Goal: Transaction & Acquisition: Purchase product/service

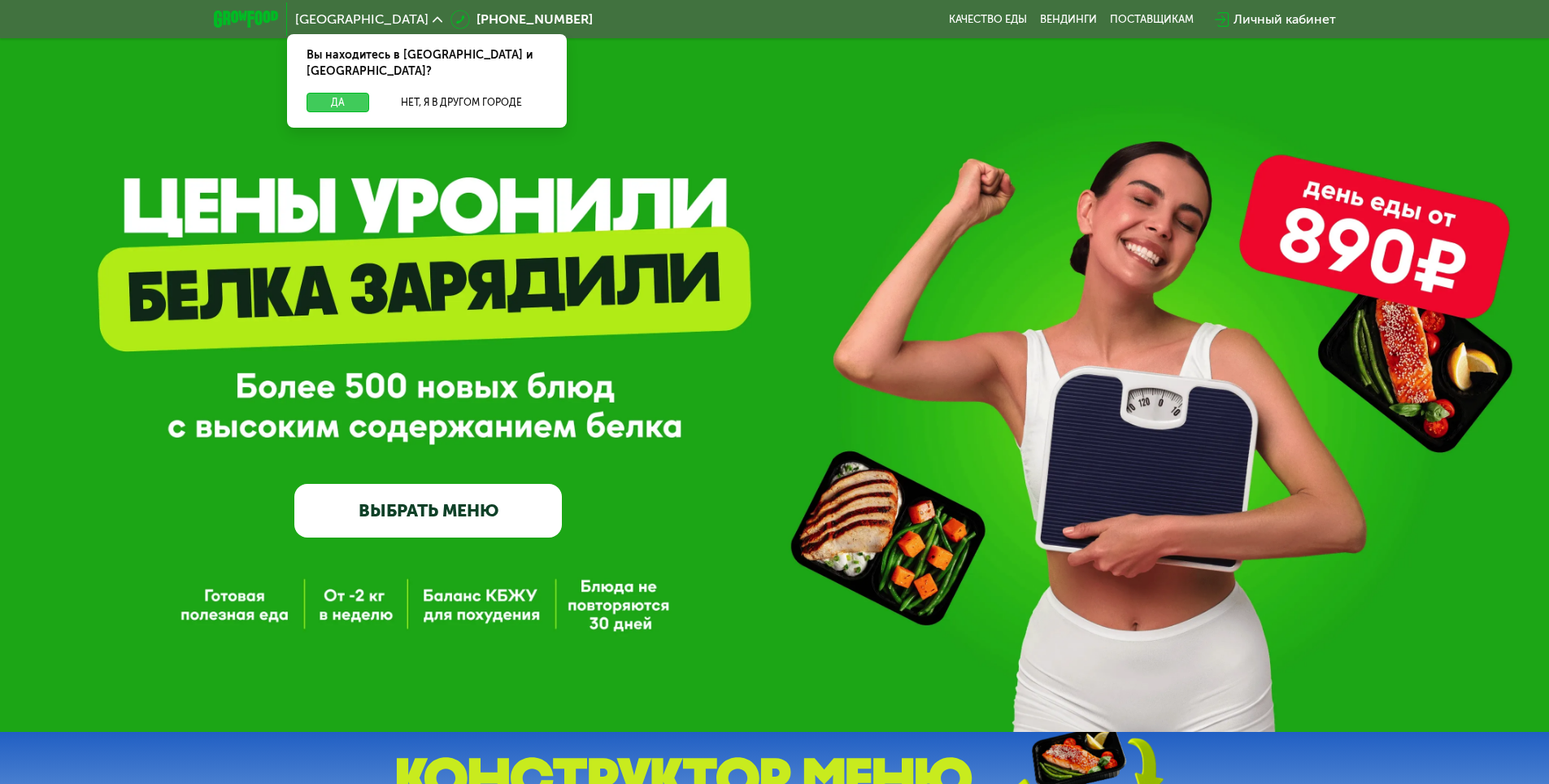
click at [332, 93] on button "Да" at bounding box center [338, 102] width 62 height 19
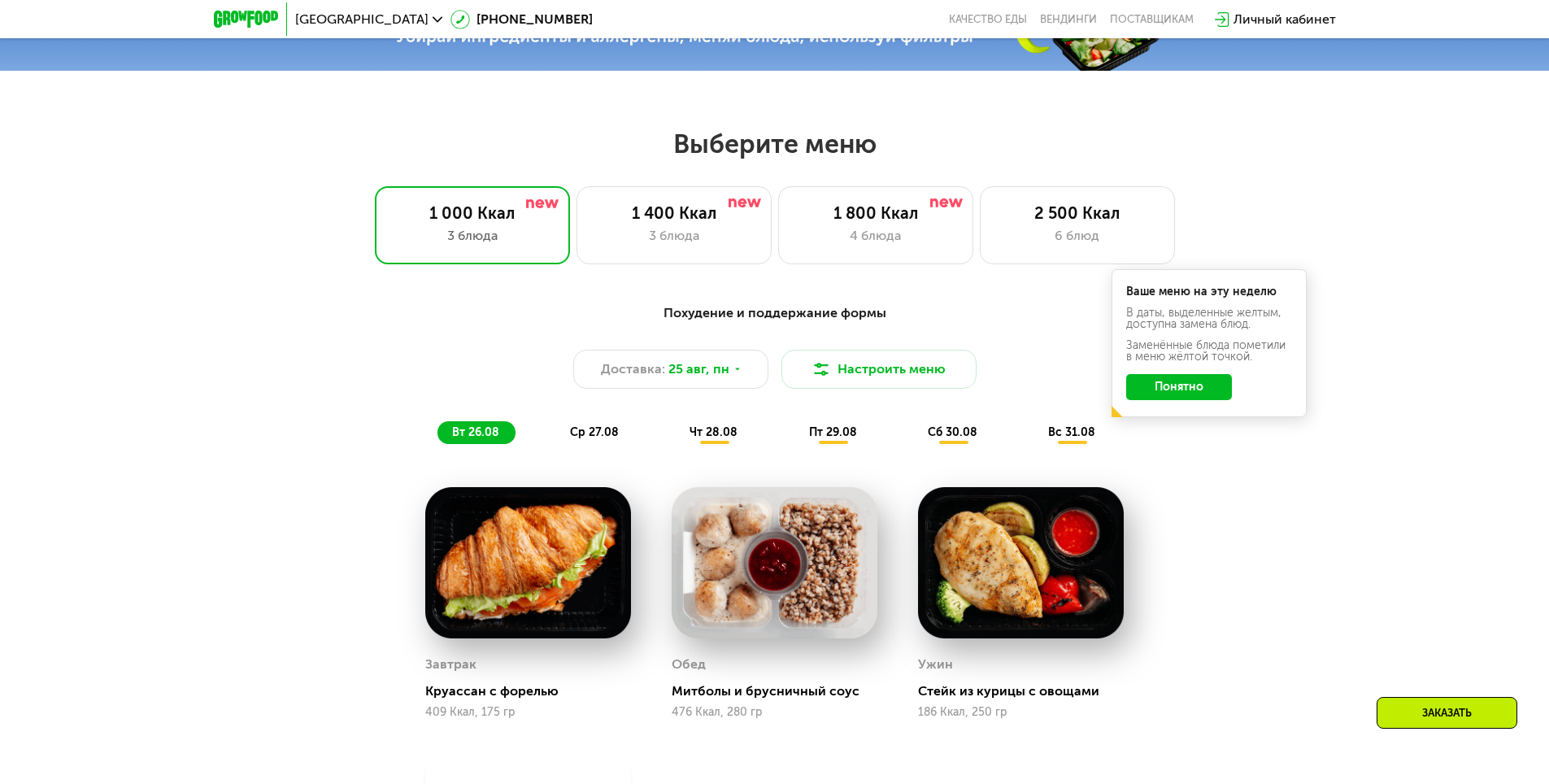
scroll to position [732, 0]
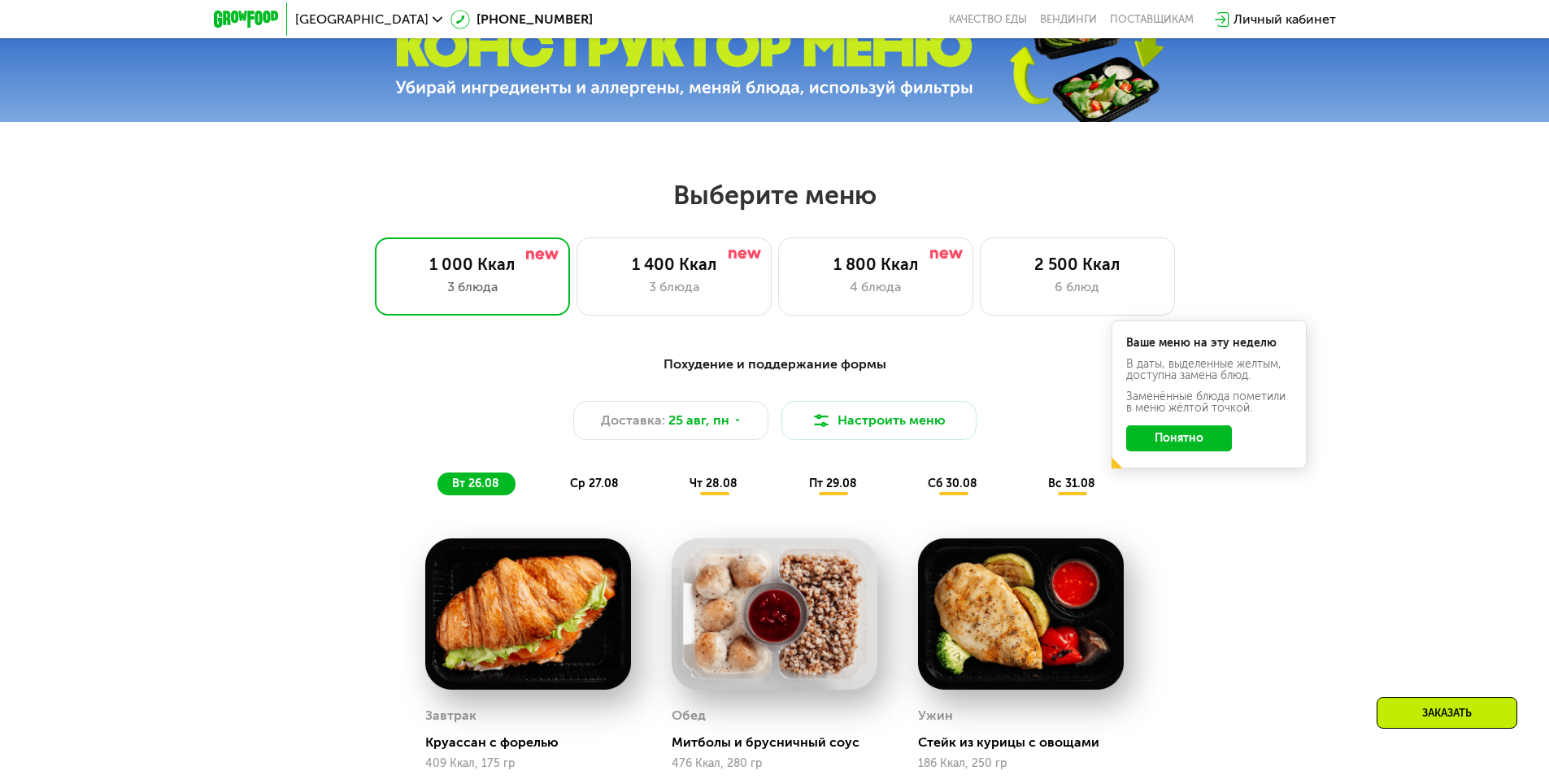
click at [1197, 448] on button "Понятно" at bounding box center [1179, 438] width 105 height 26
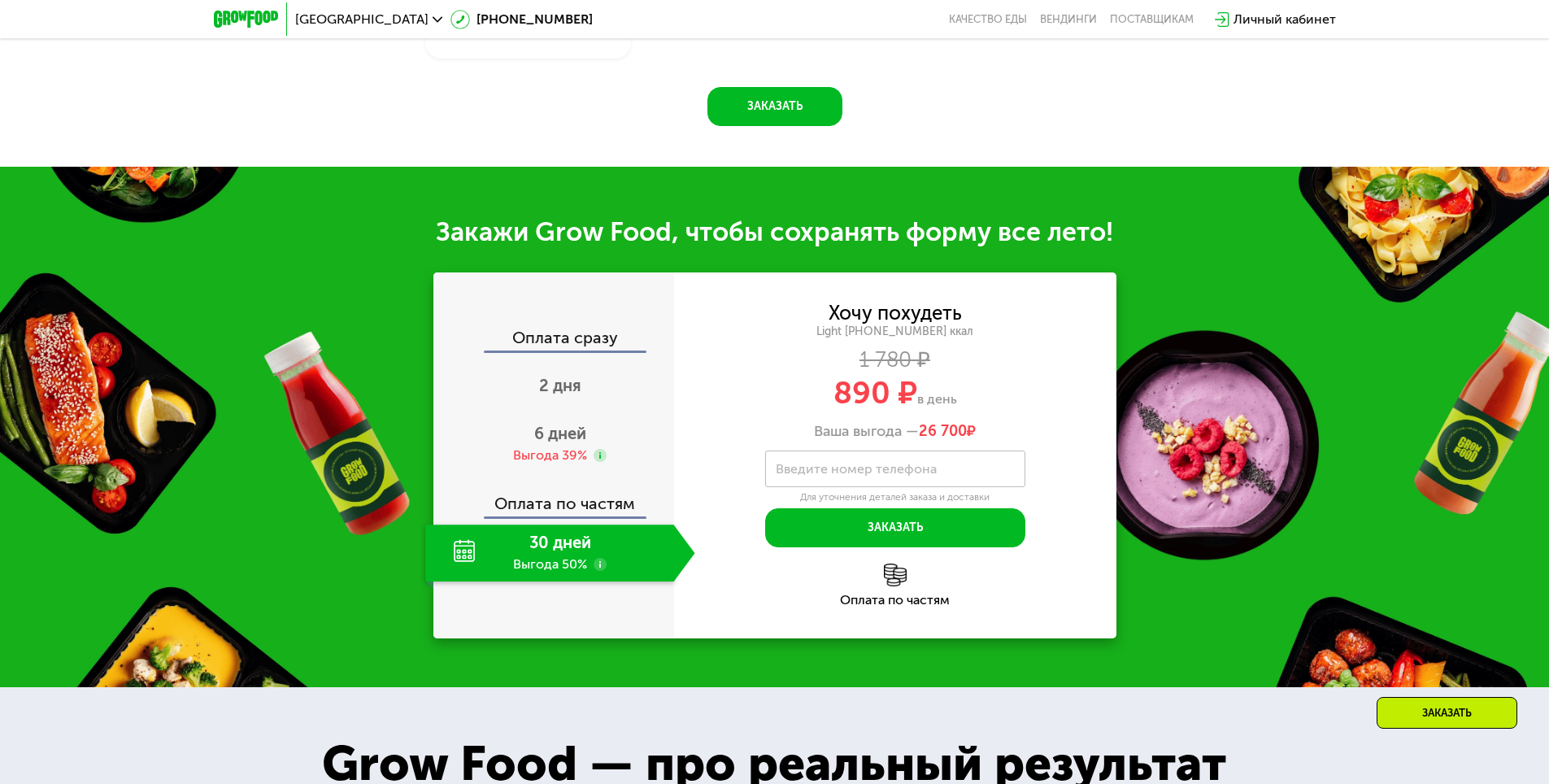
scroll to position [1626, 0]
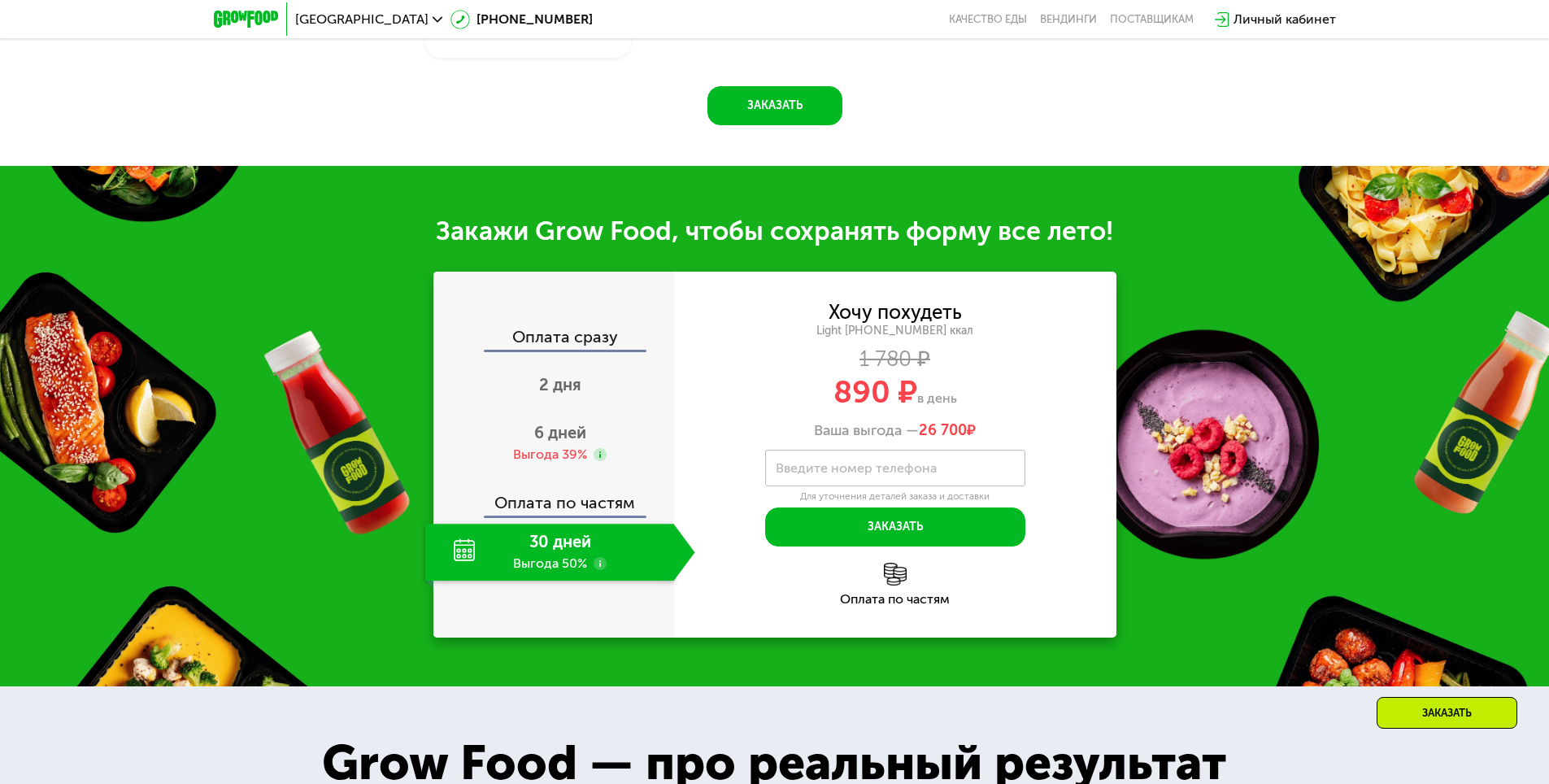
click at [912, 472] on label "Введите номер телефона" at bounding box center [856, 468] width 161 height 9
click at [912, 472] on input "Введите номер телефона" at bounding box center [896, 467] width 261 height 36
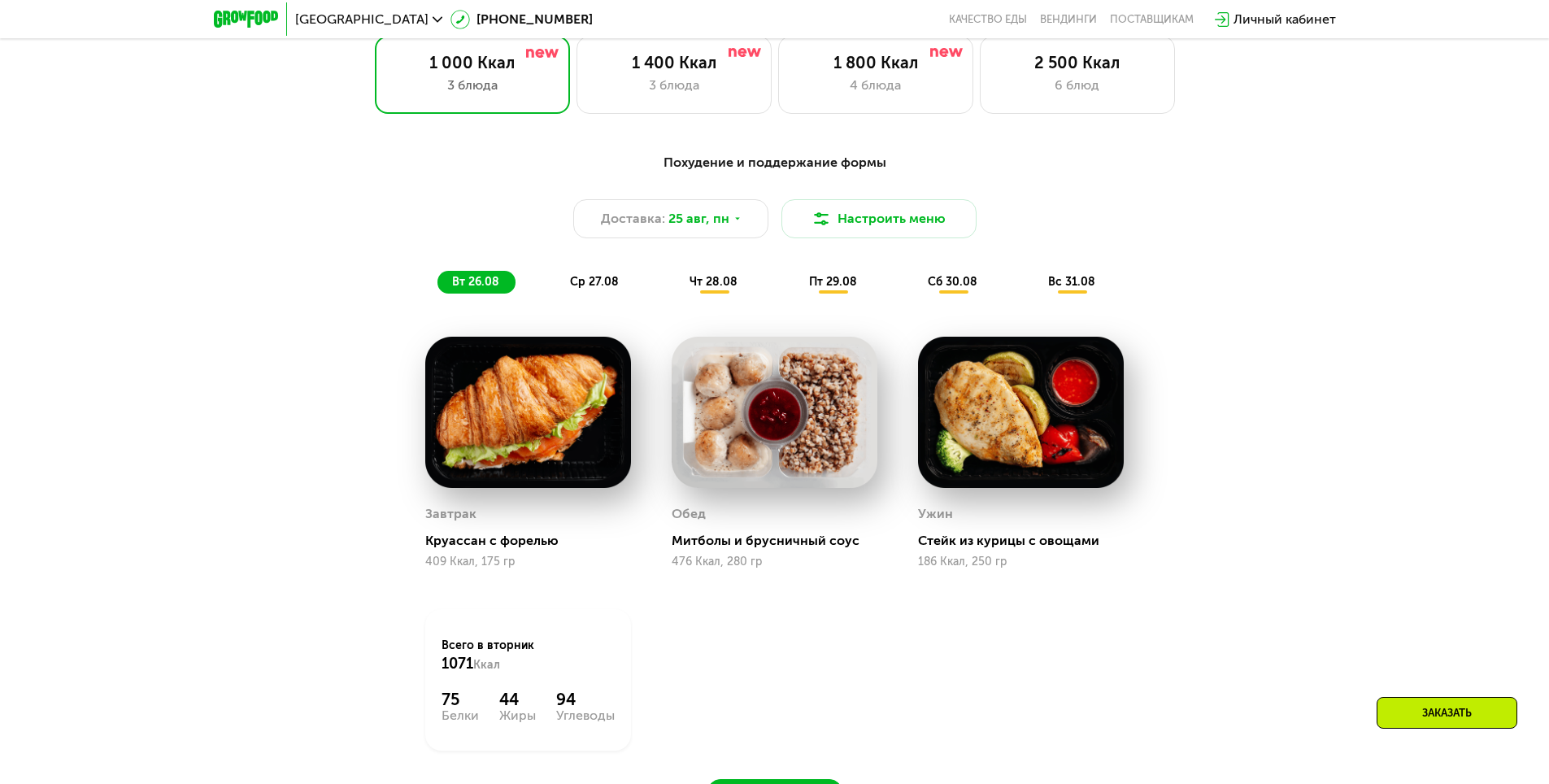
scroll to position [975, 0]
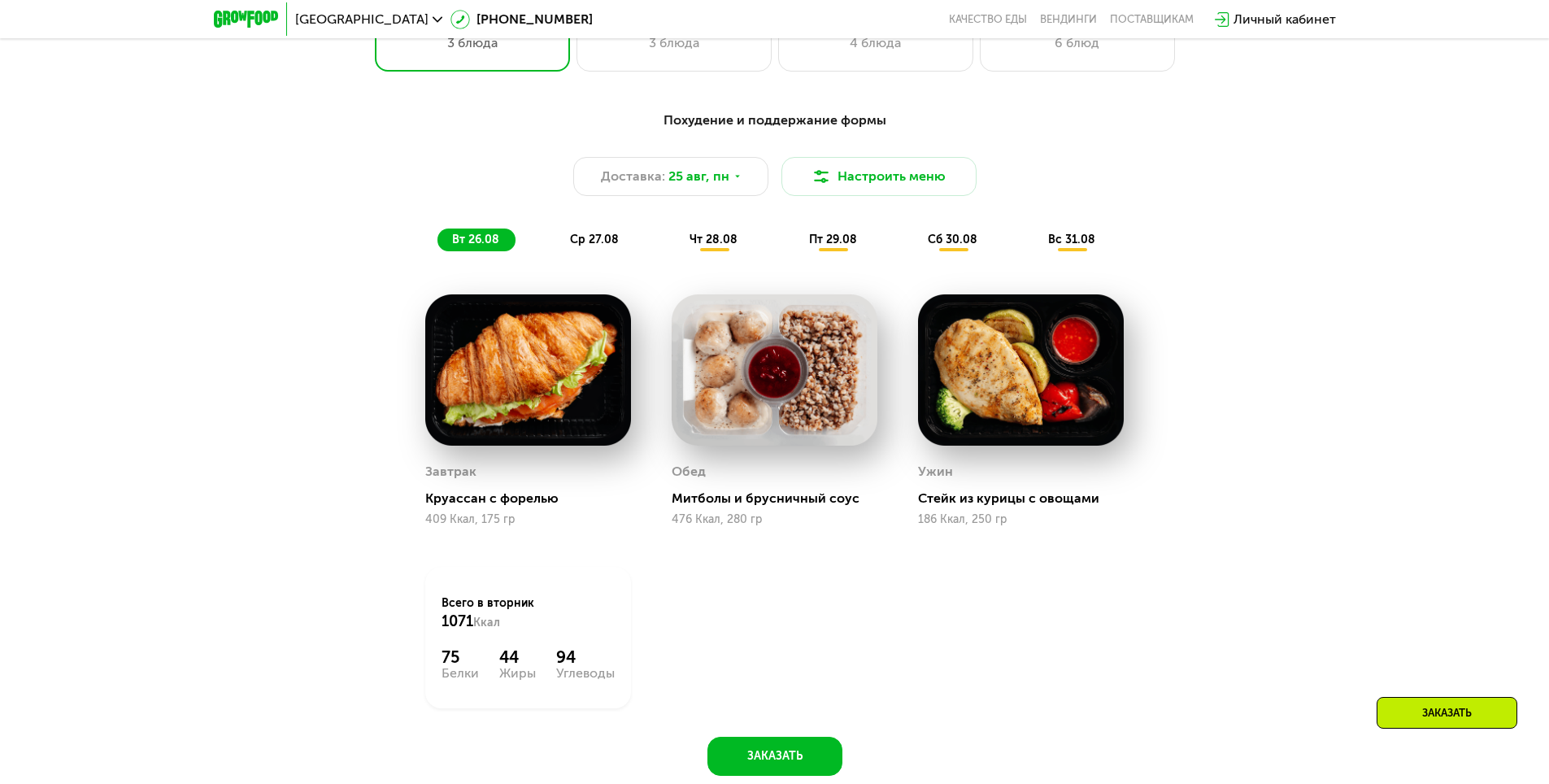
click at [586, 240] on span "ср 27.08" at bounding box center [594, 239] width 49 height 13
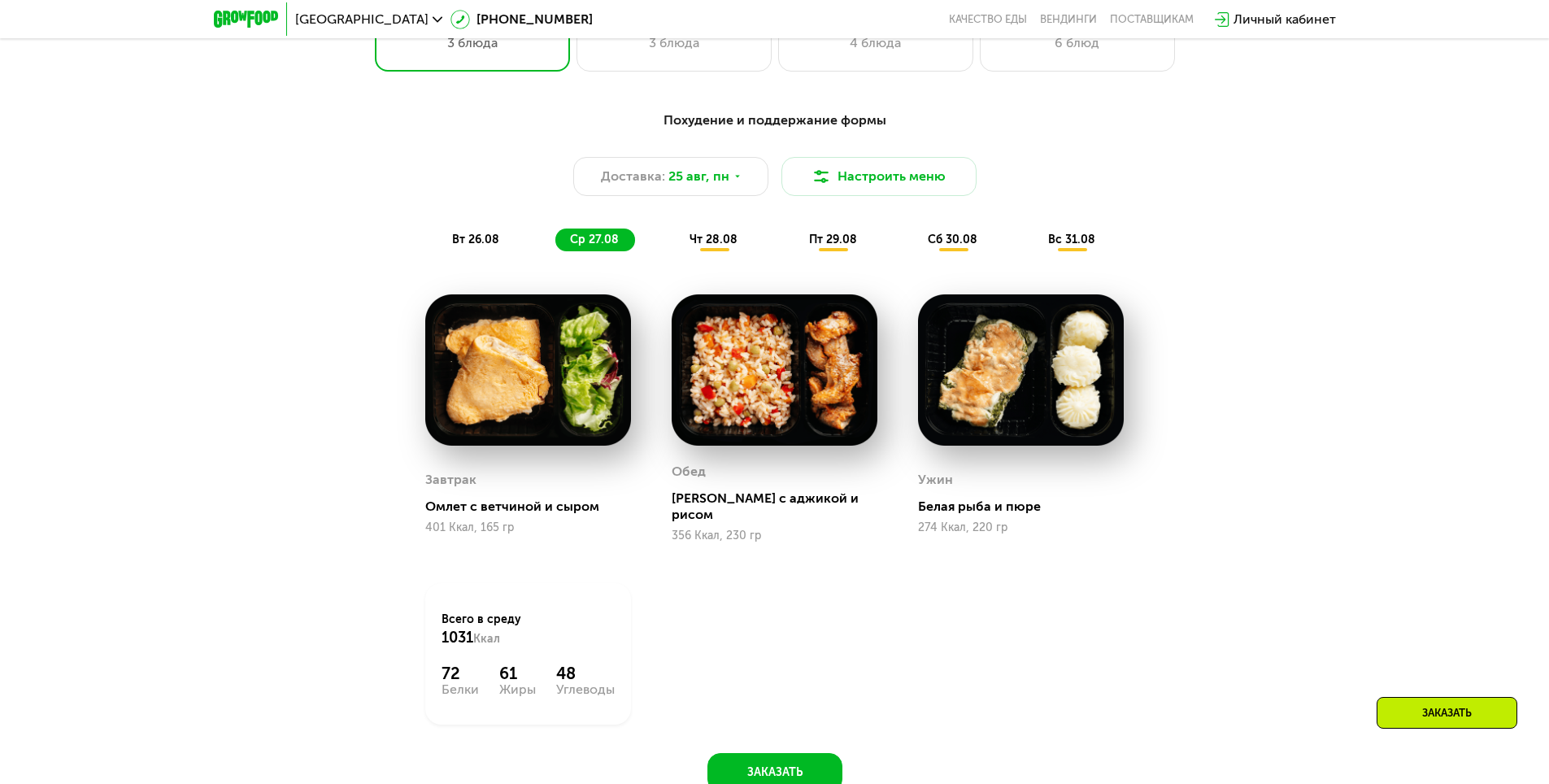
click at [712, 246] on span "чт 28.08" at bounding box center [713, 239] width 48 height 13
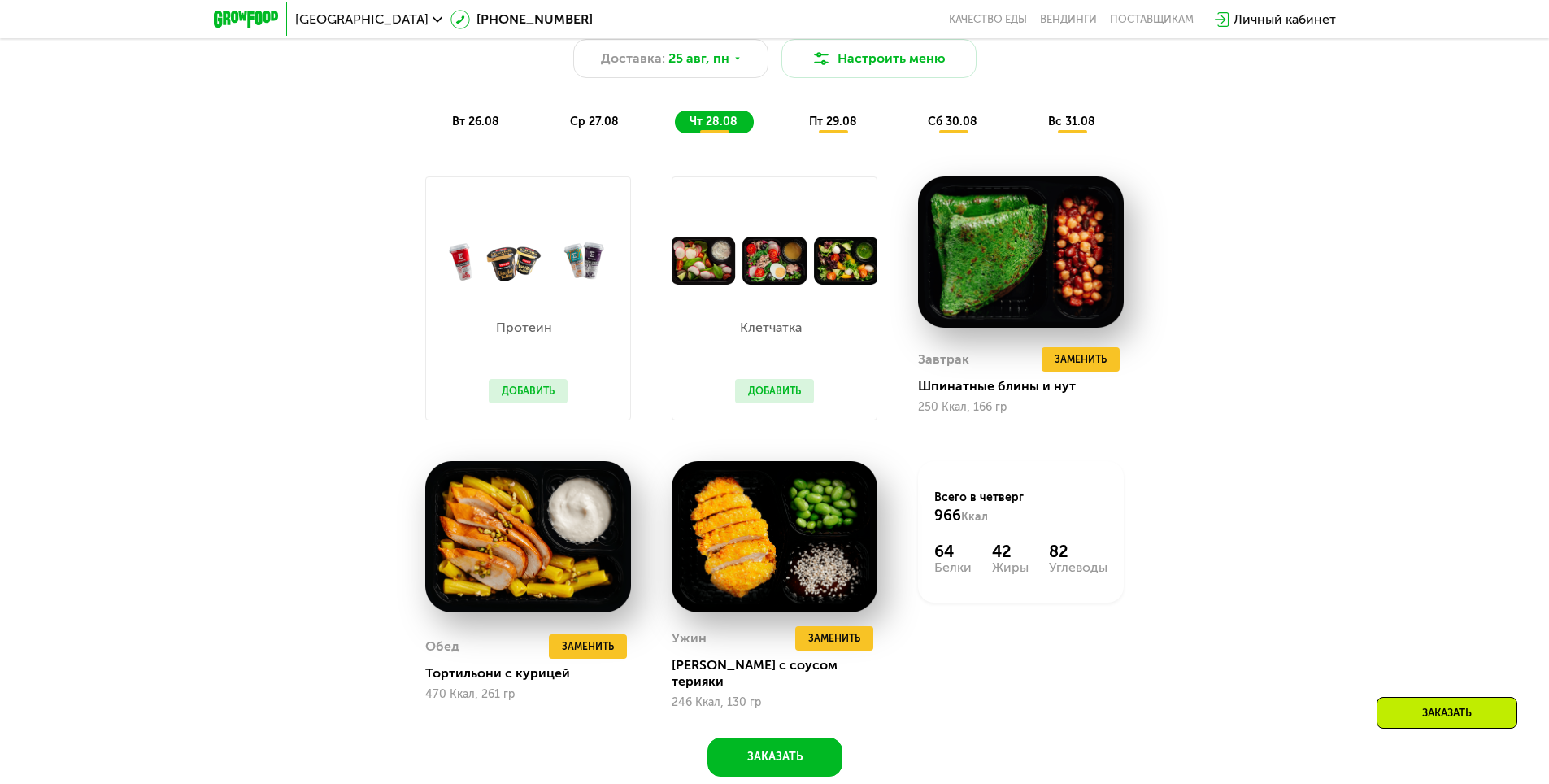
scroll to position [1057, 0]
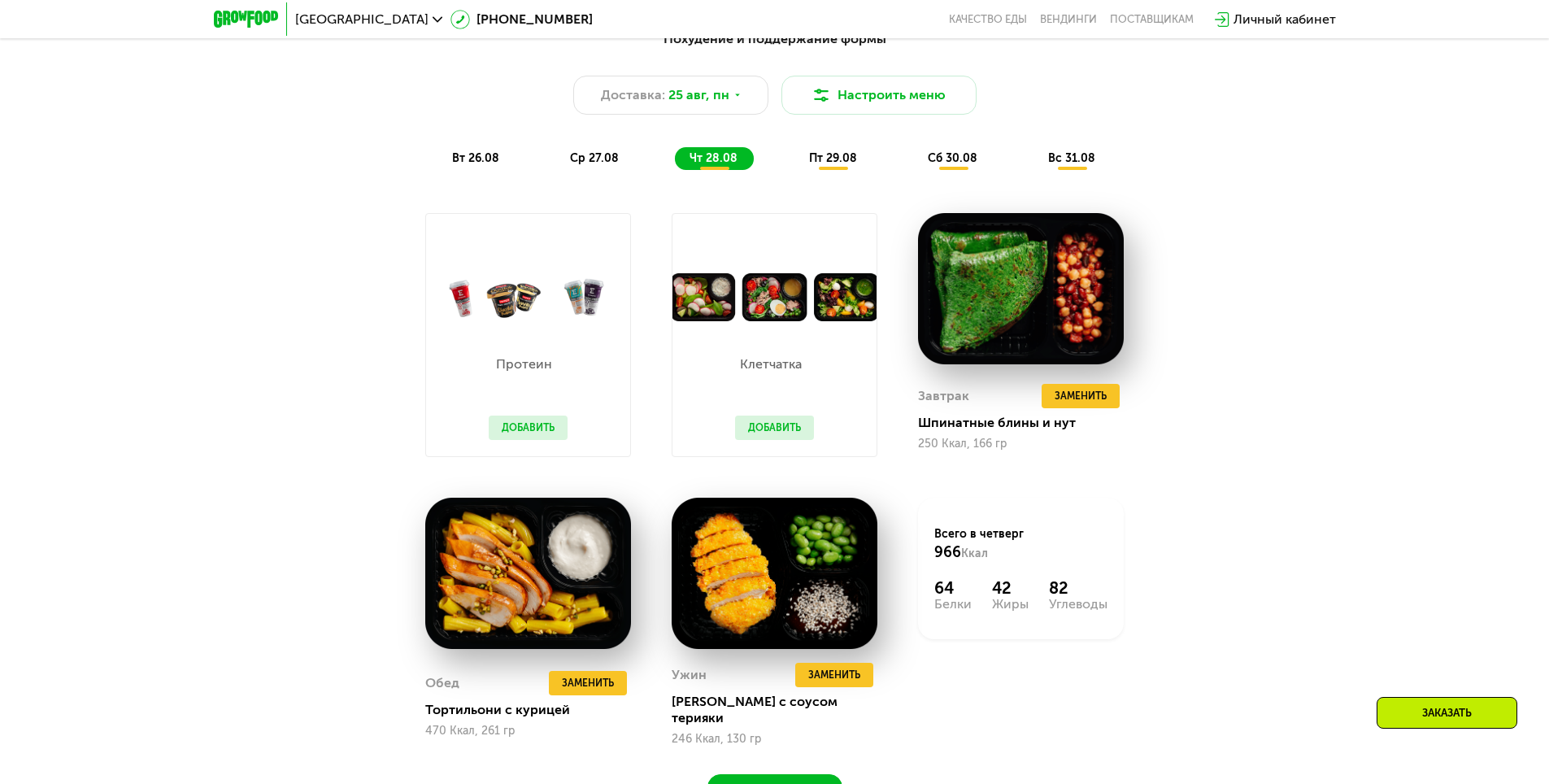
click at [819, 164] on span "пт 29.08" at bounding box center [833, 158] width 48 height 13
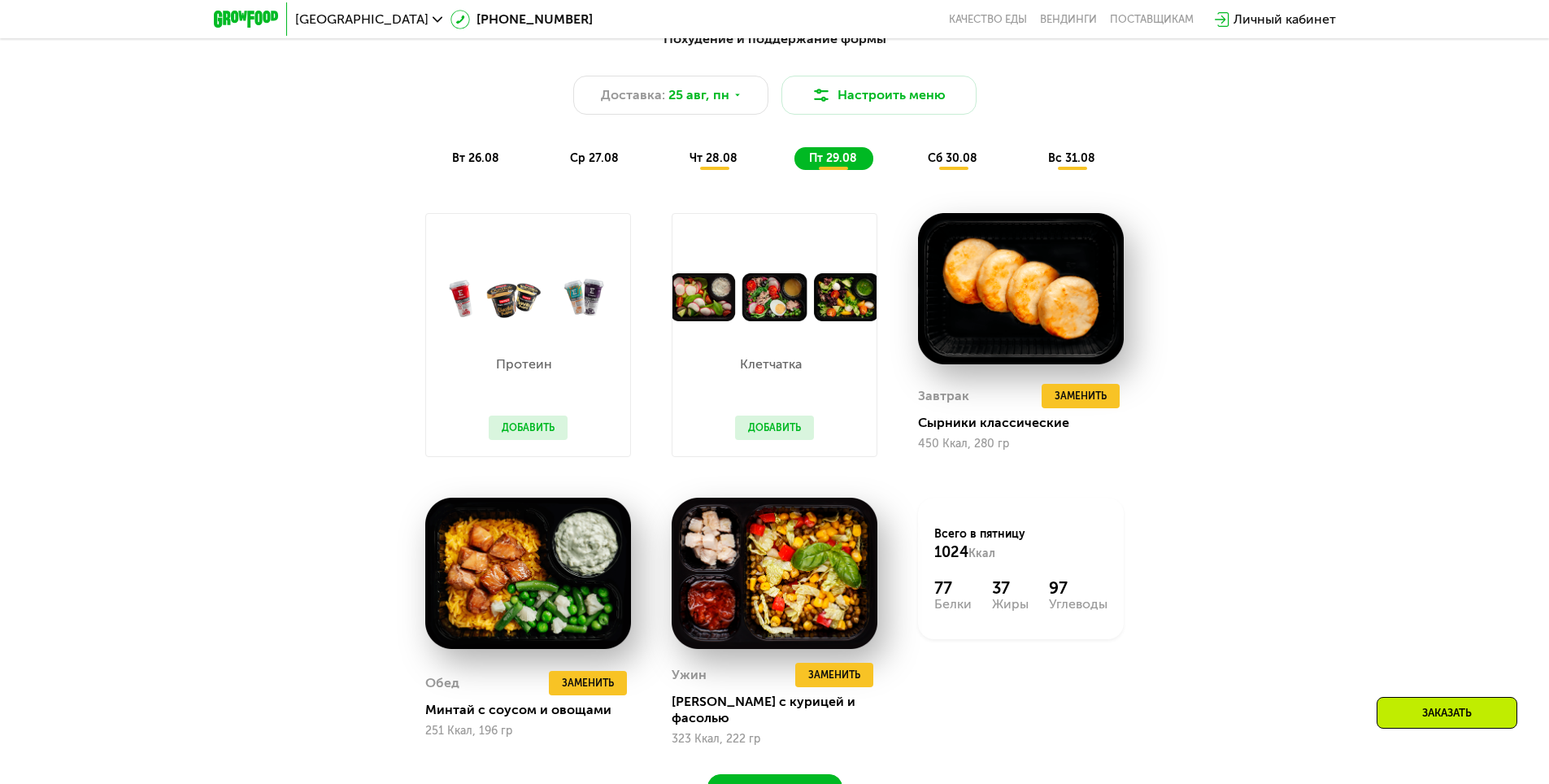
click at [452, 165] on span "вт 26.08" at bounding box center [476, 158] width 47 height 13
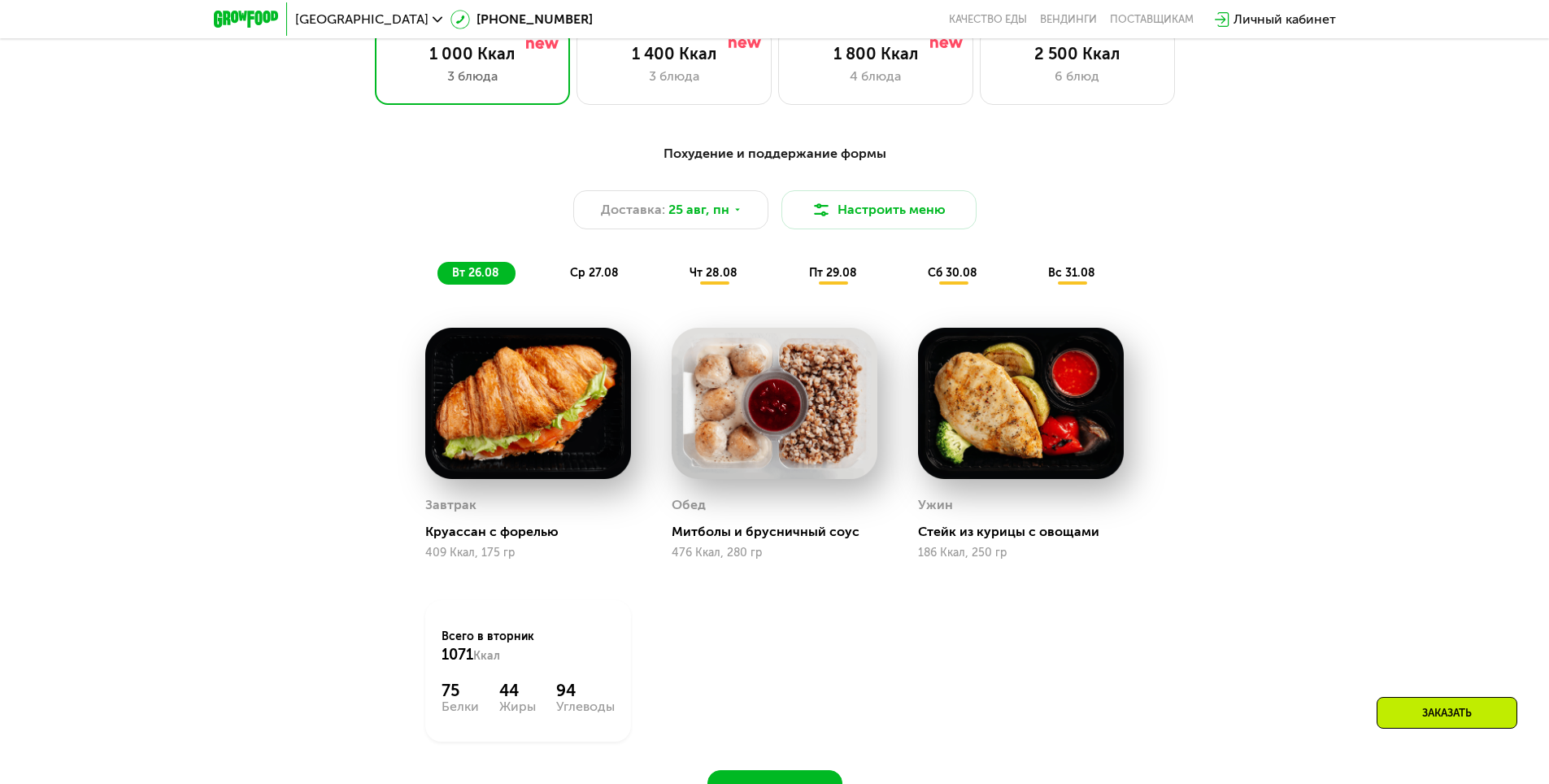
scroll to position [813, 0]
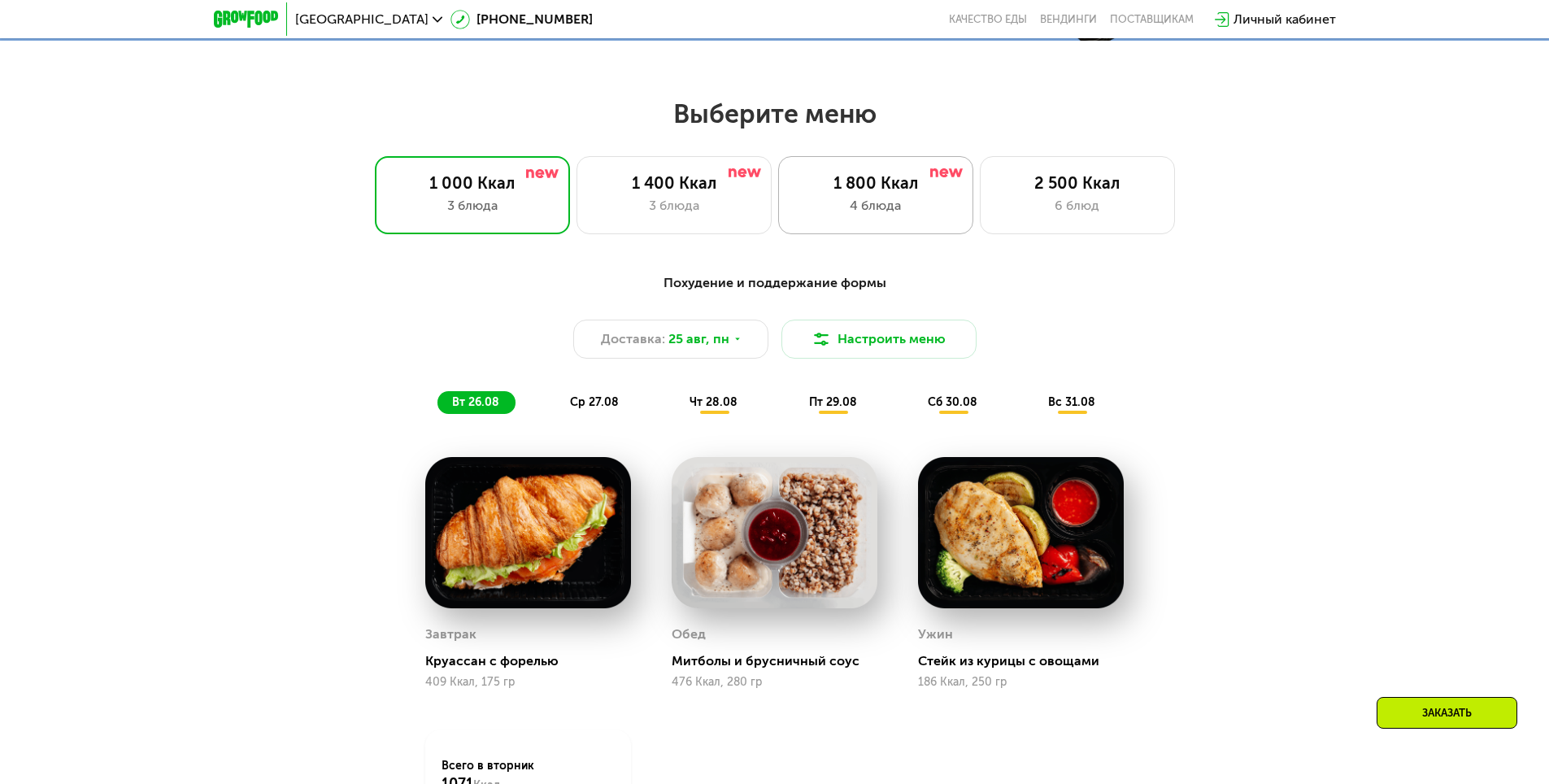
click at [854, 193] on div "1 800 Ккал" at bounding box center [875, 182] width 161 height 19
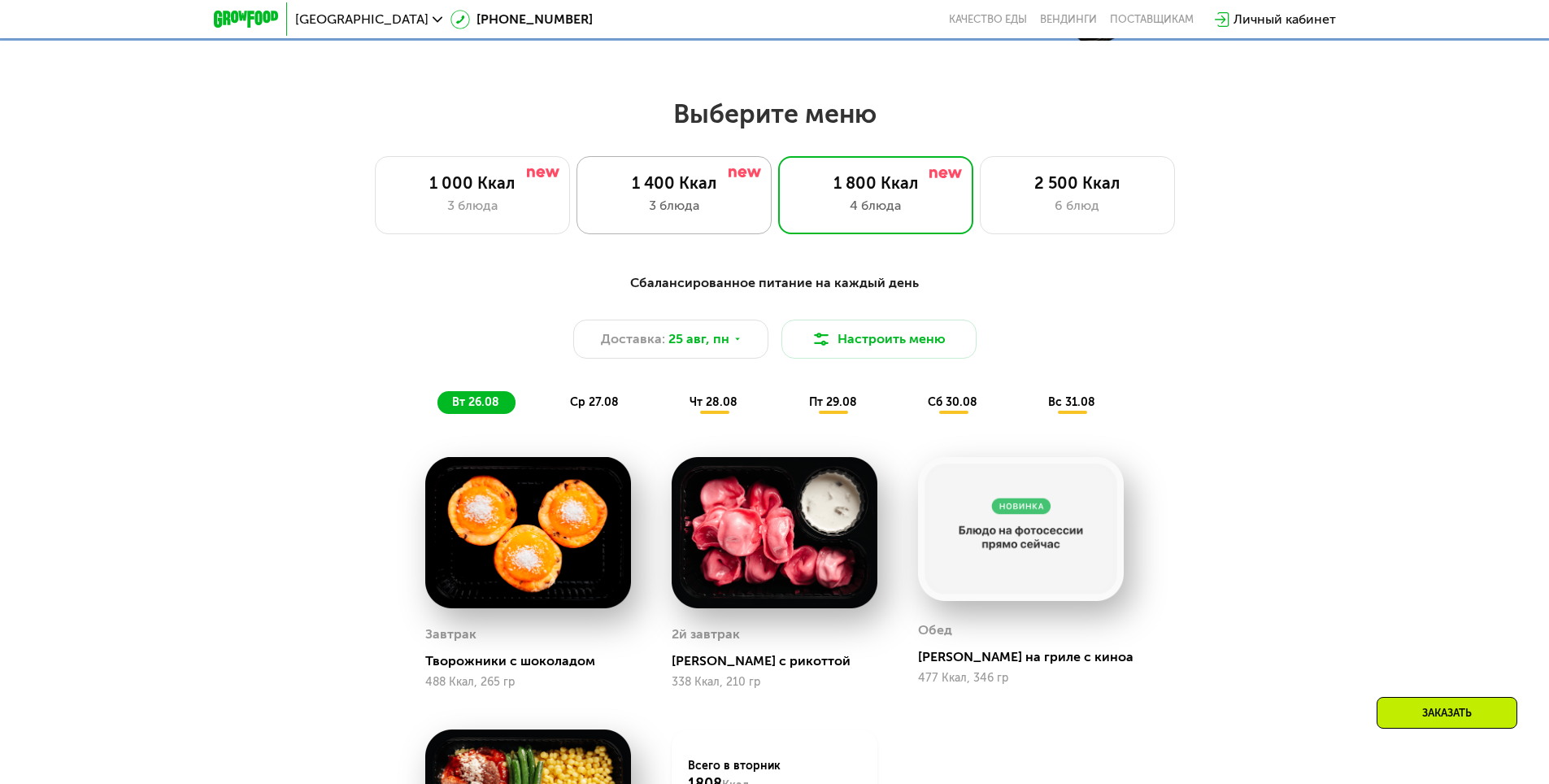
click at [661, 210] on div "3 блюда" at bounding box center [674, 205] width 161 height 19
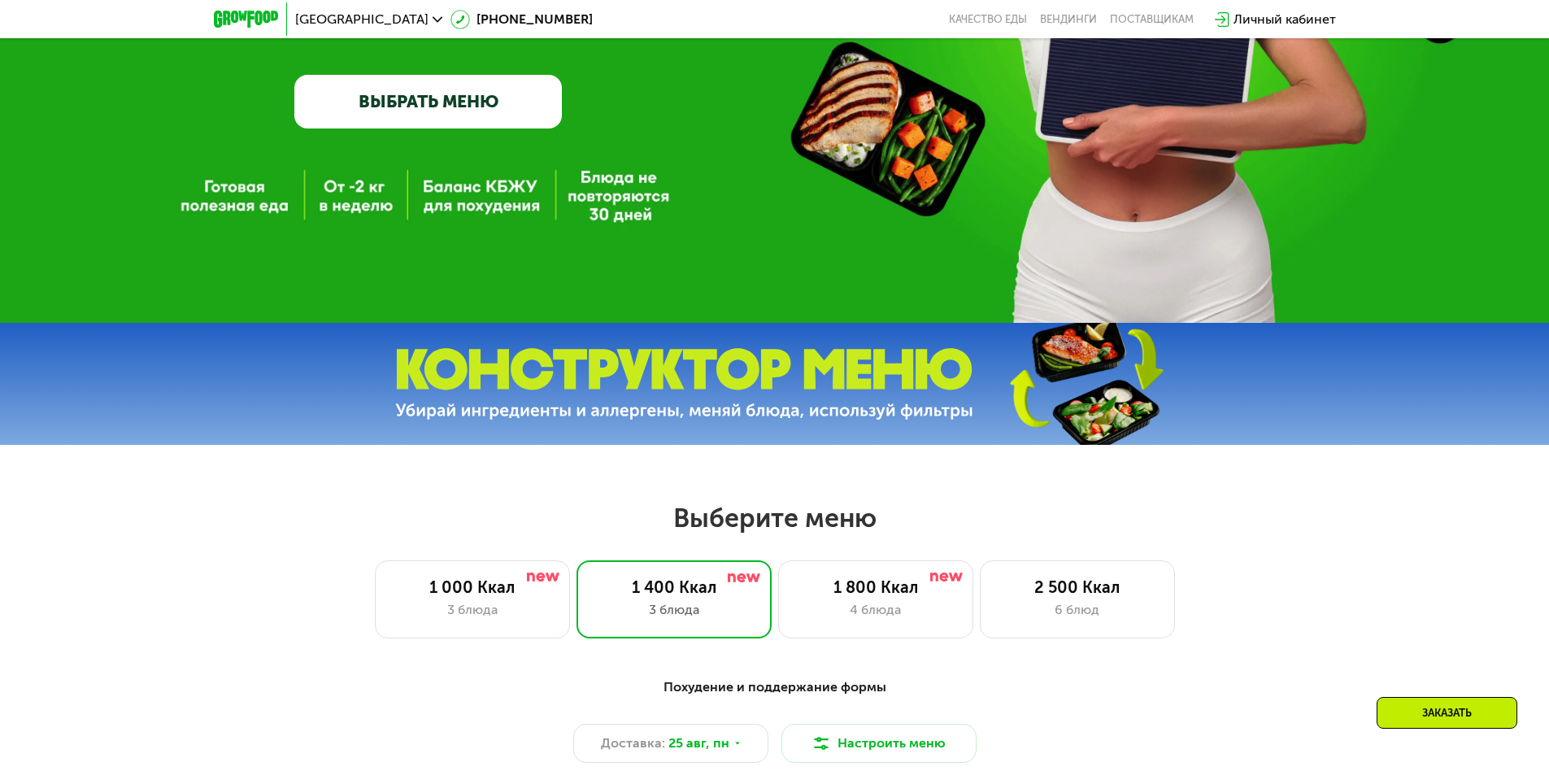
scroll to position [406, 0]
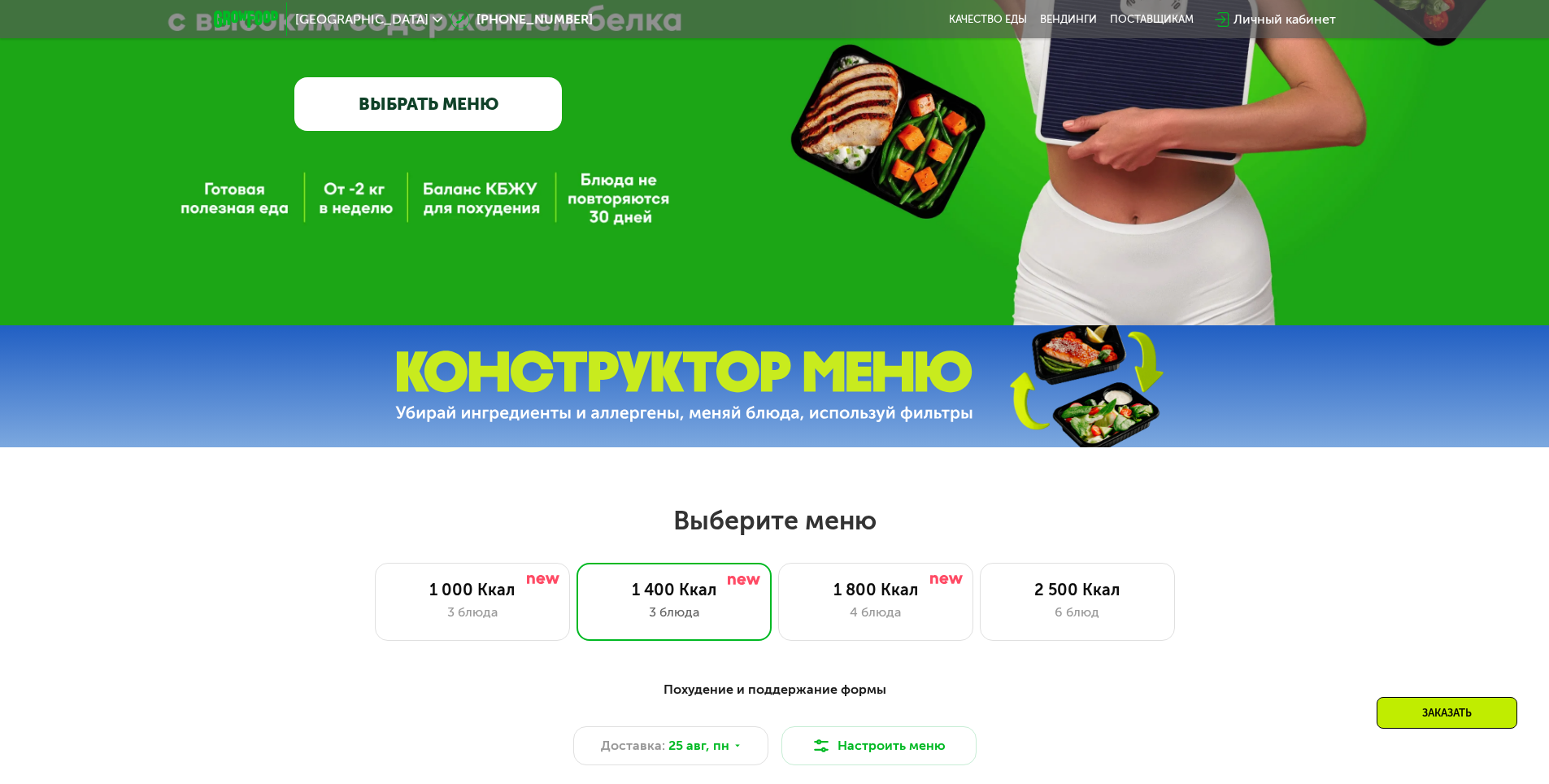
click at [1245, 22] on div "Личный кабинет" at bounding box center [1285, 19] width 103 height 19
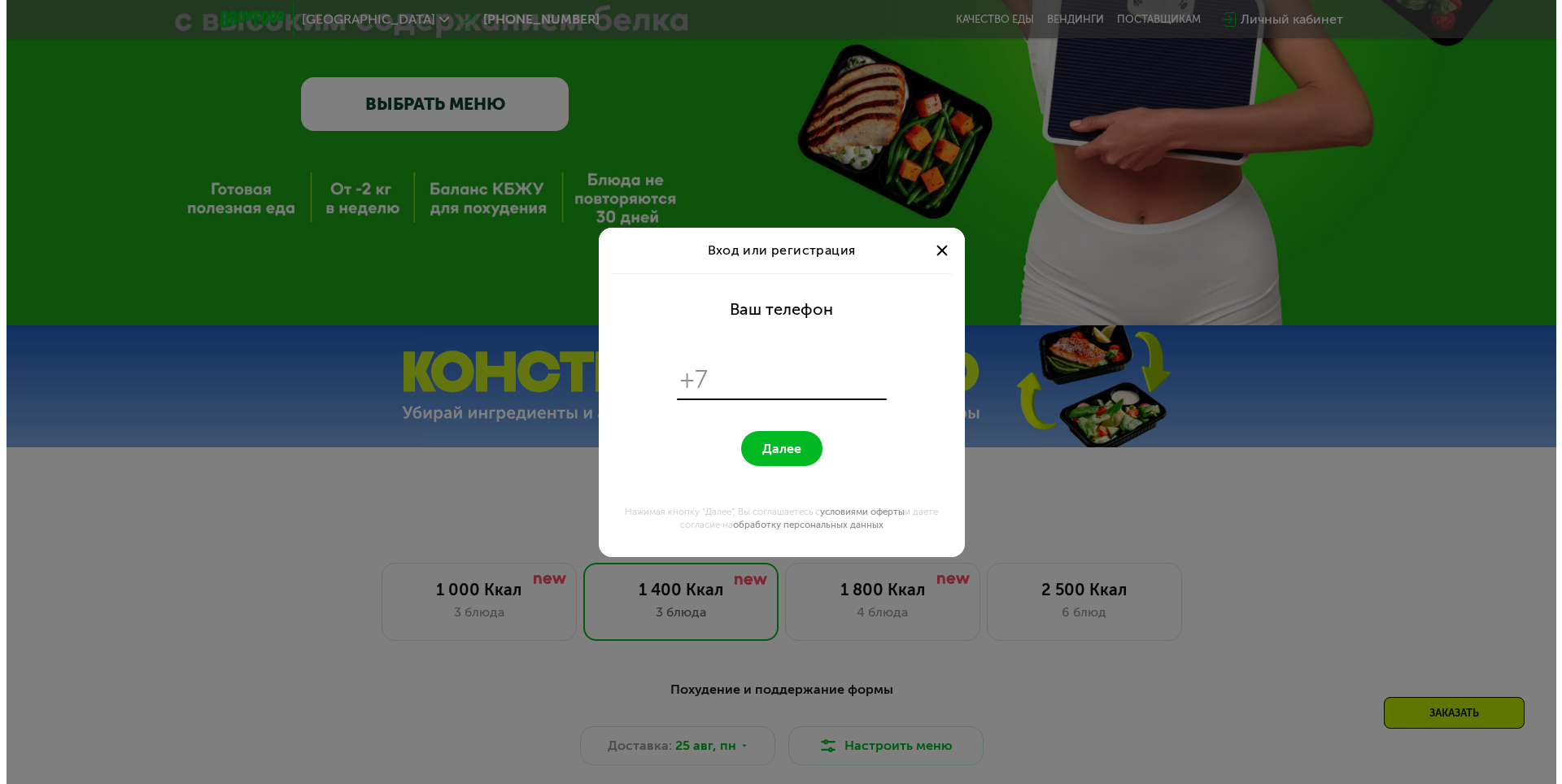
scroll to position [0, 0]
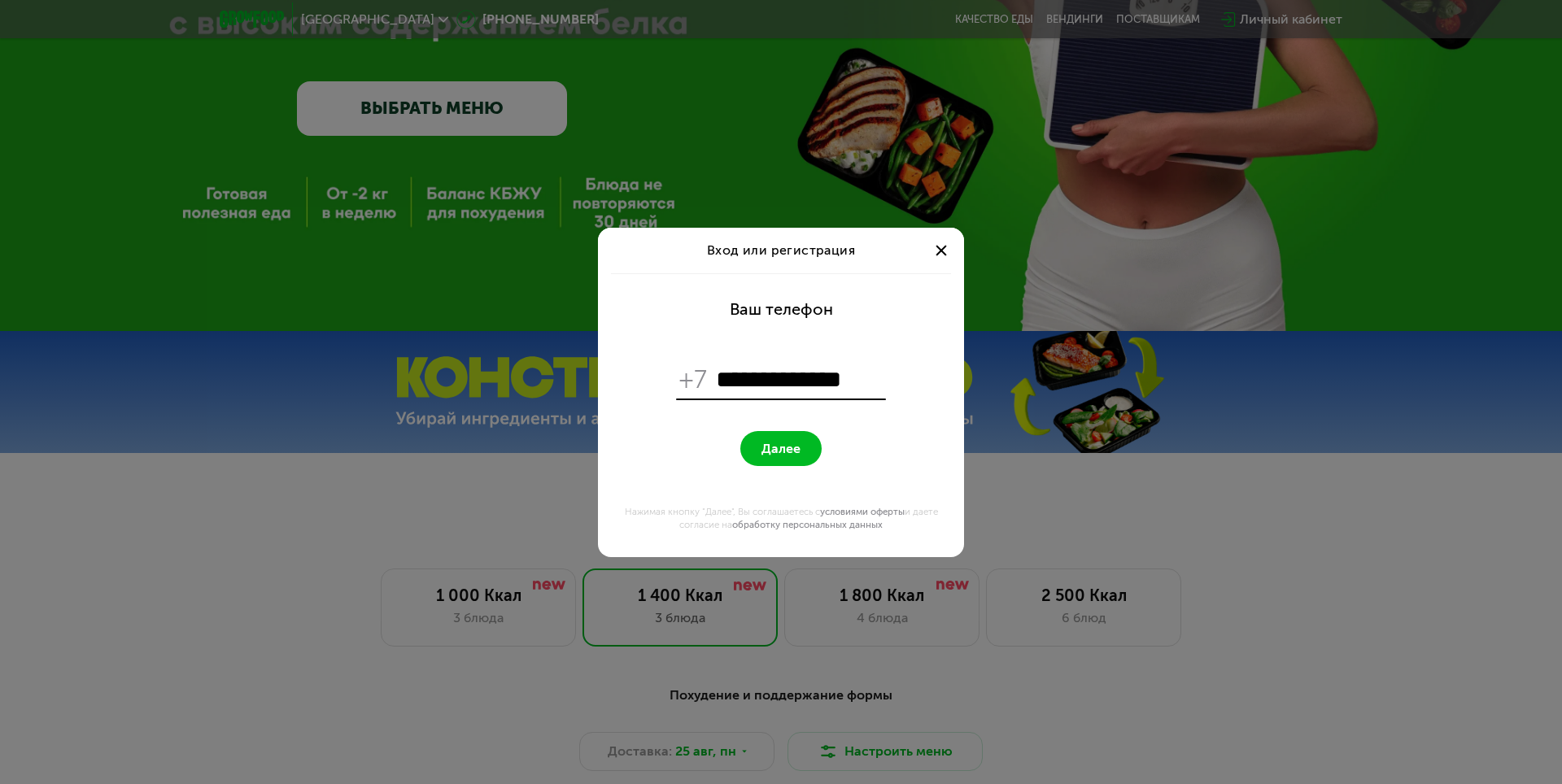
type input "**********"
click at [654, 428] on form "**********" at bounding box center [780, 415] width 347 height 284
click at [774, 459] on button "Далее" at bounding box center [781, 448] width 81 height 35
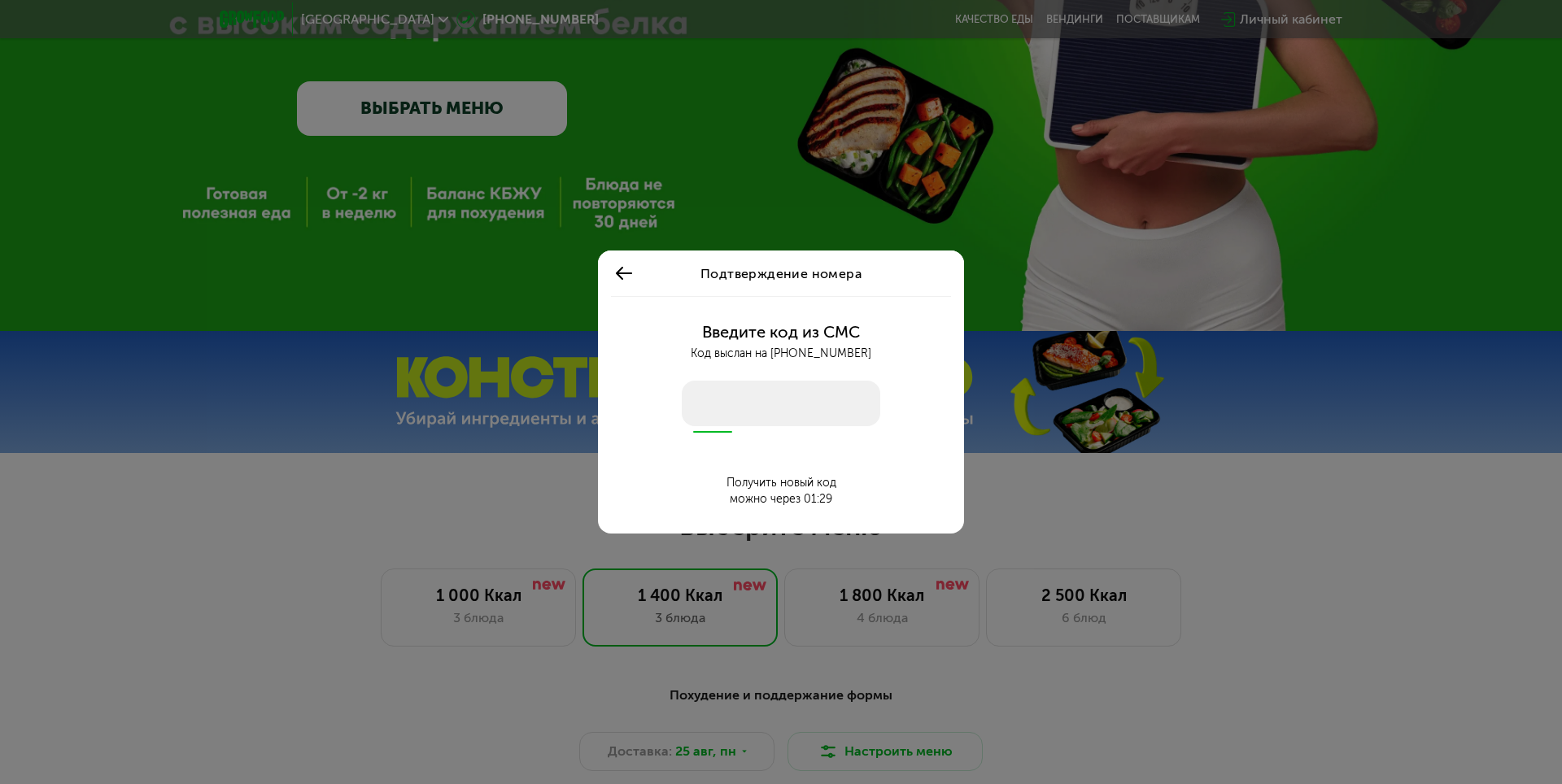
drag, startPoint x: 691, startPoint y: 399, endPoint x: 704, endPoint y: 400, distance: 13.0
click at [701, 400] on input "number" at bounding box center [780, 403] width 198 height 46
click at [625, 266] on icon at bounding box center [623, 272] width 19 height 19
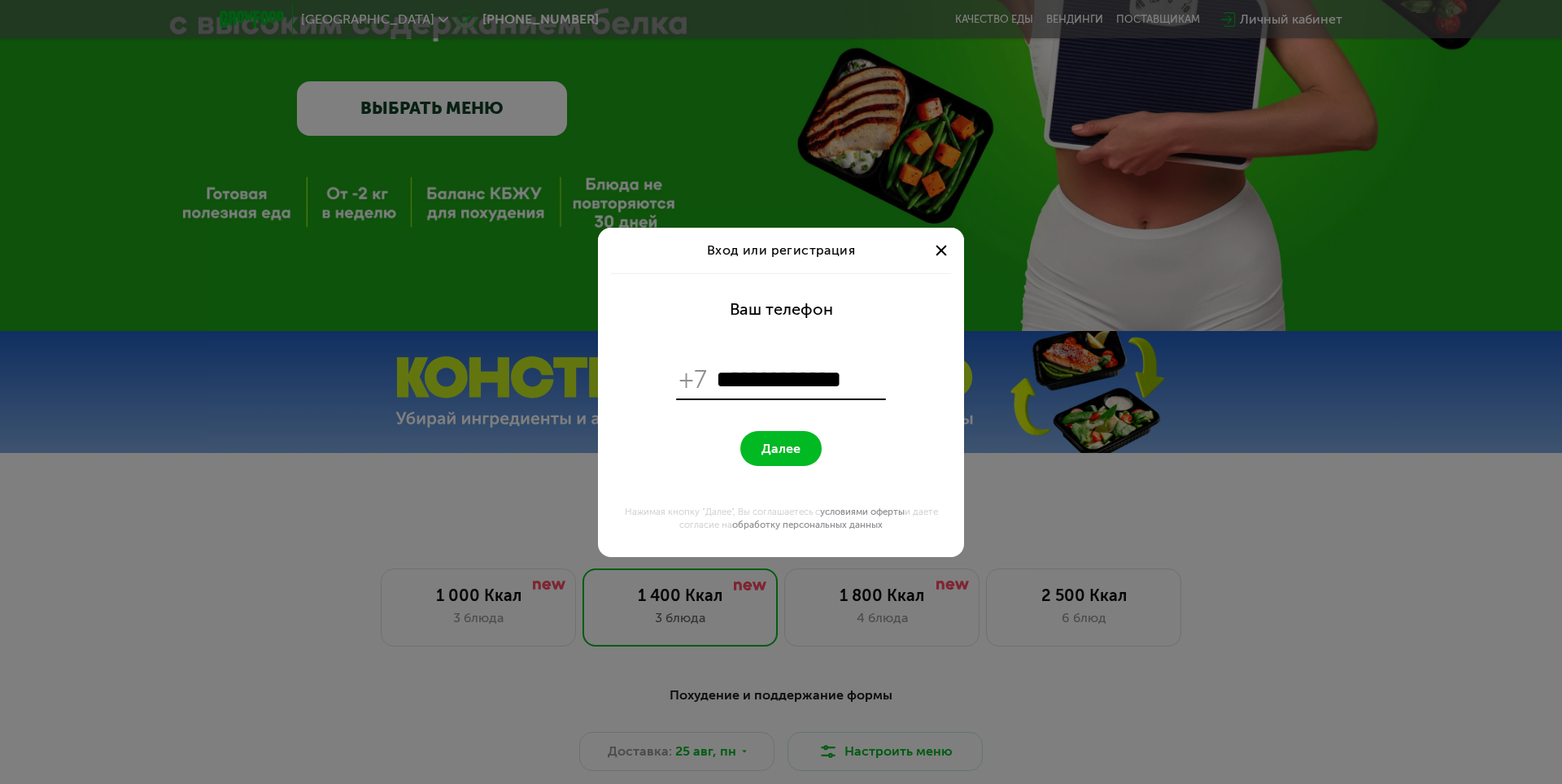
click at [762, 163] on div "**********" at bounding box center [781, 392] width 1562 height 784
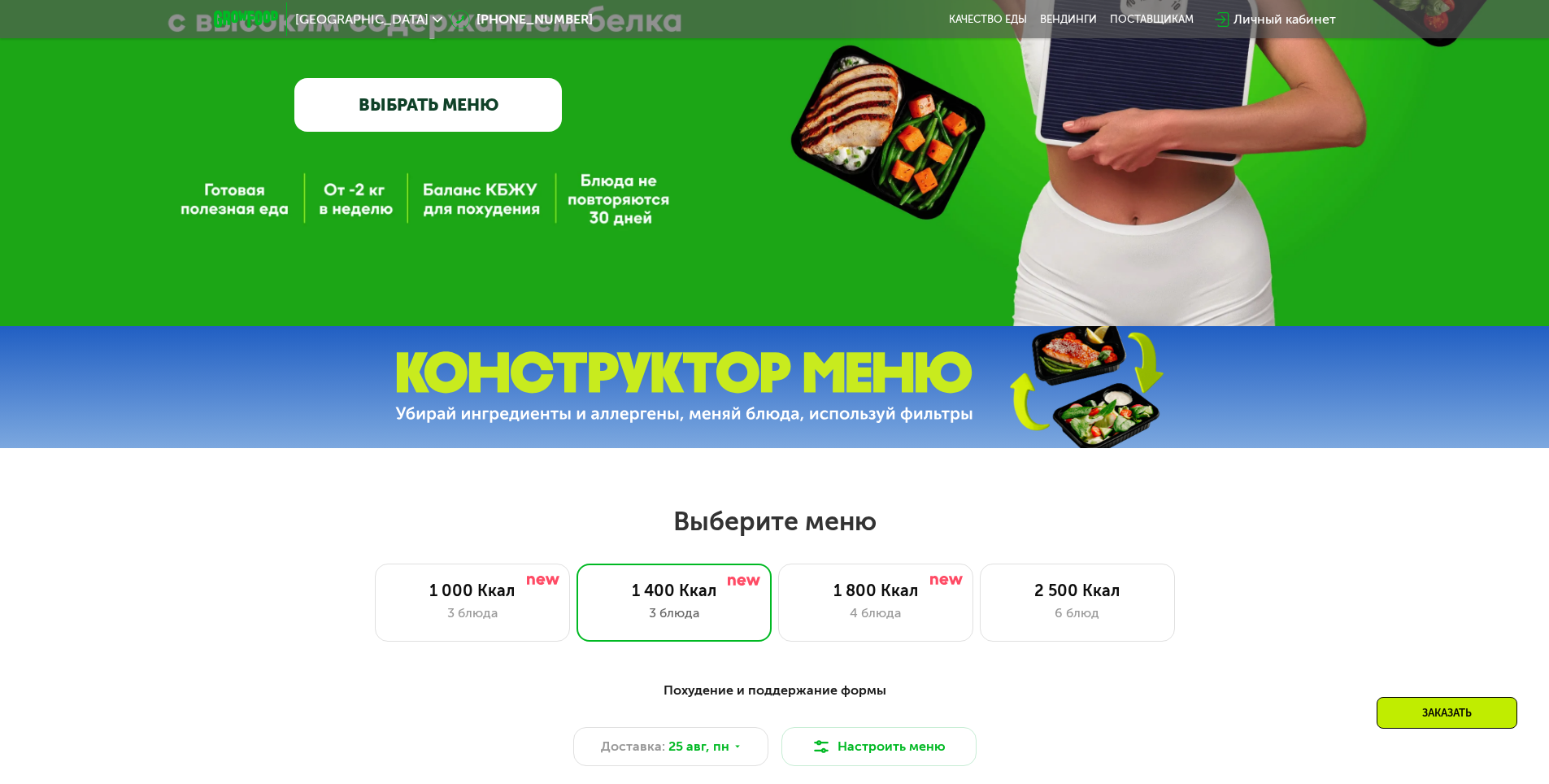
scroll to position [406, 0]
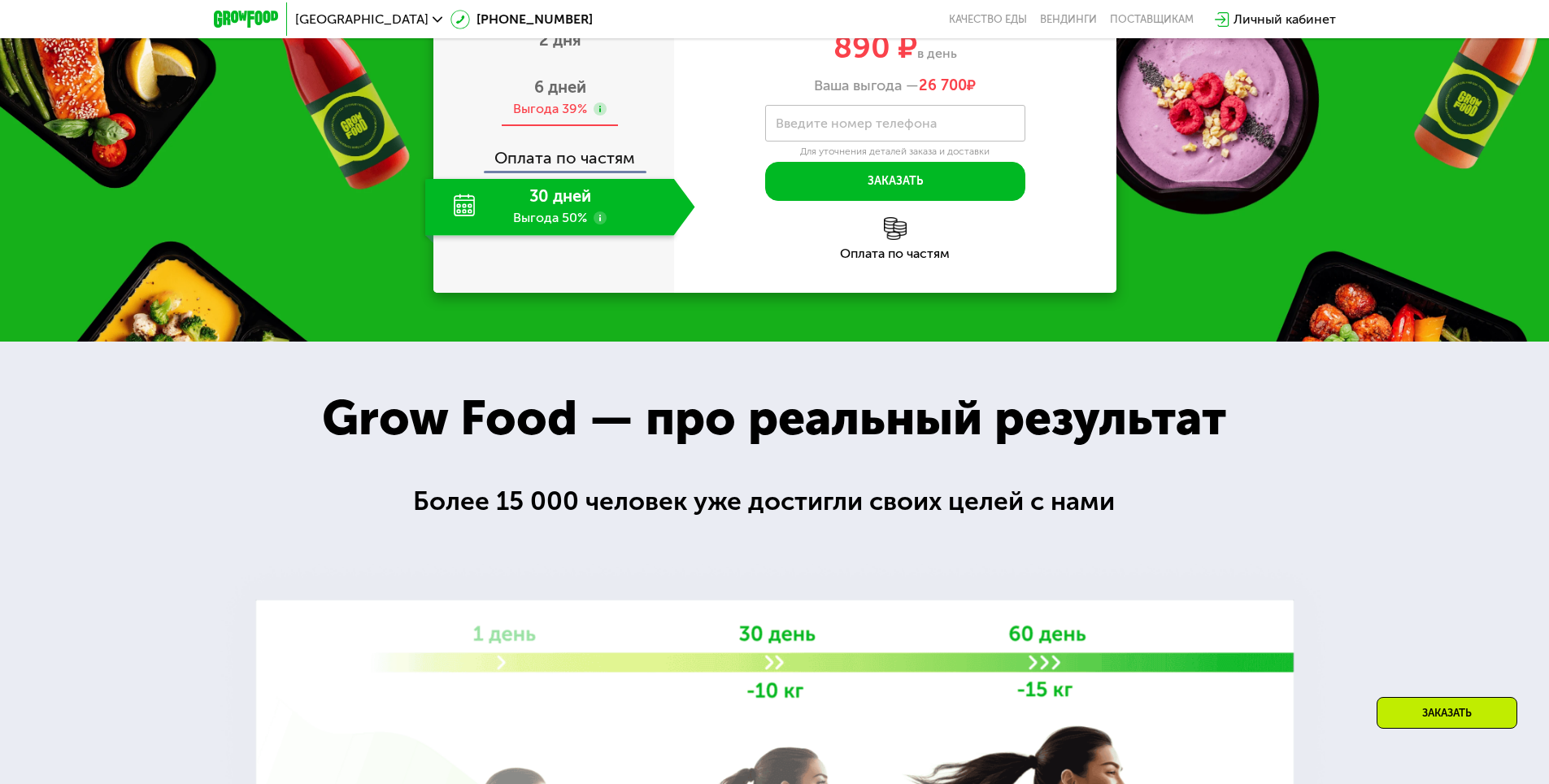
scroll to position [1707, 0]
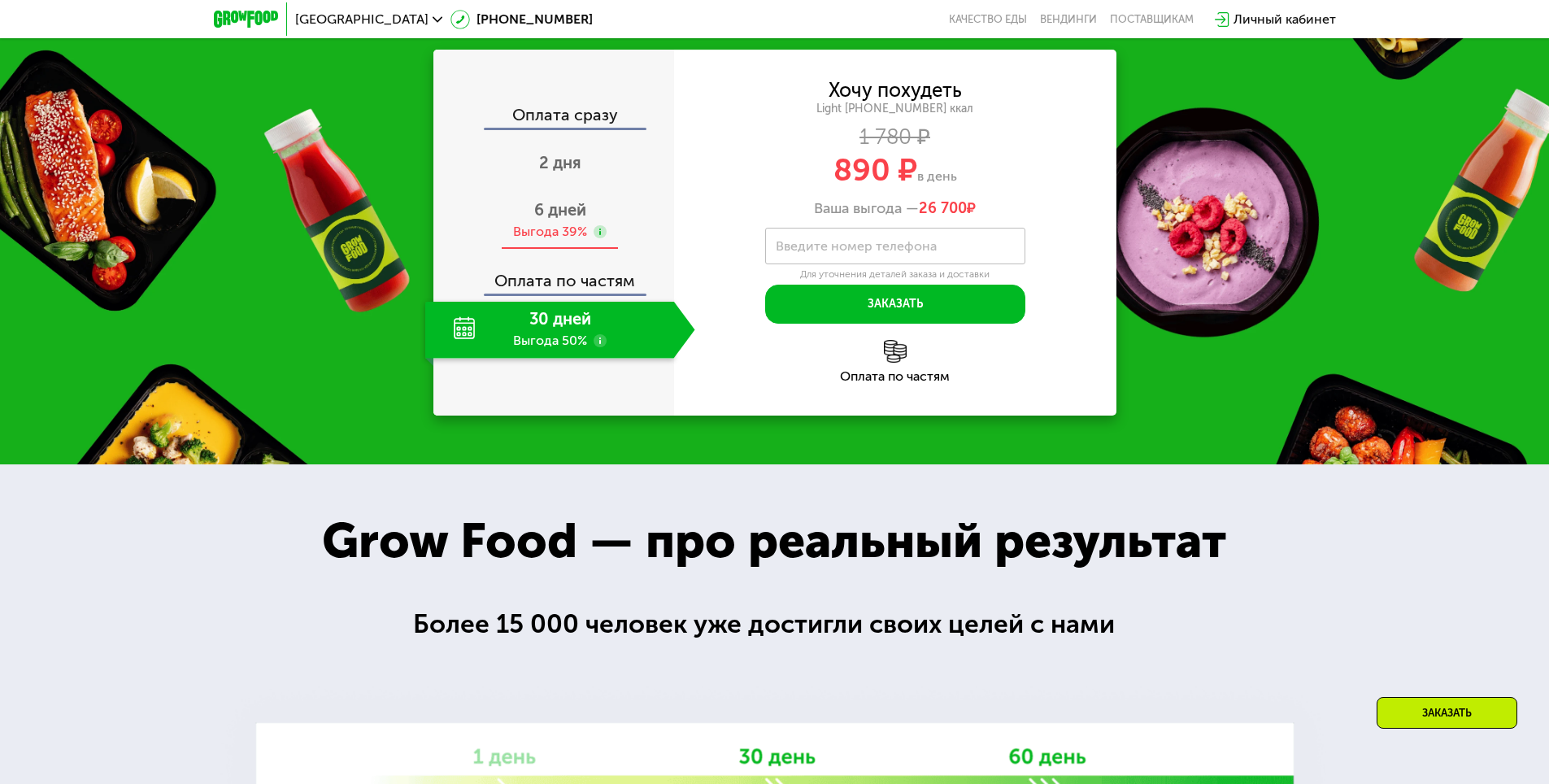
click at [553, 219] on span "6 дней" at bounding box center [561, 209] width 52 height 19
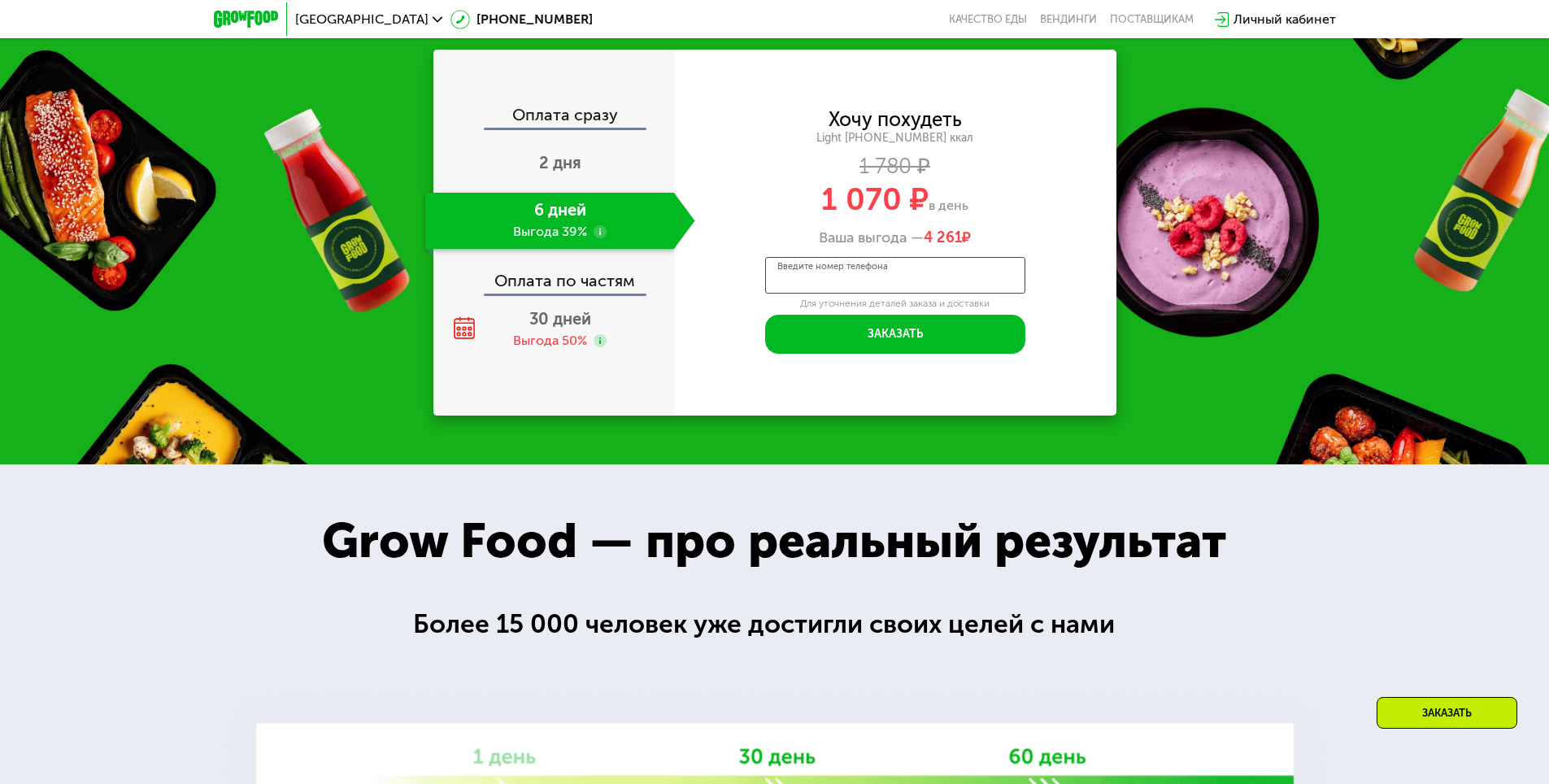
click at [962, 293] on input "Введите номер телефона" at bounding box center [896, 275] width 261 height 36
click at [1207, 577] on div "Grow Food — про реальный результат" at bounding box center [774, 540] width 976 height 73
click at [944, 293] on input "Введите номер телефона" at bounding box center [896, 275] width 261 height 36
click at [863, 280] on label "Введите номер телефона" at bounding box center [856, 275] width 161 height 9
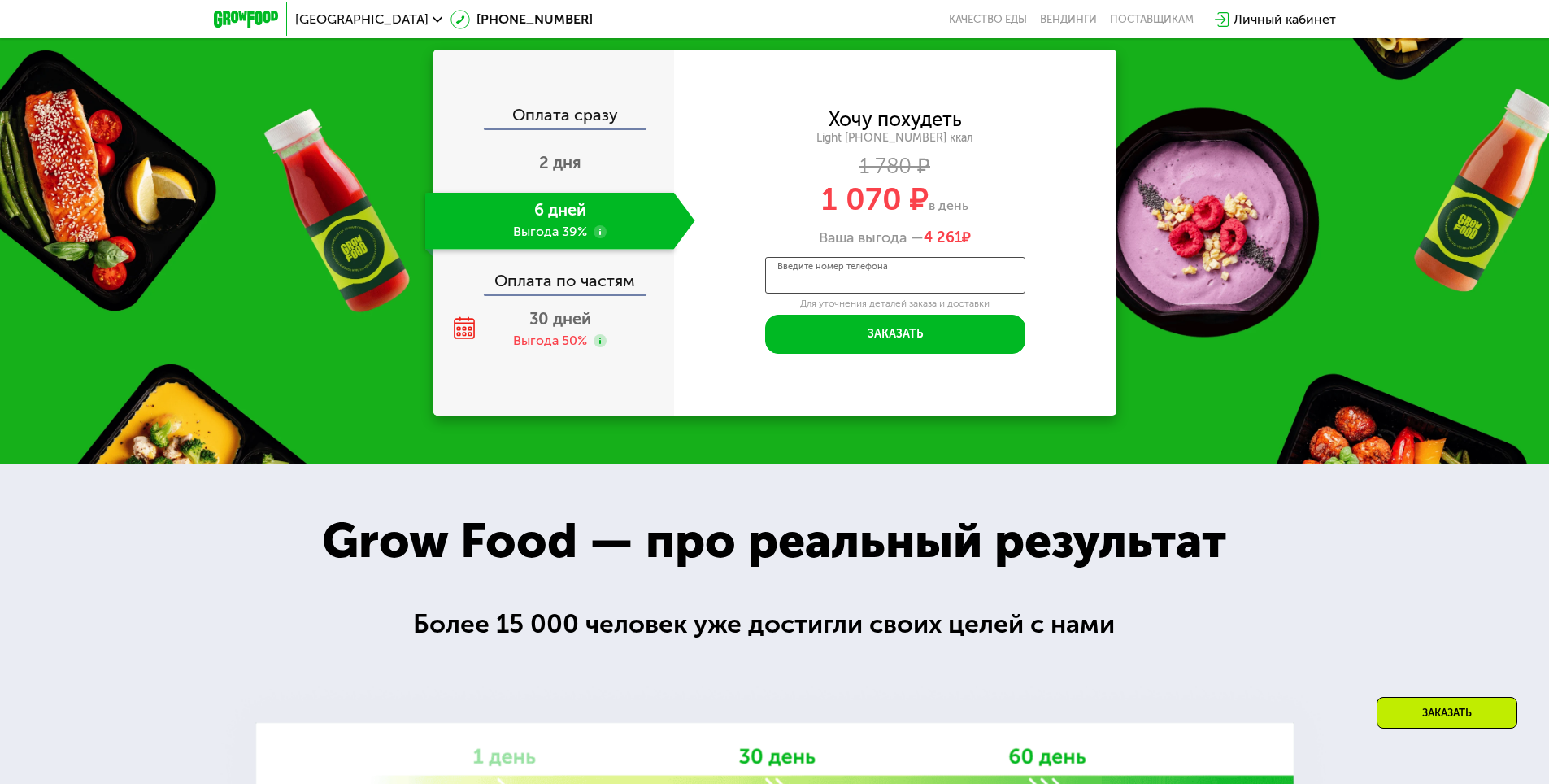
click at [863, 293] on input "Введите номер телефона" at bounding box center [896, 275] width 261 height 36
drag, startPoint x: 492, startPoint y: 292, endPoint x: 556, endPoint y: 303, distance: 64.9
click at [528, 193] on div "2 дня" at bounding box center [560, 164] width 270 height 57
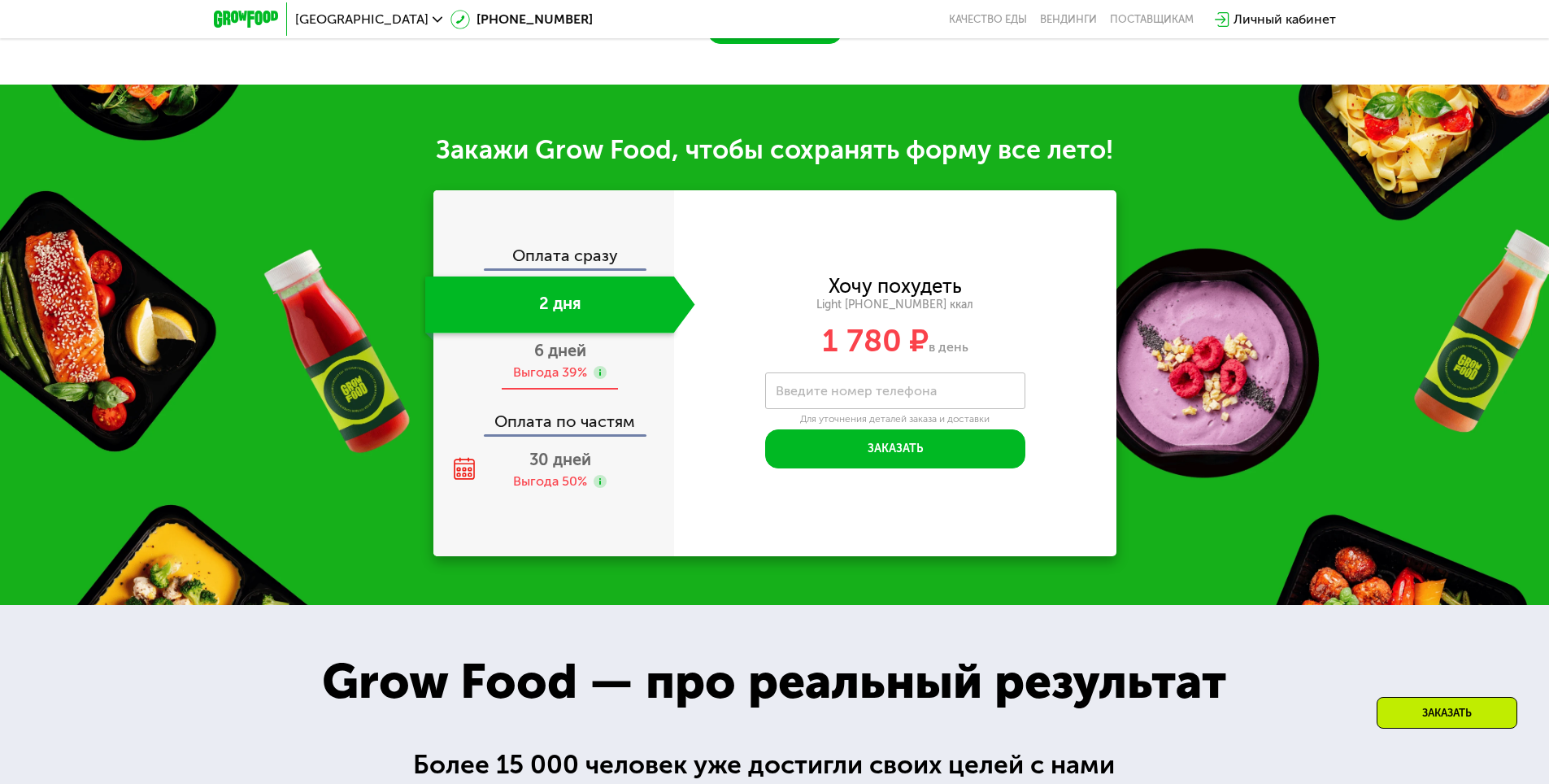
click at [598, 381] on div at bounding box center [600, 373] width 13 height 15
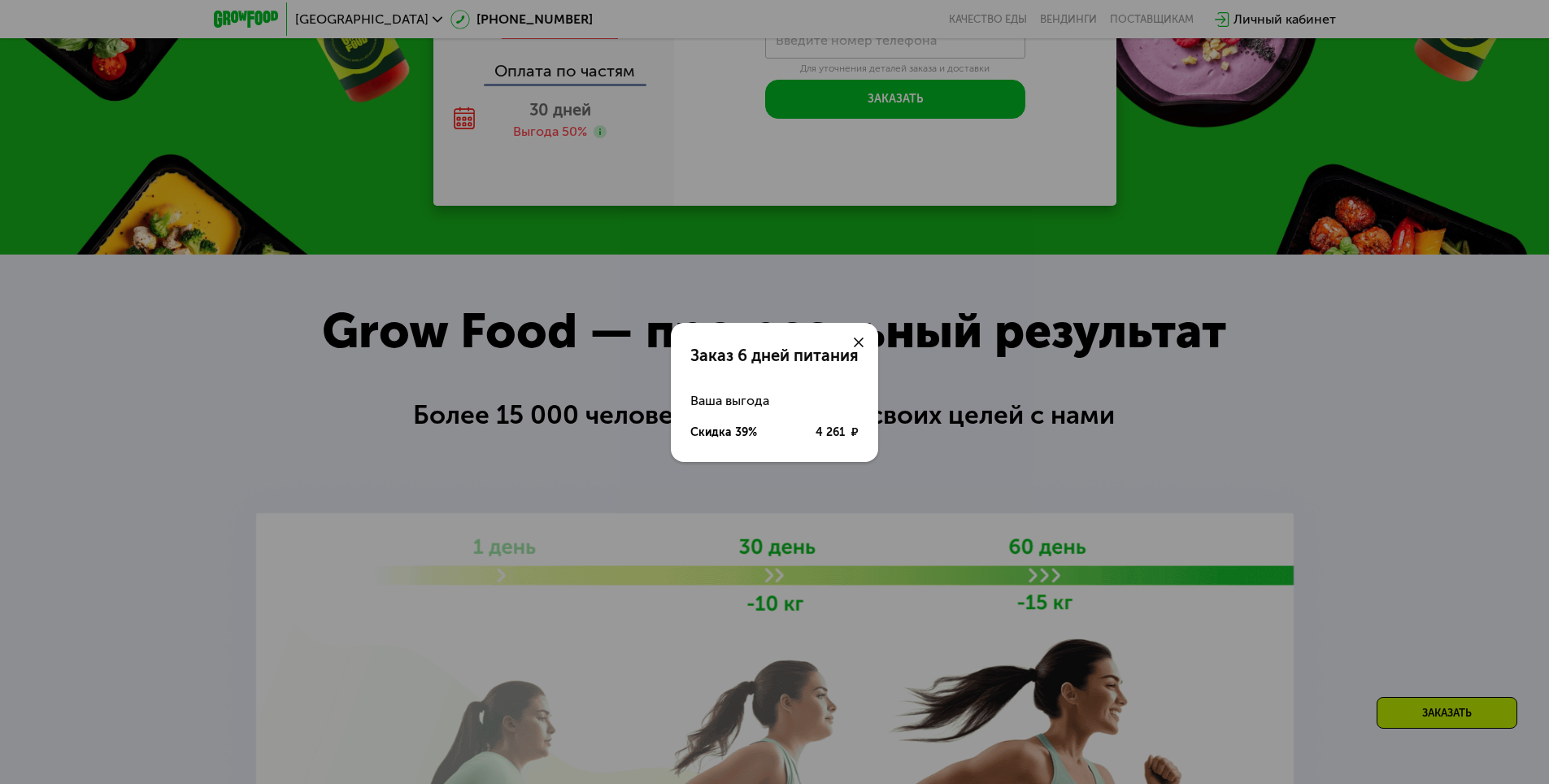
scroll to position [1707, 0]
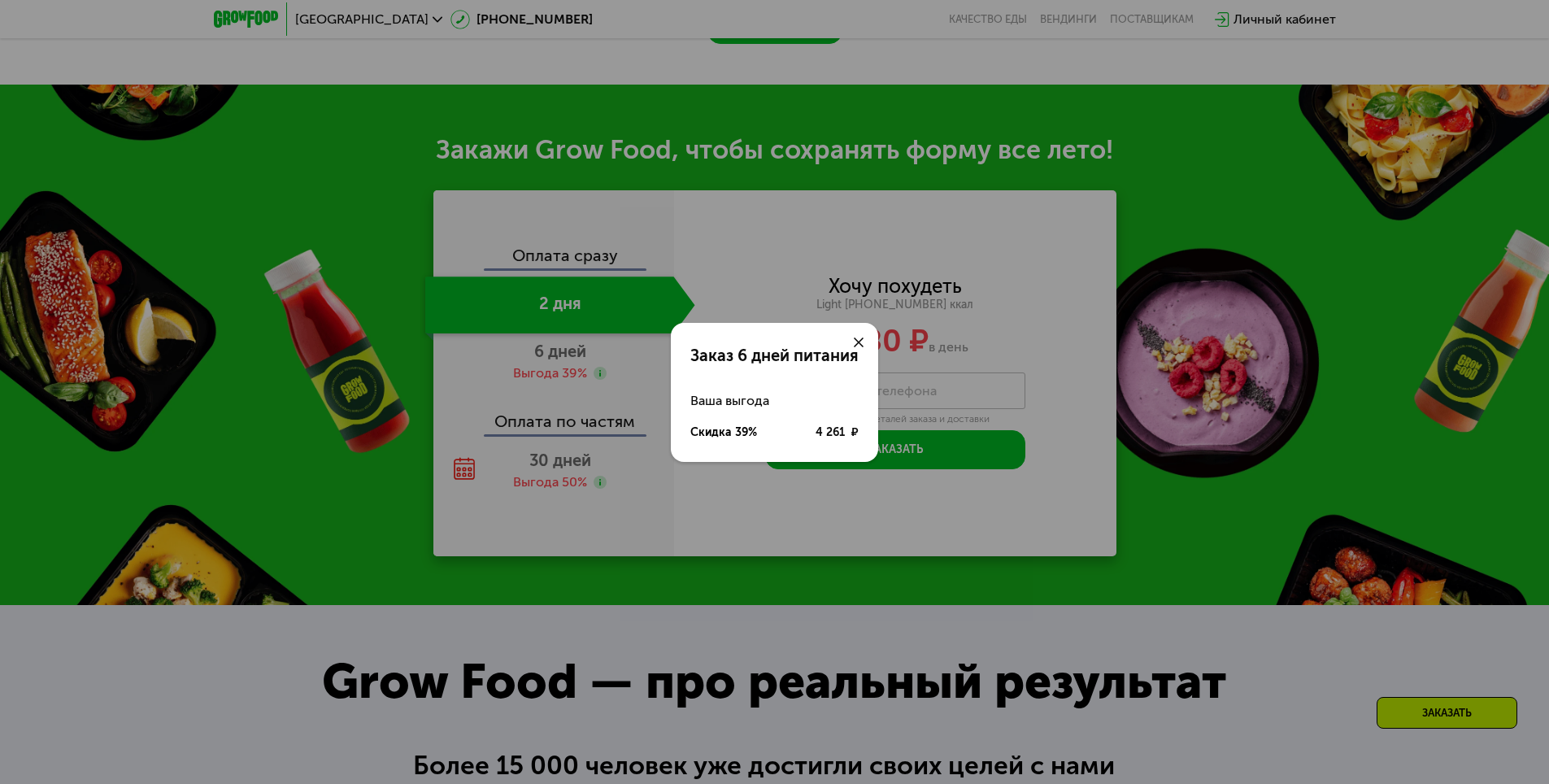
drag, startPoint x: 588, startPoint y: 430, endPoint x: 815, endPoint y: 325, distance: 250.1
click at [604, 421] on div "Заказ 6 дней питания Ваша выгода Скидка 39% 4 261 ₽" at bounding box center [774, 392] width 1549 height 784
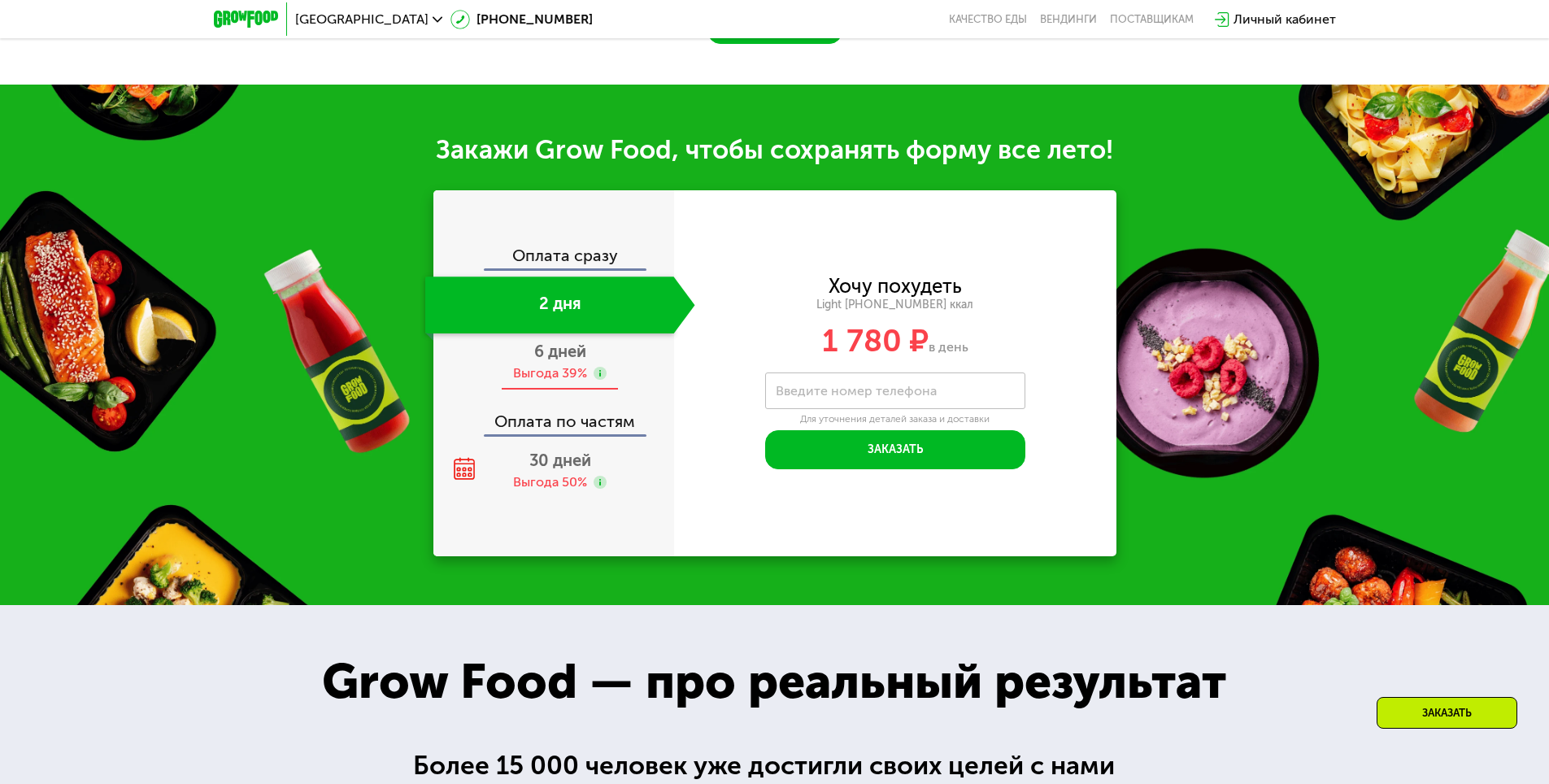
click at [587, 351] on div "6 дней Выгода 39%" at bounding box center [560, 362] width 270 height 57
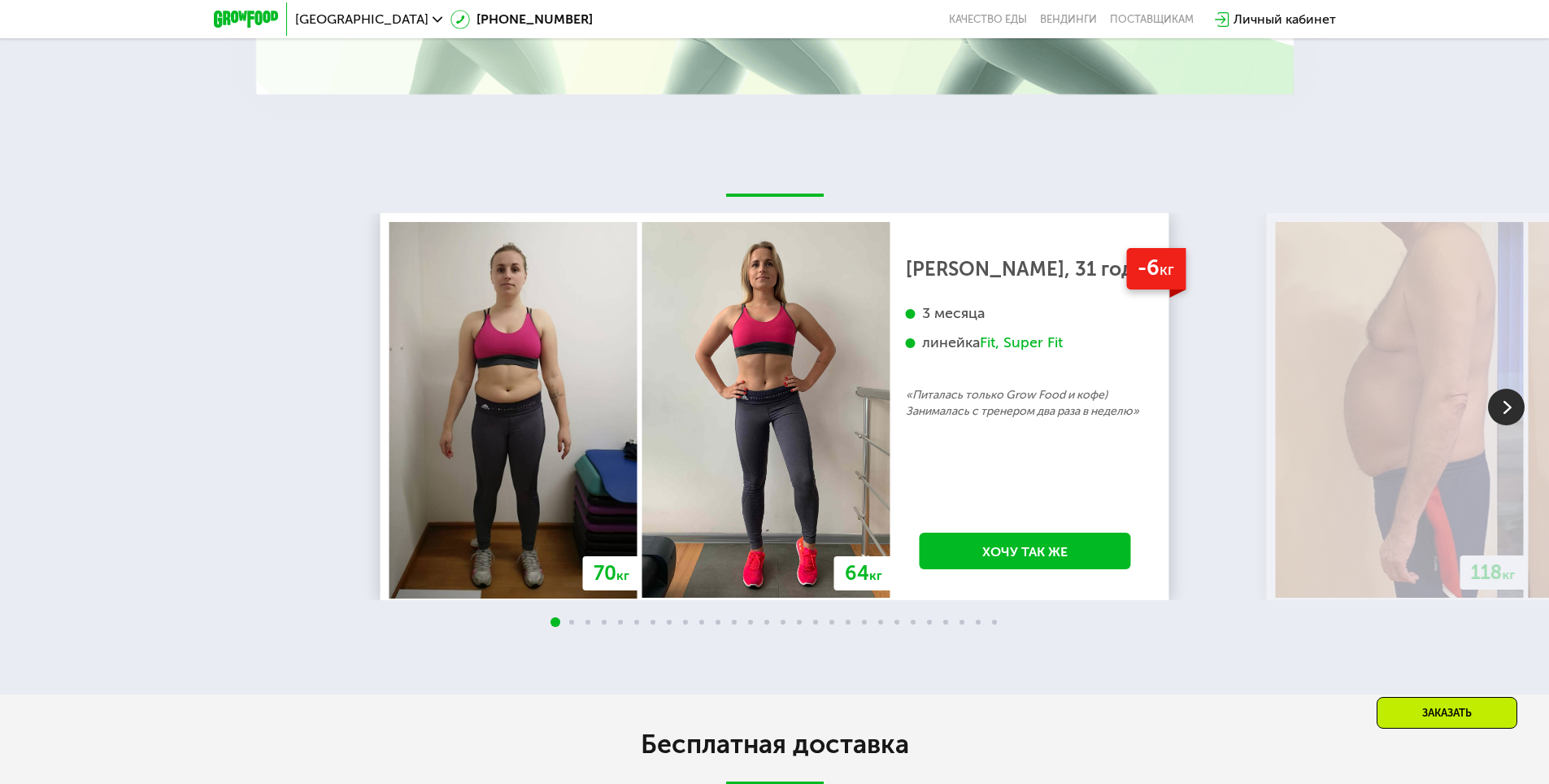
drag, startPoint x: 273, startPoint y: 184, endPoint x: 449, endPoint y: -62, distance: 302.5
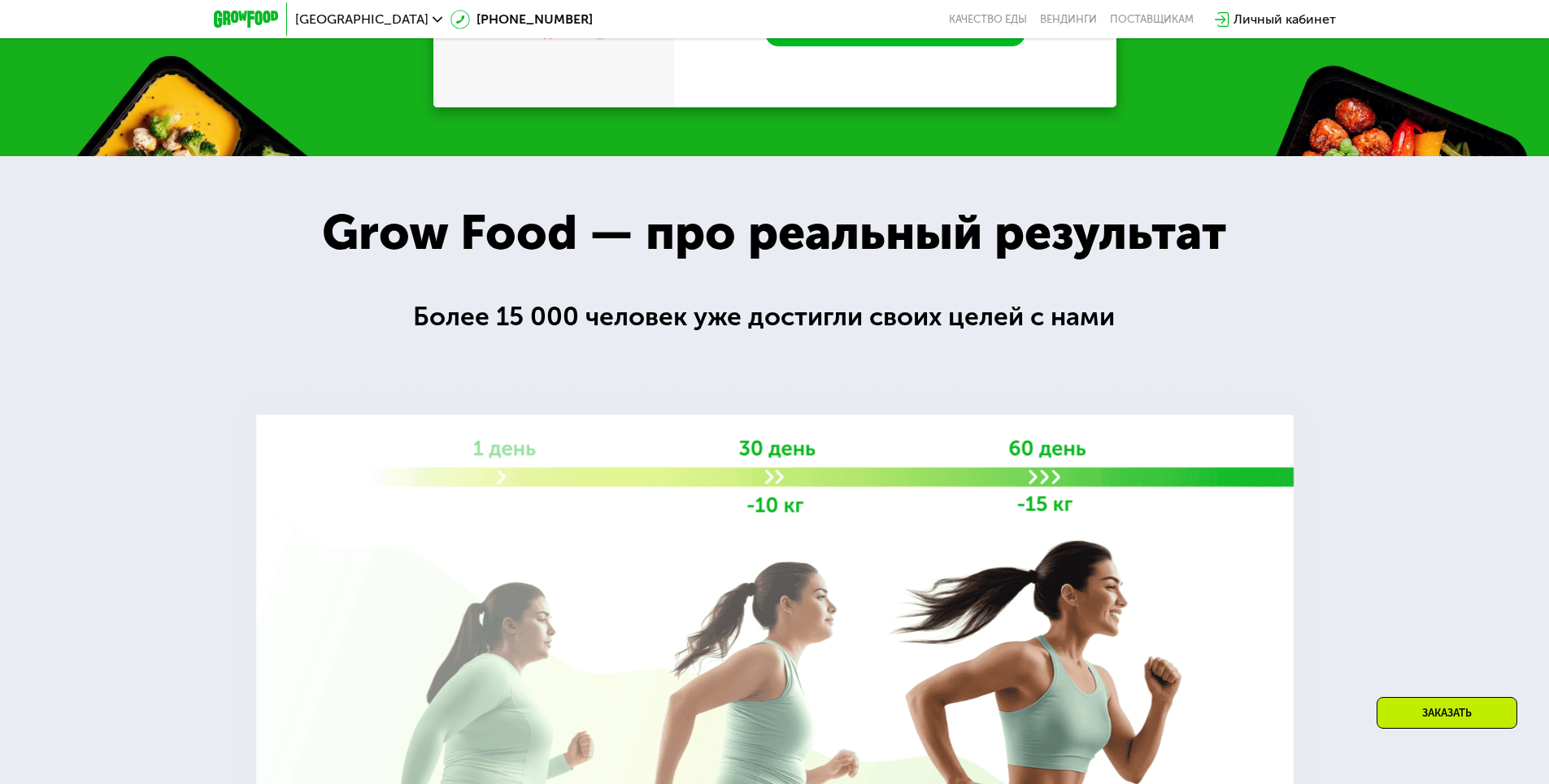
scroll to position [0, 0]
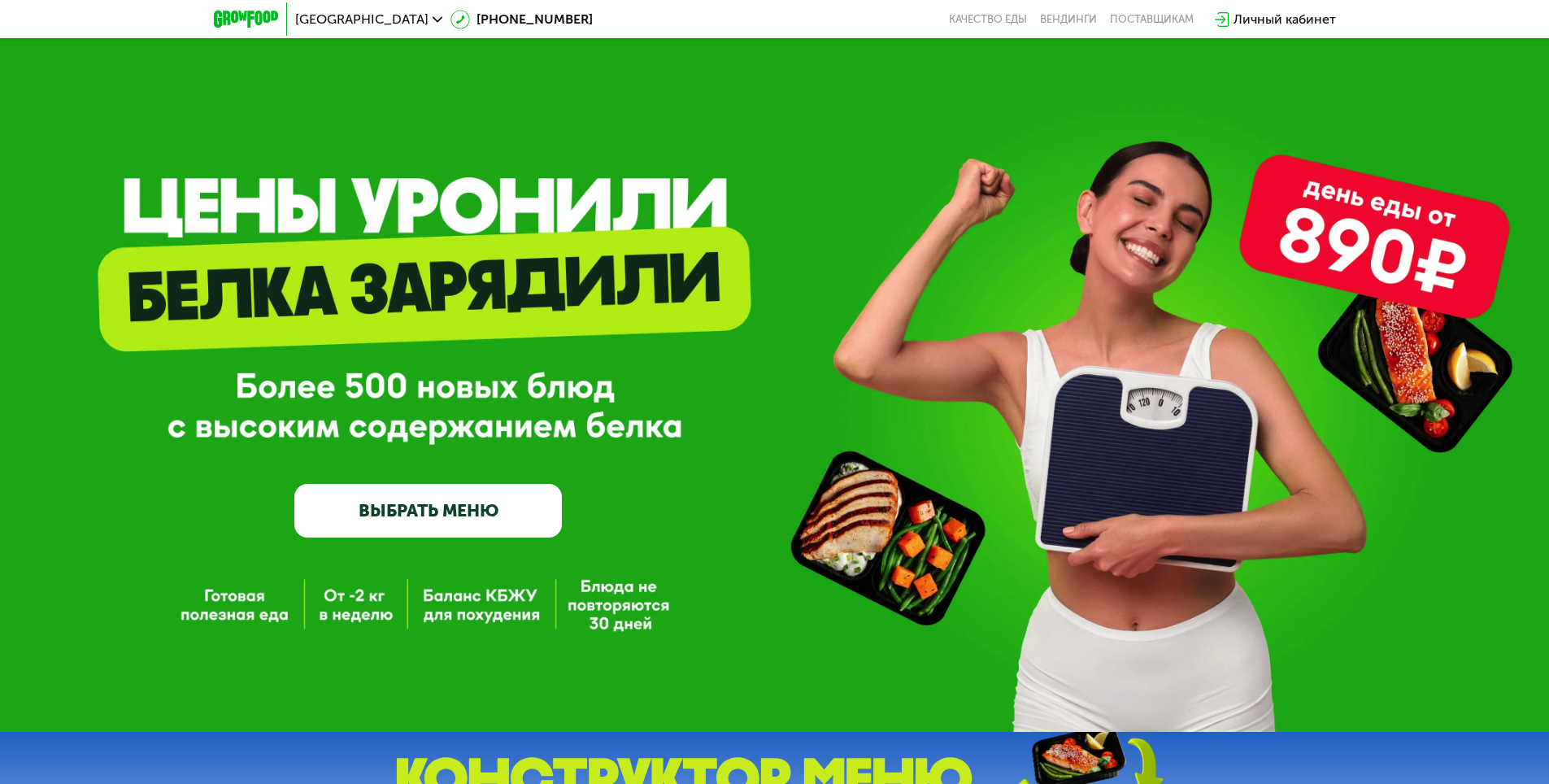
drag, startPoint x: 229, startPoint y: 444, endPoint x: 562, endPoint y: 85, distance: 489.7
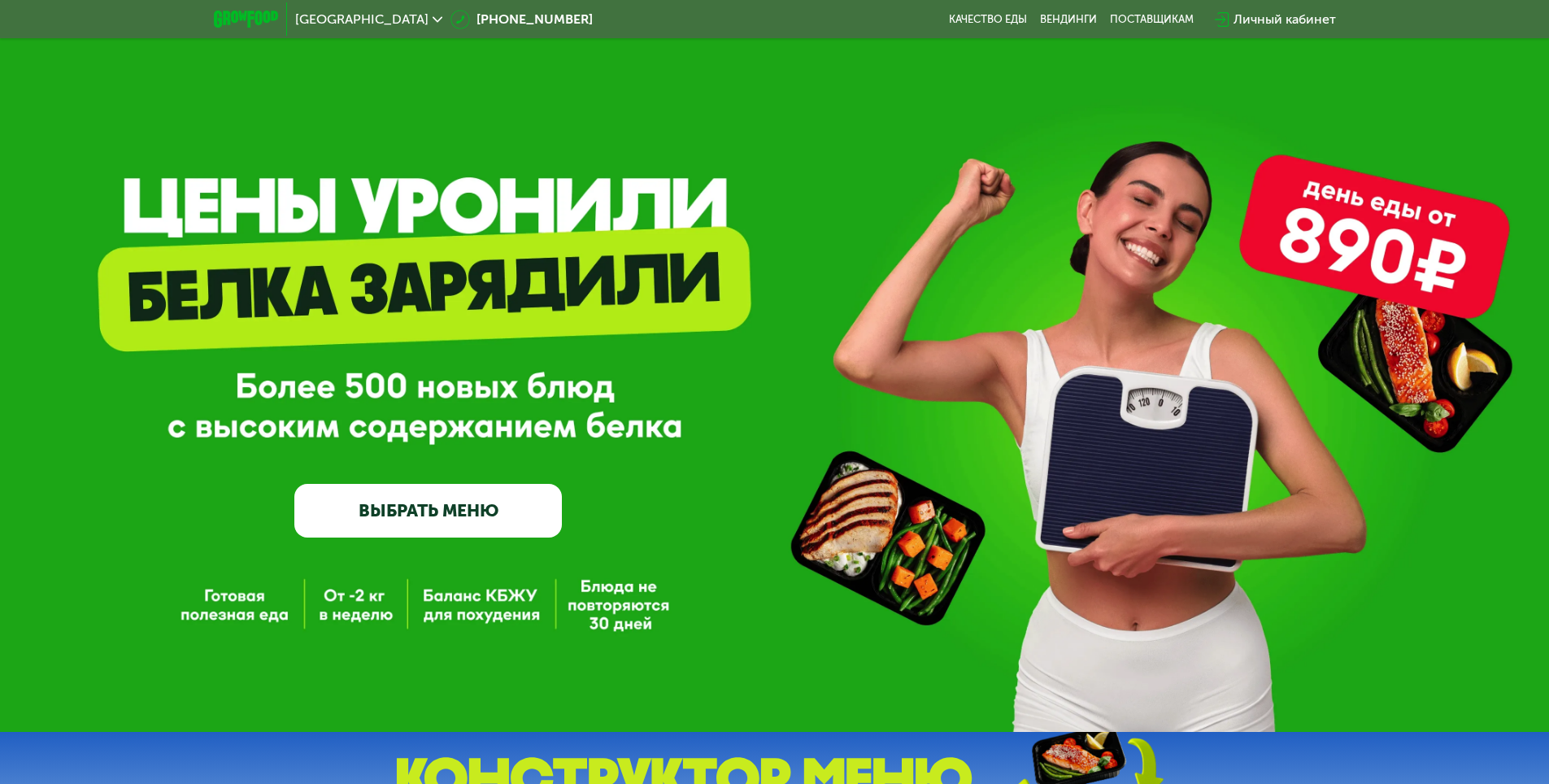
click at [1304, 31] on div "Личный кабинет" at bounding box center [1275, 19] width 137 height 35
click at [1305, 20] on div "Личный кабинет" at bounding box center [1285, 19] width 103 height 19
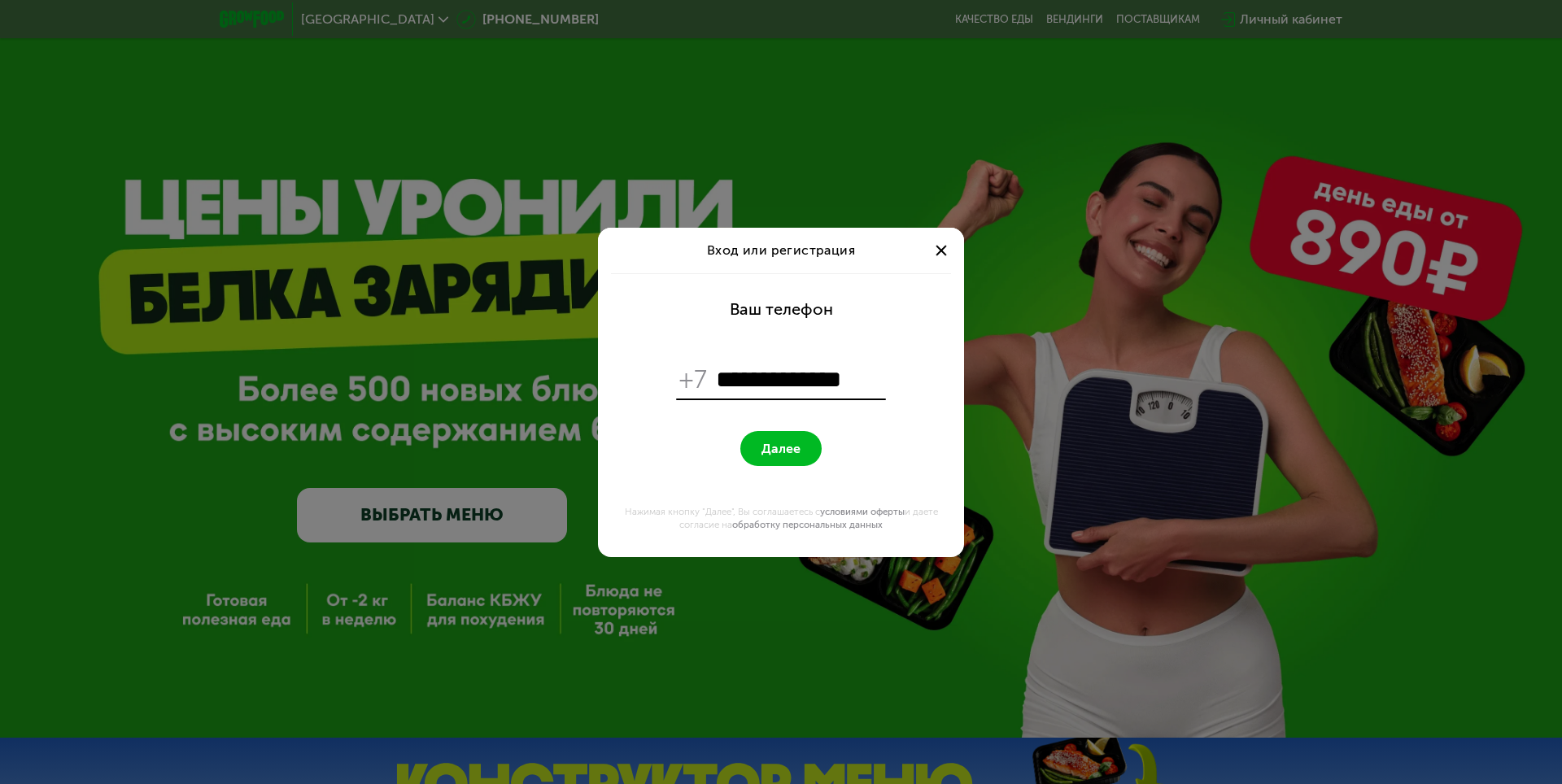
type input "**********"
click at [777, 450] on span "Далее" at bounding box center [781, 448] width 39 height 15
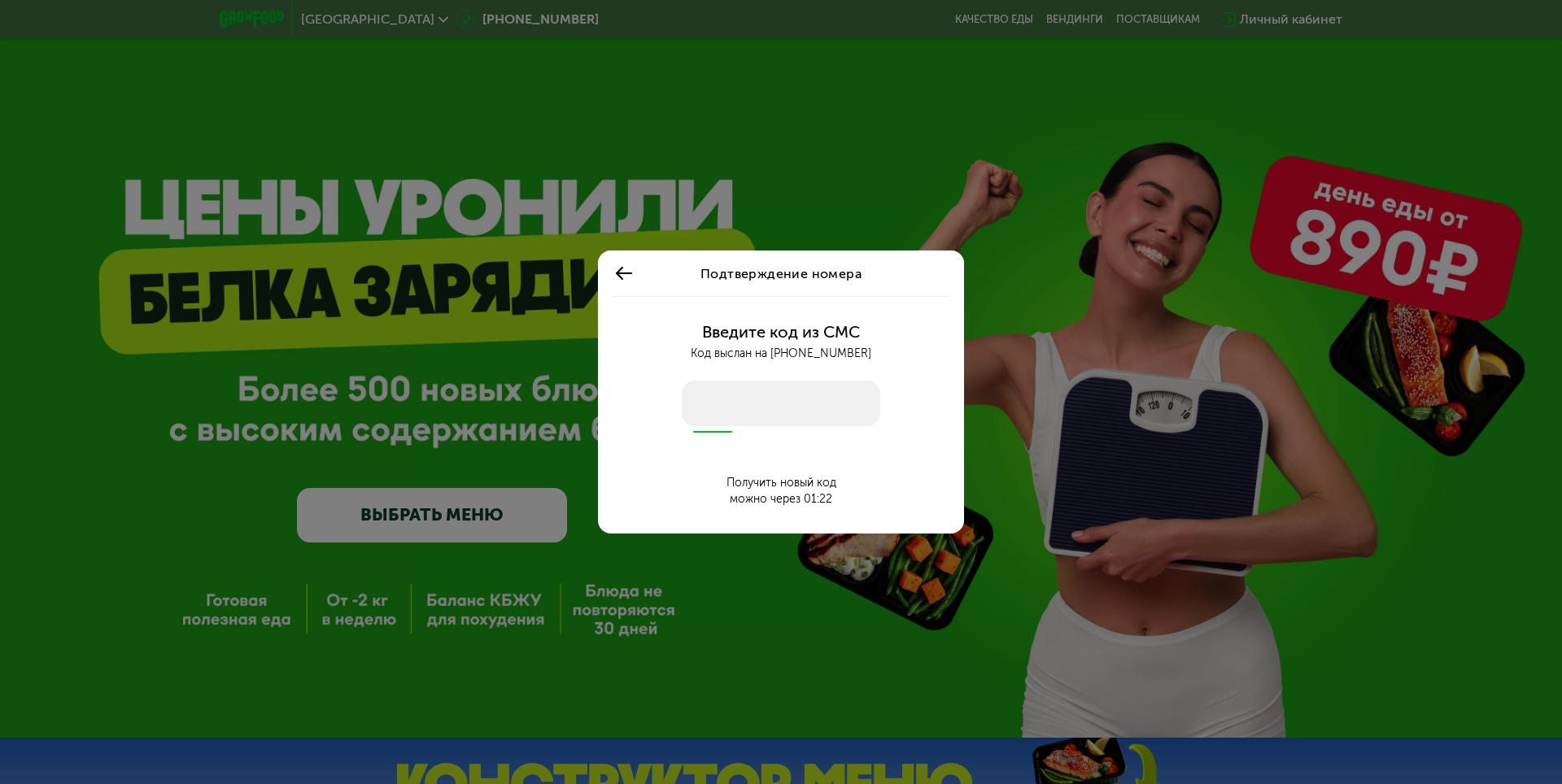
click at [714, 411] on input "number" at bounding box center [780, 403] width 198 height 46
type input "****"
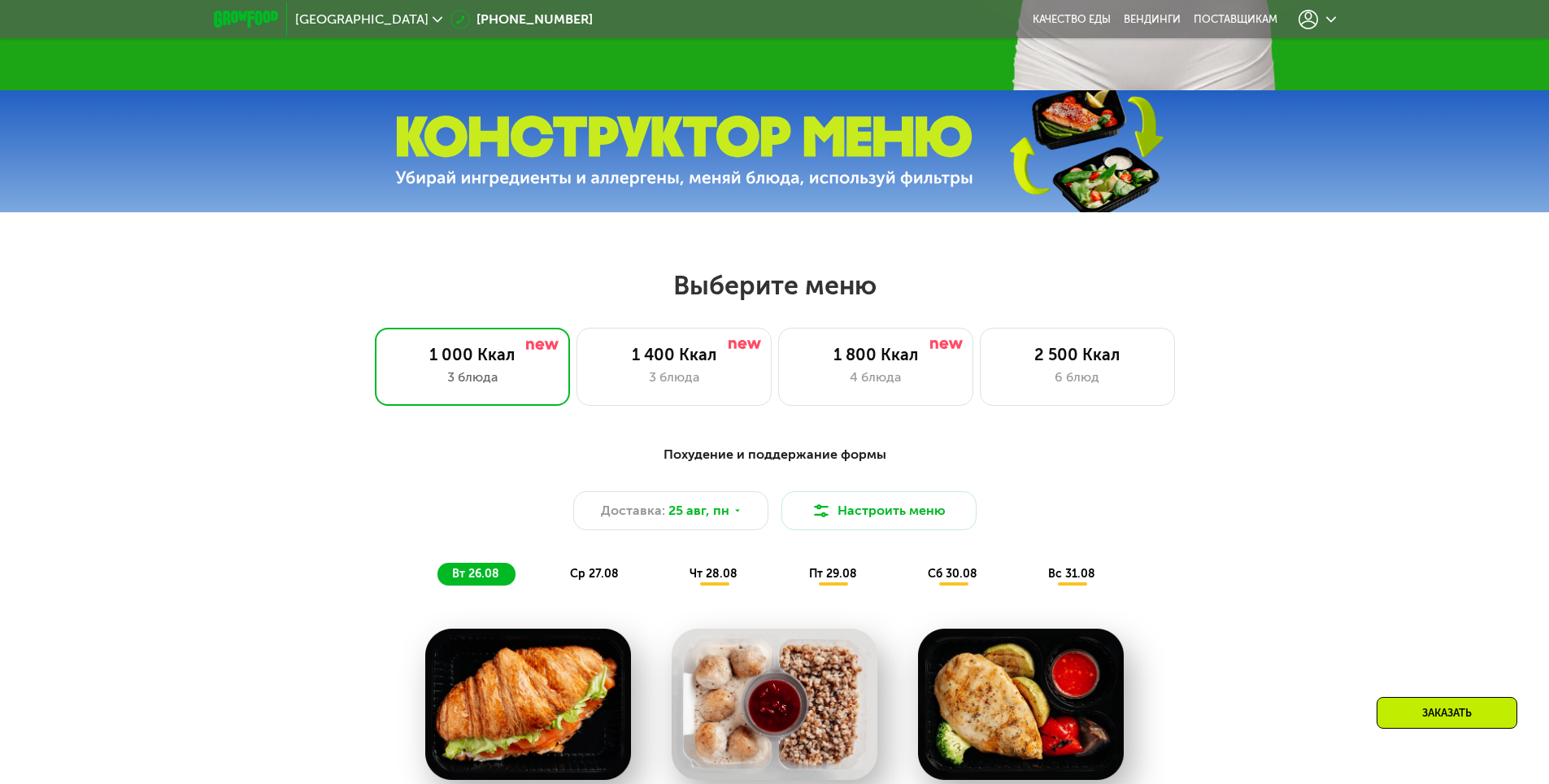
scroll to position [651, 0]
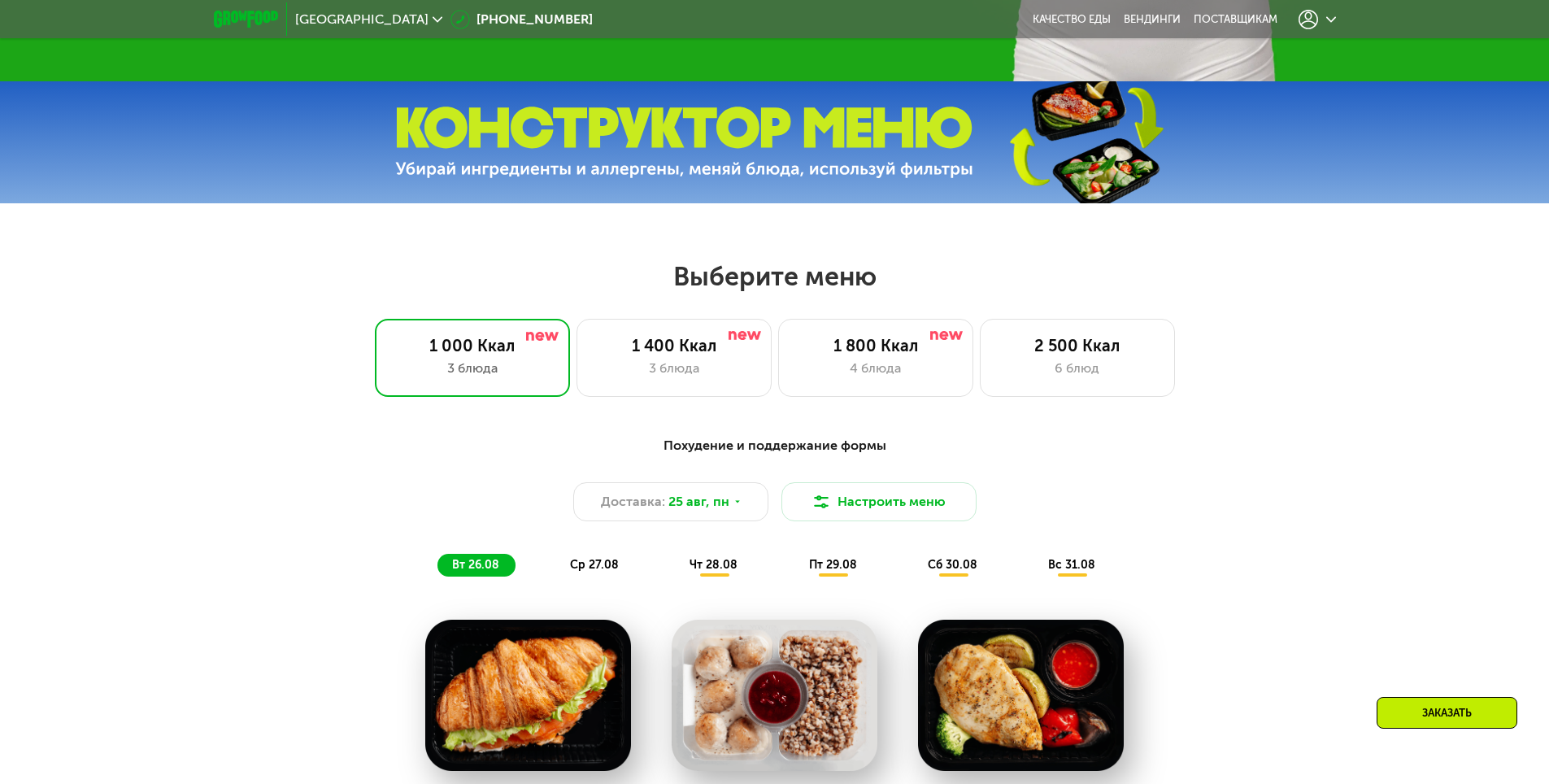
drag, startPoint x: 1119, startPoint y: 506, endPoint x: 1111, endPoint y: 507, distance: 8.1
click at [1118, 506] on div "Доставка: 25 авг, пн Настроить меню" at bounding box center [775, 502] width 963 height 39
click at [733, 502] on icon at bounding box center [738, 502] width 10 height 10
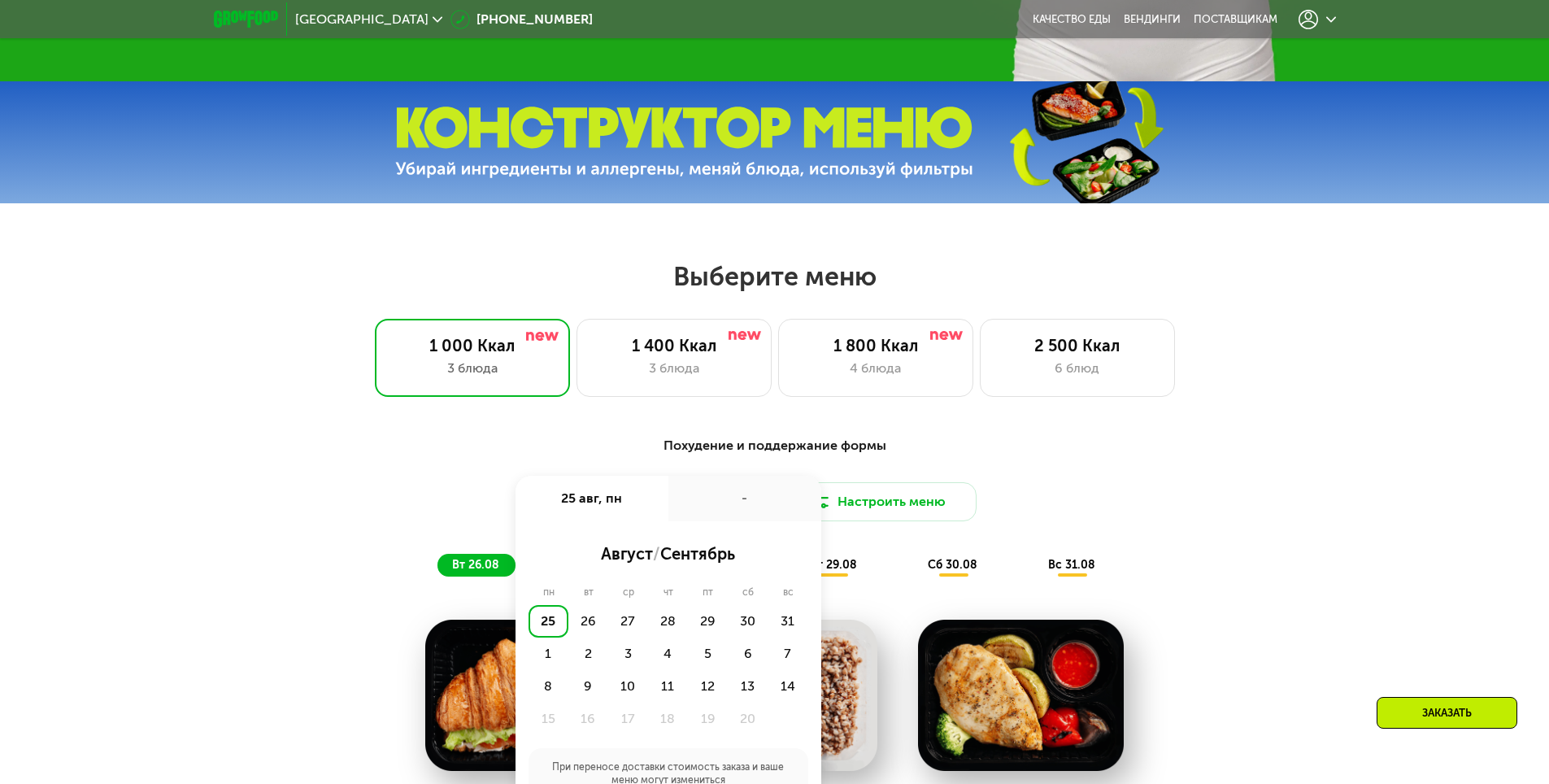
click at [546, 635] on div "25" at bounding box center [548, 621] width 40 height 33
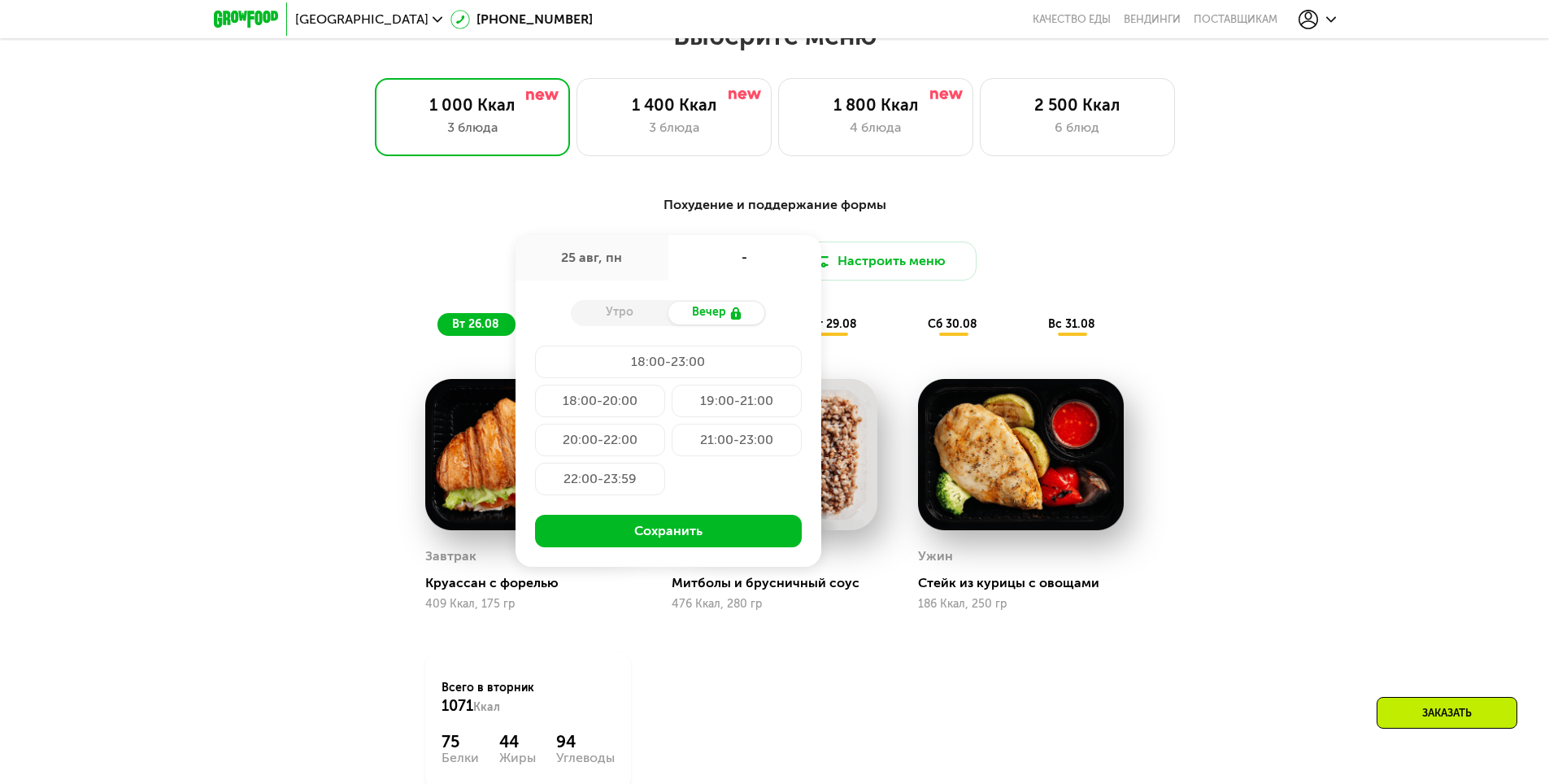
scroll to position [894, 0]
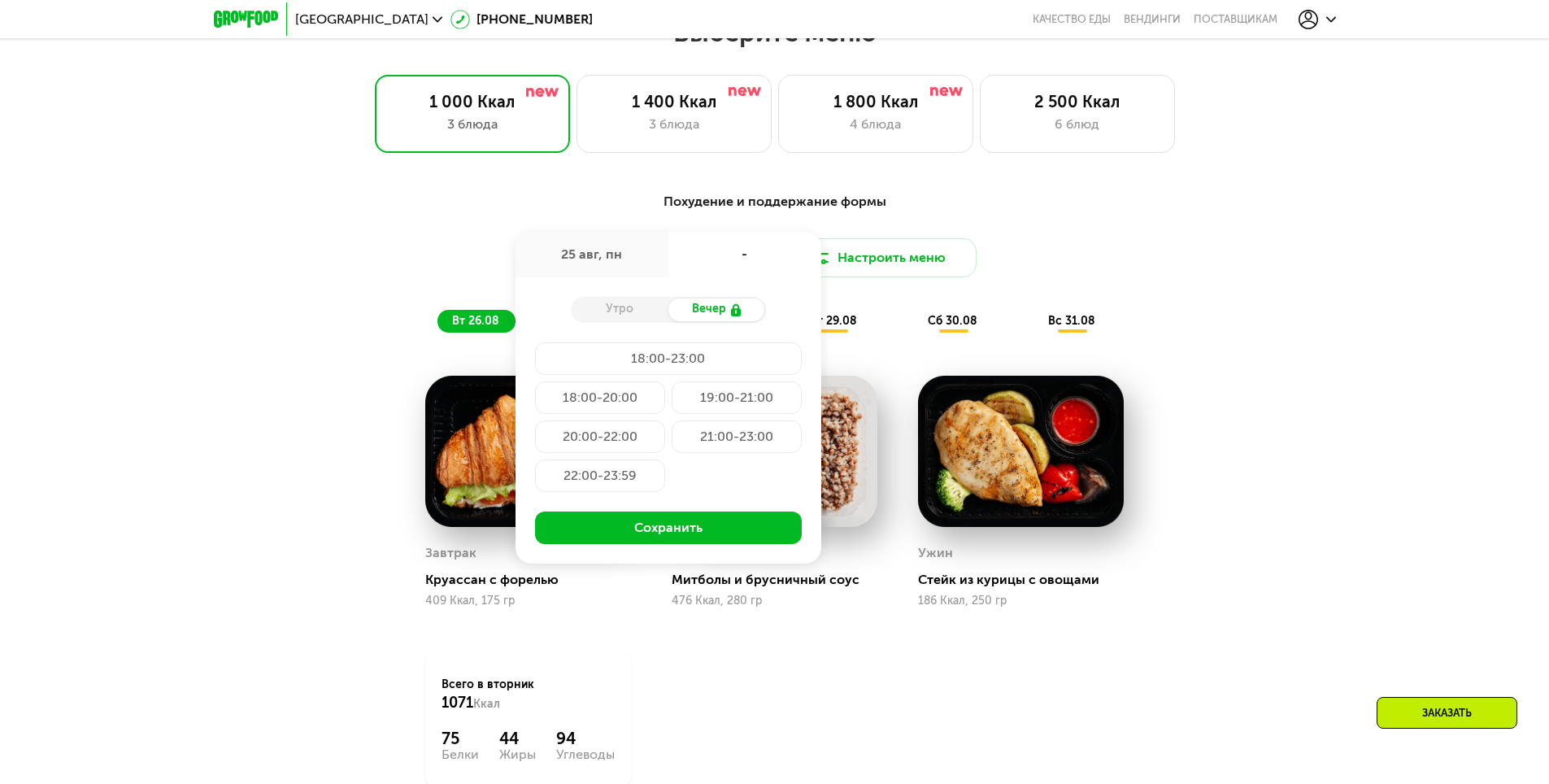
click at [1263, 518] on div "Похудение и поддержание формы Доставка: 25 авг, пн 25 авг, пн - Утро Вечер 18:0…" at bounding box center [775, 519] width 1002 height 675
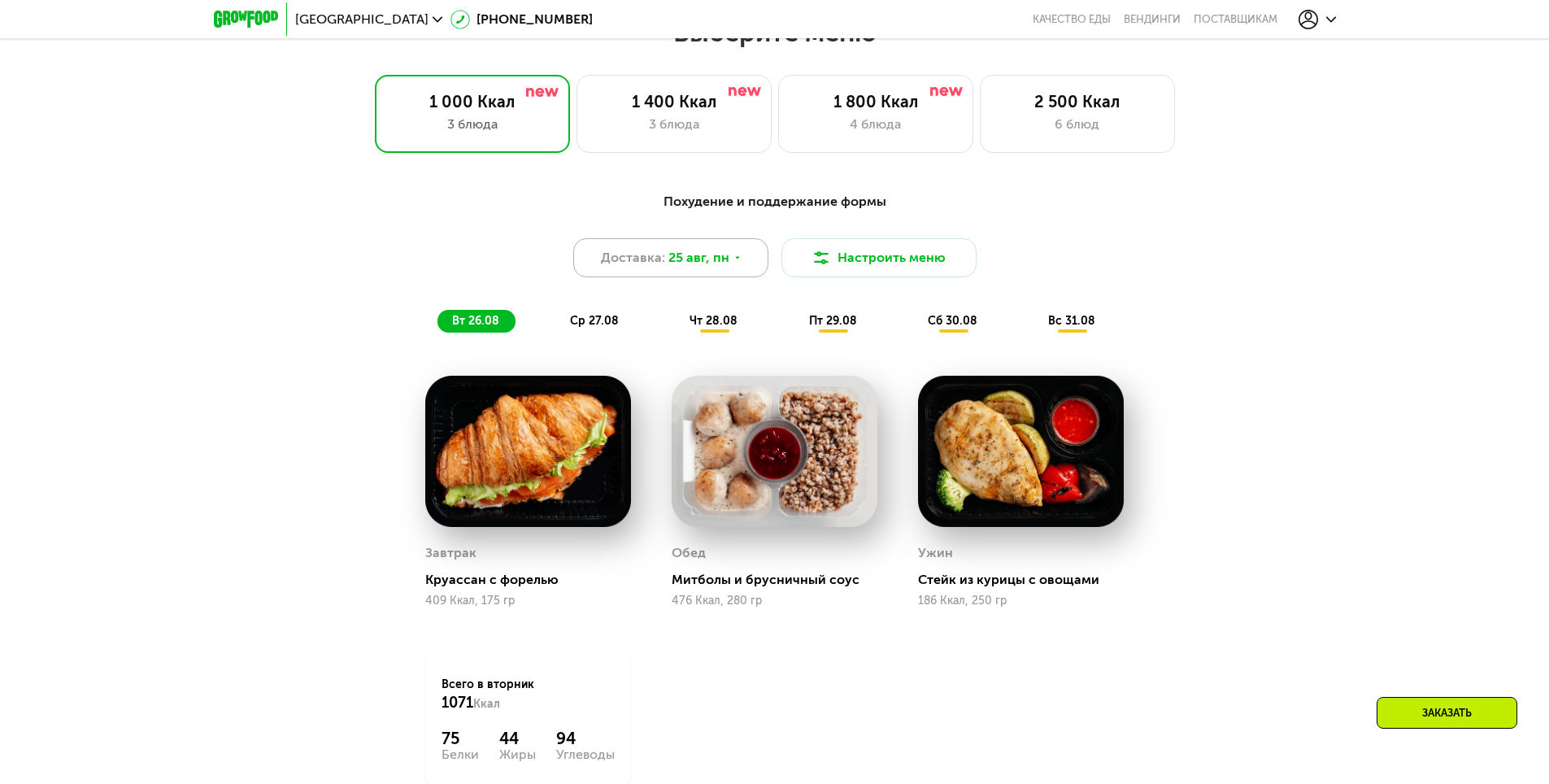
click at [627, 257] on span "Доставка:" at bounding box center [633, 257] width 64 height 19
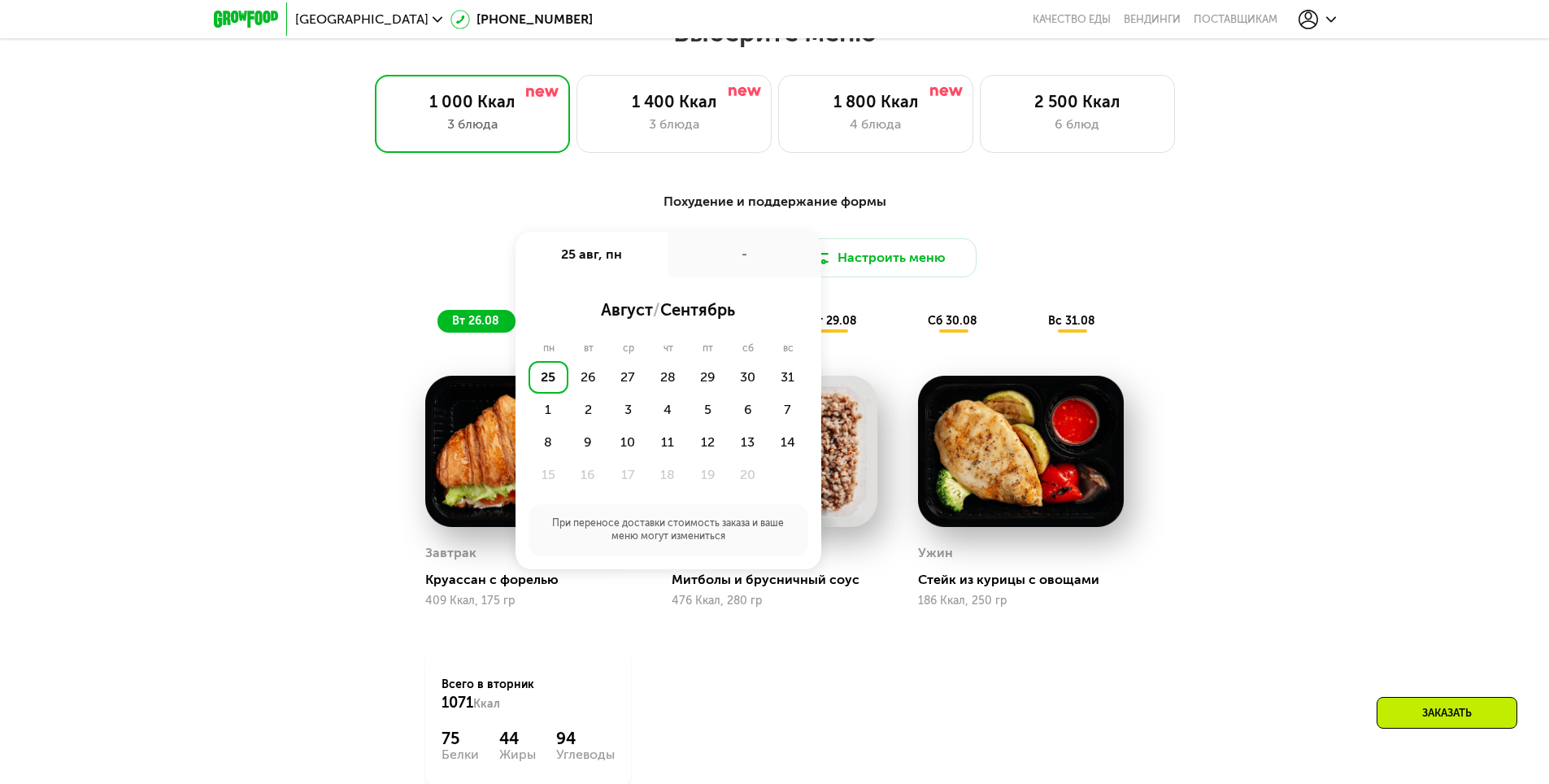
click at [547, 381] on div "25" at bounding box center [548, 377] width 40 height 33
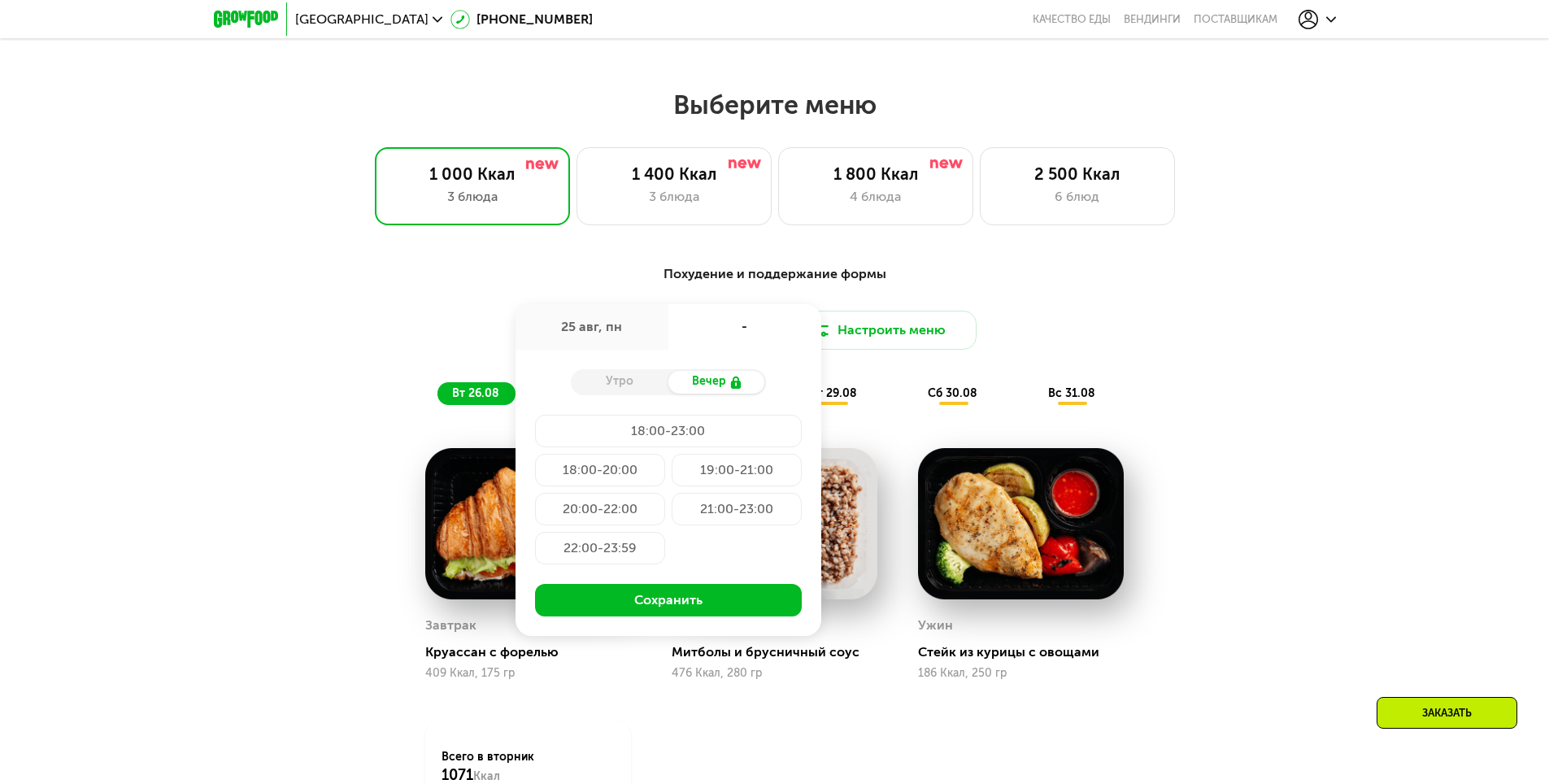
scroll to position [813, 0]
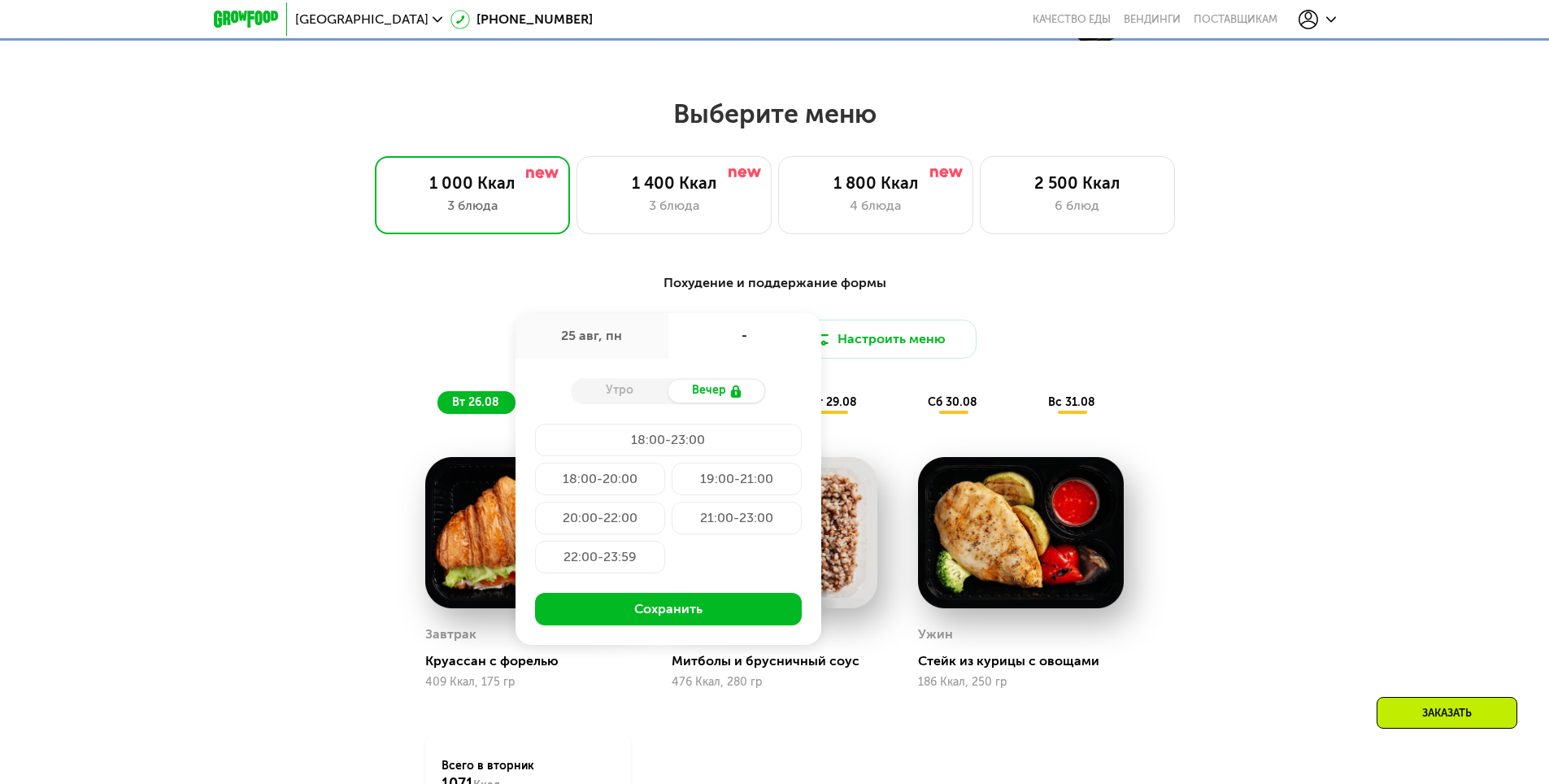
click at [630, 394] on div "Утро" at bounding box center [620, 390] width 98 height 23
click at [607, 400] on div "Утро" at bounding box center [620, 390] width 98 height 23
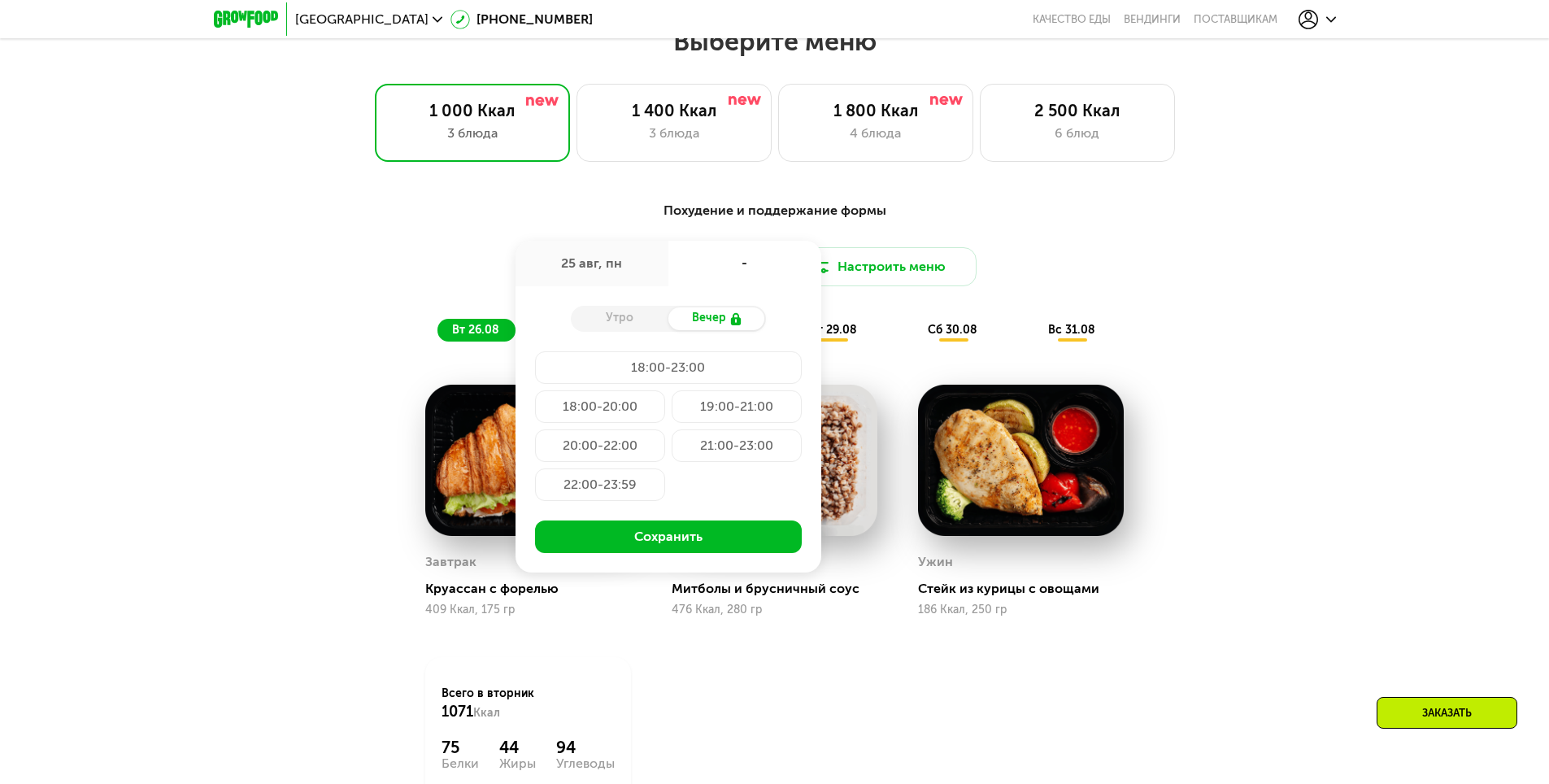
scroll to position [894, 0]
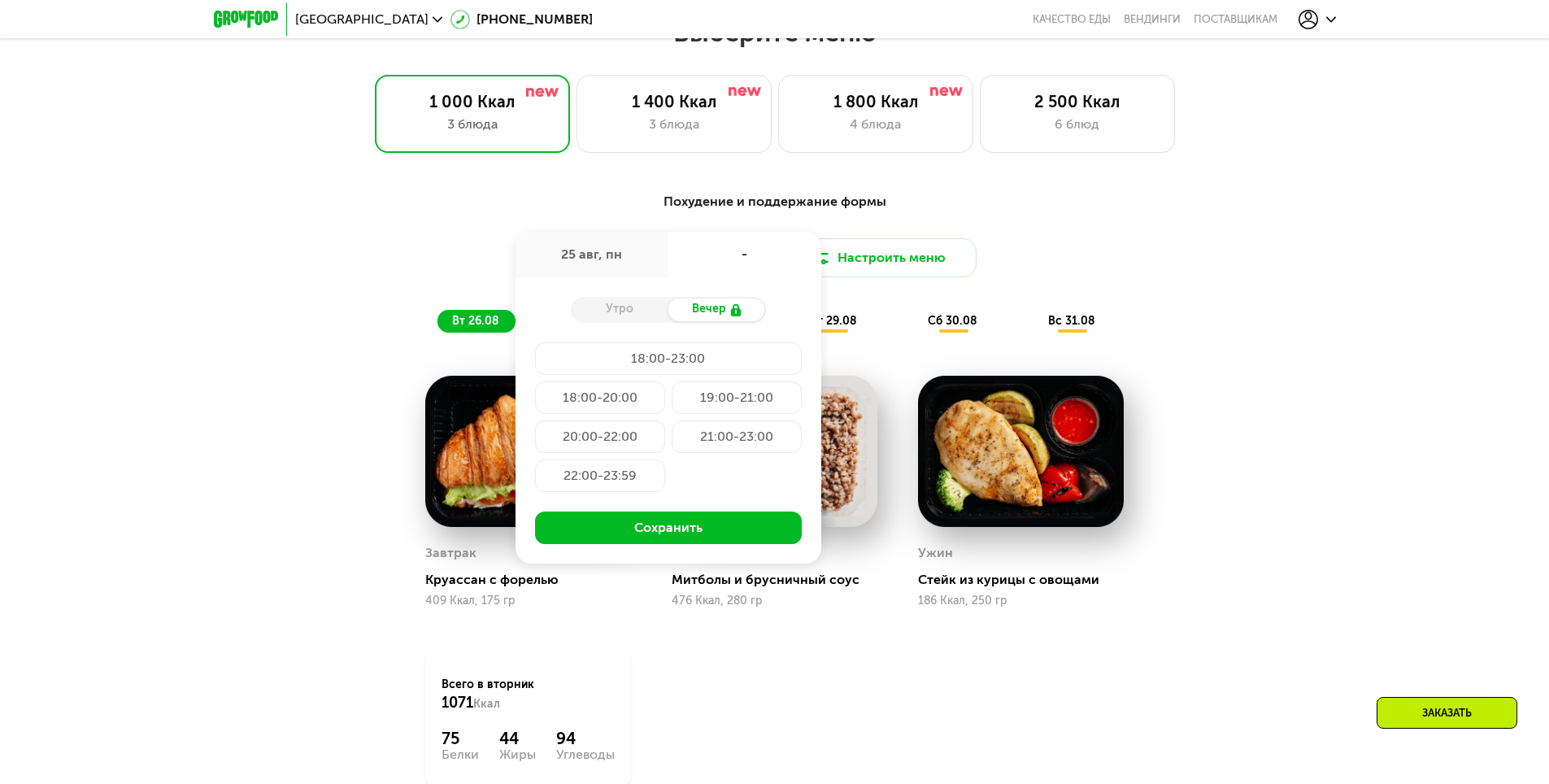
click at [634, 268] on div "25 авг, пн" at bounding box center [591, 255] width 153 height 46
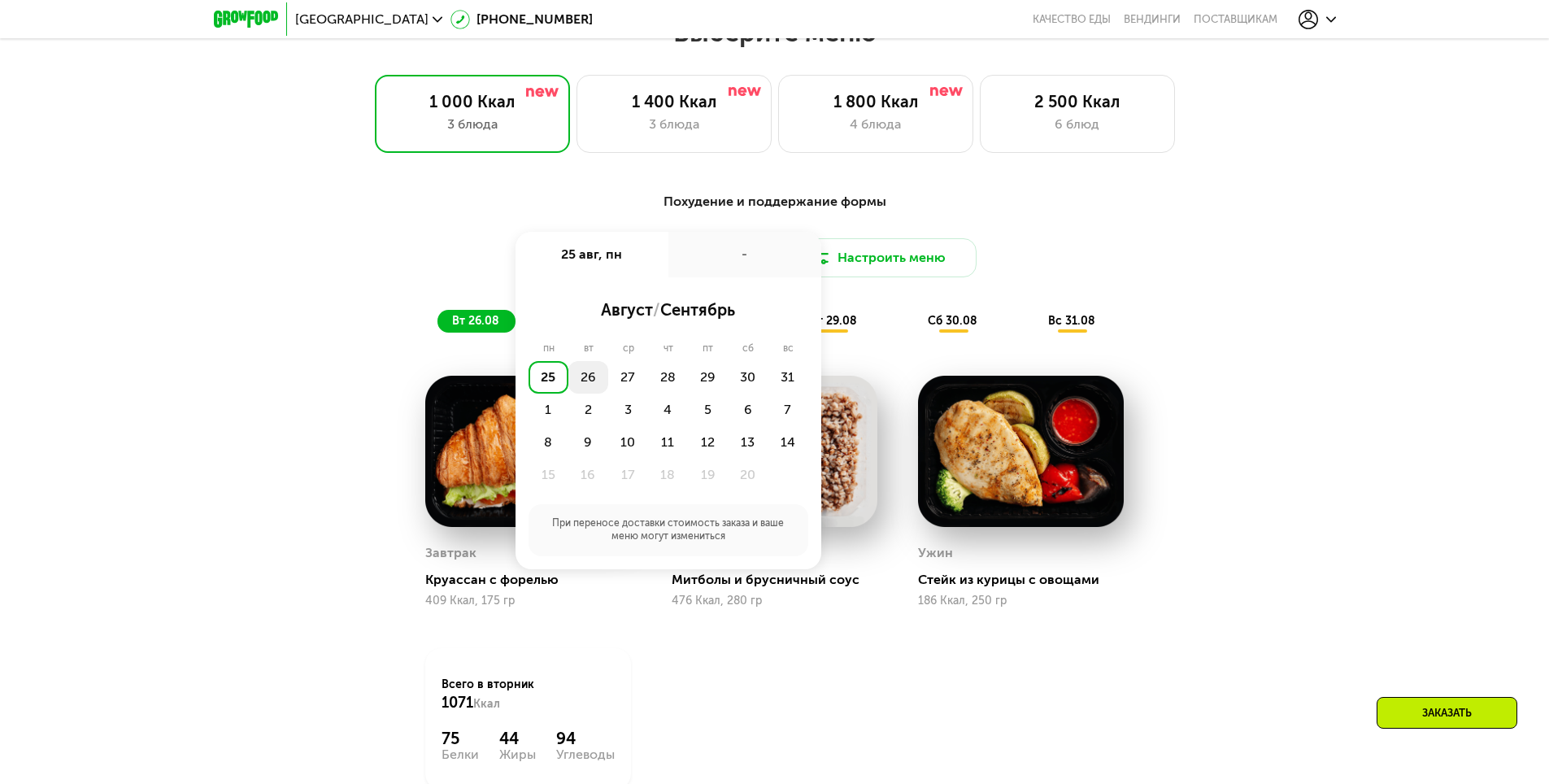
click at [608, 373] on div "26" at bounding box center [627, 377] width 40 height 33
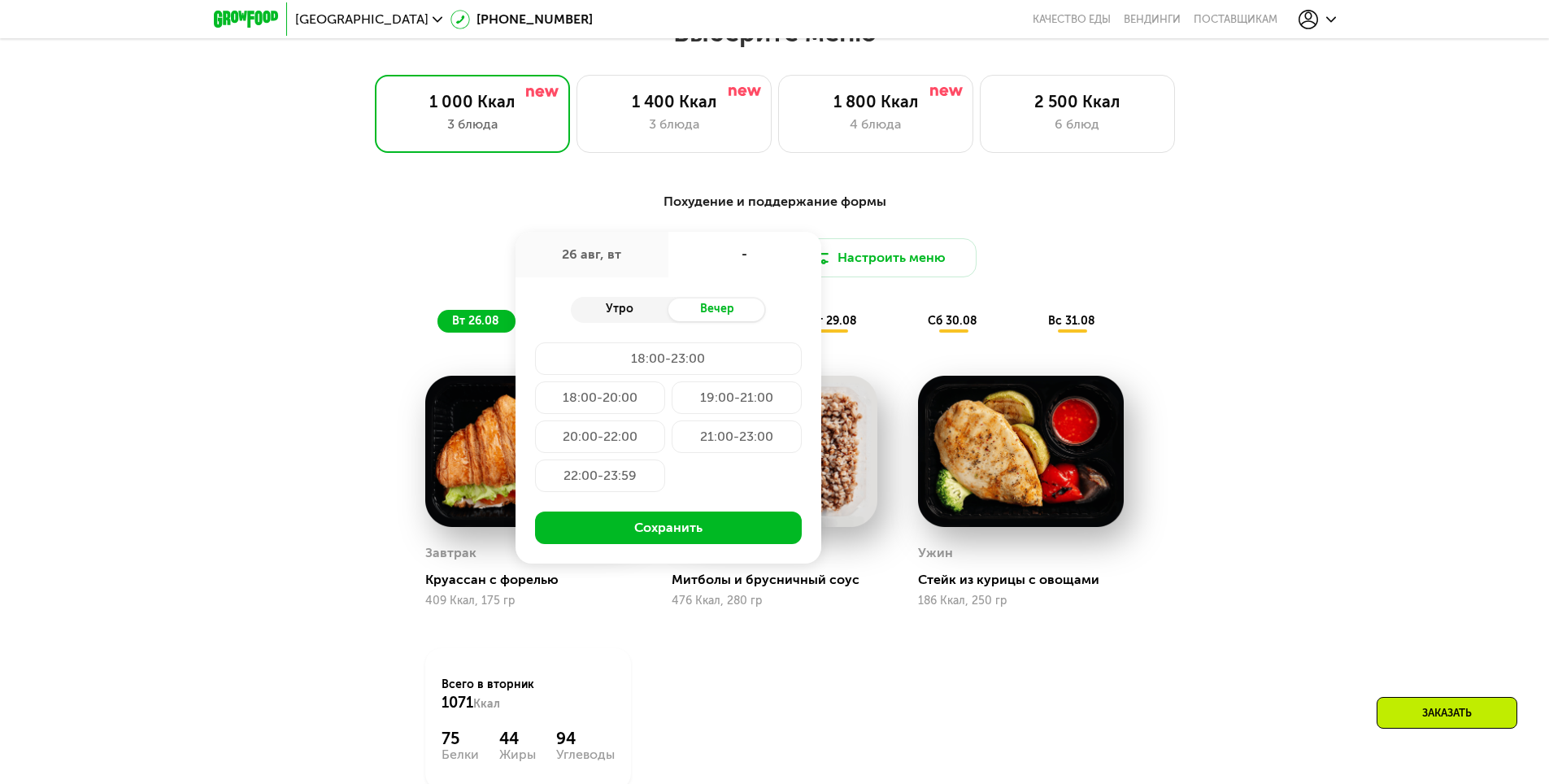
click at [627, 314] on div "Утро" at bounding box center [620, 309] width 98 height 23
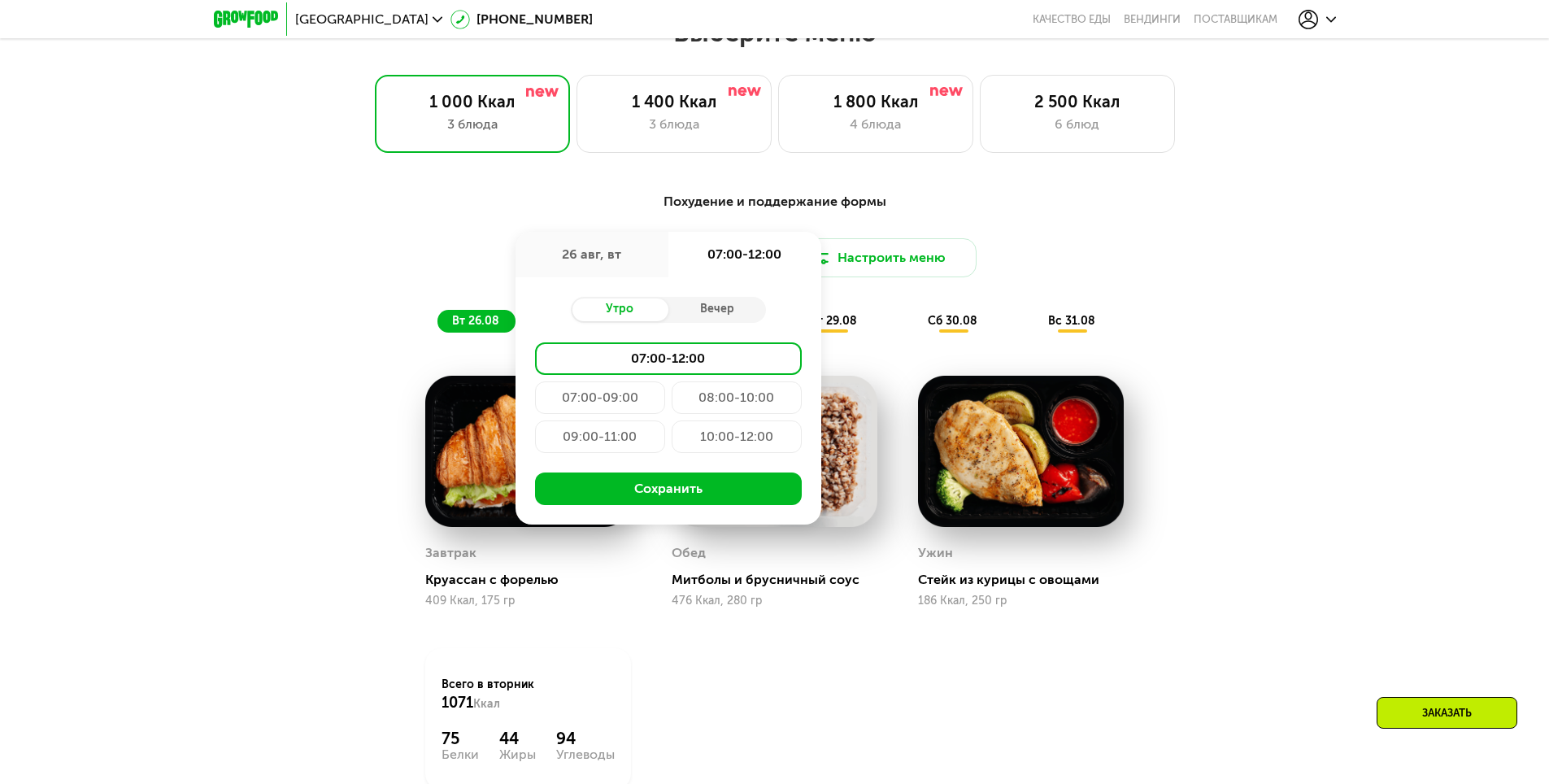
click at [1245, 422] on div "Похудение и поддержание формы Доставка: 26 авг, вт 26 авг, вт 07:00-12:00 Утро …" at bounding box center [775, 519] width 1002 height 675
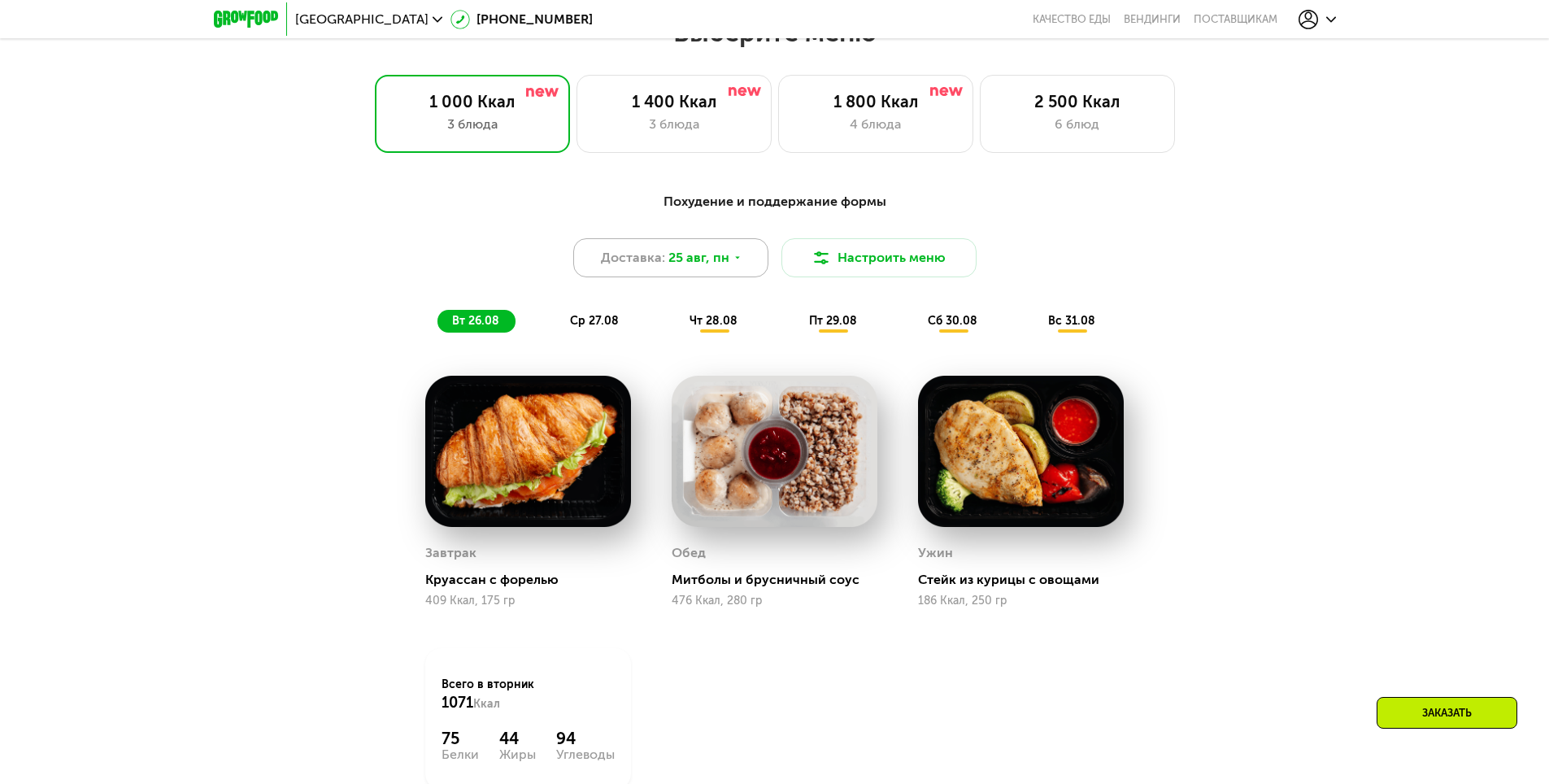
click at [703, 263] on span "25 авг, пн" at bounding box center [699, 257] width 61 height 19
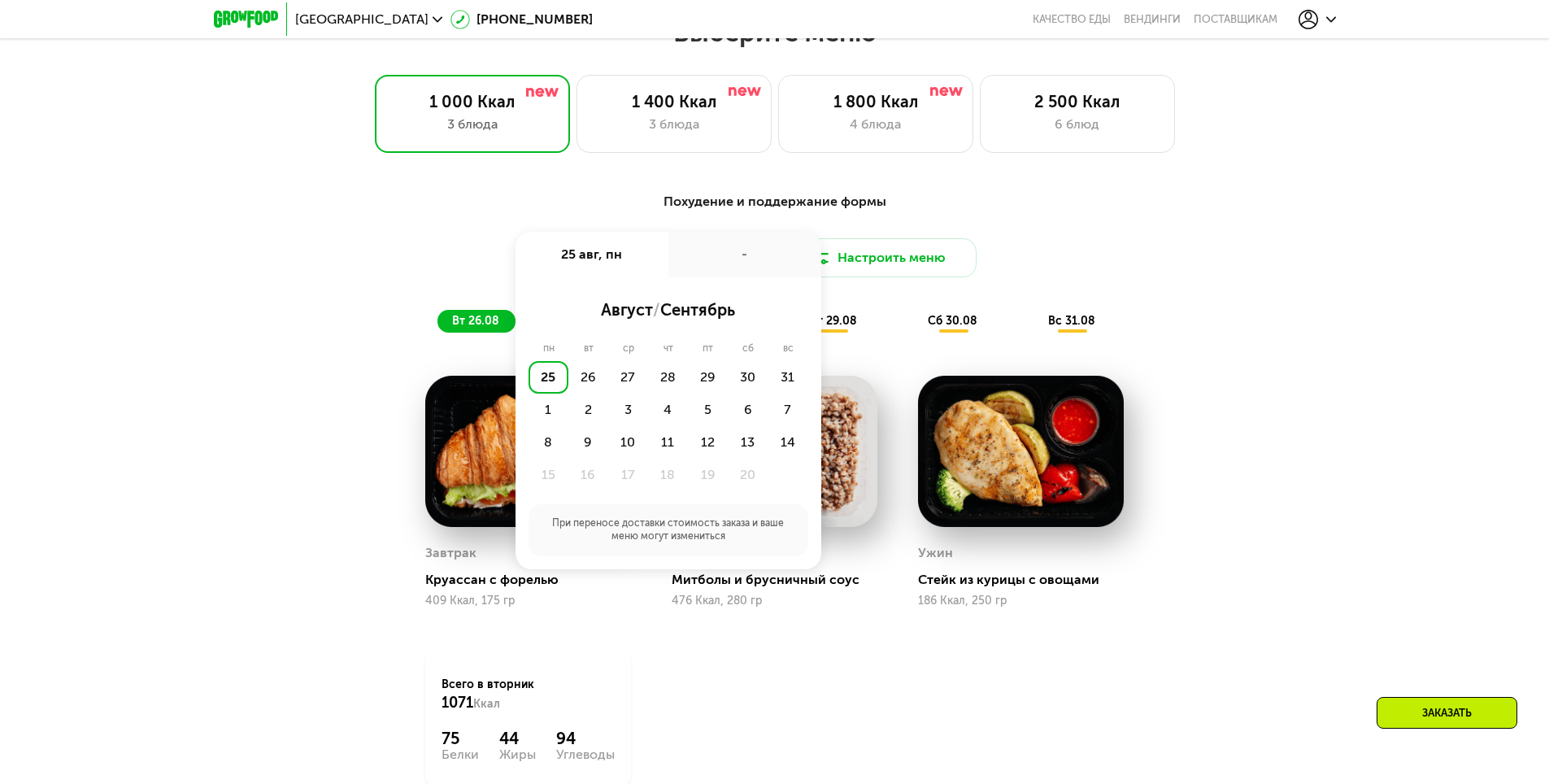
click at [1234, 295] on div "Похудение и поддержание формы Доставка: 25 авг, пн 25 авг, пн - август / сентяб…" at bounding box center [775, 262] width 963 height 141
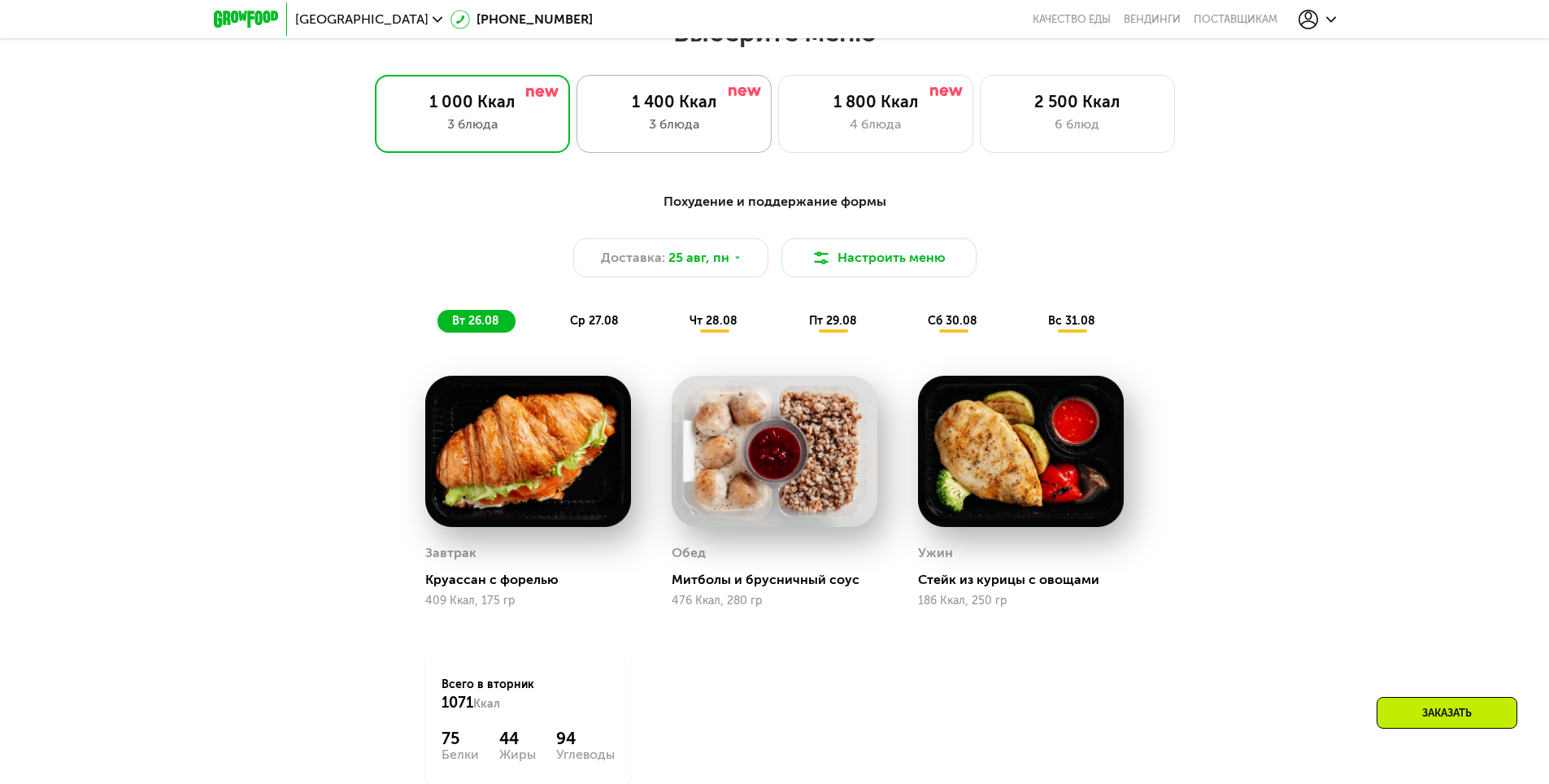
click at [692, 125] on div "3 блюда" at bounding box center [674, 124] width 161 height 19
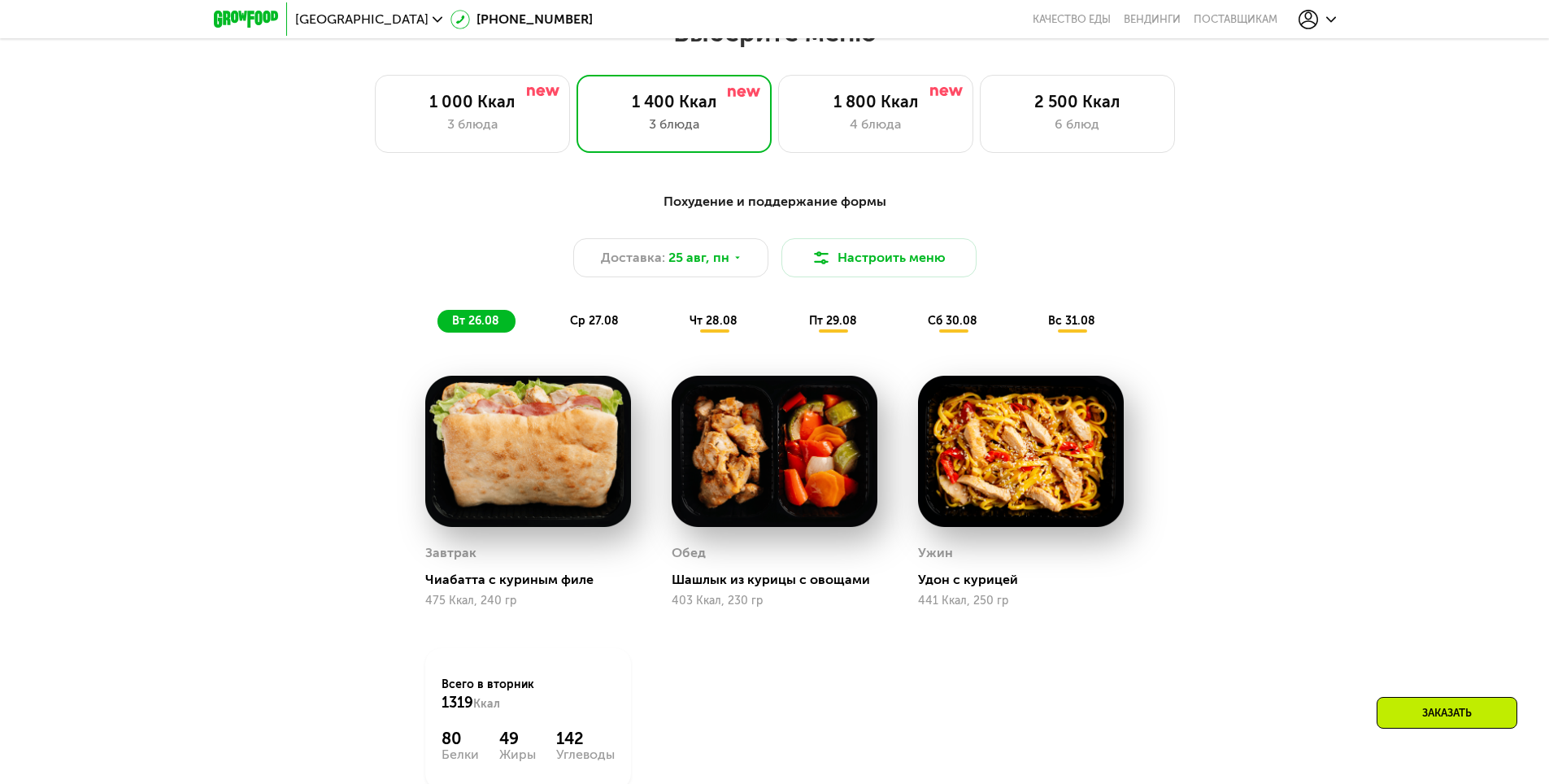
click at [603, 328] on span "ср 27.08" at bounding box center [594, 320] width 49 height 13
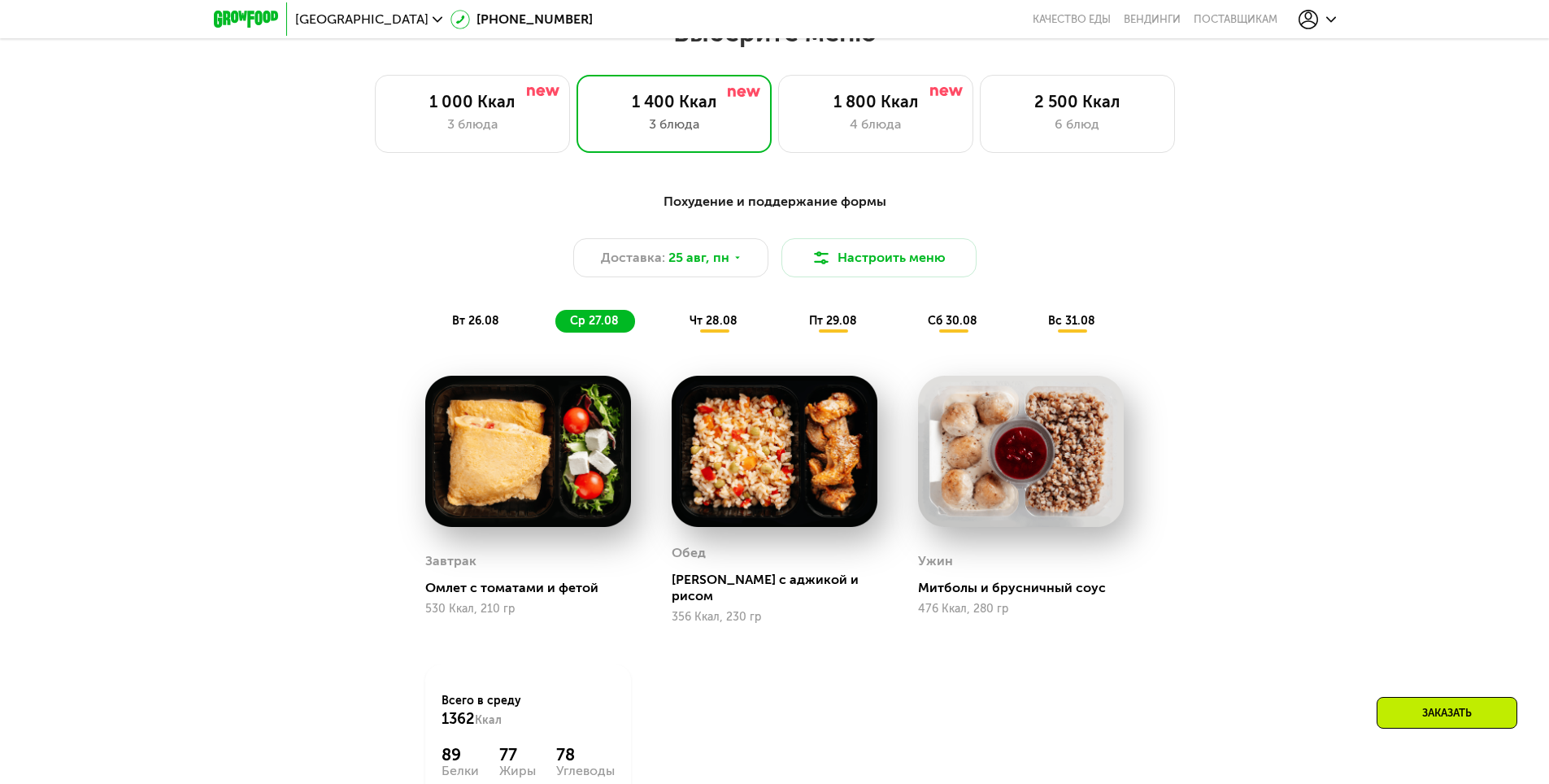
click at [794, 316] on div "чт 28.08" at bounding box center [834, 320] width 79 height 23
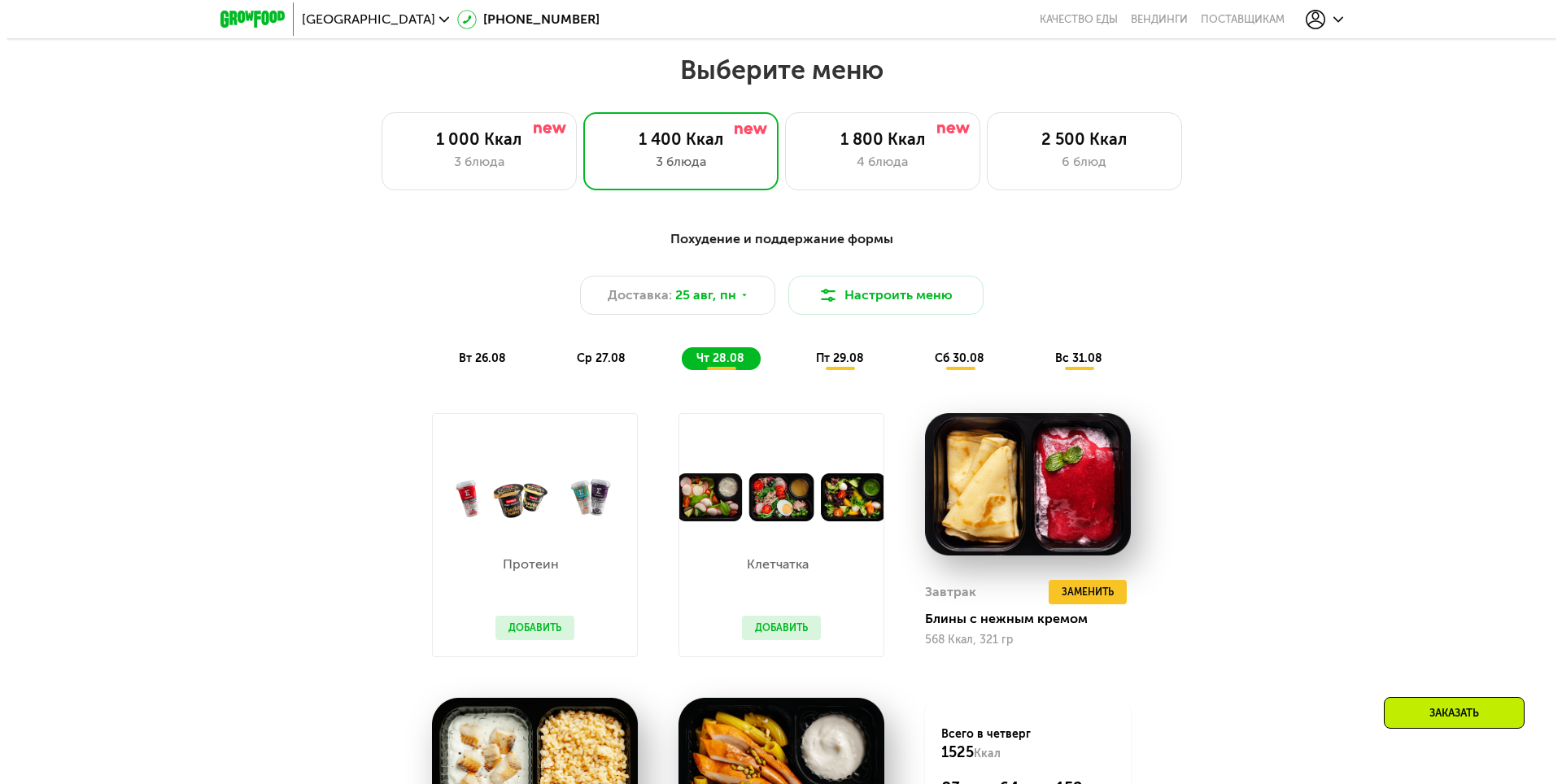
scroll to position [813, 0]
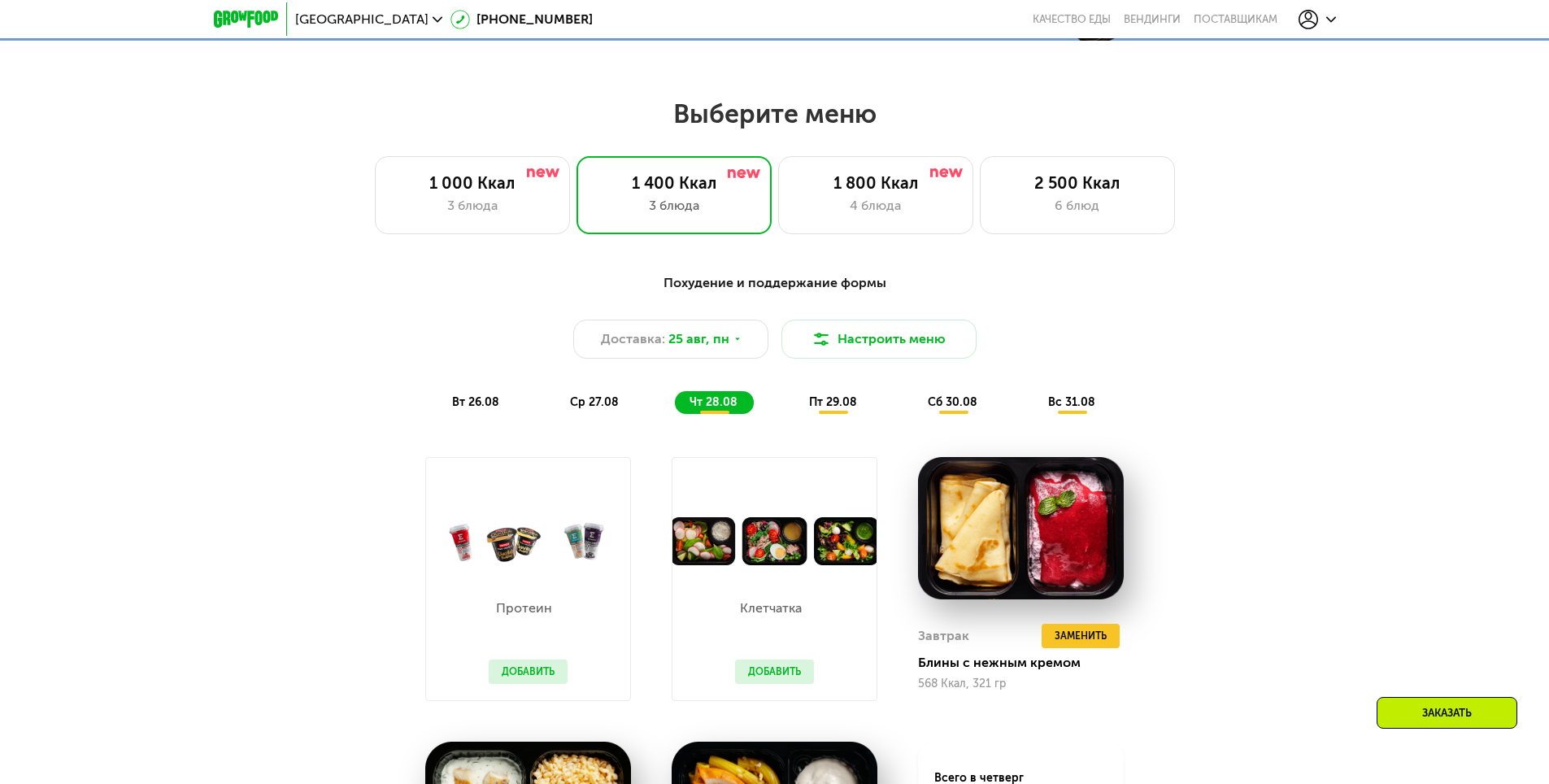
click at [595, 405] on span "ср 27.08" at bounding box center [594, 402] width 49 height 13
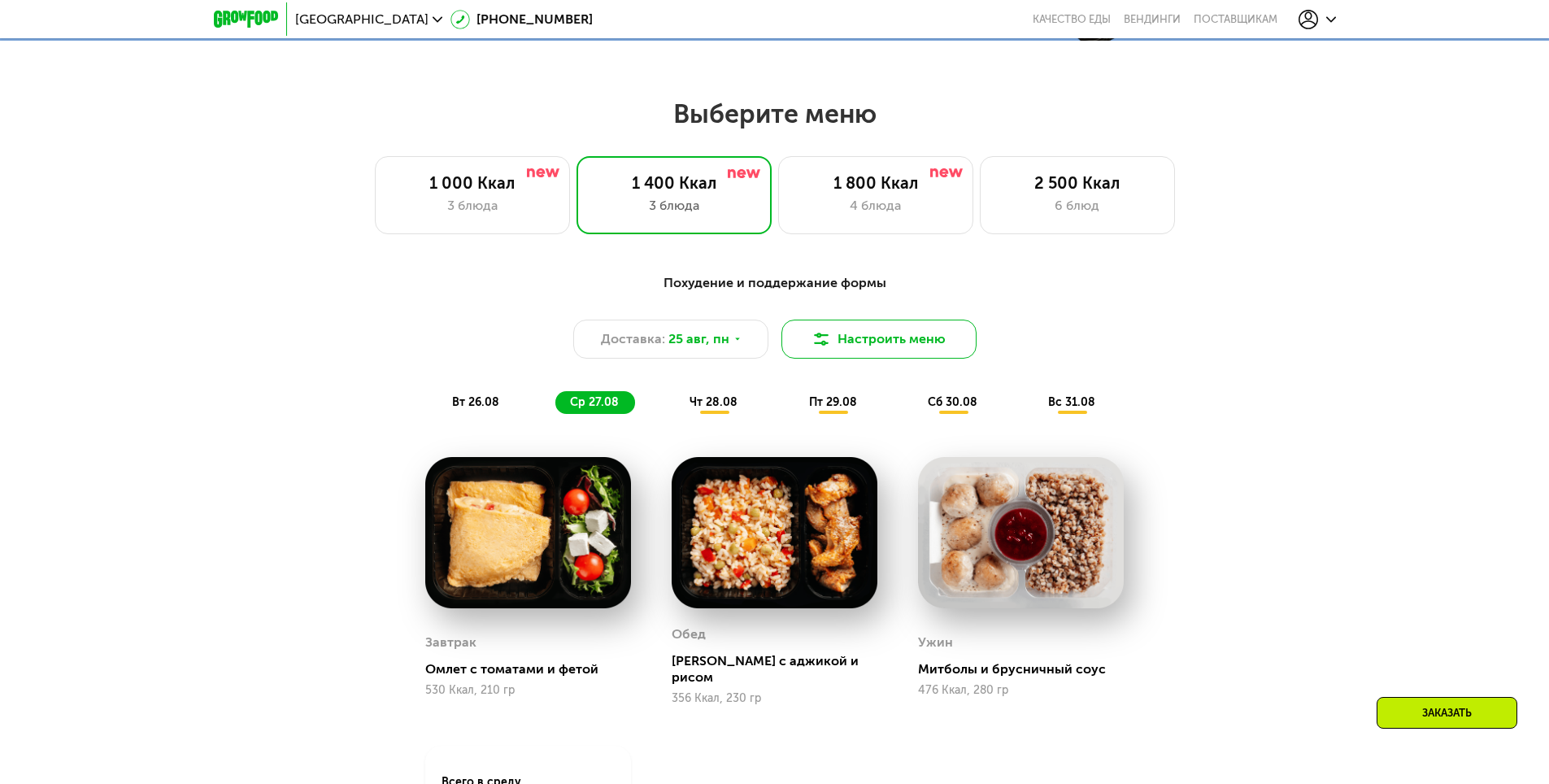
click at [865, 332] on button "Настроить меню" at bounding box center [879, 339] width 195 height 39
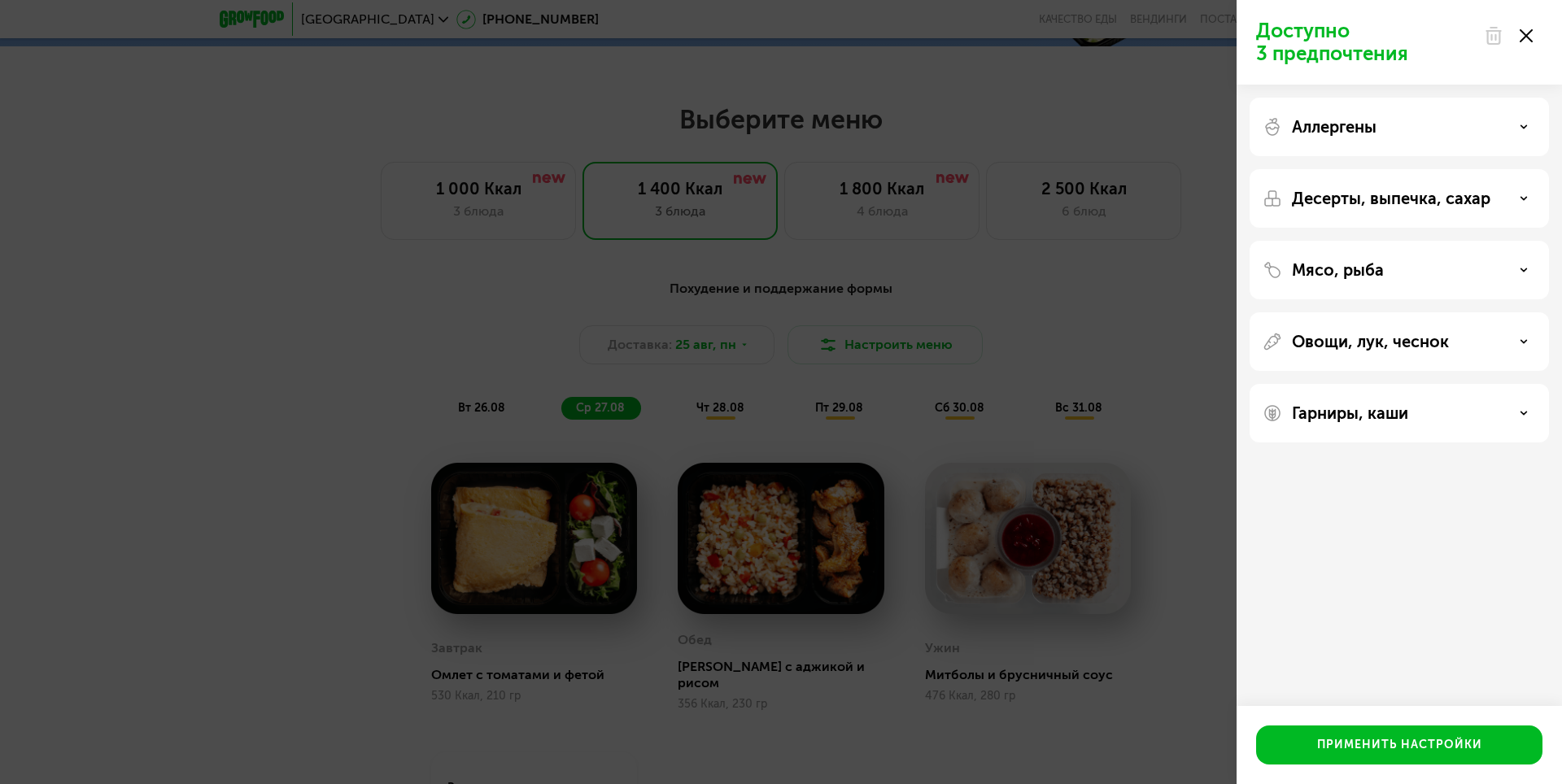
click at [1516, 129] on div "Аллергены" at bounding box center [1399, 126] width 273 height 19
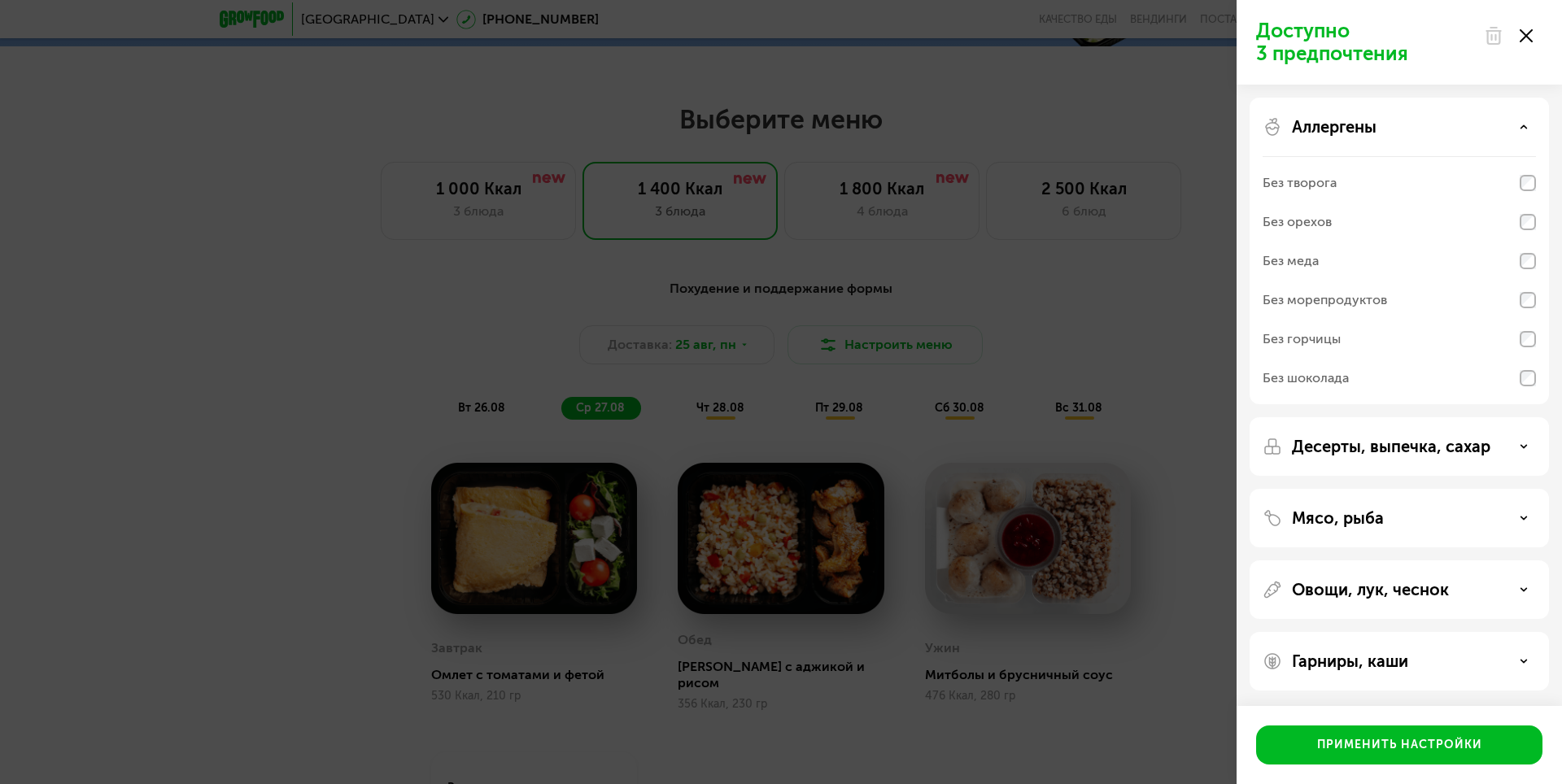
click at [1535, 417] on div "Аллергены Без творога Без орехов Без меда Без морепродуктов Без горчицы Без шок…" at bounding box center [1398, 446] width 299 height 58
drag, startPoint x: 1537, startPoint y: 132, endPoint x: 1526, endPoint y: 132, distance: 11.0
click at [1529, 417] on div "Аллергены Без творога Без орехов Без меда Без морепродуктов Без горчицы Без шок…" at bounding box center [1398, 446] width 299 height 58
click at [1516, 131] on div "Аллергены" at bounding box center [1399, 126] width 273 height 19
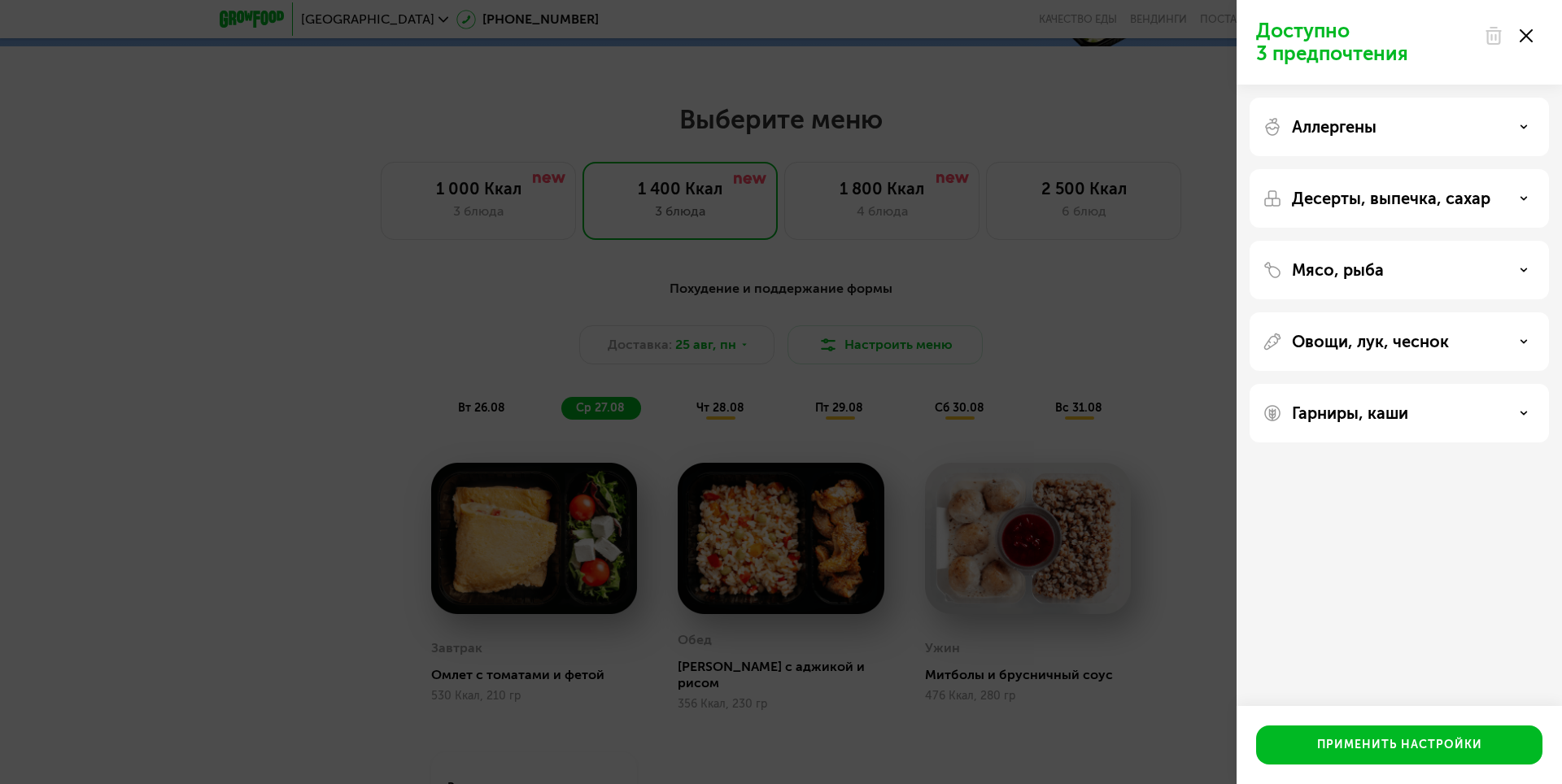
click at [1371, 207] on p "Десерты, выпечка, сахар" at bounding box center [1391, 198] width 198 height 19
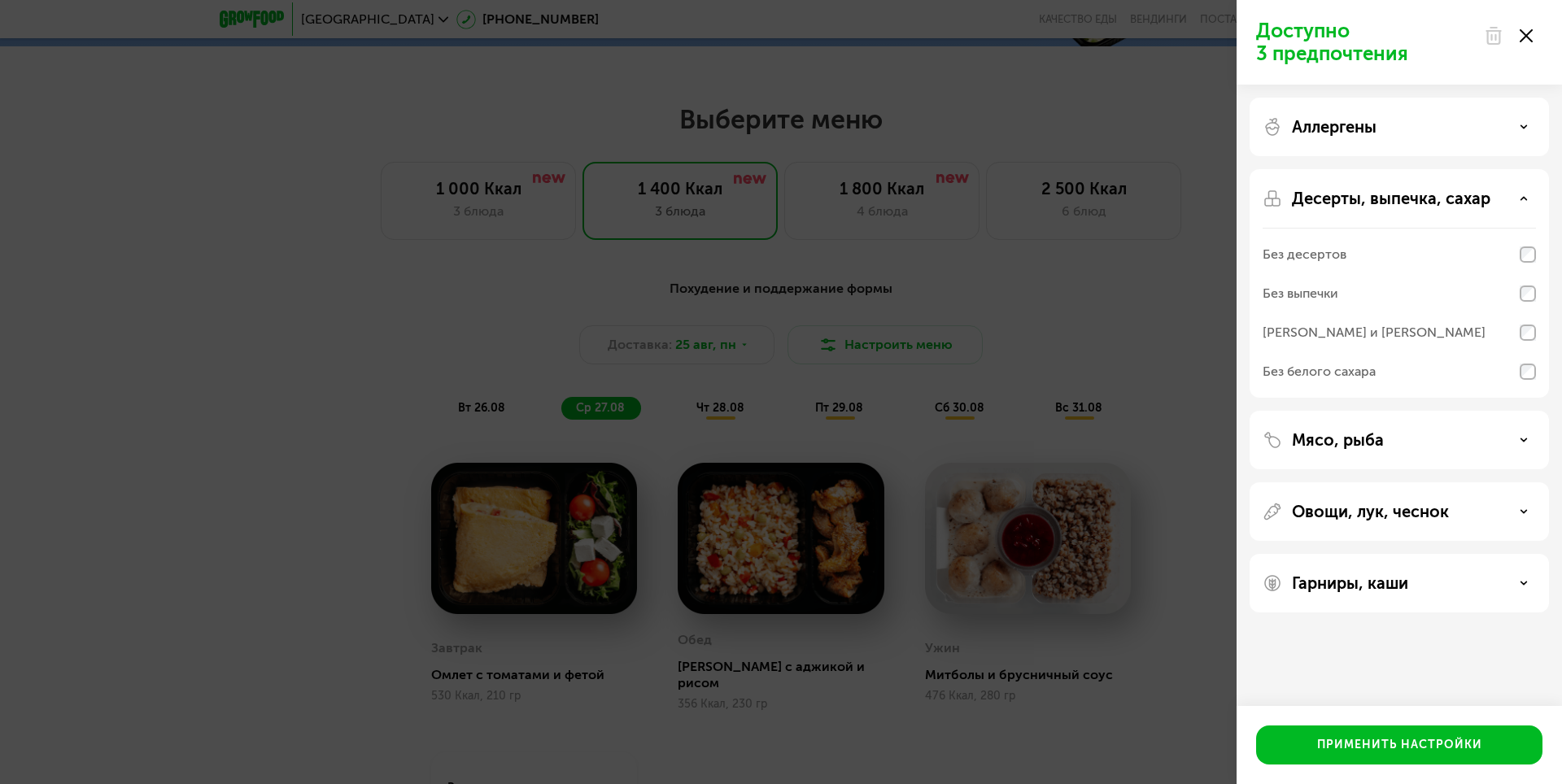
click at [1384, 331] on div "Без сэндвичей и круассанов" at bounding box center [1374, 332] width 223 height 19
click at [1463, 332] on div "Без сэндвичей и круассанов" at bounding box center [1399, 332] width 273 height 39
click at [1404, 445] on div "Мясо, рыба" at bounding box center [1399, 439] width 273 height 19
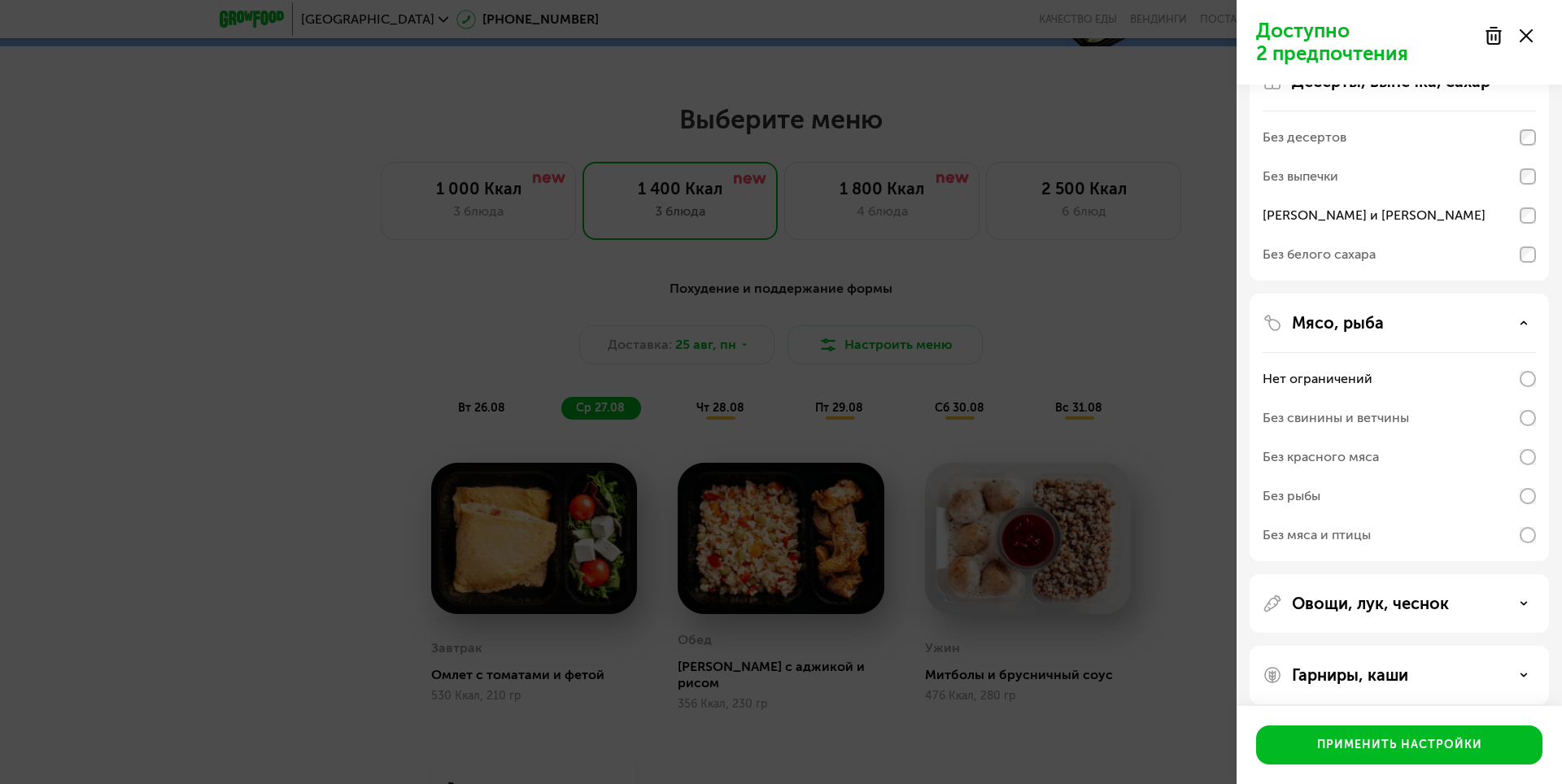
scroll to position [132, 0]
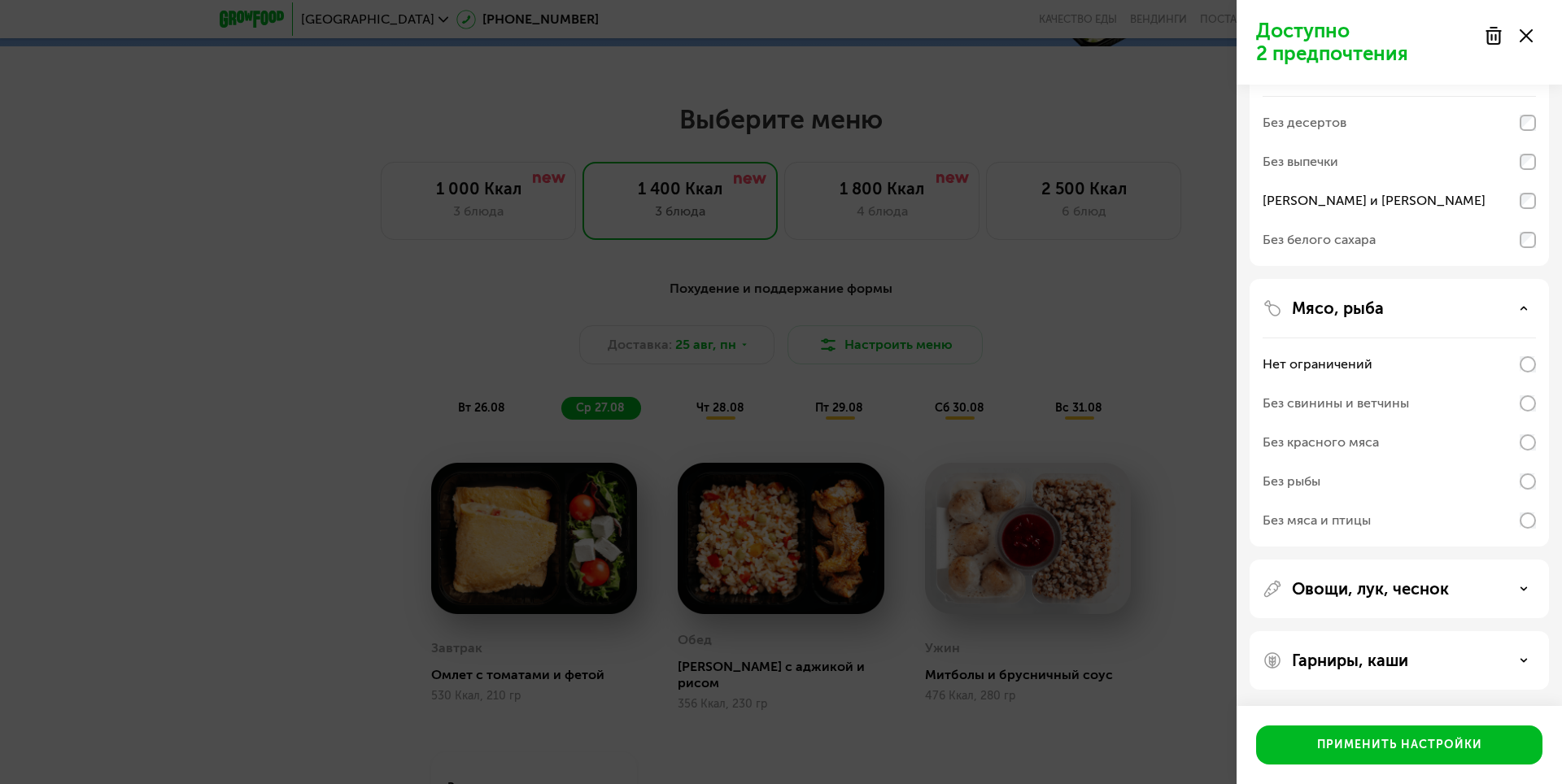
click at [1522, 530] on div "Без мяса и птицы" at bounding box center [1399, 520] width 273 height 39
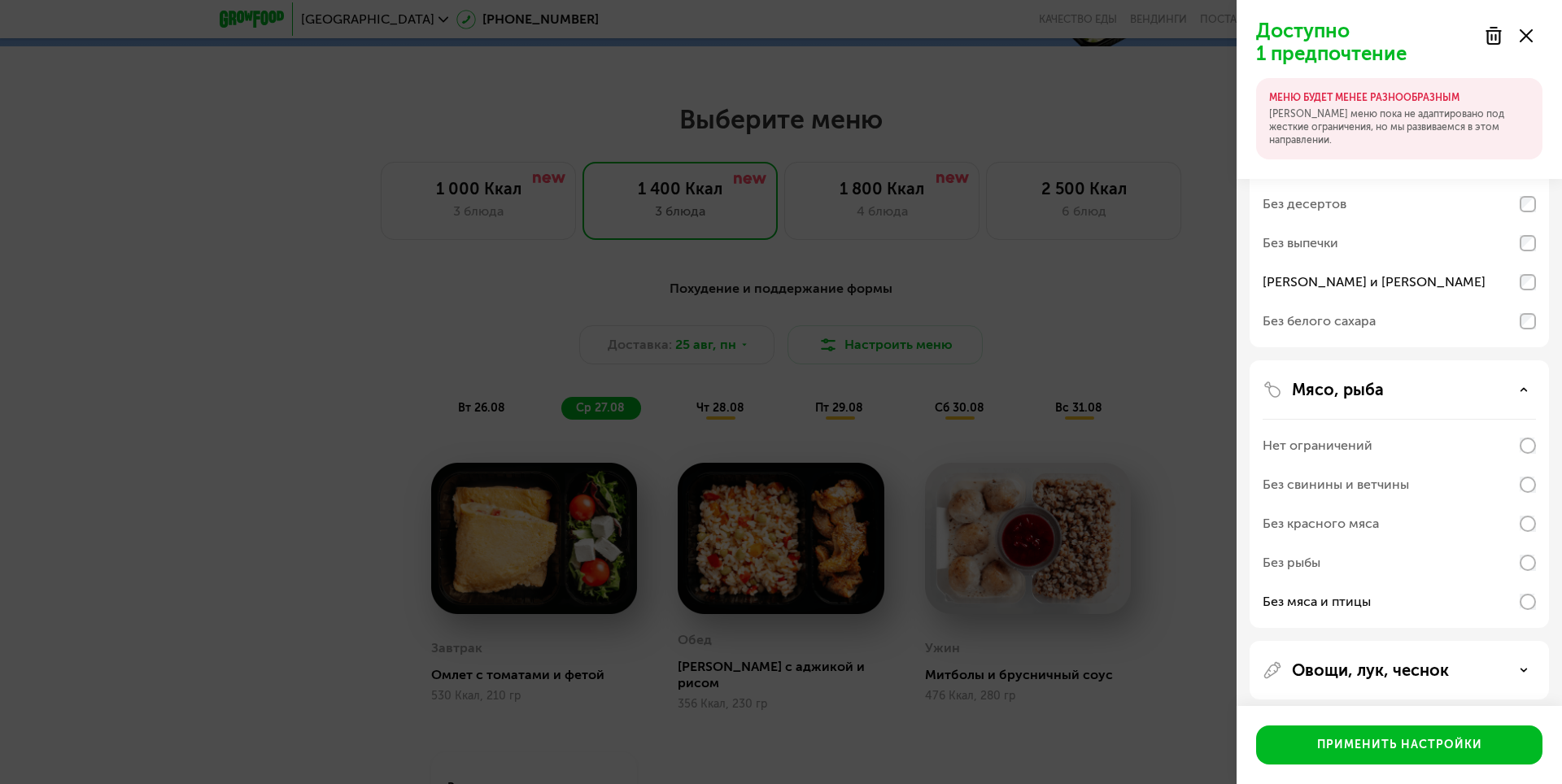
click at [1527, 436] on div "Нет ограничений" at bounding box center [1399, 445] width 273 height 39
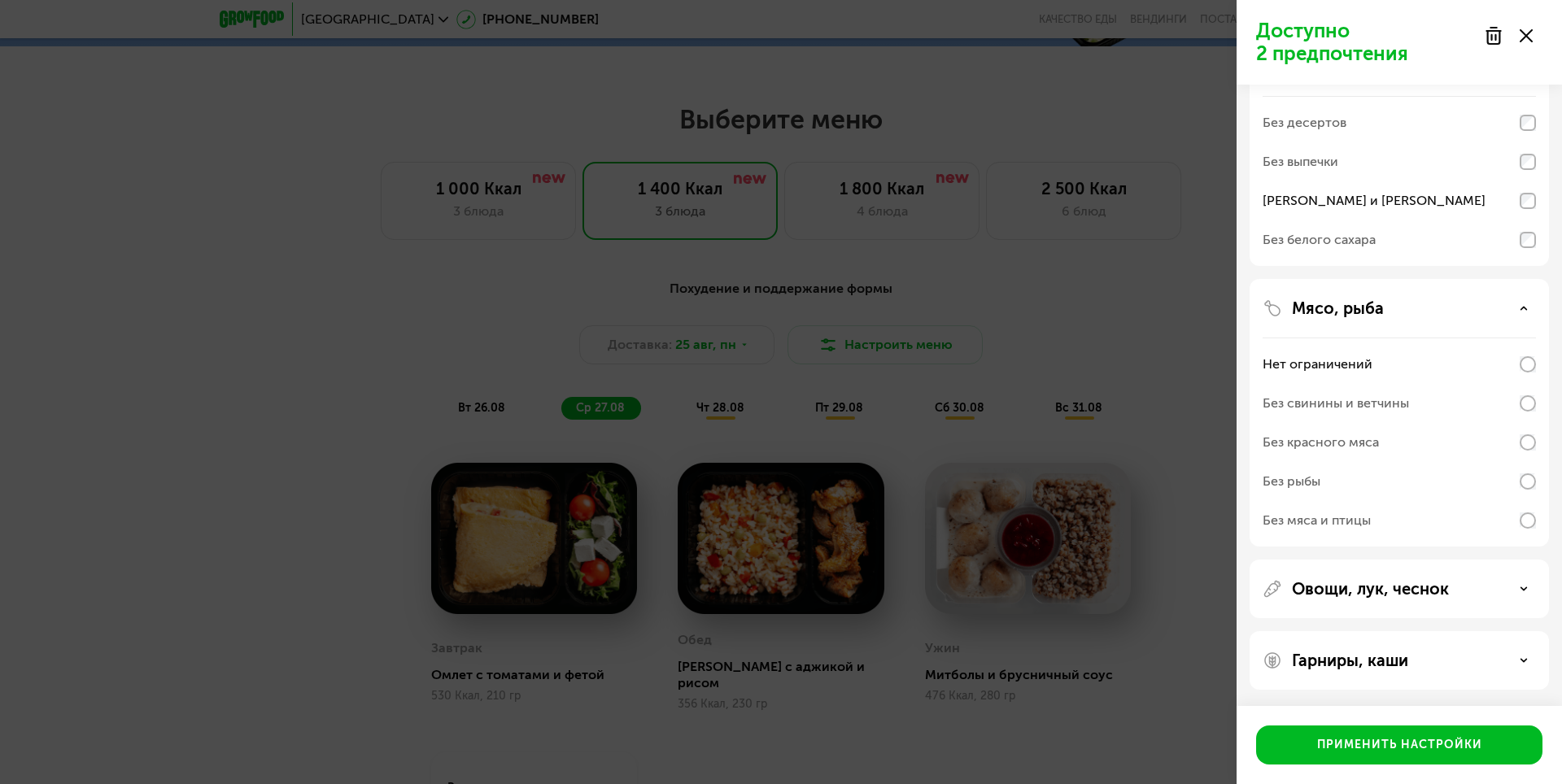
click at [1470, 583] on div "Овощи, лук, чеснок" at bounding box center [1399, 588] width 273 height 19
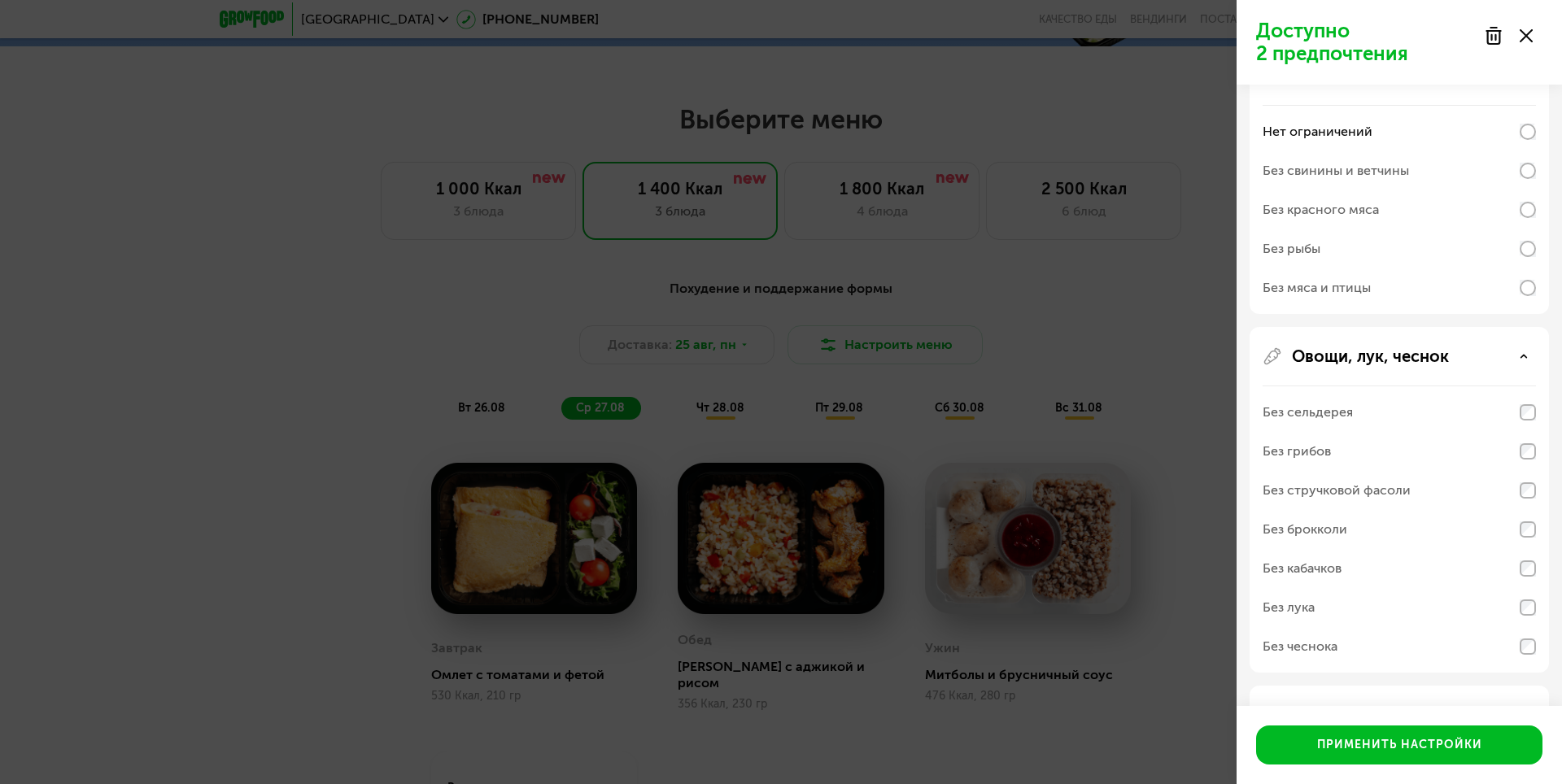
scroll to position [419, 0]
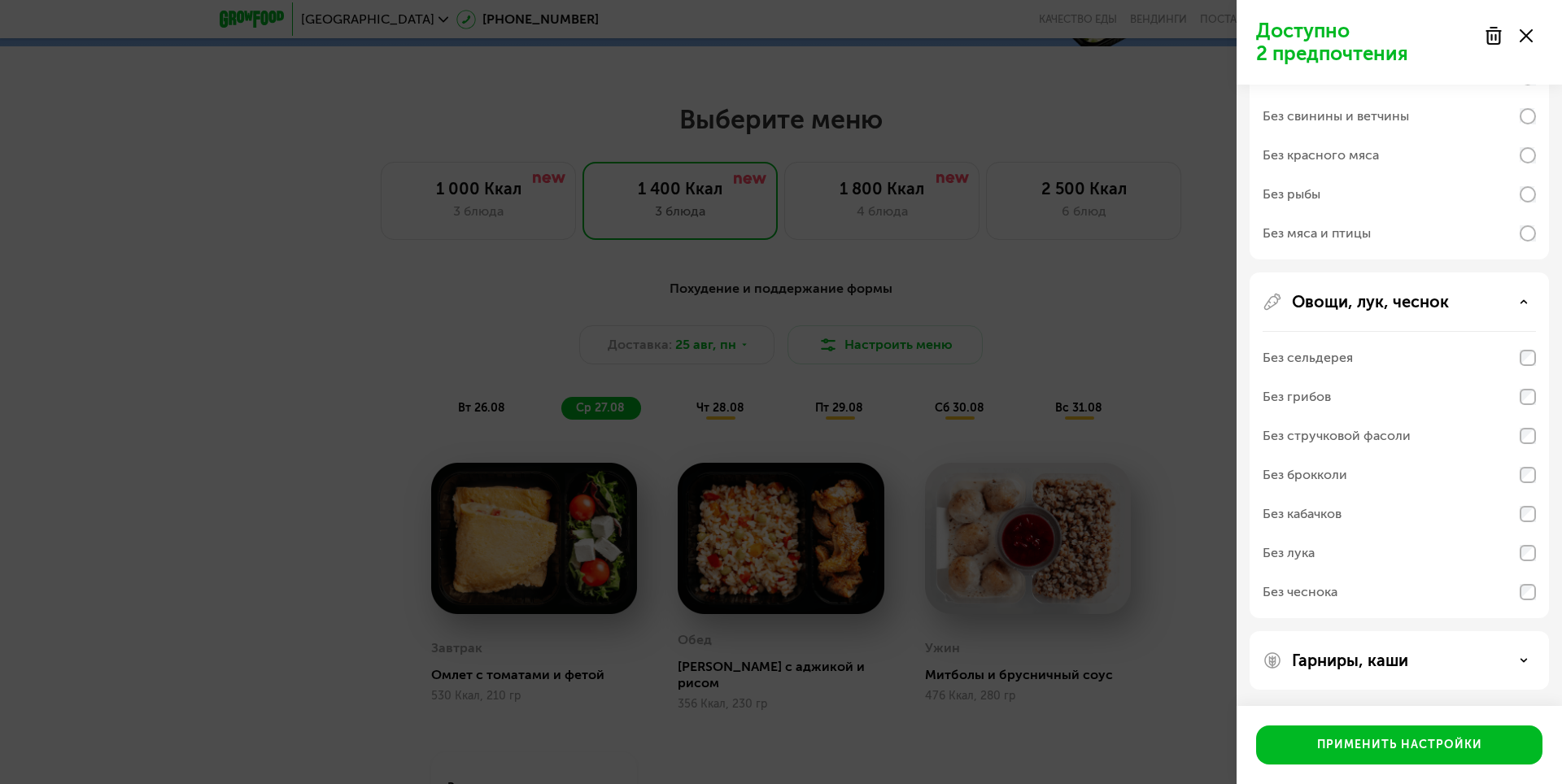
click at [1410, 670] on div "Гарниры, каши" at bounding box center [1398, 659] width 299 height 58
click at [1521, 652] on div "Гарниры, каши" at bounding box center [1399, 660] width 273 height 19
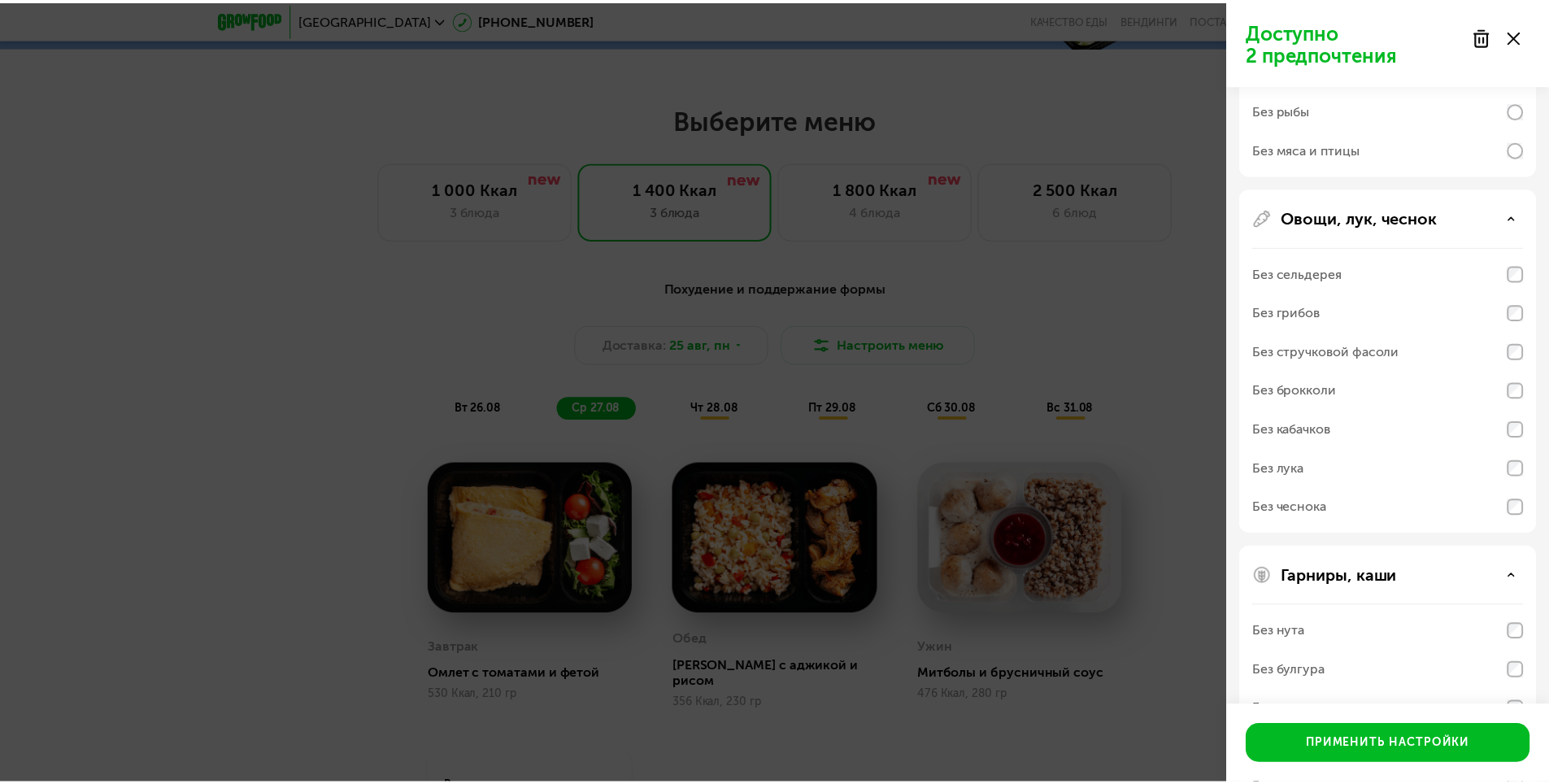
scroll to position [0, 0]
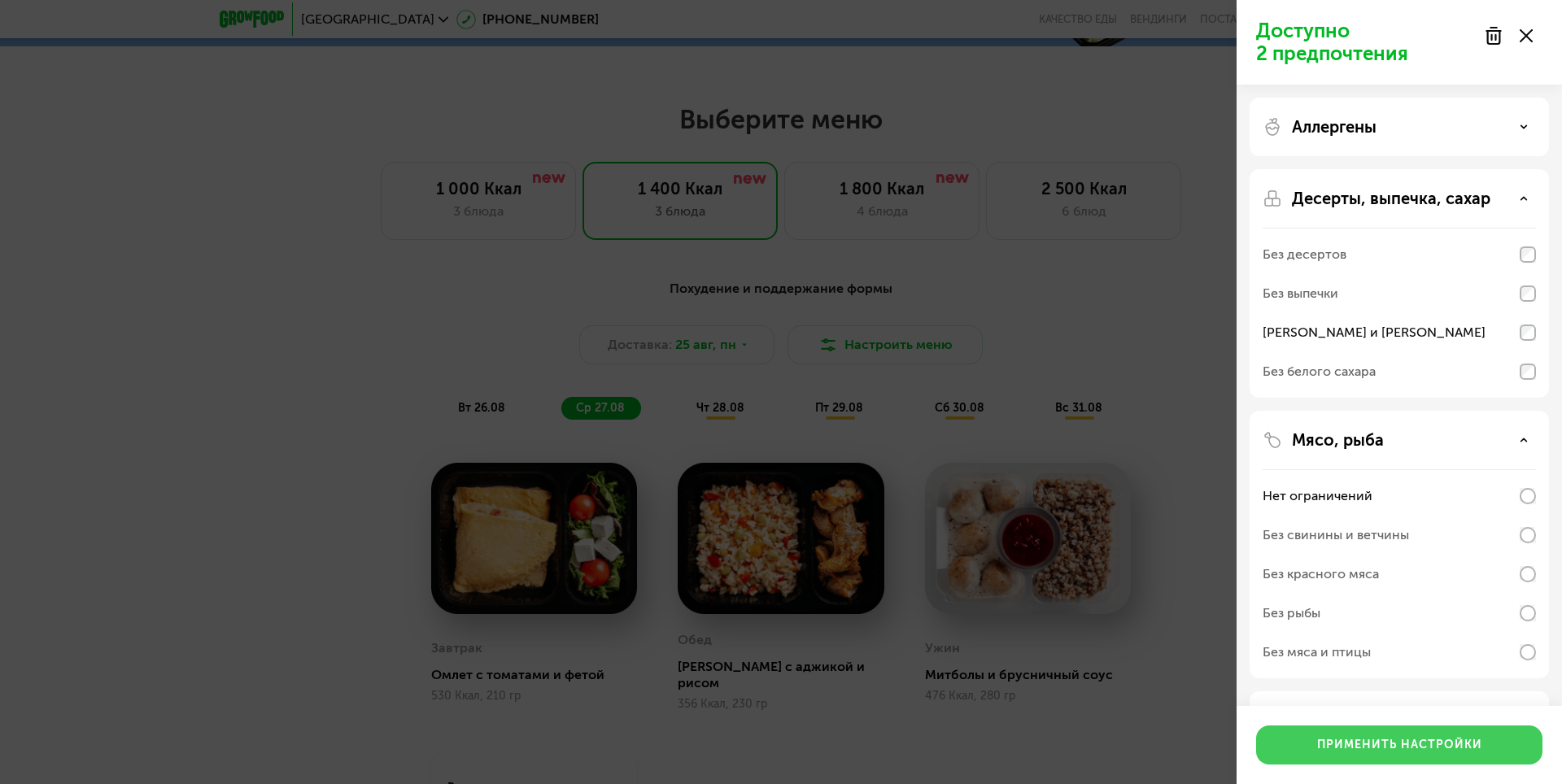
click at [1418, 735] on button "Применить настройки" at bounding box center [1399, 744] width 287 height 39
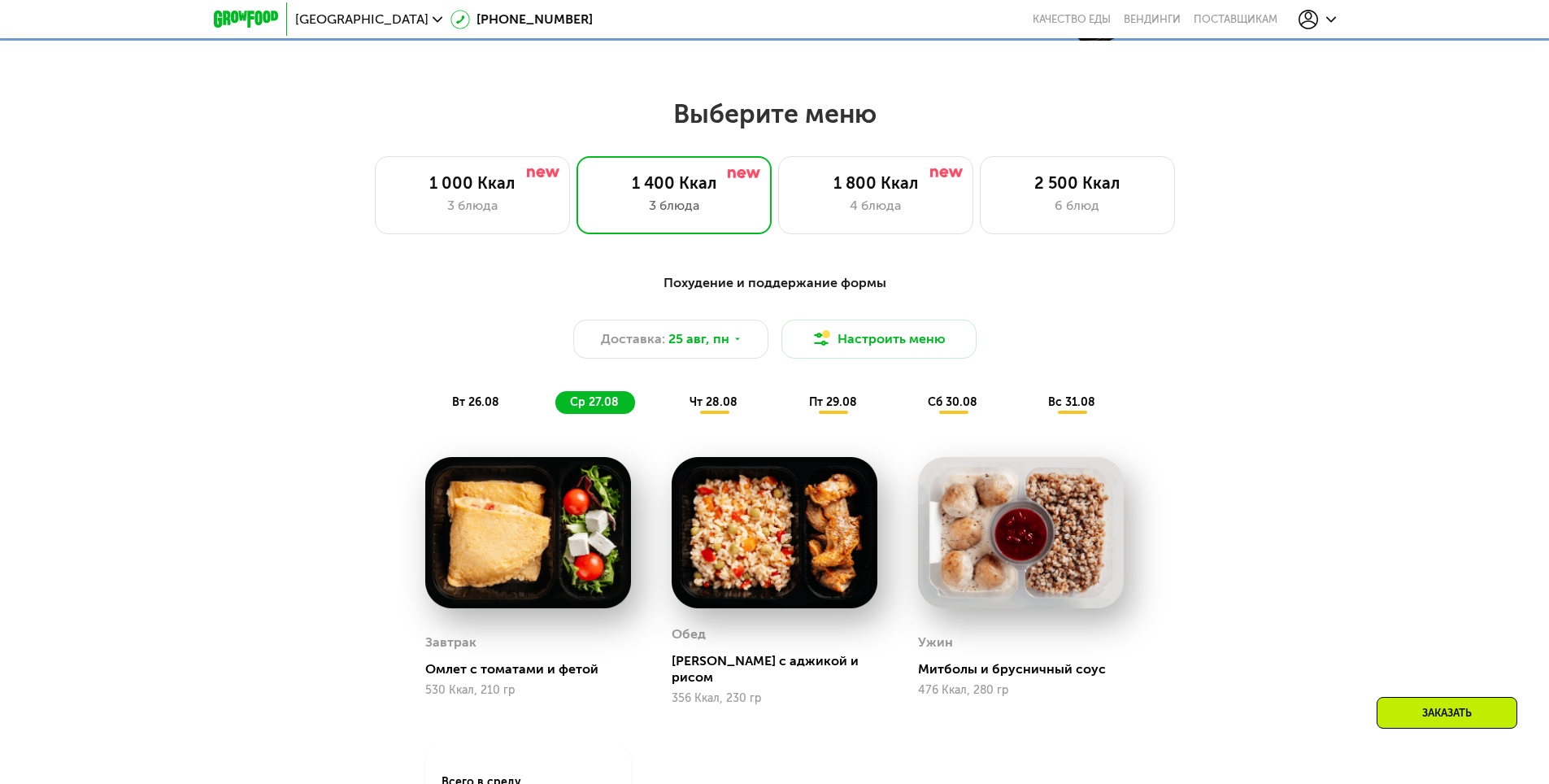
click at [461, 393] on div "Похудение и поддержание формы Доставка: 25 авг, пн Настроить меню вт 26.08 ср 2…" at bounding box center [775, 343] width 963 height 141
click at [556, 414] on div "вт 26.08" at bounding box center [595, 402] width 80 height 23
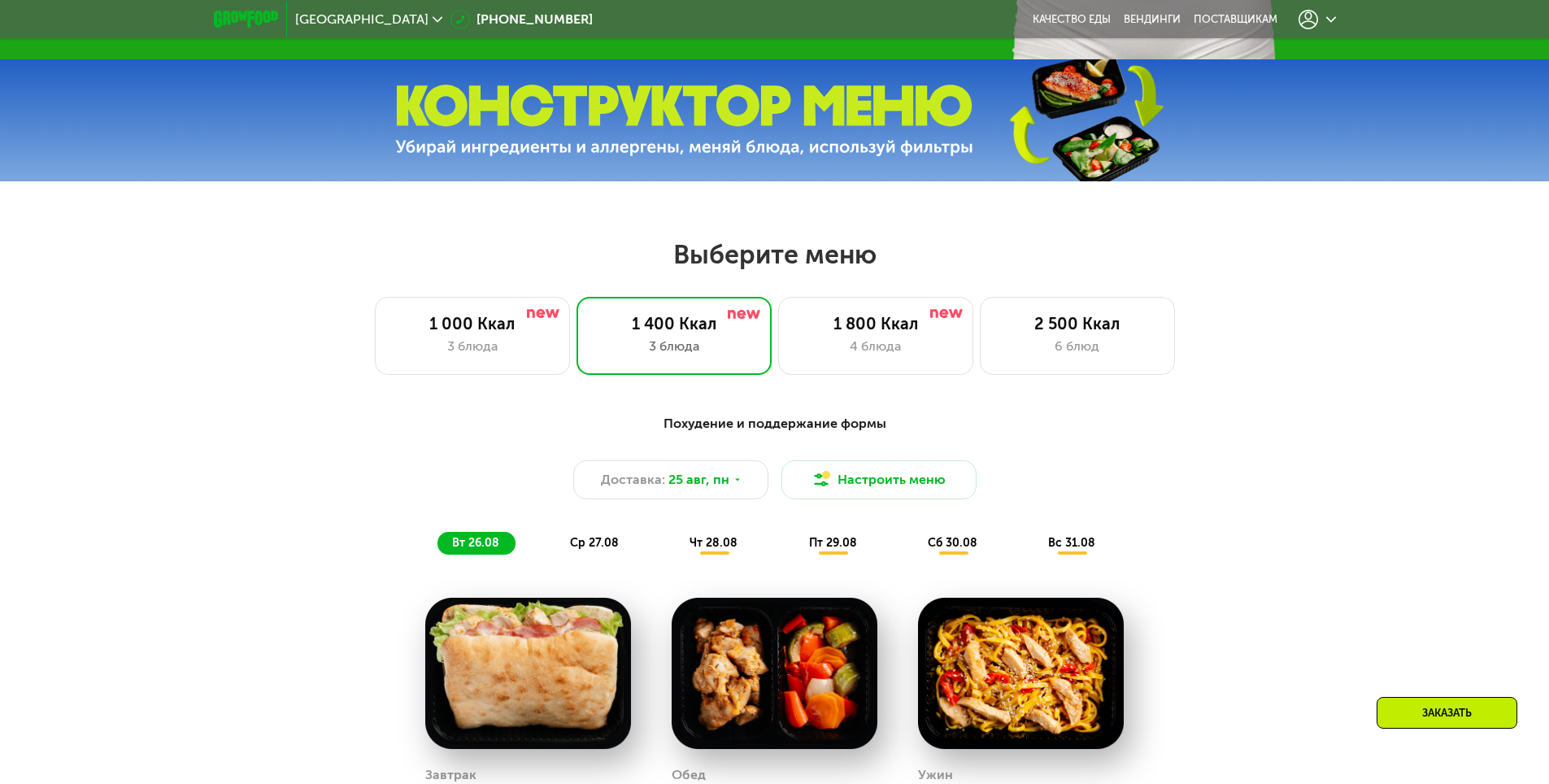
scroll to position [975, 0]
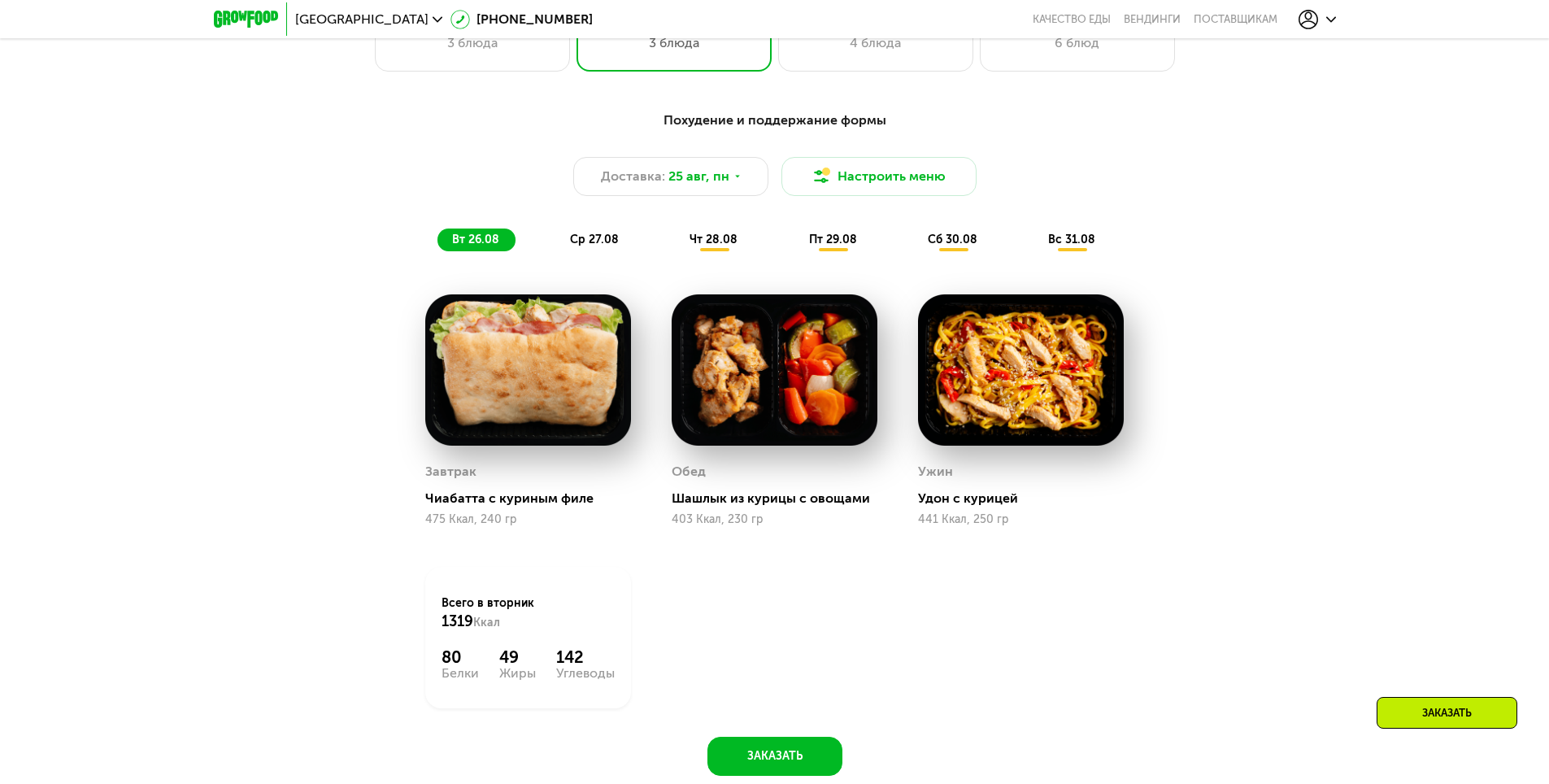
click at [580, 371] on img at bounding box center [528, 370] width 206 height 152
click at [718, 193] on div "Доставка: 25 авг, пн" at bounding box center [670, 176] width 195 height 39
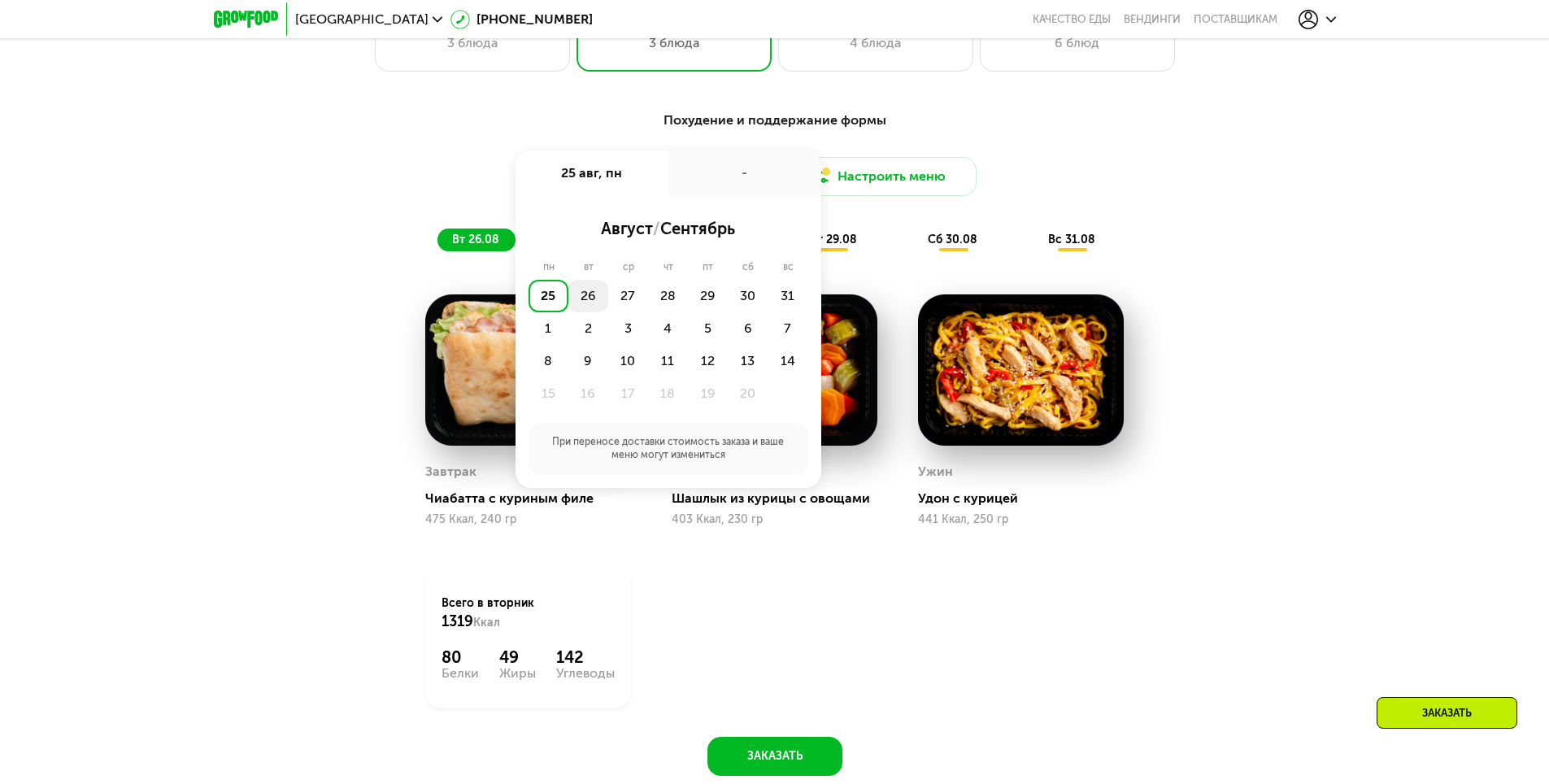
click at [608, 293] on div "26" at bounding box center [627, 296] width 40 height 33
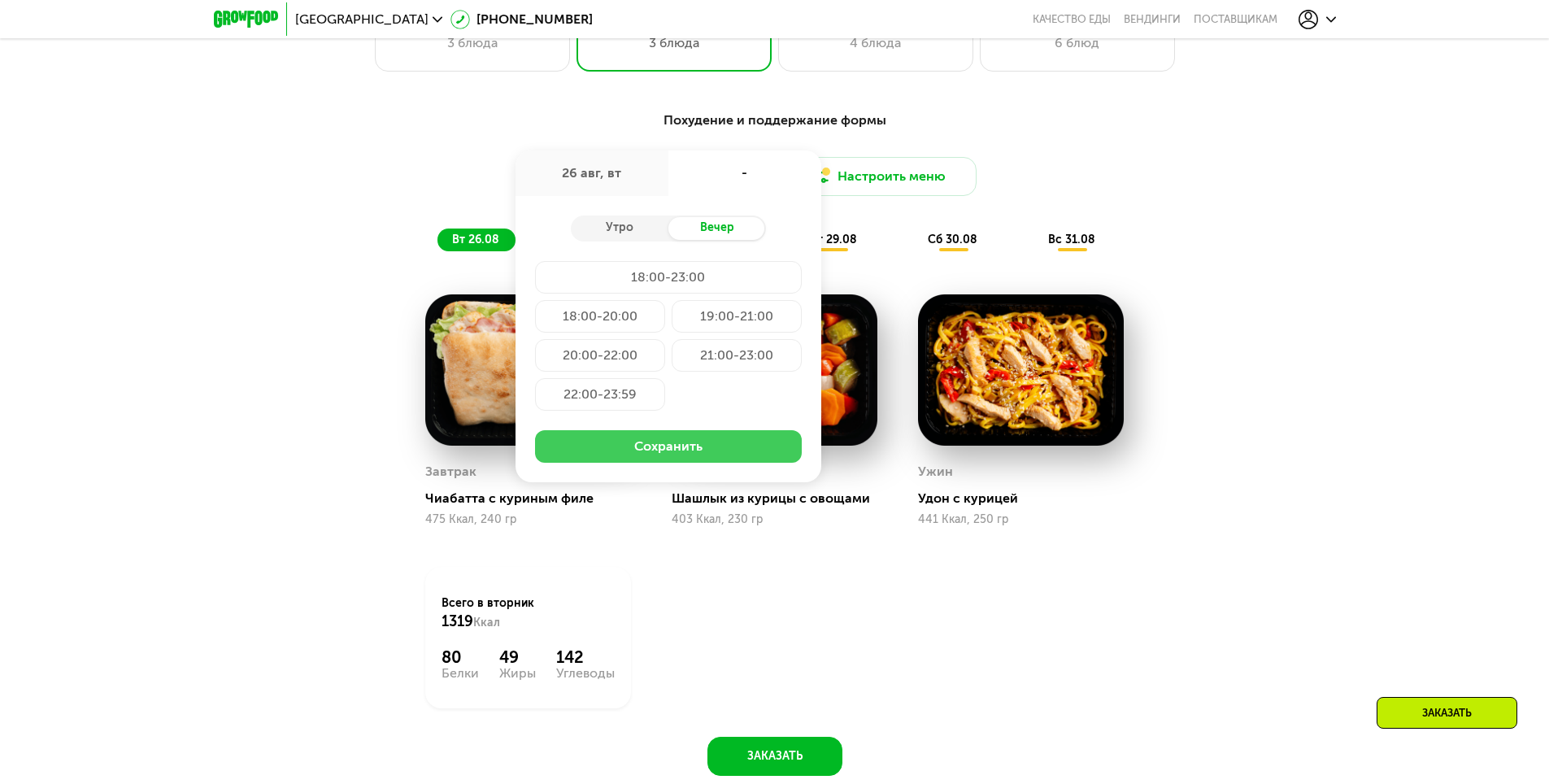
click at [713, 444] on button "Сохранить" at bounding box center [669, 446] width 266 height 33
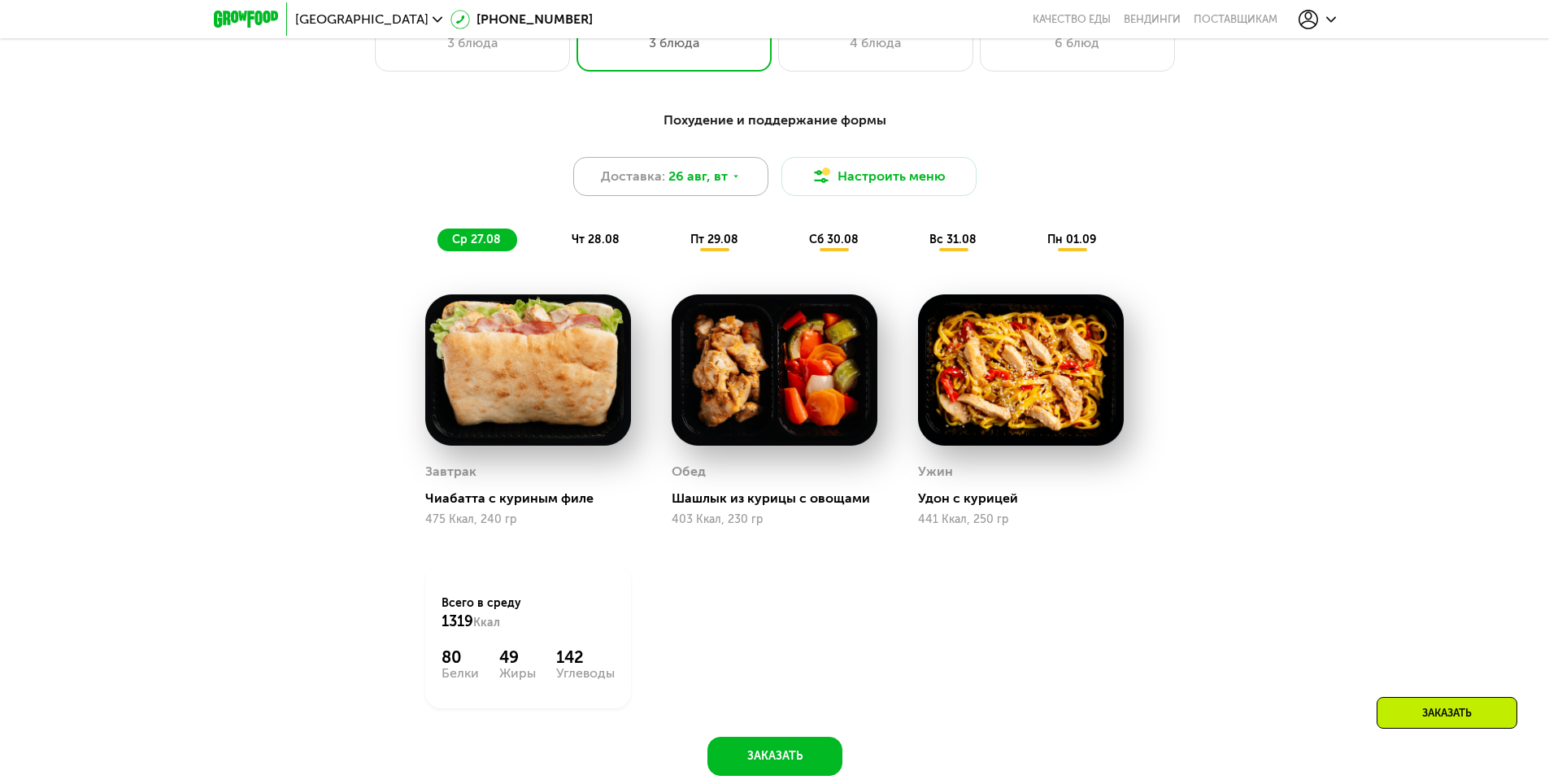
click at [688, 179] on span "26 авг, вт" at bounding box center [698, 176] width 59 height 19
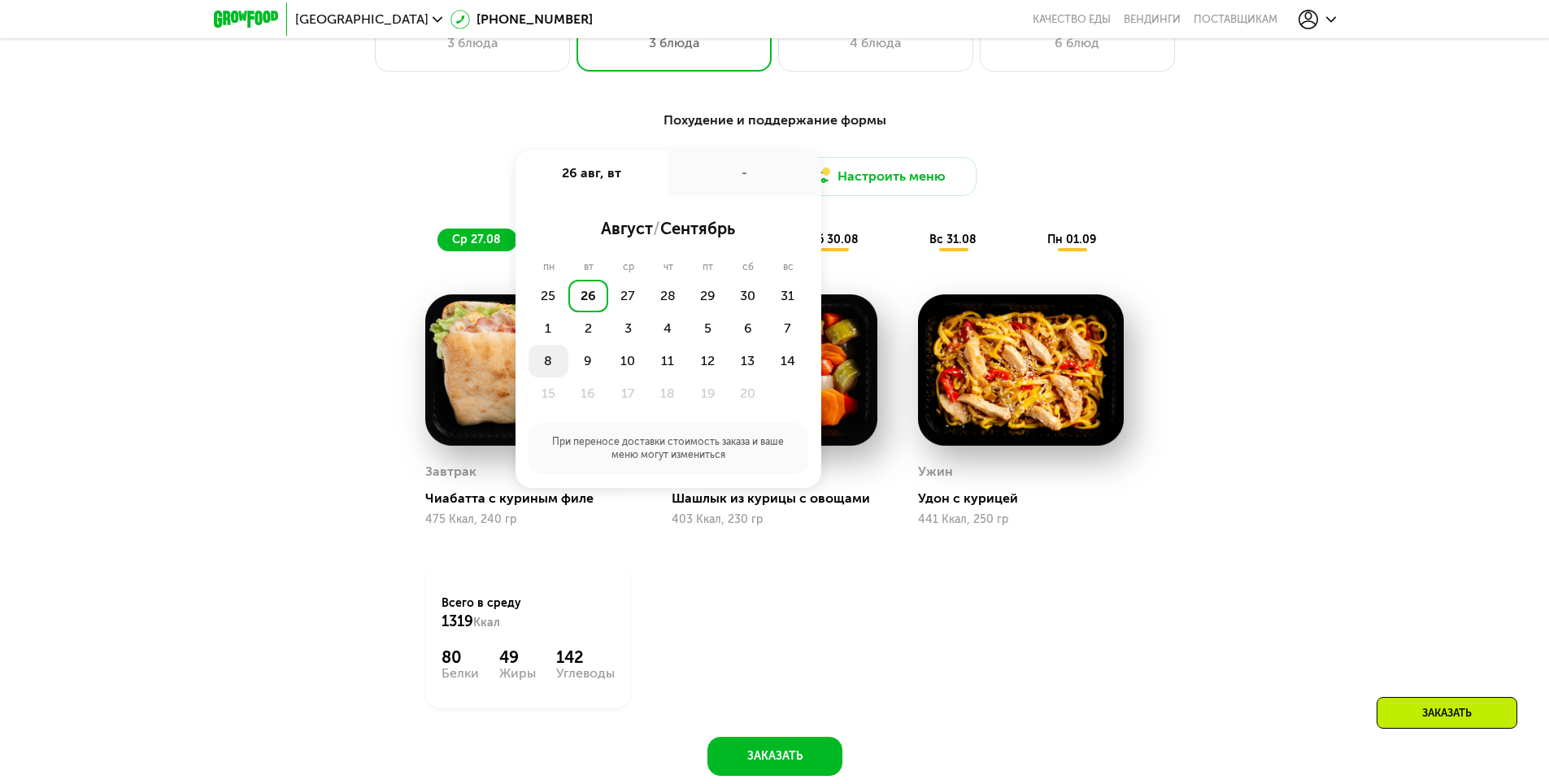
click at [568, 368] on div "8" at bounding box center [588, 361] width 40 height 33
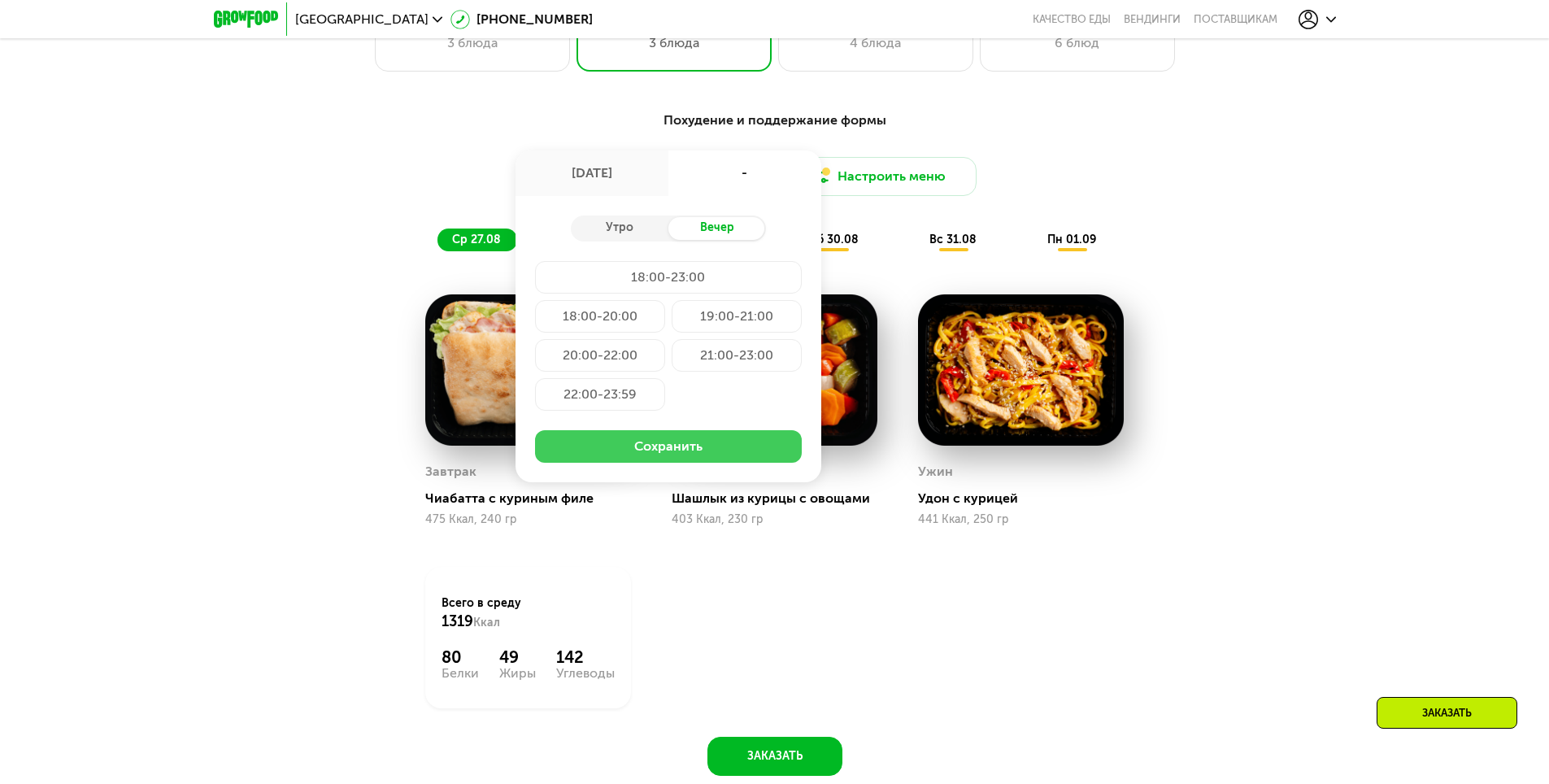
click at [679, 457] on button "Сохранить" at bounding box center [669, 446] width 266 height 33
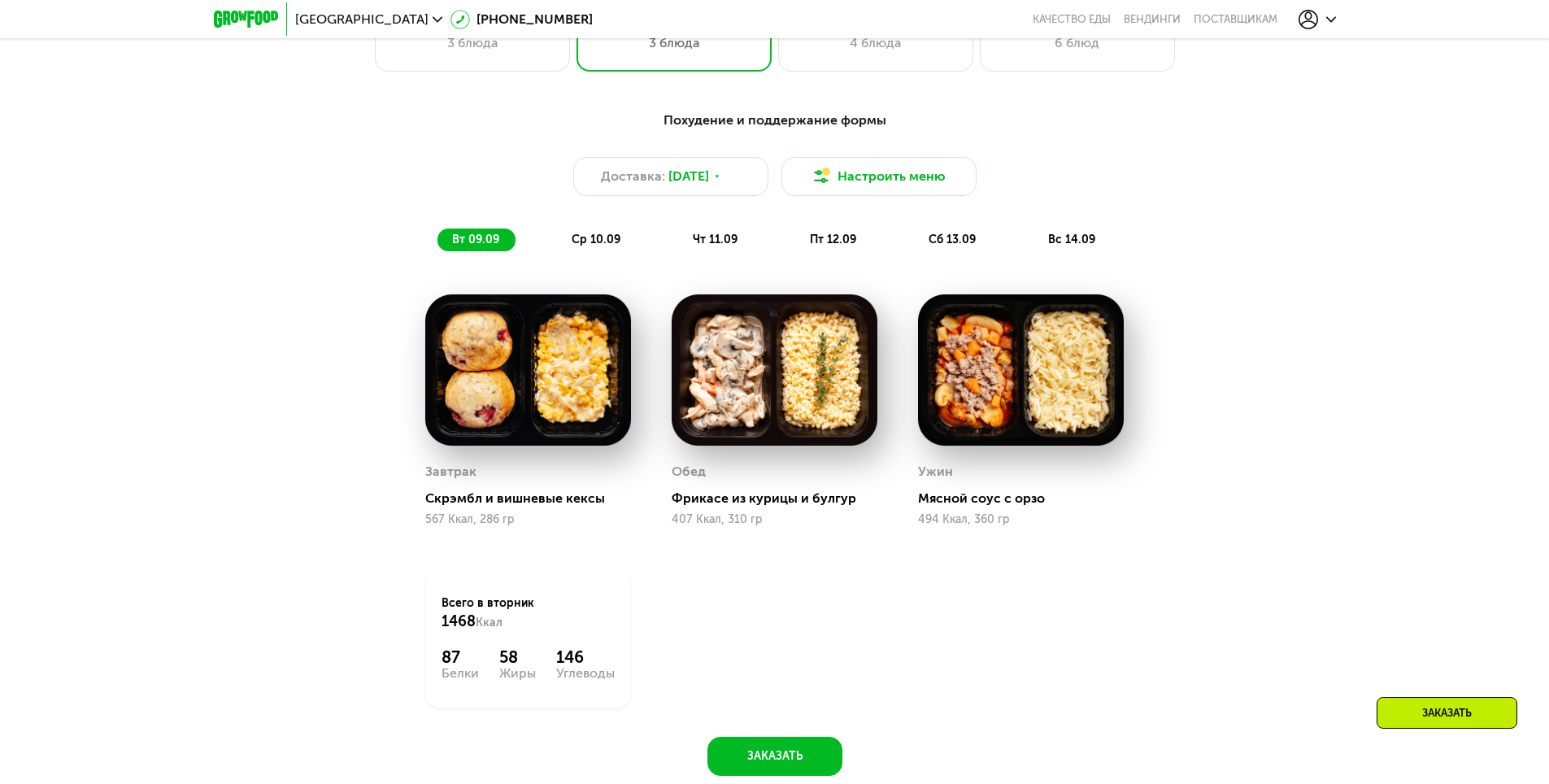
click at [600, 246] on span "ср 10.09" at bounding box center [596, 239] width 49 height 13
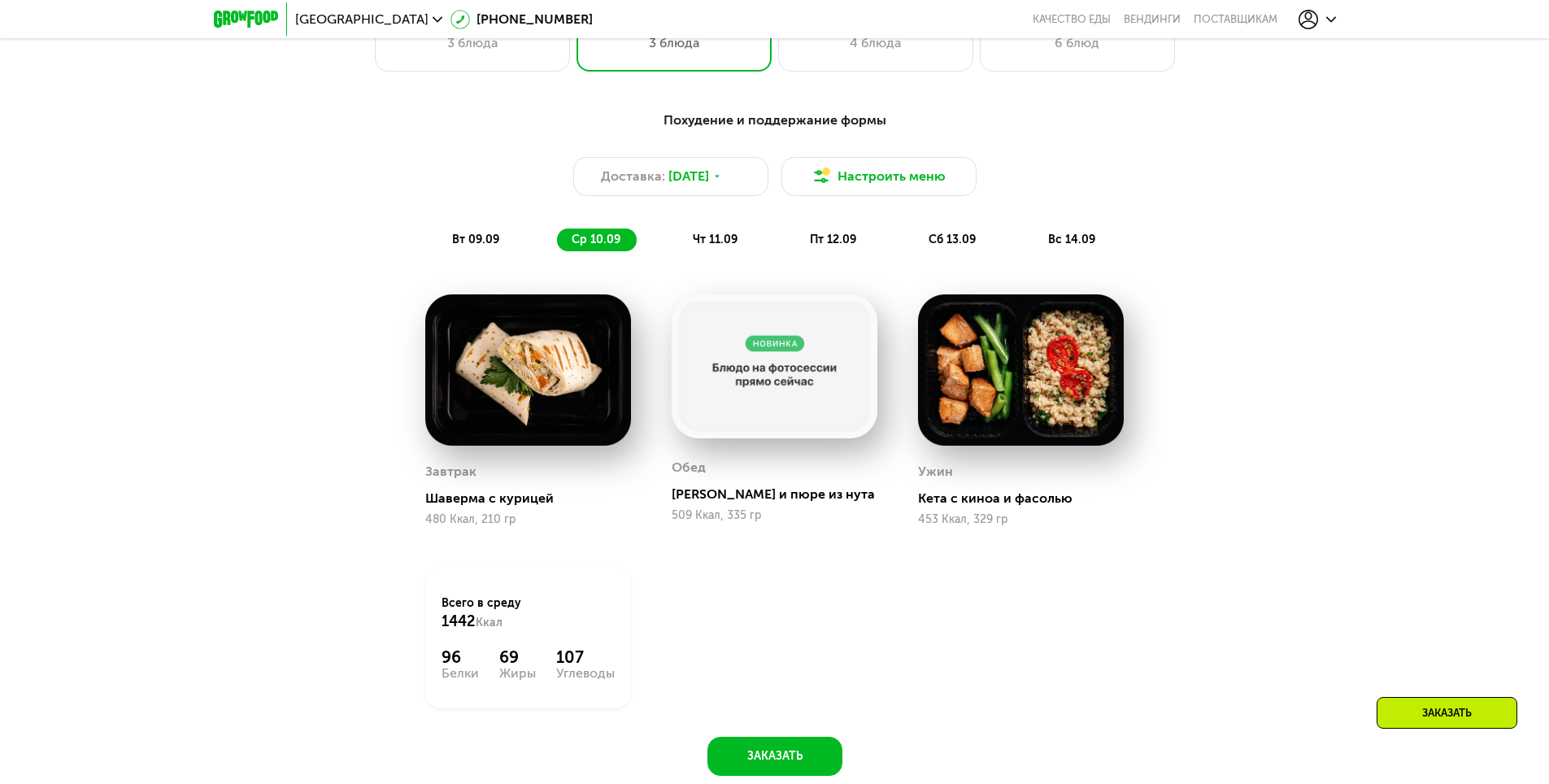
click at [701, 246] on span "чт 11.09" at bounding box center [715, 239] width 45 height 13
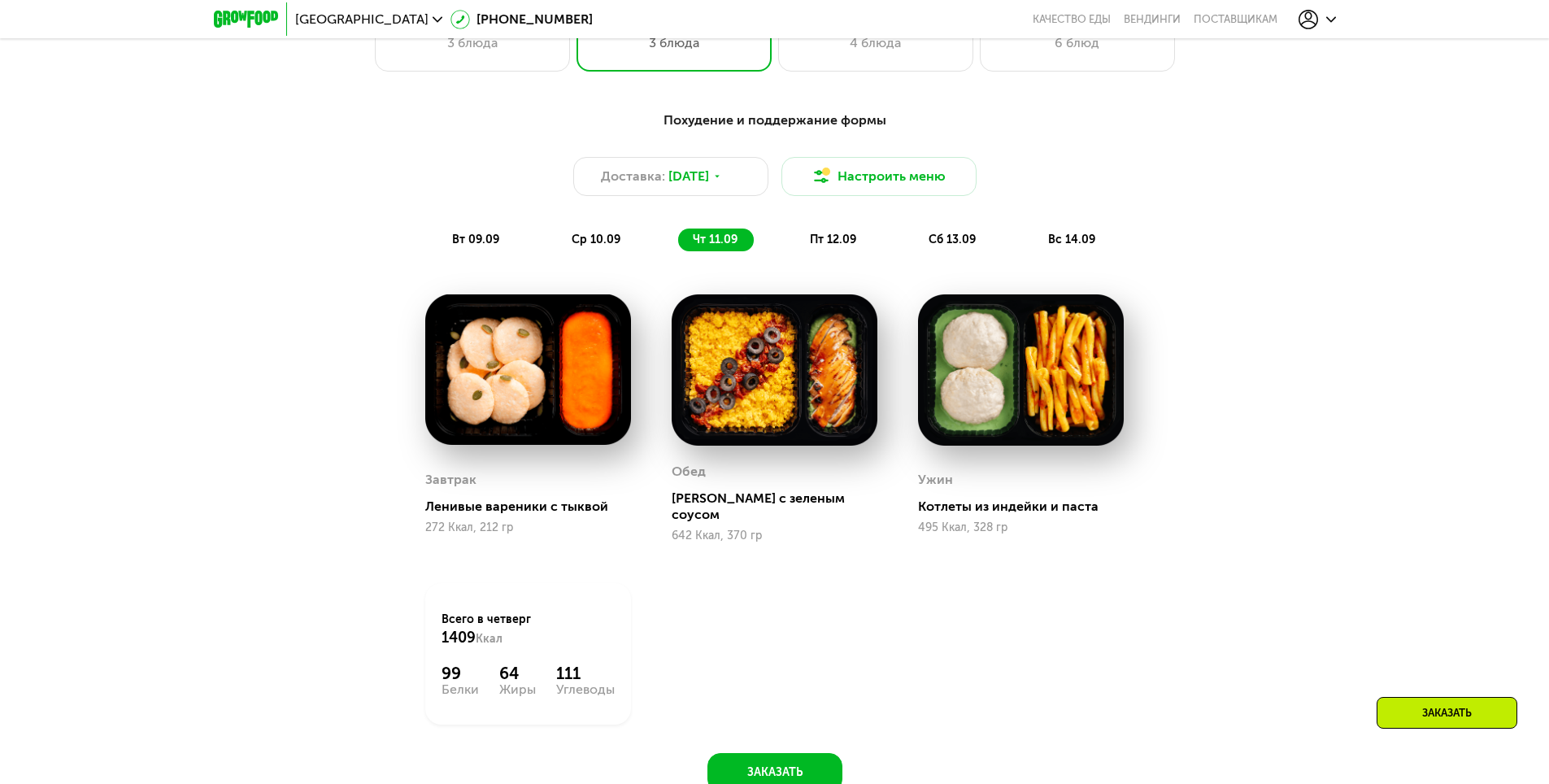
click at [831, 244] on span "пт 12.09" at bounding box center [833, 239] width 46 height 13
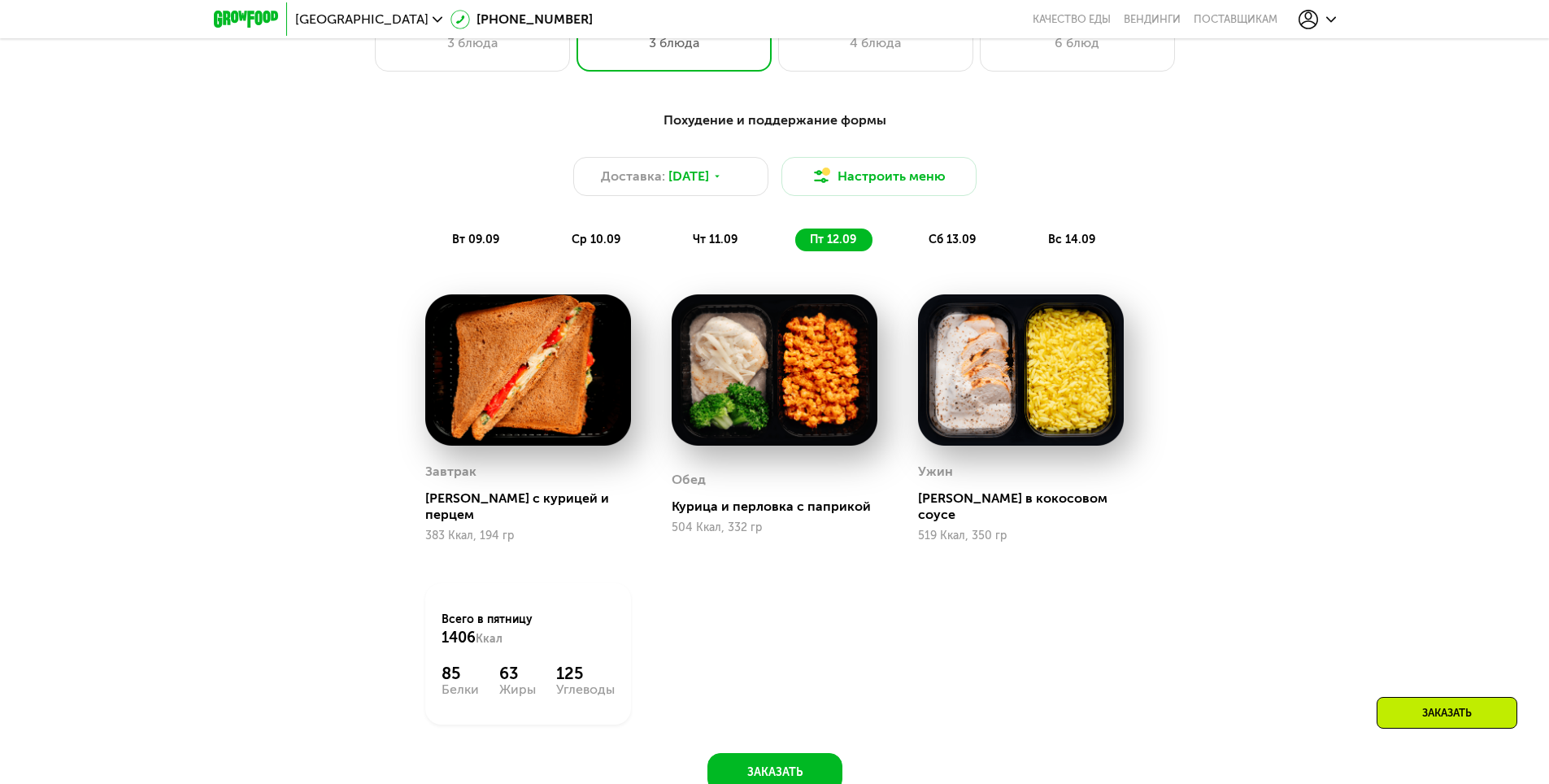
click at [766, 357] on img at bounding box center [775, 370] width 206 height 152
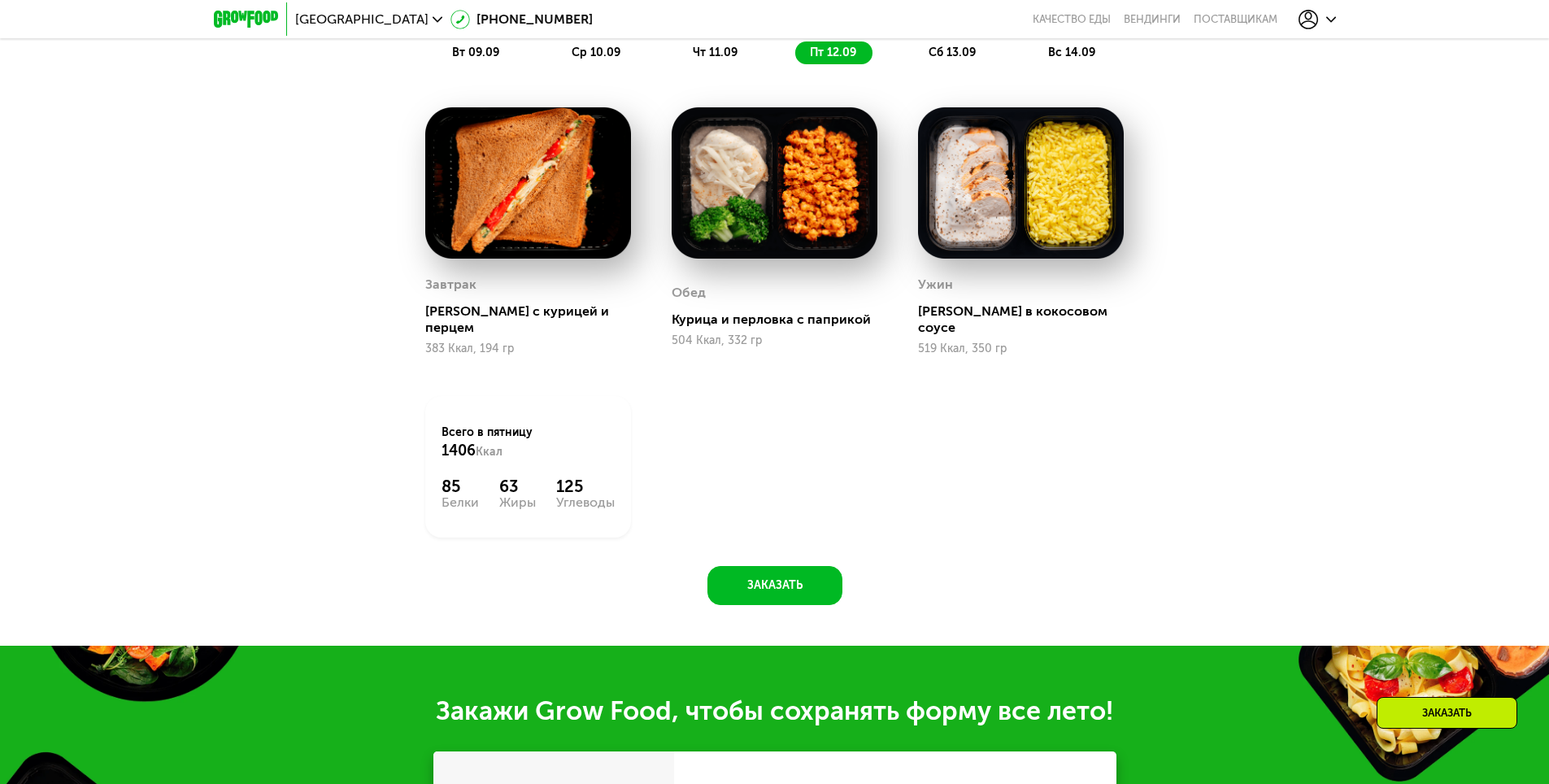
scroll to position [894, 0]
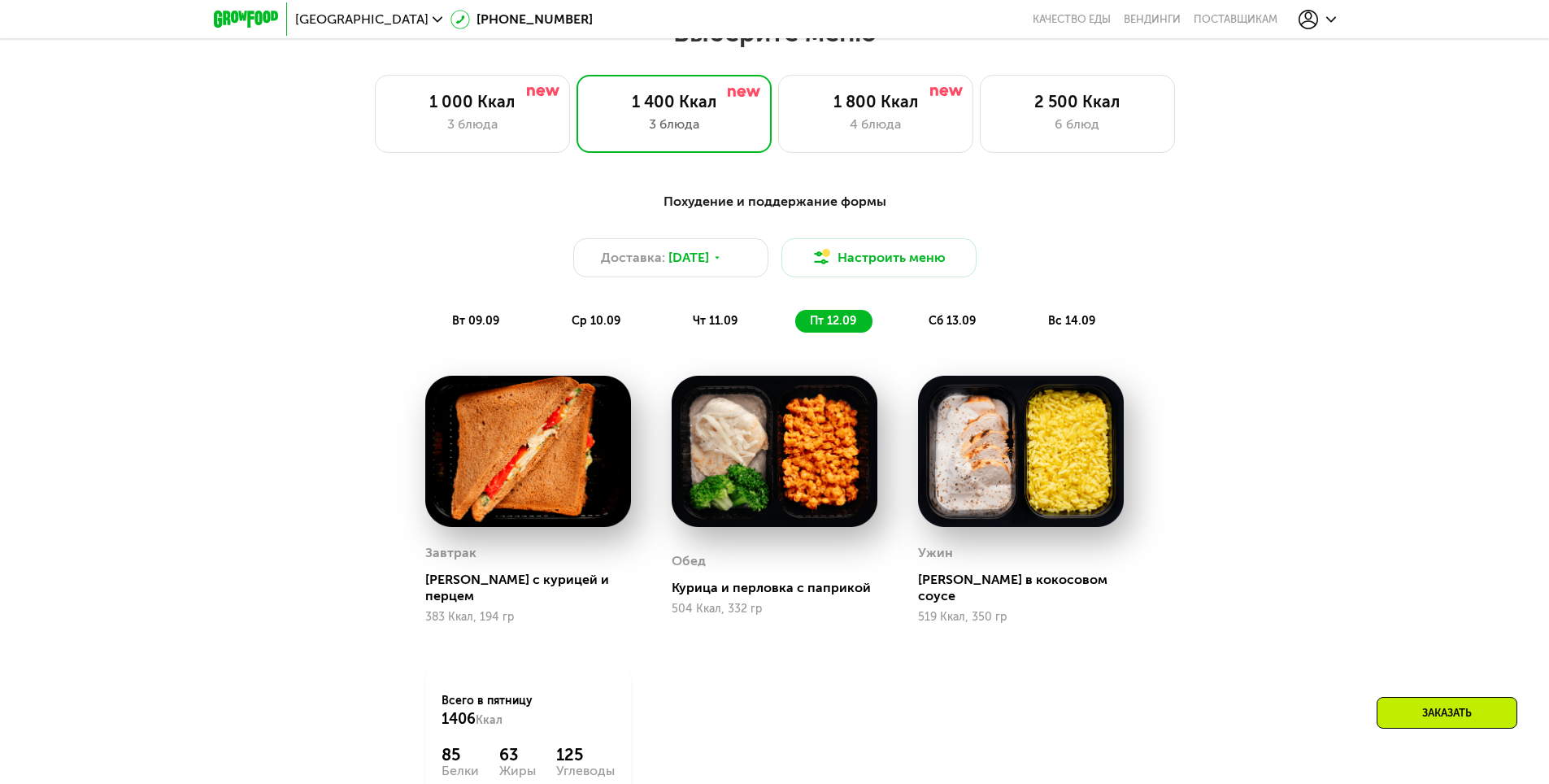
click at [1208, 470] on div "Похудение и поддержание формы Доставка: 8 сен, пн Настроить меню вт 09.09 ср 10…" at bounding box center [775, 528] width 1002 height 692
click at [1035, 425] on img at bounding box center [1021, 452] width 206 height 152
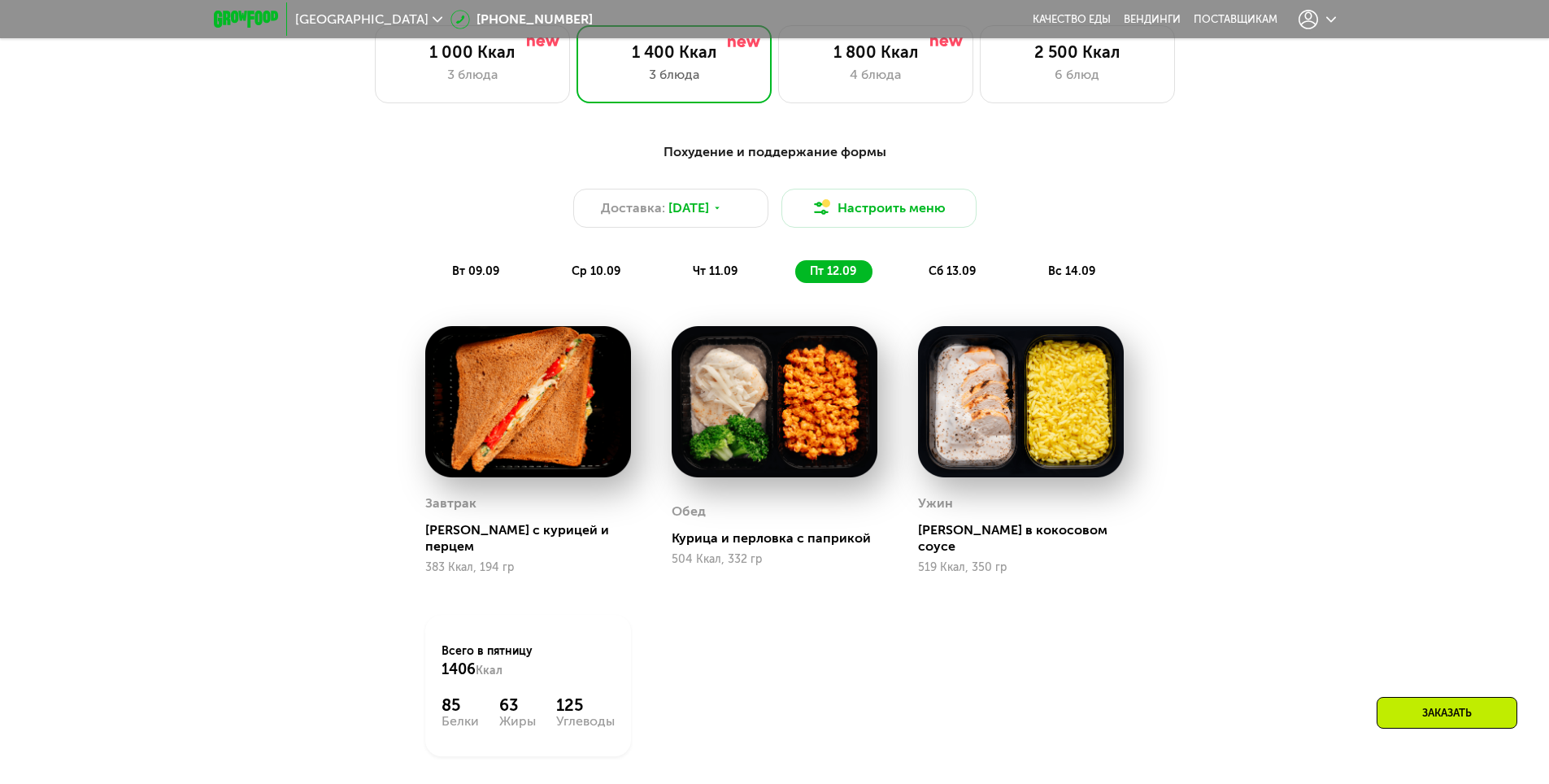
scroll to position [1057, 0]
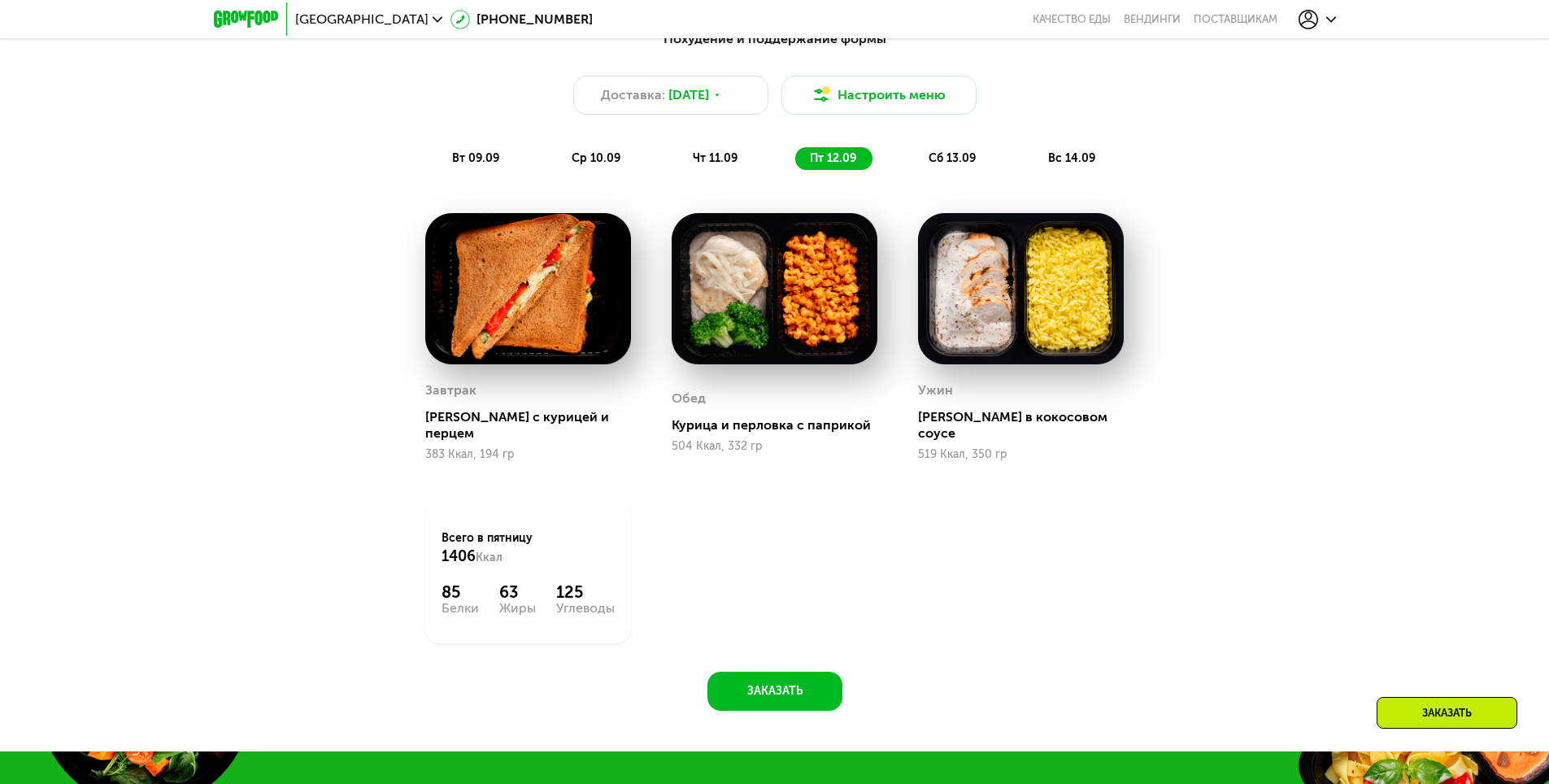
click at [1010, 343] on img at bounding box center [1021, 289] width 206 height 152
drag, startPoint x: 937, startPoint y: 462, endPoint x: 966, endPoint y: 426, distance: 46.2
click at [940, 460] on div "Ужин Курица в кокосовом соусе 519 Ккал, 350 гр" at bounding box center [1021, 337] width 246 height 289
click at [965, 424] on div "Курица в кокосовом соусе" at bounding box center [1027, 425] width 218 height 33
click at [862, 440] on div "504 Ккал, 332 гр" at bounding box center [775, 446] width 206 height 13
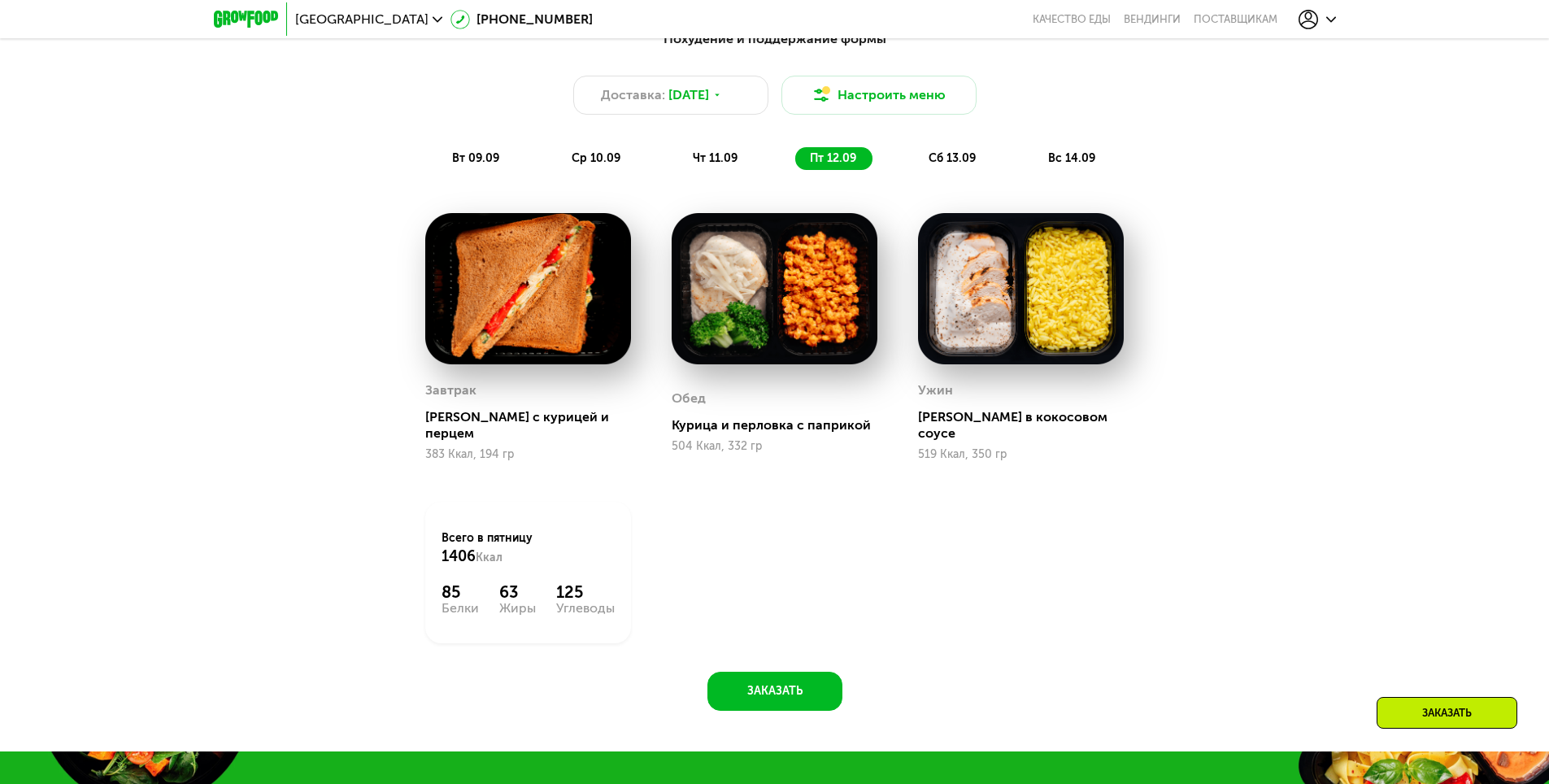
click at [575, 416] on div "Сэндвич с курицей и перцем" at bounding box center [534, 425] width 218 height 33
click at [956, 137] on div "Похудение и поддержание формы Доставка: 8 сен, пн Настроить меню вт 09.09 ср 10…" at bounding box center [775, 99] width 963 height 141
click at [1034, 170] on div "сб 13.09" at bounding box center [1073, 158] width 78 height 23
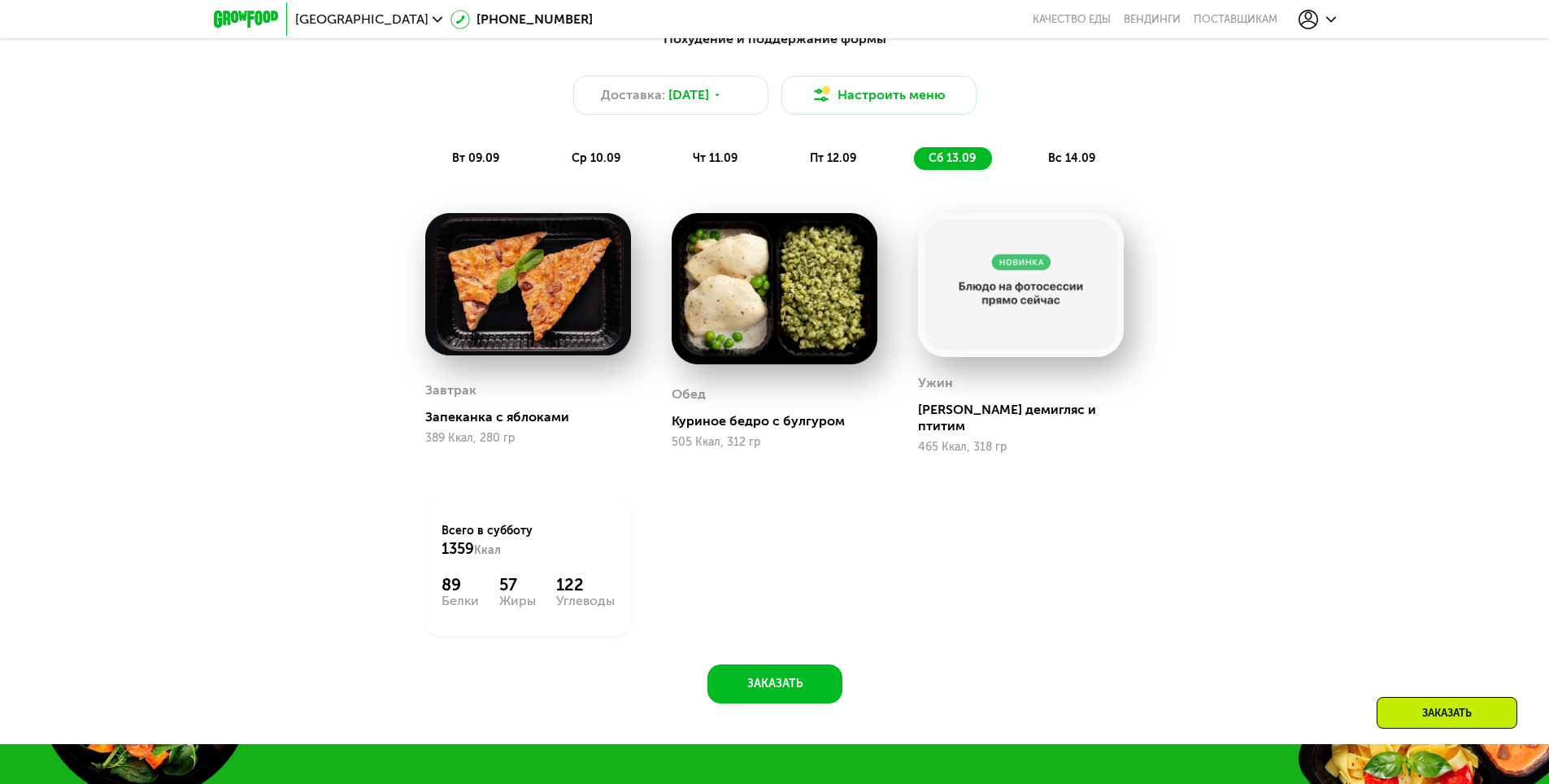
click at [989, 275] on img at bounding box center [1021, 285] width 206 height 144
click at [799, 297] on img at bounding box center [775, 289] width 206 height 152
click at [1073, 149] on div "Похудение и поддержание формы Доставка: 8 сен, пн Настроить меню вт 09.09 ср 10…" at bounding box center [775, 99] width 963 height 141
click at [1072, 154] on div "вс 14.09" at bounding box center [1073, 158] width 78 height 23
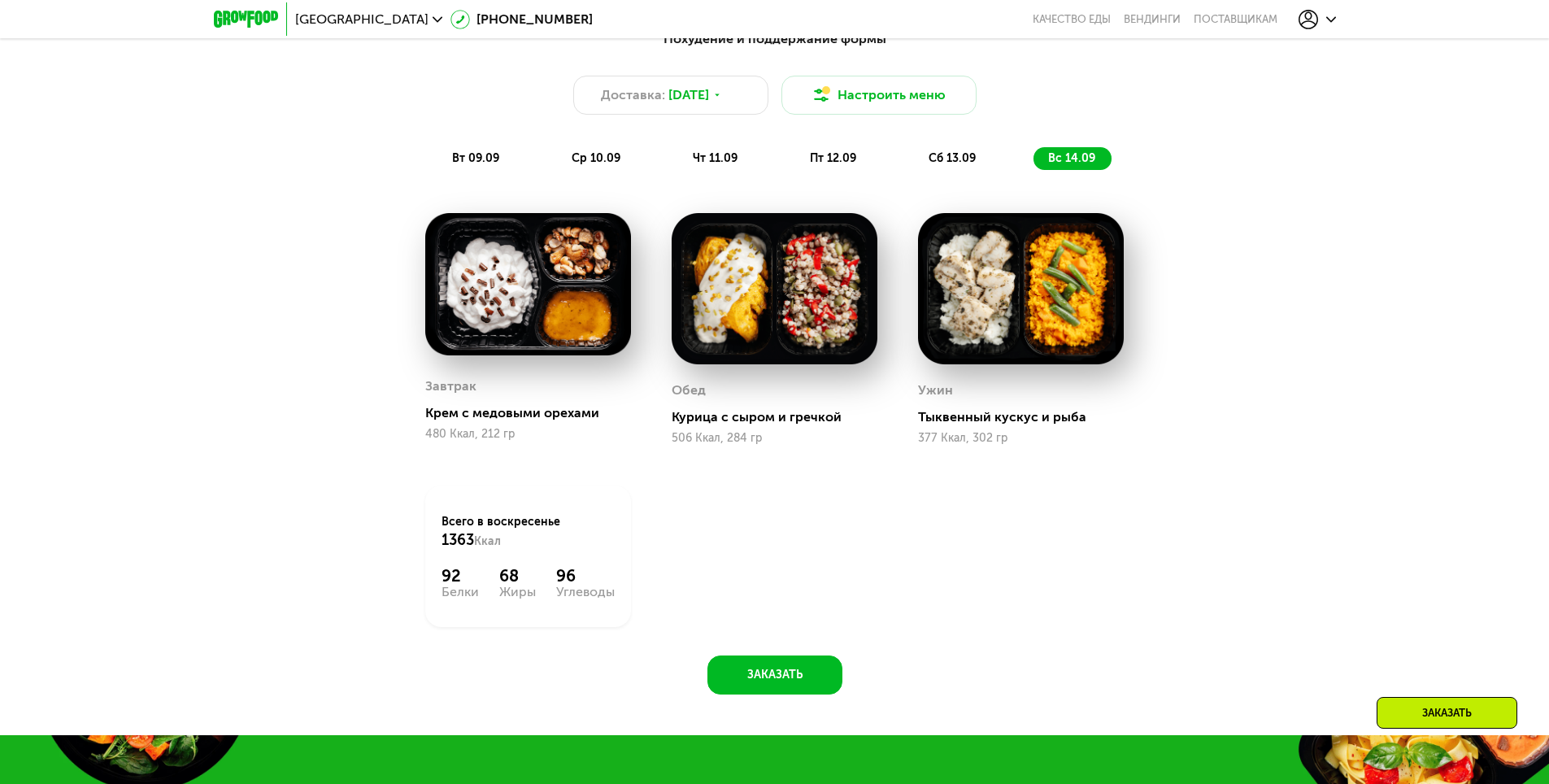
click at [755, 307] on img at bounding box center [775, 289] width 206 height 152
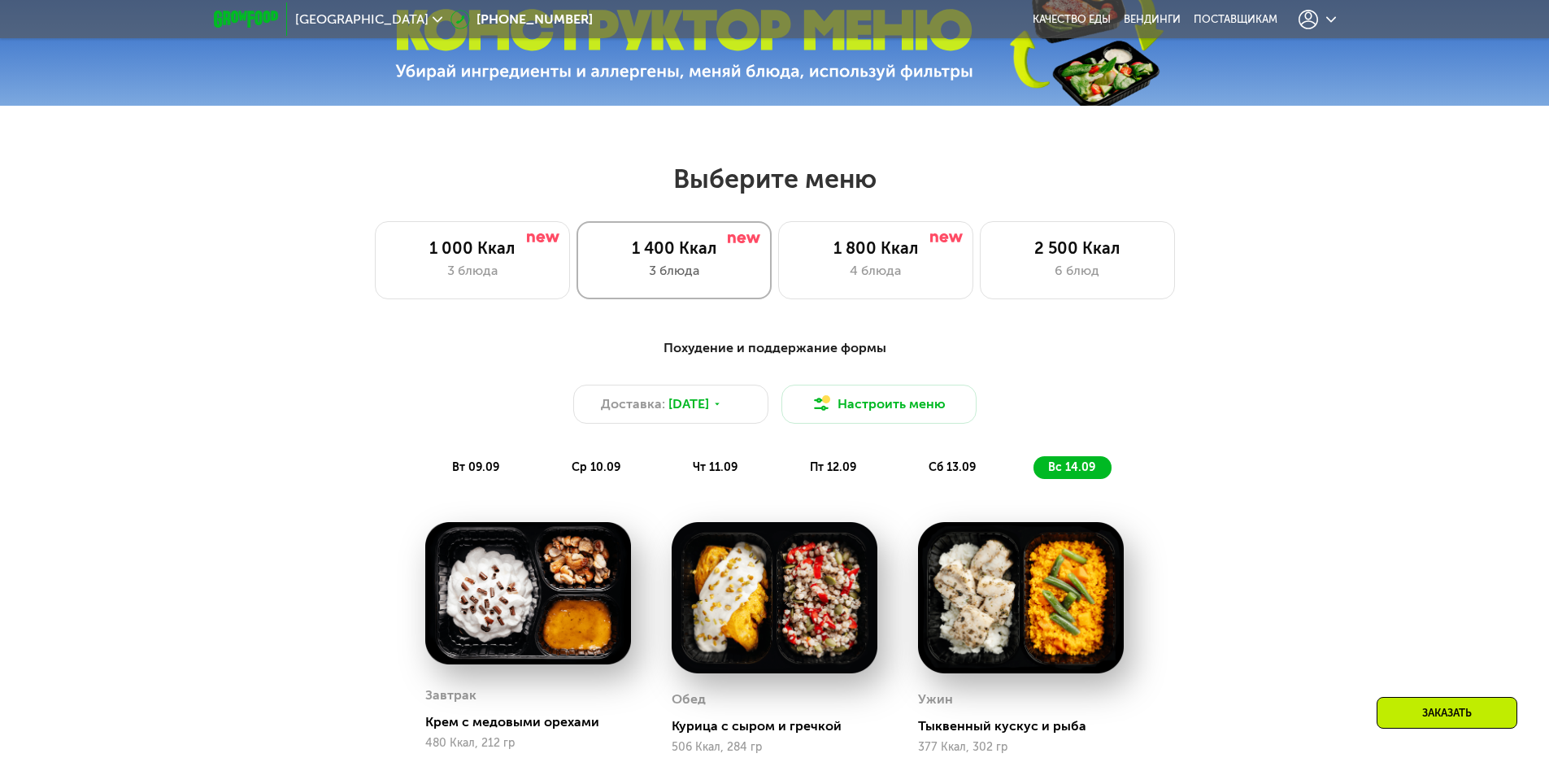
scroll to position [813, 0]
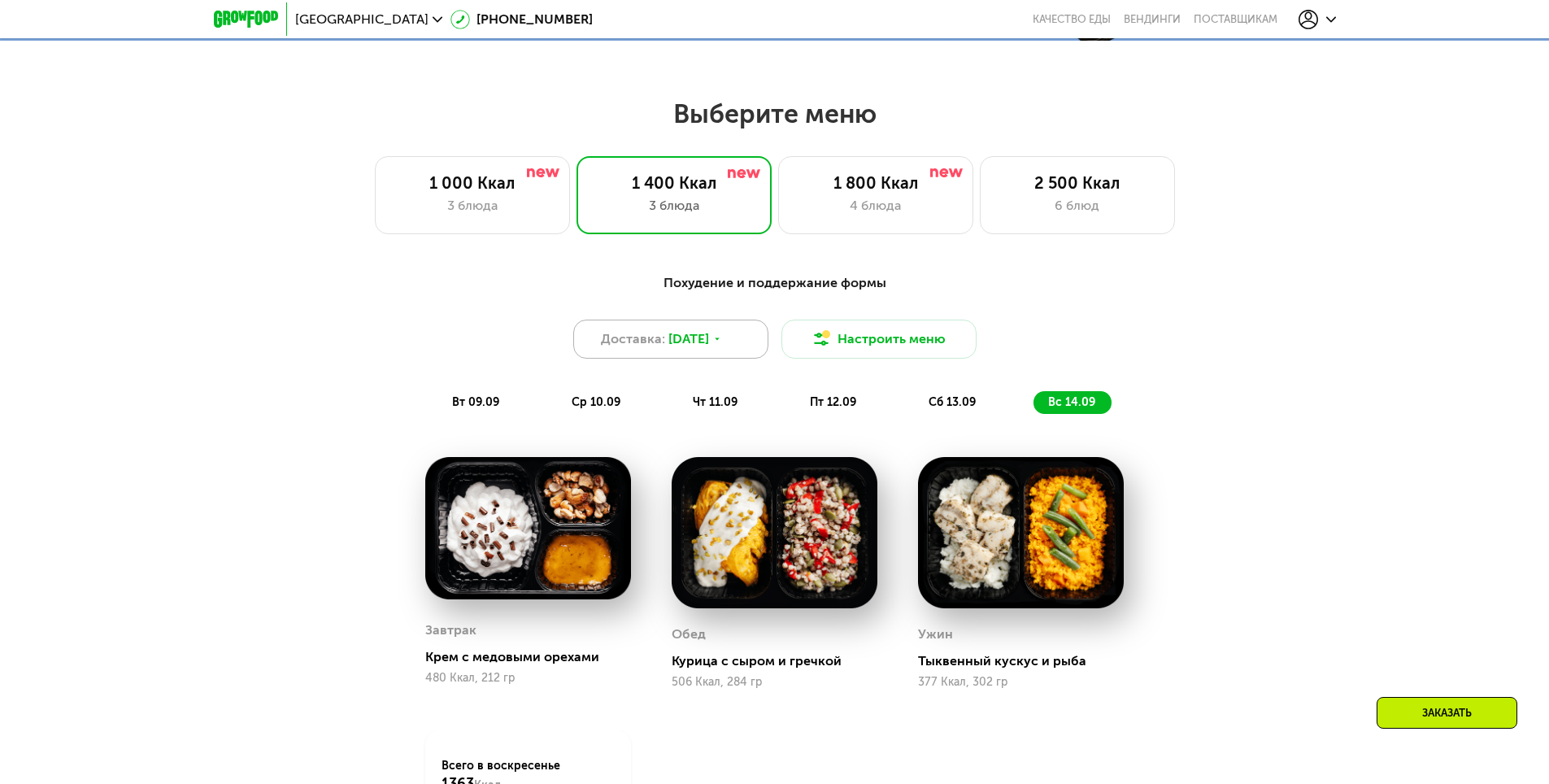
click at [670, 341] on span "8 сен, пн" at bounding box center [689, 339] width 40 height 19
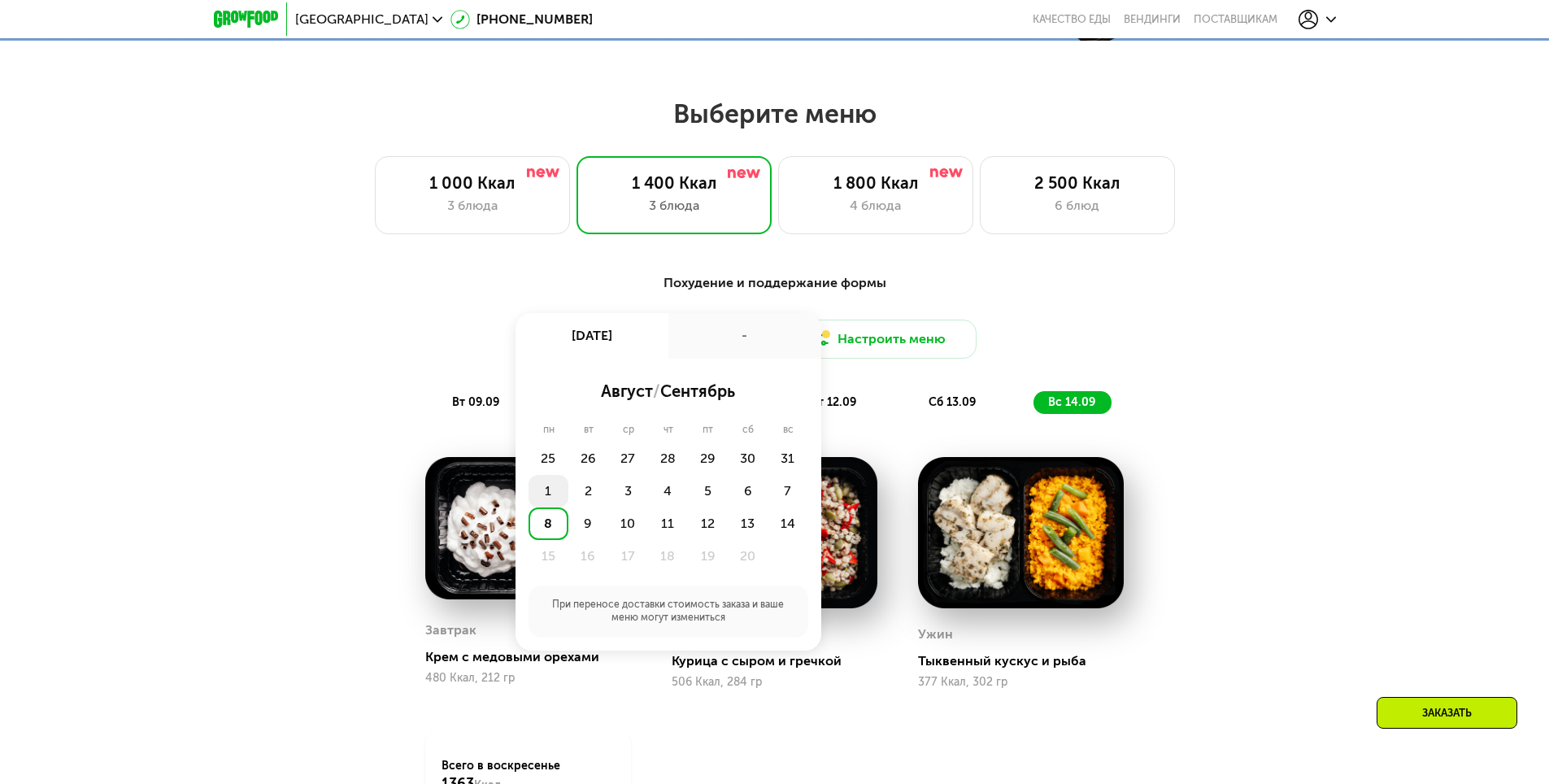
click at [568, 497] on div "1" at bounding box center [588, 491] width 40 height 33
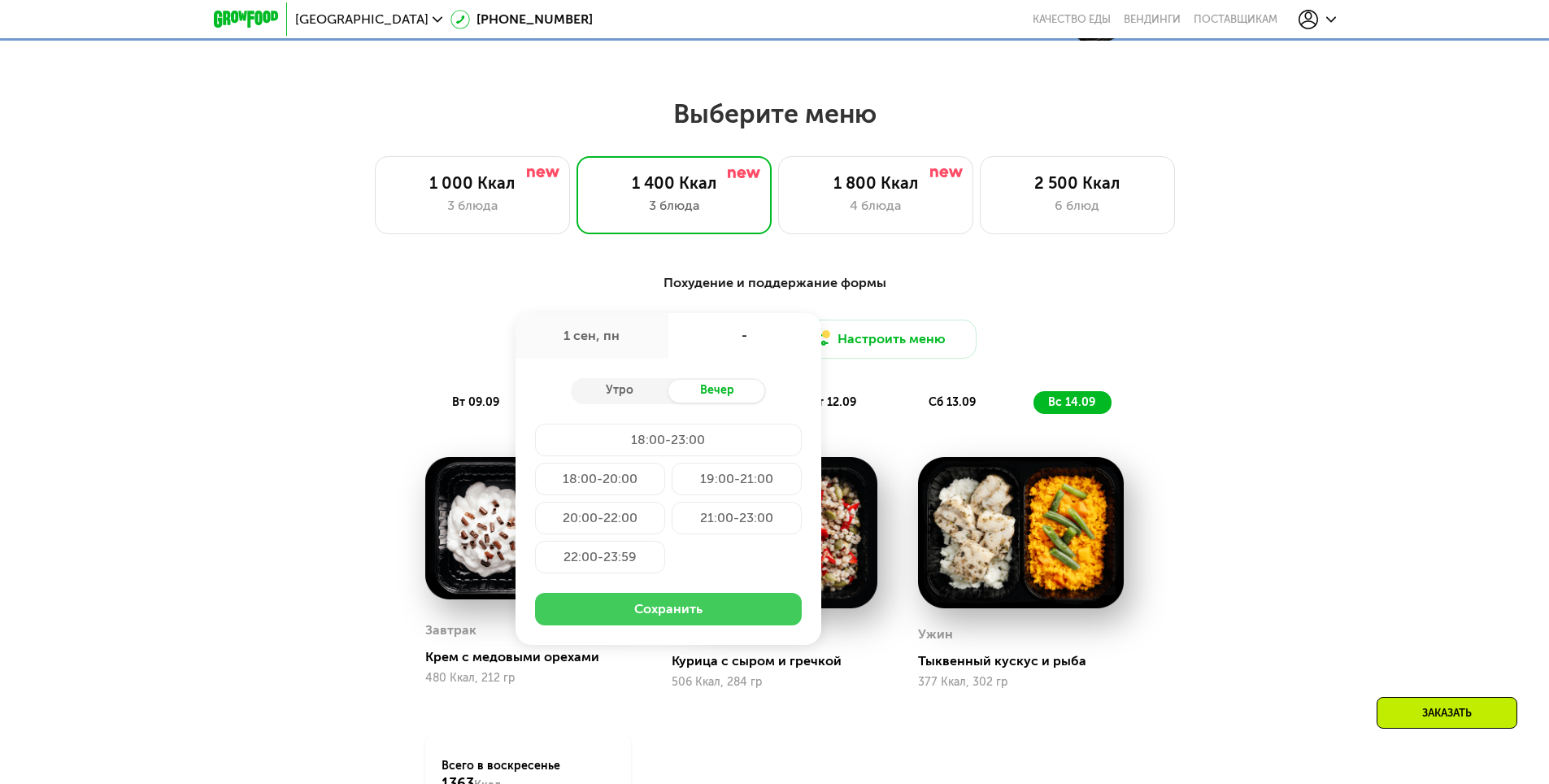
click at [664, 615] on button "Сохранить" at bounding box center [669, 609] width 266 height 33
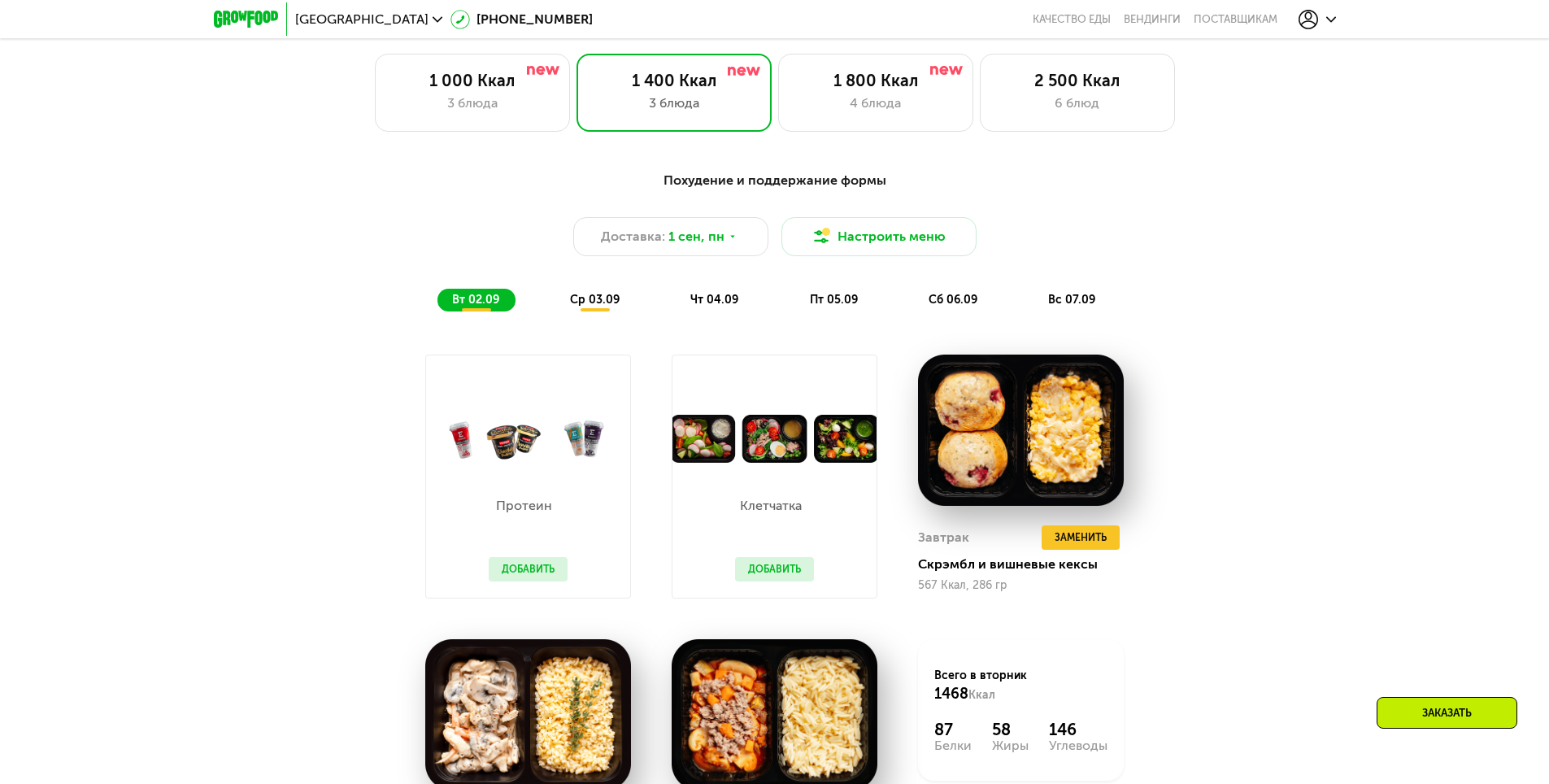
scroll to position [894, 0]
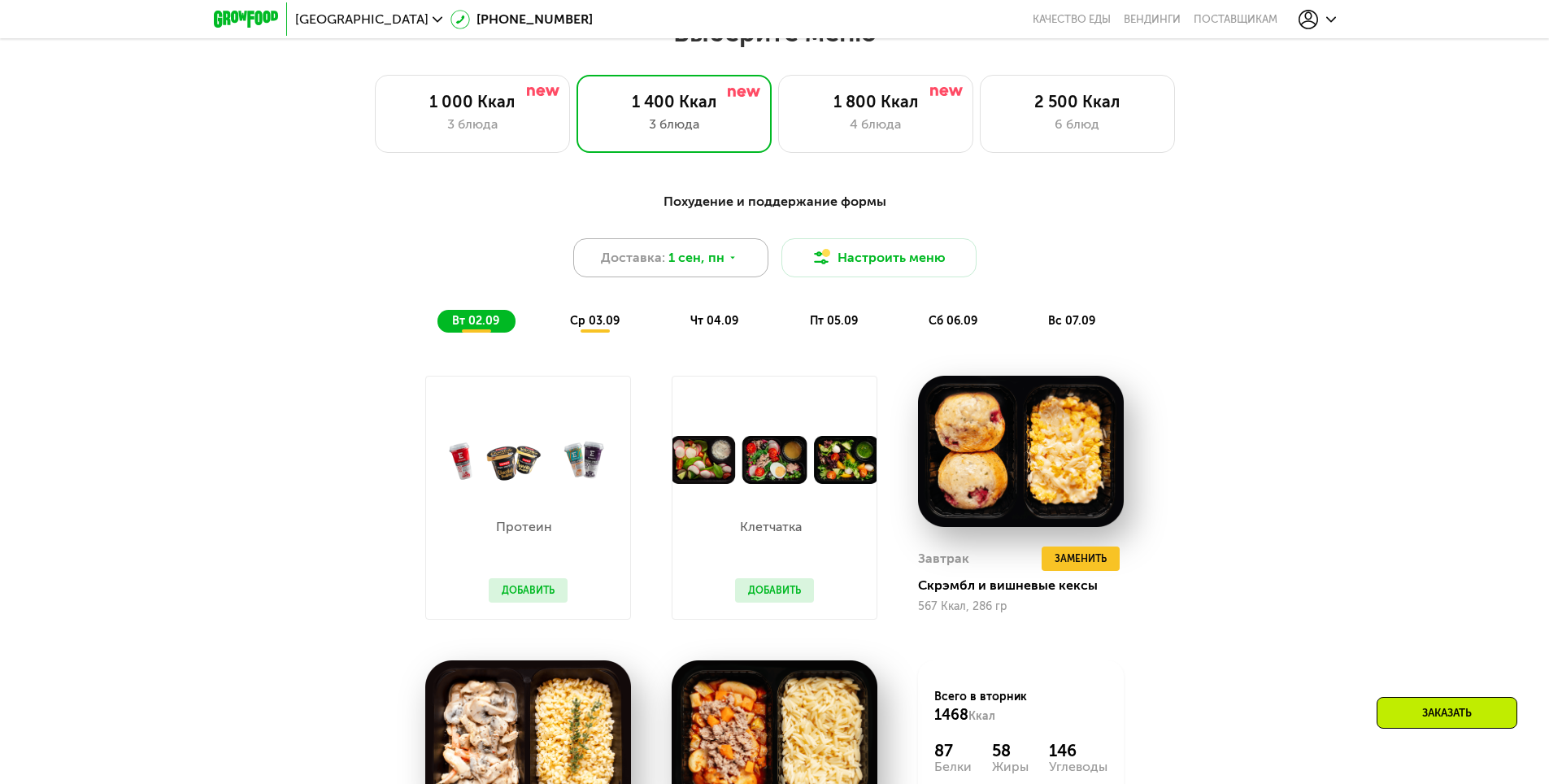
click at [696, 250] on div "Доставка: 1 сен, пн" at bounding box center [670, 258] width 195 height 39
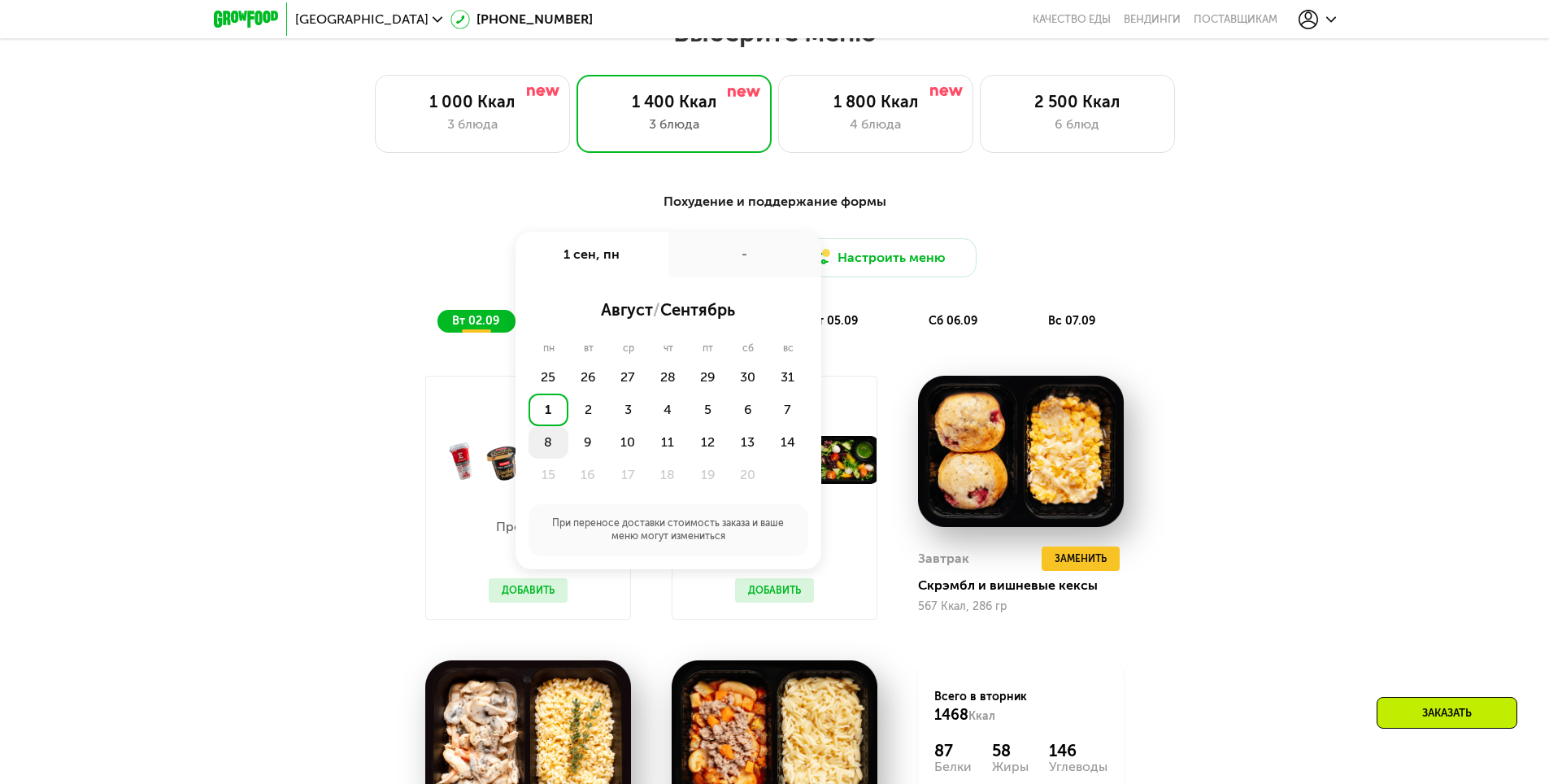
click at [568, 454] on div "8" at bounding box center [588, 442] width 40 height 33
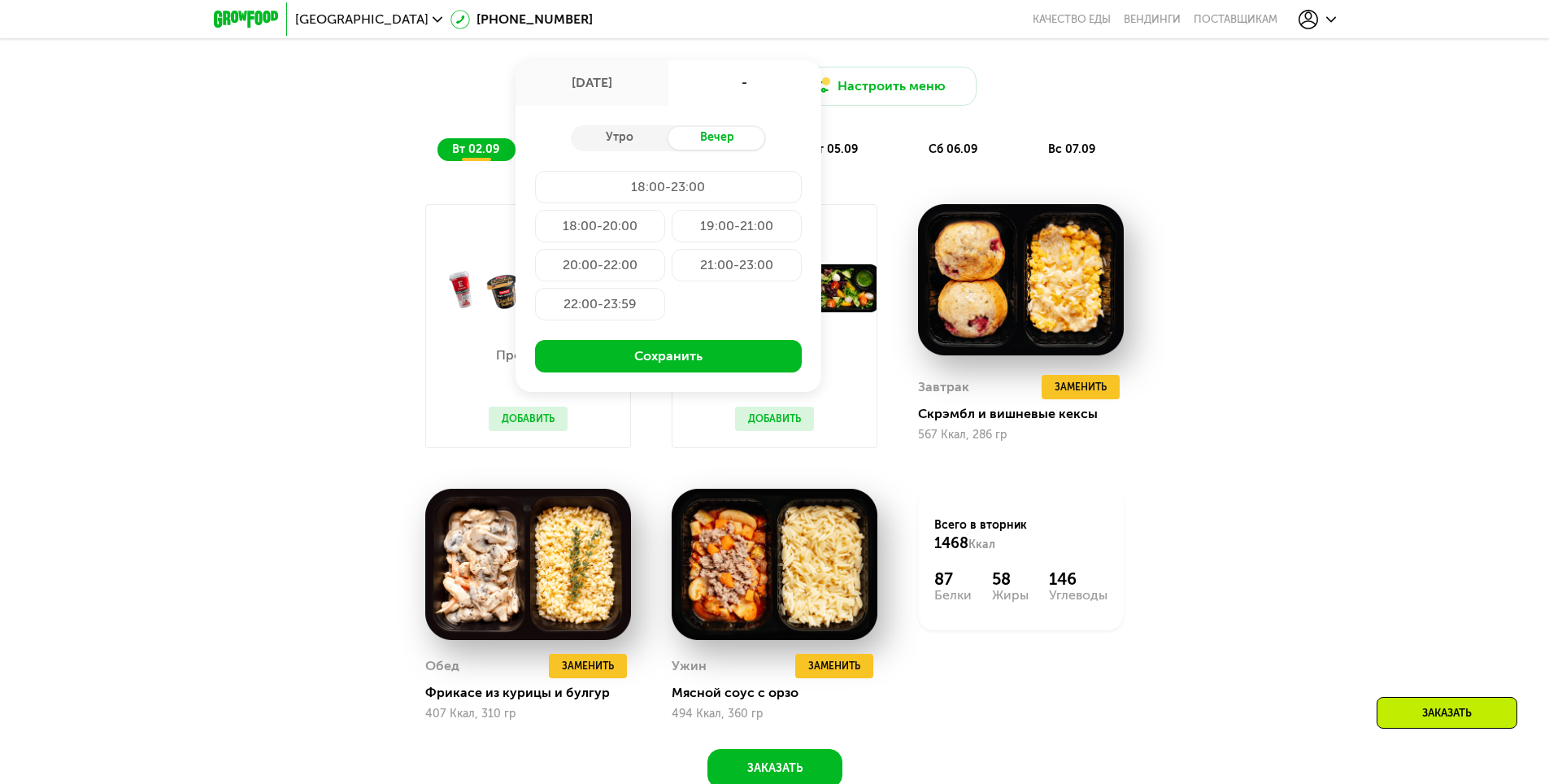
scroll to position [1057, 0]
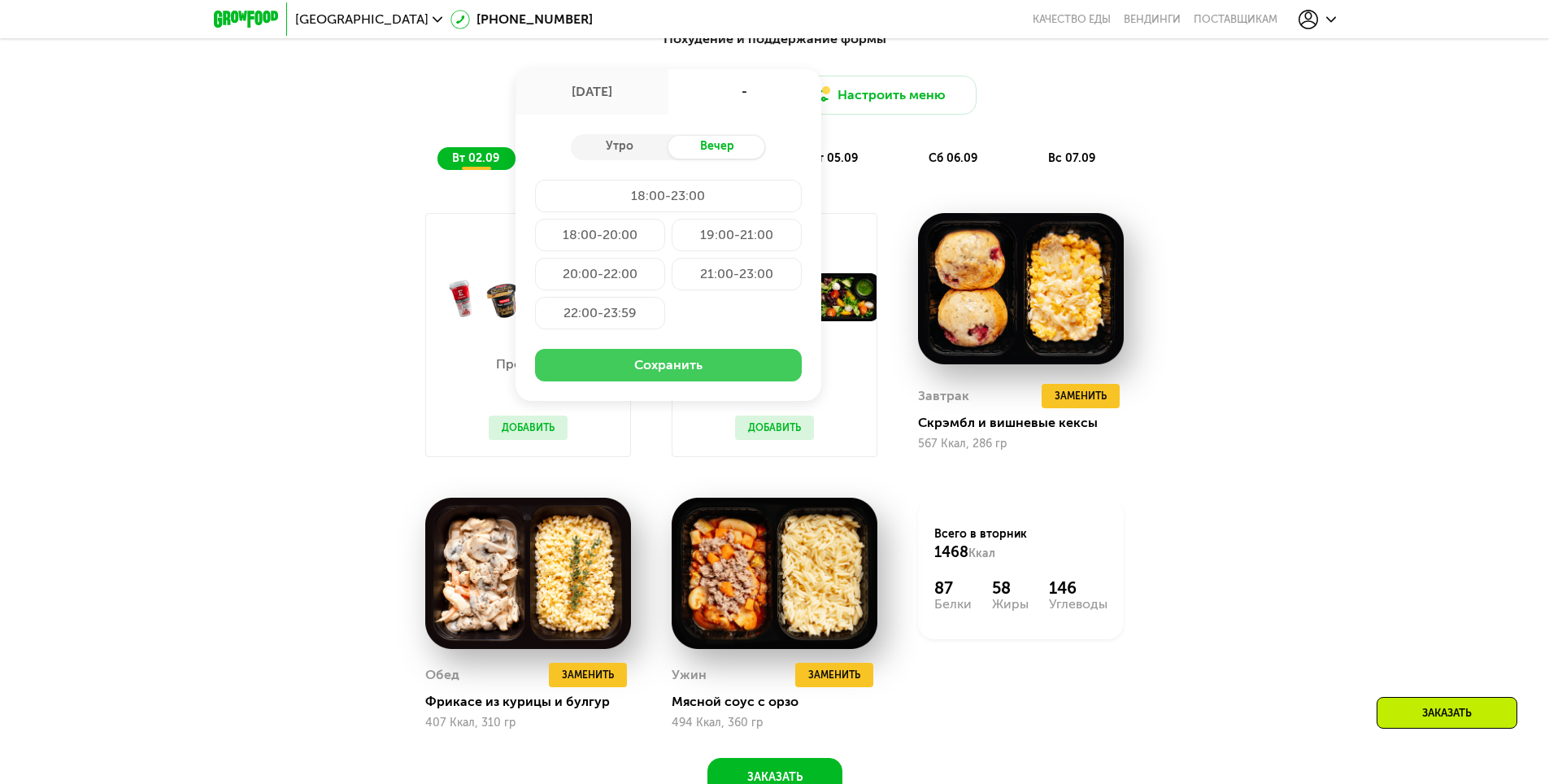
click at [676, 362] on button "Сохранить" at bounding box center [669, 365] width 266 height 33
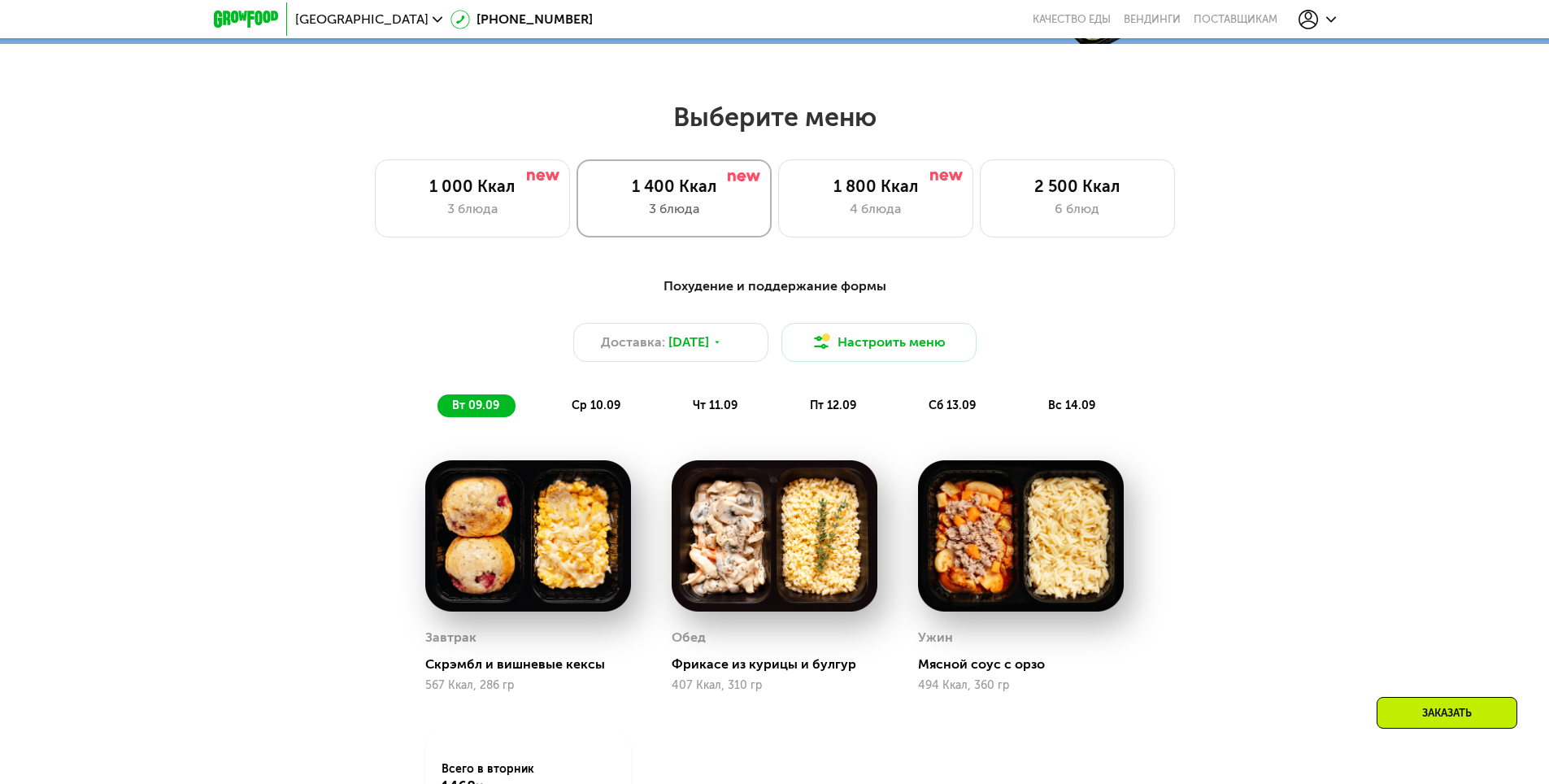
scroll to position [732, 0]
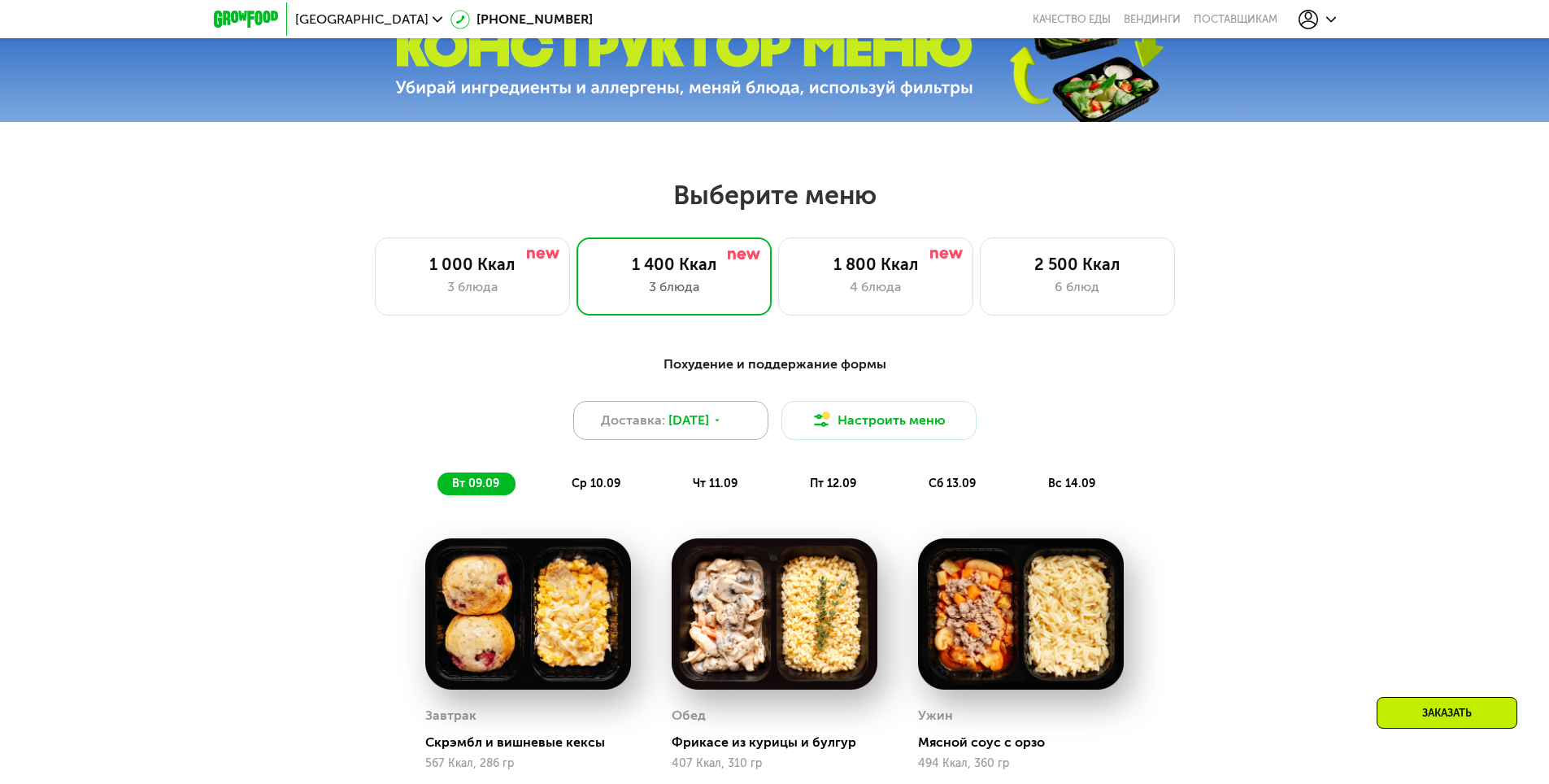
click at [707, 416] on span "8 сен, пн" at bounding box center [689, 420] width 40 height 19
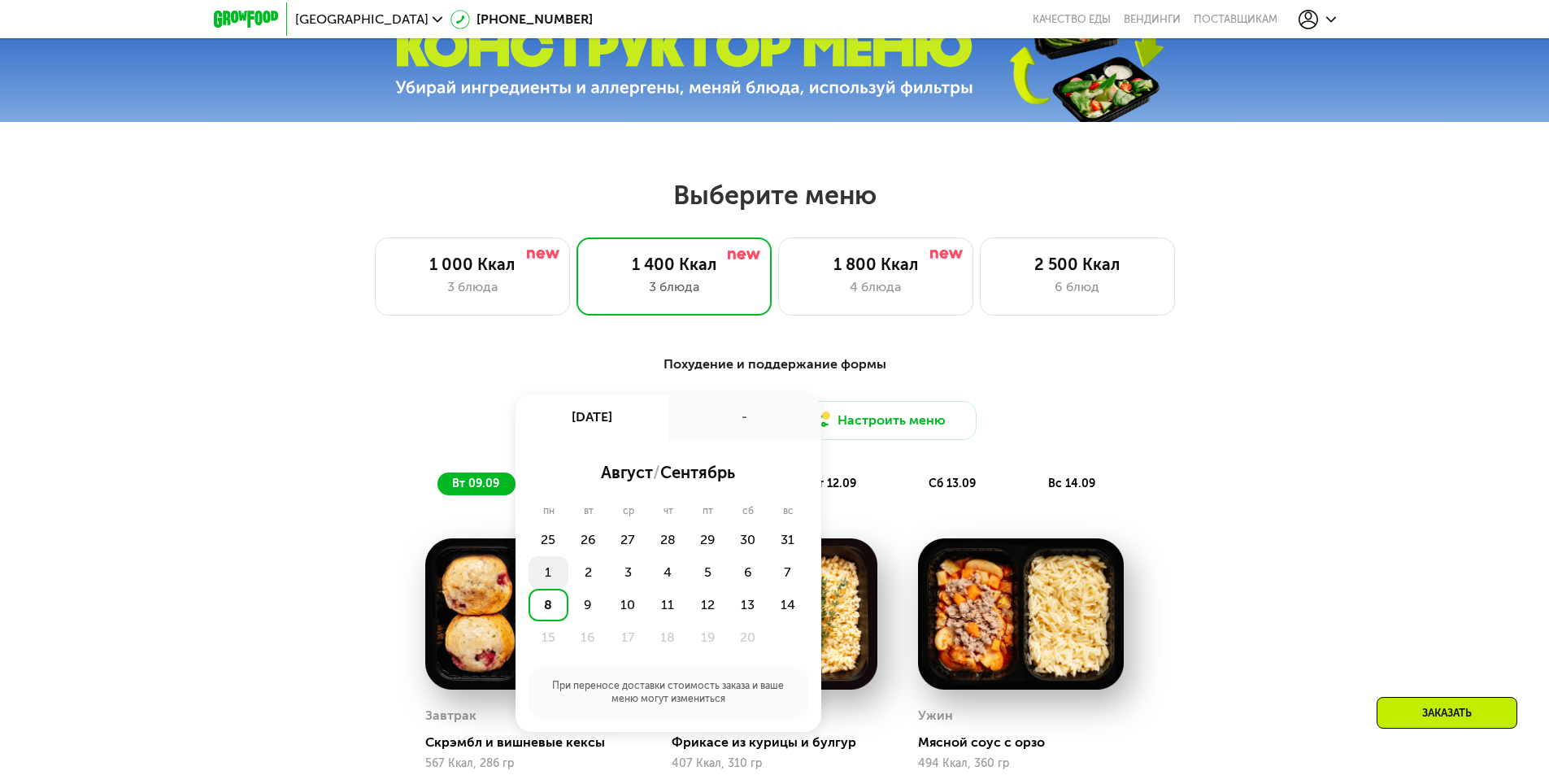
click at [568, 588] on div "1" at bounding box center [588, 572] width 40 height 33
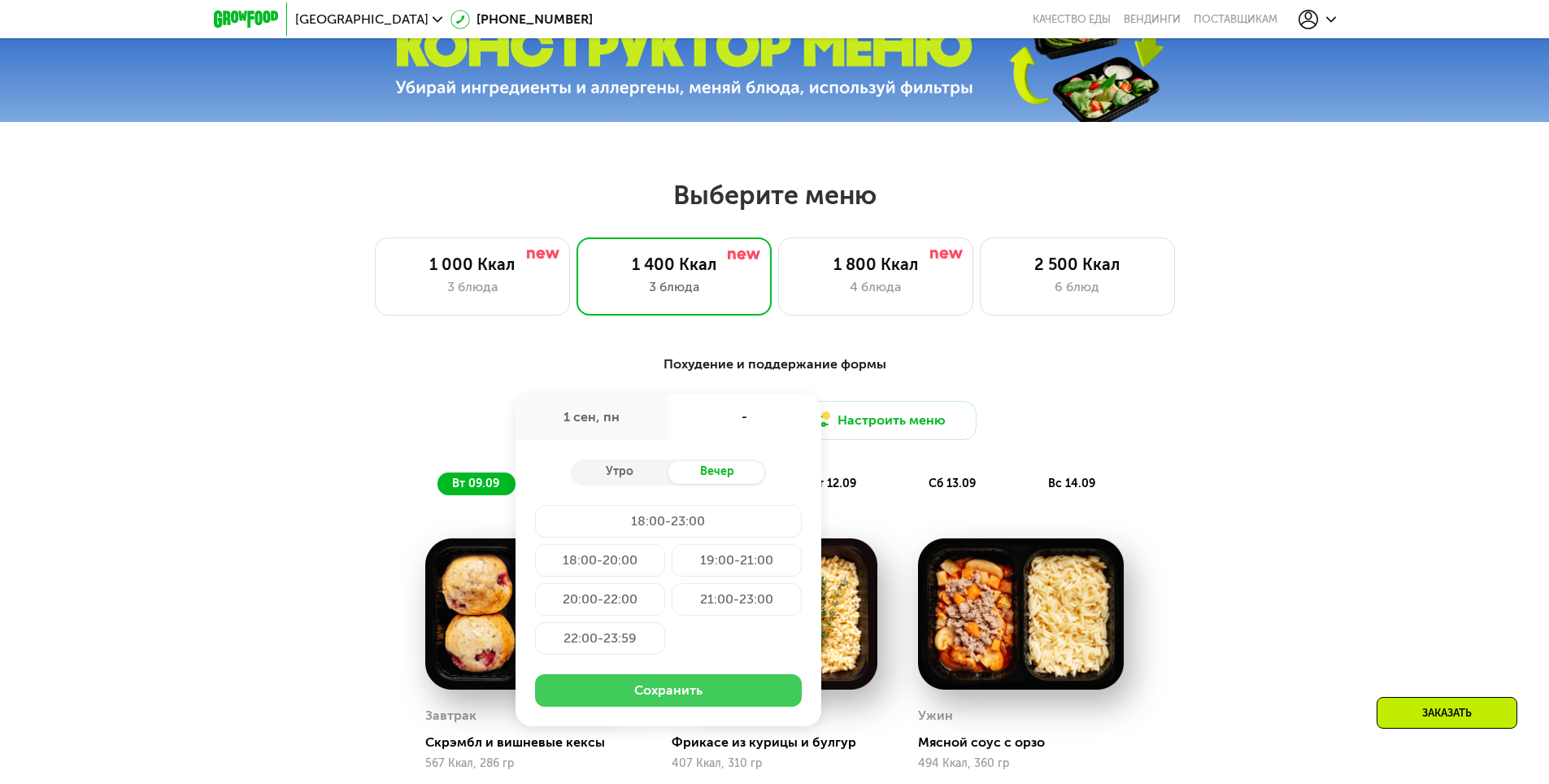
click at [653, 683] on button "Сохранить" at bounding box center [669, 690] width 266 height 33
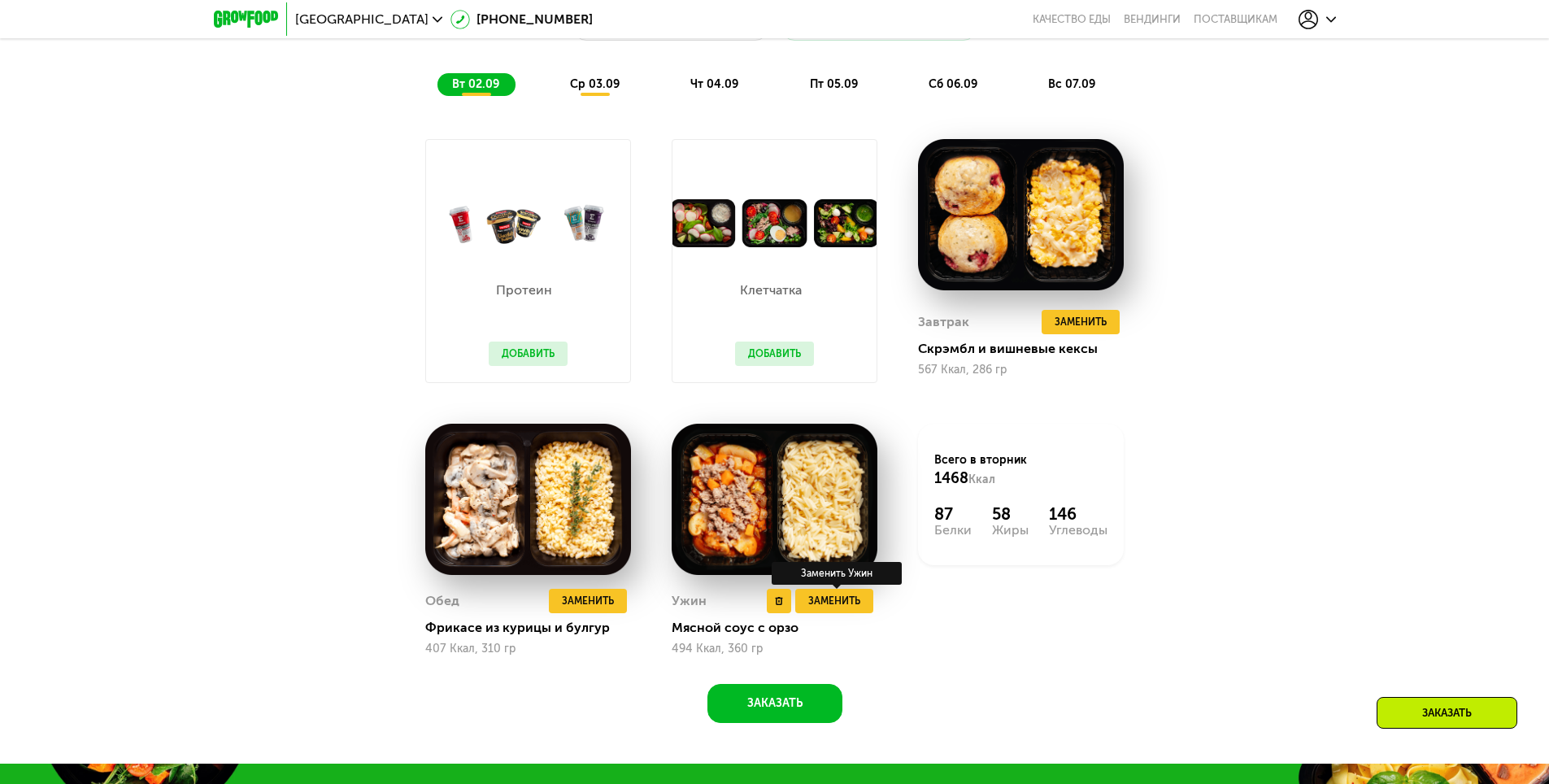
scroll to position [1138, 0]
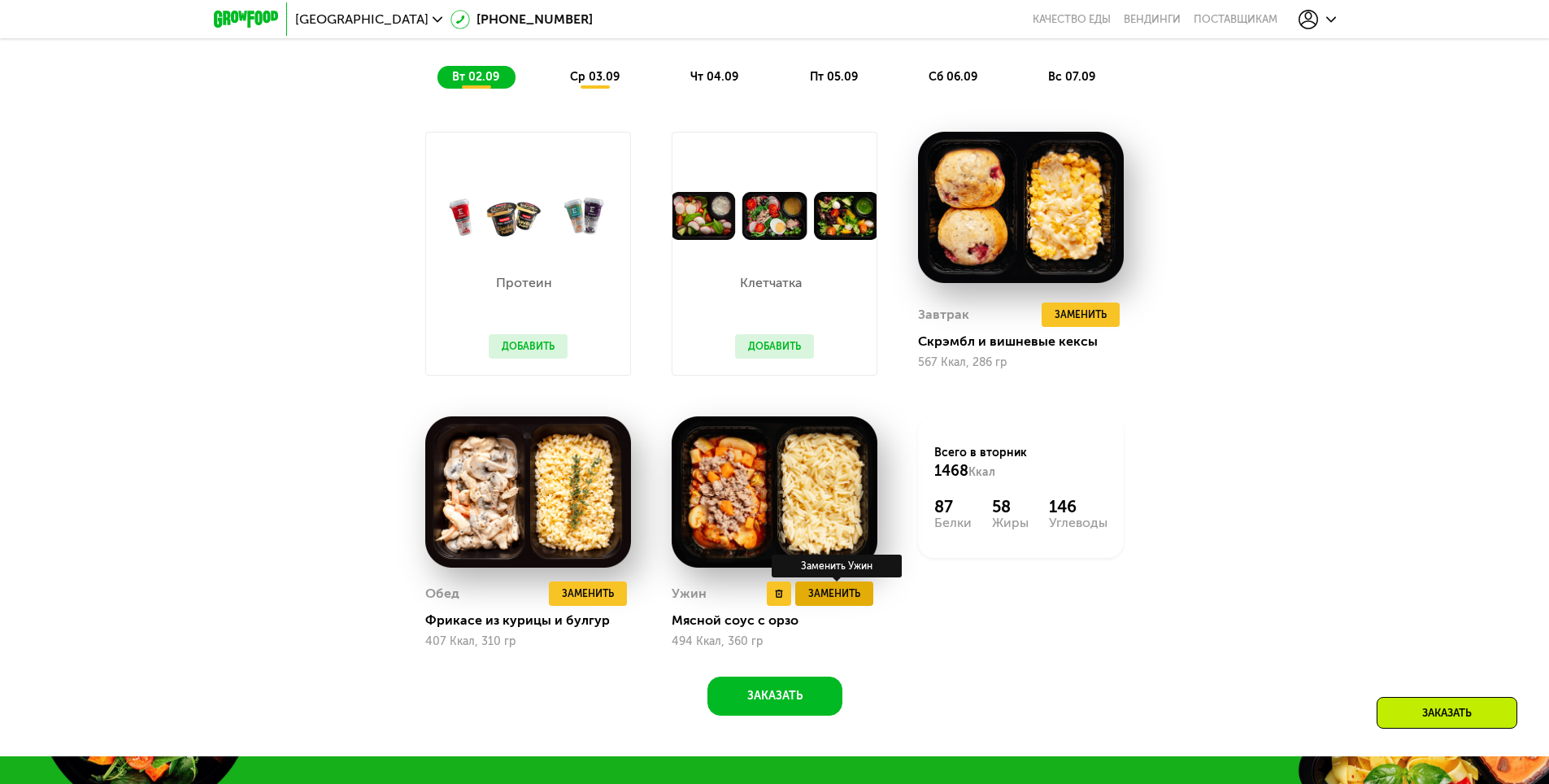
click at [830, 602] on span "Заменить" at bounding box center [835, 593] width 52 height 16
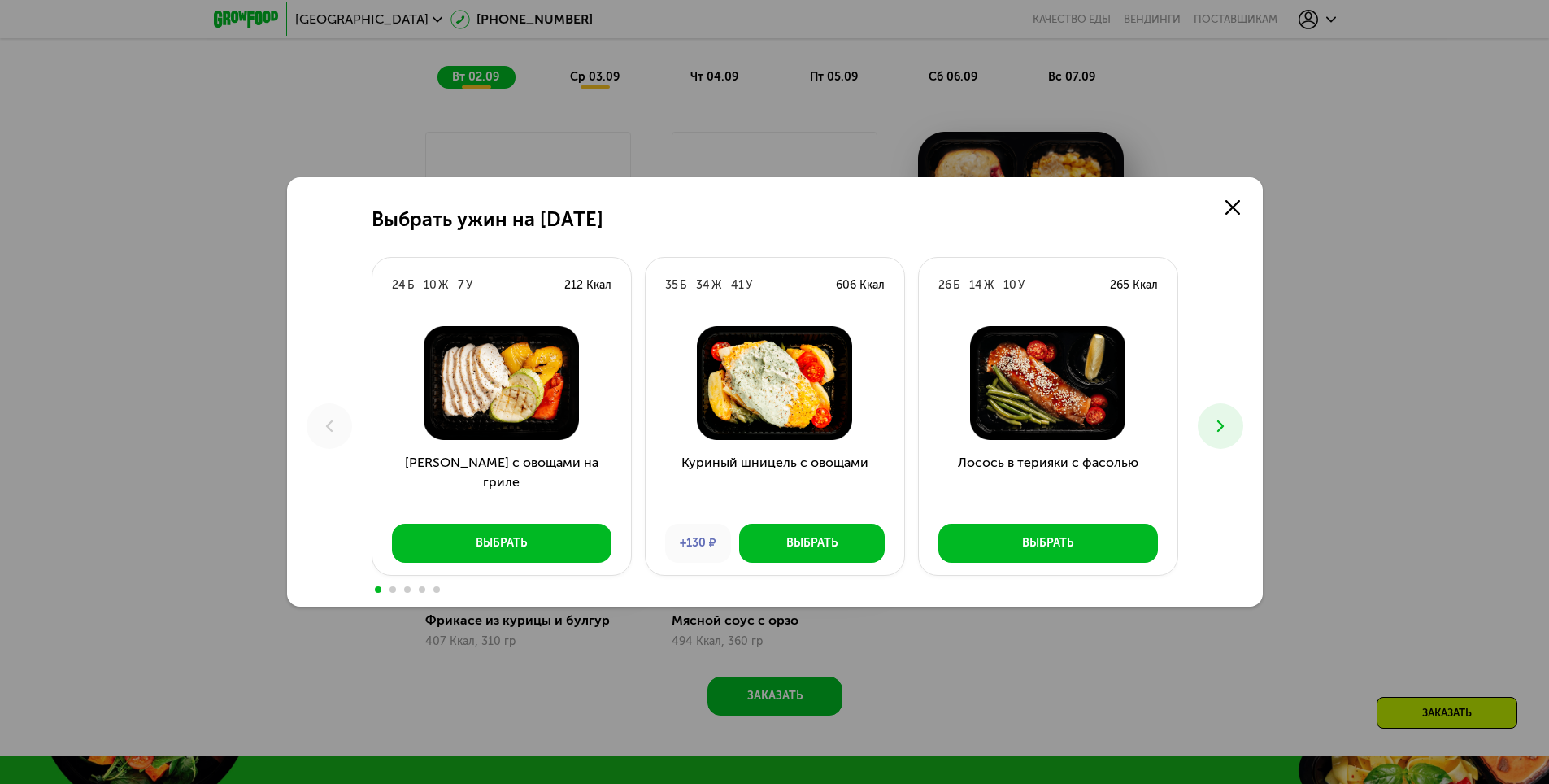
click at [1226, 427] on icon at bounding box center [1220, 426] width 19 height 19
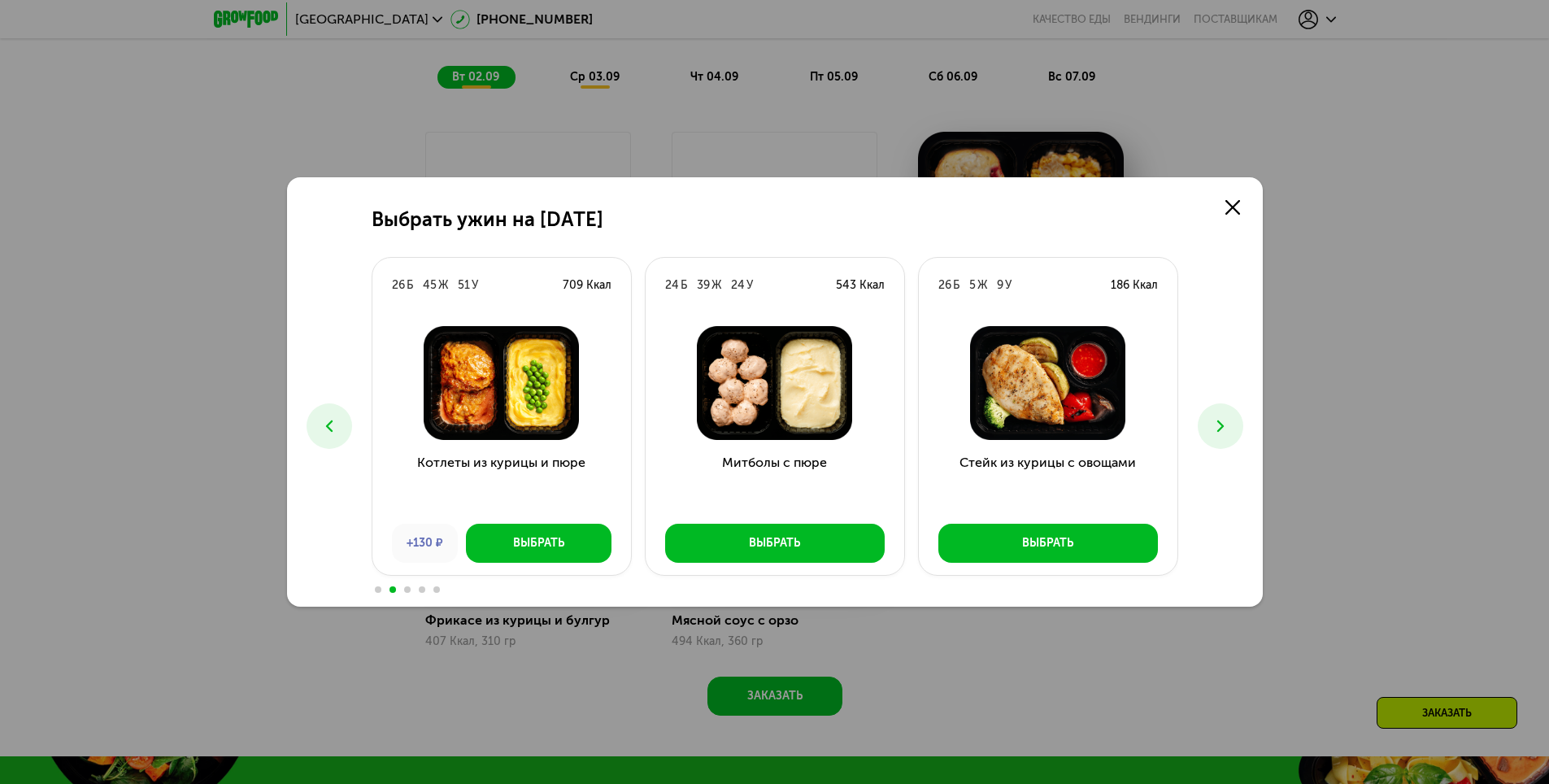
click at [1226, 427] on icon at bounding box center [1220, 426] width 19 height 19
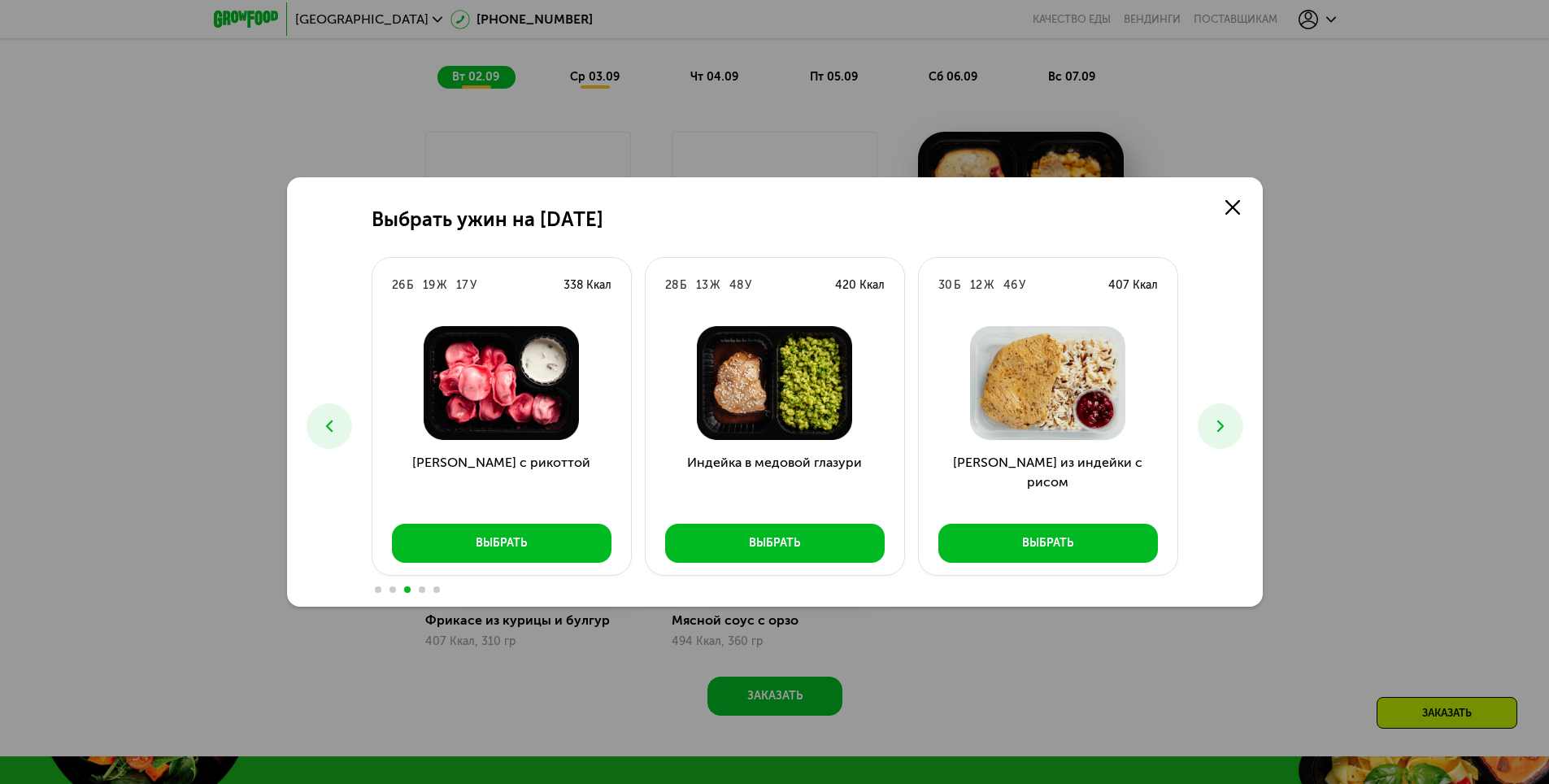
click at [1226, 427] on icon at bounding box center [1220, 426] width 19 height 19
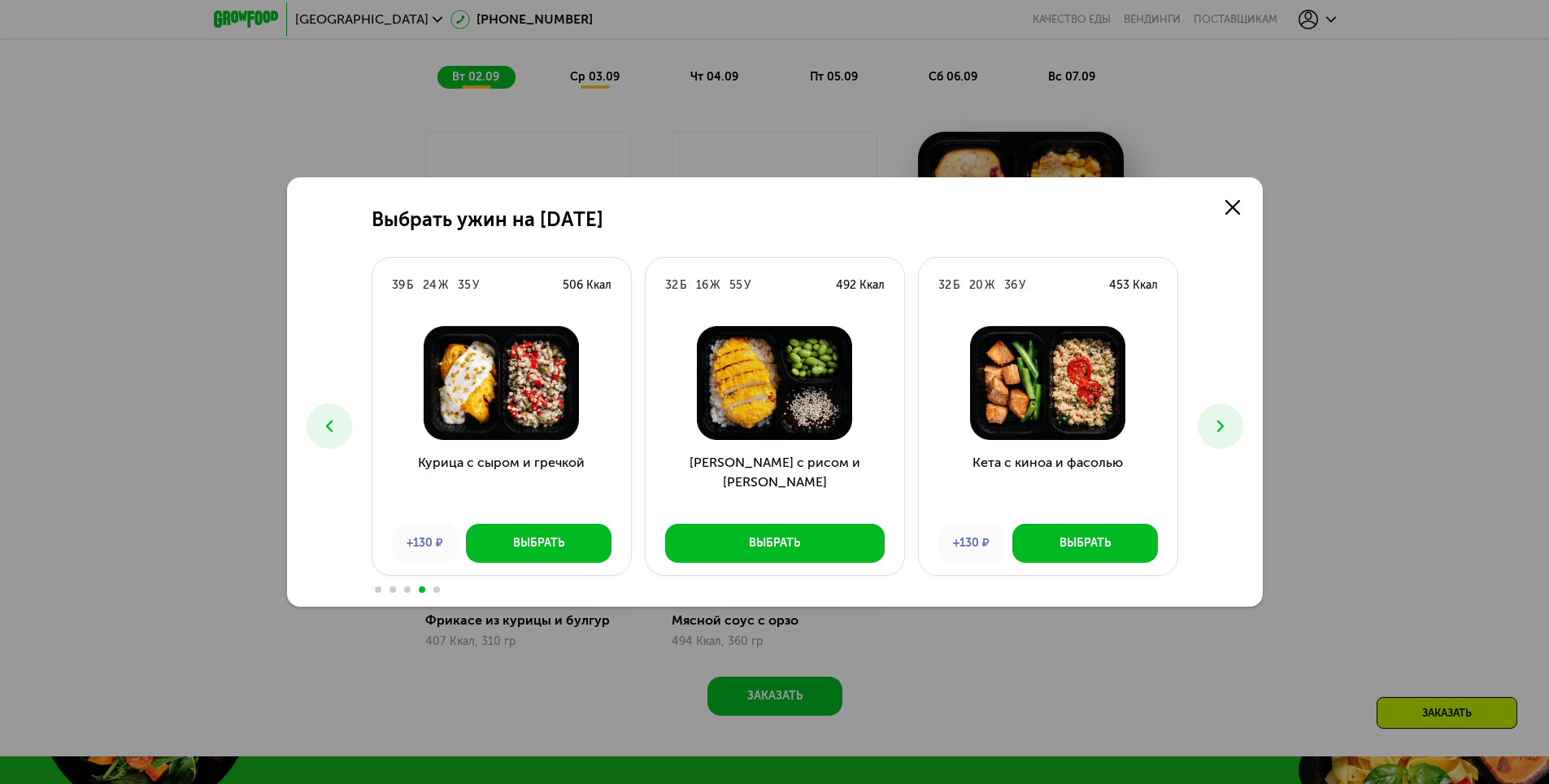
click at [1226, 427] on icon at bounding box center [1220, 426] width 19 height 19
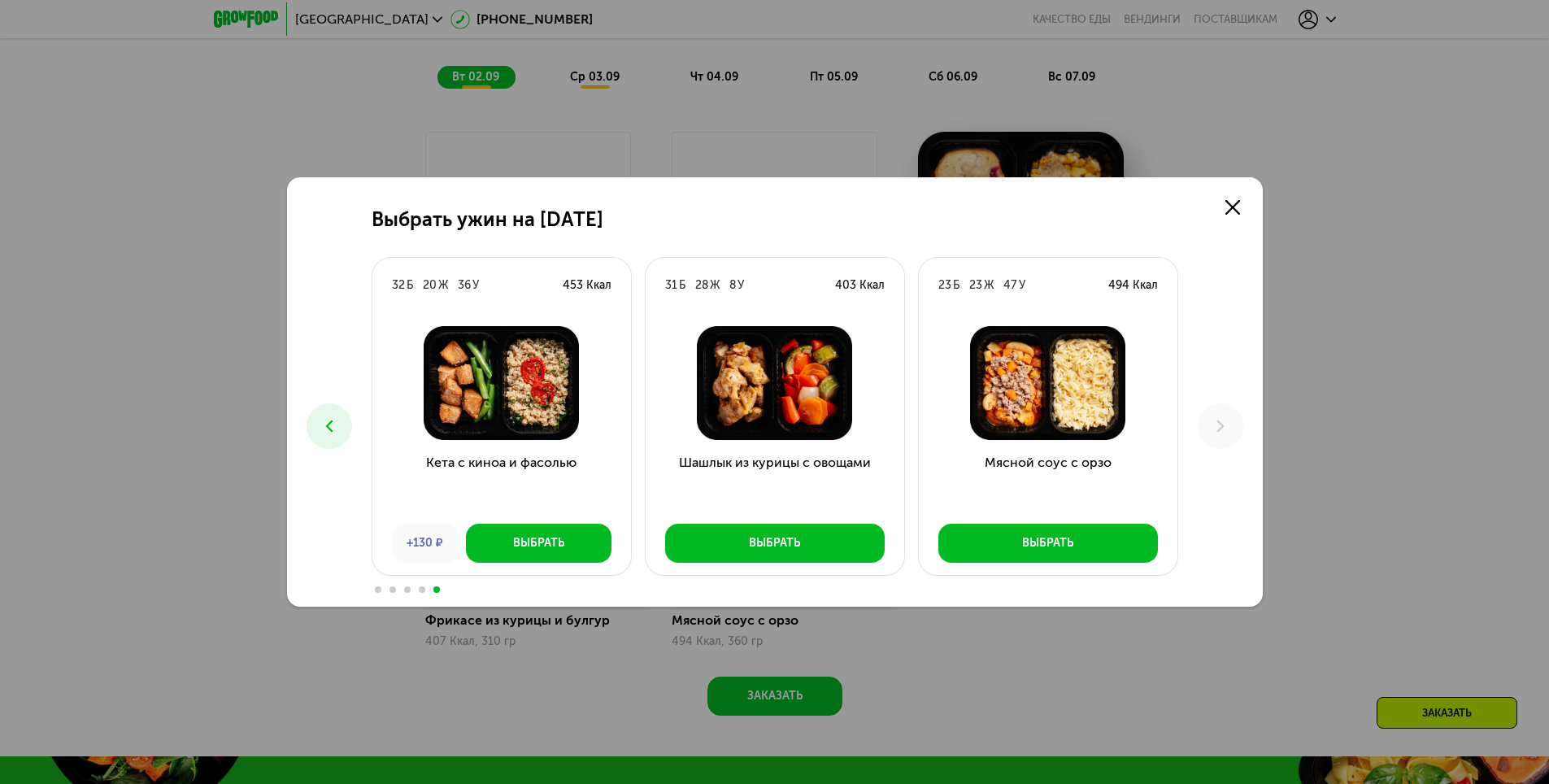
click at [1356, 281] on div "Выбрать ужин на 2 сентября 24 Б 10 Ж 7 У 212 Ккал Курица с овощами на гриле Выб…" at bounding box center [774, 392] width 1549 height 784
click at [1229, 208] on icon at bounding box center [1232, 207] width 14 height 14
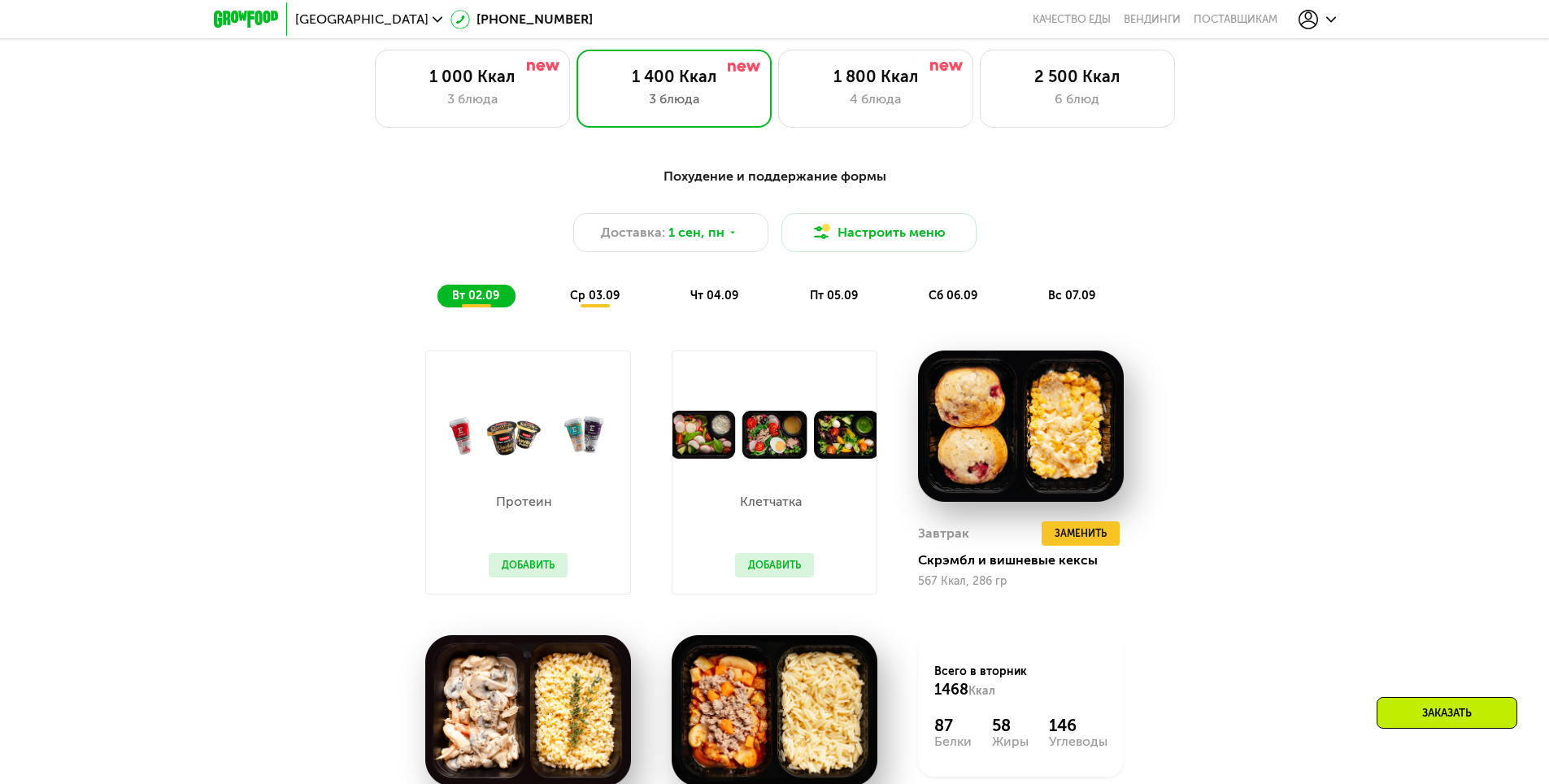
scroll to position [894, 0]
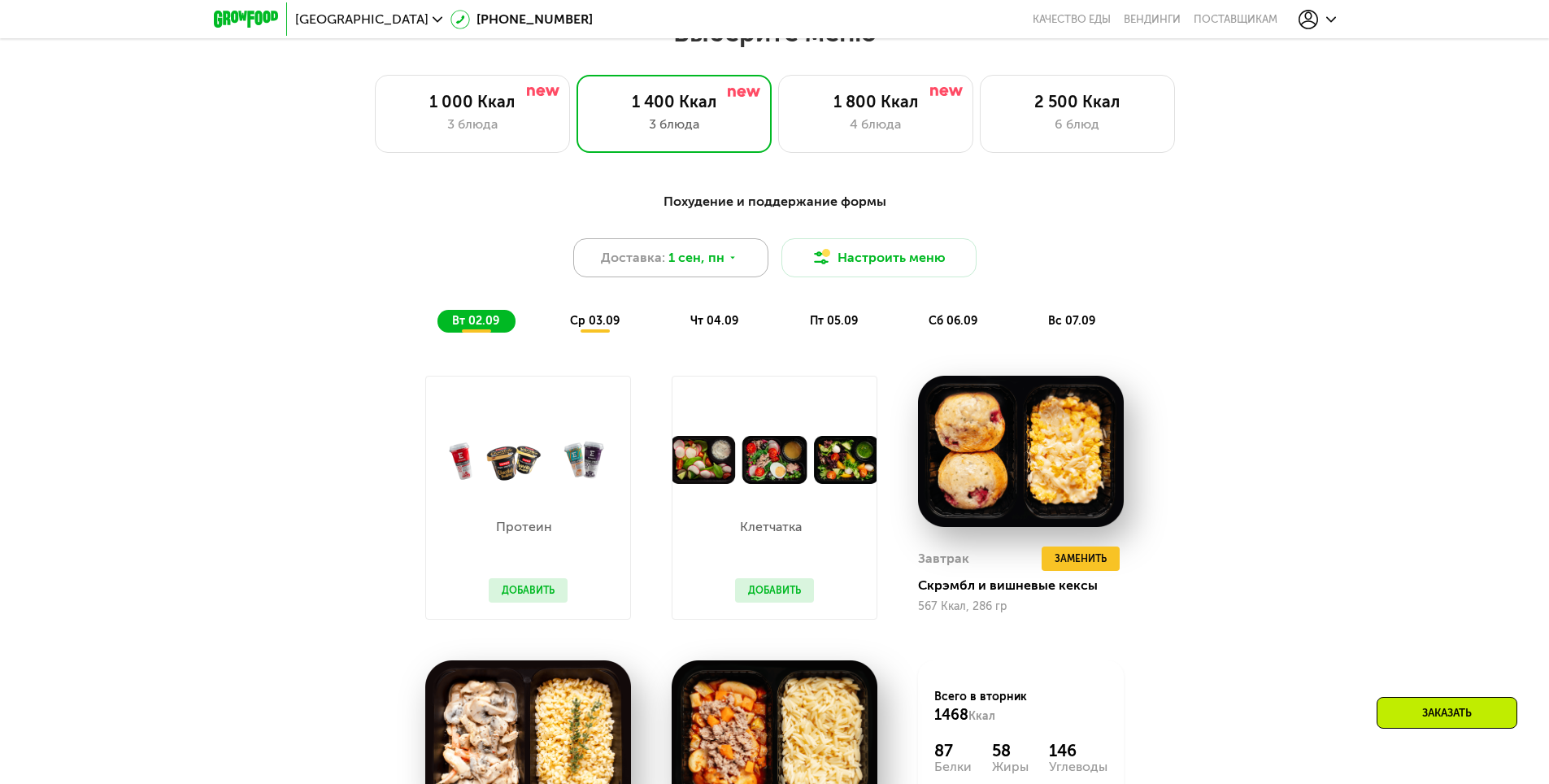
click at [675, 264] on span "1 сен, пн" at bounding box center [697, 257] width 56 height 19
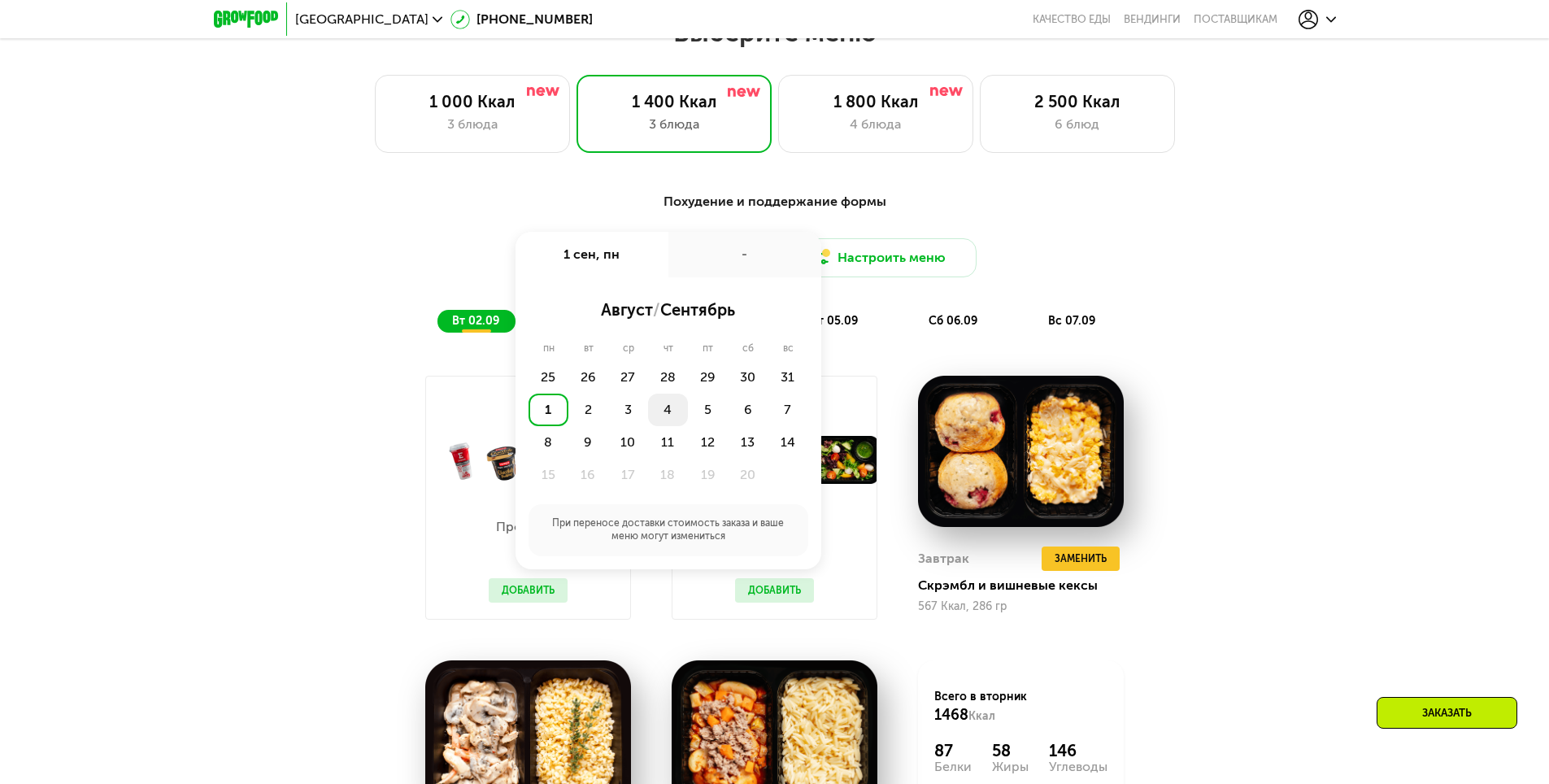
click at [688, 407] on div "4" at bounding box center [707, 410] width 40 height 33
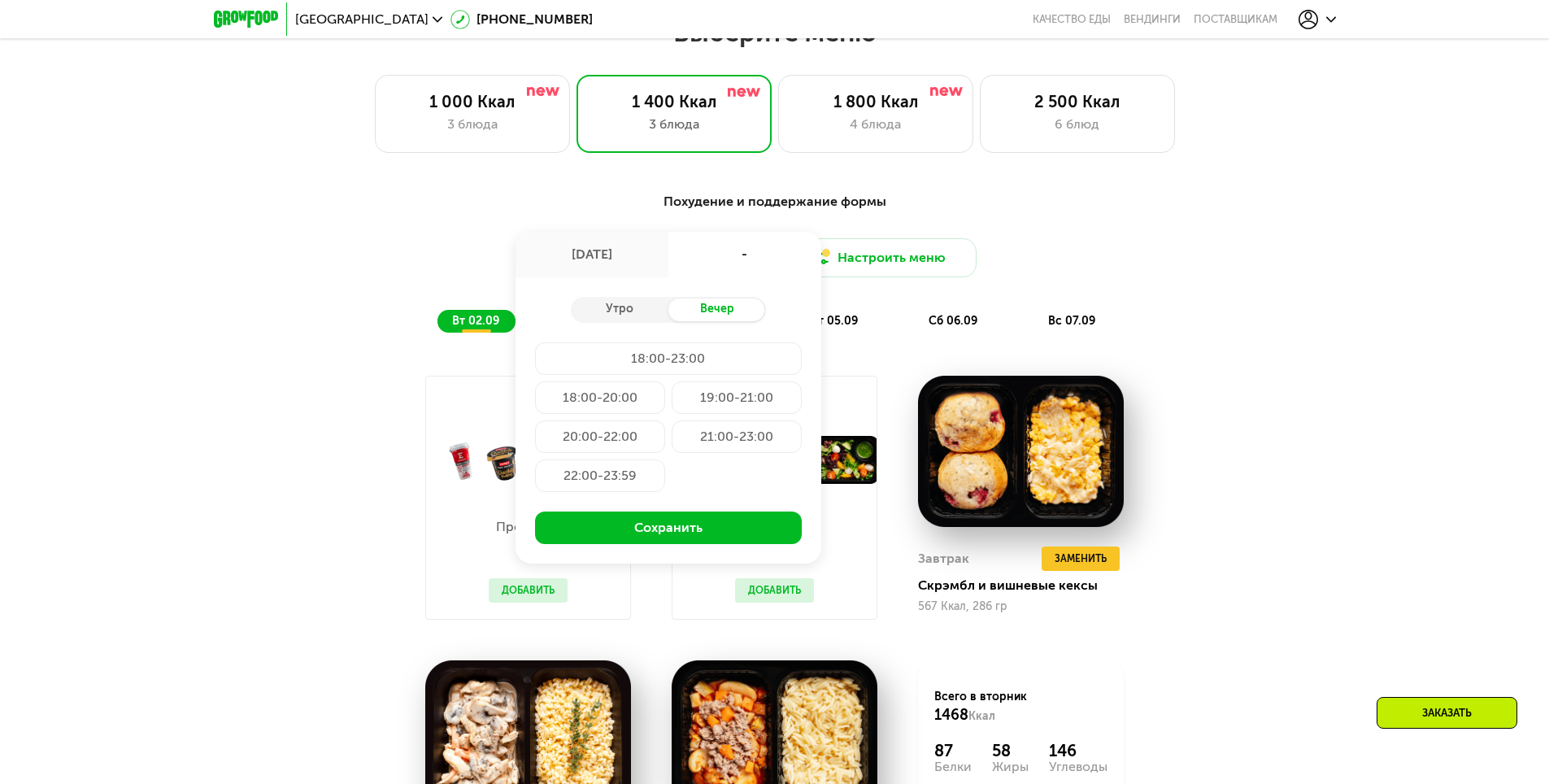
click at [715, 498] on div "18:00-23:00 18:00-20:00 19:00-21:00 20:00-22:00 21:00-23:00 22:00-23:59" at bounding box center [669, 420] width 266 height 156
click at [707, 527] on button "Сохранить" at bounding box center [669, 528] width 266 height 33
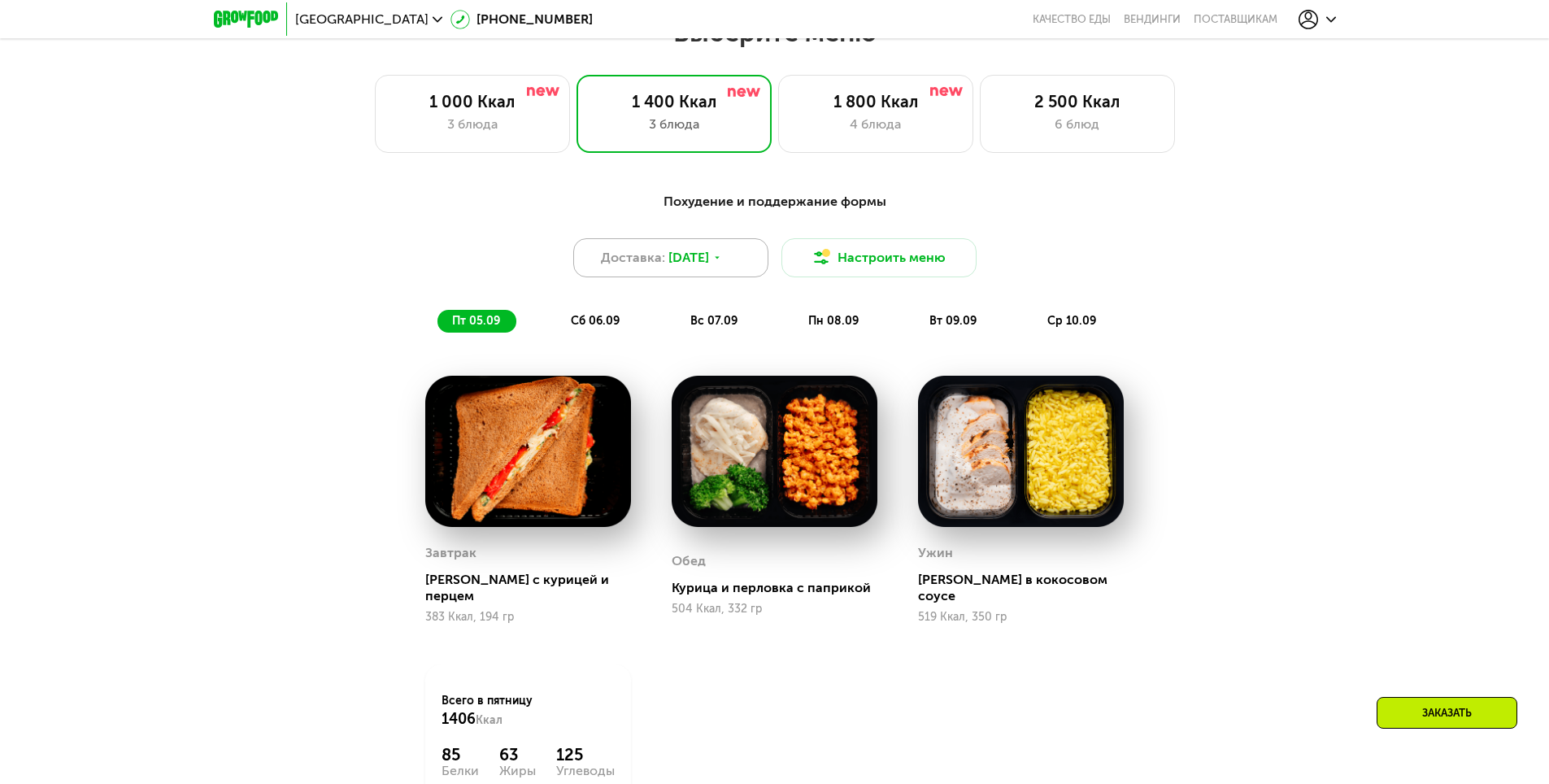
click at [683, 265] on span "4 сен, чт" at bounding box center [689, 257] width 40 height 19
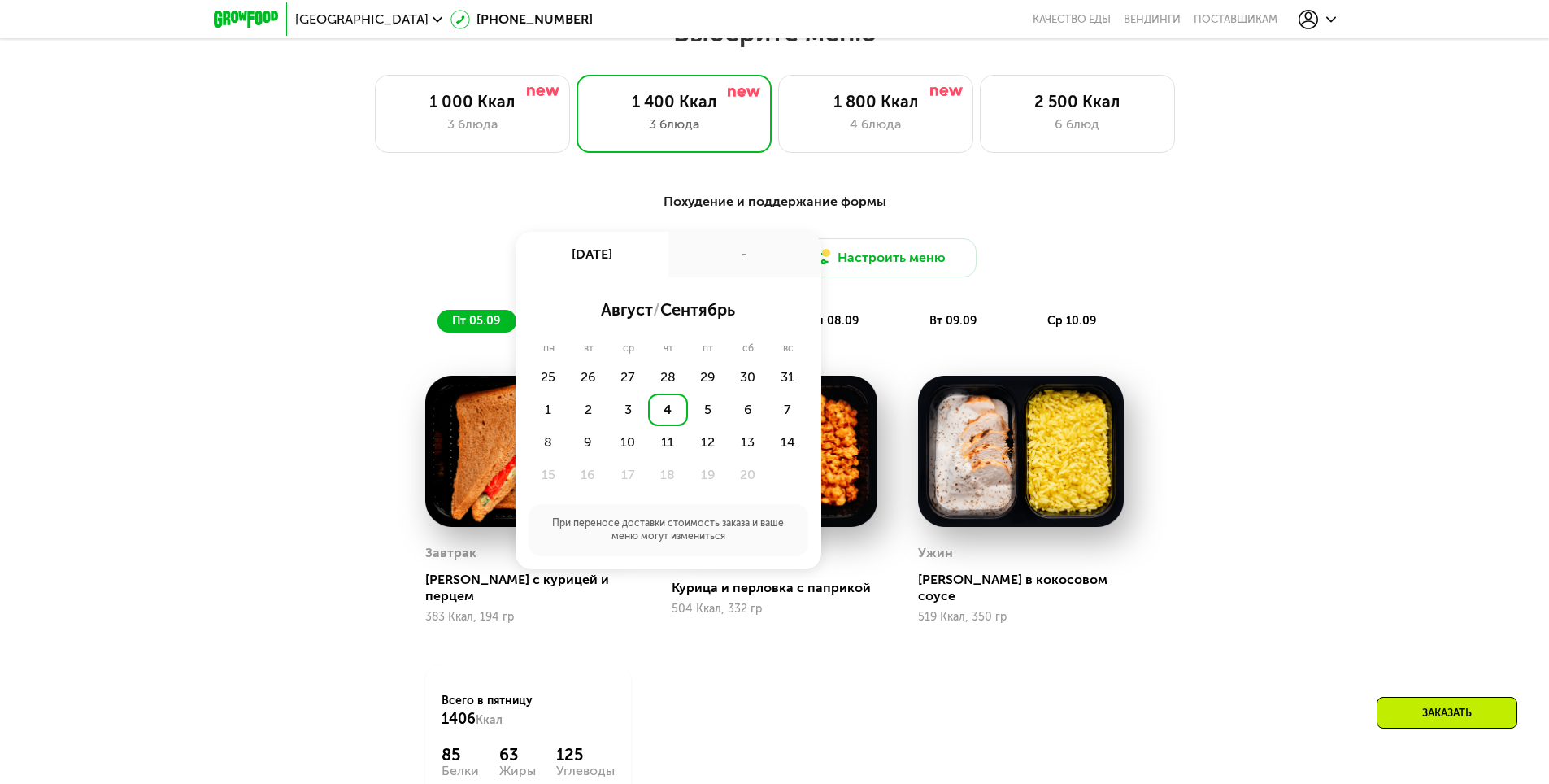
click at [1239, 402] on div "Похудение и поддержание формы Доставка: 4 сен, чт 4 сен, чт - август / сентябрь…" at bounding box center [775, 528] width 1002 height 692
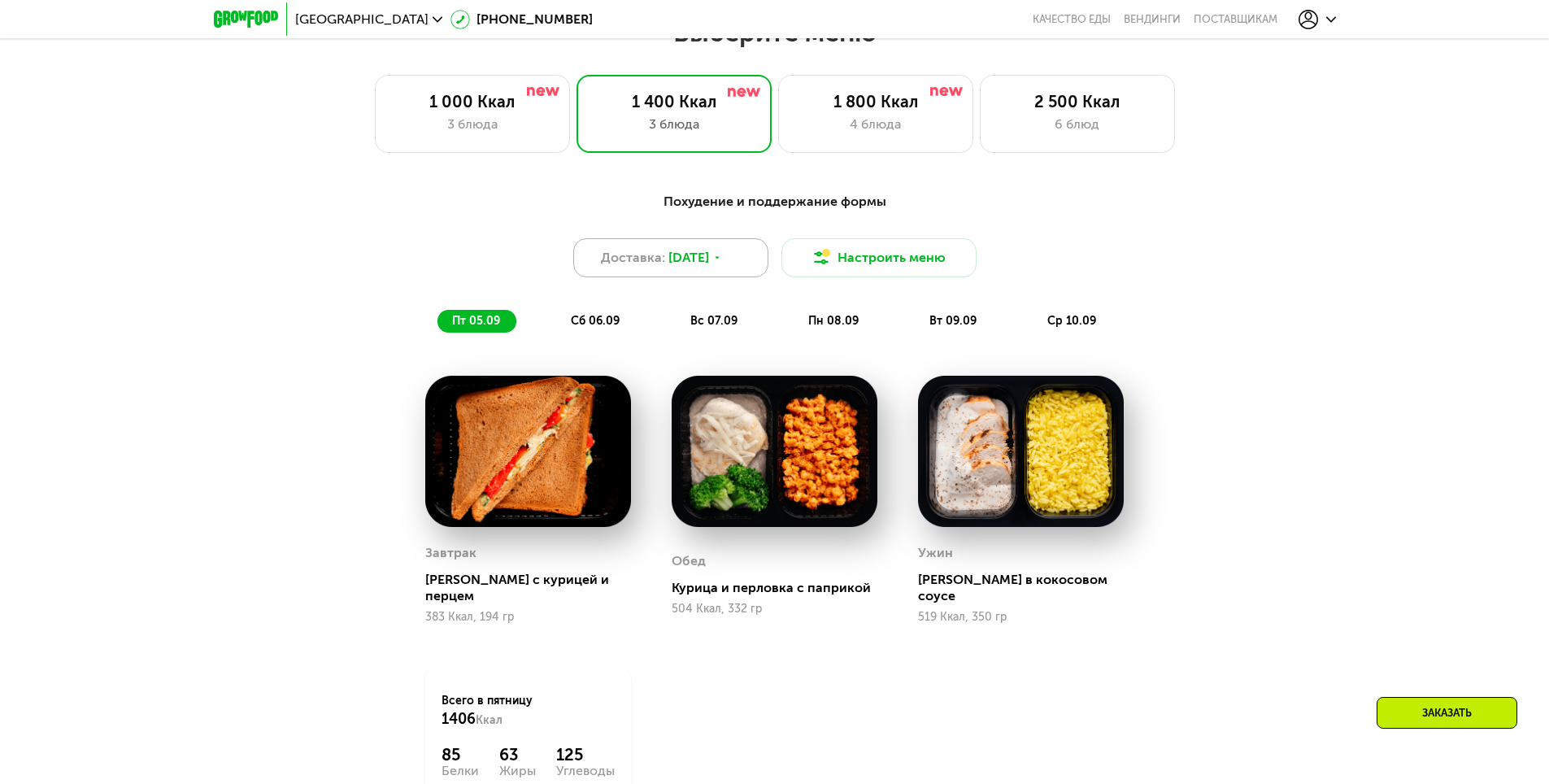
click at [682, 267] on span "4 сен, чт" at bounding box center [689, 257] width 40 height 19
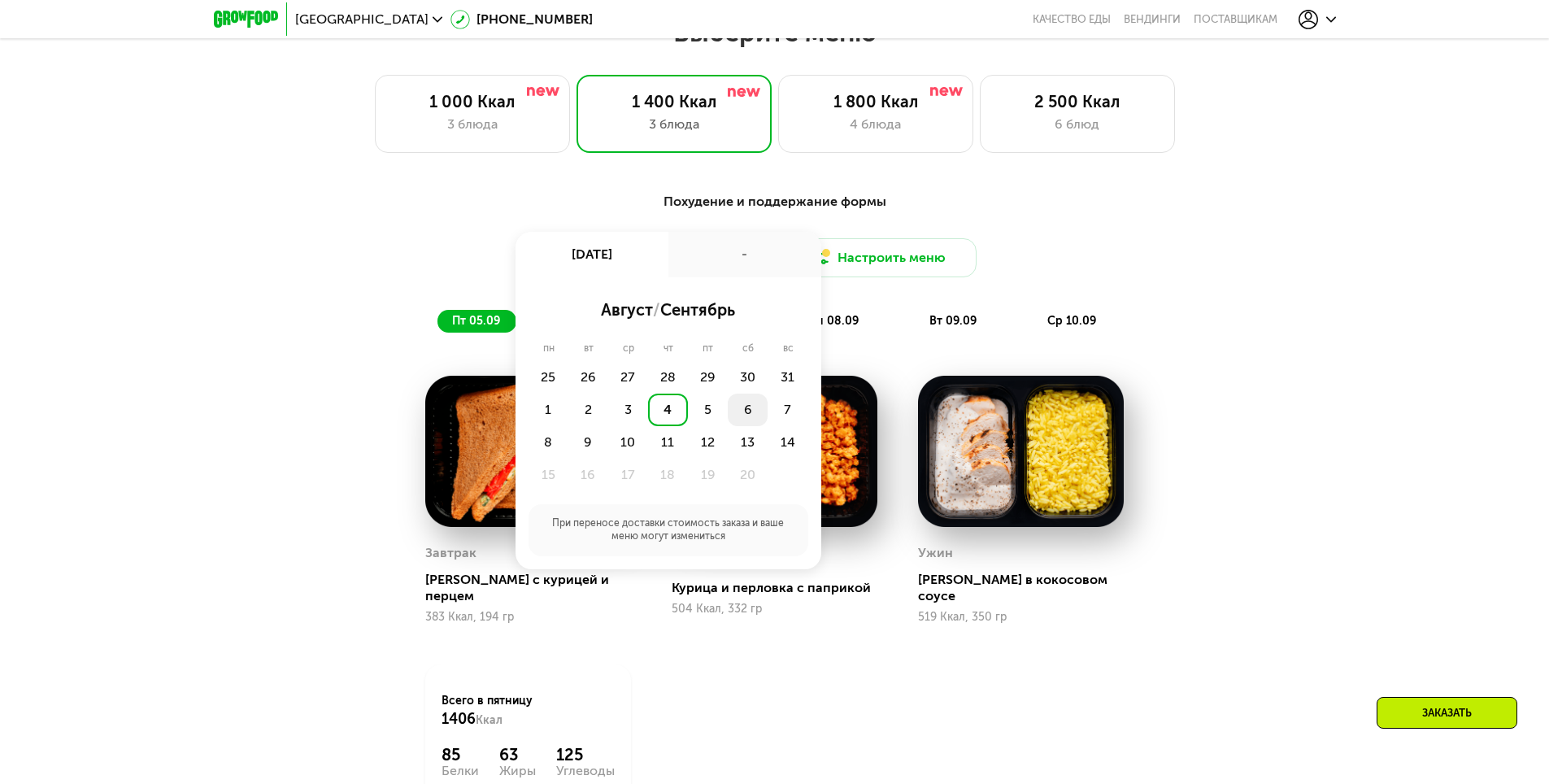
click at [767, 411] on div "6" at bounding box center [787, 410] width 40 height 33
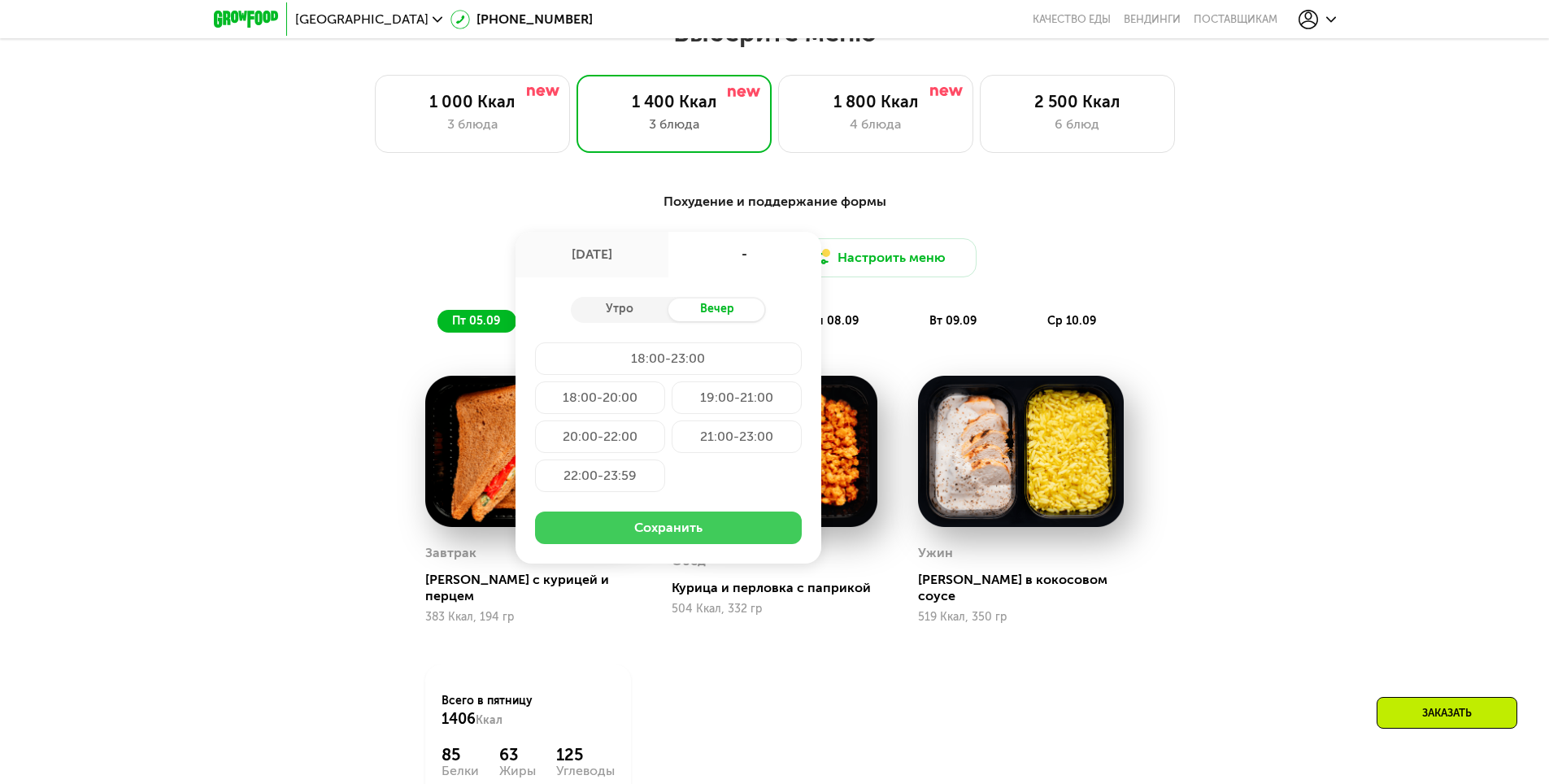
click at [695, 538] on button "Сохранить" at bounding box center [669, 528] width 266 height 33
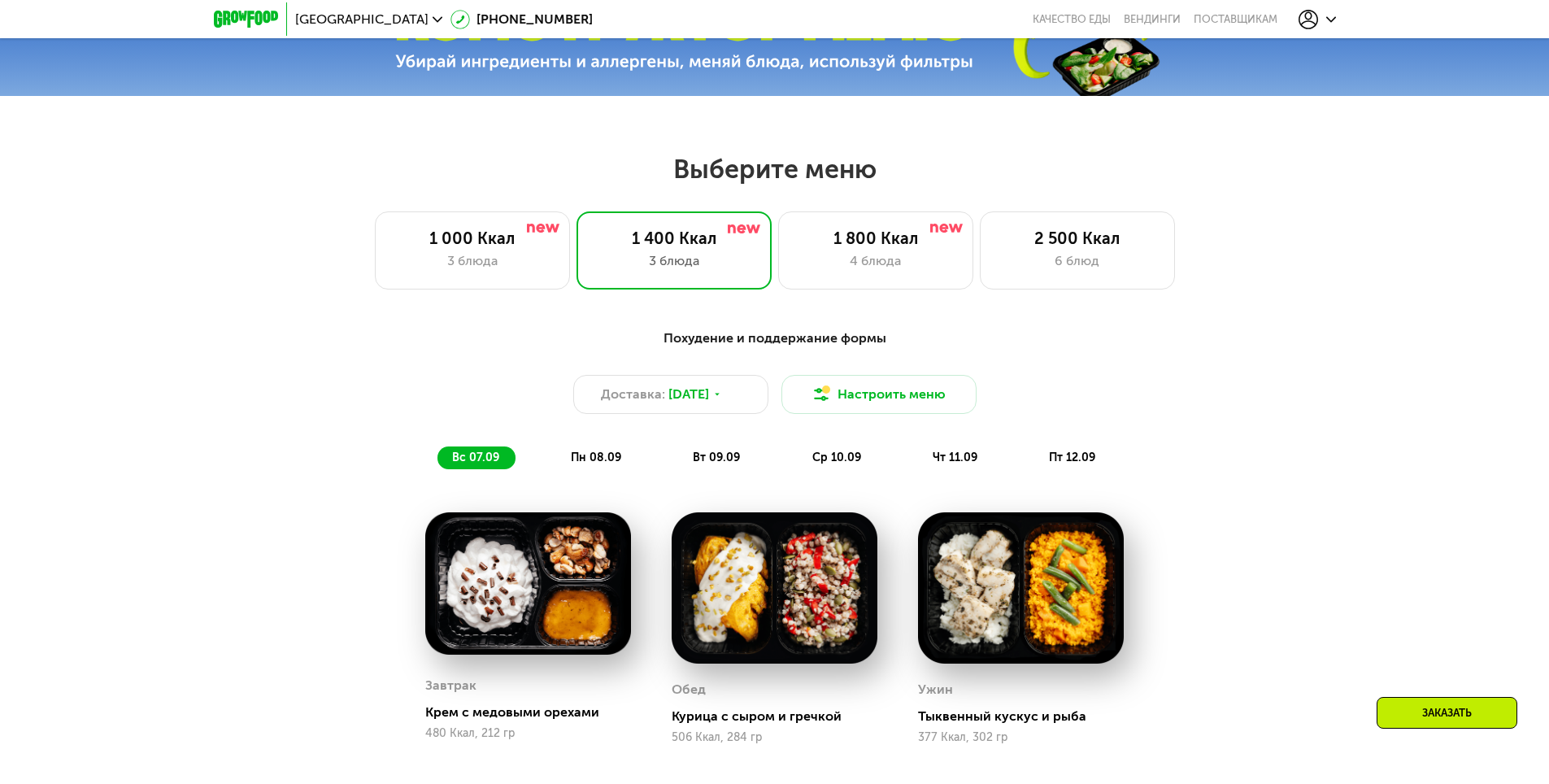
scroll to position [732, 0]
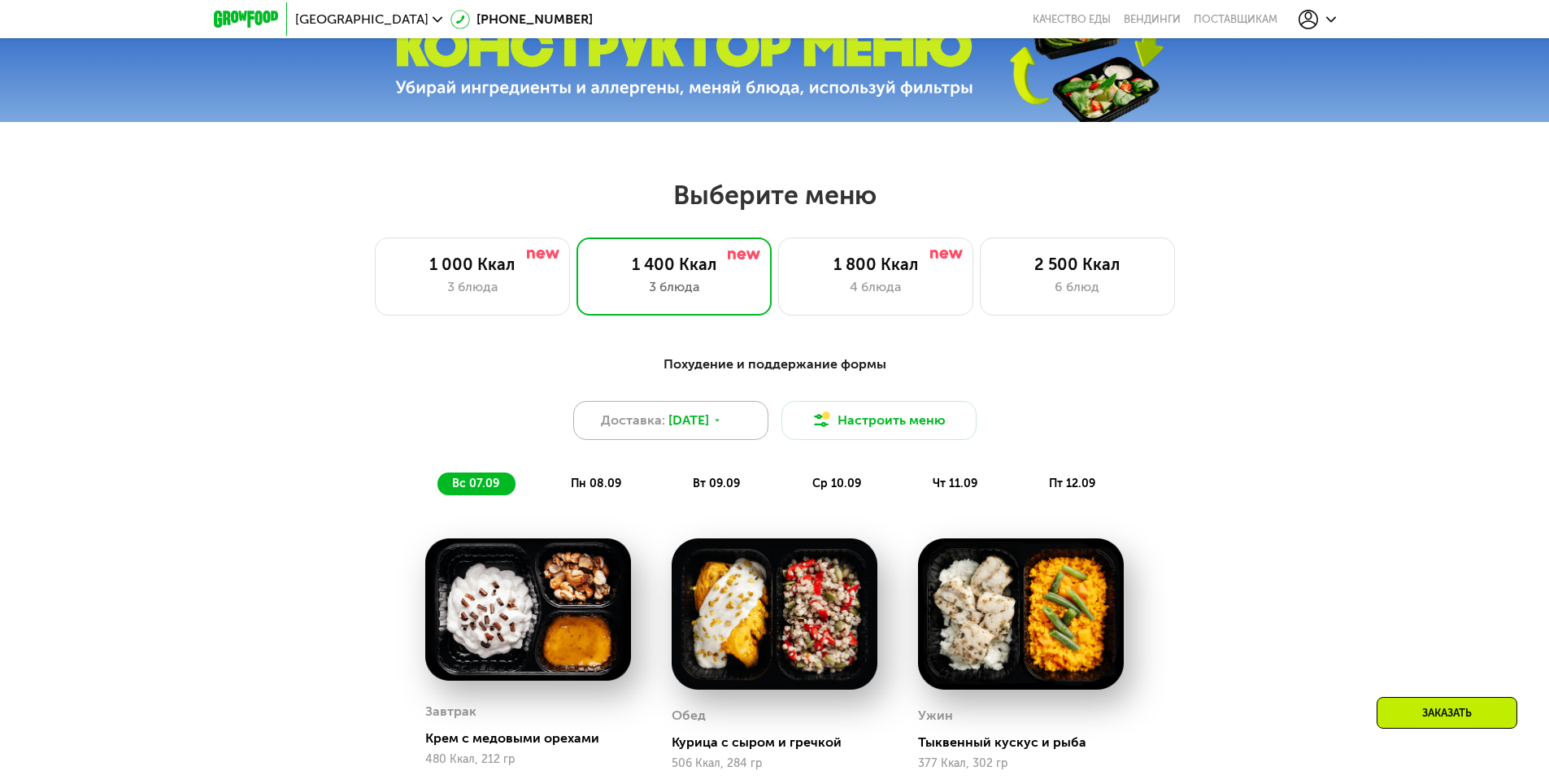
click at [683, 426] on span "6 сен, сб" at bounding box center [689, 420] width 40 height 19
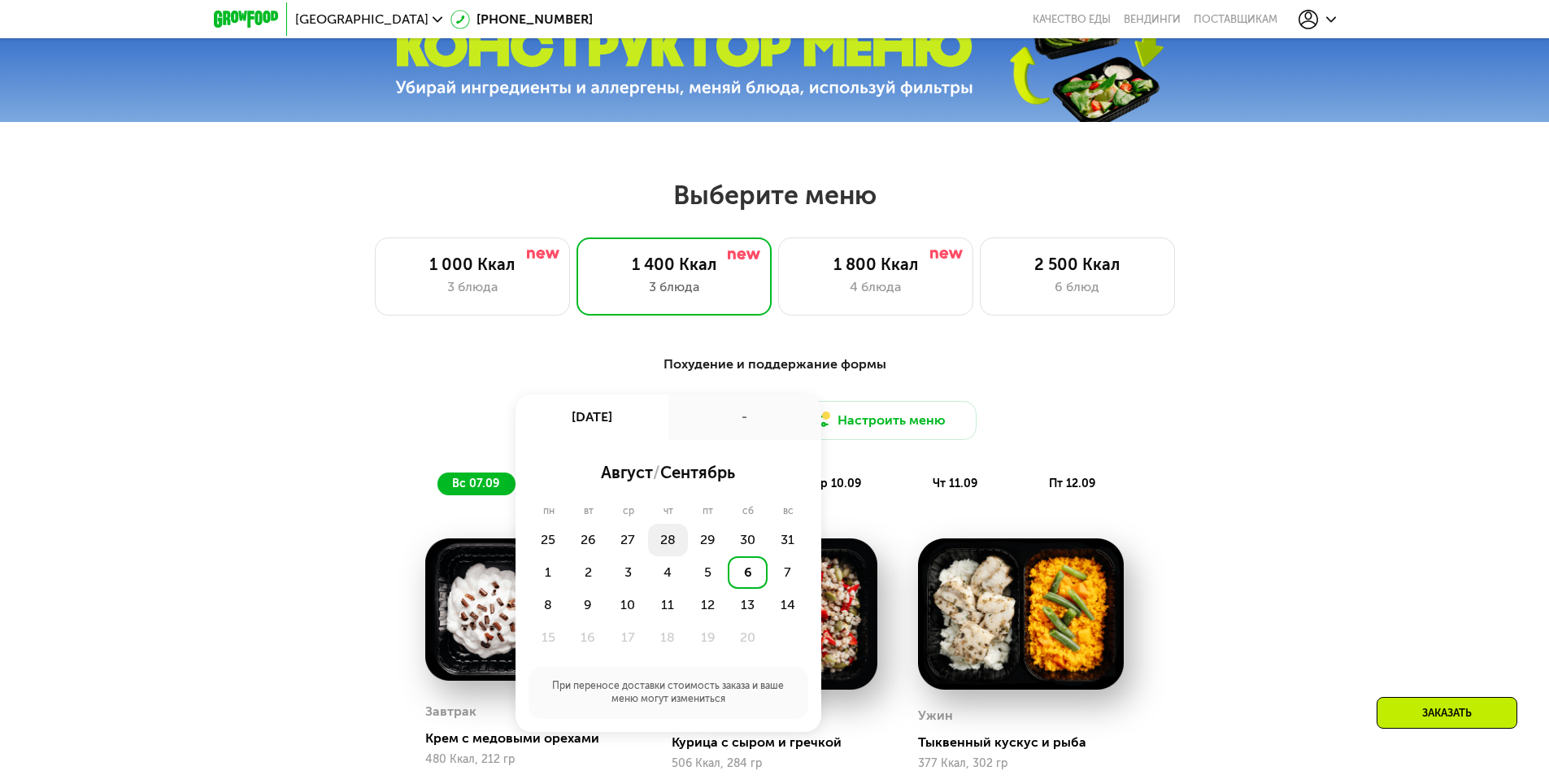
click at [688, 545] on div "28" at bounding box center [707, 540] width 40 height 33
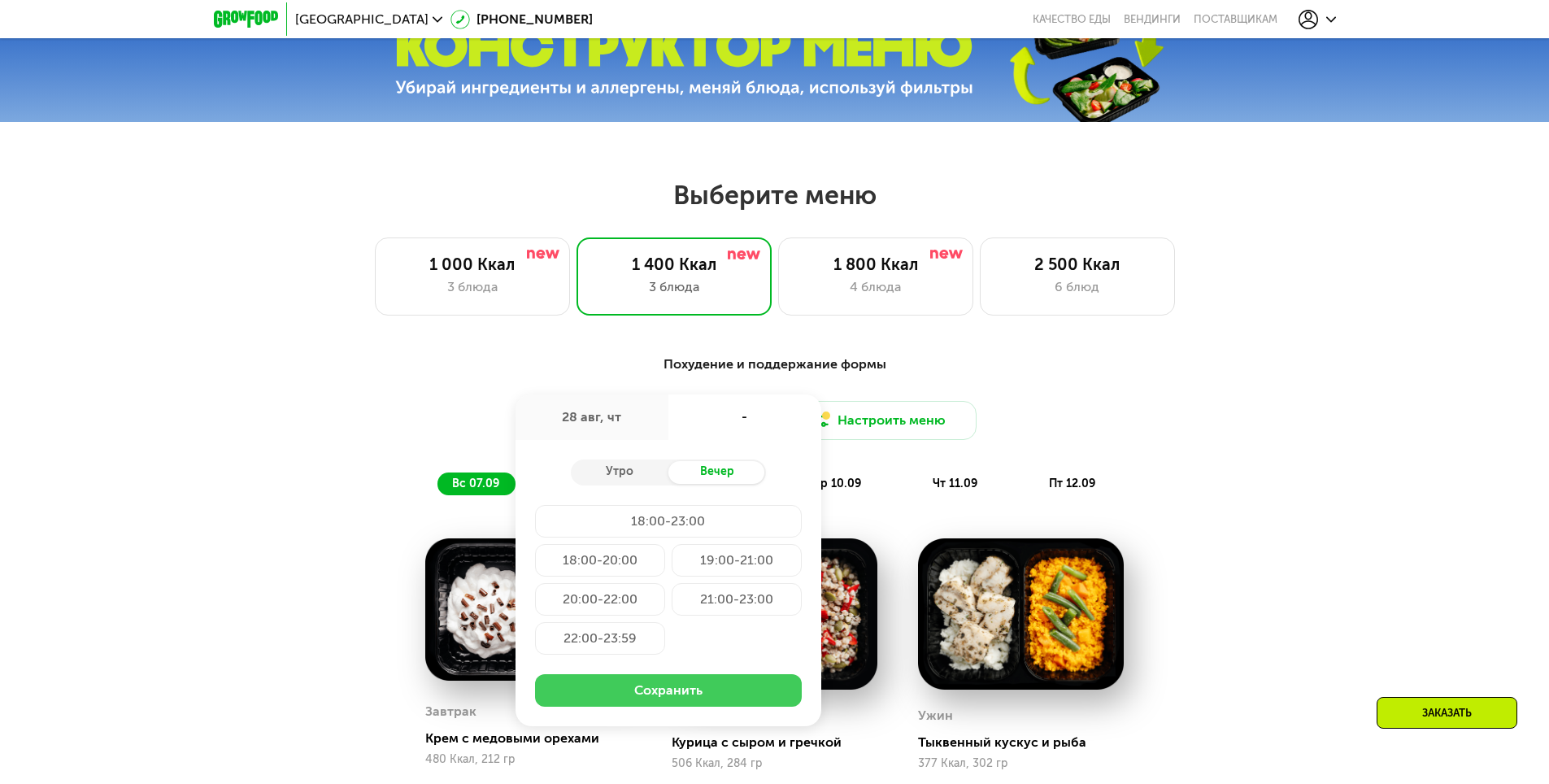
click at [715, 700] on button "Сохранить" at bounding box center [669, 690] width 266 height 33
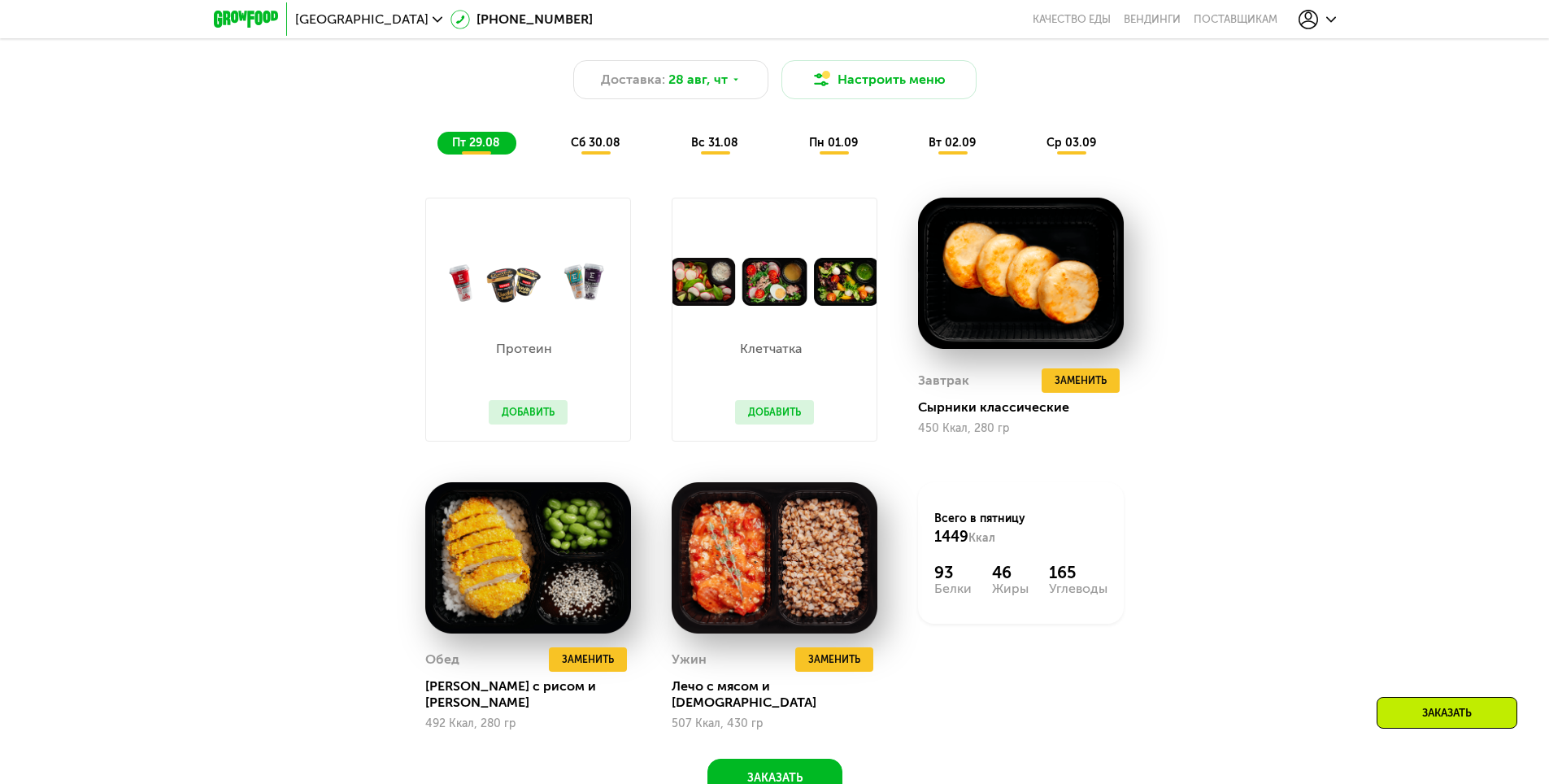
scroll to position [975, 0]
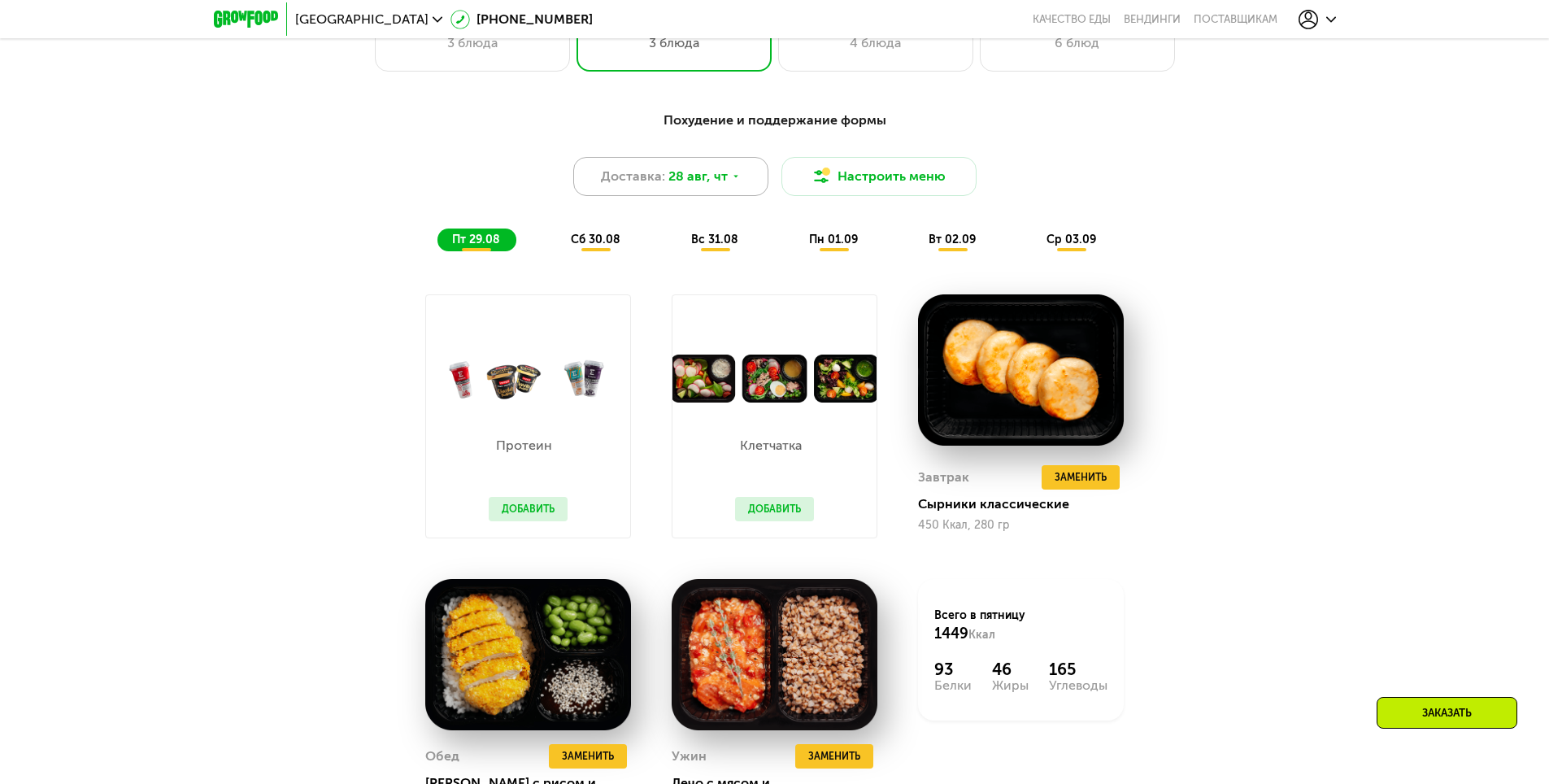
click at [661, 180] on span "Доставка:" at bounding box center [633, 176] width 64 height 19
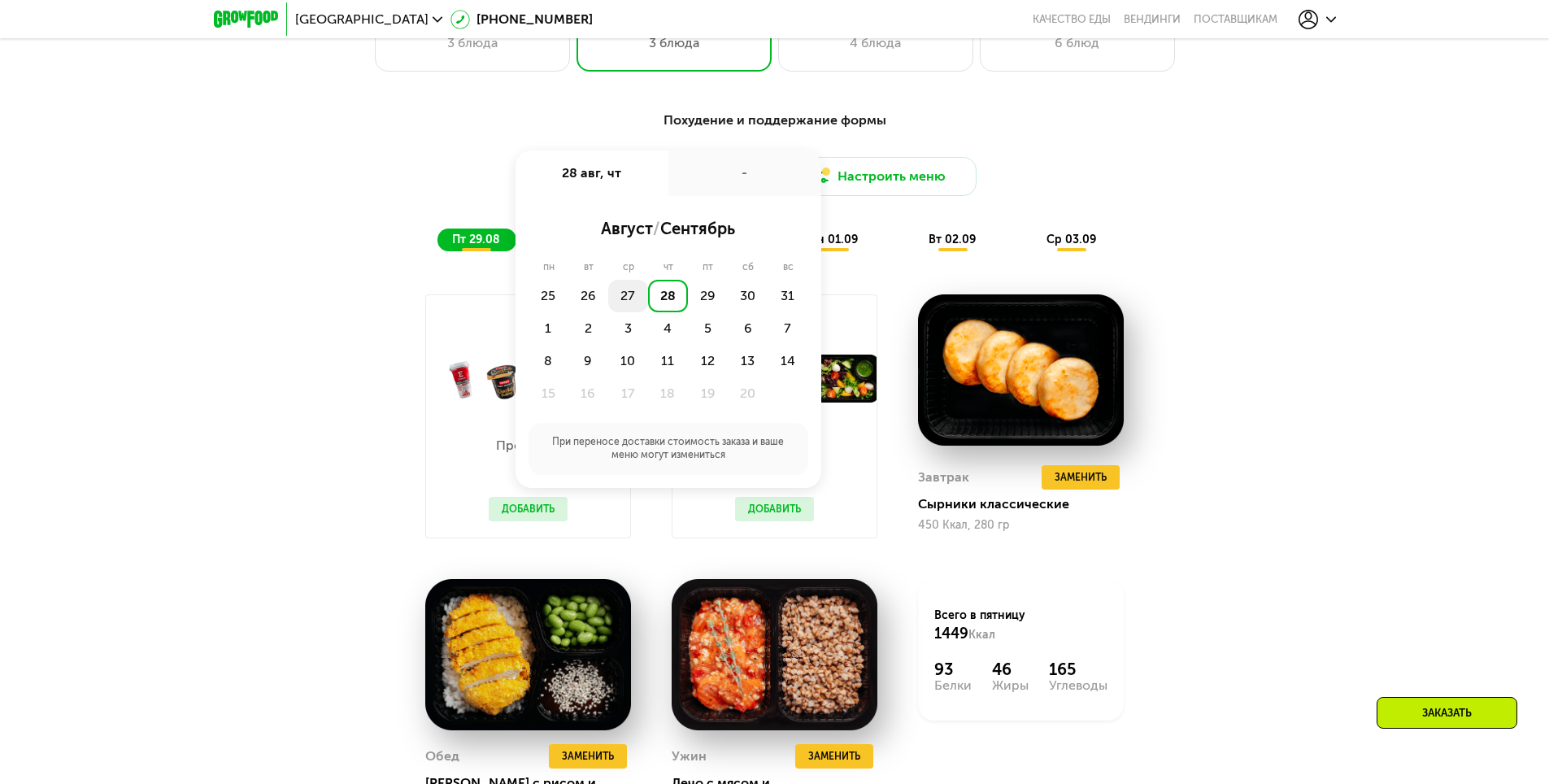
click at [648, 295] on div "27" at bounding box center [668, 296] width 40 height 33
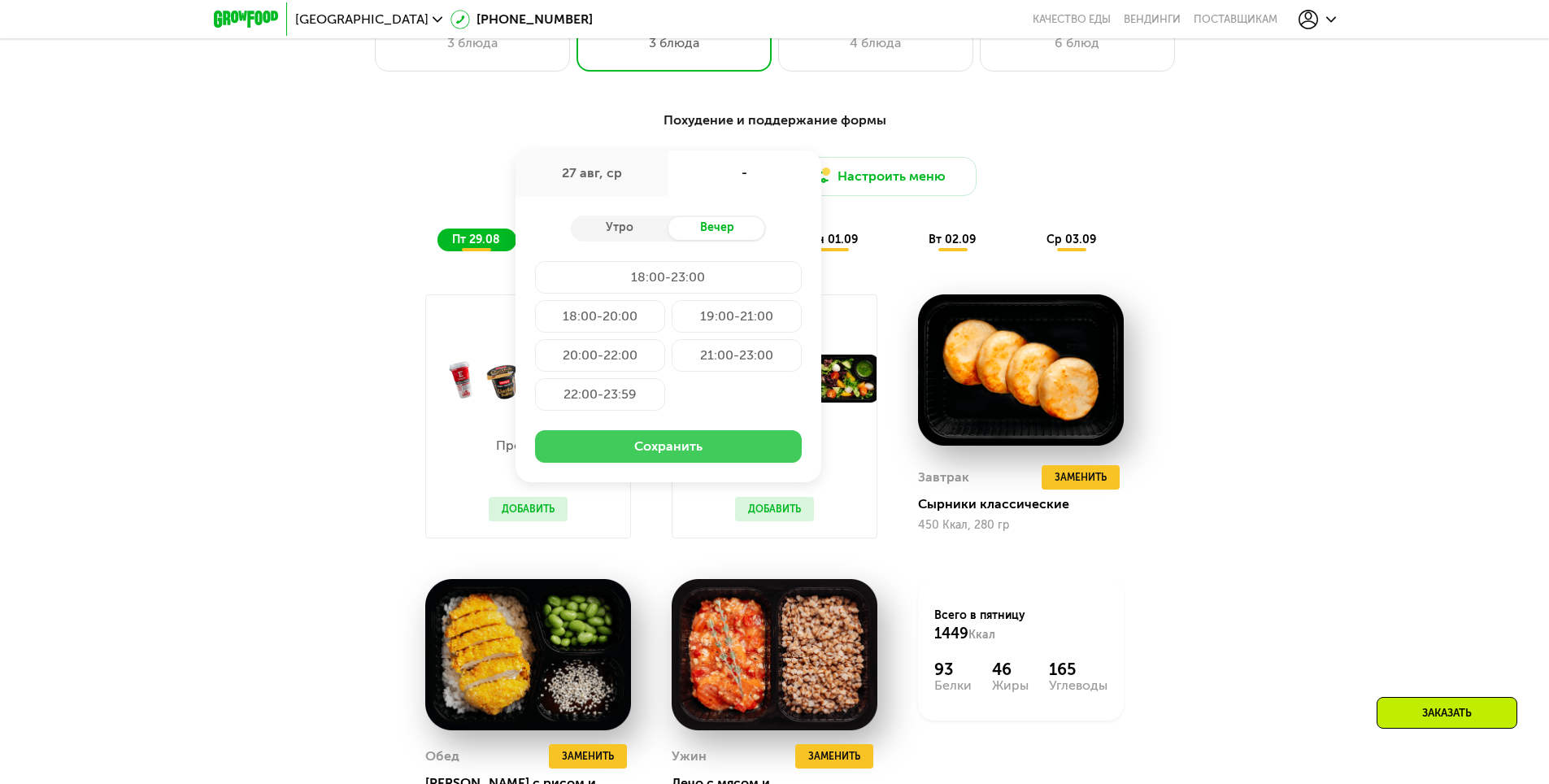
click at [674, 463] on button "Сохранить" at bounding box center [669, 446] width 266 height 33
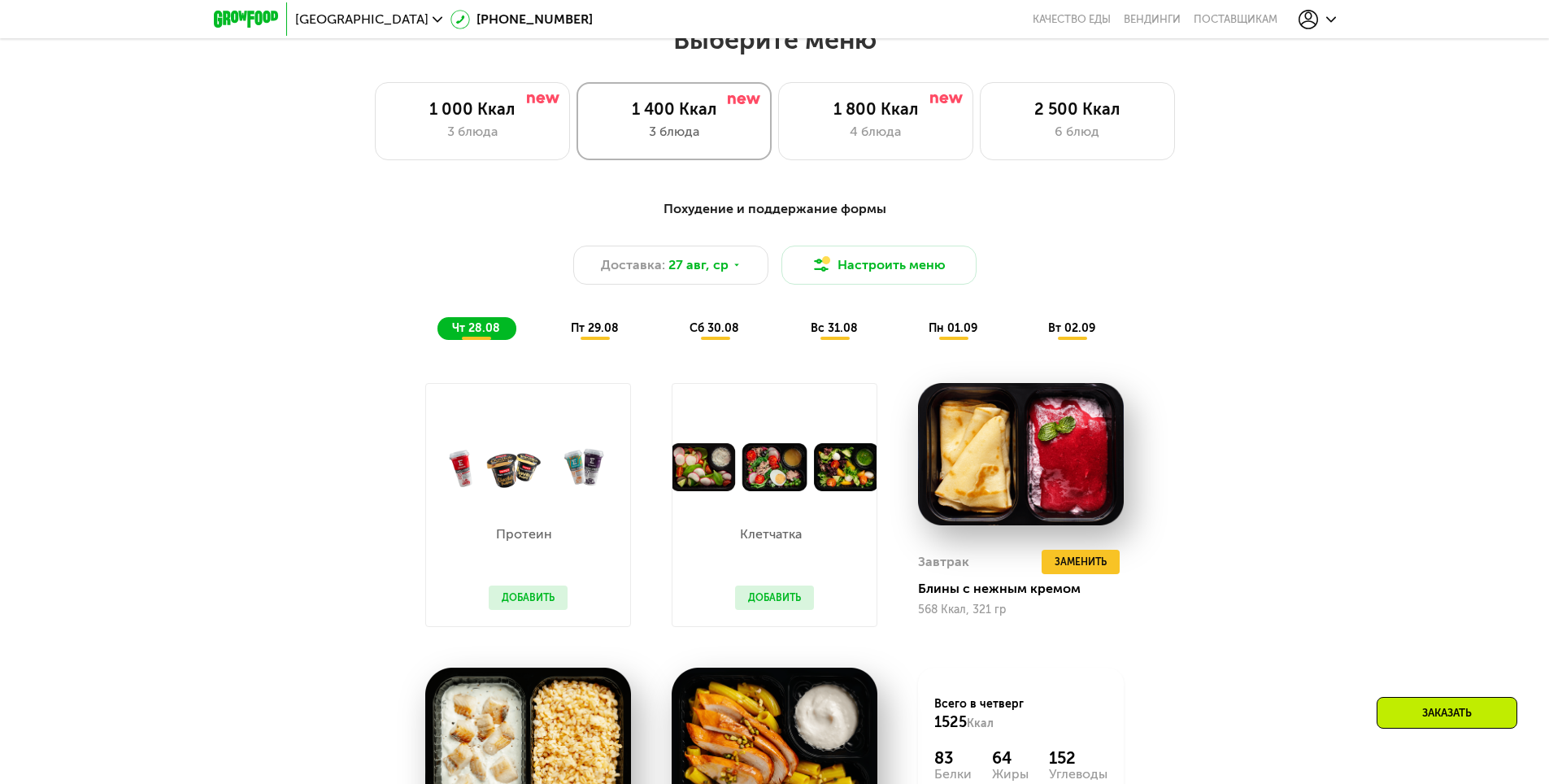
scroll to position [813, 0]
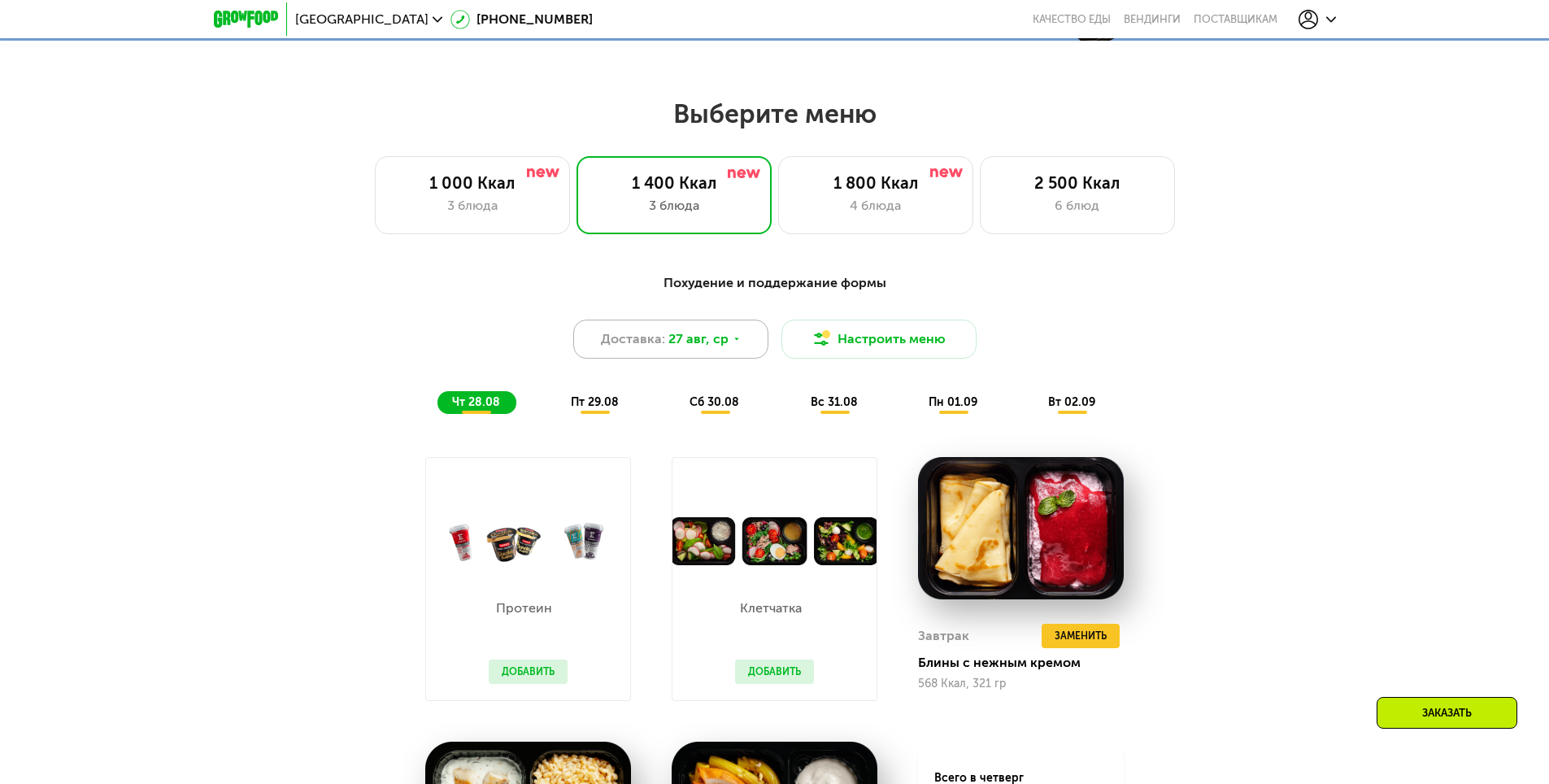
click at [703, 332] on div "Доставка: 27 авг, ср" at bounding box center [670, 339] width 195 height 39
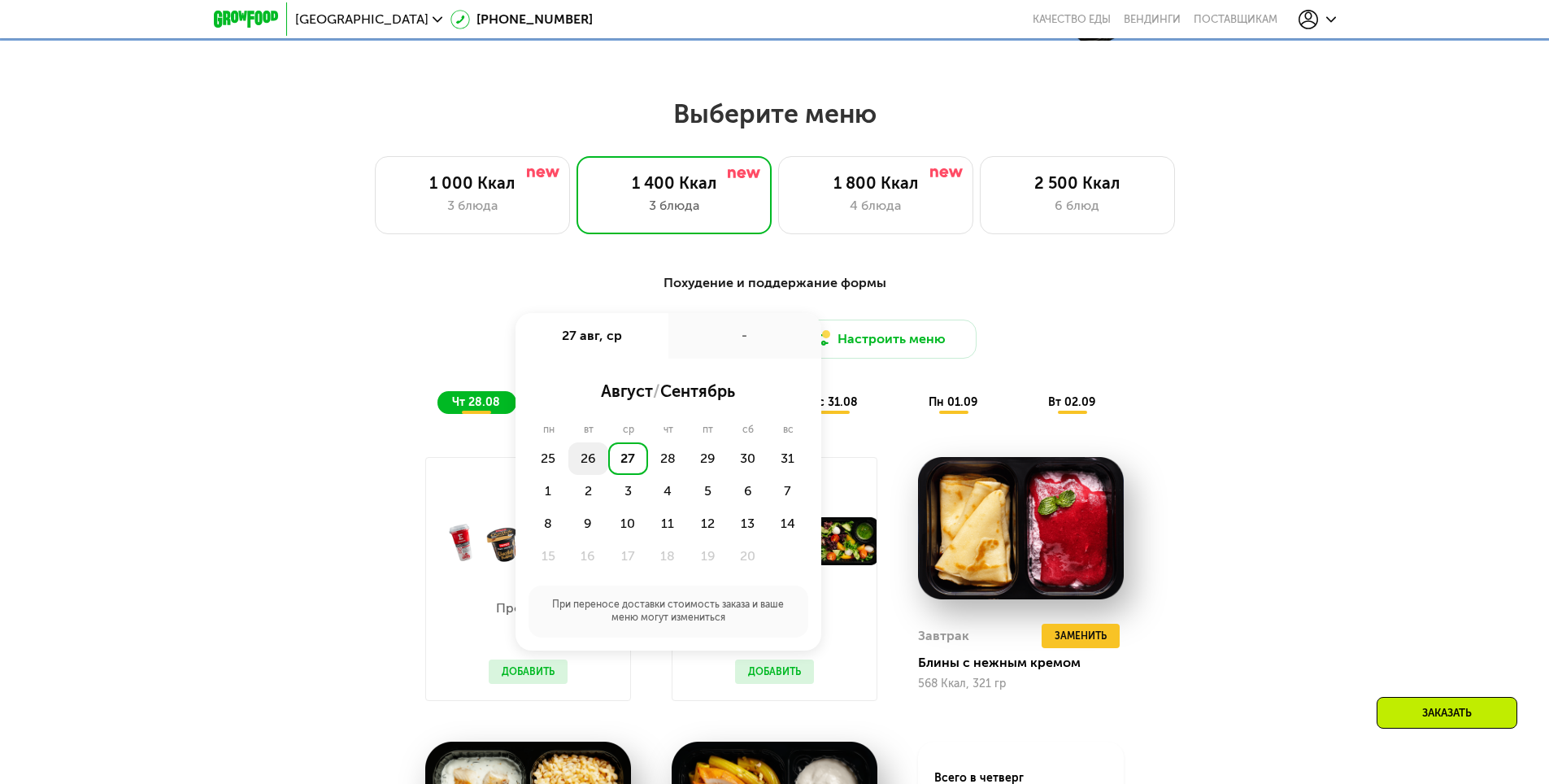
click at [608, 461] on div "26" at bounding box center [627, 459] width 40 height 33
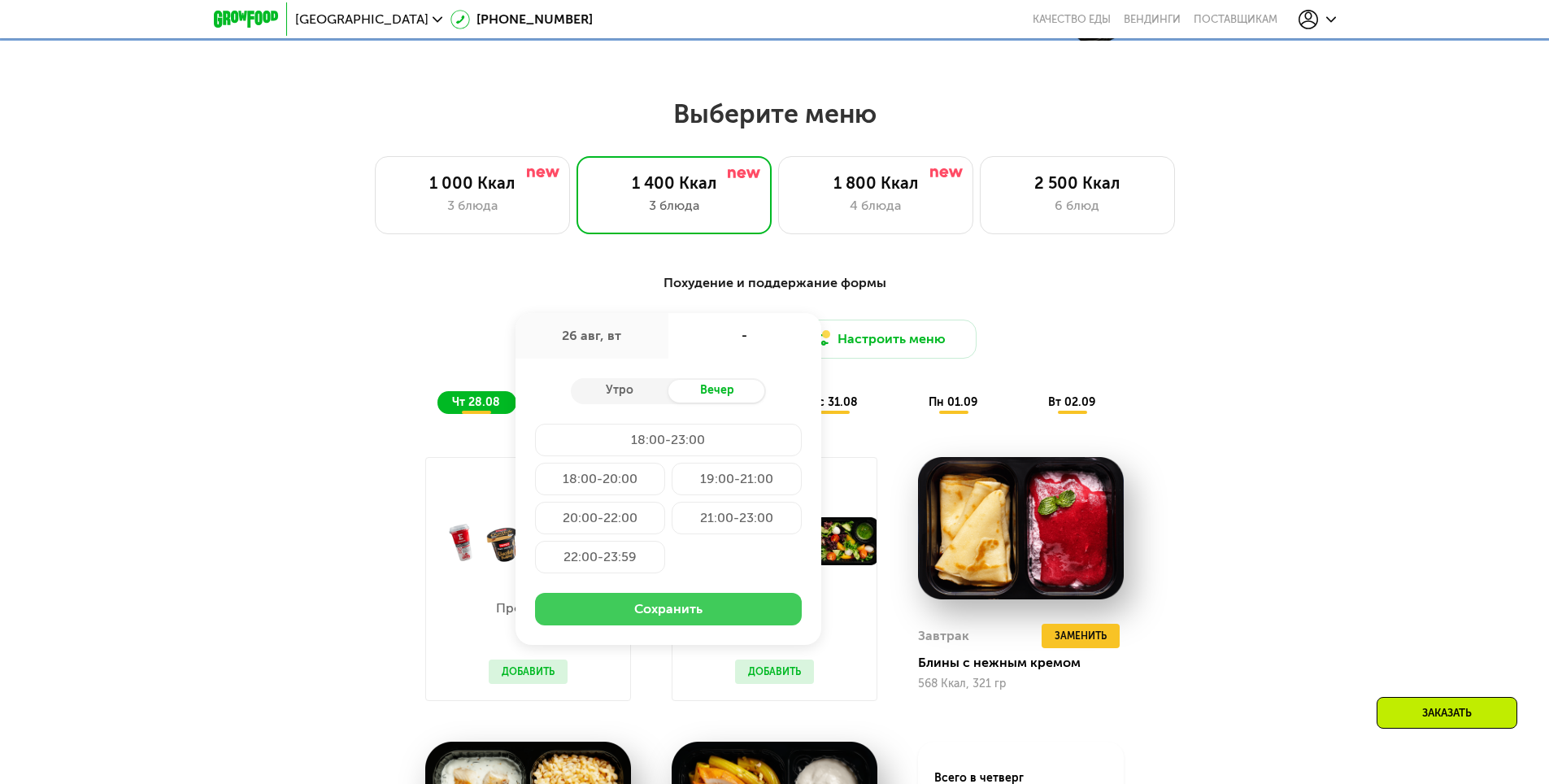
click at [703, 613] on button "Сохранить" at bounding box center [669, 609] width 266 height 33
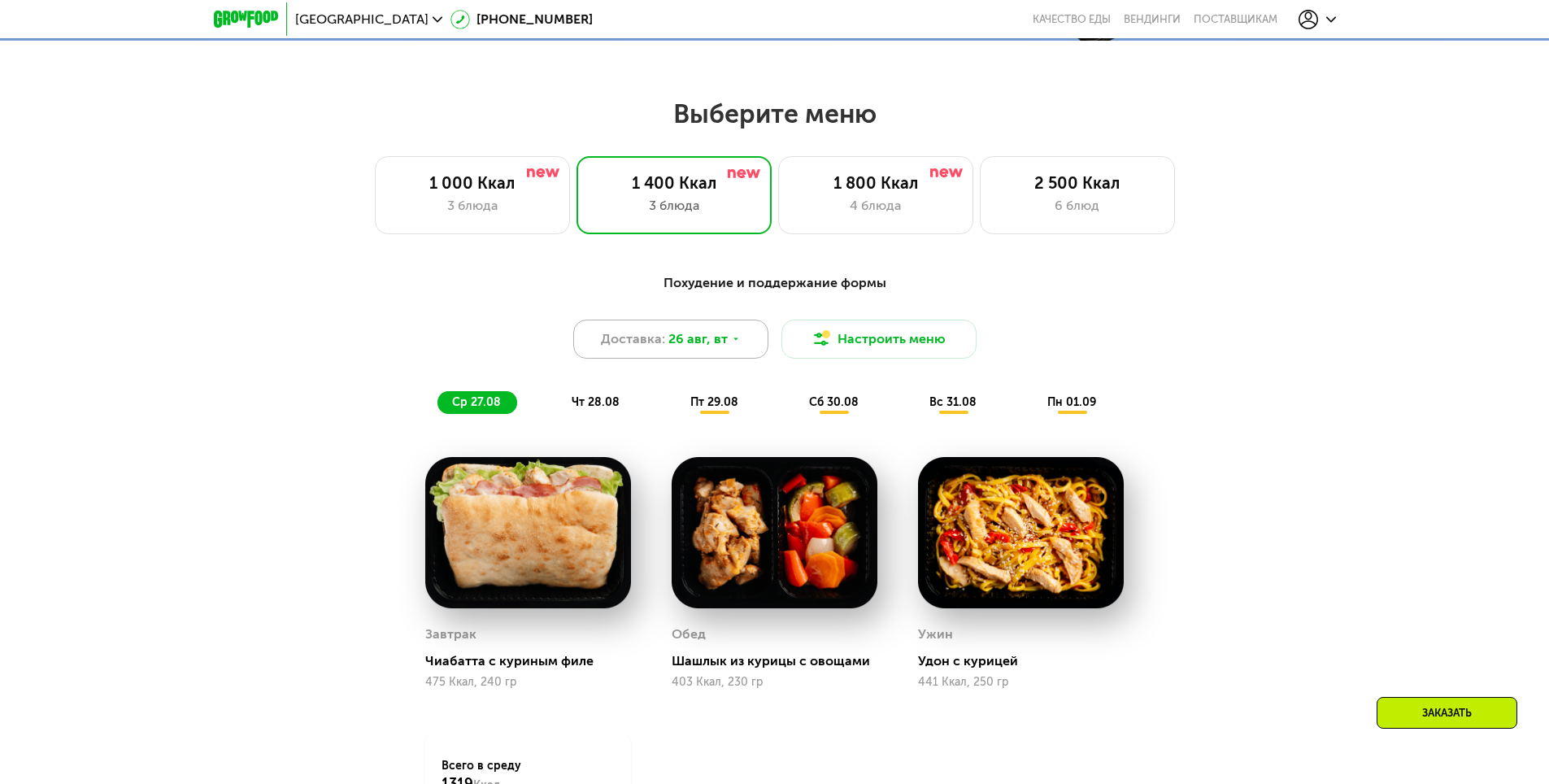
click at [684, 325] on div "Доставка: 26 авг, вт" at bounding box center [670, 339] width 195 height 39
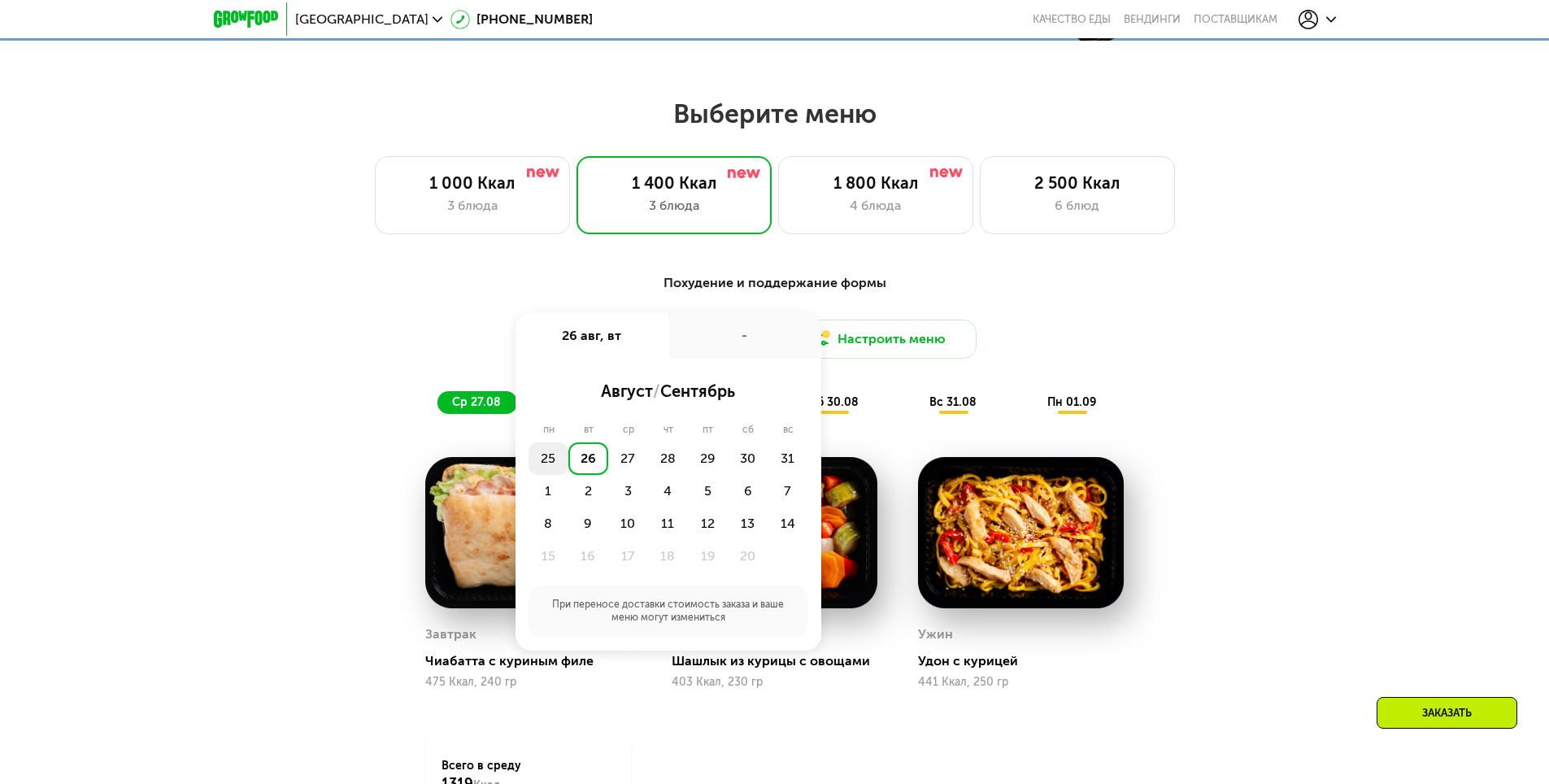
click at [568, 470] on div "25" at bounding box center [588, 459] width 40 height 33
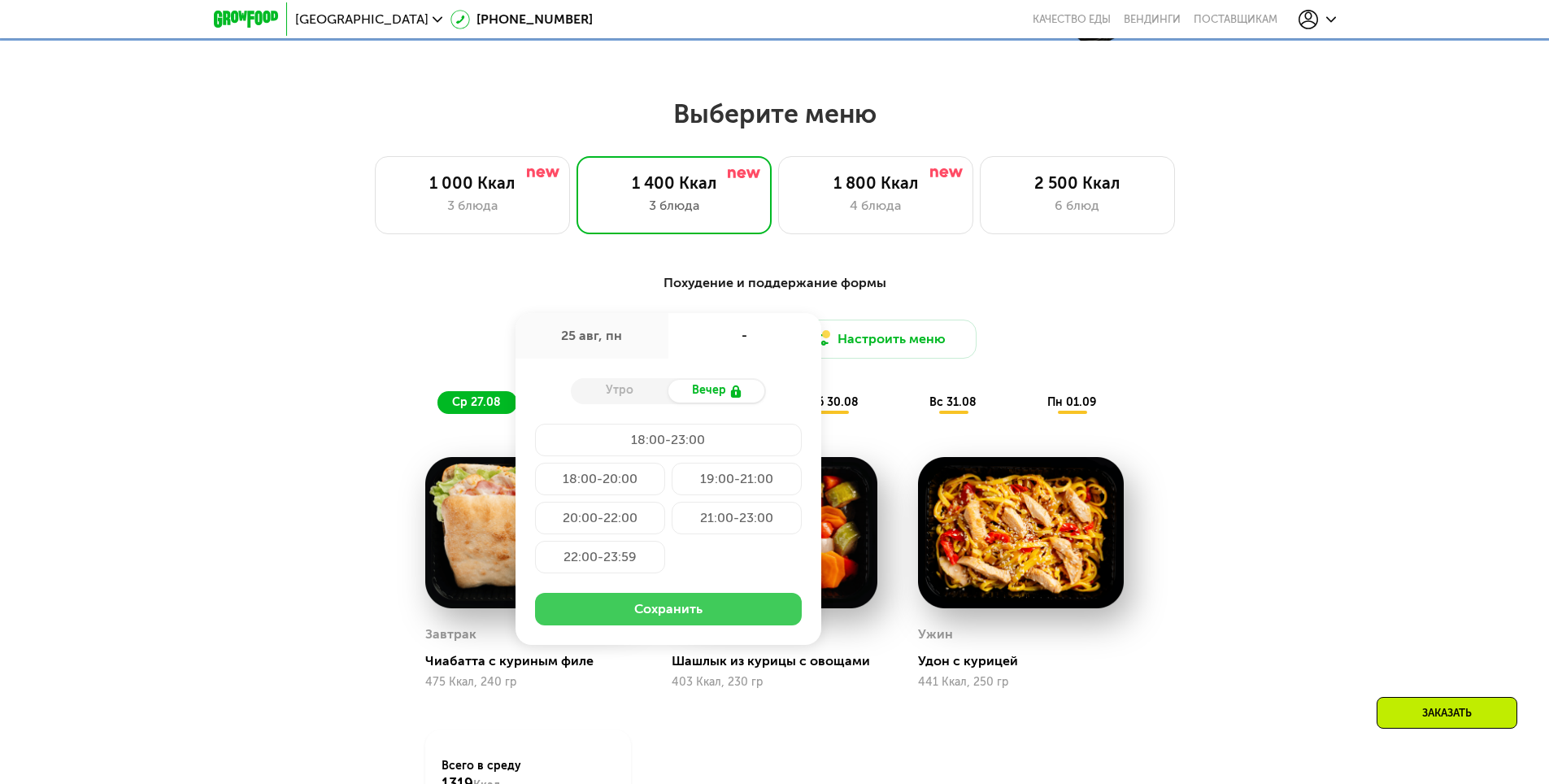
click at [682, 614] on button "Сохранить" at bounding box center [669, 609] width 266 height 33
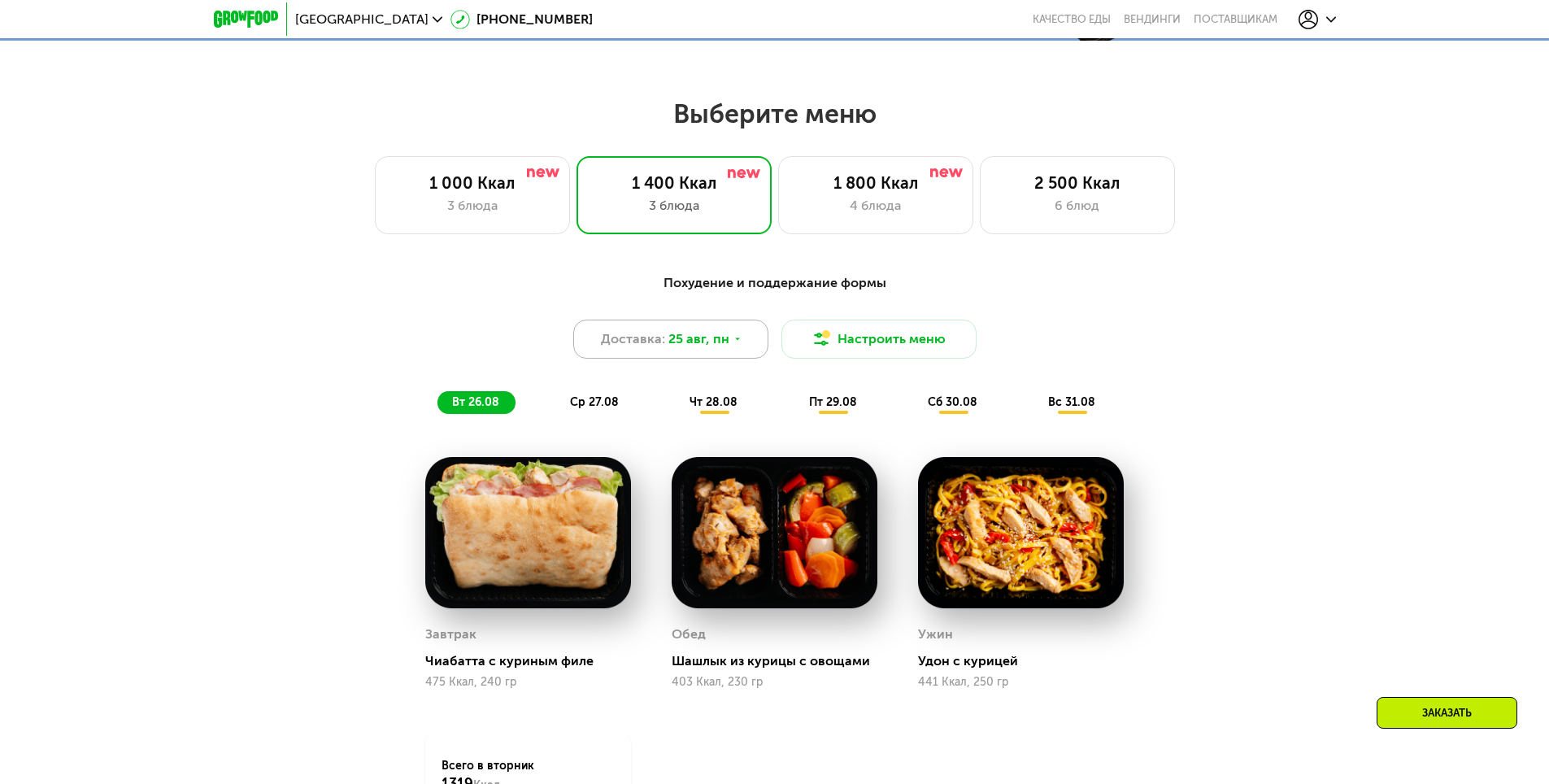
scroll to position [894, 0]
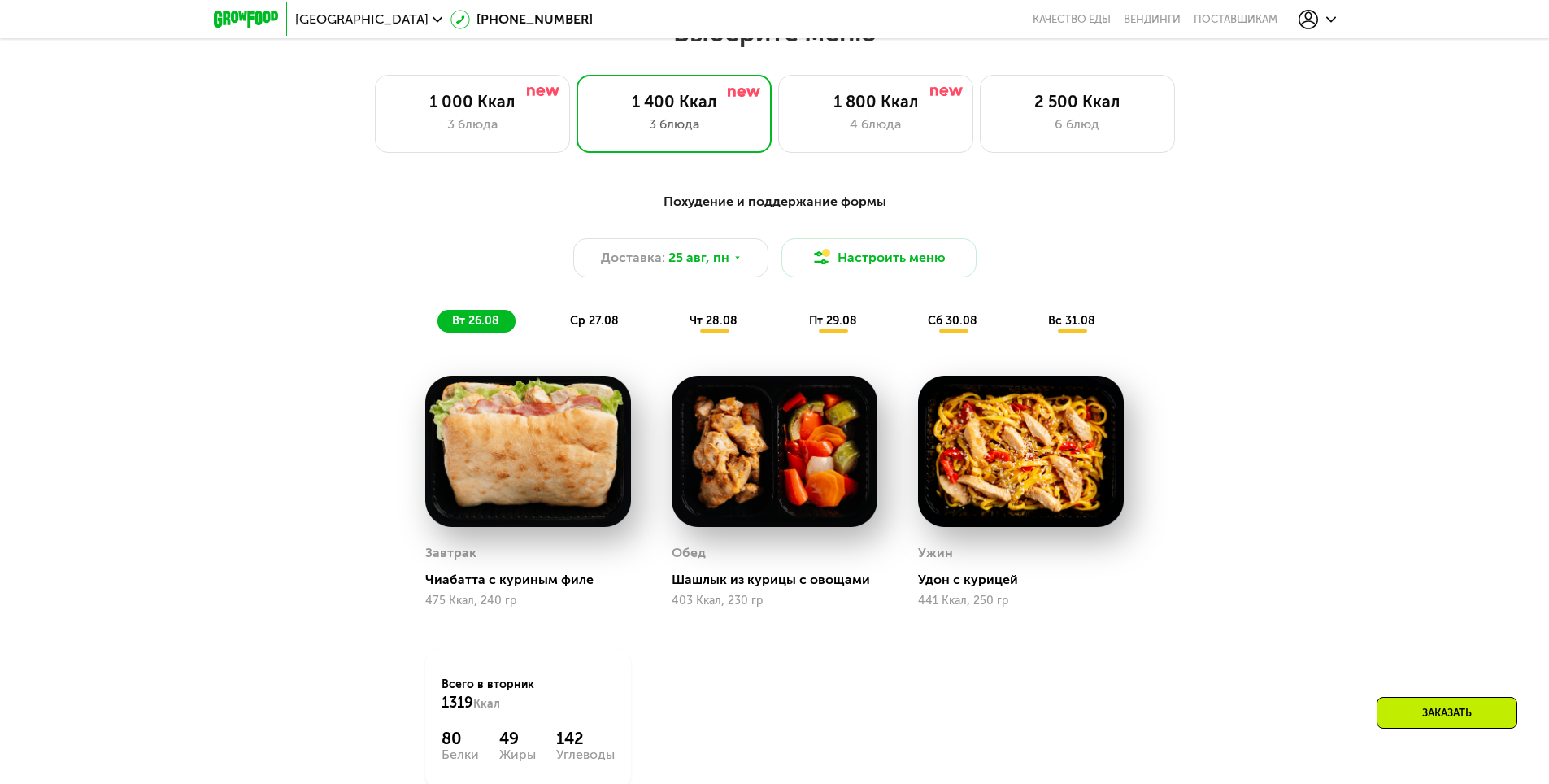
click at [789, 472] on img at bounding box center [775, 452] width 206 height 152
click at [707, 267] on span "25 авг, пн" at bounding box center [699, 257] width 61 height 19
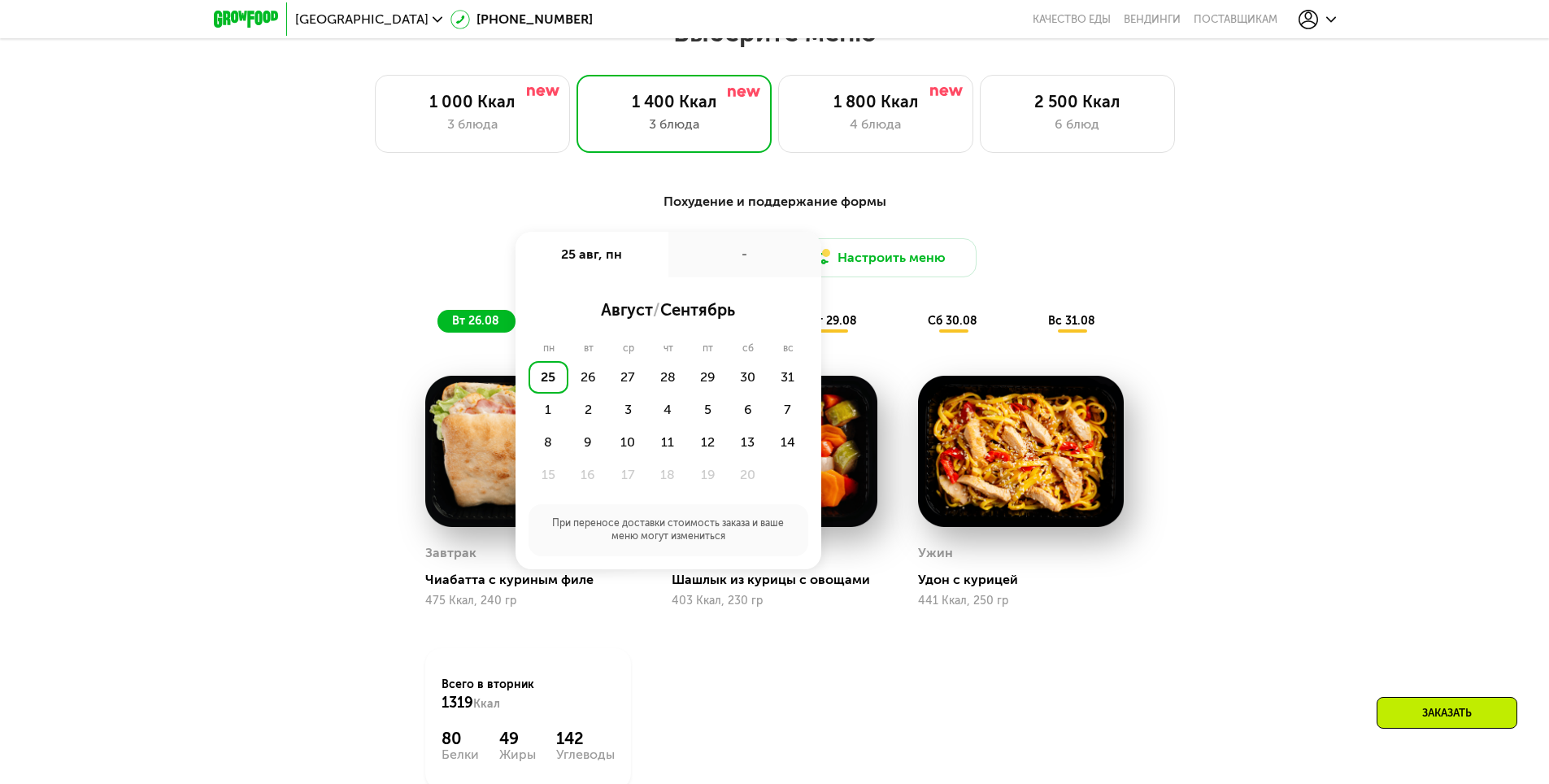
click at [1374, 451] on div "Похудение и поддержание формы Доставка: 25 авг, пн 25 авг, пн - август / сентяб…" at bounding box center [774, 534] width 1549 height 729
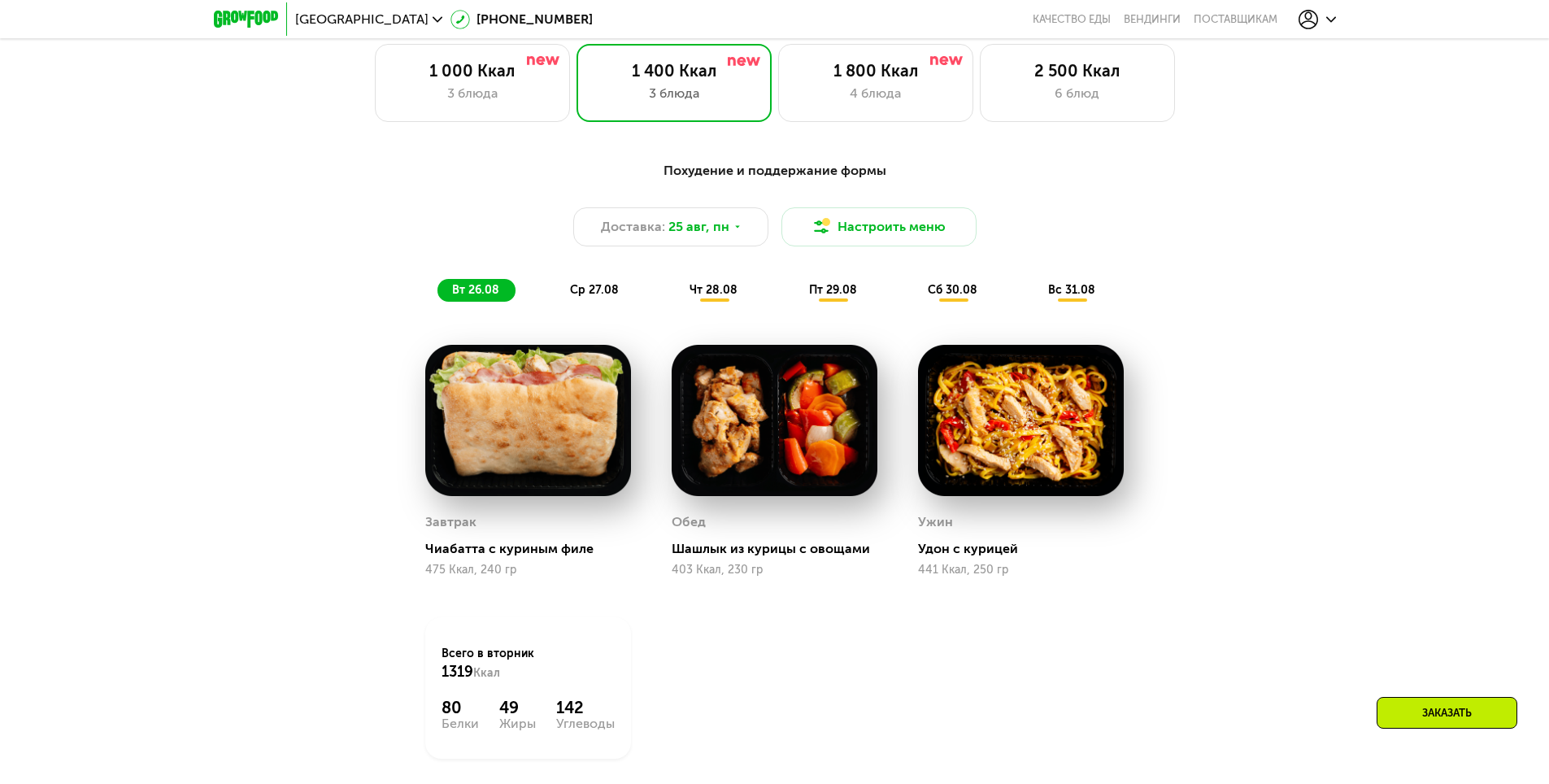
scroll to position [975, 0]
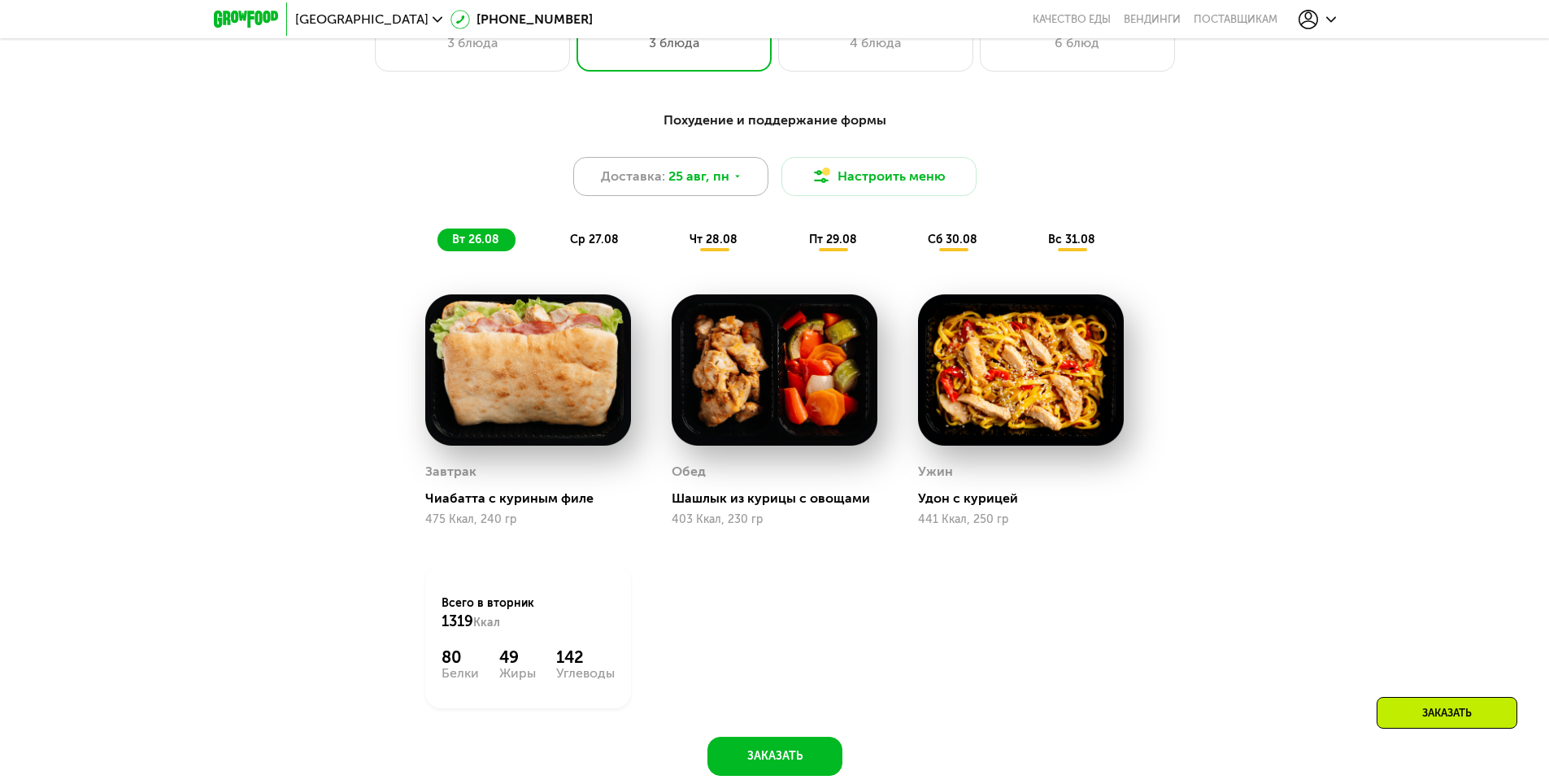
click at [665, 170] on div "Доставка: 25 авг, пн" at bounding box center [670, 176] width 195 height 39
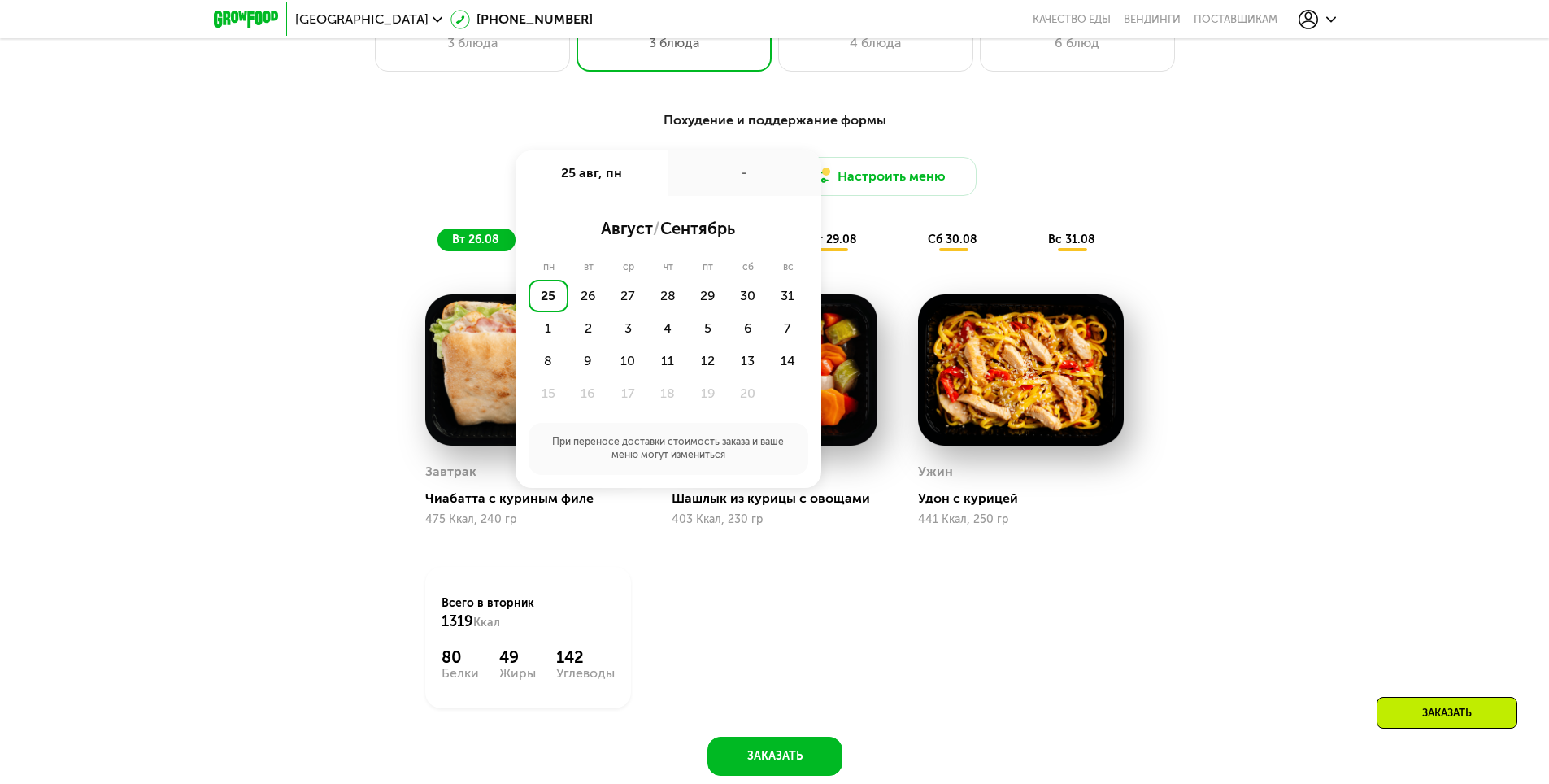
click at [546, 298] on div "25" at bounding box center [548, 296] width 40 height 33
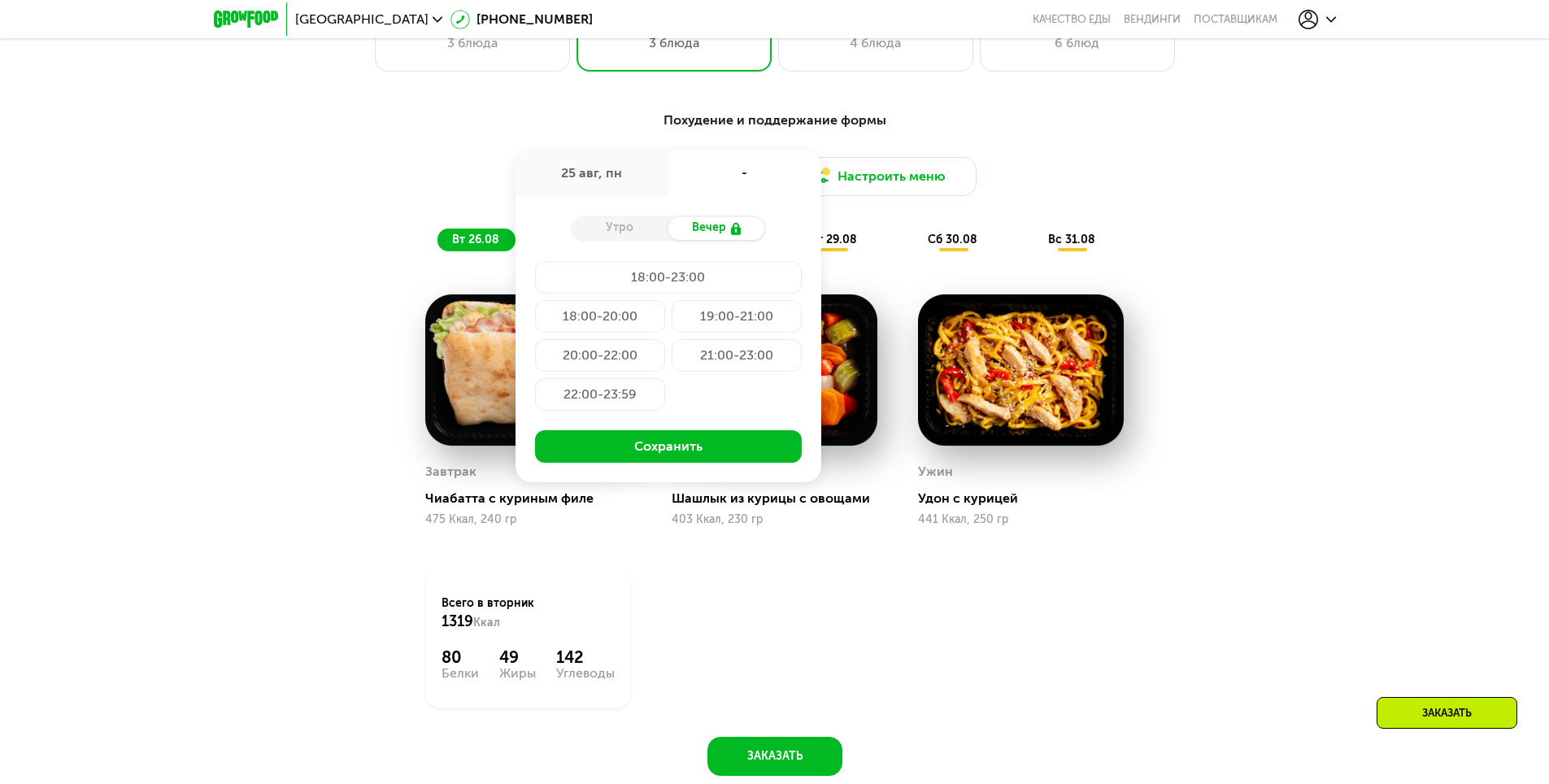
click at [665, 300] on div "18:00-23:00" at bounding box center [600, 316] width 130 height 33
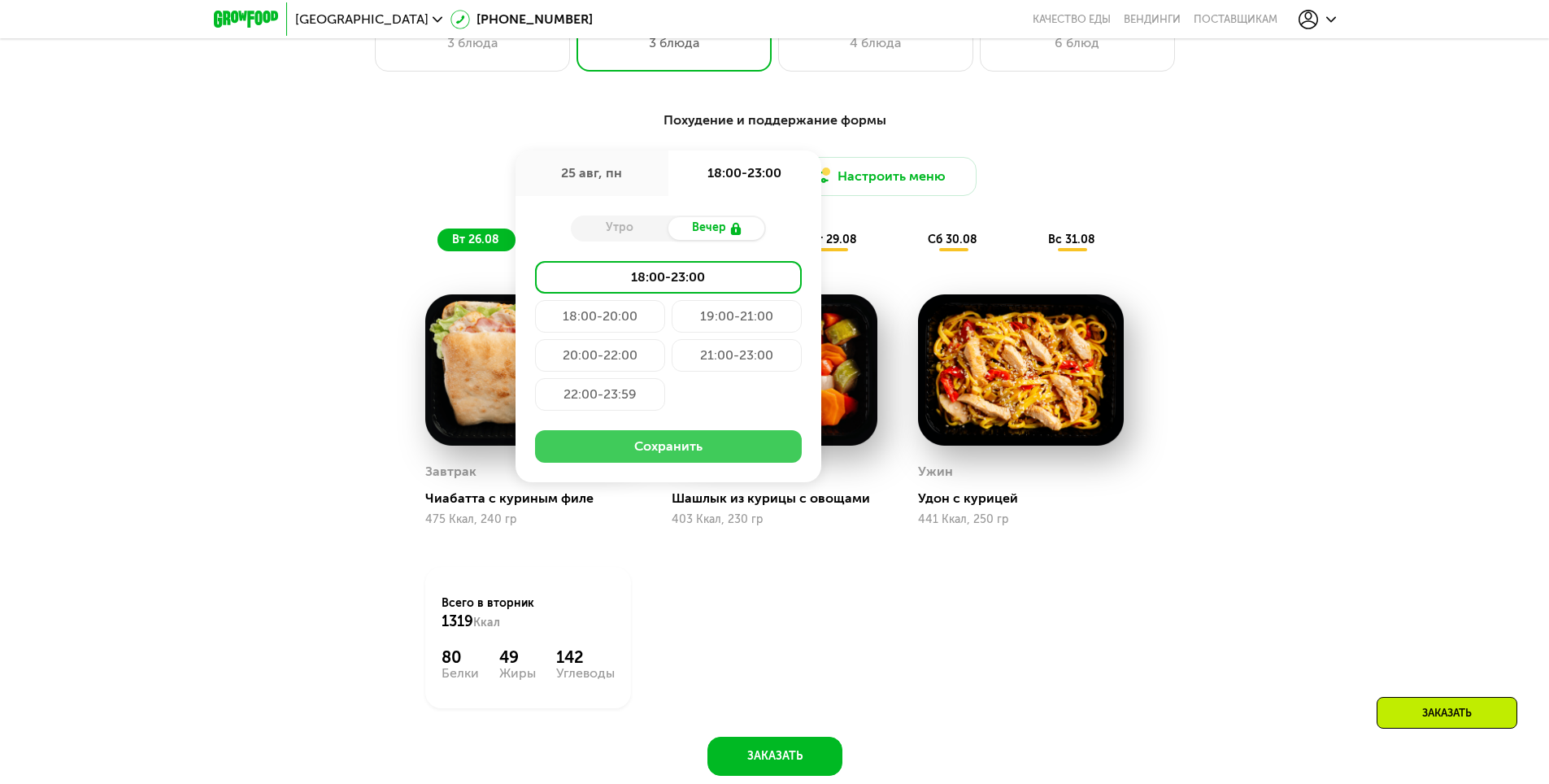
click at [713, 454] on button "Сохранить" at bounding box center [669, 446] width 266 height 33
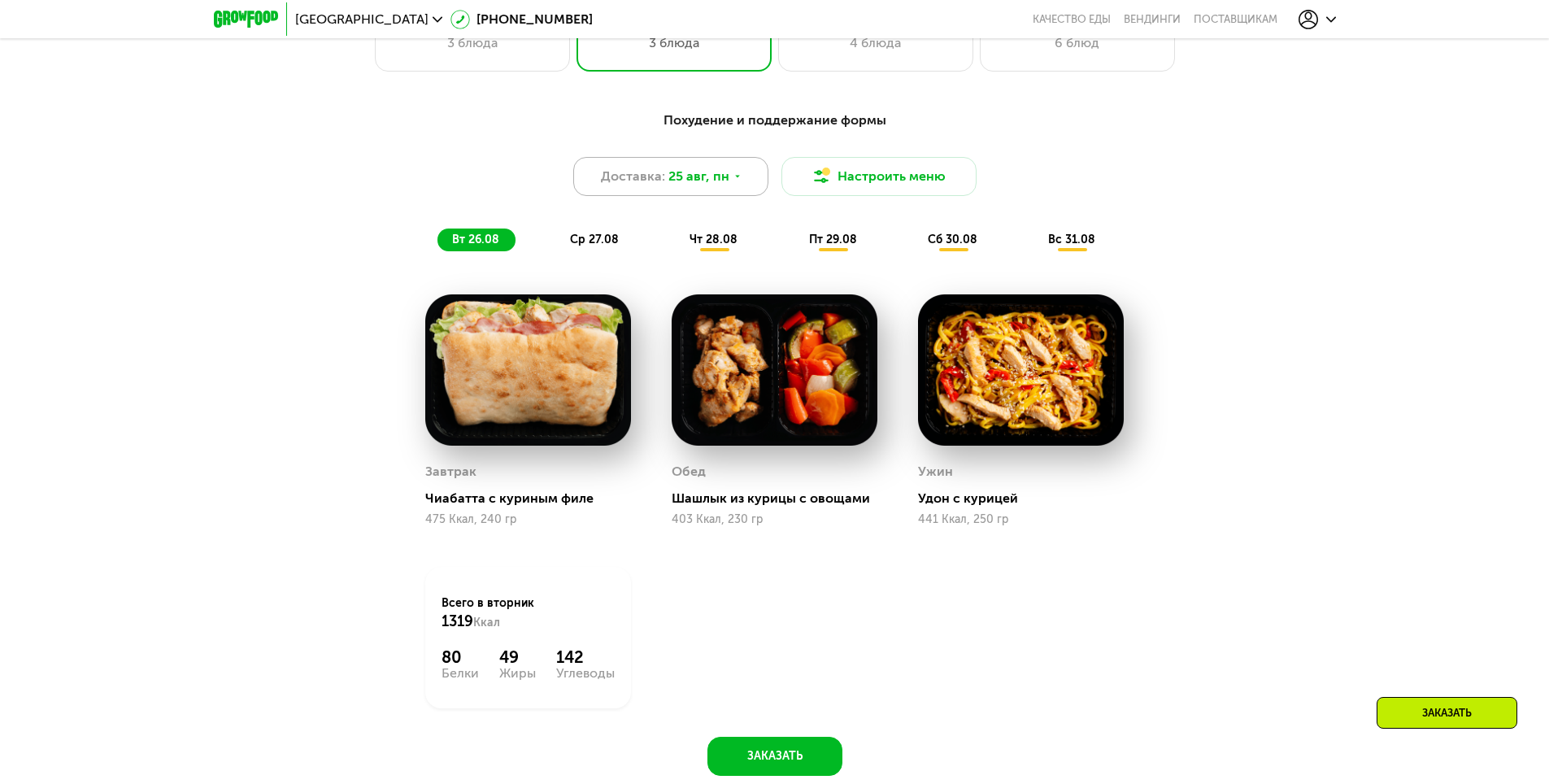
click at [713, 186] on span "25 авг, пн" at bounding box center [699, 176] width 61 height 19
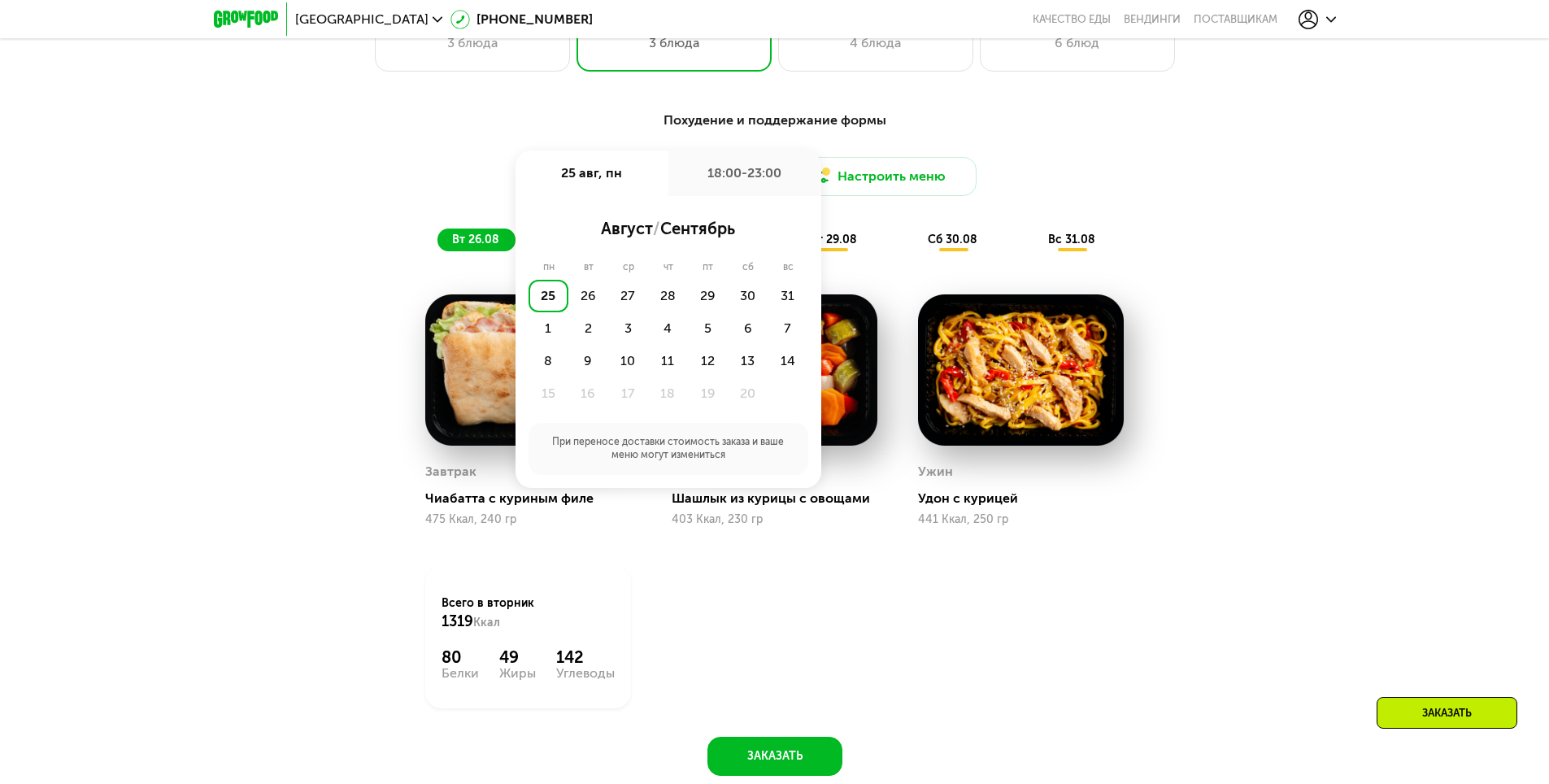
click at [0, 0] on div "Завтрак Чиабатта с куриным филе 475 Ккал, 240 гр Обед Шашлык из курицы с овощам…" at bounding box center [0, 0] width 0 height 0
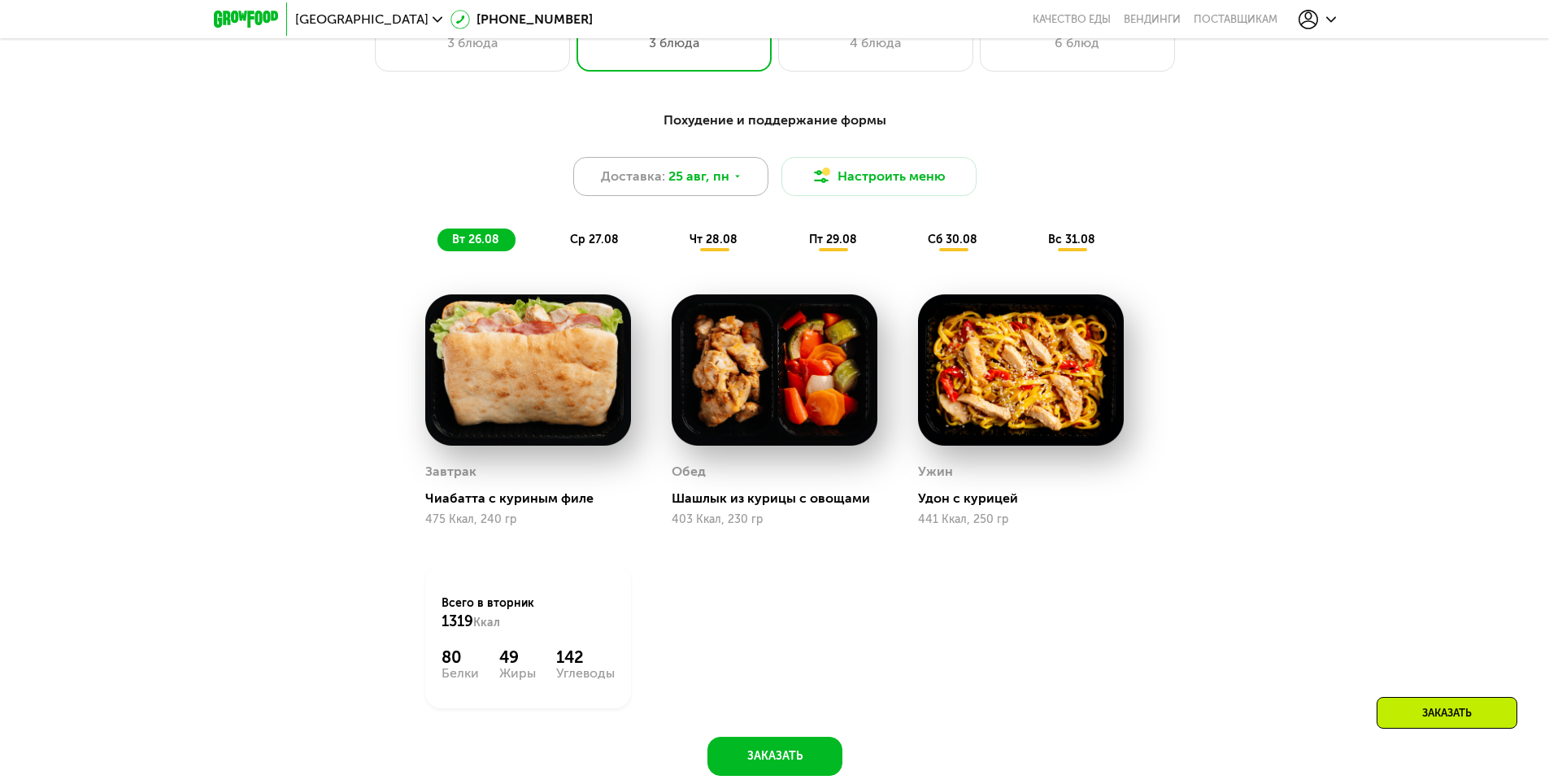
click at [731, 189] on div "Доставка: 25 авг, пн" at bounding box center [670, 176] width 195 height 39
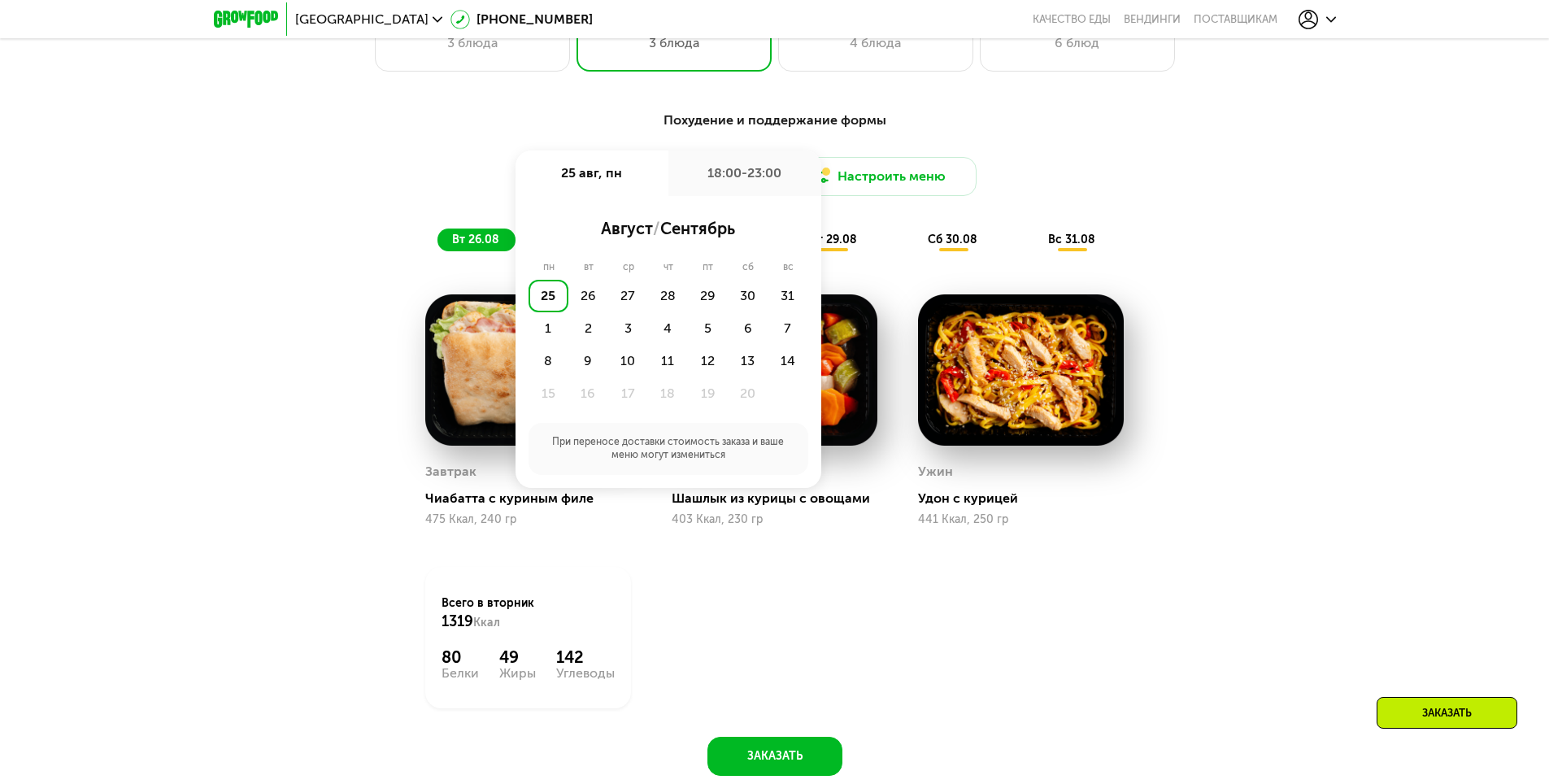
click at [0, 0] on div "Завтрак Чиабатта с куриным филе 475 Ккал, 240 гр Обед Шашлык из курицы с овощам…" at bounding box center [0, 0] width 0 height 0
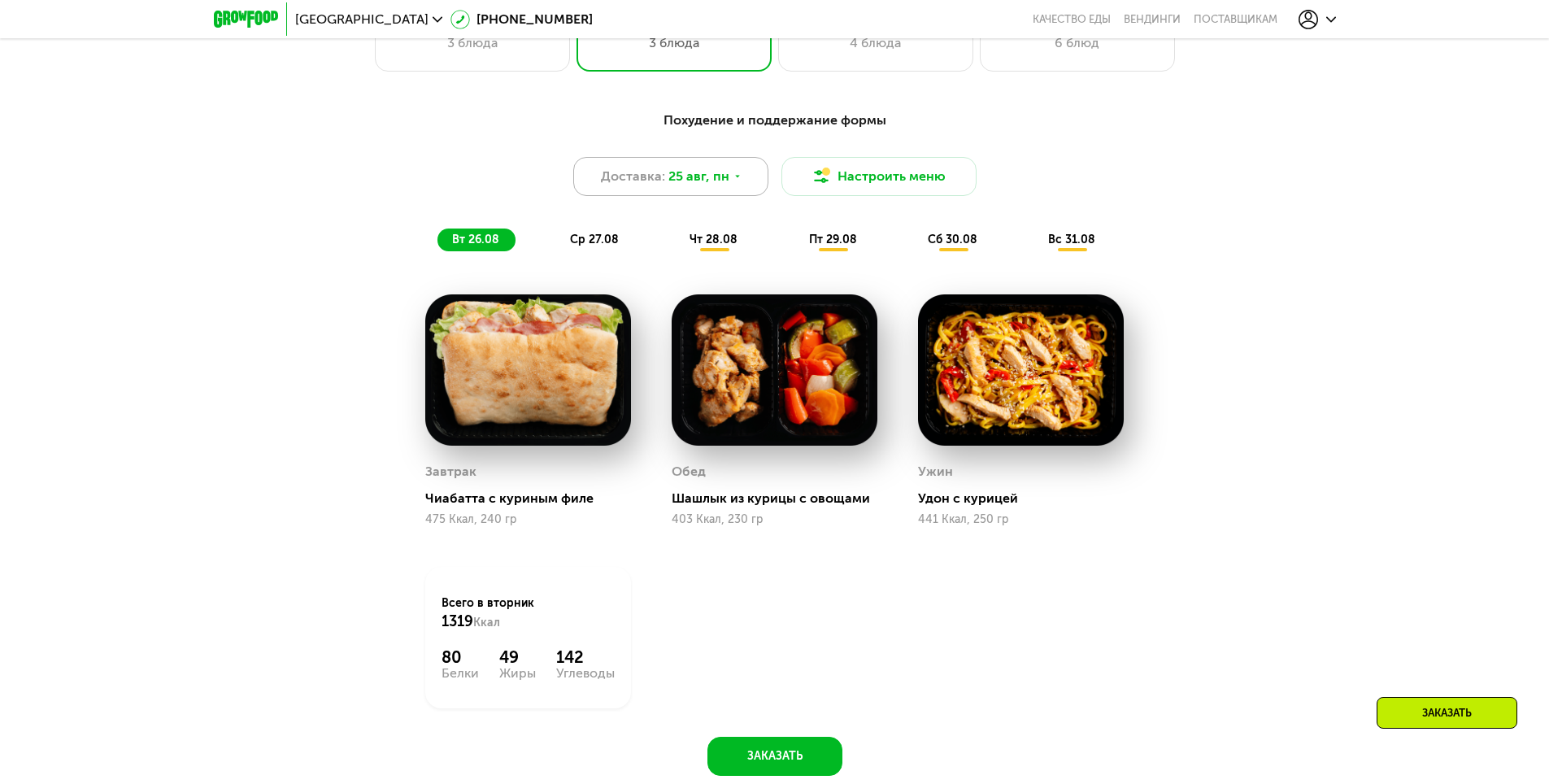
click at [691, 196] on div "Доставка: 25 авг, пн" at bounding box center [670, 176] width 195 height 39
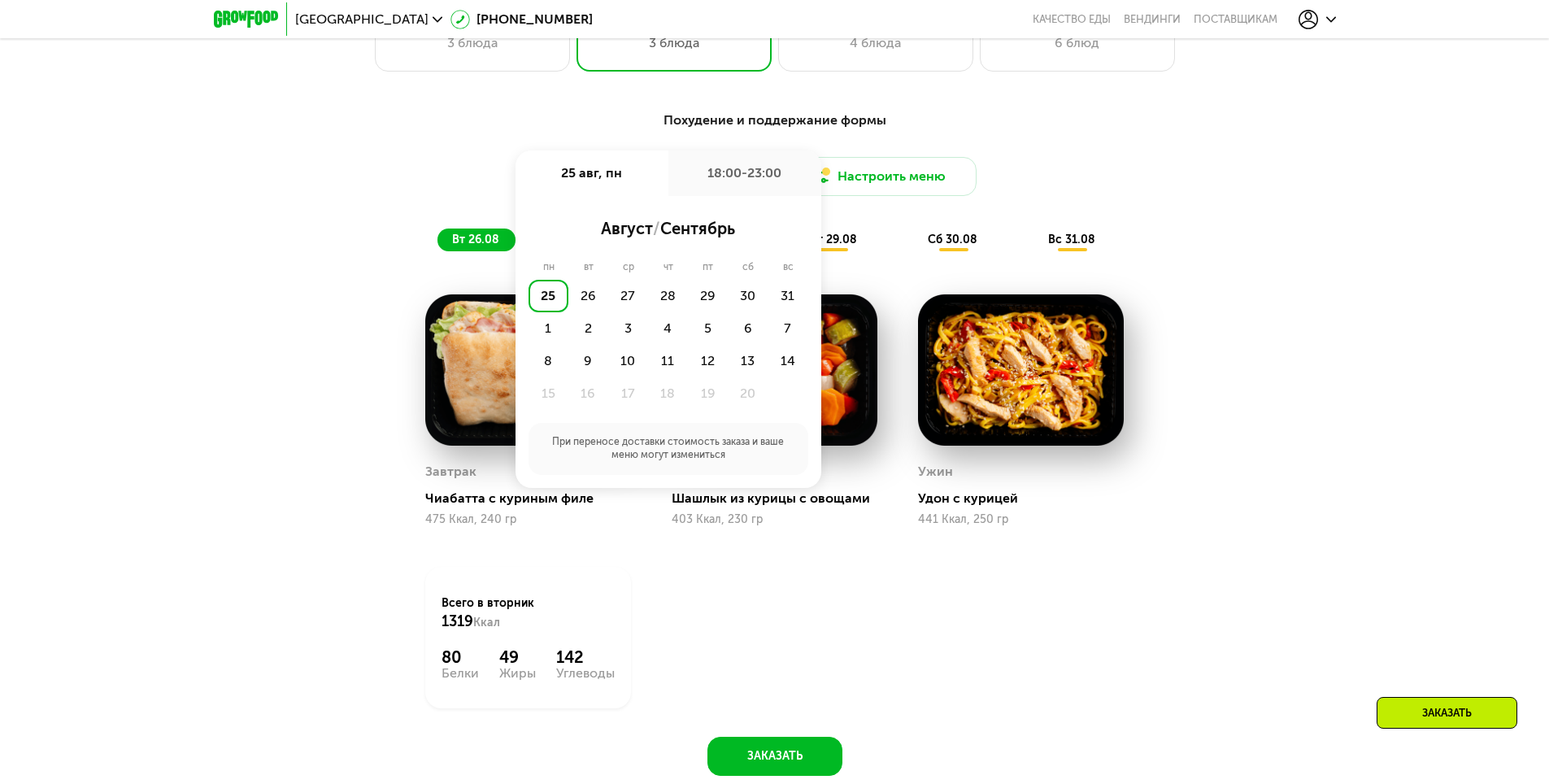
click at [1322, 404] on div "Похудение и поддержание формы Доставка: 25 авг, пн 25 авг, пн 18:00-23:00 авгус…" at bounding box center [774, 452] width 1549 height 729
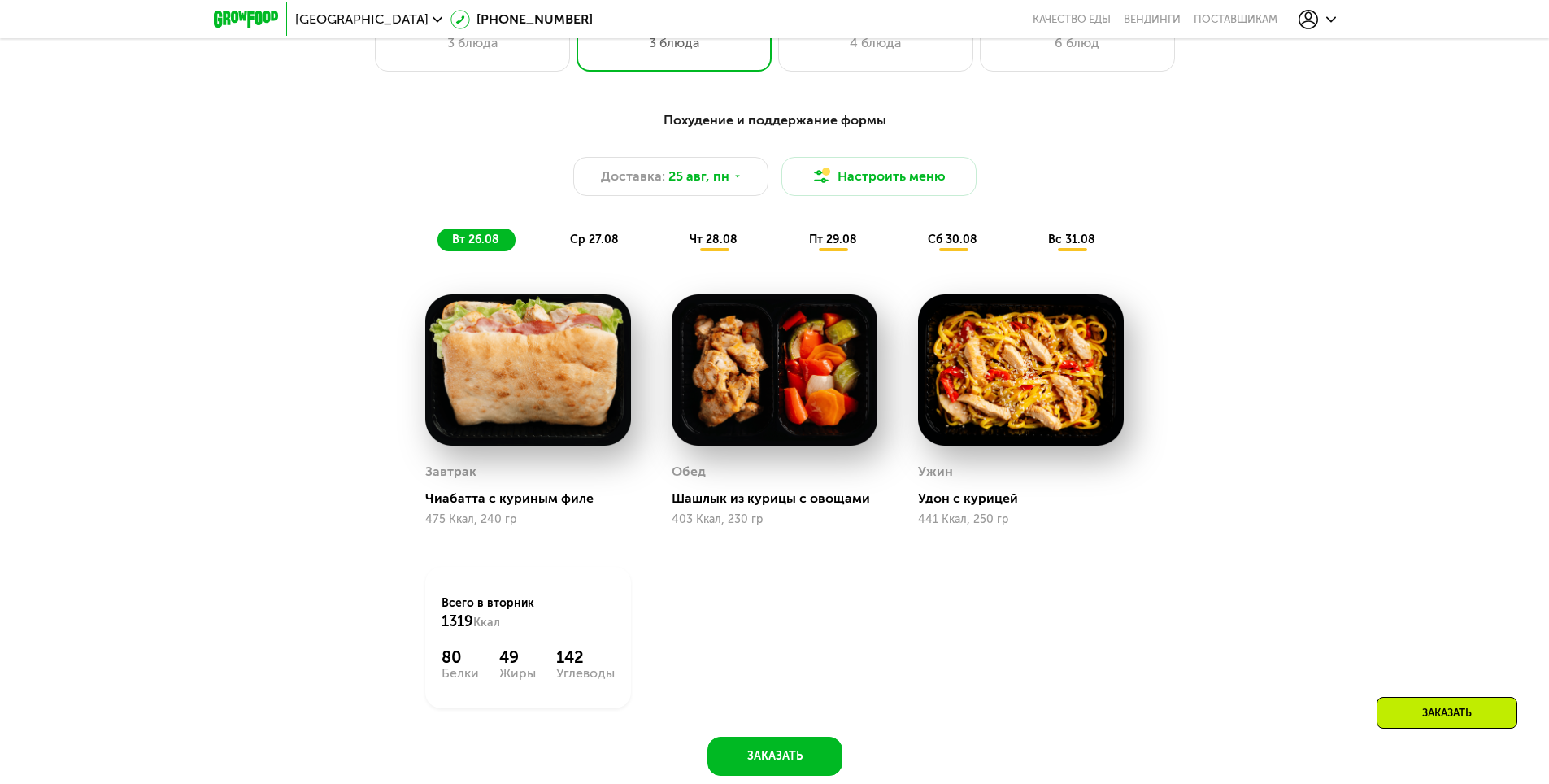
click at [583, 240] on span "ср 27.08" at bounding box center [594, 239] width 49 height 13
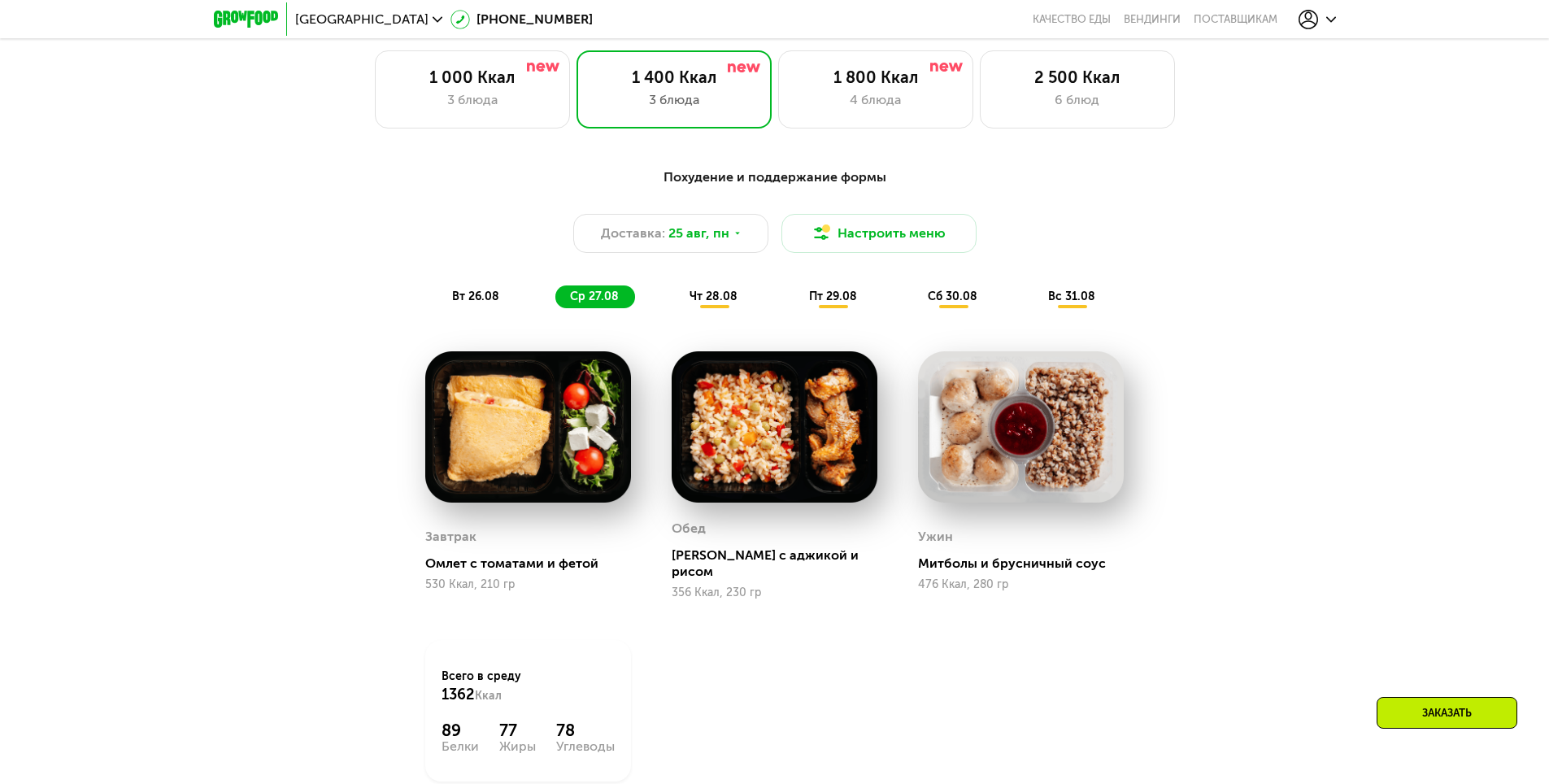
scroll to position [894, 0]
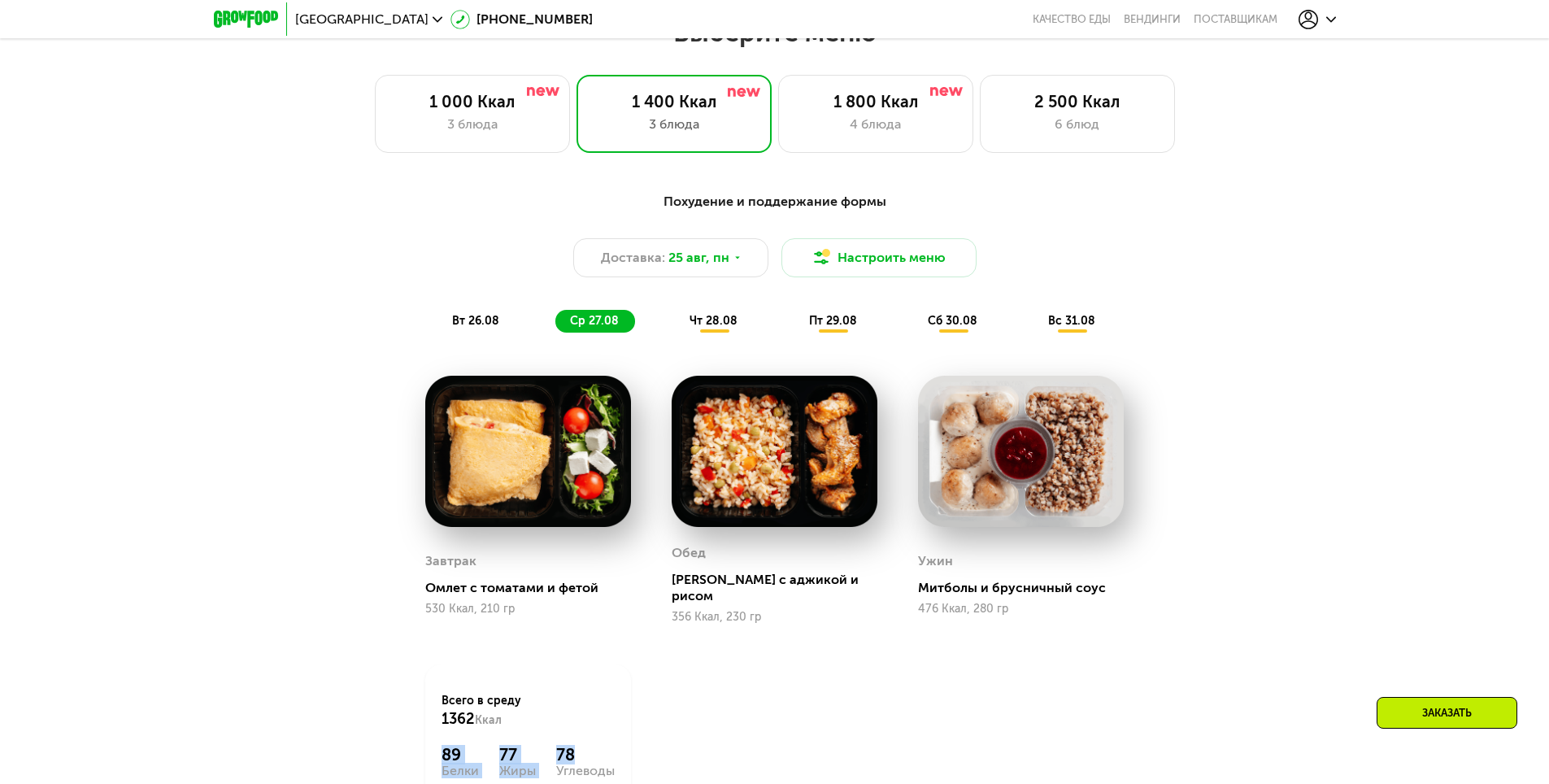
drag, startPoint x: 446, startPoint y: 739, endPoint x: 616, endPoint y: 744, distance: 170.1
click at [616, 744] on div "Всего в среду 1362 Ккал 89 Белки 77 Жиры 78 Углеводы" at bounding box center [528, 735] width 206 height 142
click at [457, 744] on div "89" at bounding box center [460, 754] width 37 height 19
drag, startPoint x: 433, startPoint y: 741, endPoint x: 570, endPoint y: 741, distance: 137.0
click at [570, 741] on div "Всего в среду 1362 Ккал 89 Белки 77 Жиры 78 Углеводы" at bounding box center [528, 735] width 206 height 142
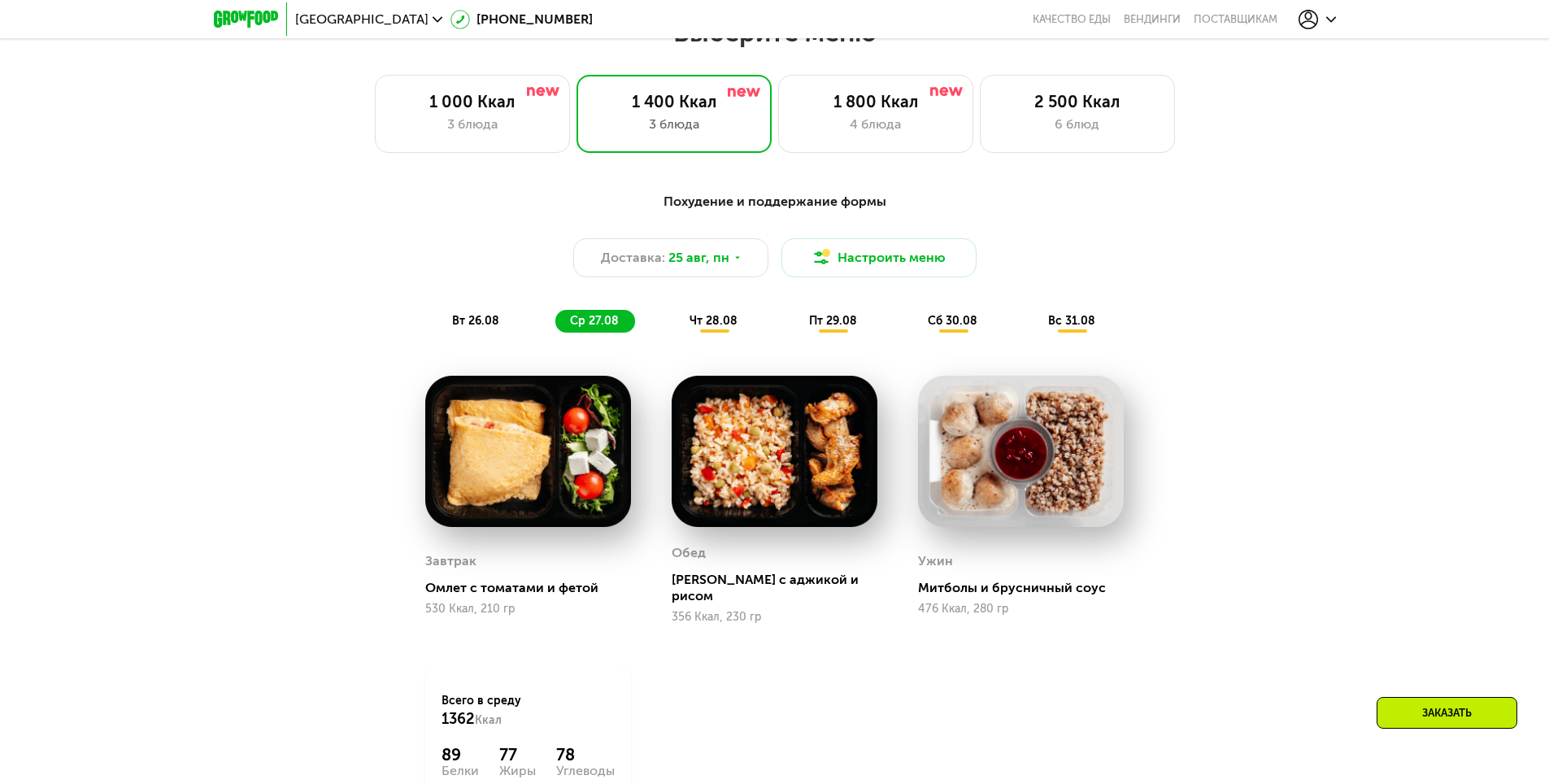
click at [591, 732] on div "Всего в среду 1362 Ккал 89 Белки 77 Жиры 78 Углеводы" at bounding box center [528, 735] width 206 height 142
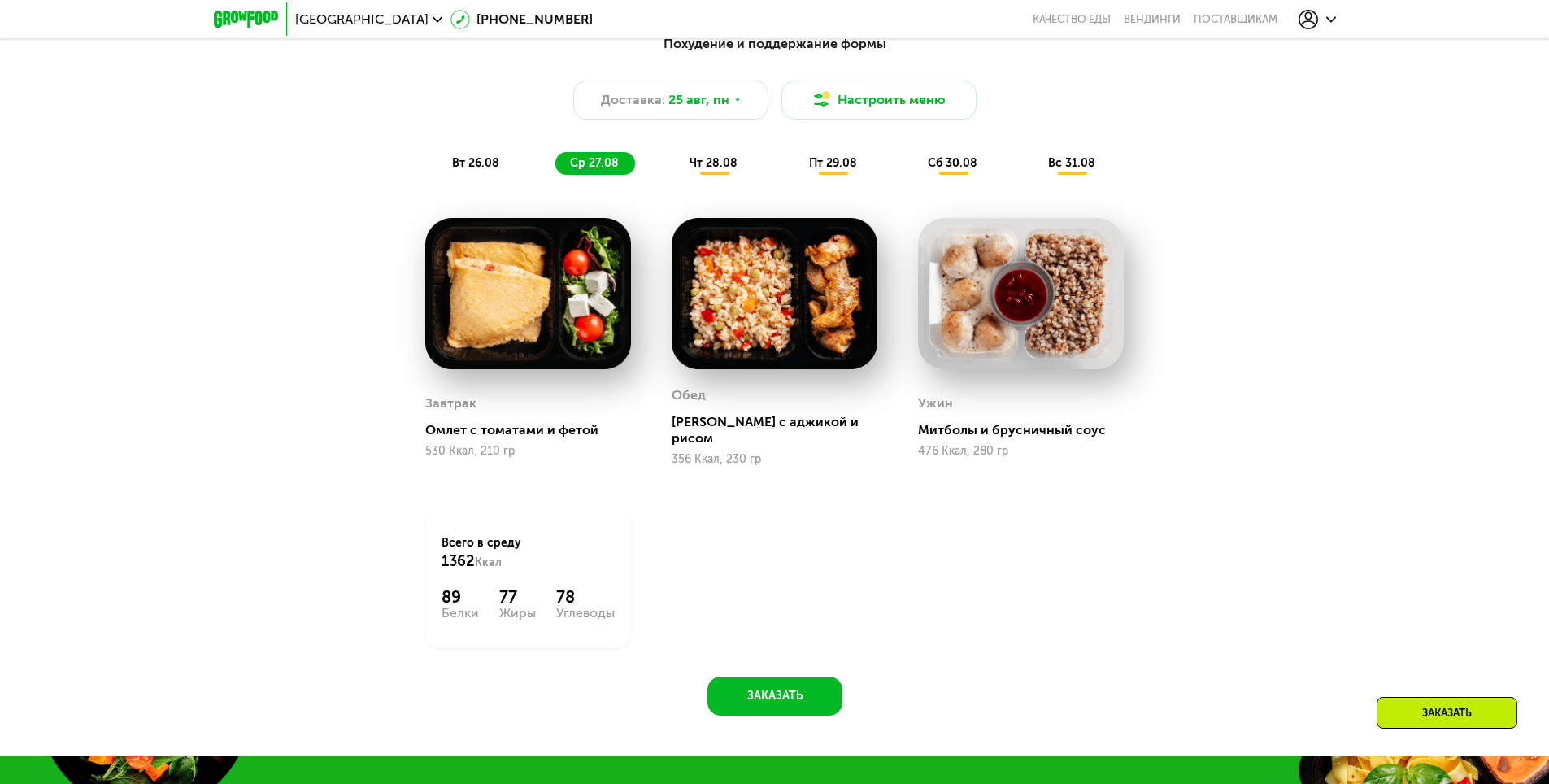
scroll to position [1057, 0]
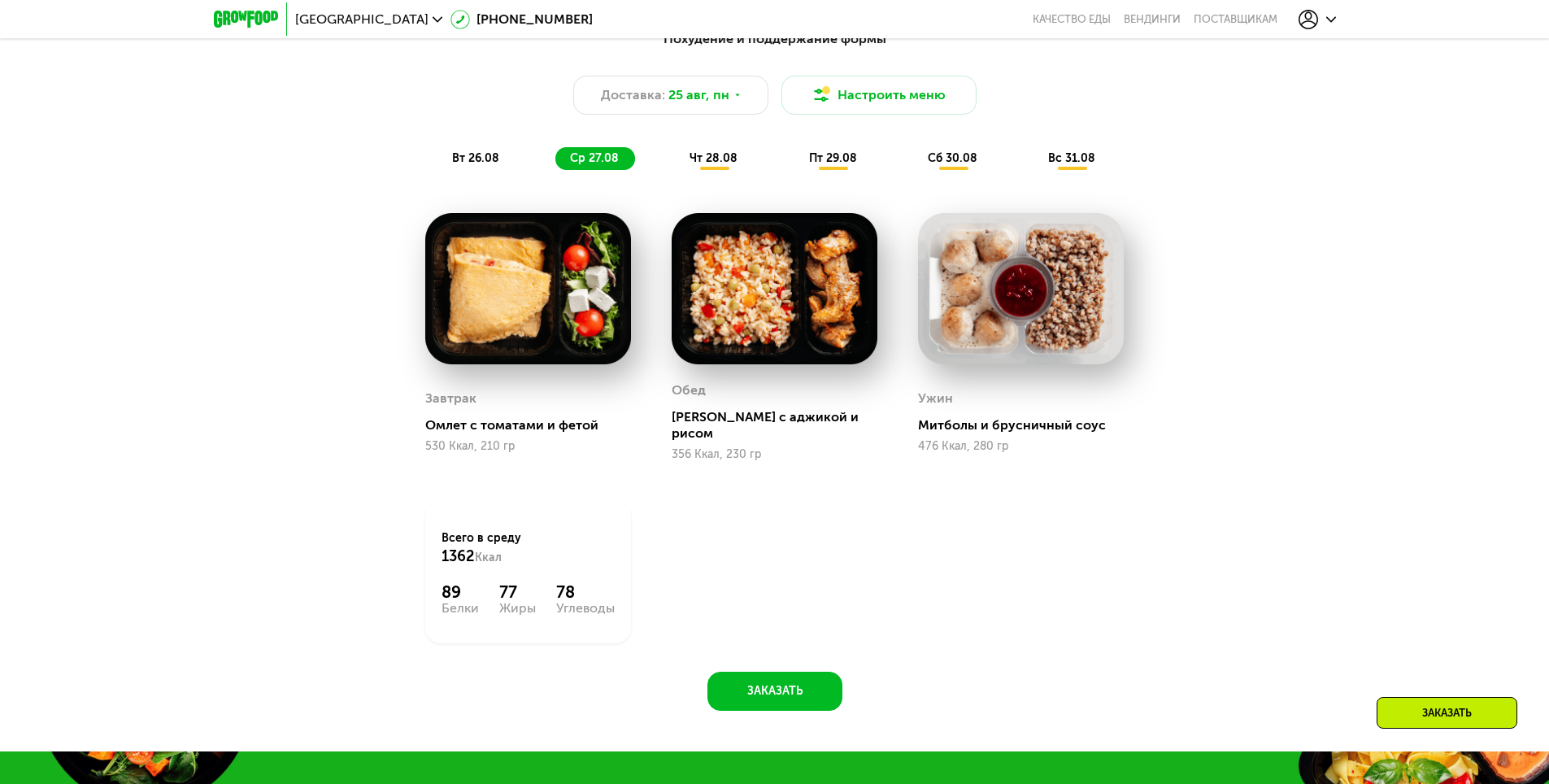
click at [717, 156] on span "чт 28.08" at bounding box center [713, 158] width 48 height 13
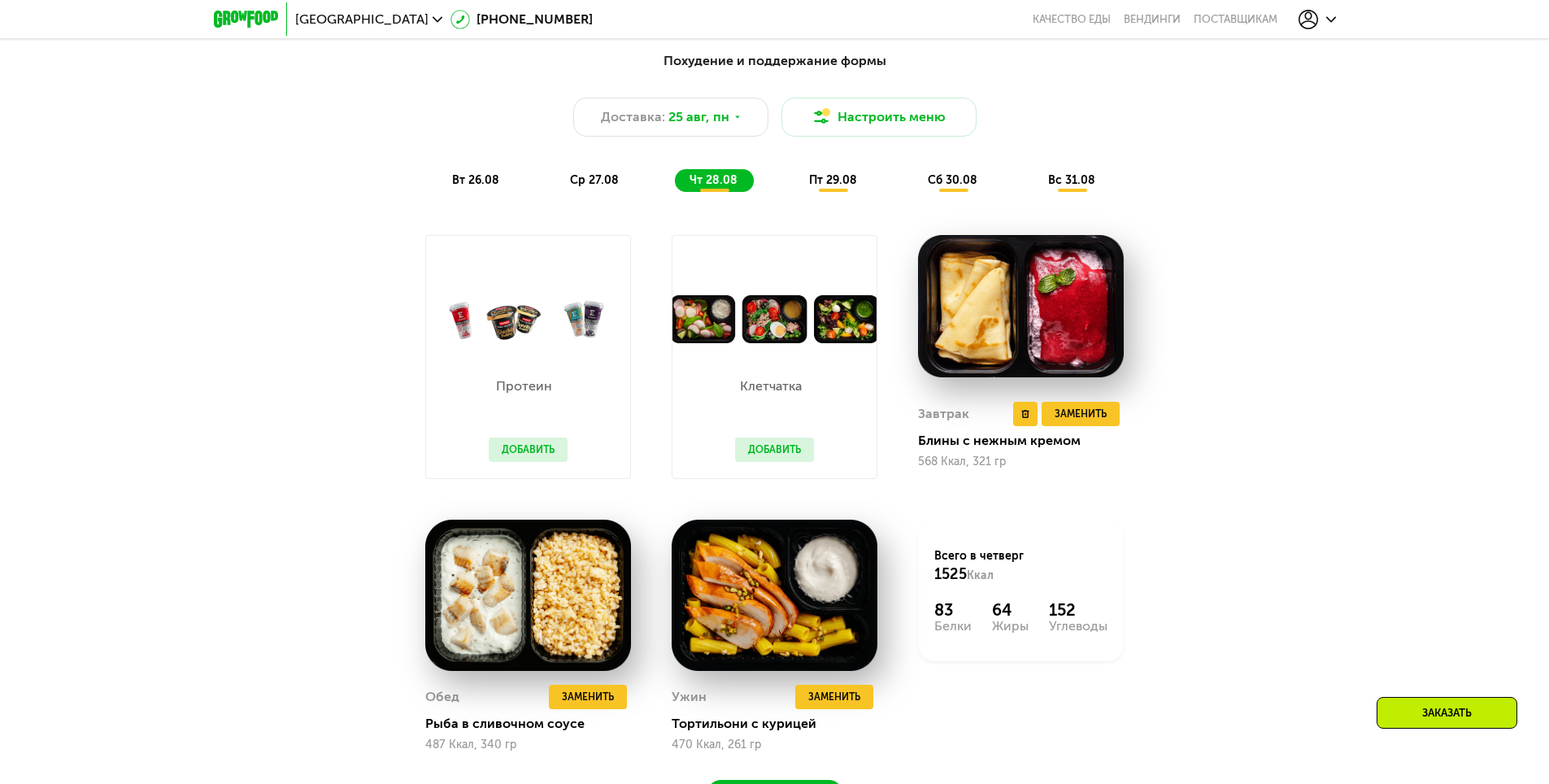
scroll to position [975, 0]
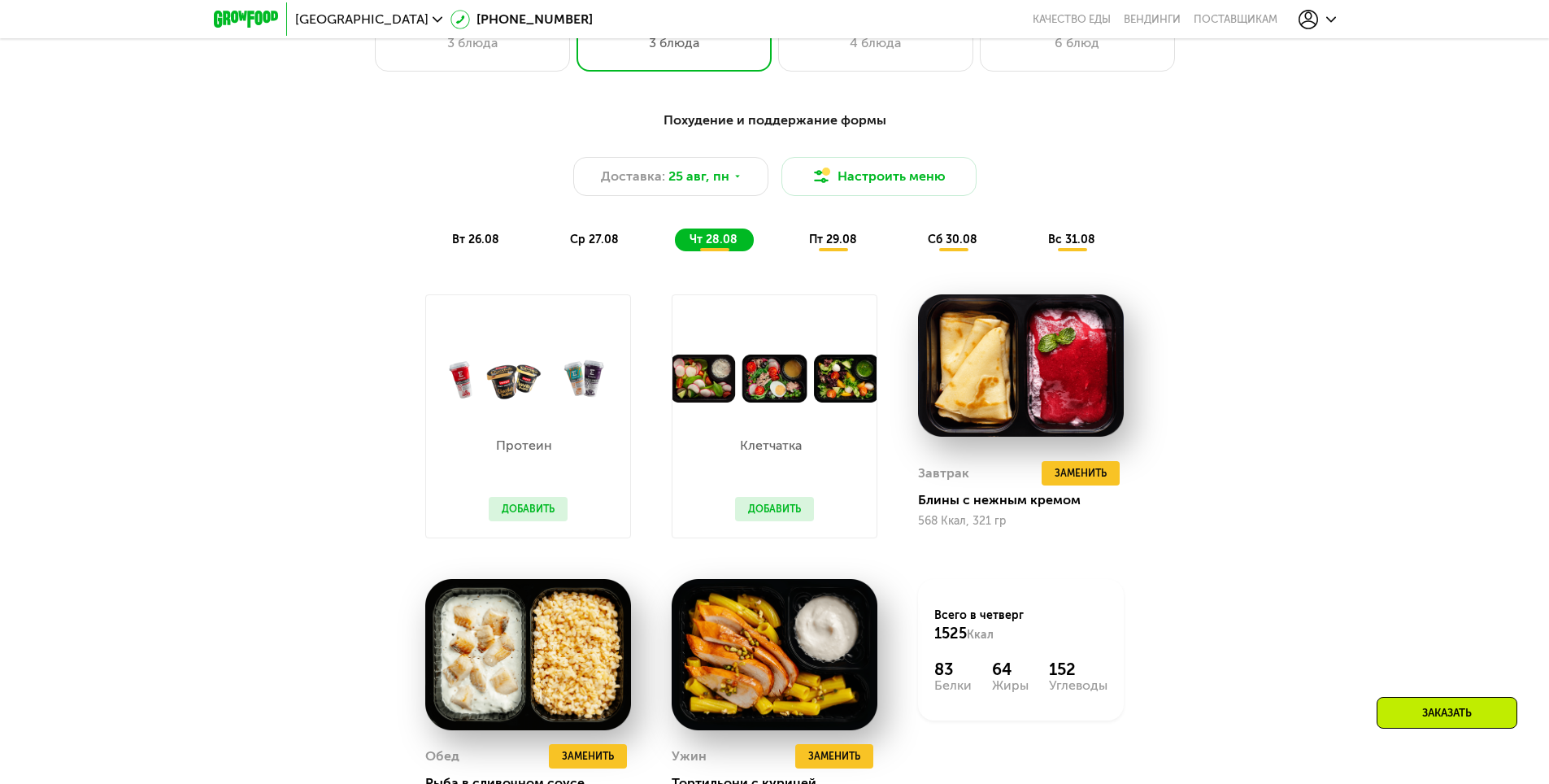
click at [831, 244] on span "пт 29.08" at bounding box center [833, 239] width 48 height 13
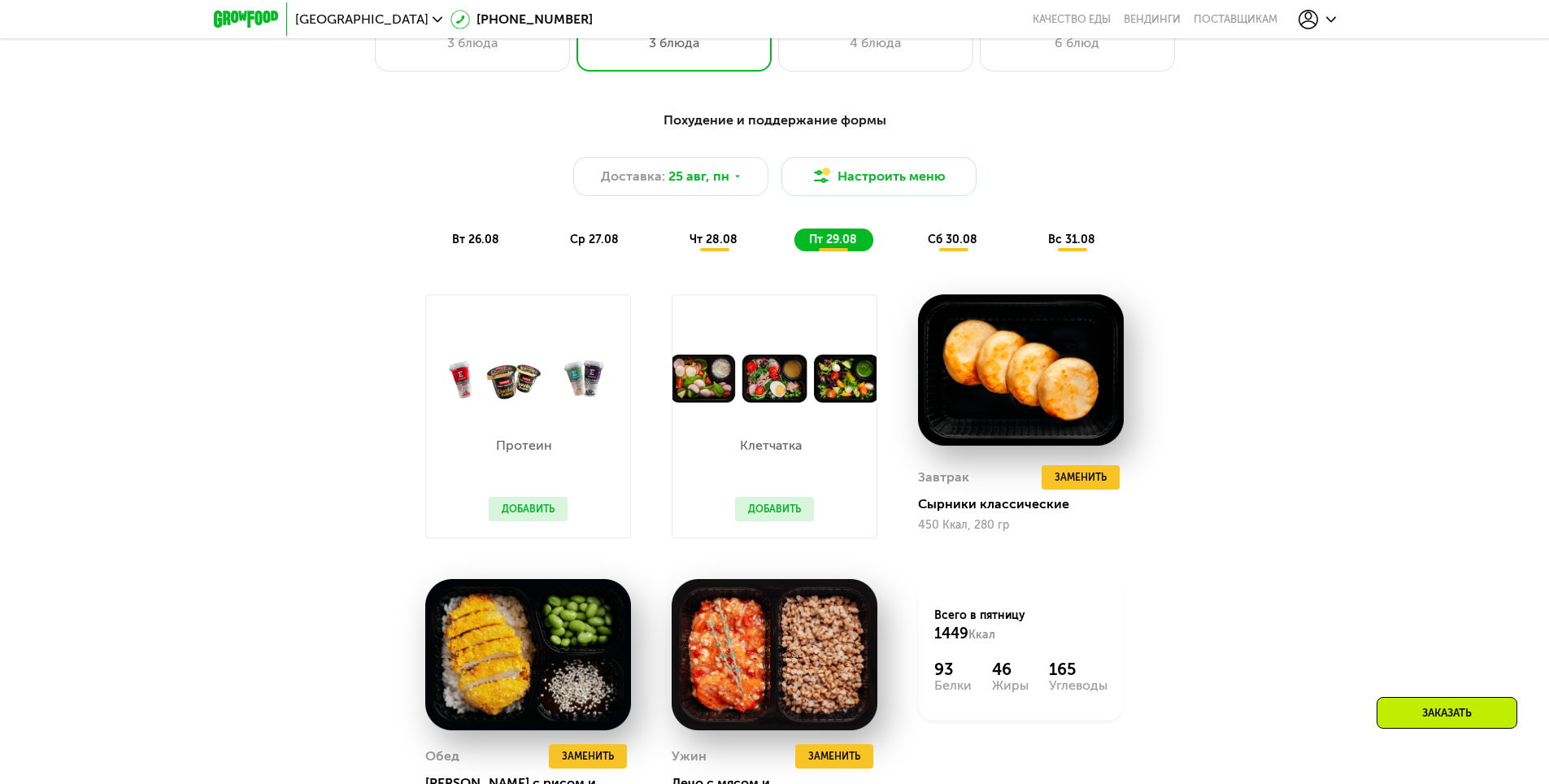
click at [939, 232] on div "Похудение и поддержание формы Доставка: 25 авг, пн Настроить меню вт 26.08 ср 2…" at bounding box center [775, 180] width 963 height 141
click at [944, 241] on span "сб 30.08" at bounding box center [952, 239] width 50 height 13
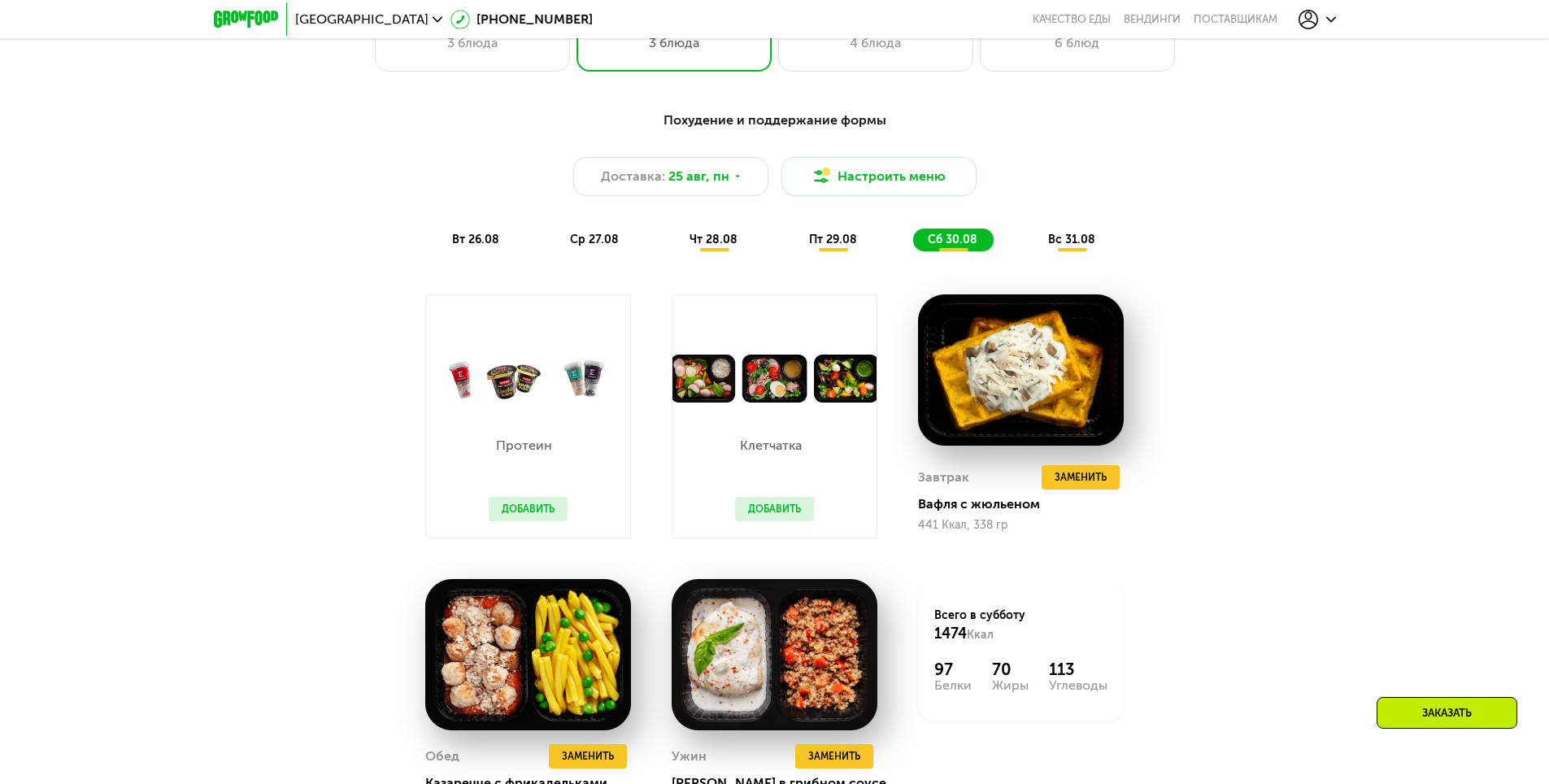
click at [1079, 237] on div "вс 31.08" at bounding box center [1073, 239] width 78 height 23
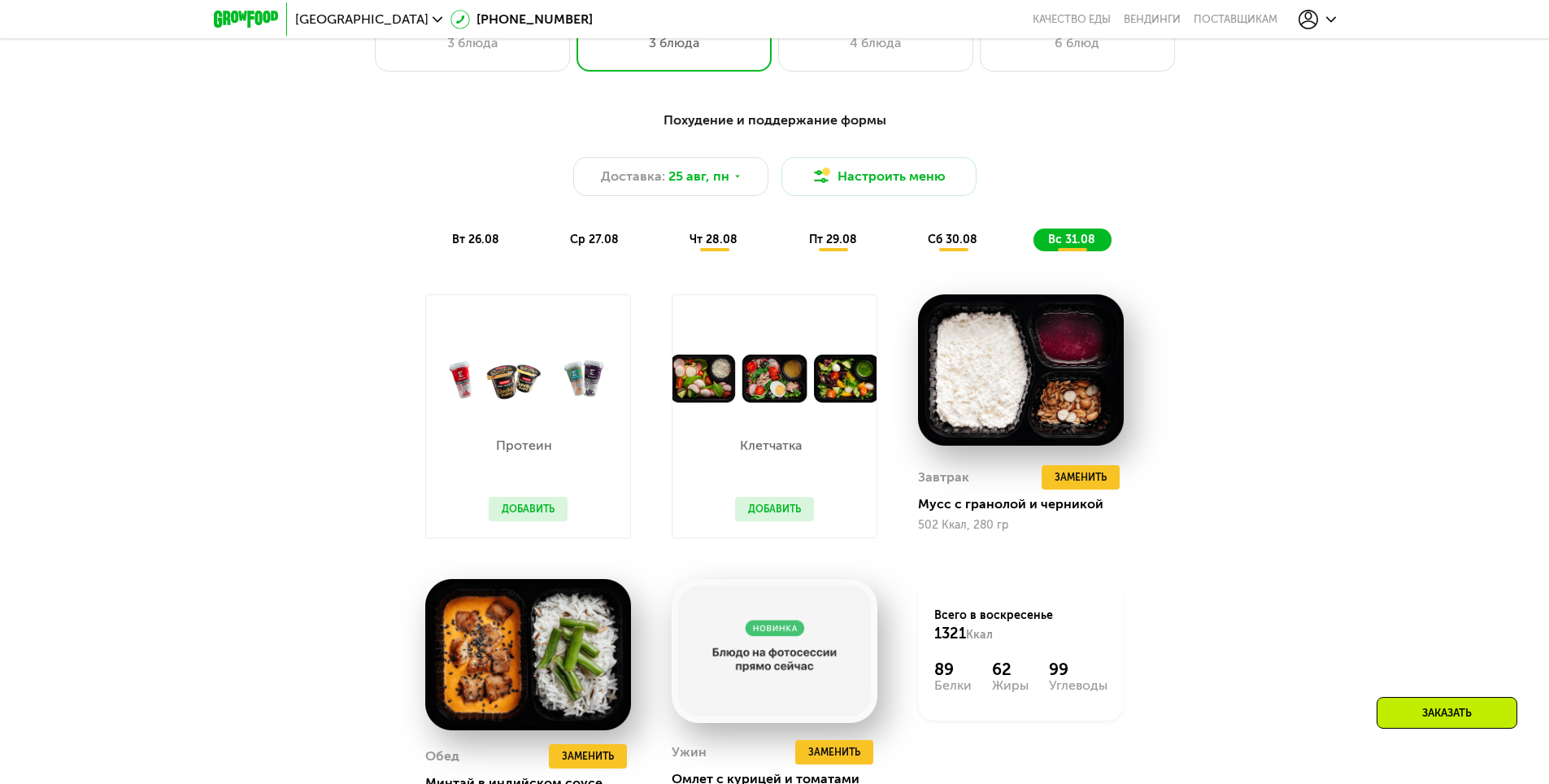
click at [1001, 235] on div "вт 26.08 ср 27.08 чт 28.08 пт 29.08 сб 30.08 вс 31.08" at bounding box center [775, 239] width 675 height 23
click at [1034, 239] on div "сб 30.08" at bounding box center [1073, 239] width 78 height 23
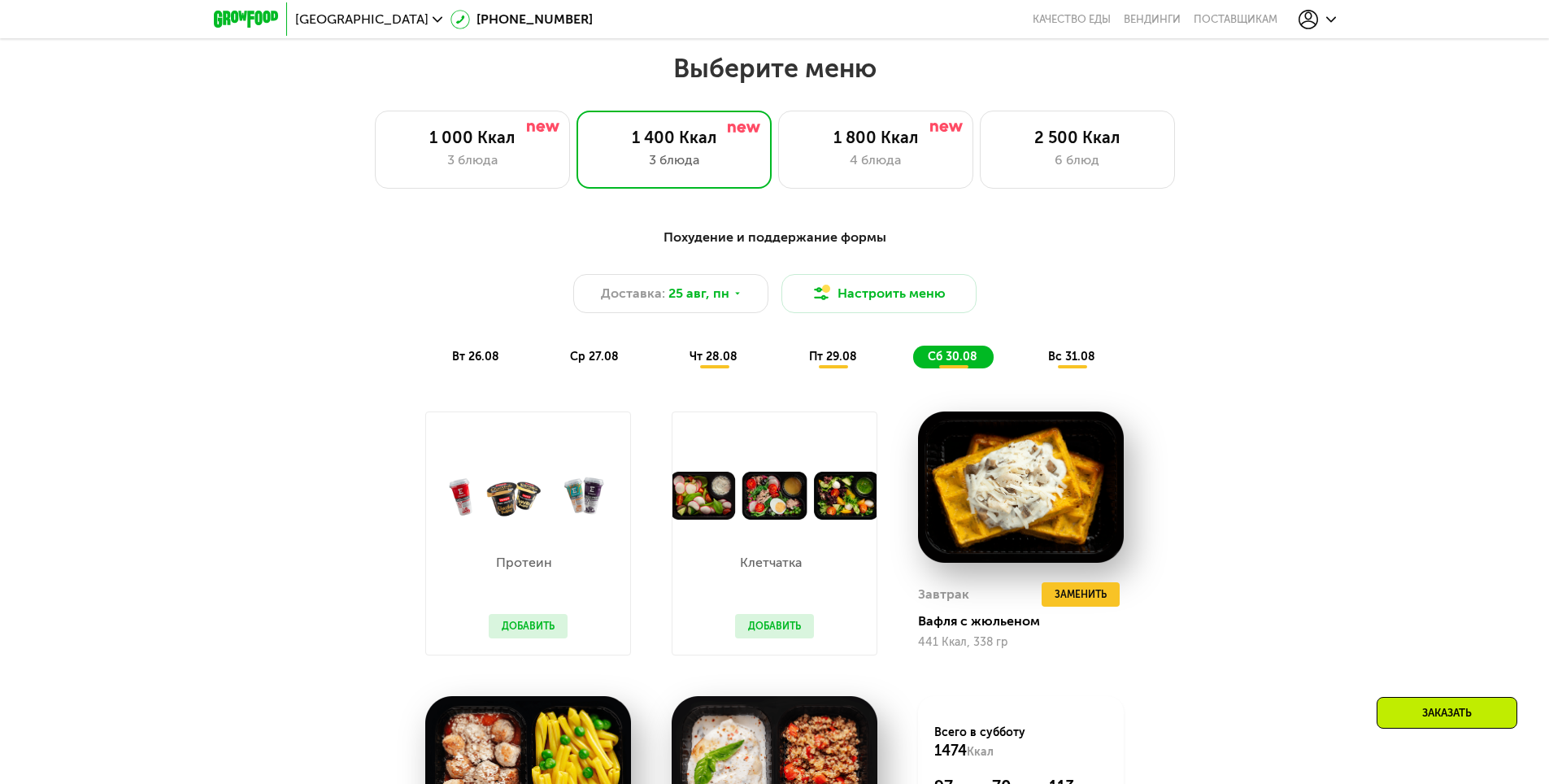
scroll to position [813, 0]
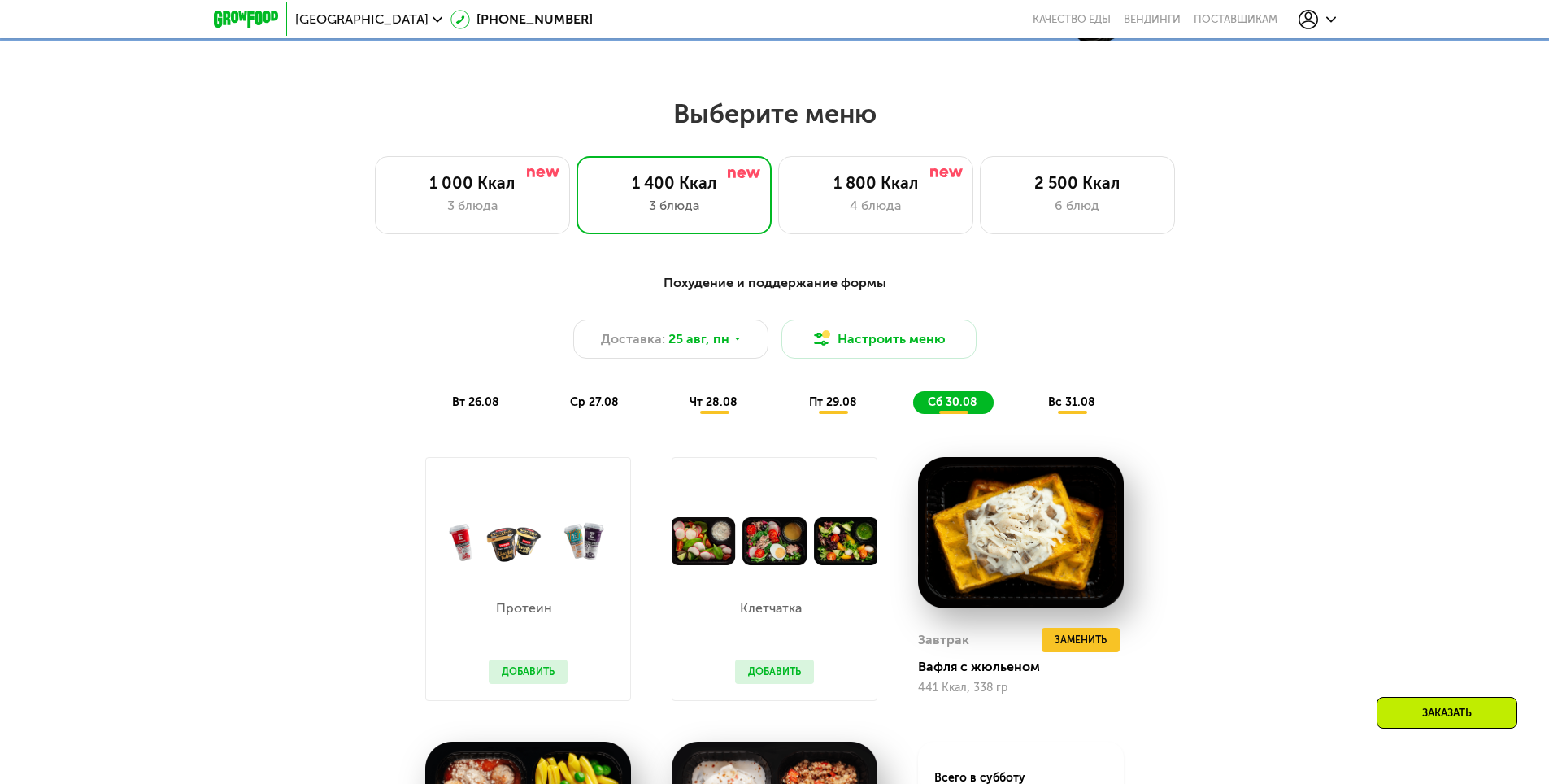
click at [556, 402] on div "вт 26.08" at bounding box center [595, 402] width 80 height 23
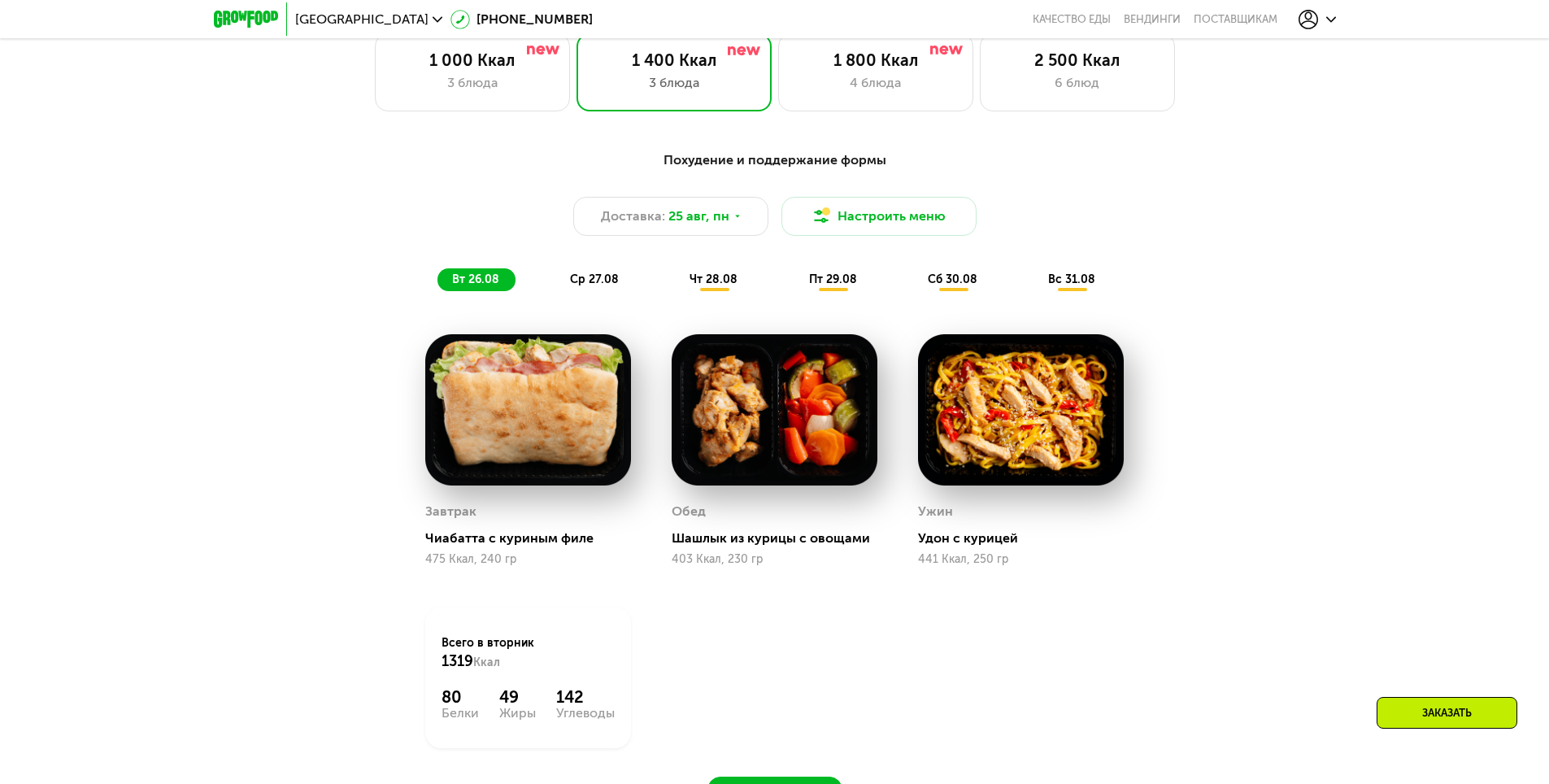
scroll to position [975, 0]
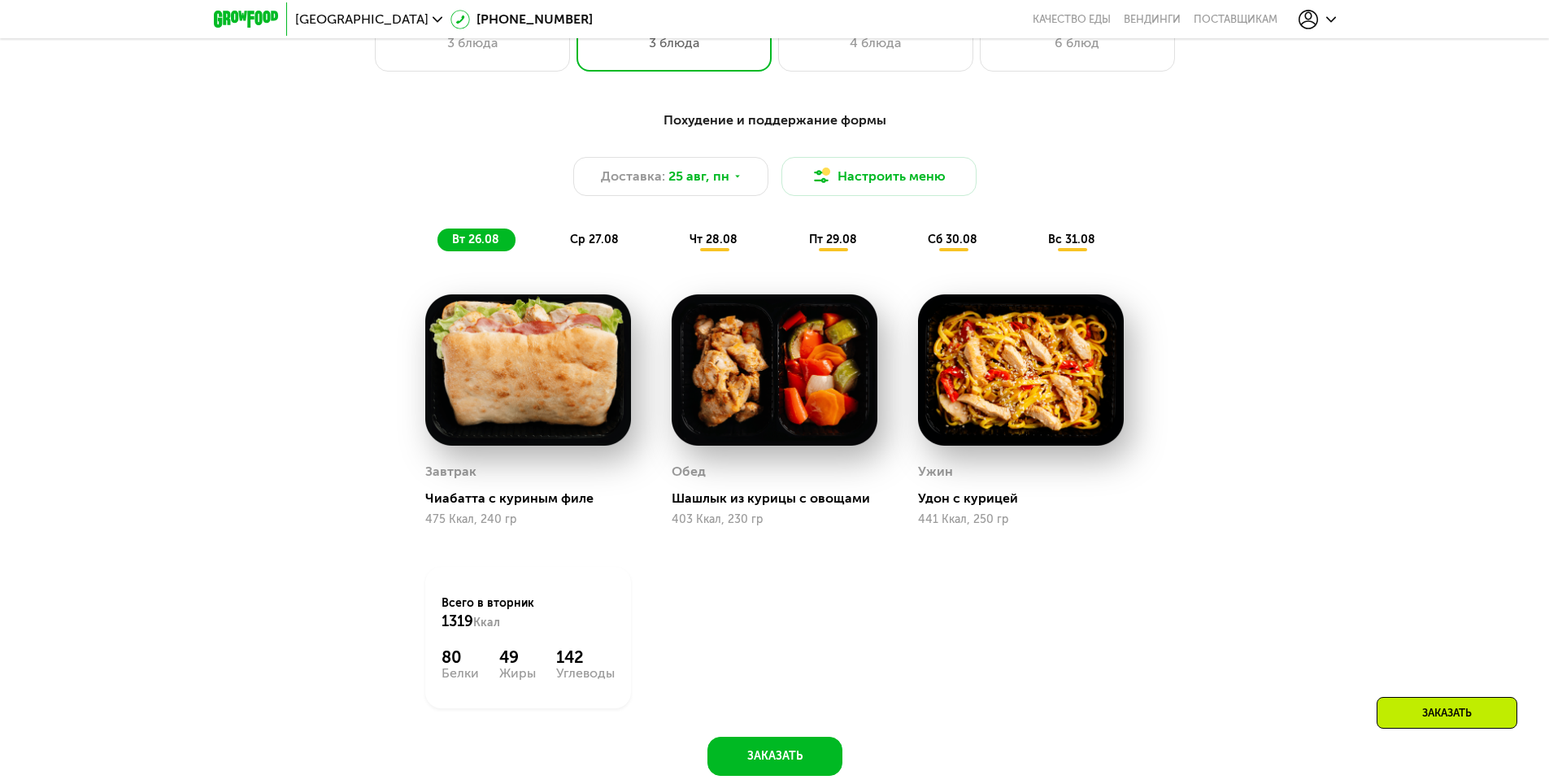
click at [478, 240] on span "вт 26.08" at bounding box center [476, 239] width 47 height 13
click at [646, 184] on span "Доставка:" at bounding box center [633, 176] width 64 height 19
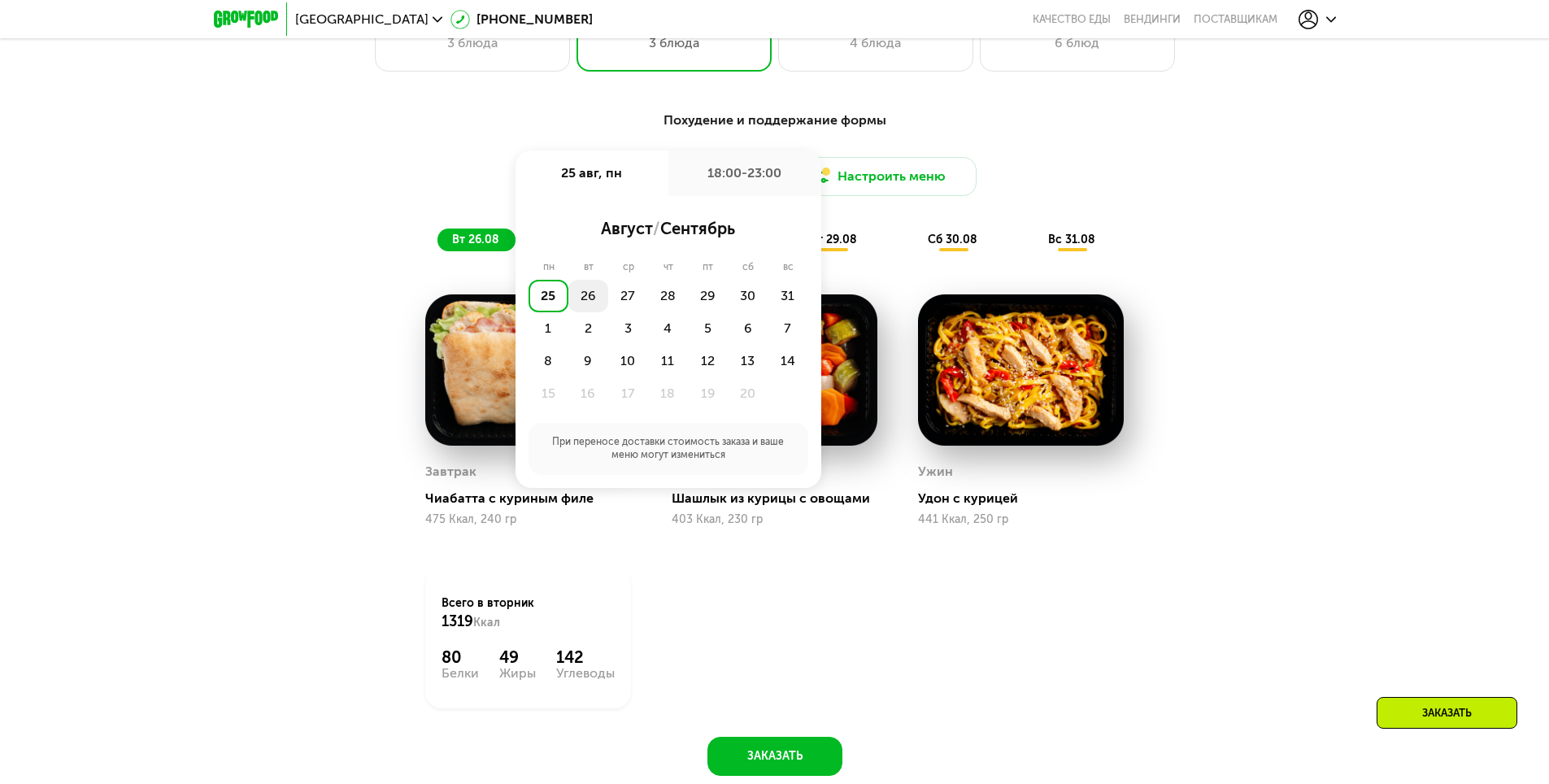
click at [608, 304] on div "26" at bounding box center [627, 296] width 40 height 33
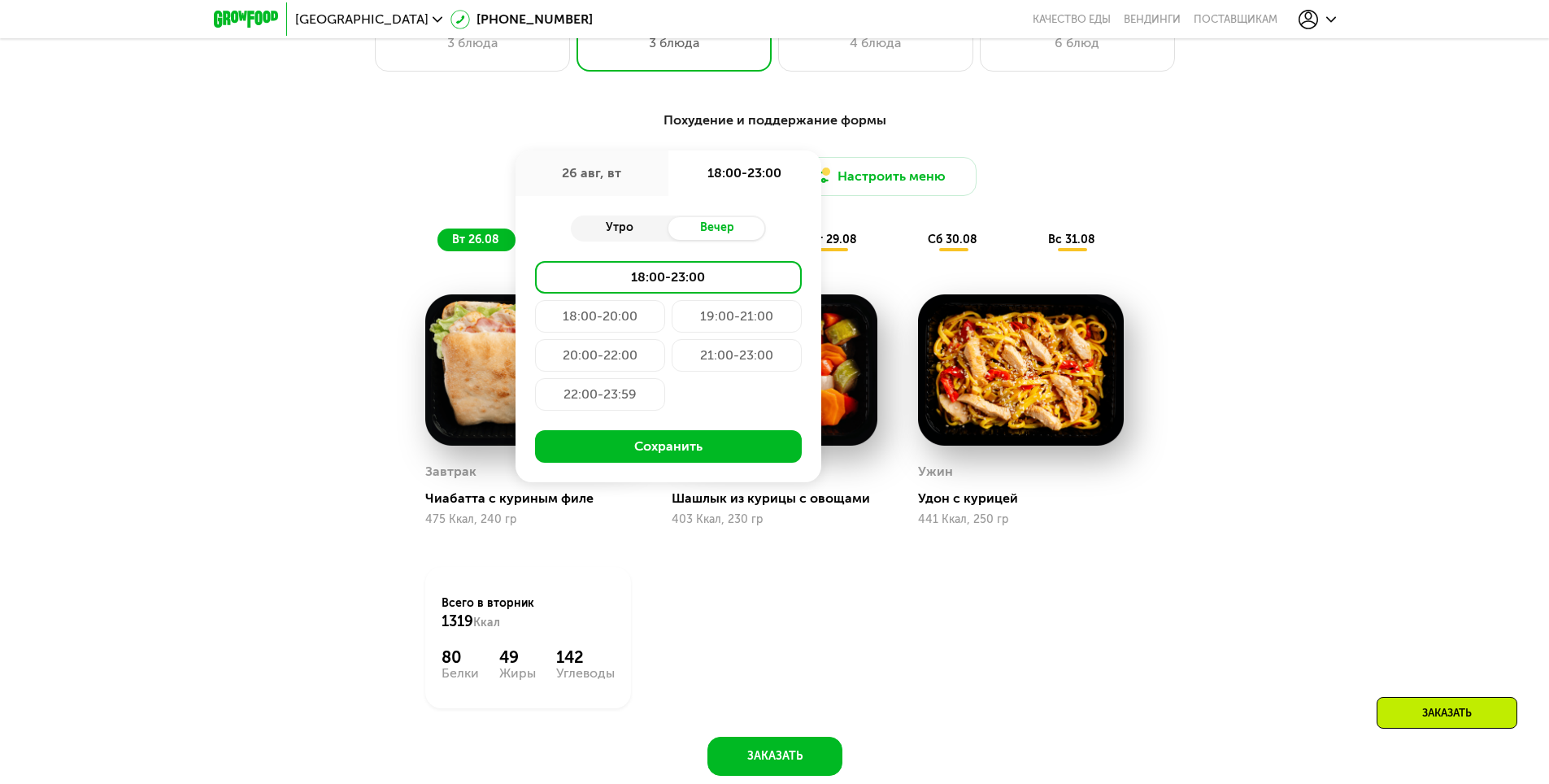
click at [627, 224] on div "Утро" at bounding box center [620, 228] width 98 height 23
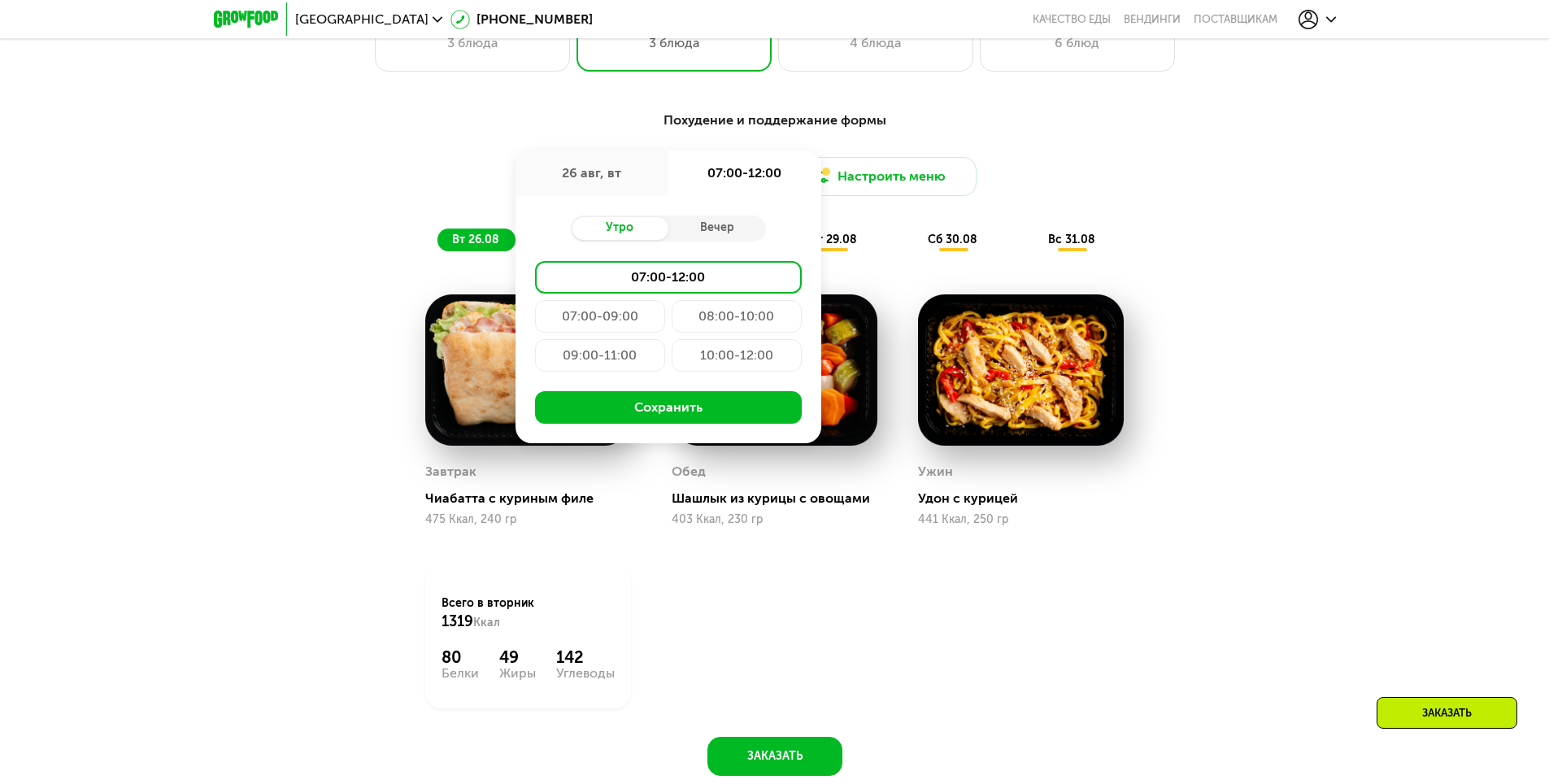
click at [665, 339] on div "08:00-10:00" at bounding box center [600, 355] width 130 height 33
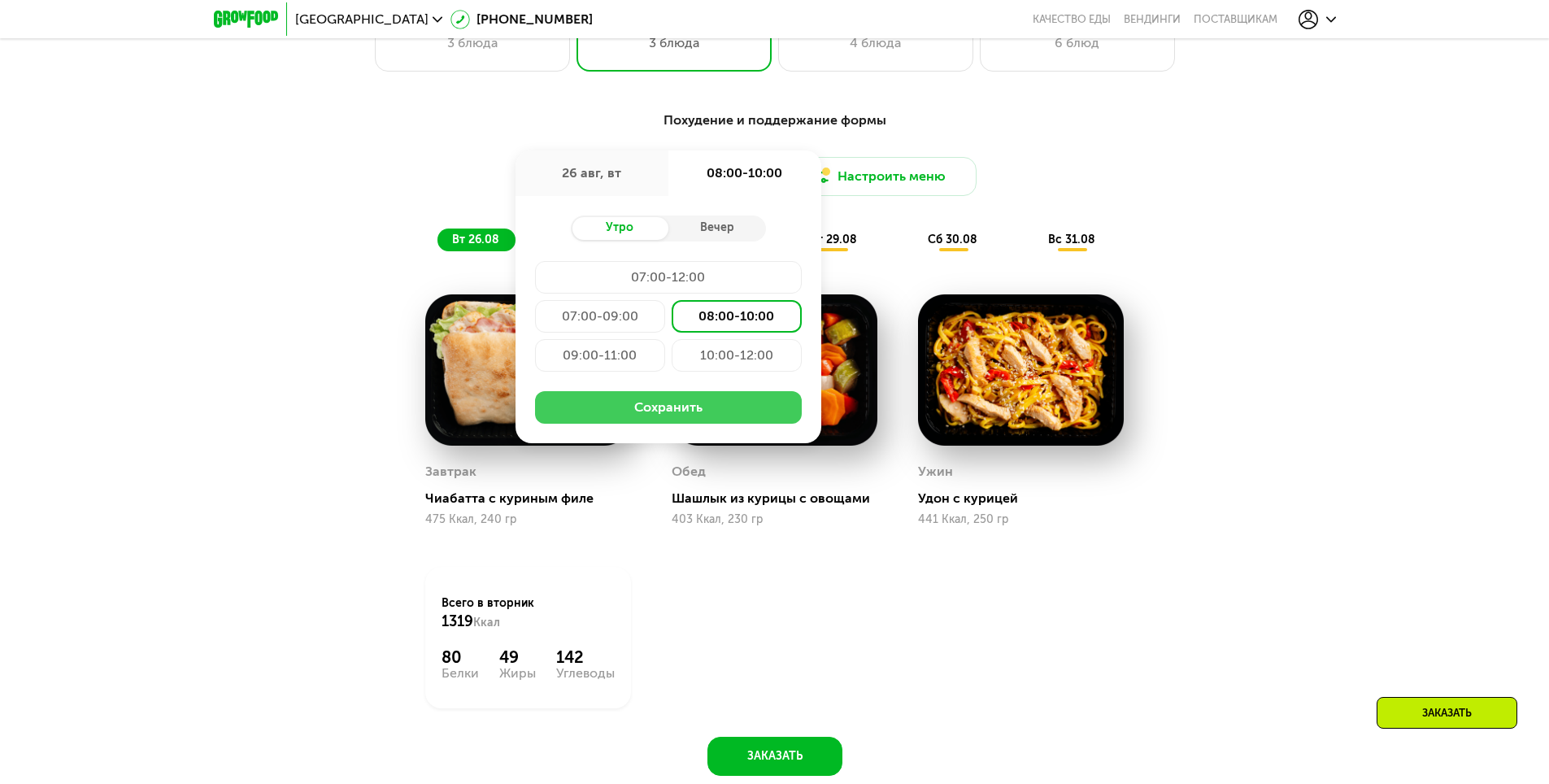
click at [610, 407] on button "Сохранить" at bounding box center [669, 407] width 266 height 33
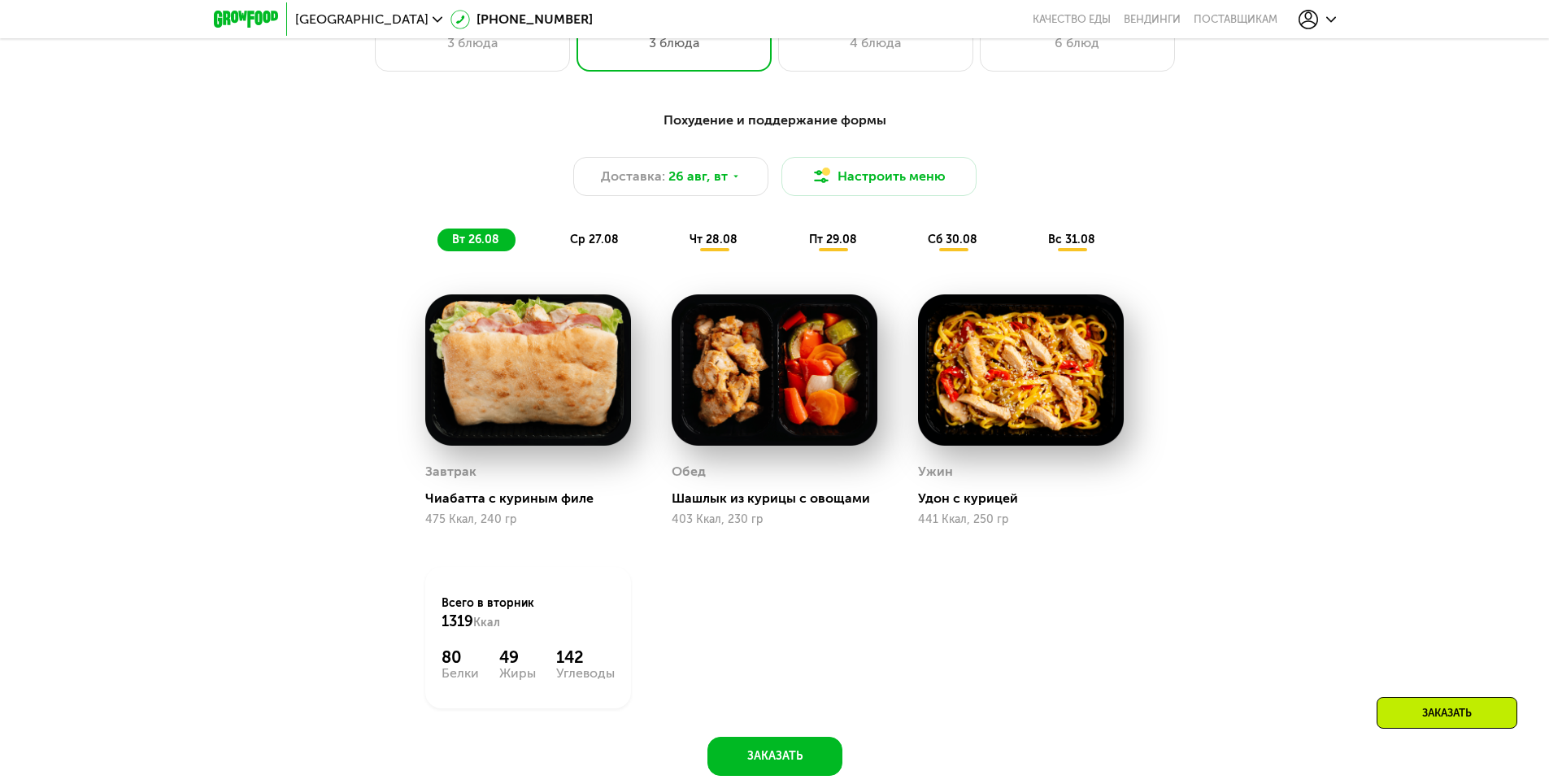
click at [675, 250] on div "ср 27.08" at bounding box center [715, 239] width 79 height 23
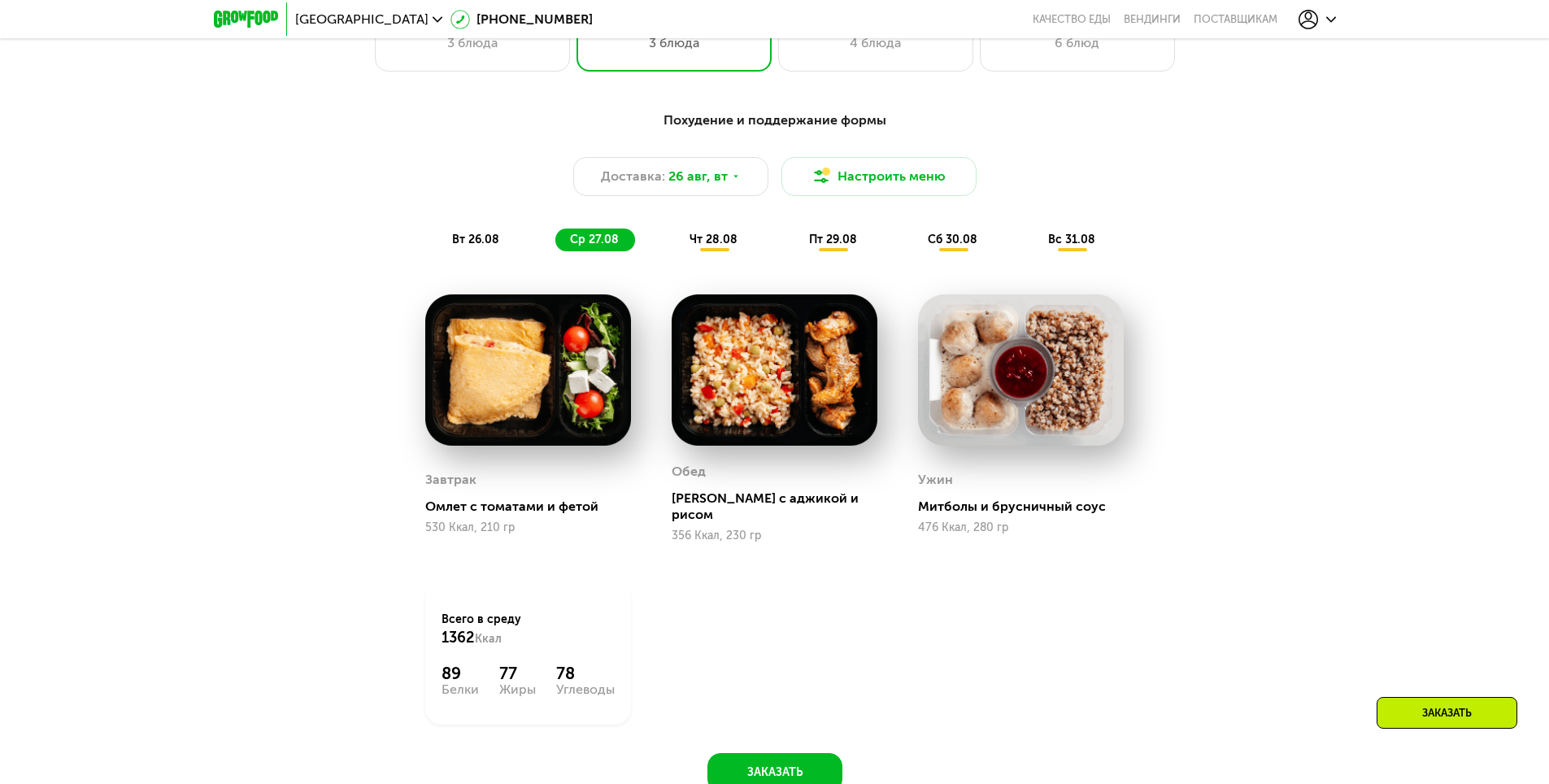
click at [794, 234] on div "чт 28.08" at bounding box center [834, 239] width 79 height 23
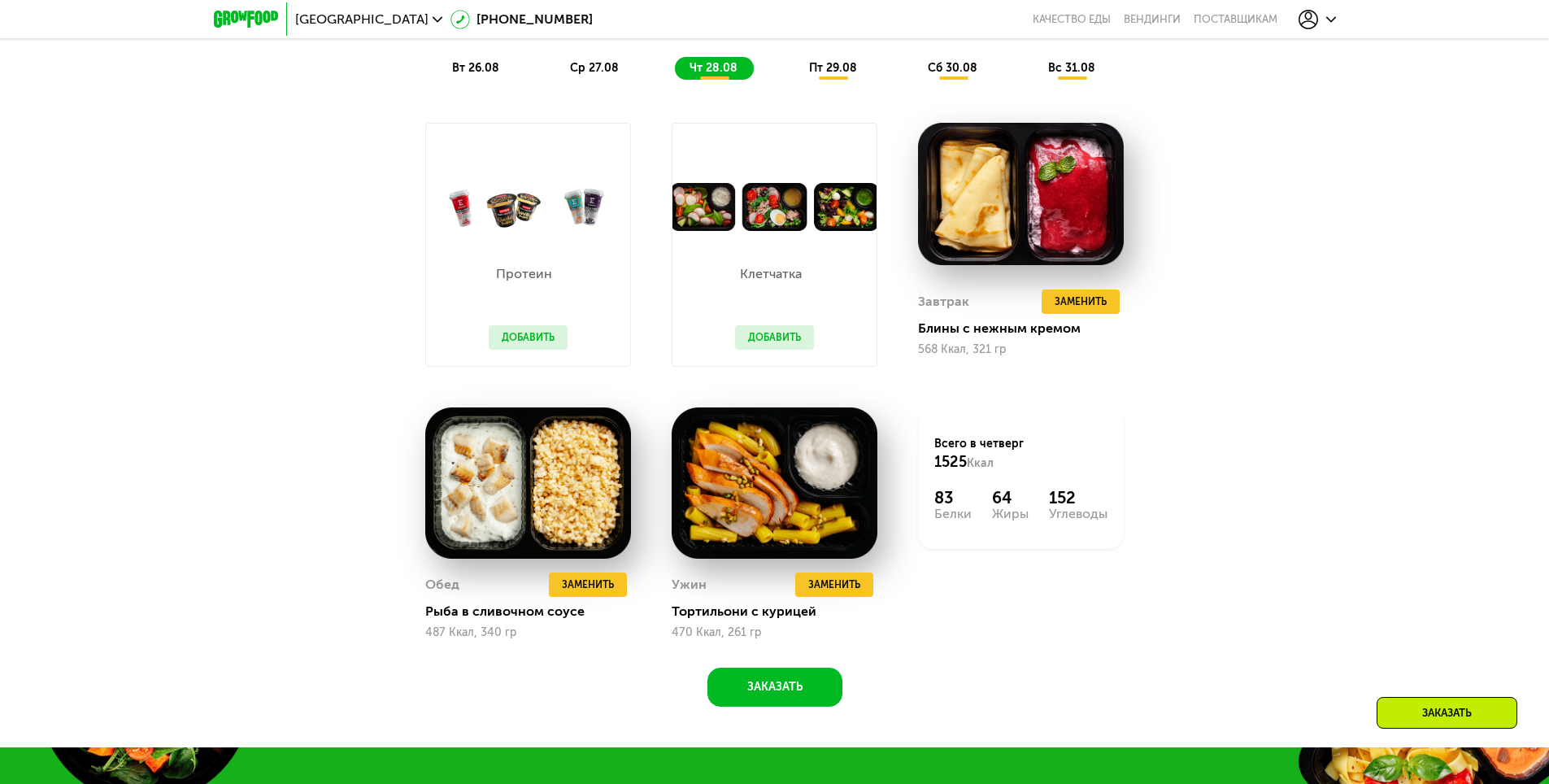
scroll to position [1138, 0]
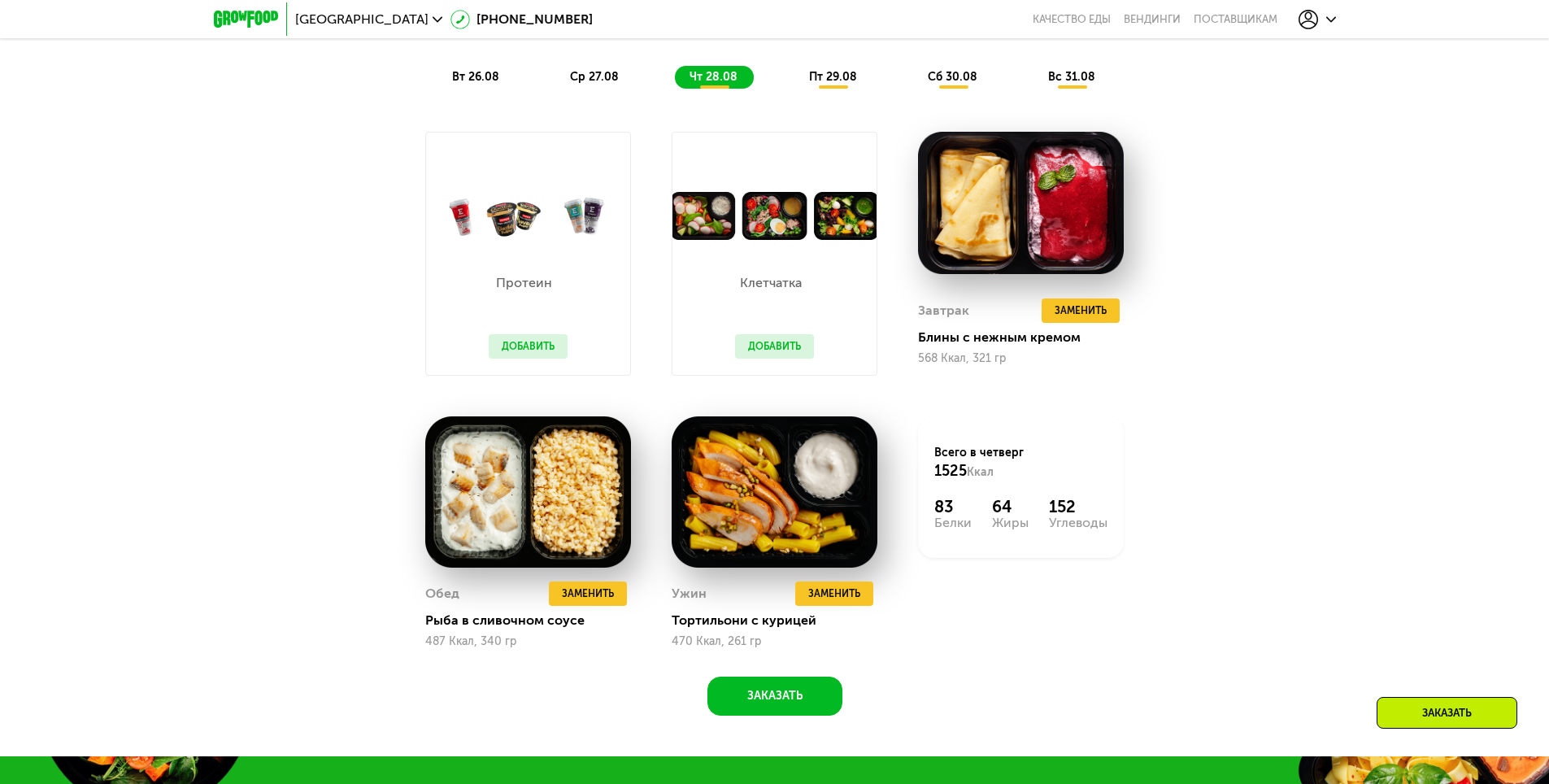
click at [539, 354] on button "Добавить" at bounding box center [529, 346] width 79 height 24
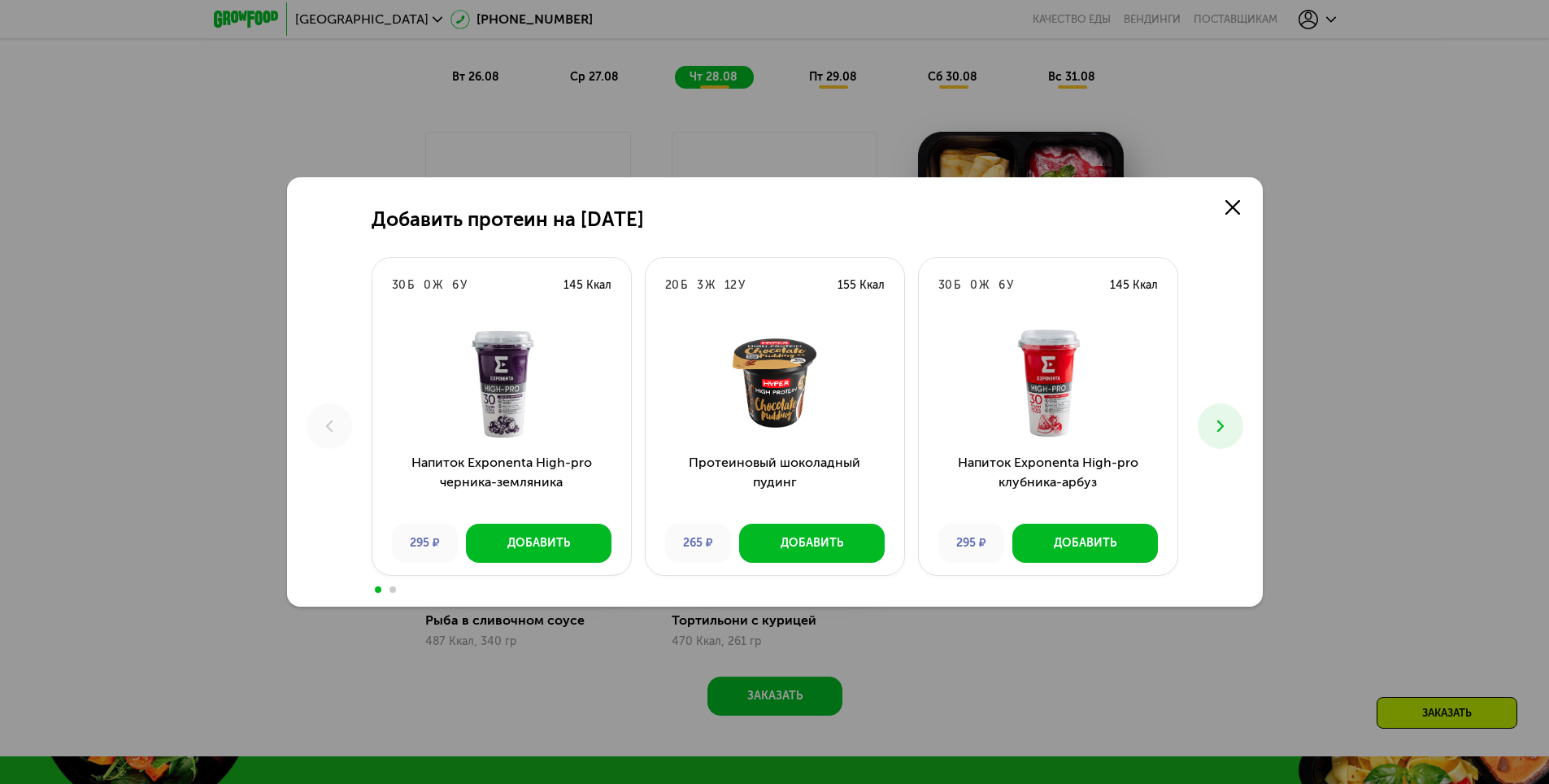
drag, startPoint x: 1208, startPoint y: 442, endPoint x: 1220, endPoint y: 432, distance: 15.6
click at [1209, 442] on button at bounding box center [1221, 426] width 46 height 46
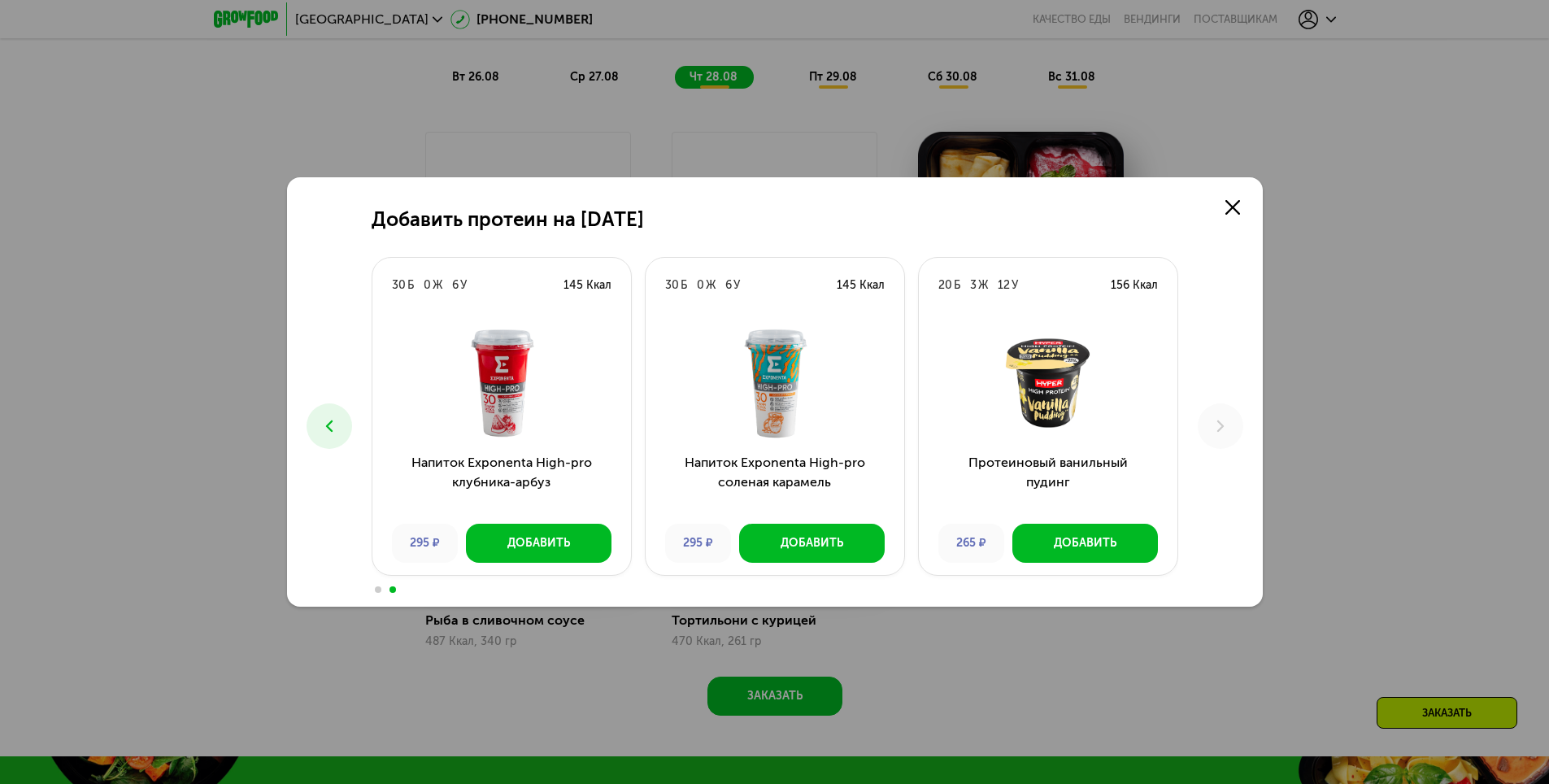
click at [317, 389] on div "Добавить протеин на 28 августа 30 Б 0 Ж 6 У 145 Ккал Напиток Exponenta High-pro…" at bounding box center [774, 391] width 976 height 429
drag, startPoint x: 355, startPoint y: 459, endPoint x: 338, endPoint y: 451, distance: 18.8
click at [345, 455] on div "Добавить протеин на 28 августа 30 Б 0 Ж 6 У 145 Ккал Напиток Exponenta High-pro…" at bounding box center [774, 391] width 976 height 429
click at [332, 433] on icon at bounding box center [329, 426] width 19 height 19
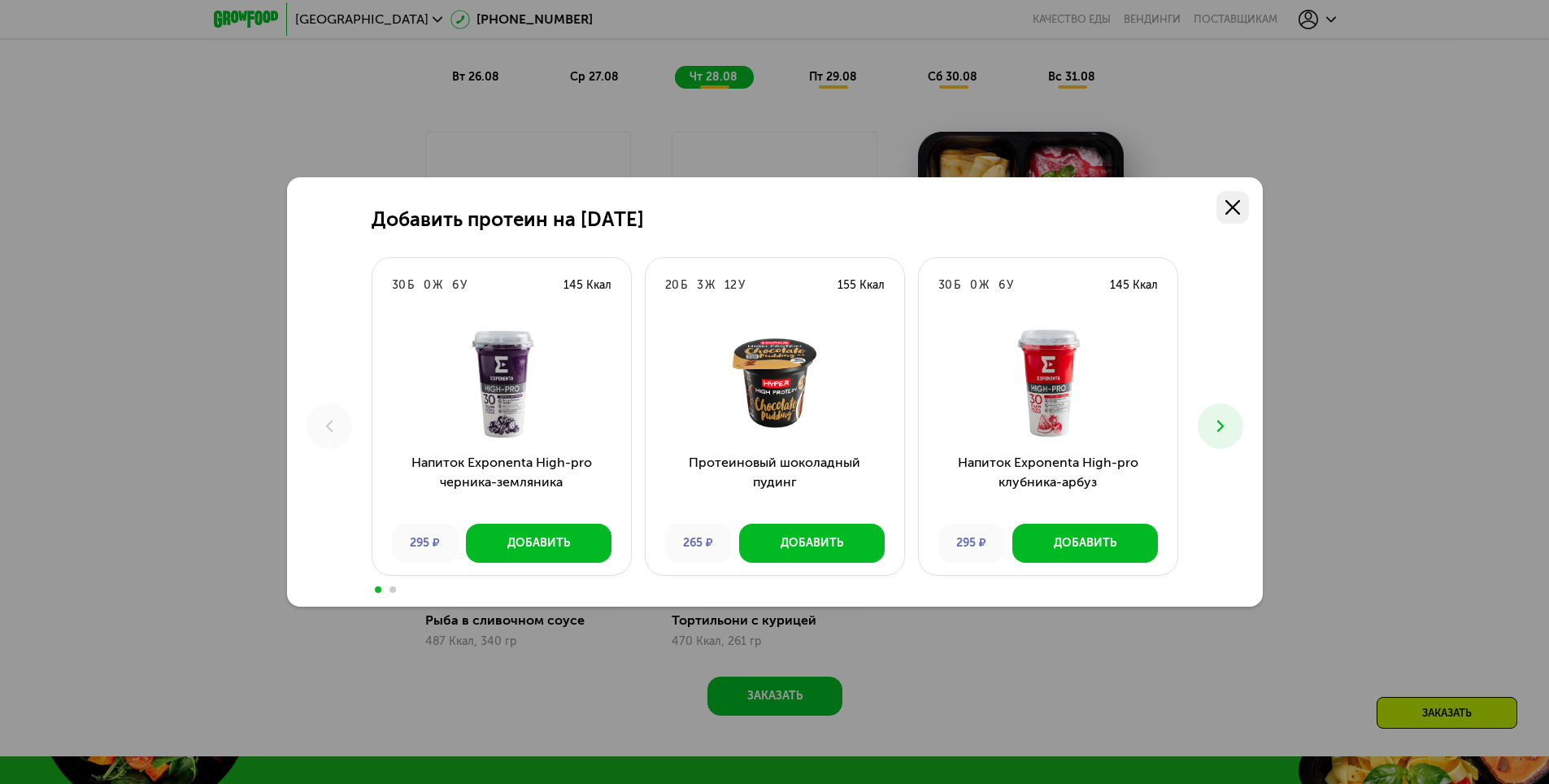
click at [1240, 200] on icon at bounding box center [1232, 207] width 14 height 14
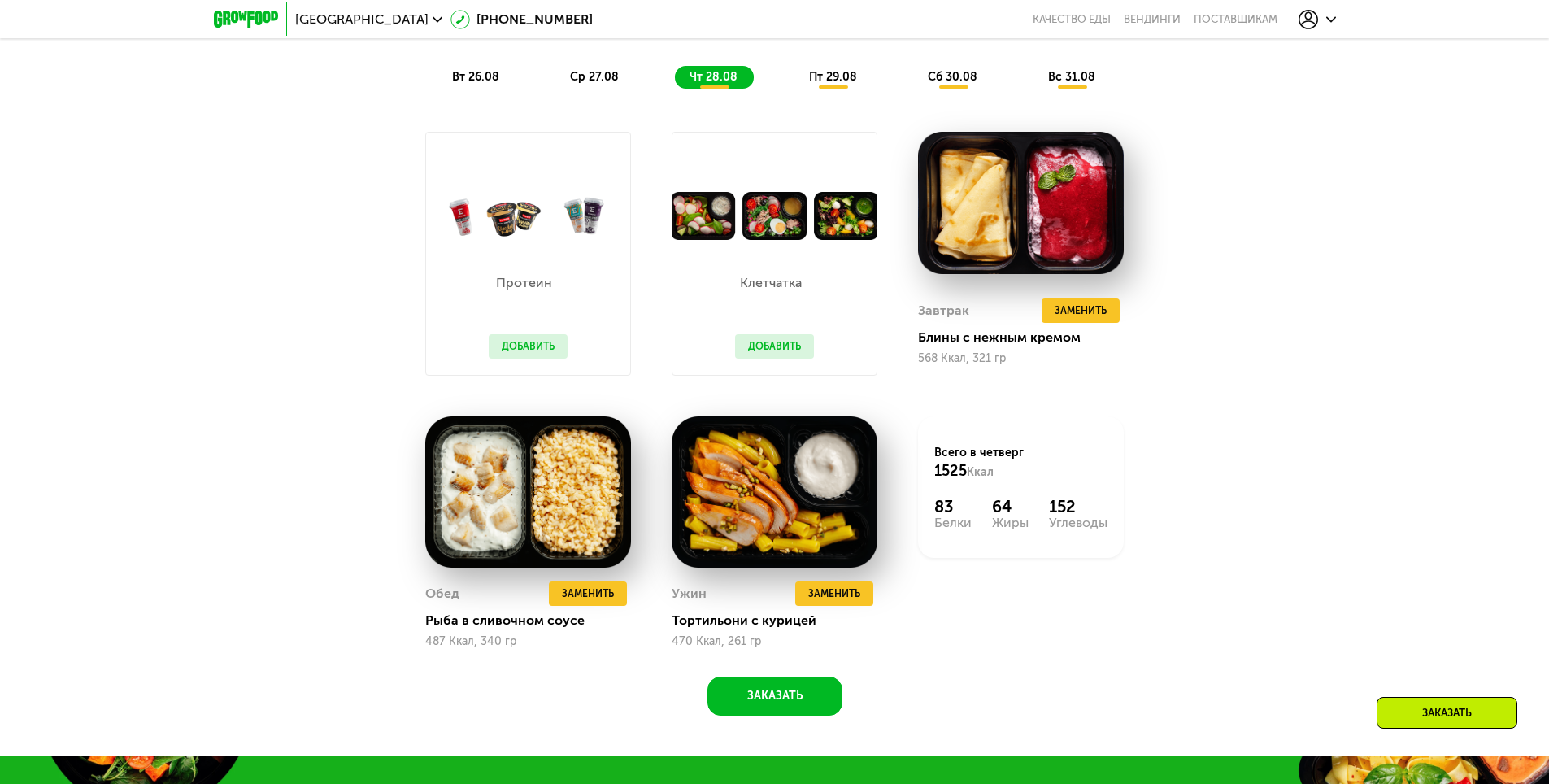
click at [784, 354] on button "Добавить" at bounding box center [775, 346] width 79 height 24
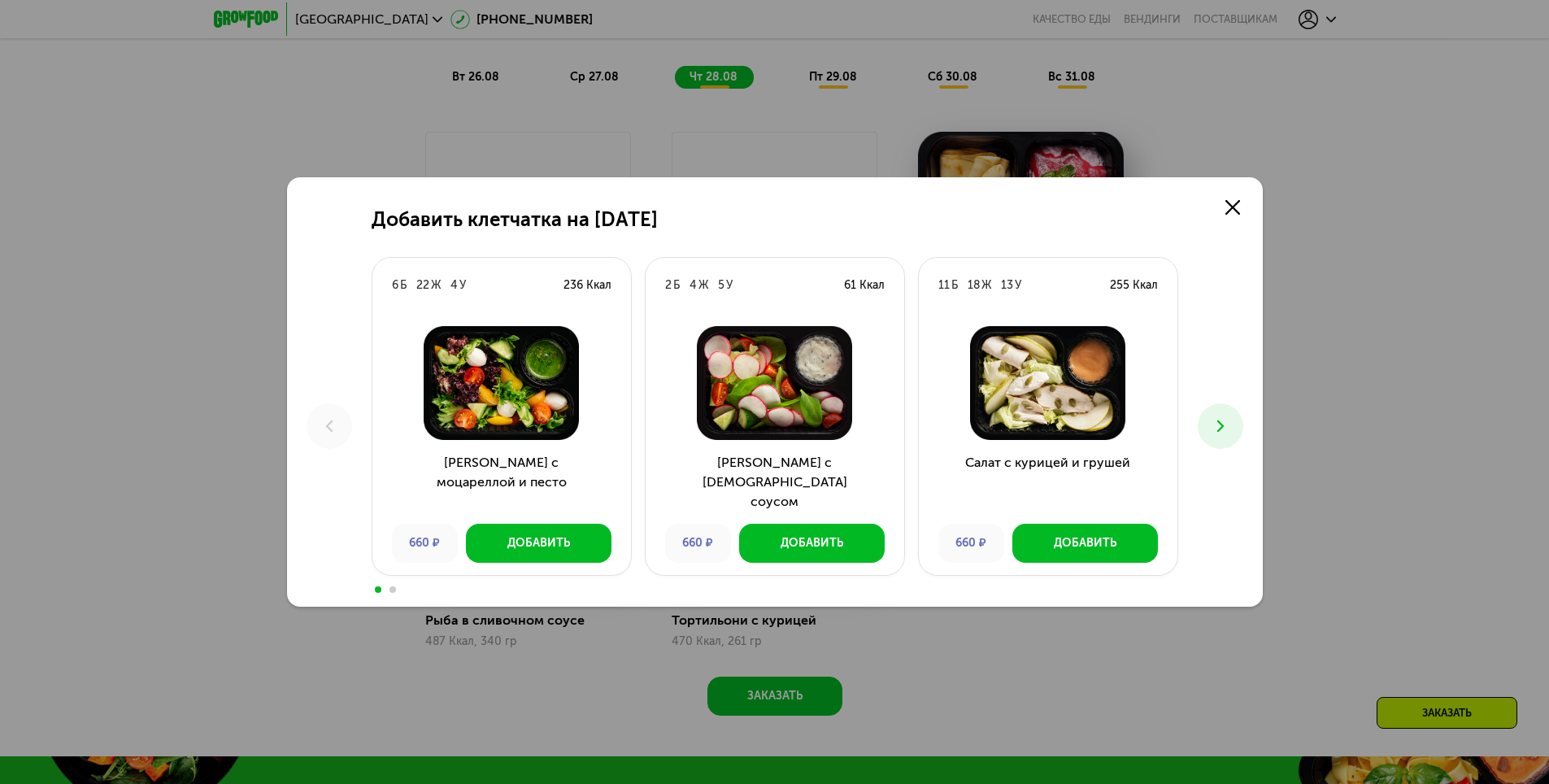
click at [1234, 427] on button at bounding box center [1221, 426] width 46 height 46
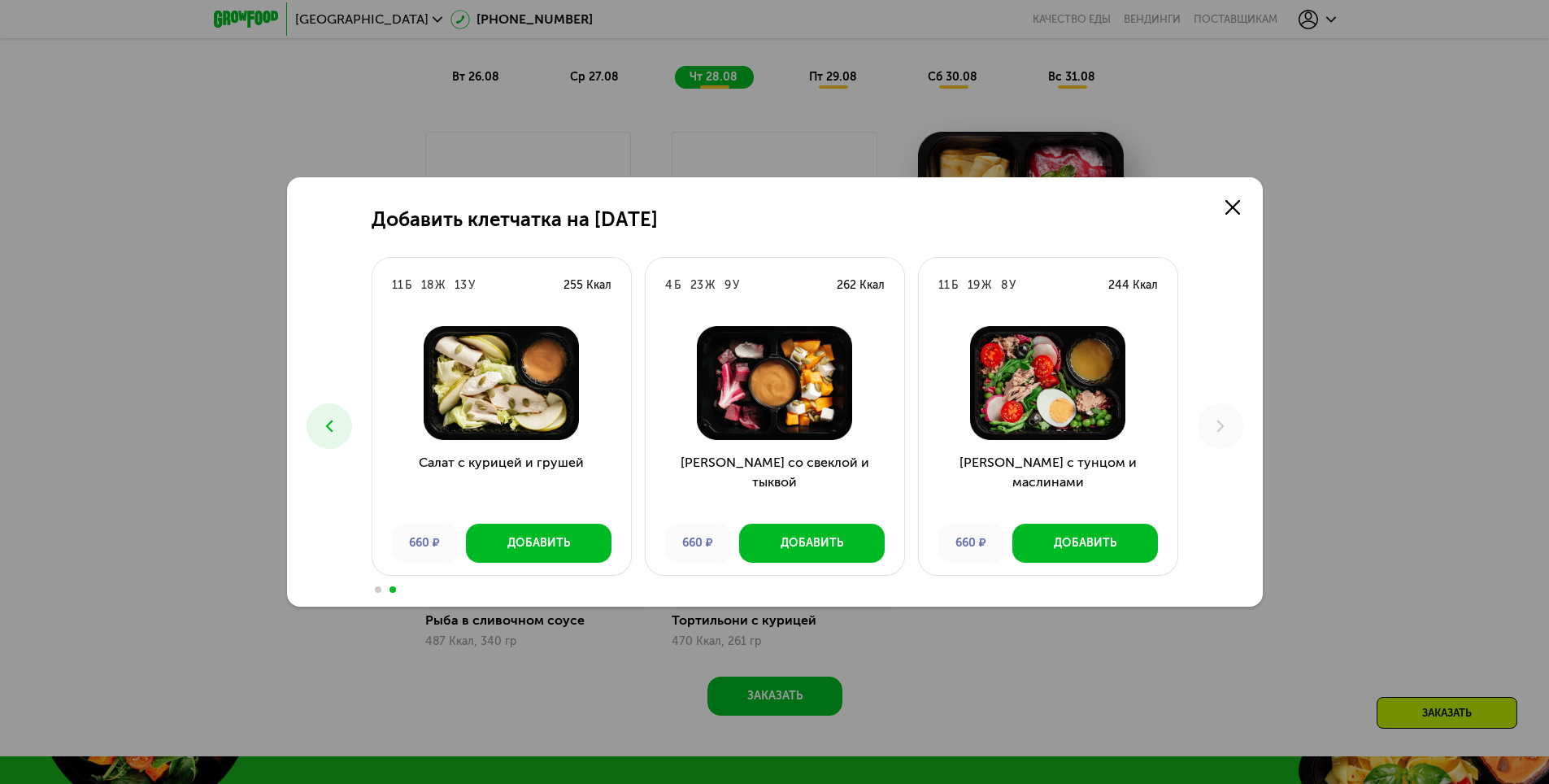
click at [1146, 236] on div "Добавить клетчатка на 28 августа 6 Б 22 Ж 4 У 236 Ккал Салат с моцареллой и пес…" at bounding box center [774, 391] width 976 height 429
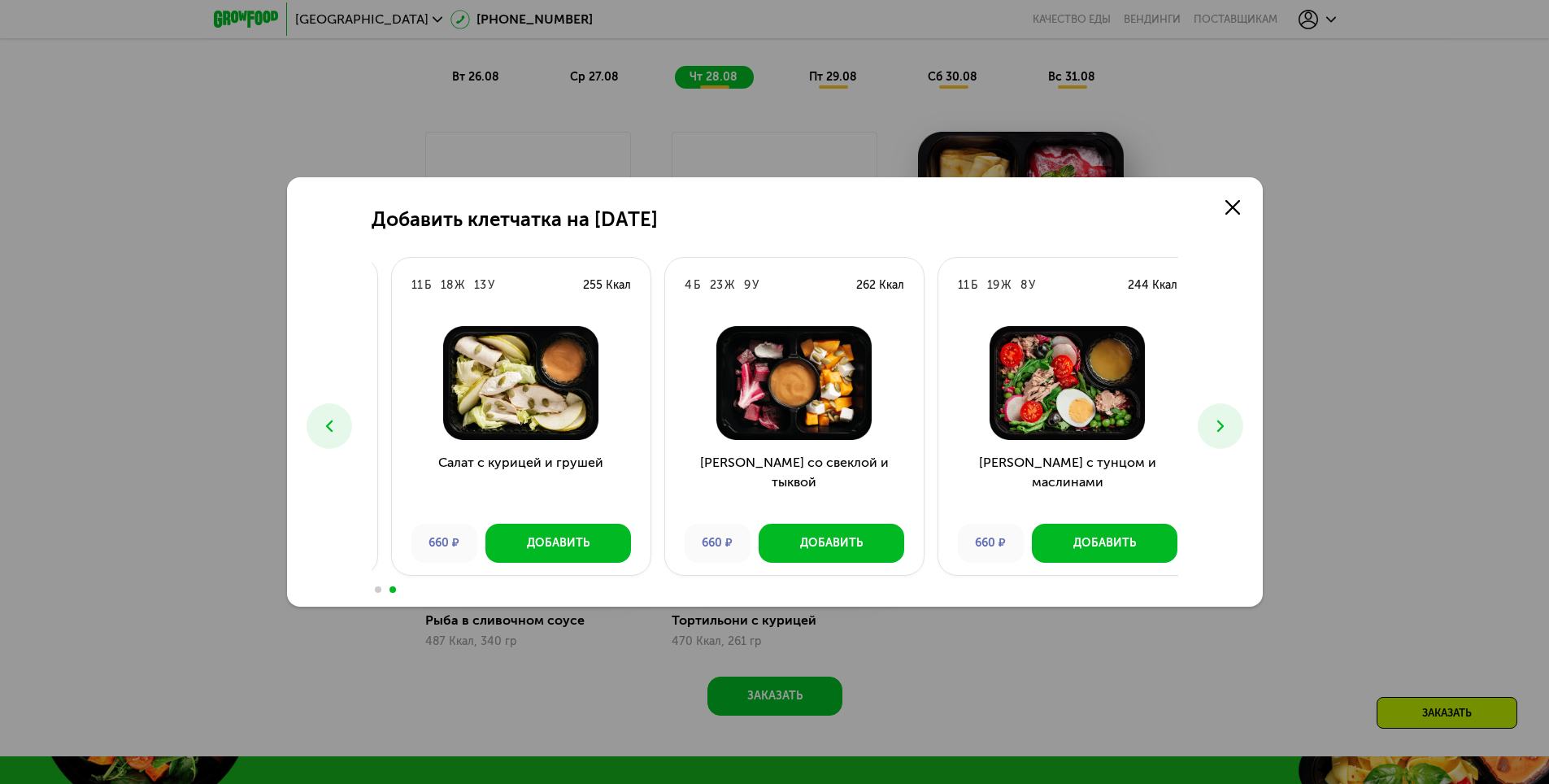
click at [691, 287] on div "4 Б 23 Ж 9 У 262 Ккал" at bounding box center [794, 286] width 259 height 56
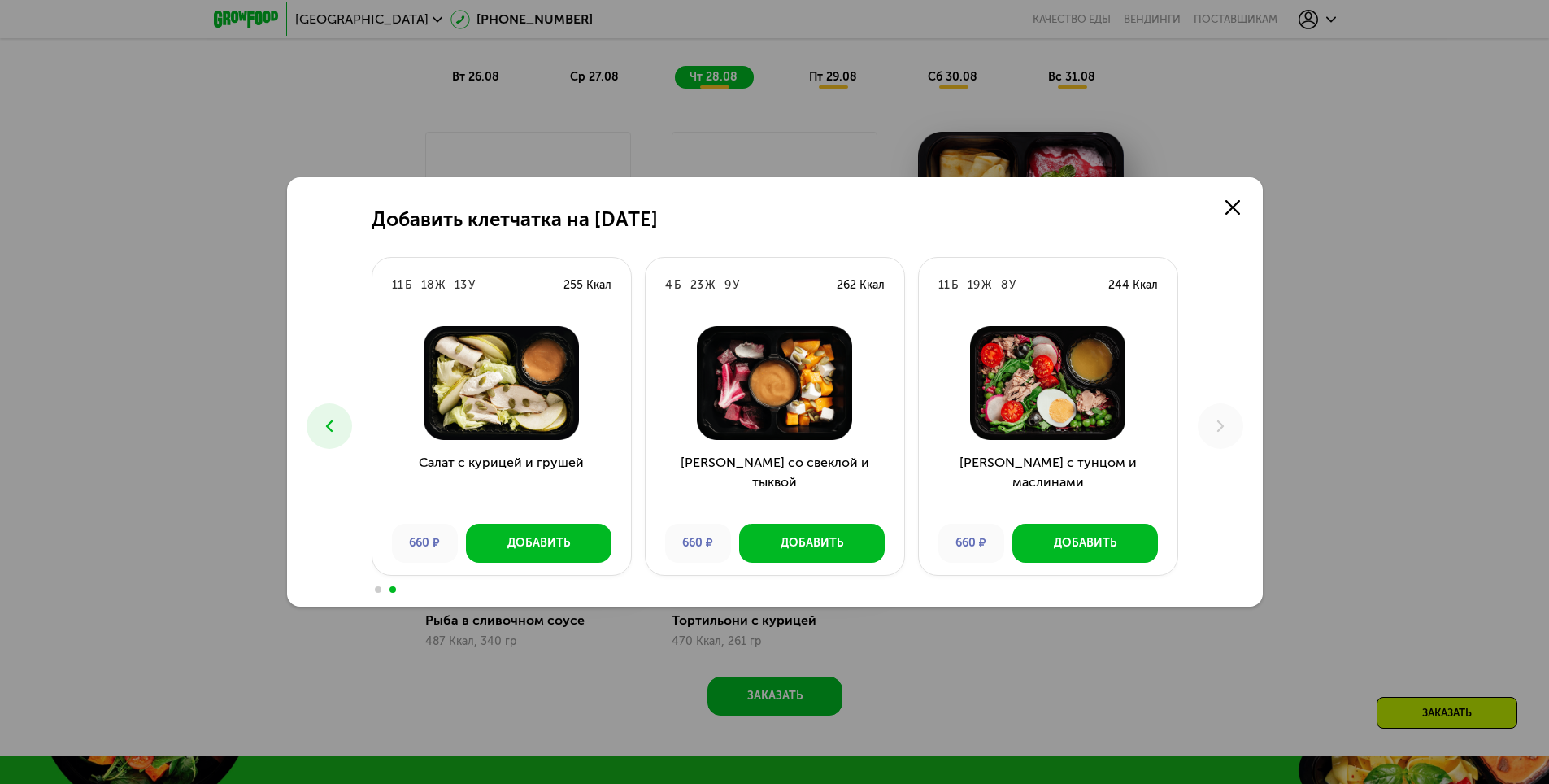
click at [326, 421] on icon at bounding box center [329, 426] width 19 height 19
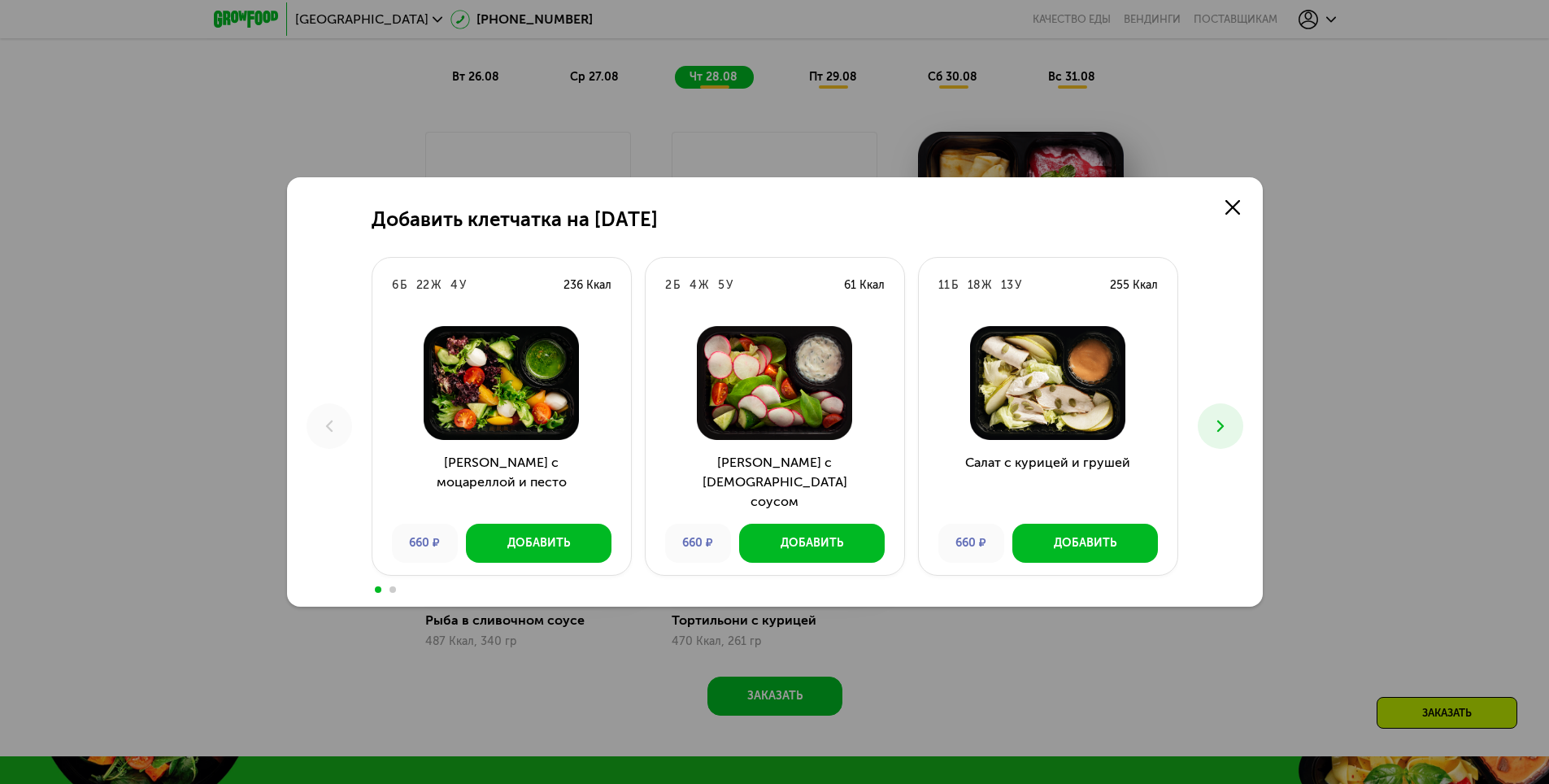
click at [1224, 411] on button at bounding box center [1221, 426] width 46 height 46
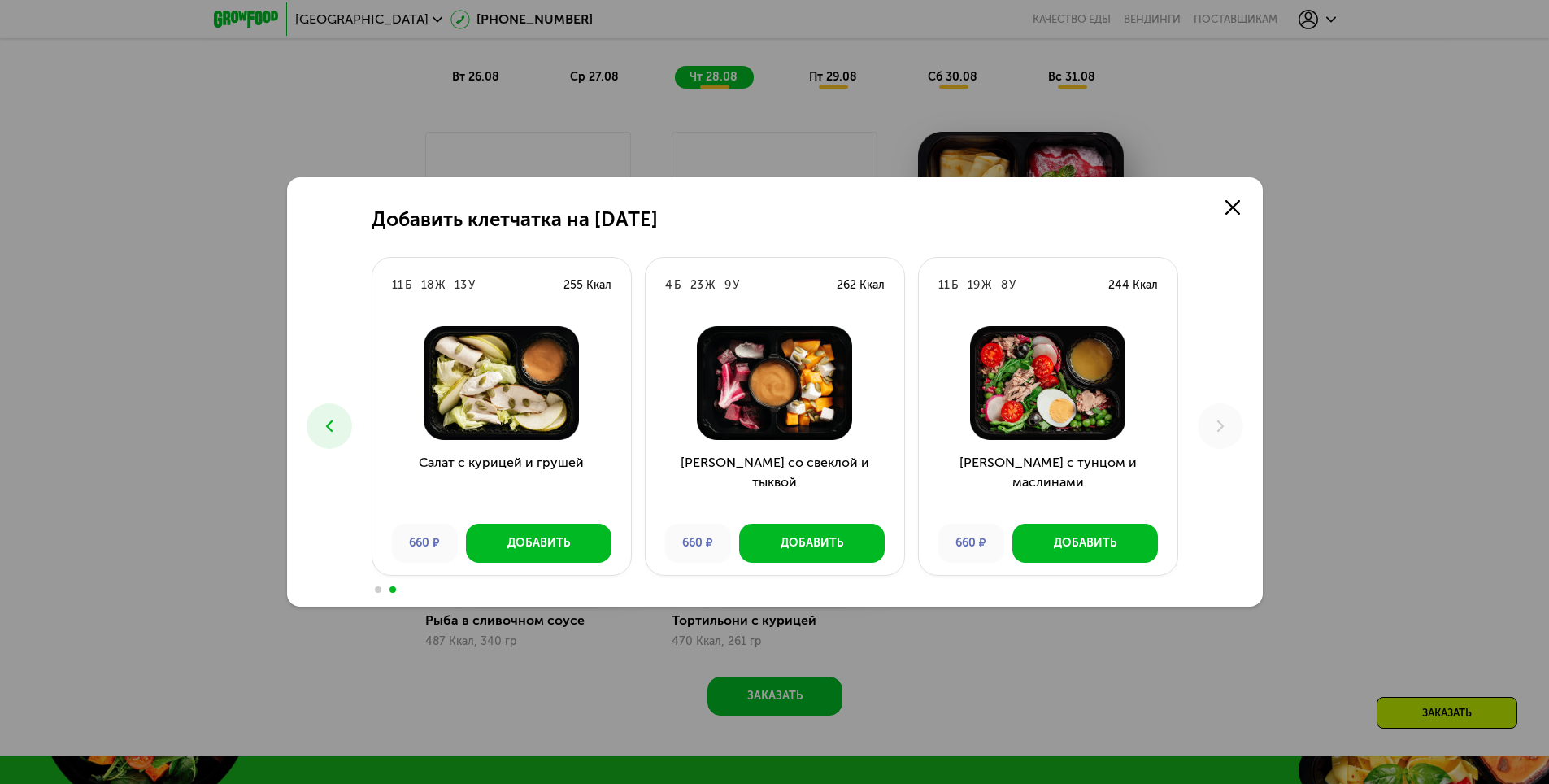
click at [1321, 275] on div "Добавить клетчатка на 28 августа 6 Б 22 Ж 4 У 236 Ккал Салат с моцареллой и пес…" at bounding box center [774, 392] width 1549 height 784
click at [1233, 204] on icon at bounding box center [1232, 207] width 14 height 14
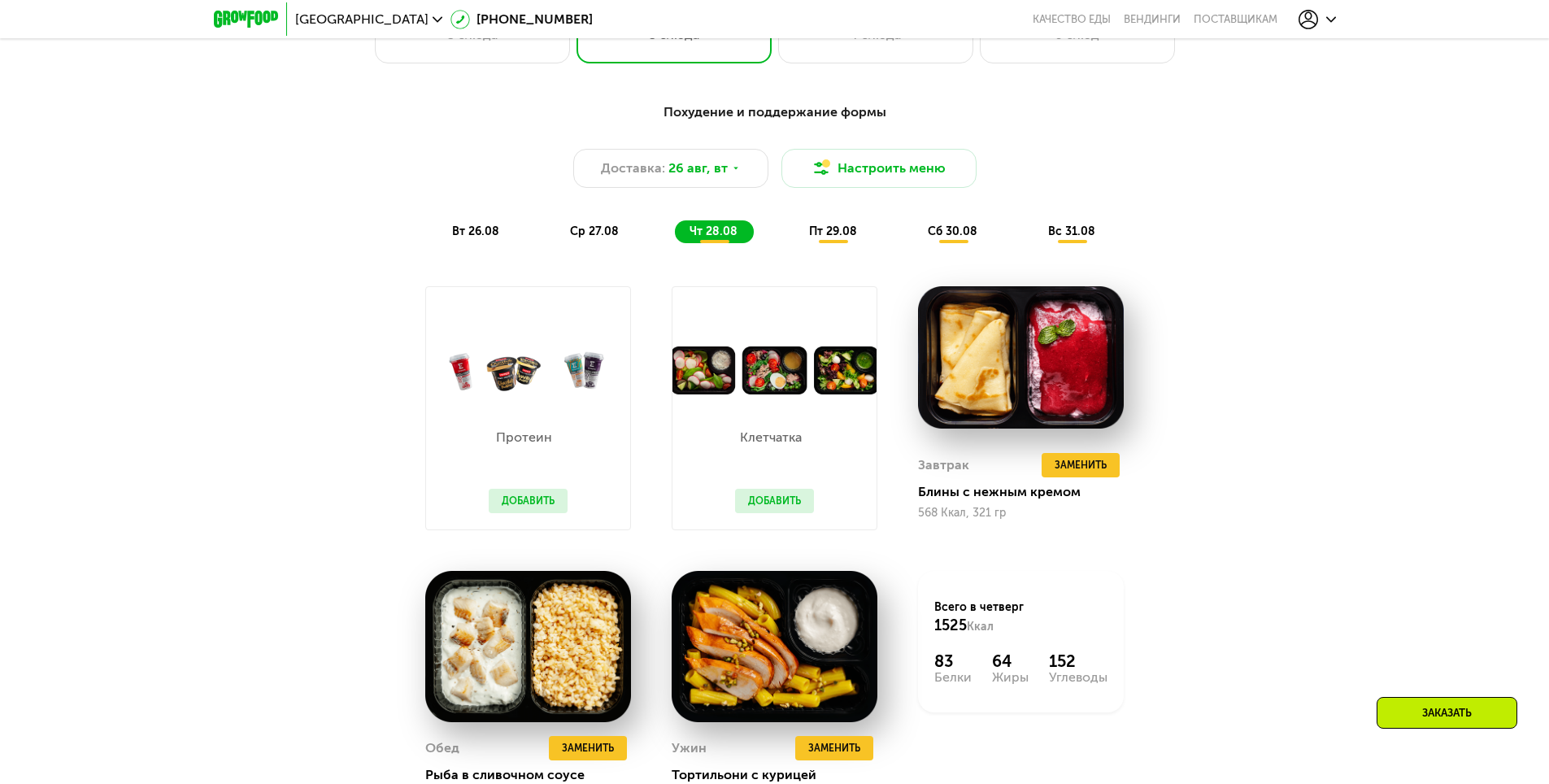
scroll to position [975, 0]
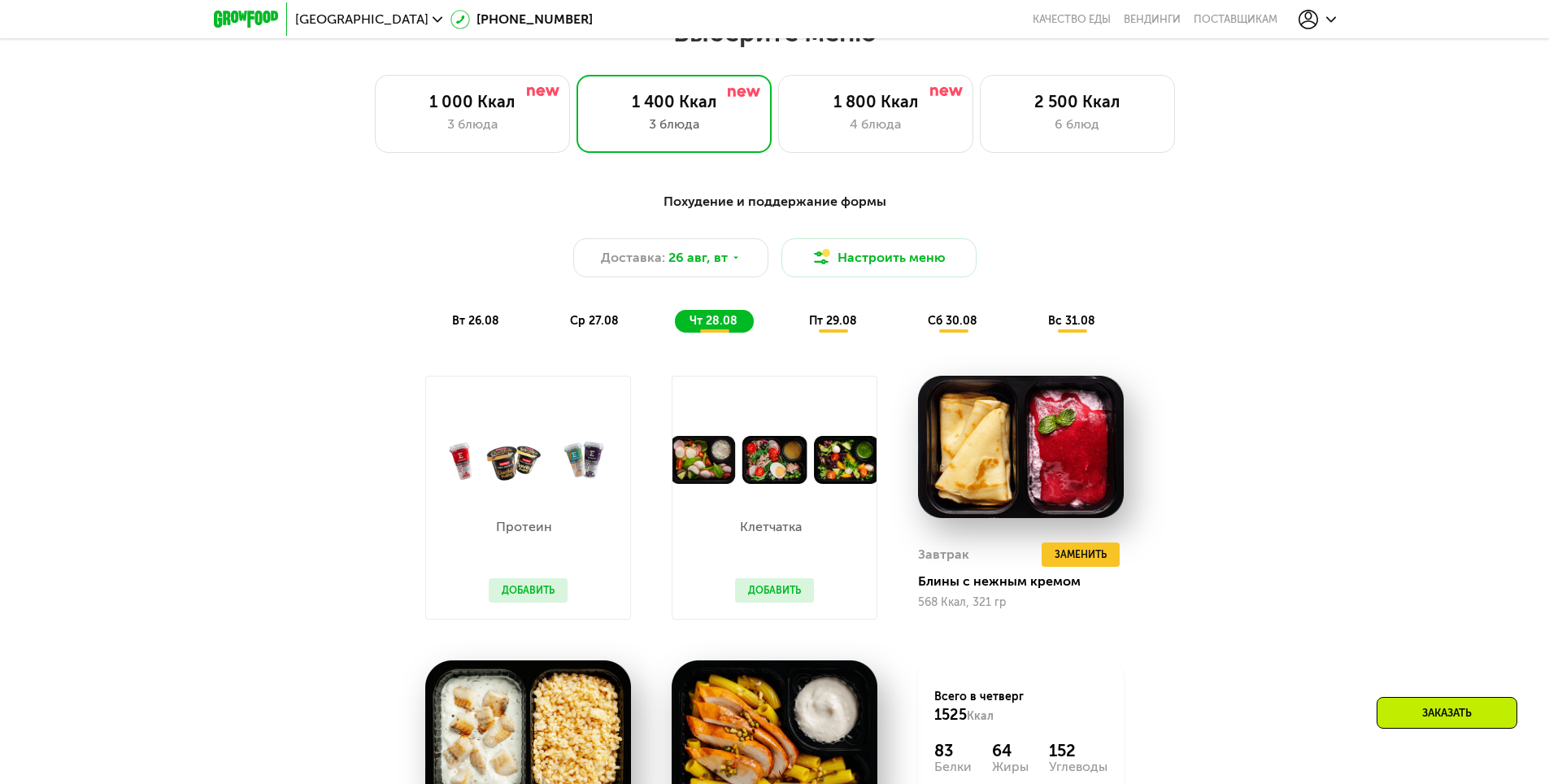
click at [913, 332] on div "пт 29.08" at bounding box center [953, 320] width 80 height 23
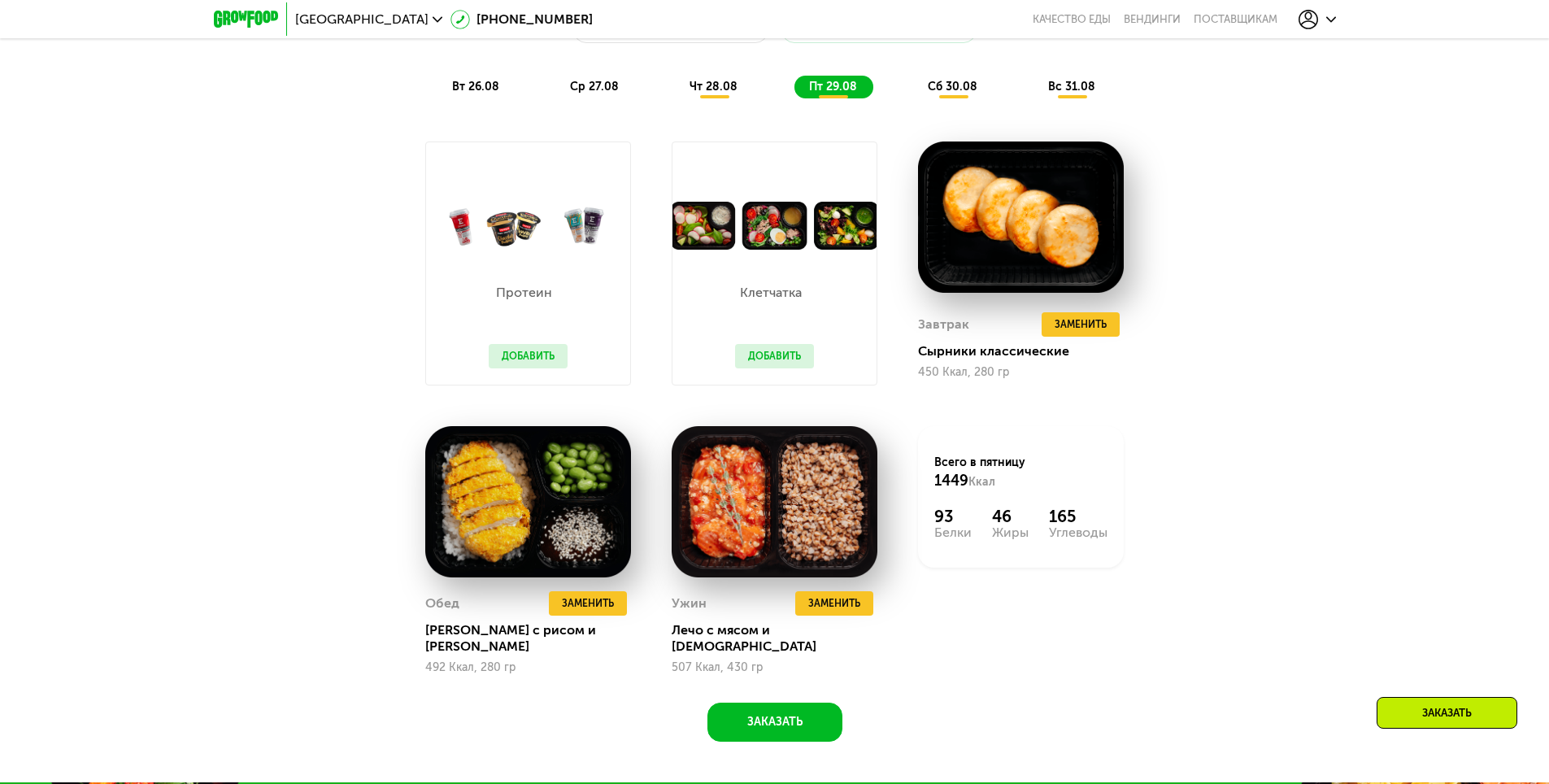
scroll to position [1138, 0]
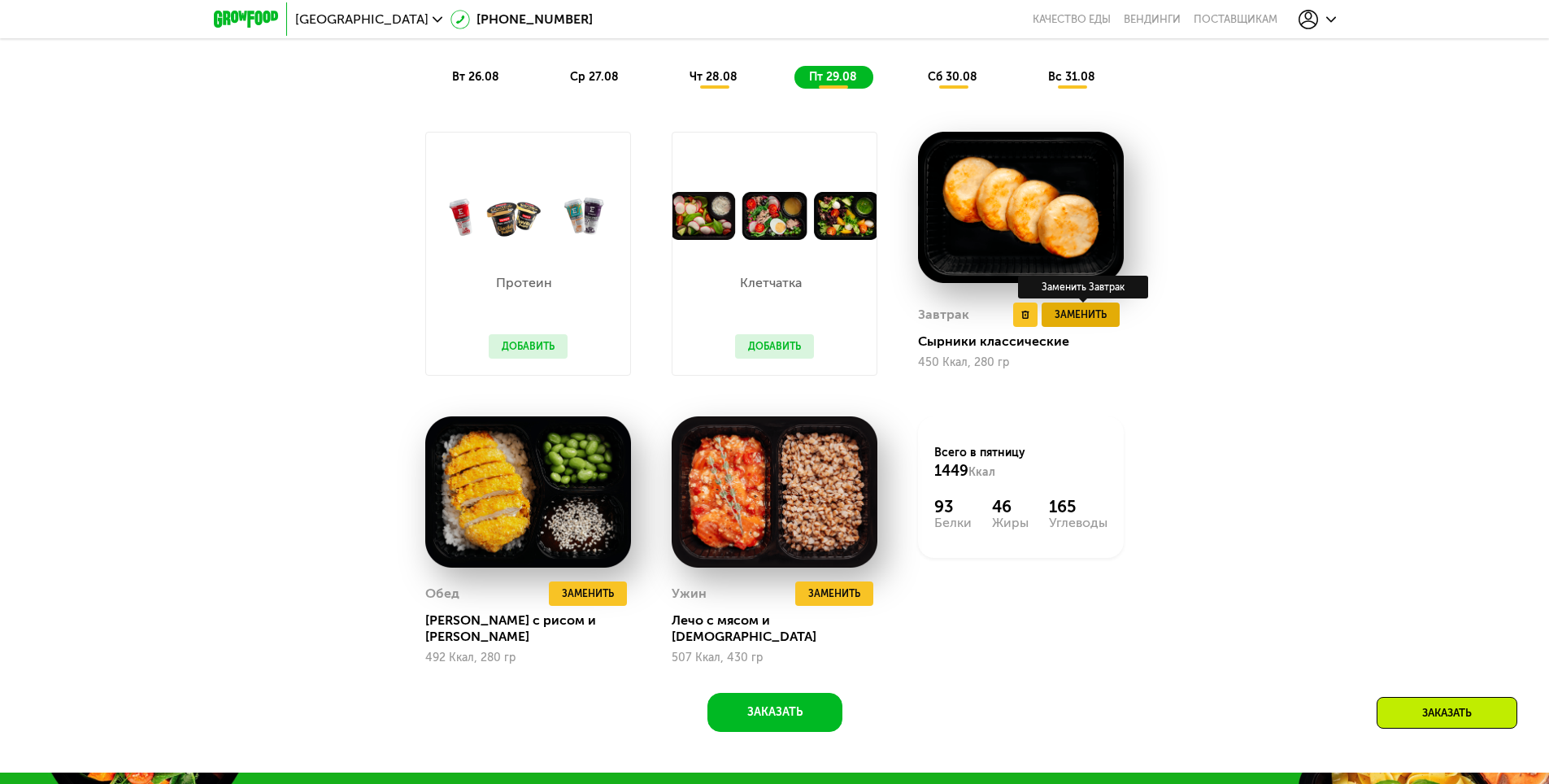
click at [1073, 311] on button "Заменить" at bounding box center [1081, 314] width 78 height 24
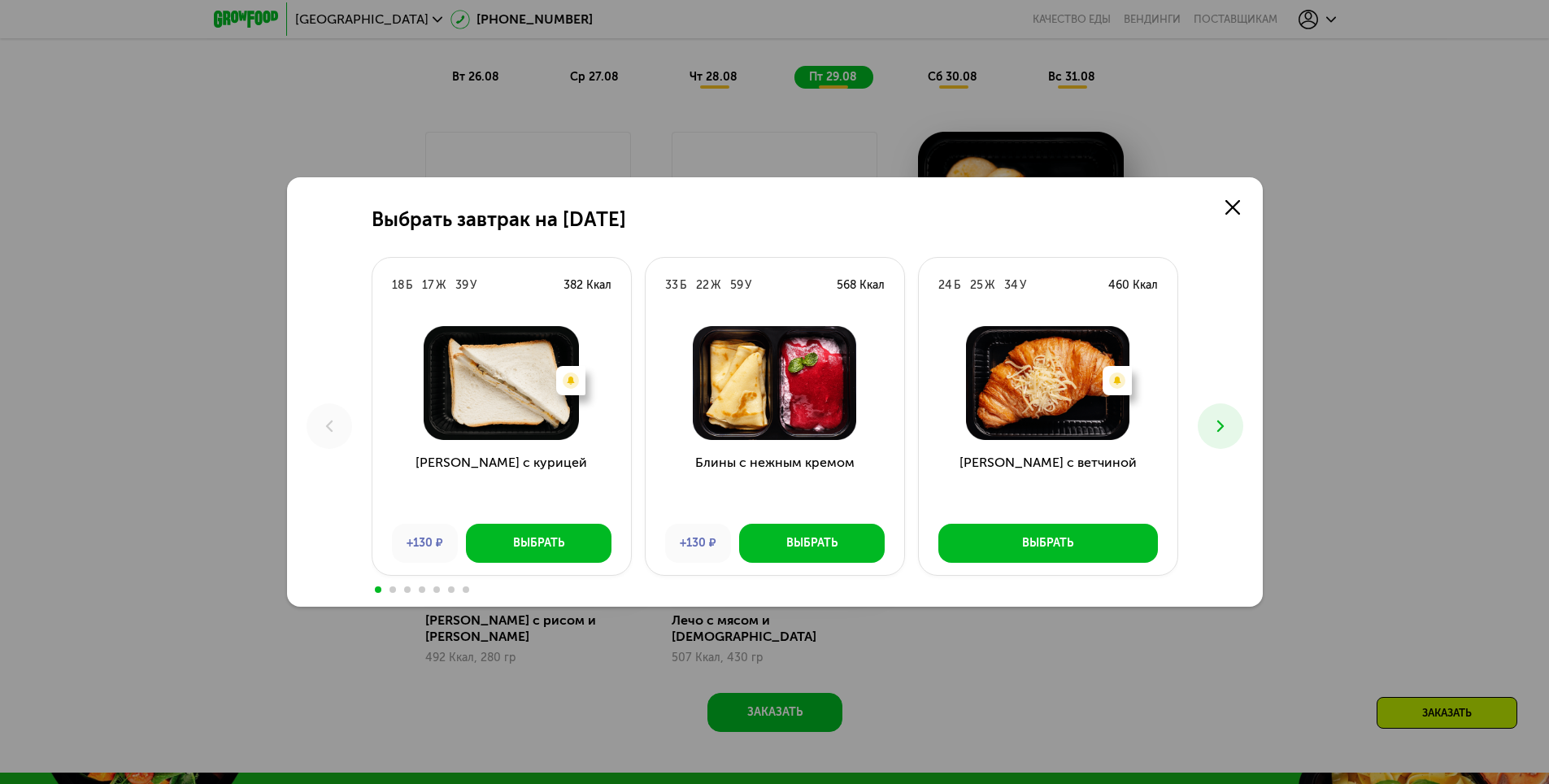
click at [1209, 420] on button at bounding box center [1221, 426] width 46 height 46
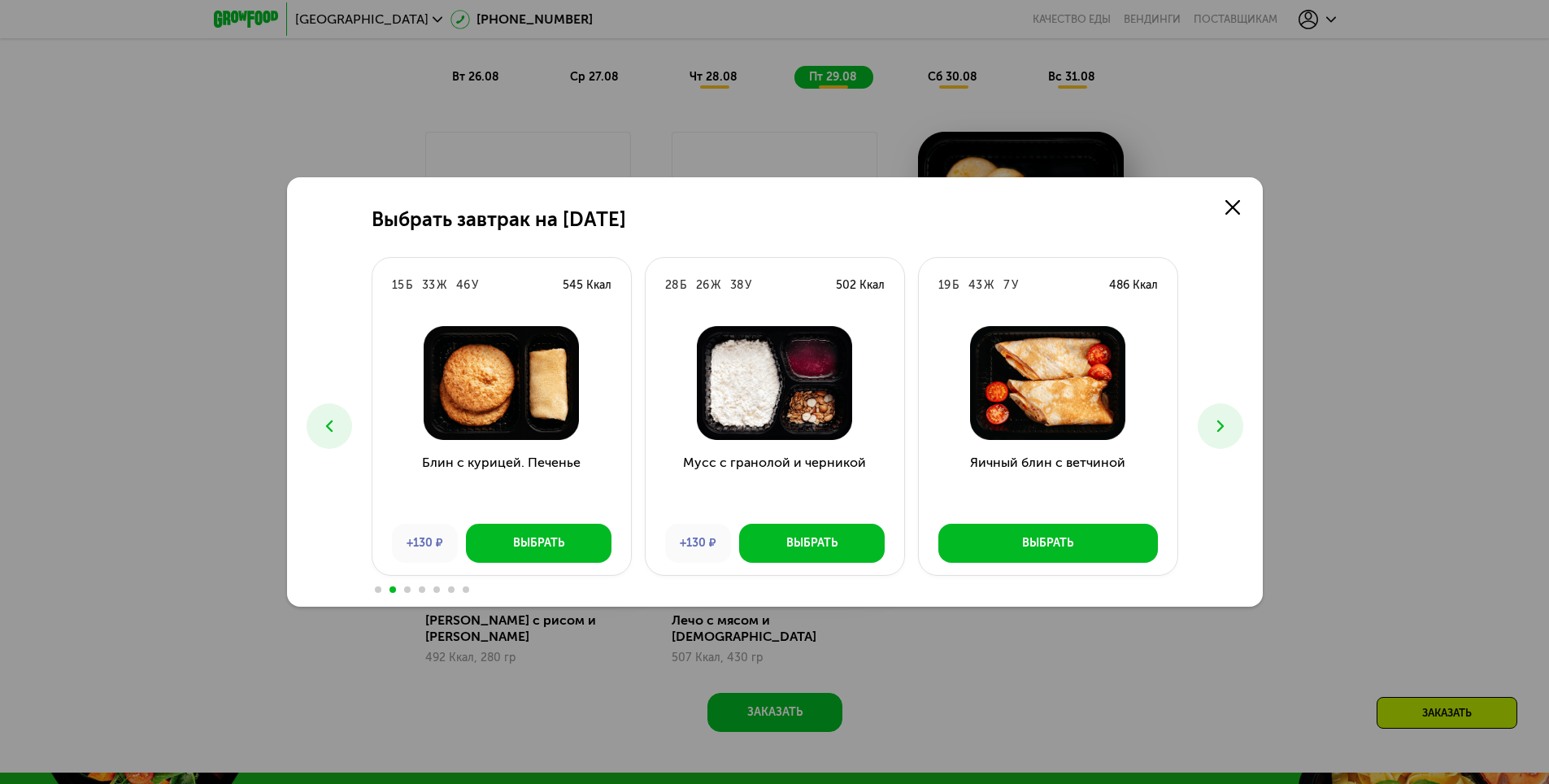
click at [1229, 422] on icon at bounding box center [1220, 426] width 19 height 19
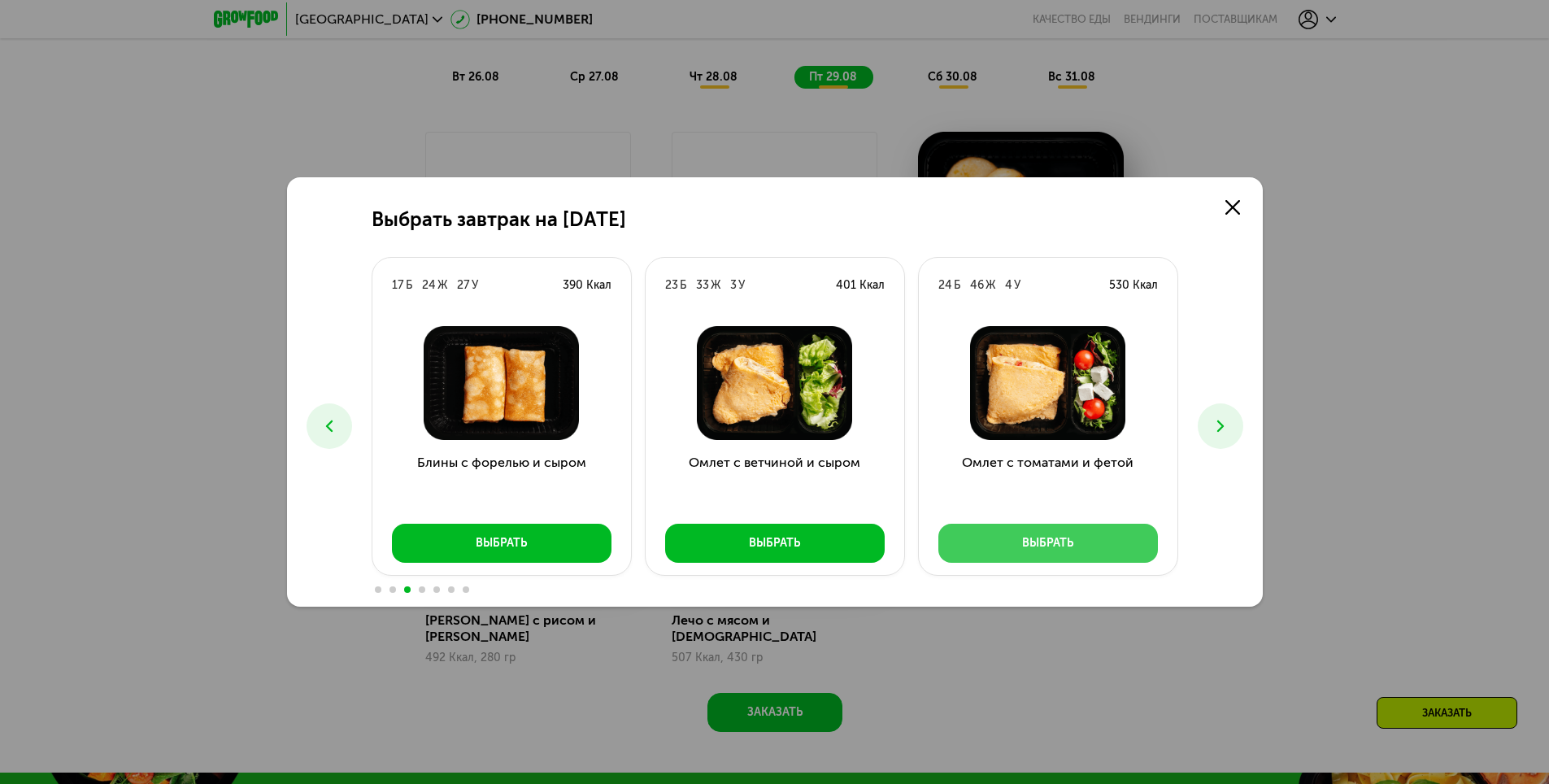
click at [1091, 550] on button "Выбрать" at bounding box center [1048, 543] width 219 height 39
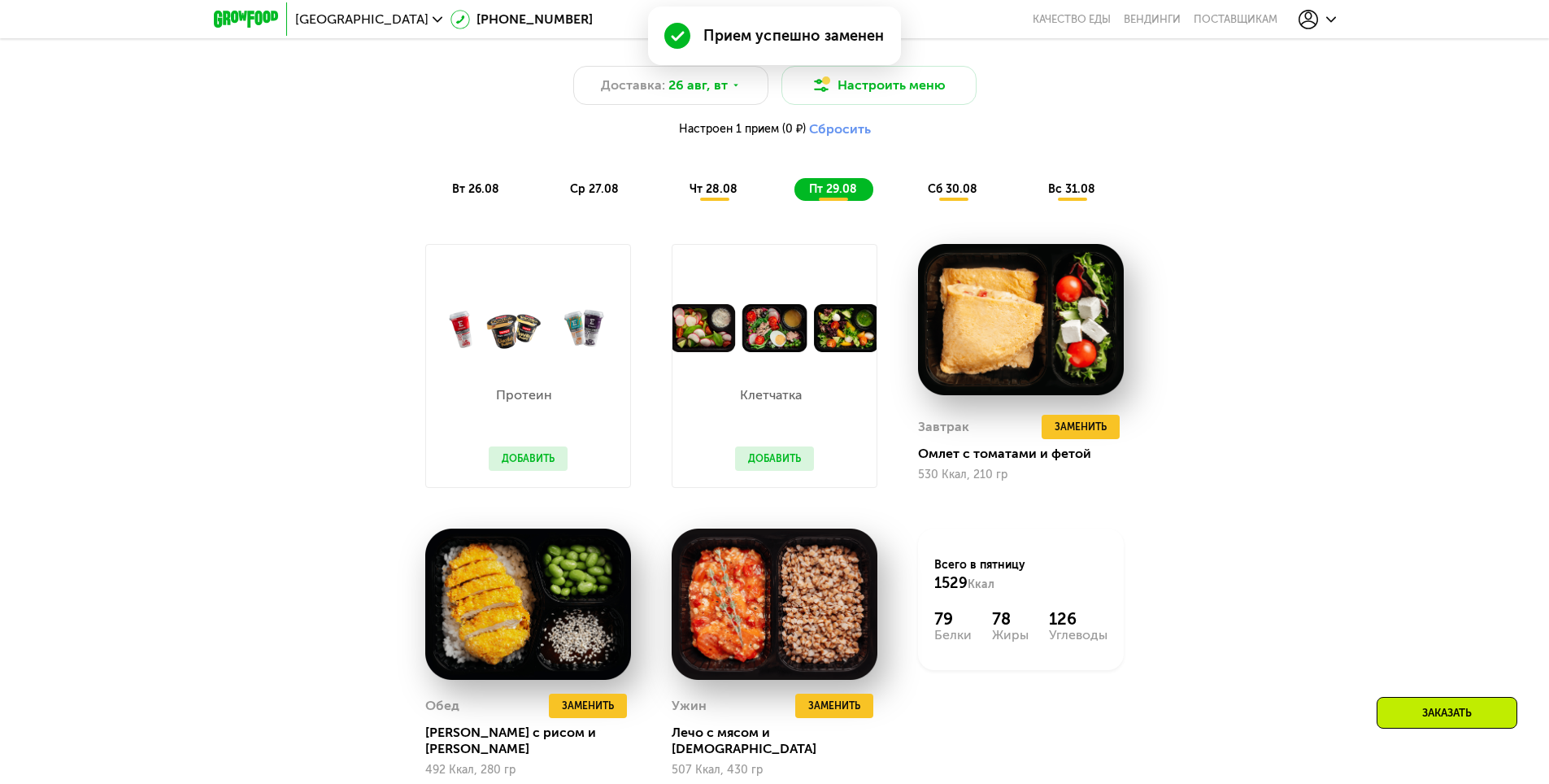
scroll to position [1057, 0]
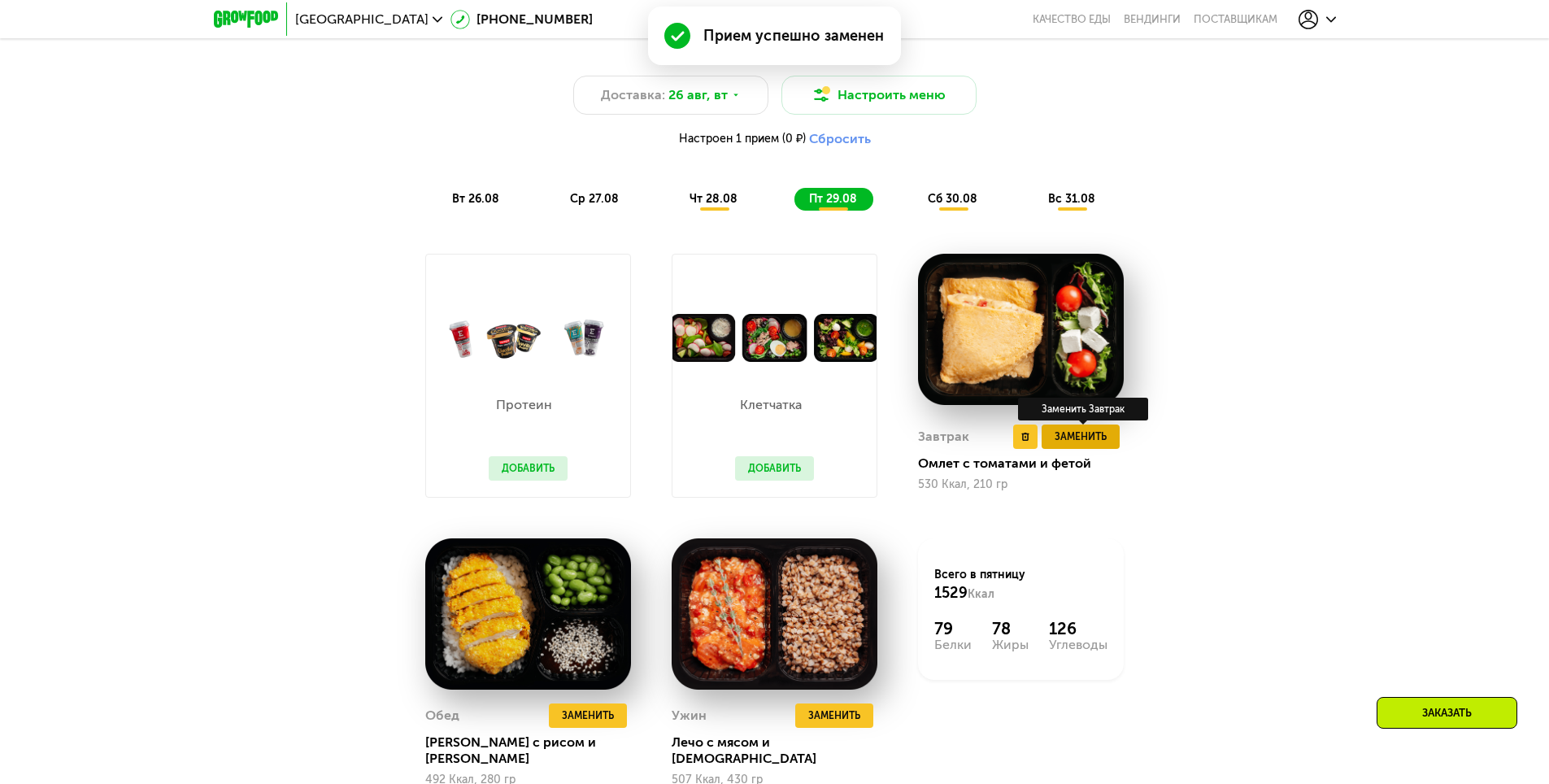
click at [1092, 439] on span "Заменить" at bounding box center [1081, 436] width 52 height 16
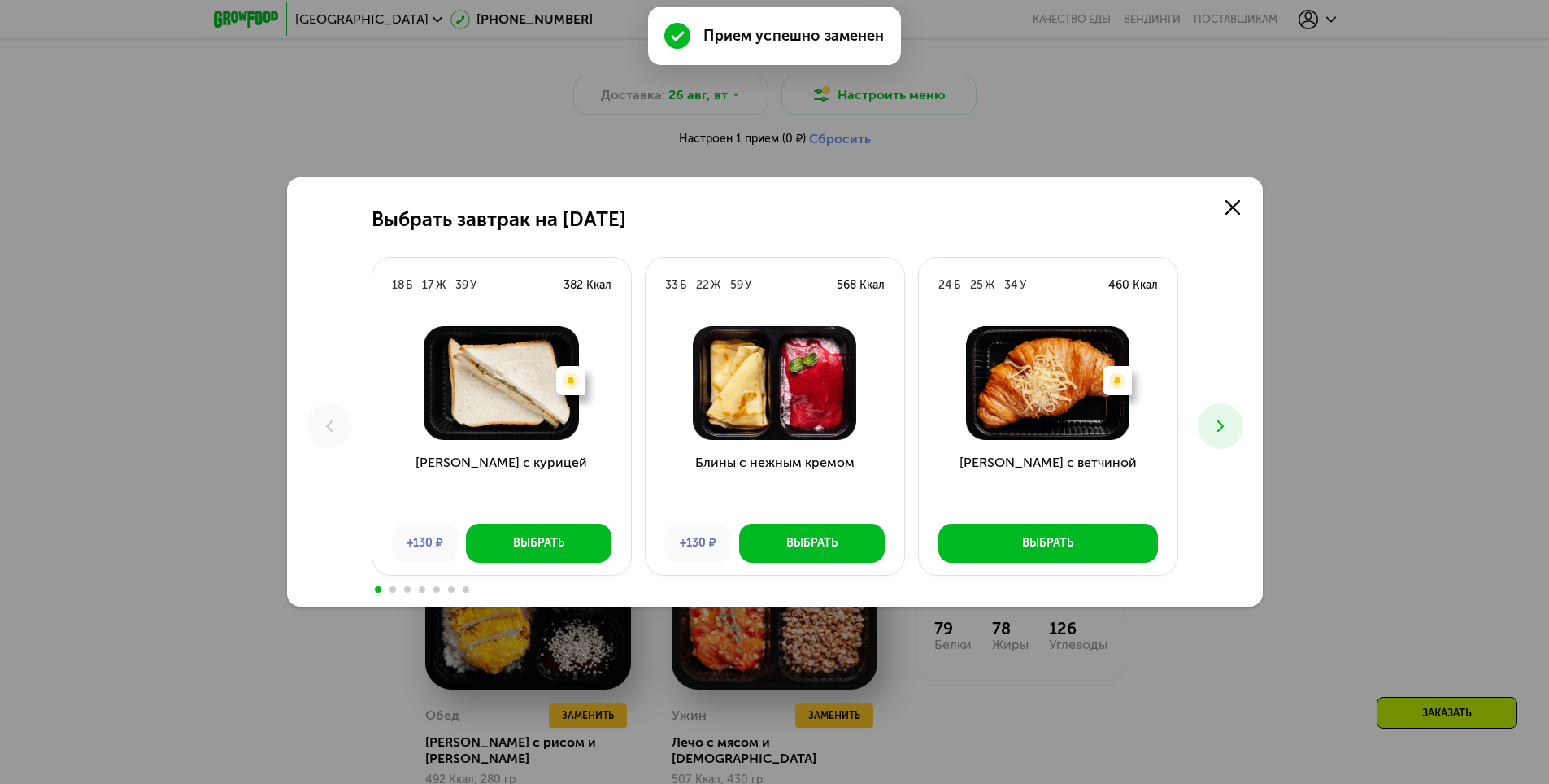
click at [1226, 430] on icon at bounding box center [1220, 426] width 19 height 19
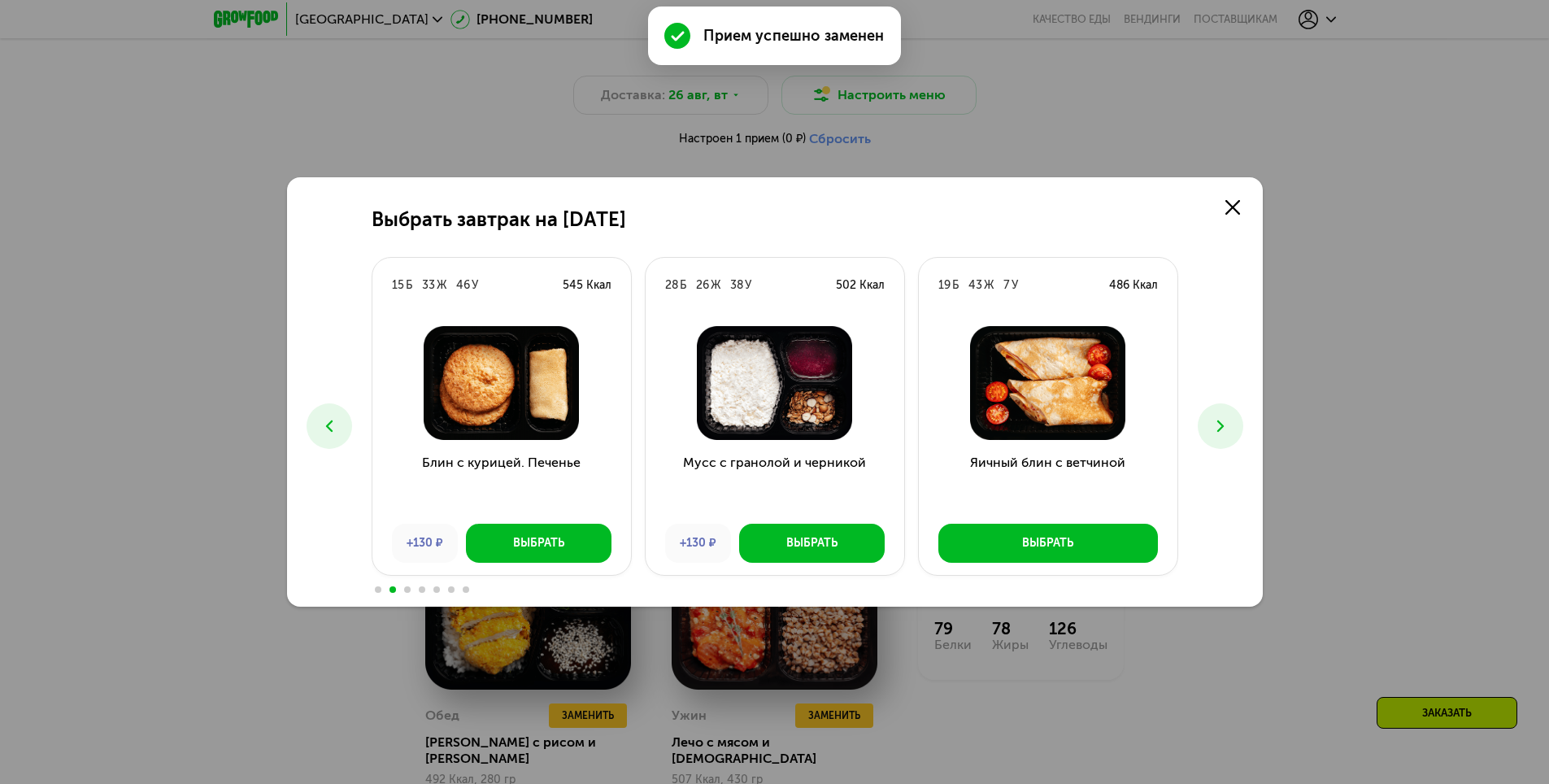
click at [1226, 431] on icon at bounding box center [1220, 426] width 19 height 19
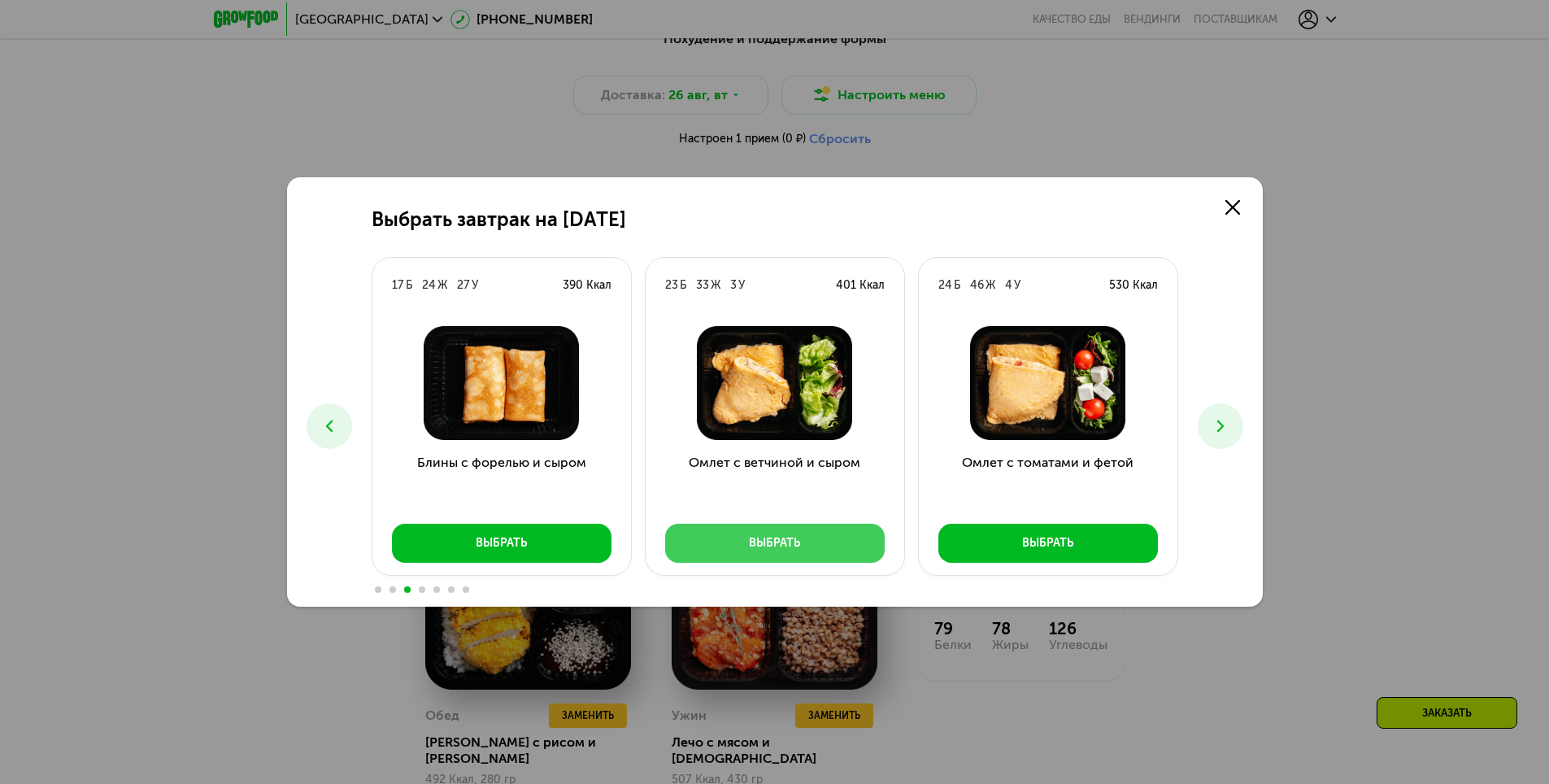
click at [751, 541] on div "Выбрать" at bounding box center [774, 543] width 51 height 16
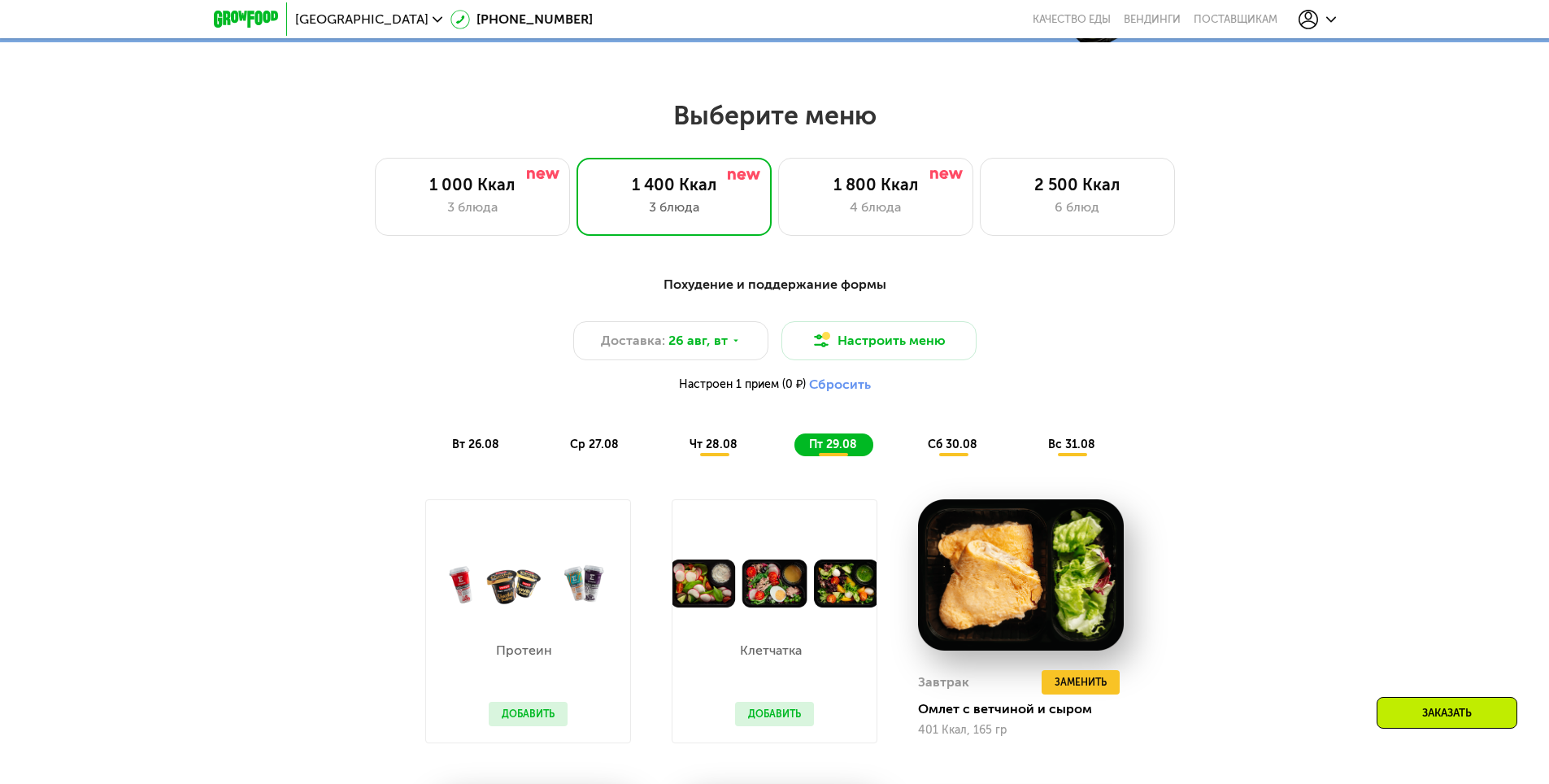
scroll to position [732, 0]
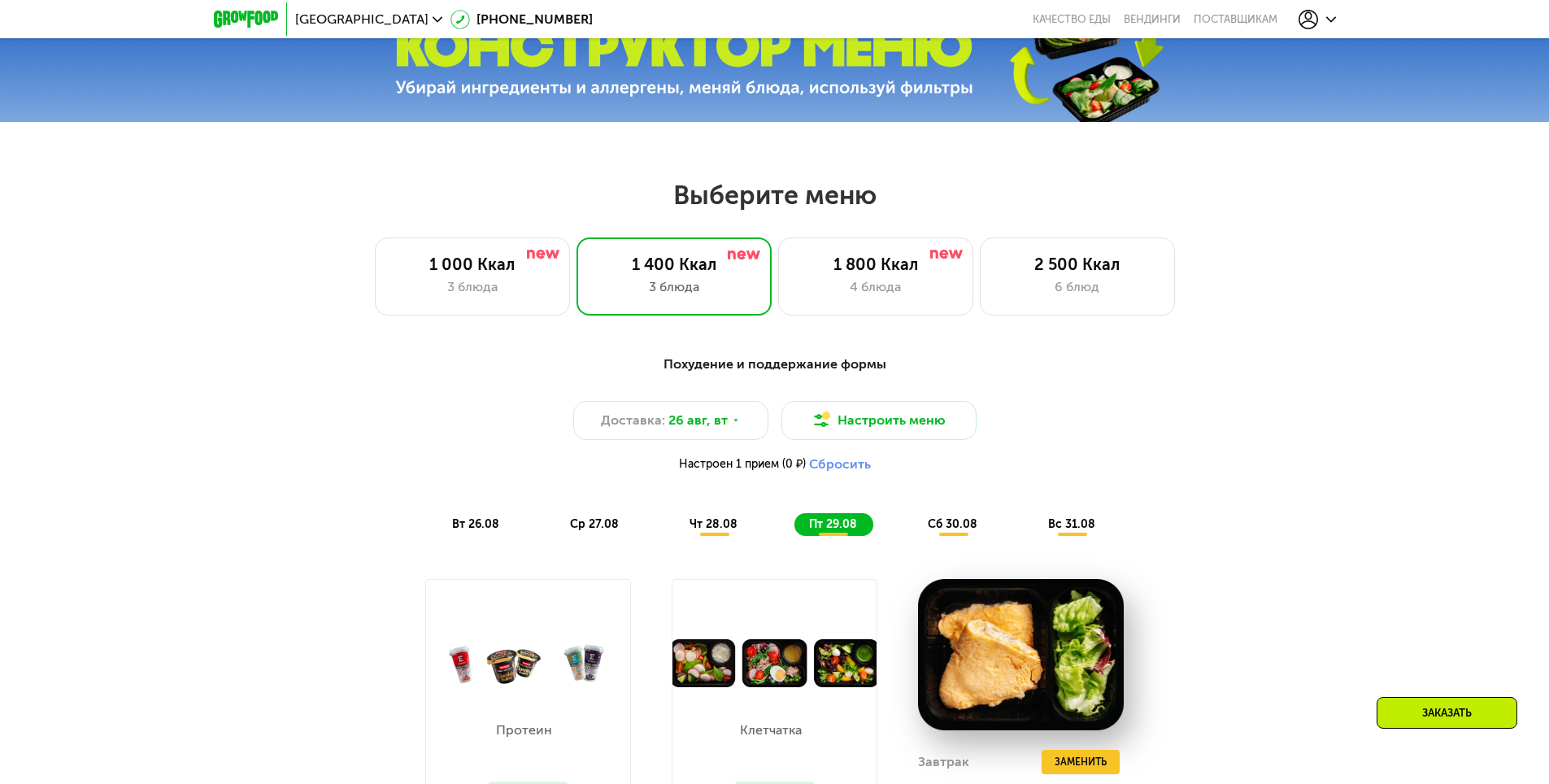
drag, startPoint x: 958, startPoint y: 512, endPoint x: 950, endPoint y: 522, distance: 12.8
click at [958, 511] on div "Похудение и поддержание формы Доставка: 26 авг, вт Настроить меню Настроен 1 пр…" at bounding box center [775, 445] width 963 height 181
click at [945, 529] on span "сб 30.08" at bounding box center [952, 524] width 50 height 13
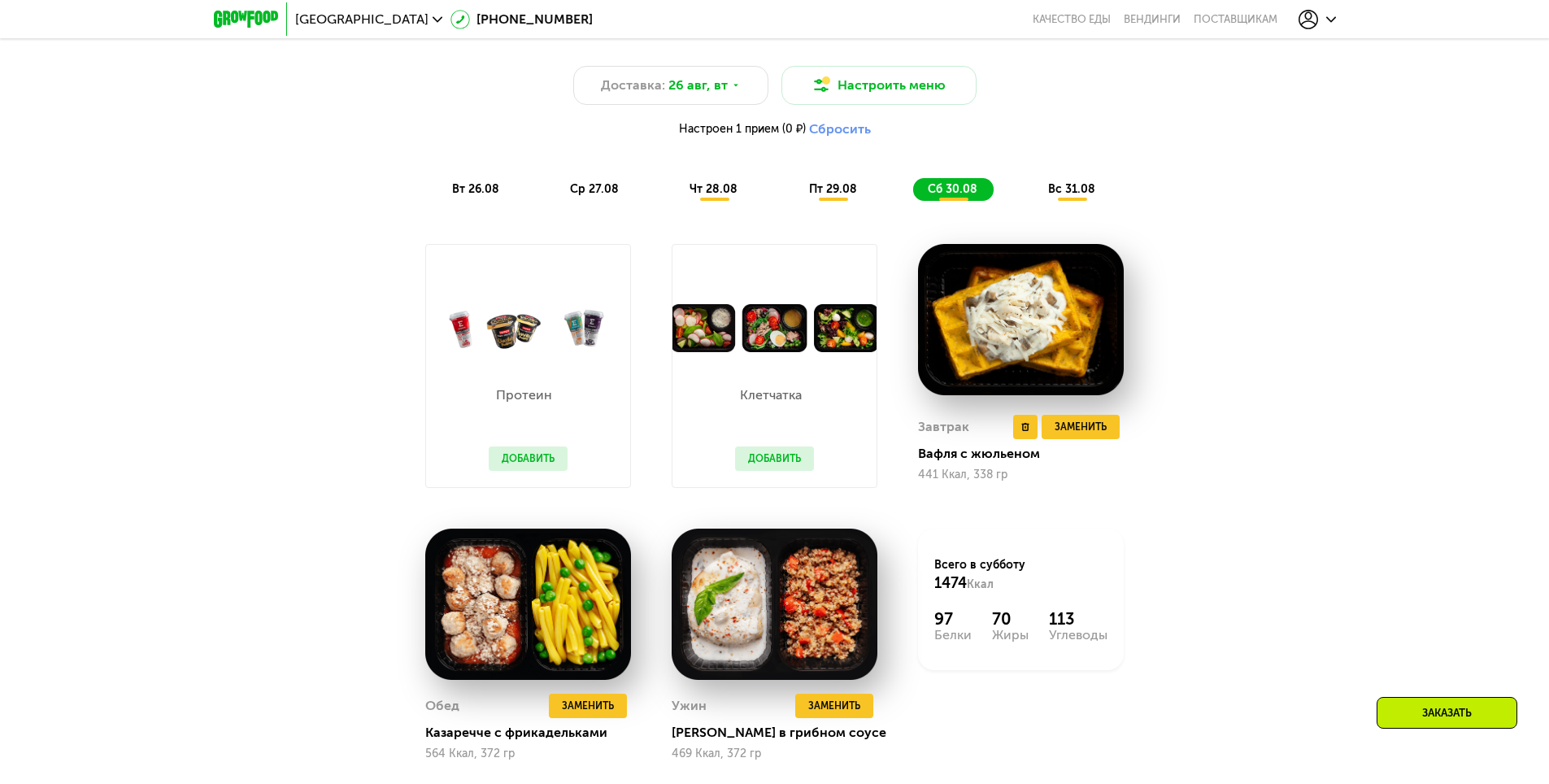
scroll to position [1057, 0]
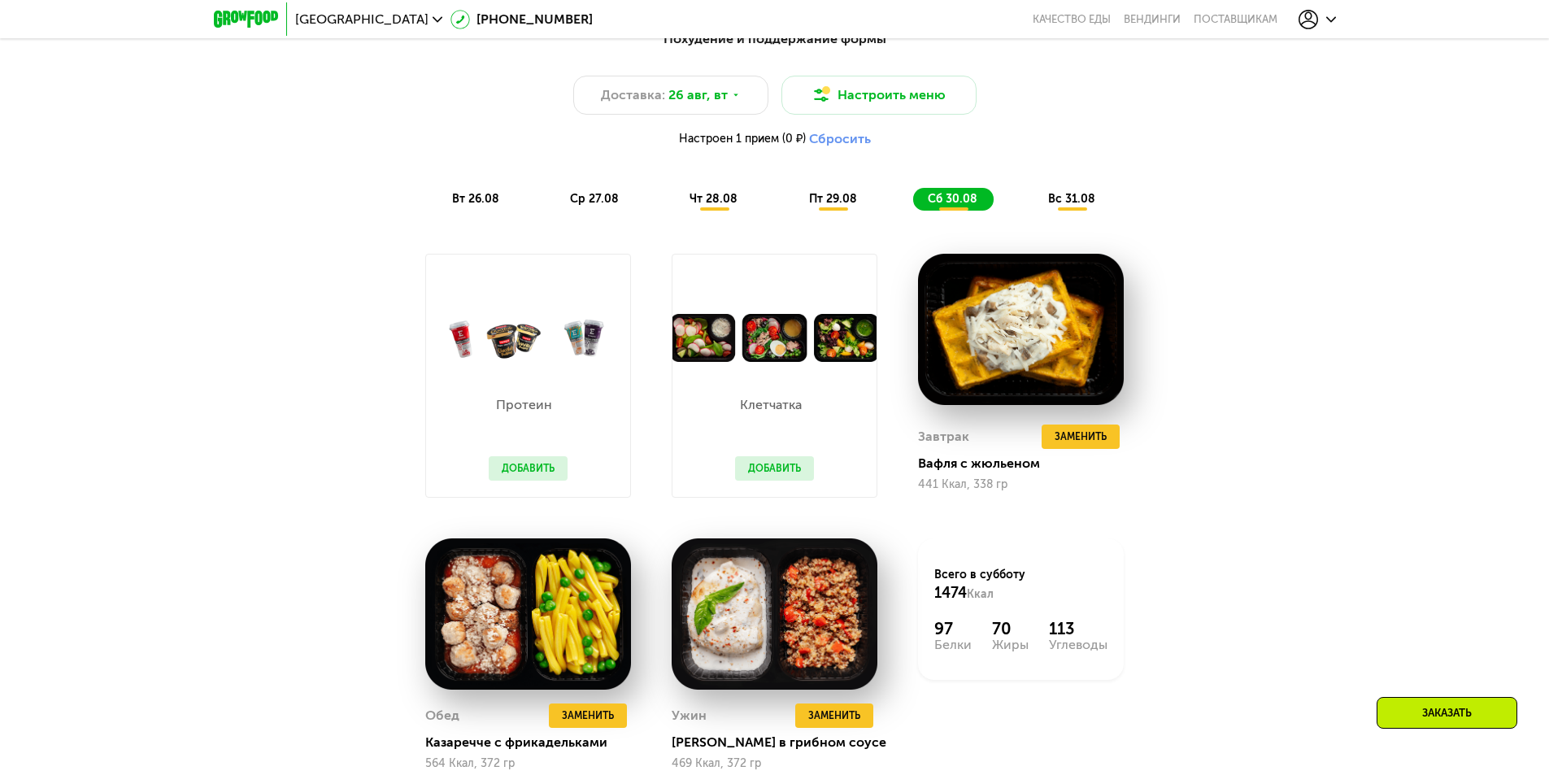
click at [1087, 205] on span "вс 31.08" at bounding box center [1072, 199] width 47 height 13
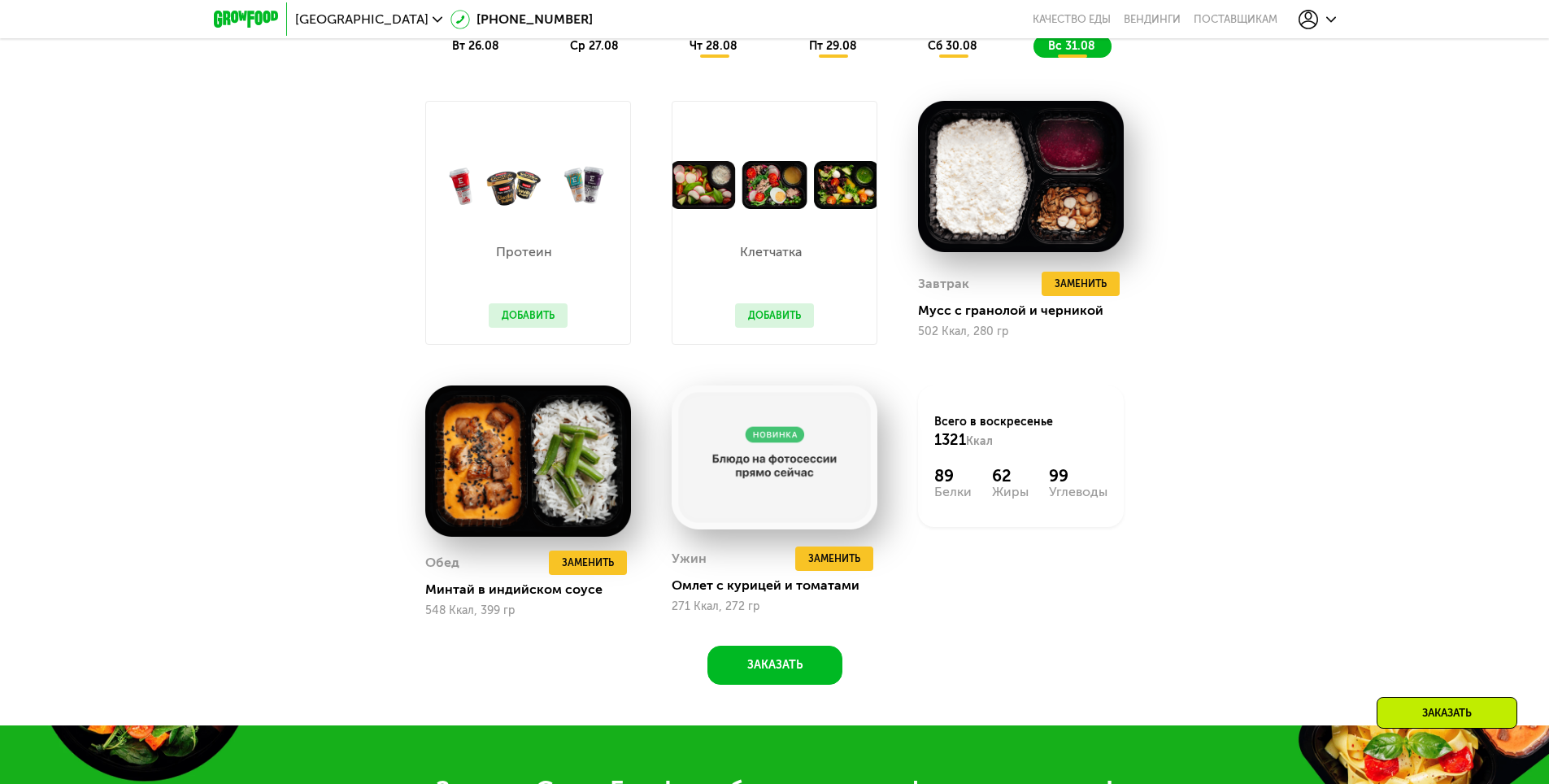
scroll to position [1220, 0]
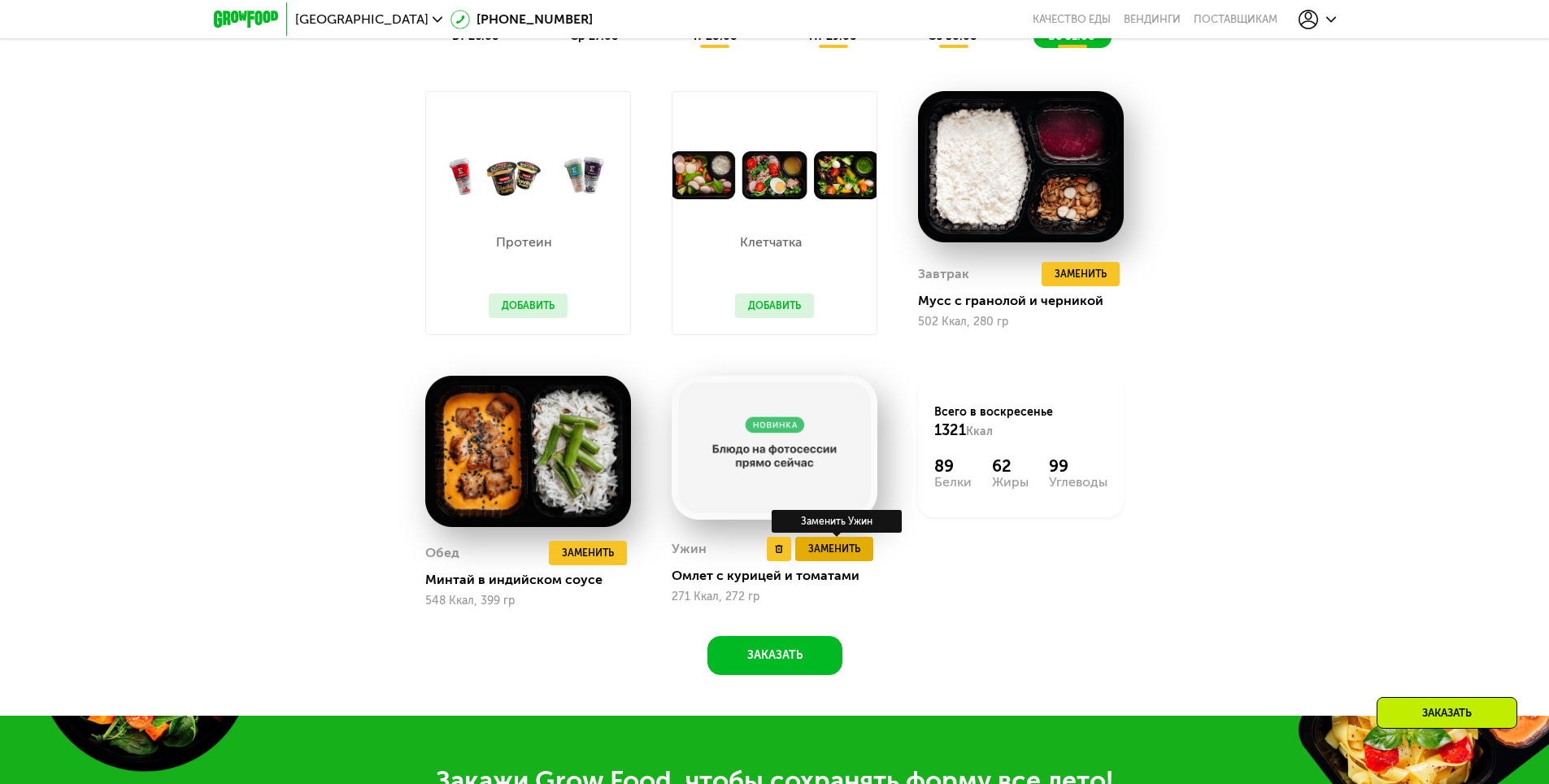
click at [841, 557] on span "Заменить" at bounding box center [835, 548] width 52 height 16
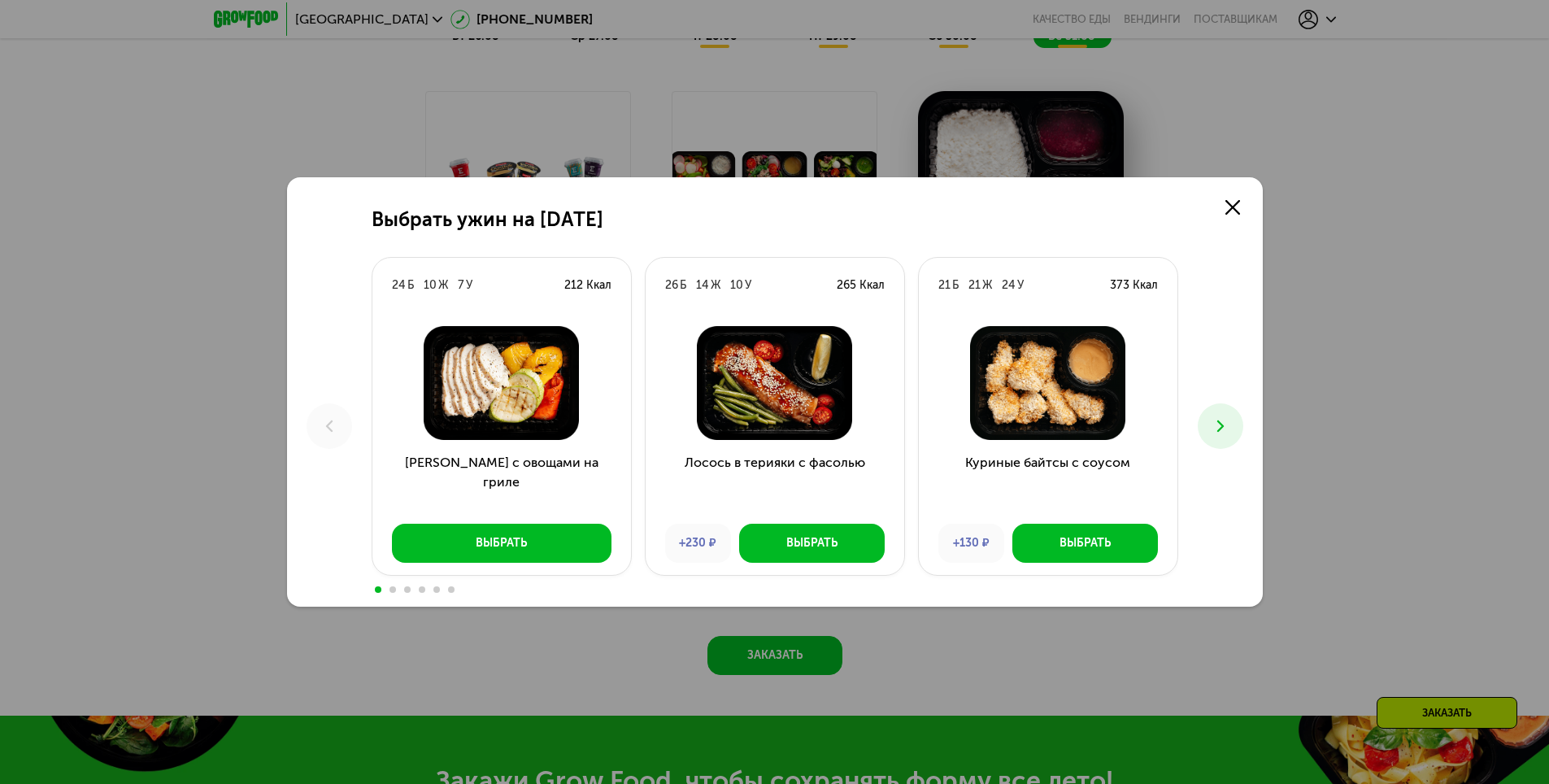
click at [1233, 423] on button at bounding box center [1221, 426] width 46 height 46
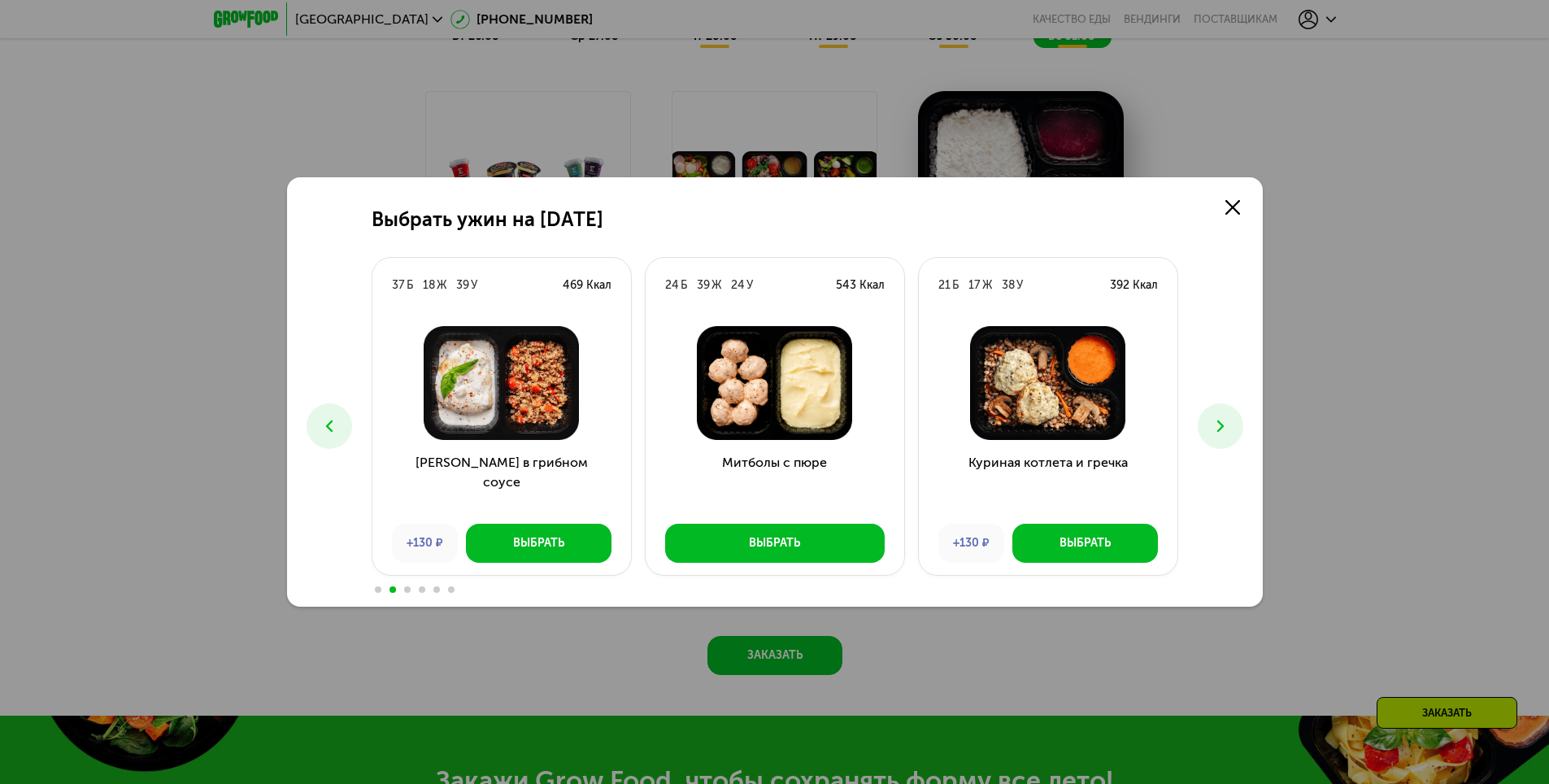
click at [1223, 431] on icon at bounding box center [1220, 426] width 19 height 19
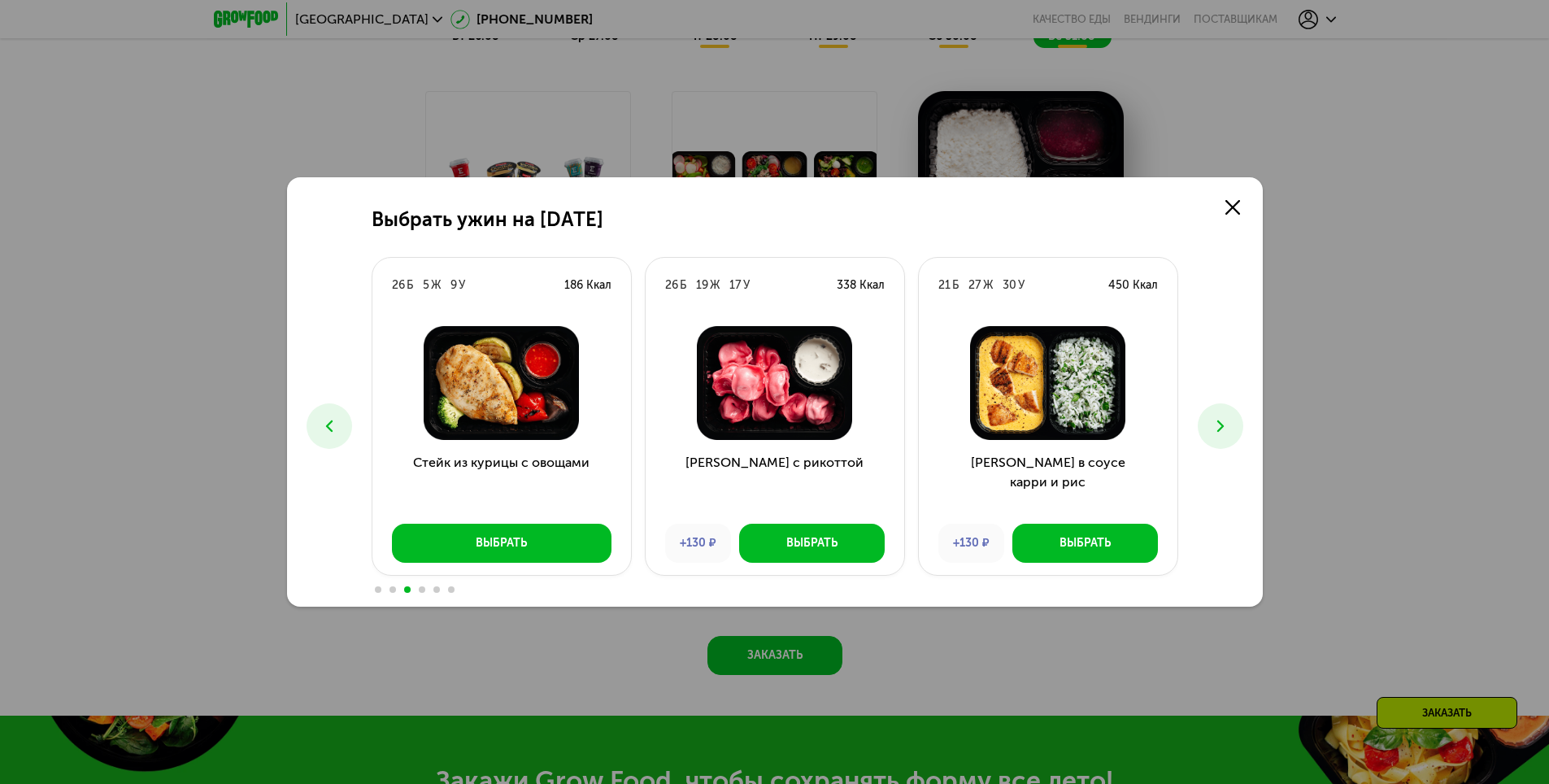
click at [1222, 414] on button at bounding box center [1221, 426] width 46 height 46
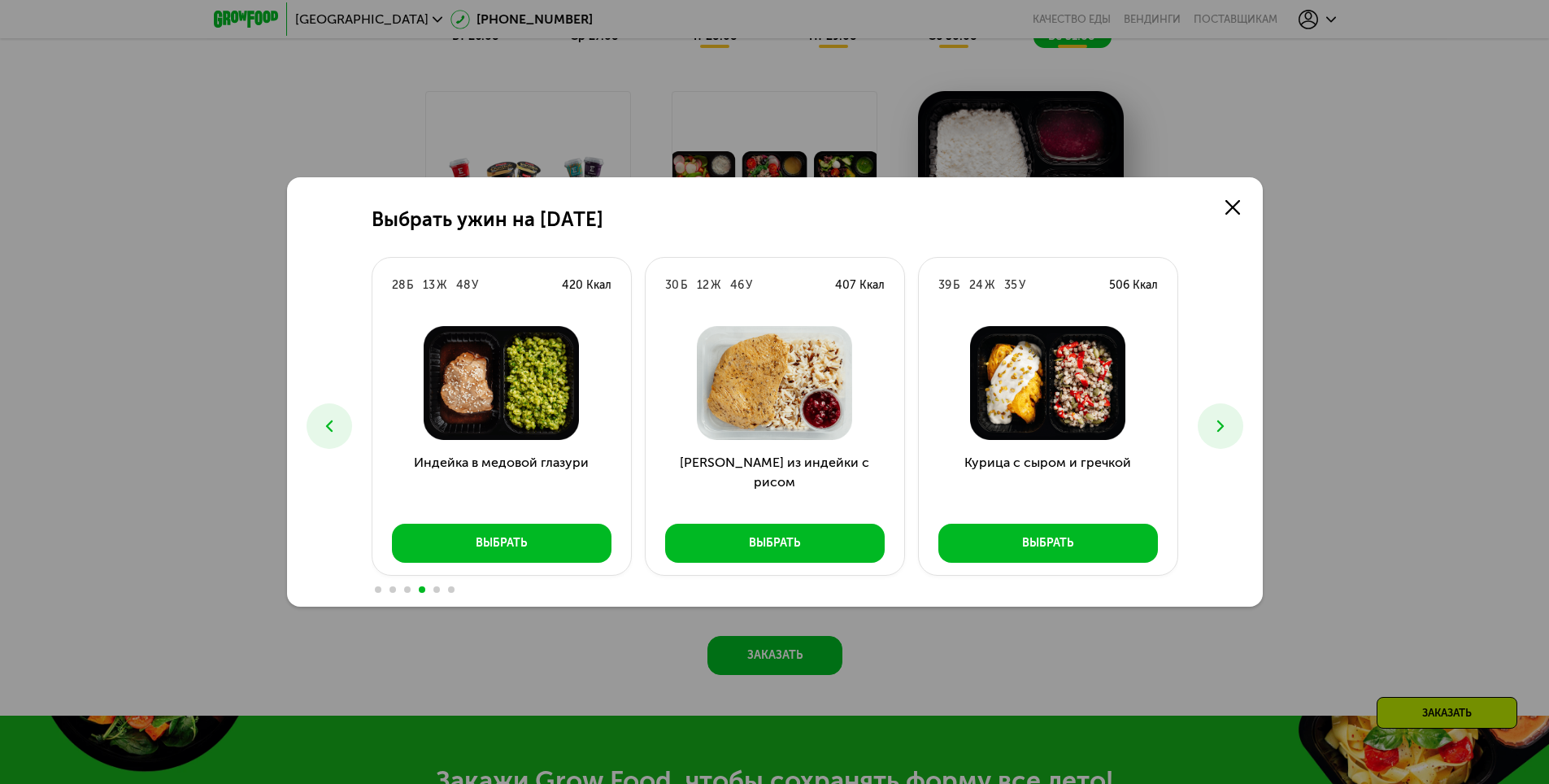
click at [1226, 424] on icon at bounding box center [1220, 426] width 19 height 19
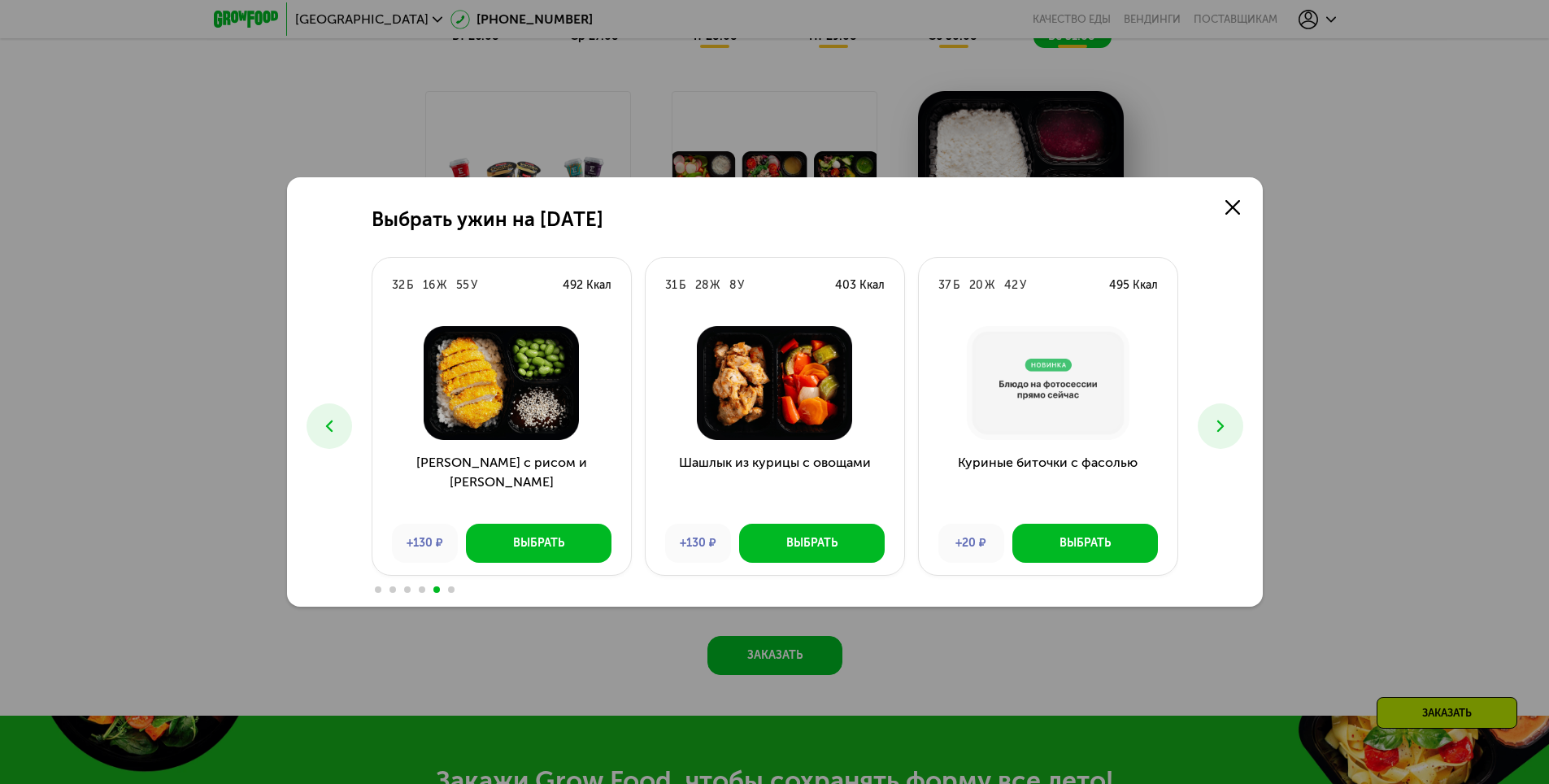
click at [1230, 416] on button at bounding box center [1221, 426] width 46 height 46
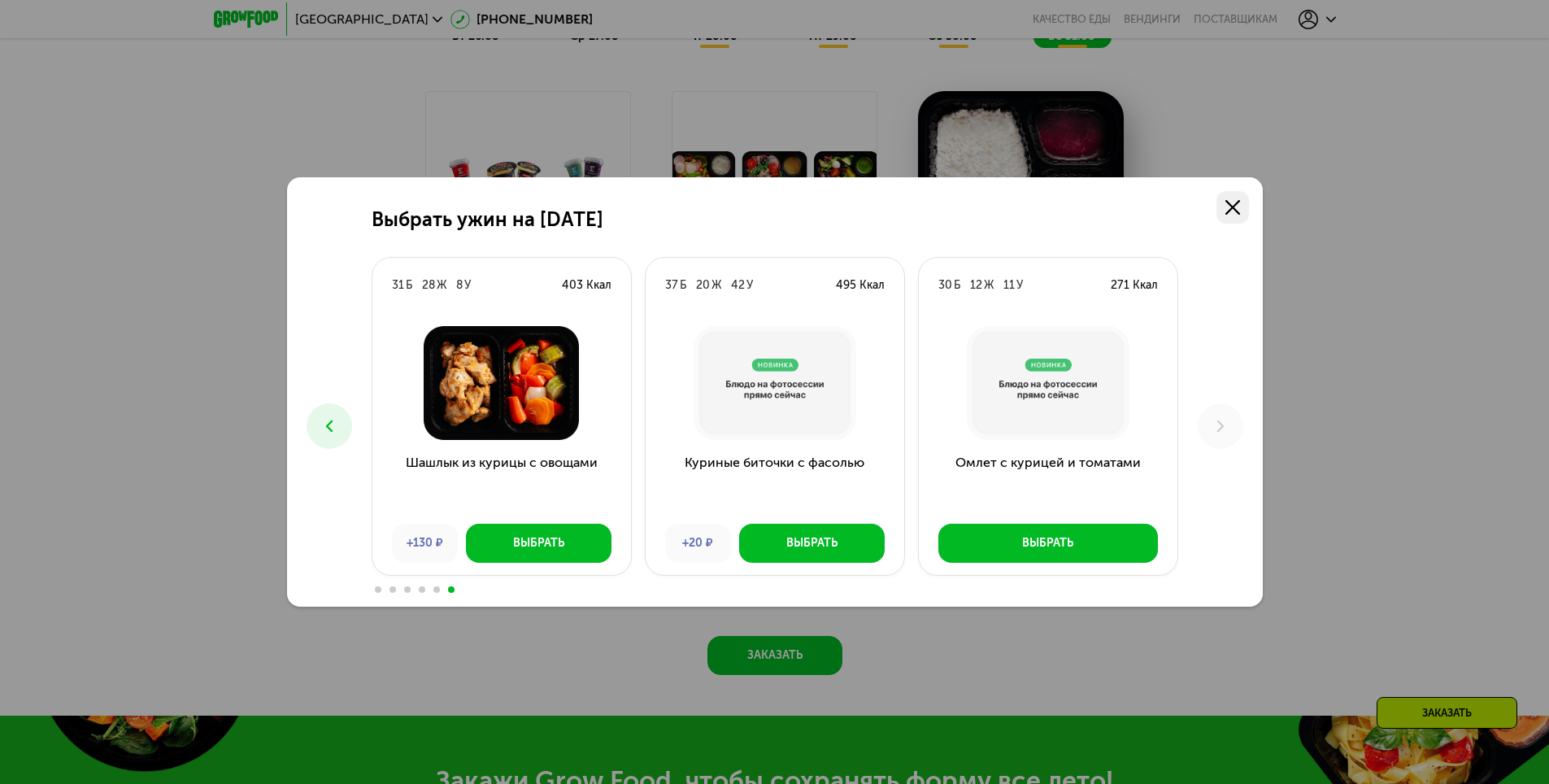
click at [1246, 201] on link at bounding box center [1233, 207] width 33 height 33
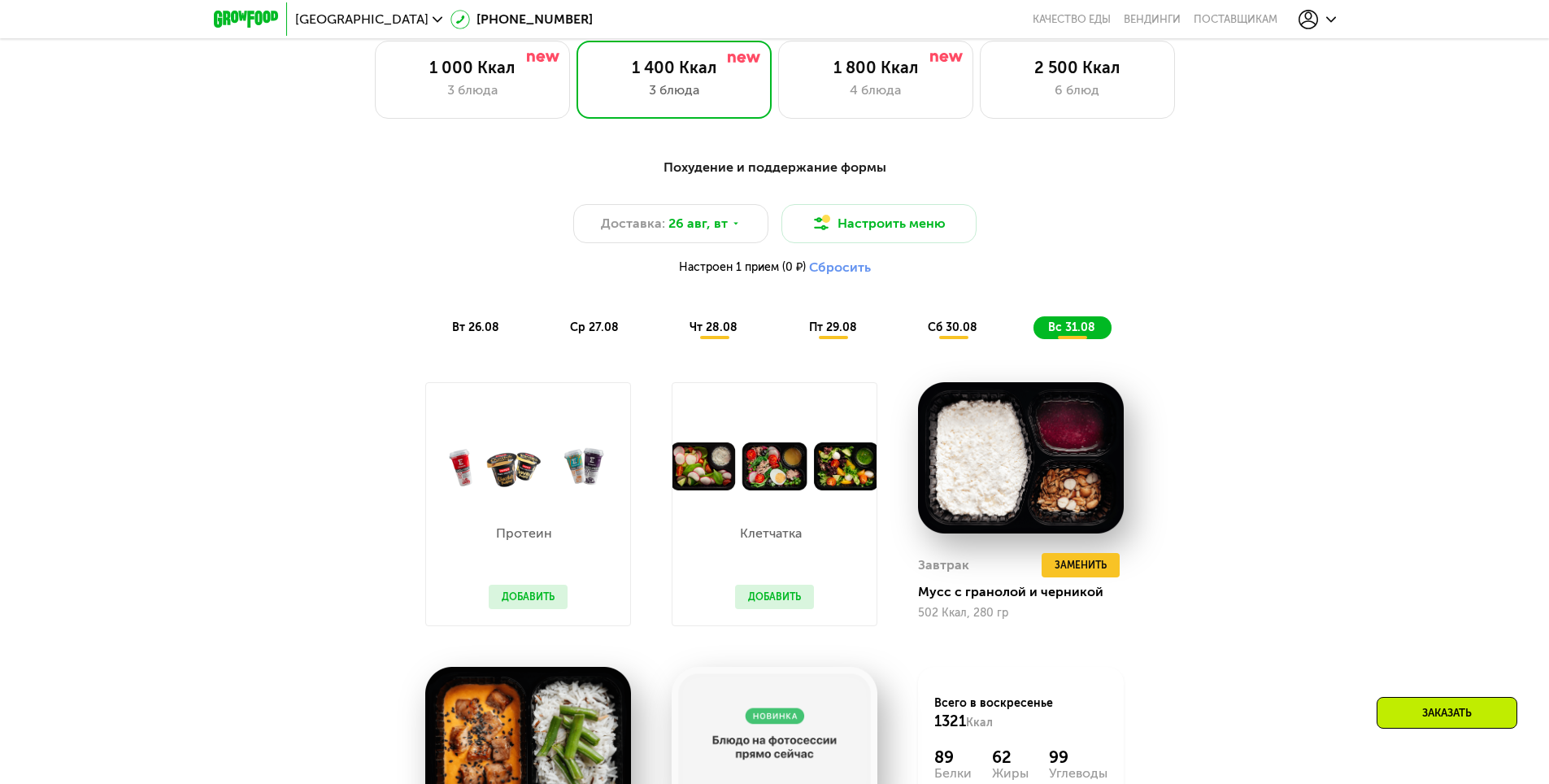
scroll to position [894, 0]
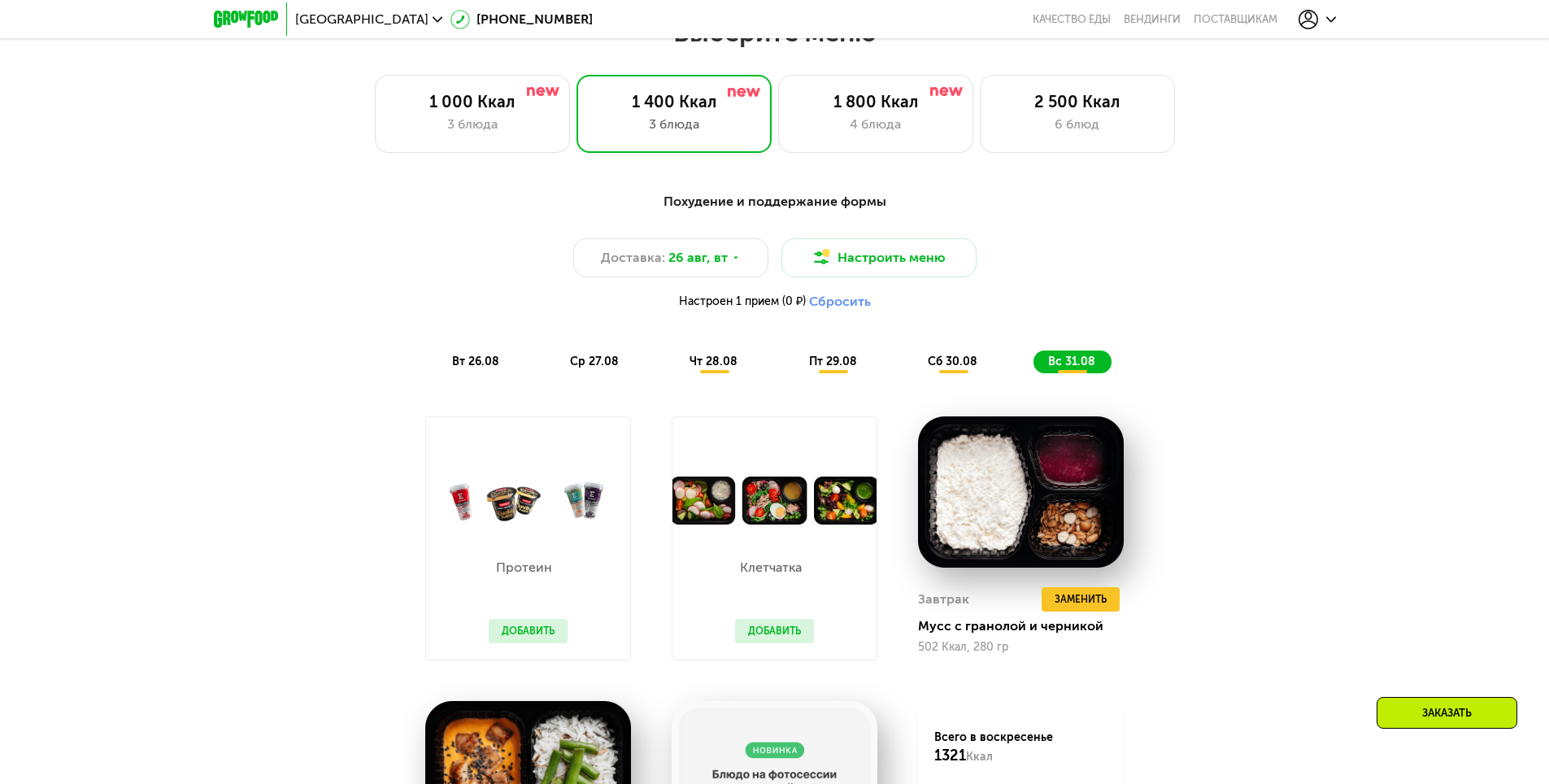
drag, startPoint x: 924, startPoint y: 383, endPoint x: 968, endPoint y: 372, distance: 45.4
click at [928, 383] on div "Похудение и поддержание формы Доставка: 26 авг, вт Настроить меню Настроен 1 пр…" at bounding box center [775, 282] width 982 height 201
click at [968, 368] on span "сб 30.08" at bounding box center [952, 362] width 50 height 13
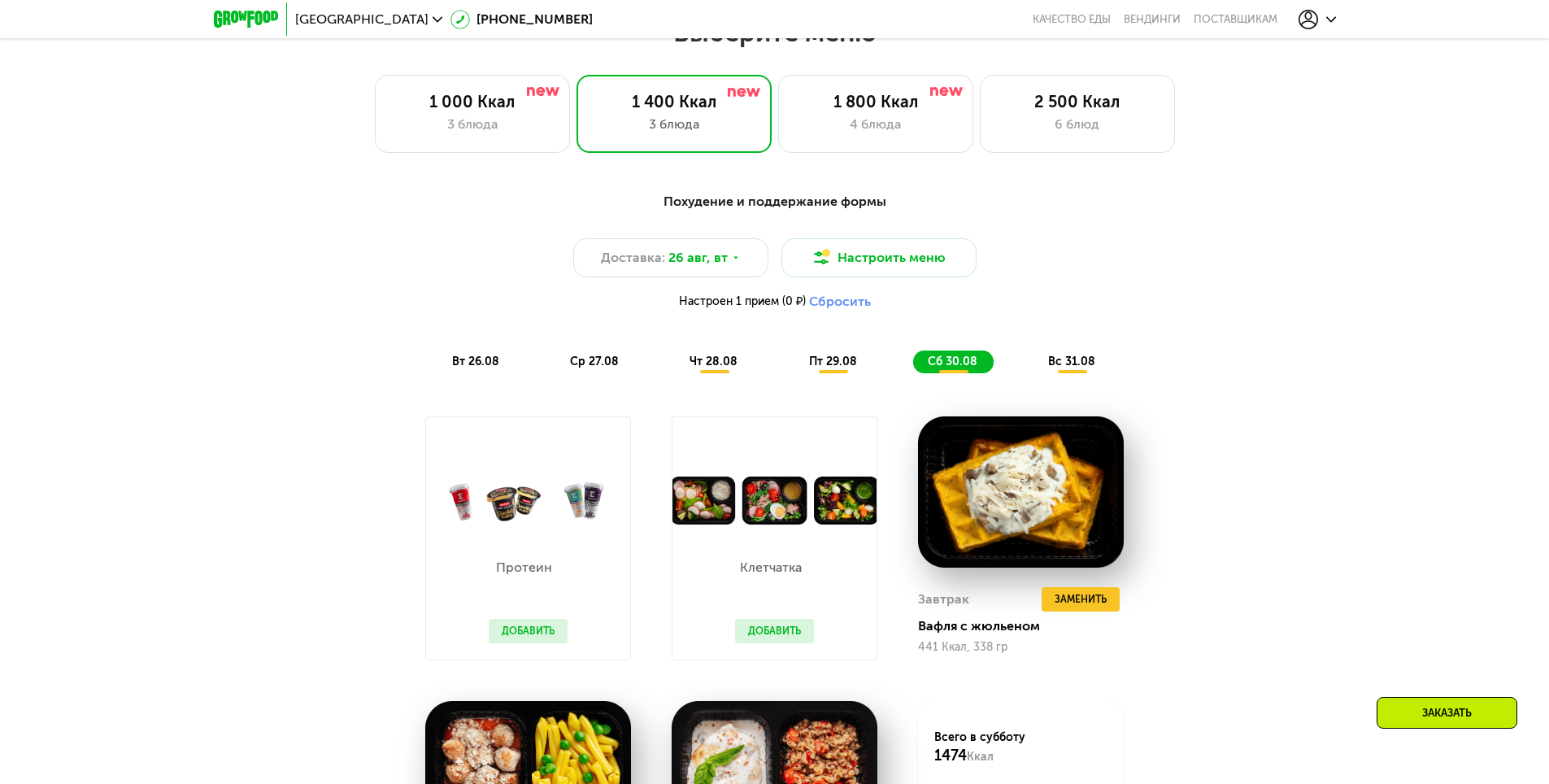
click at [849, 363] on span "пт 29.08" at bounding box center [833, 362] width 48 height 13
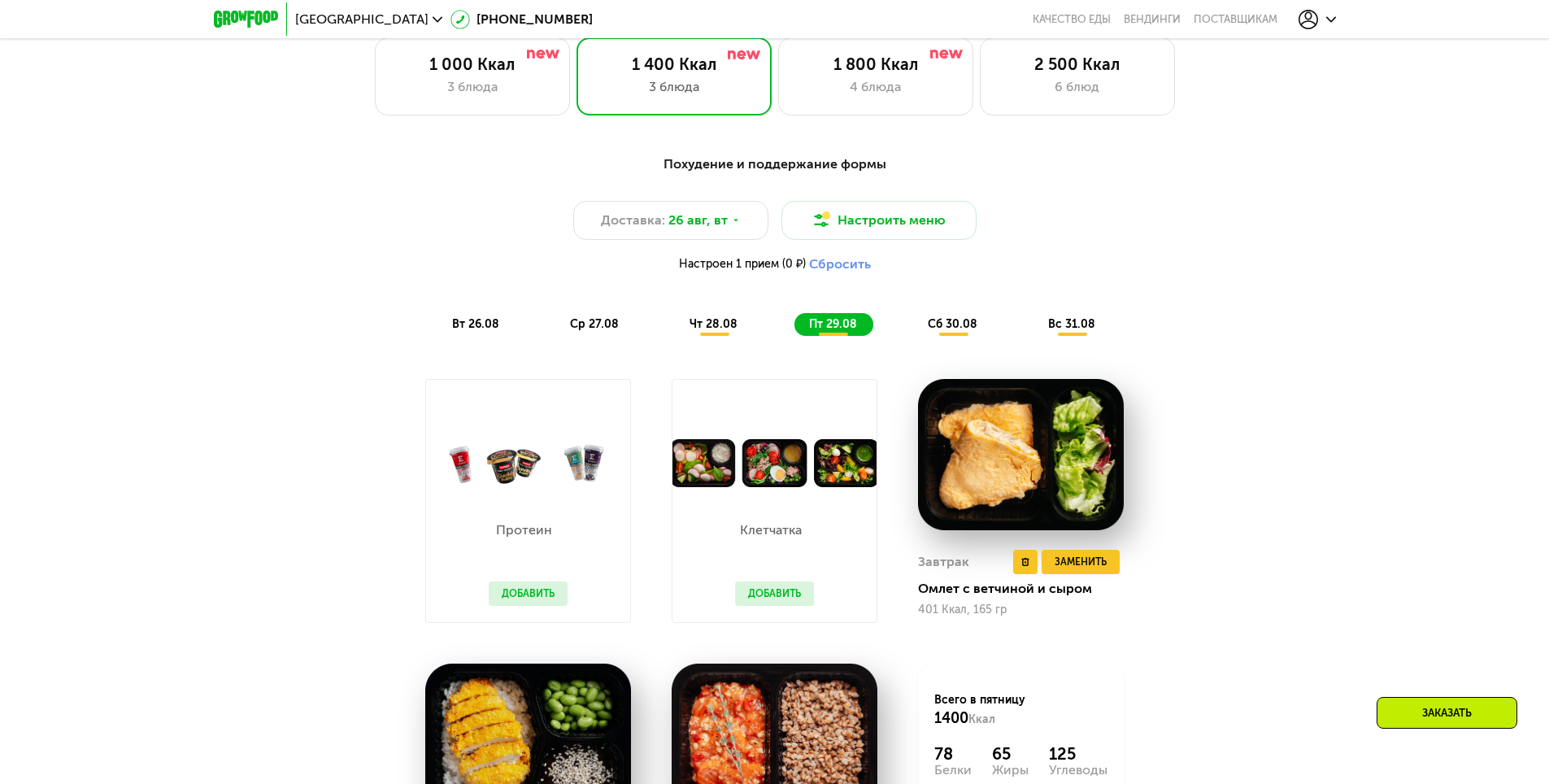
scroll to position [1138, 0]
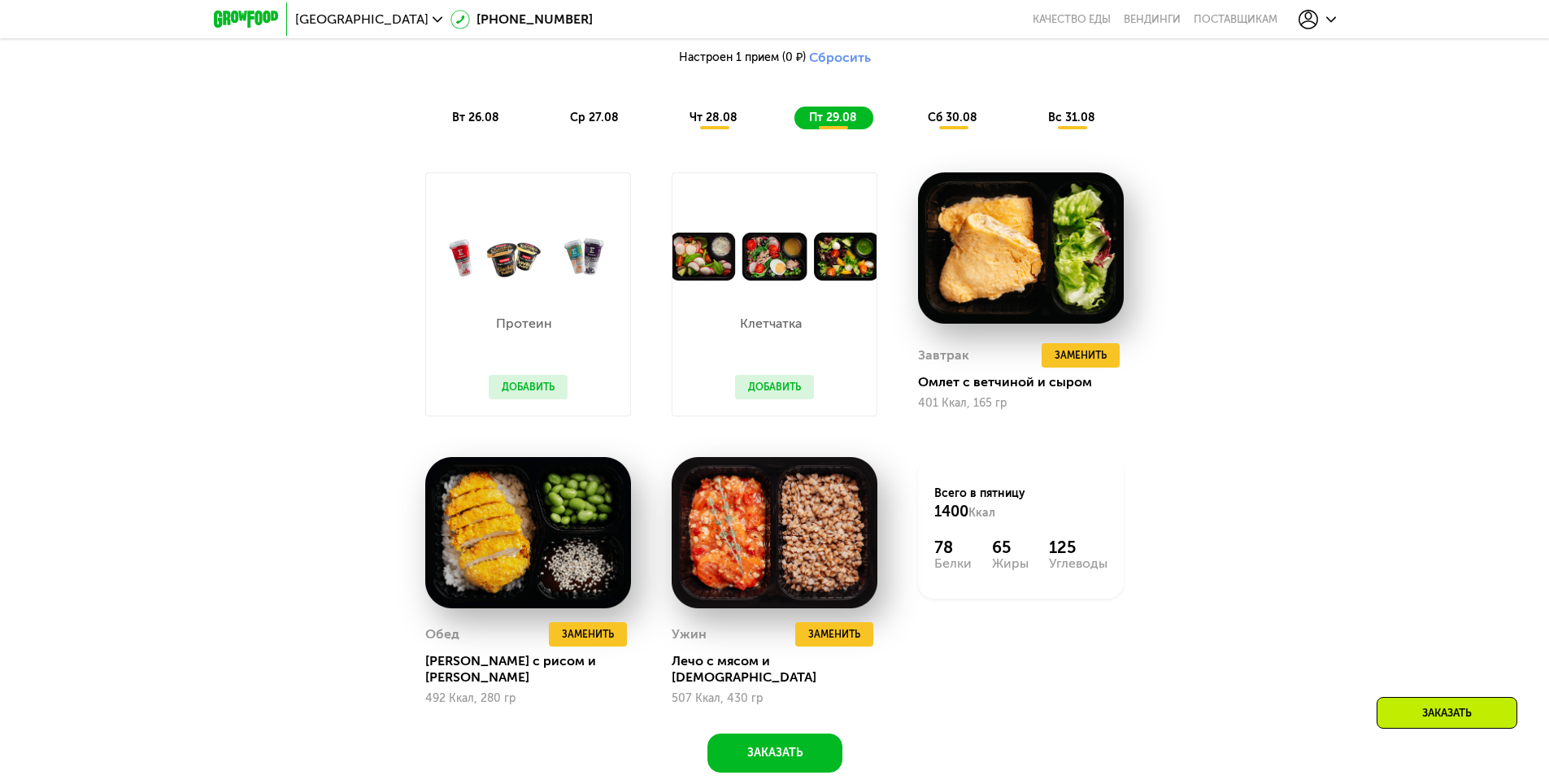
click at [691, 121] on span "чт 28.08" at bounding box center [713, 117] width 48 height 13
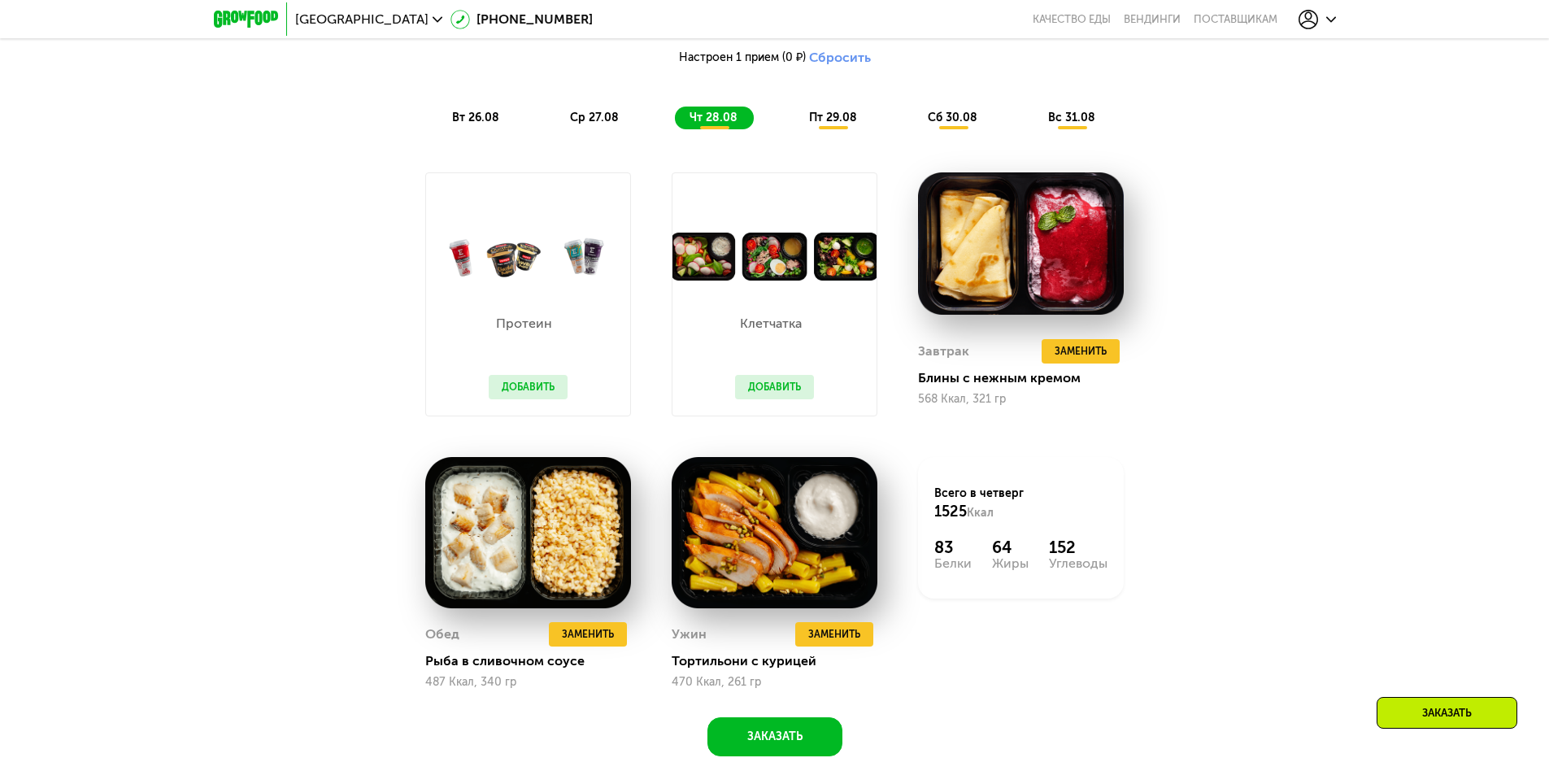
click at [611, 125] on span "ср 27.08" at bounding box center [594, 117] width 49 height 13
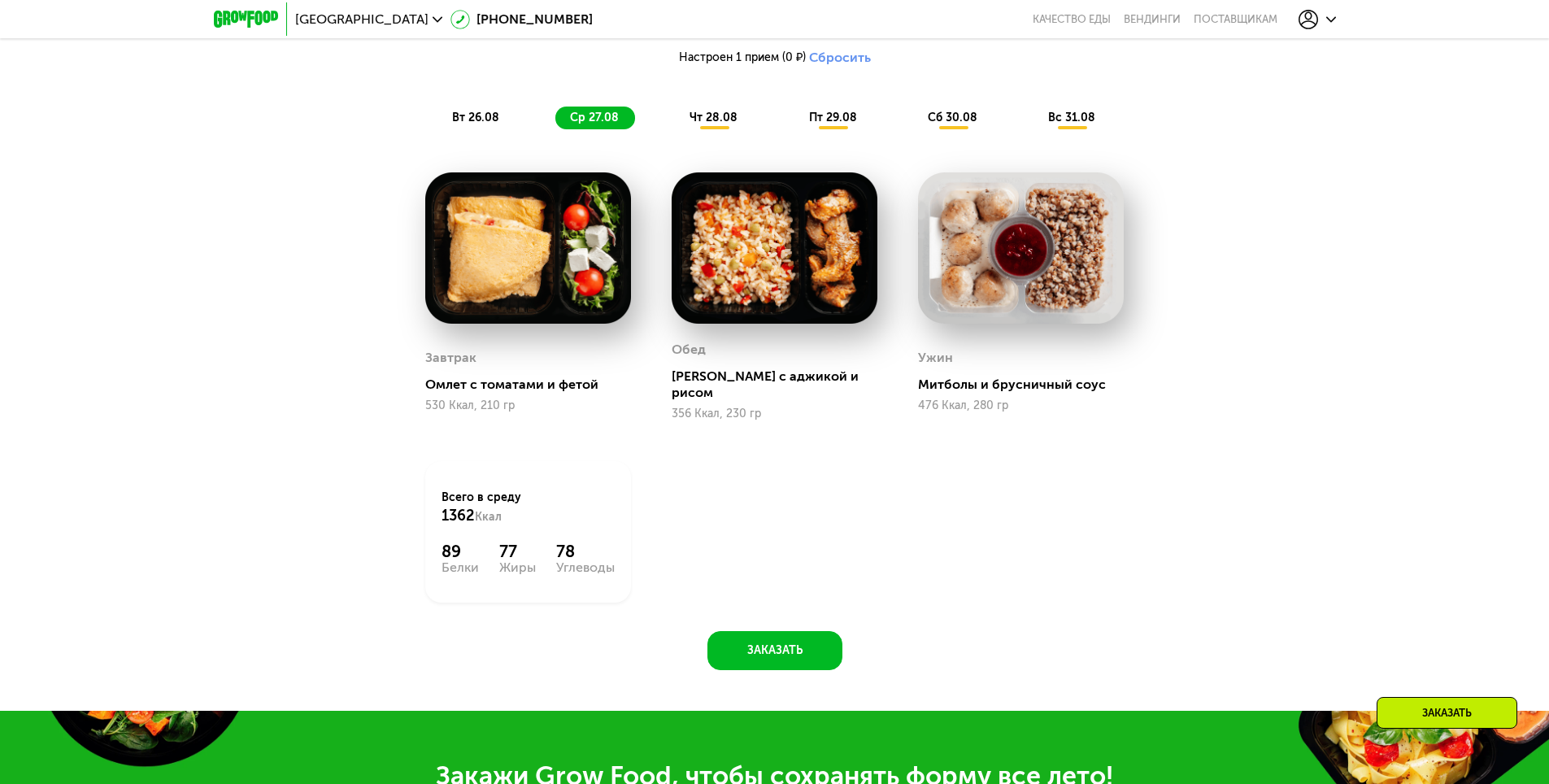
click at [497, 125] on span "вт 26.08" at bounding box center [476, 117] width 47 height 13
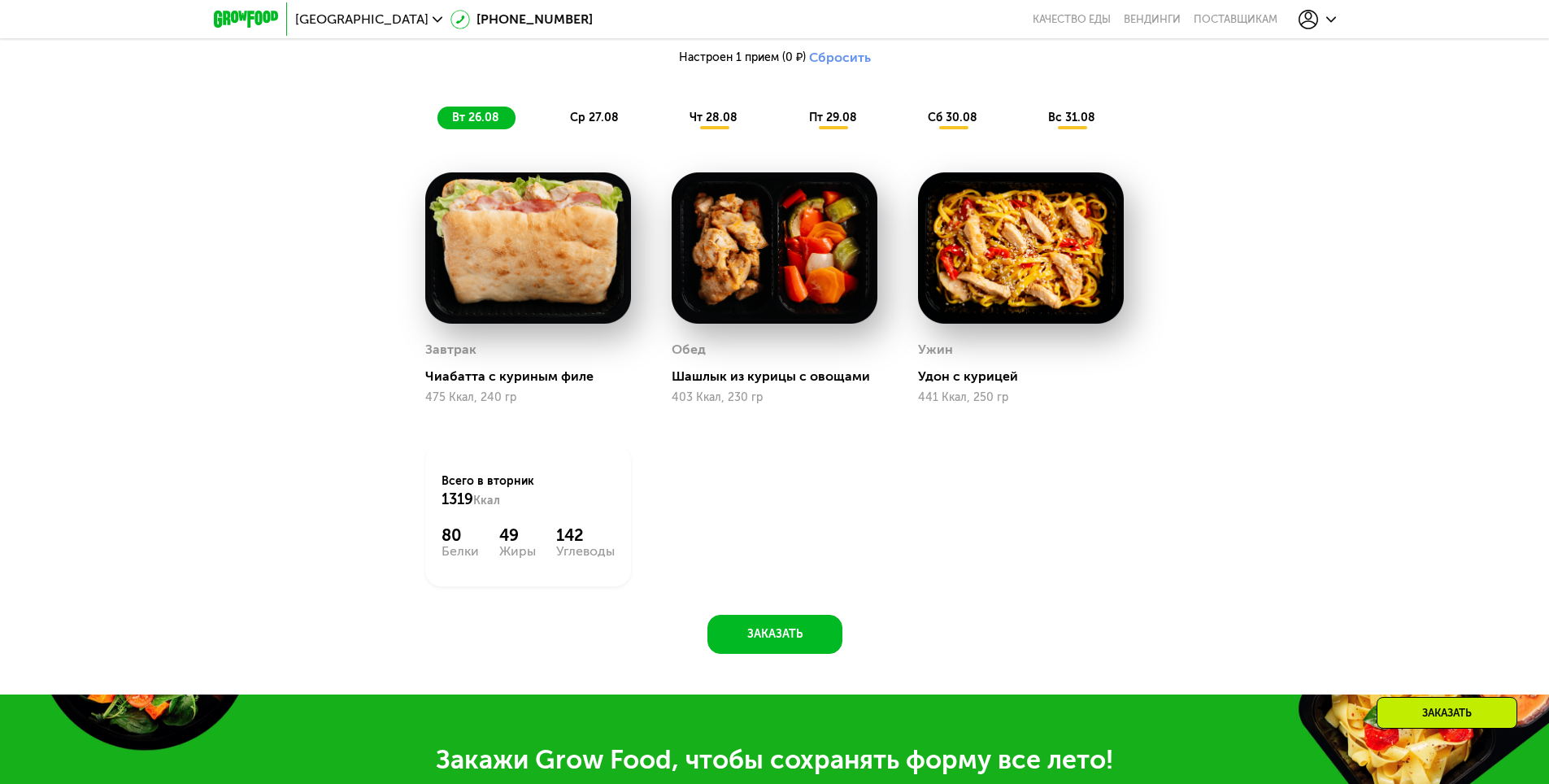
click at [614, 125] on span "ср 27.08" at bounding box center [594, 117] width 49 height 13
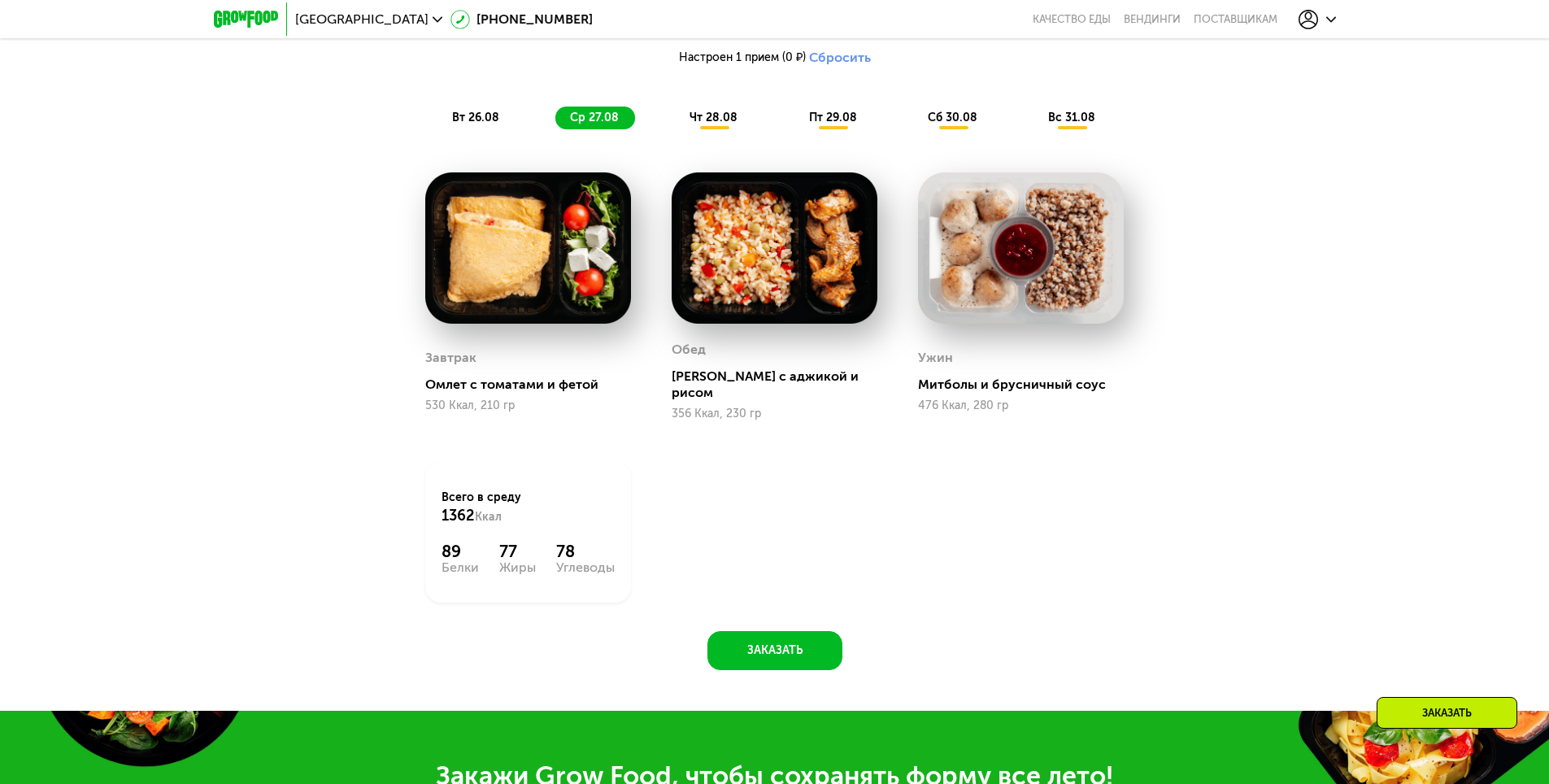
drag, startPoint x: 989, startPoint y: 505, endPoint x: 1008, endPoint y: 497, distance: 20.6
click at [473, 125] on span "вт 26.08" at bounding box center [476, 117] width 47 height 13
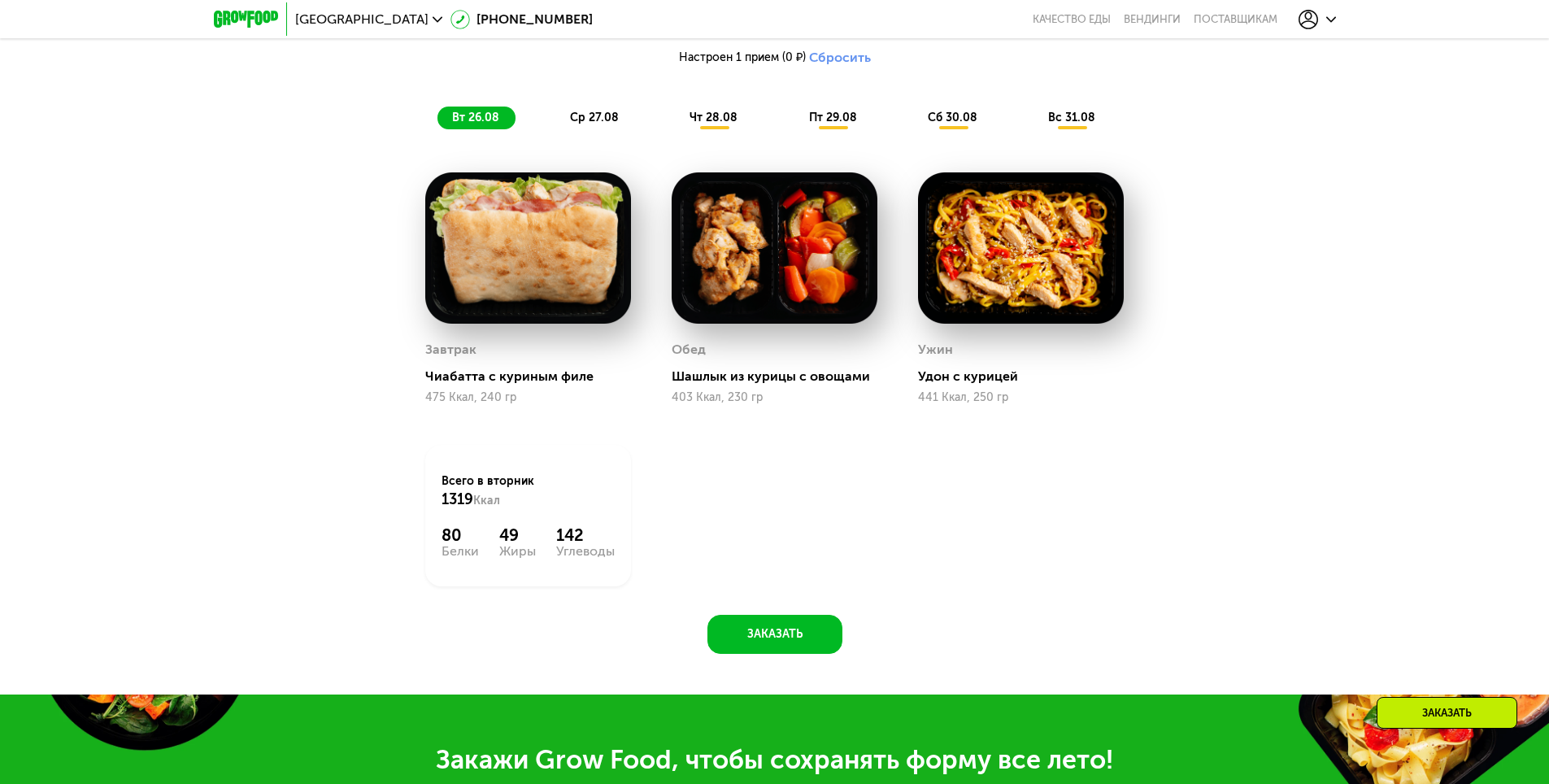
click at [794, 129] on div "чт 28.08" at bounding box center [834, 117] width 79 height 23
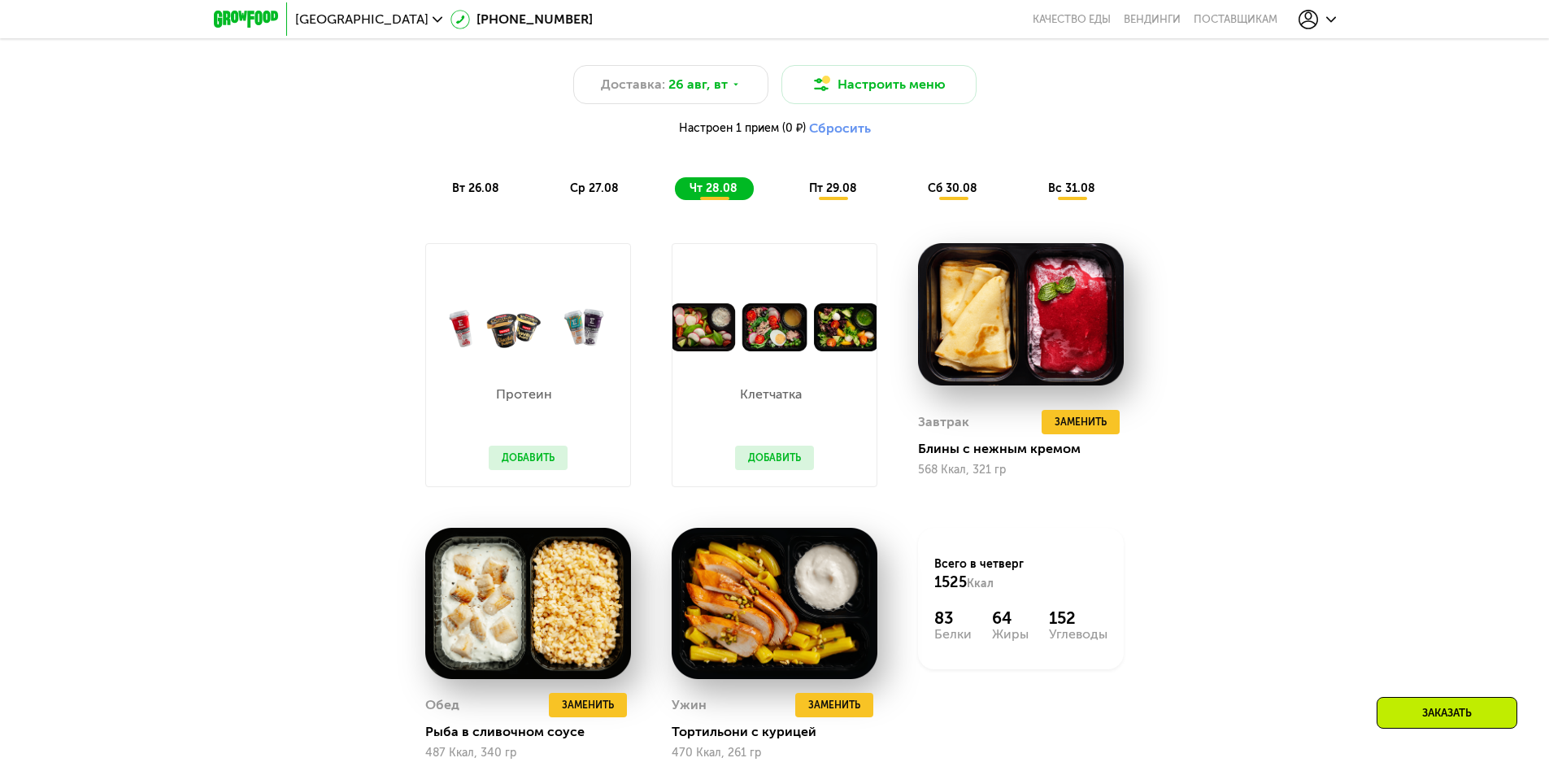
scroll to position [1057, 0]
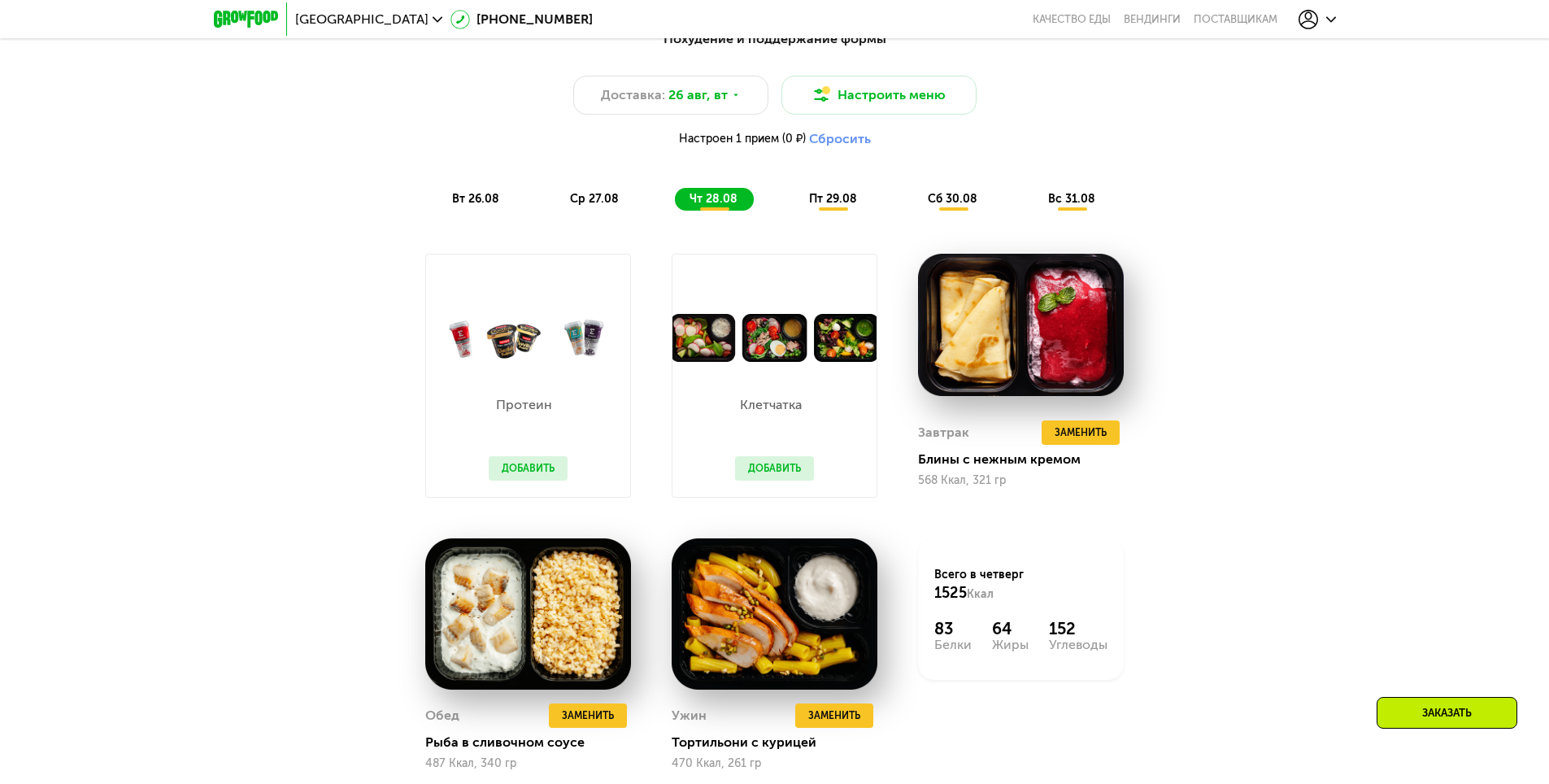
drag, startPoint x: 838, startPoint y: 220, endPoint x: 843, endPoint y: 210, distance: 11.2
click at [840, 219] on div "Похудение и поддержание формы Доставка: 26 авг, вт Настроить меню Настроен 1 пр…" at bounding box center [775, 120] width 982 height 201
click at [842, 206] on span "пт 29.08" at bounding box center [833, 199] width 48 height 13
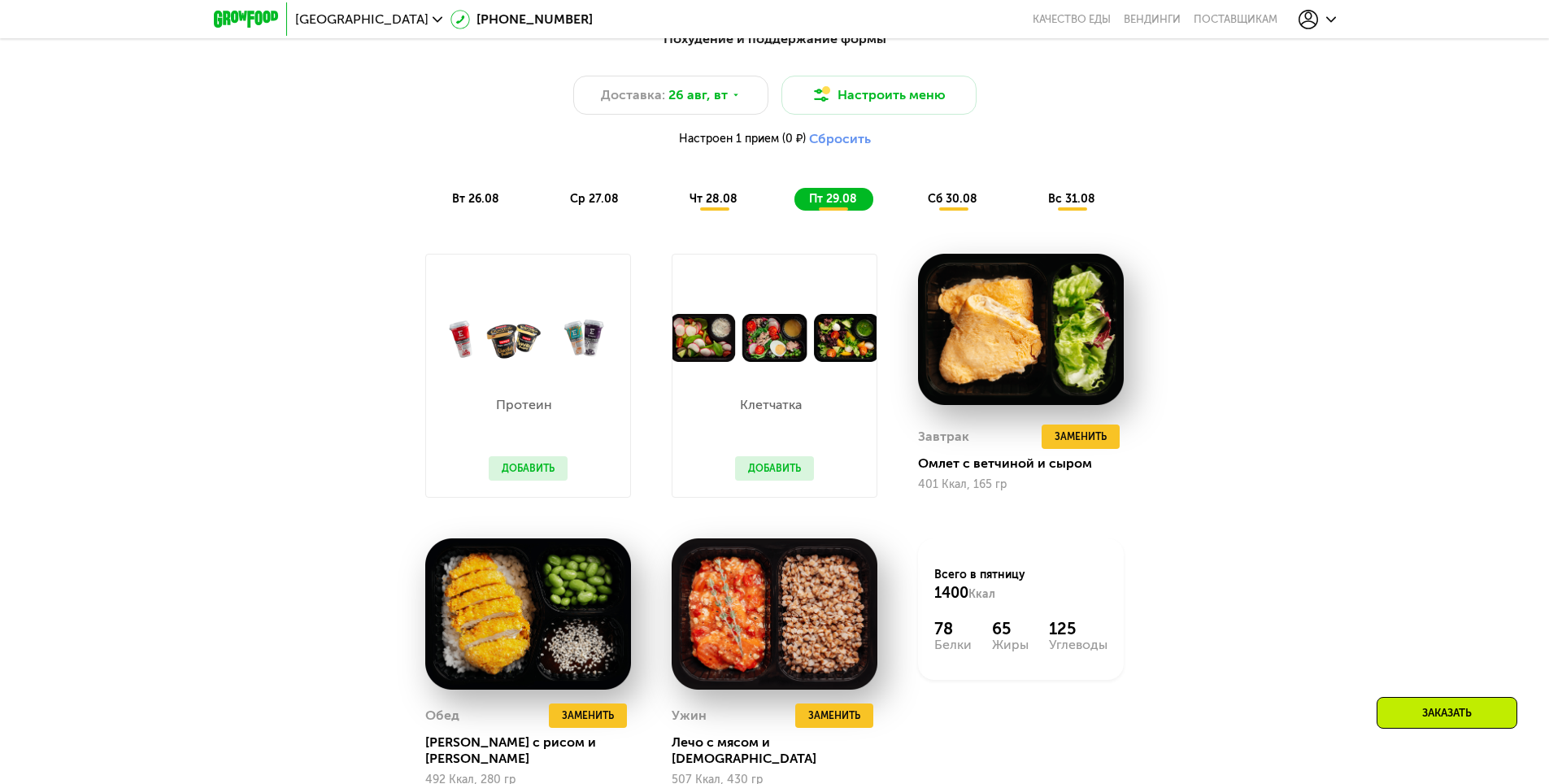
click at [950, 201] on span "сб 30.08" at bounding box center [952, 199] width 50 height 13
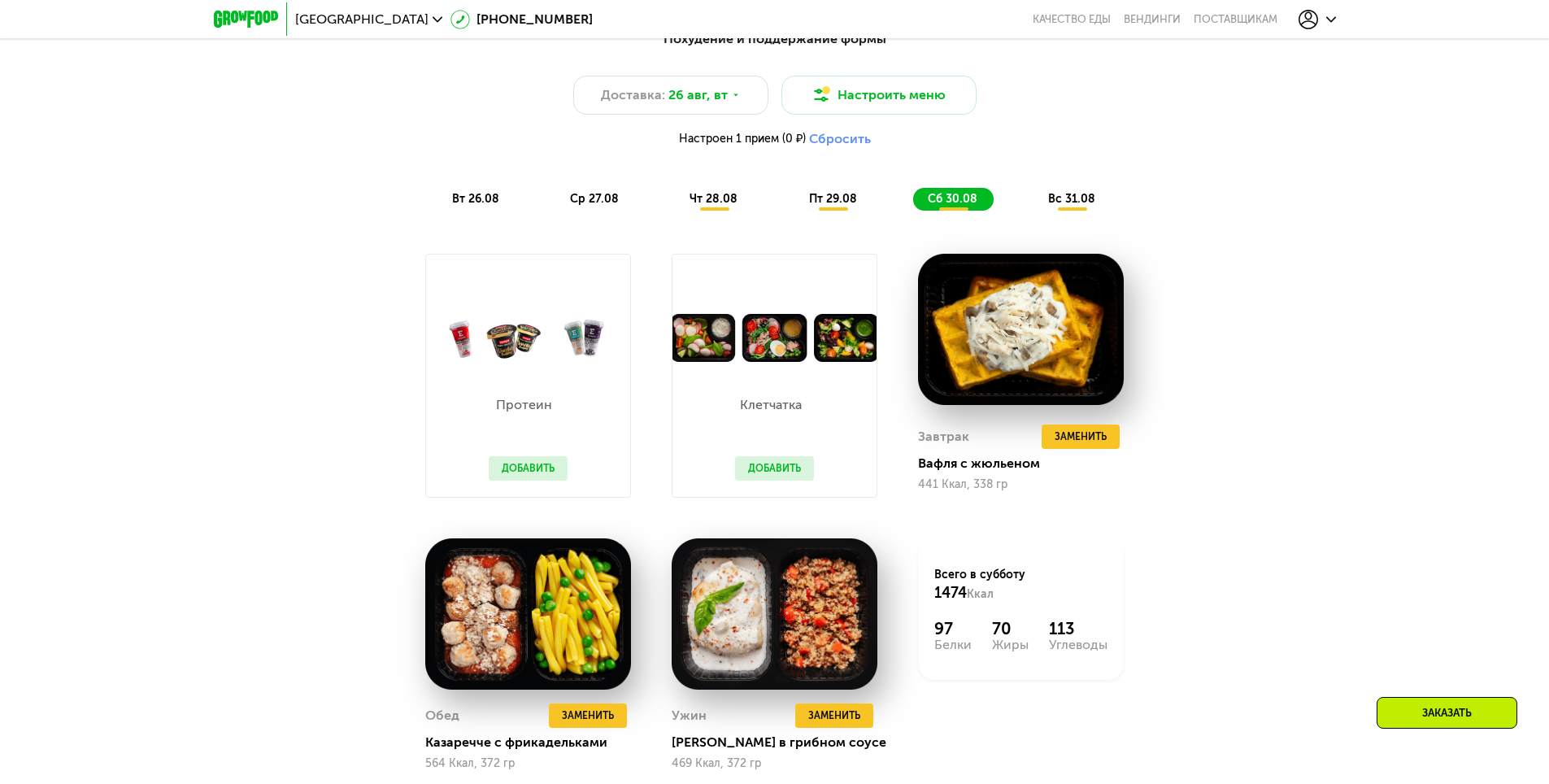
click at [1047, 208] on div "вс 31.08" at bounding box center [1073, 199] width 78 height 23
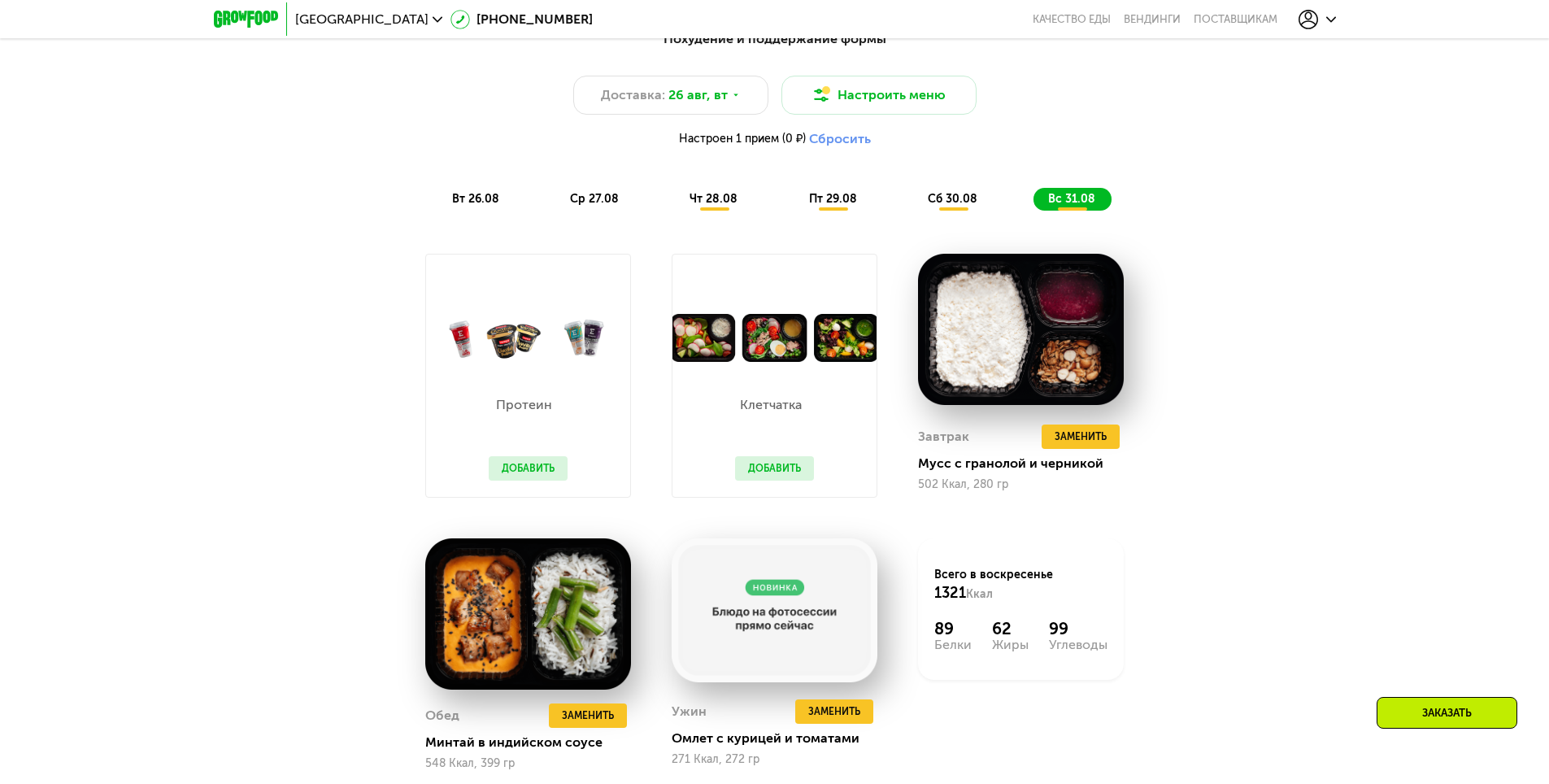
click at [966, 206] on span "сб 30.08" at bounding box center [952, 199] width 50 height 13
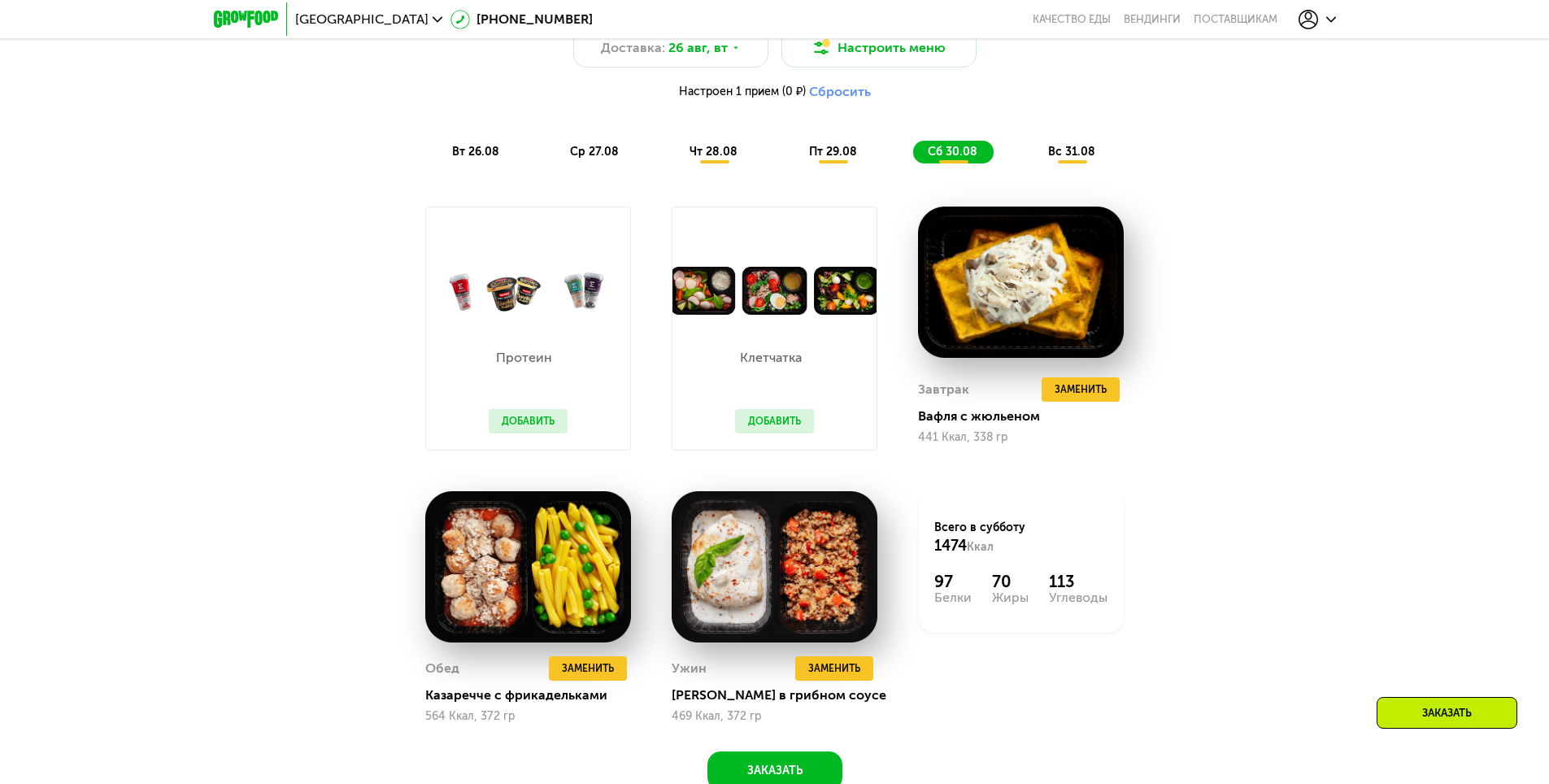
scroll to position [1220, 0]
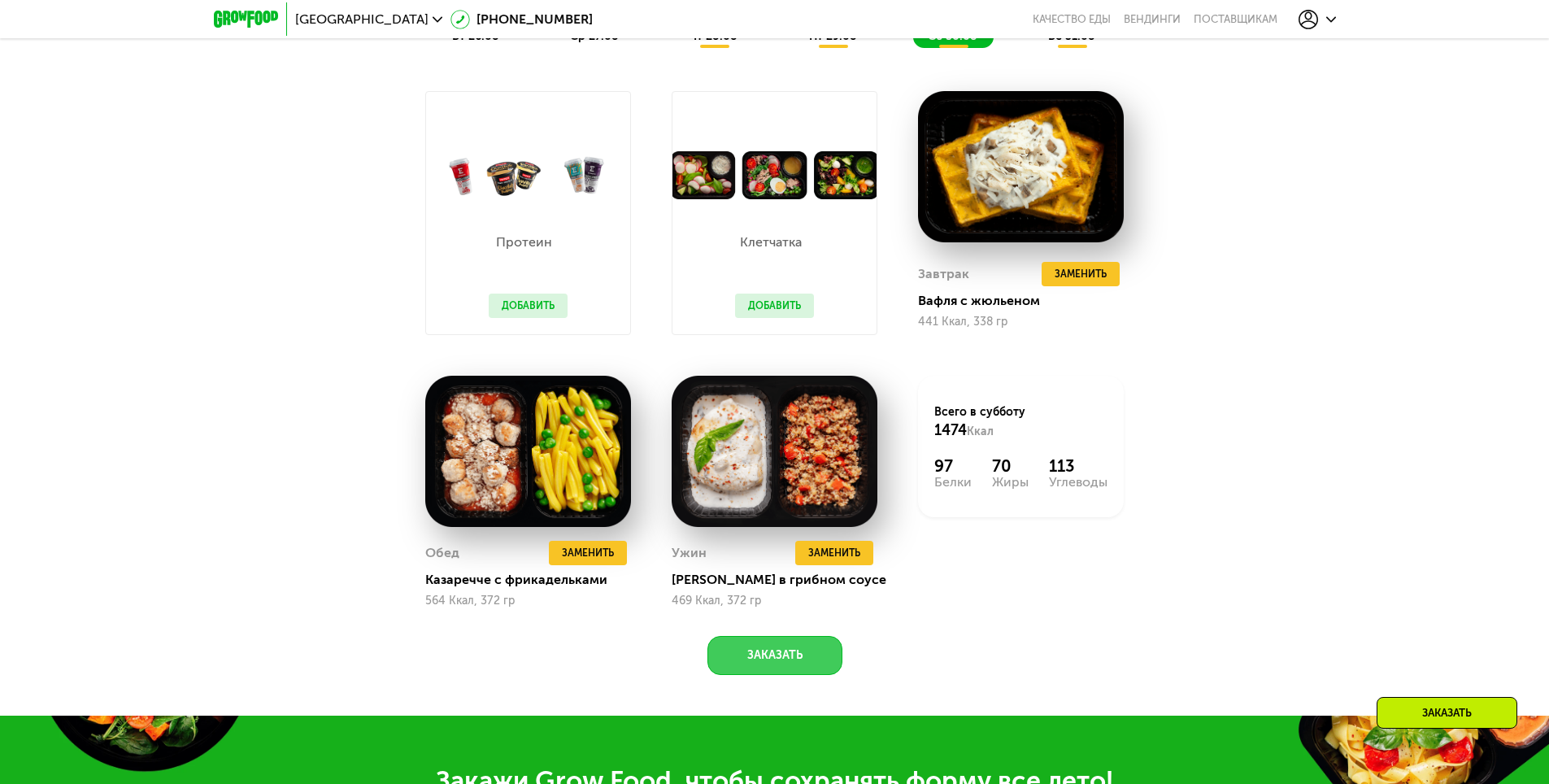
click at [776, 651] on button "Заказать" at bounding box center [775, 655] width 135 height 39
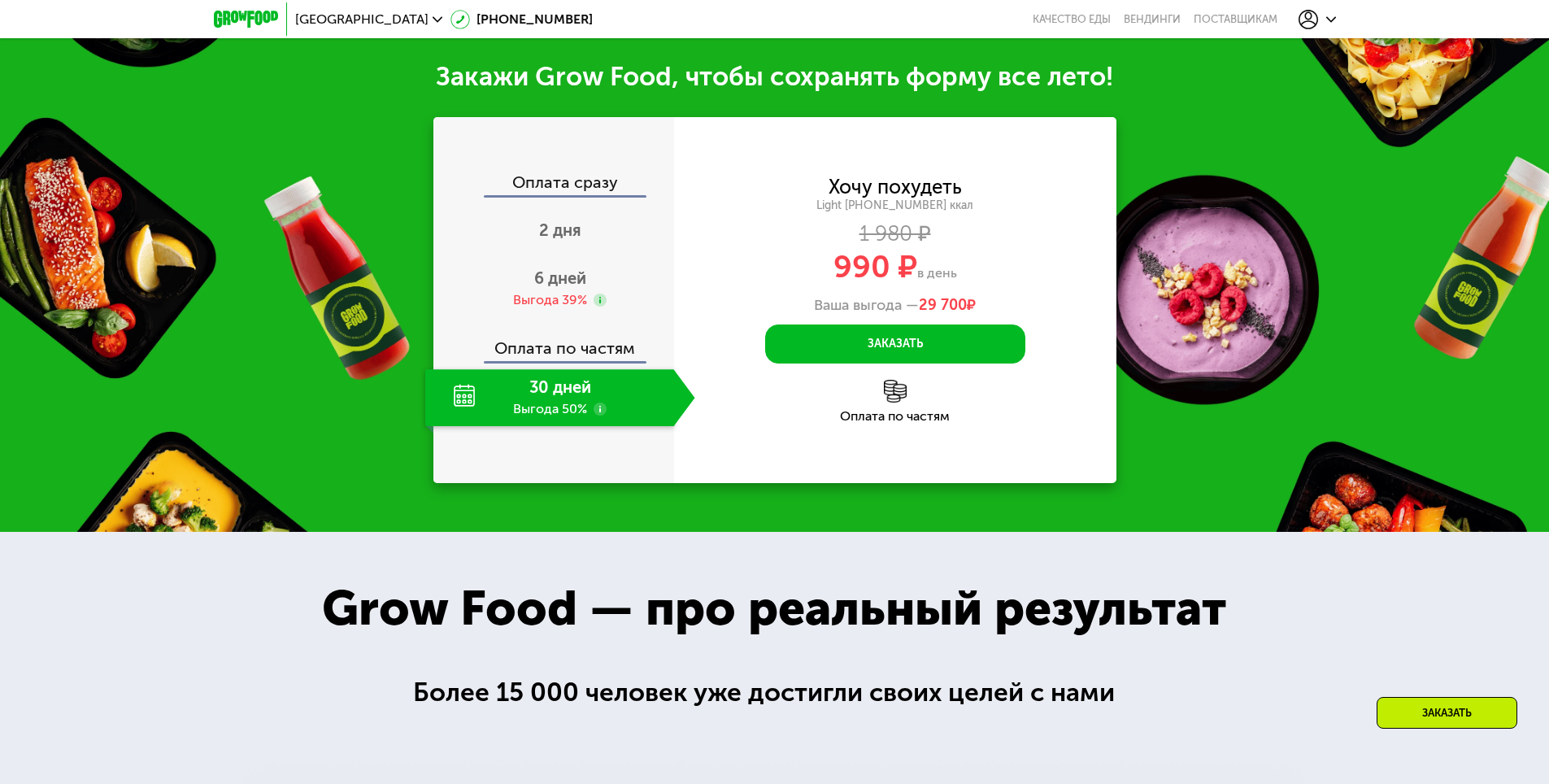
scroll to position [1941, 0]
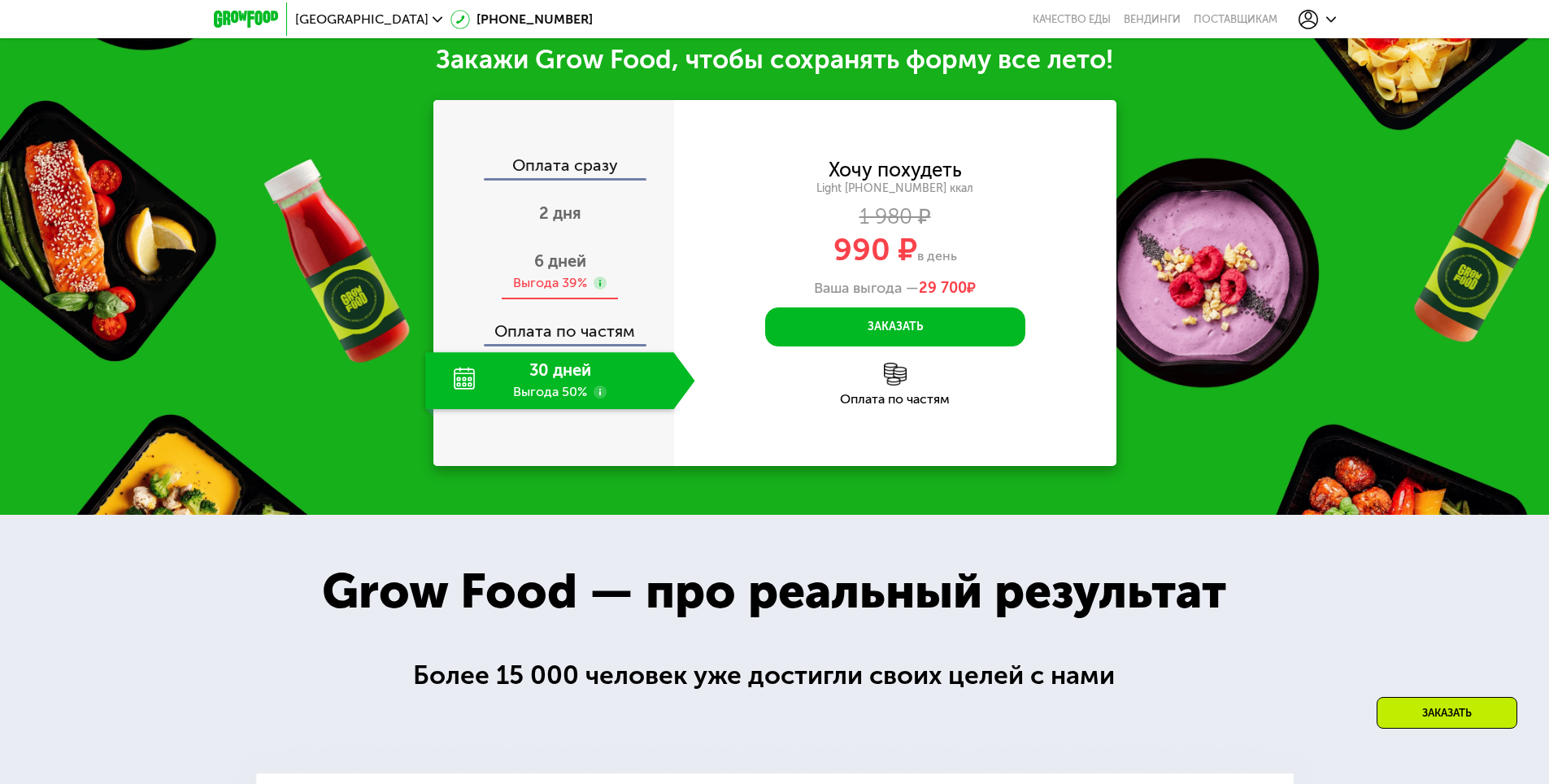
click at [564, 287] on div "Выгода 39%" at bounding box center [551, 282] width 74 height 18
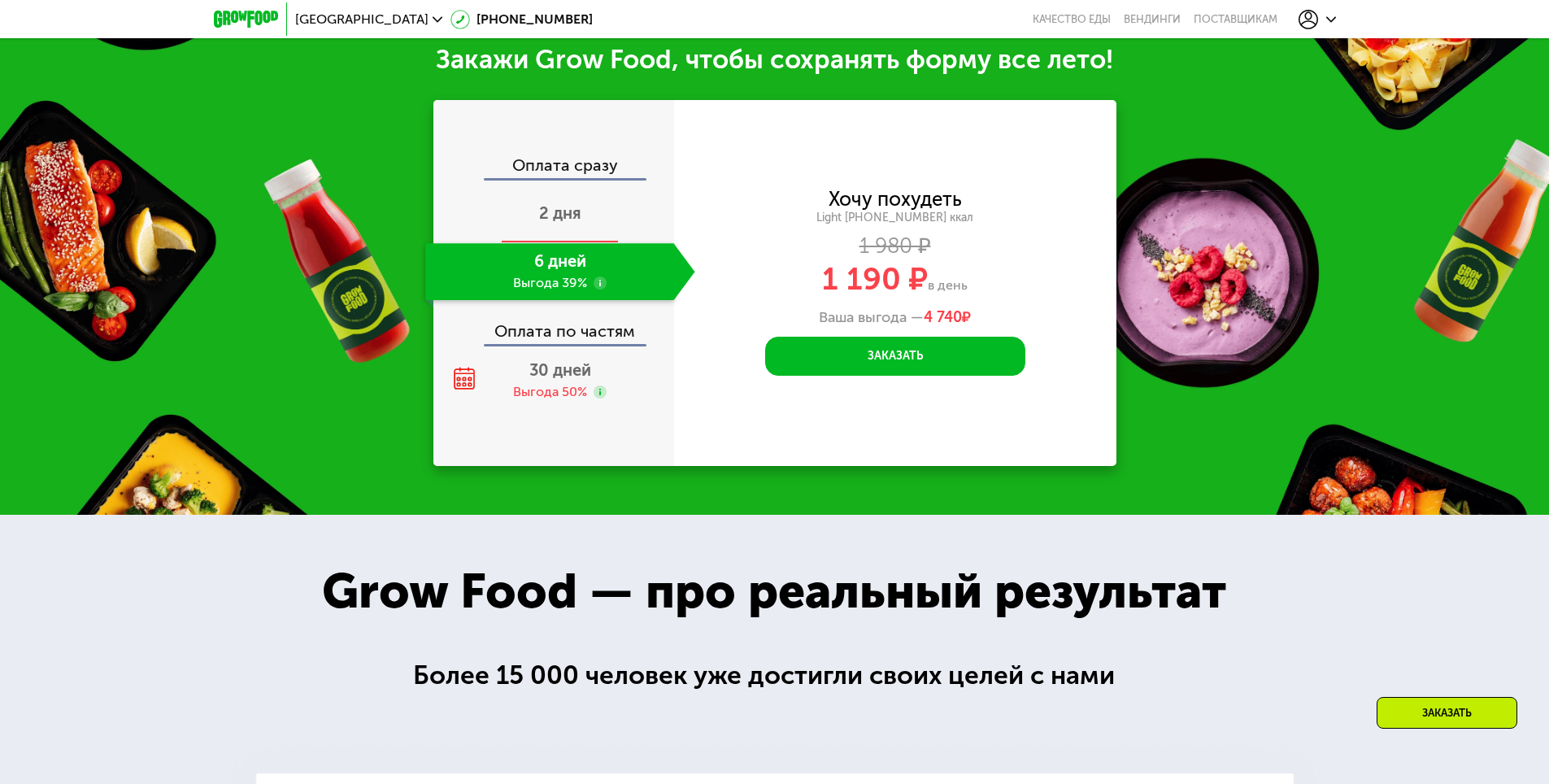
click at [580, 213] on span "2 дня" at bounding box center [560, 212] width 42 height 19
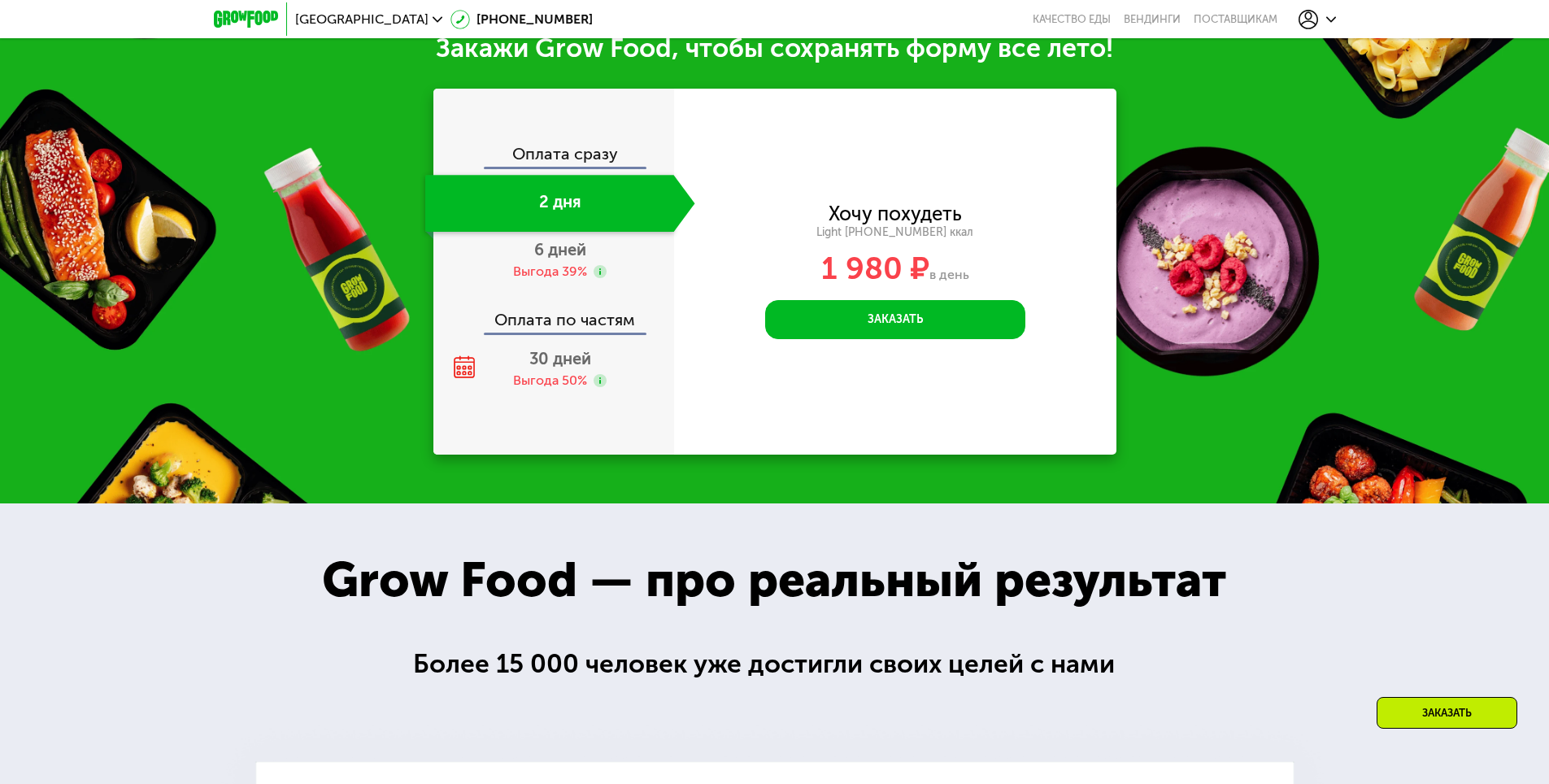
scroll to position [1778, 0]
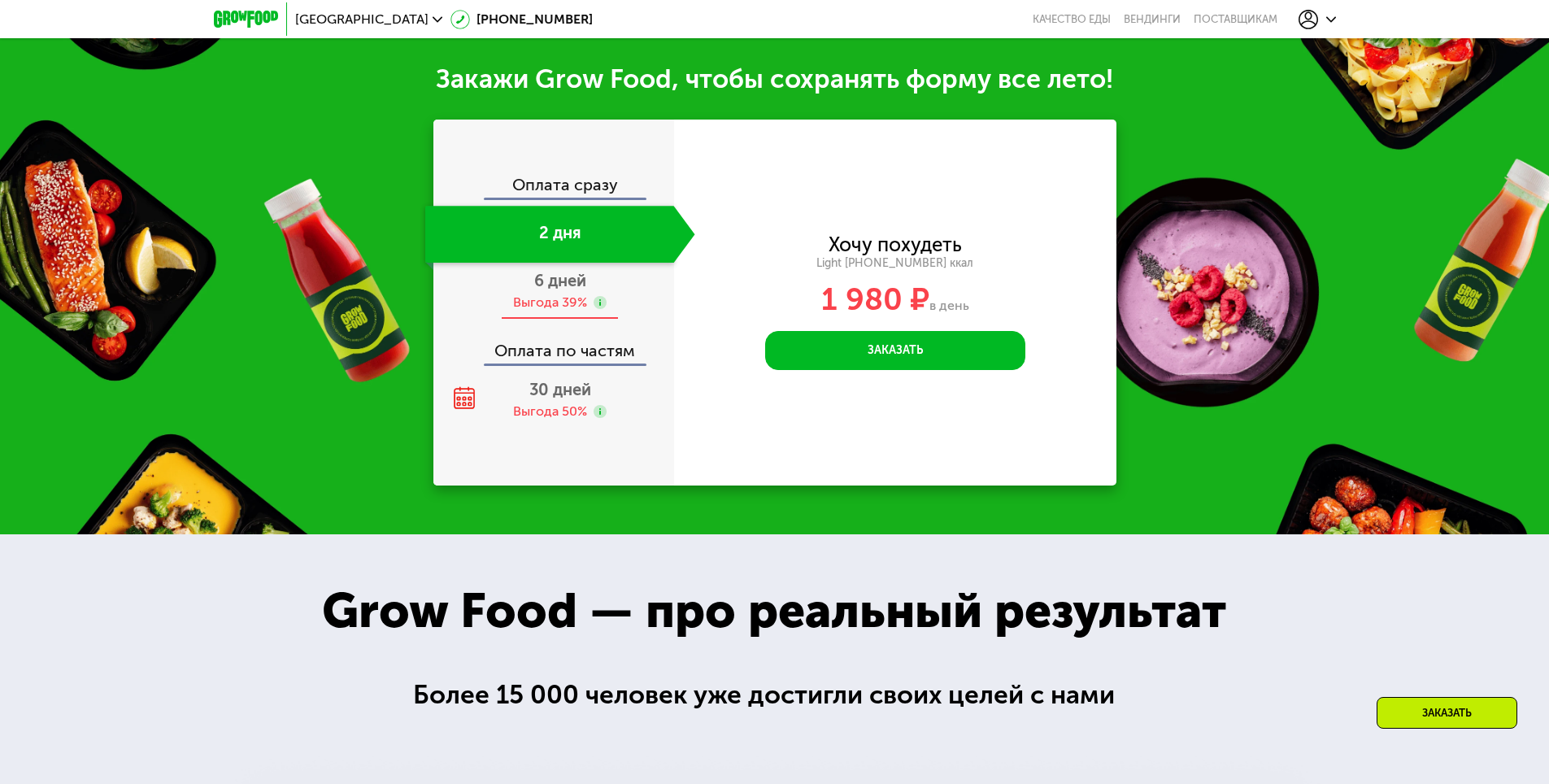
click at [592, 311] on div "Выгода 39%" at bounding box center [560, 302] width 94 height 18
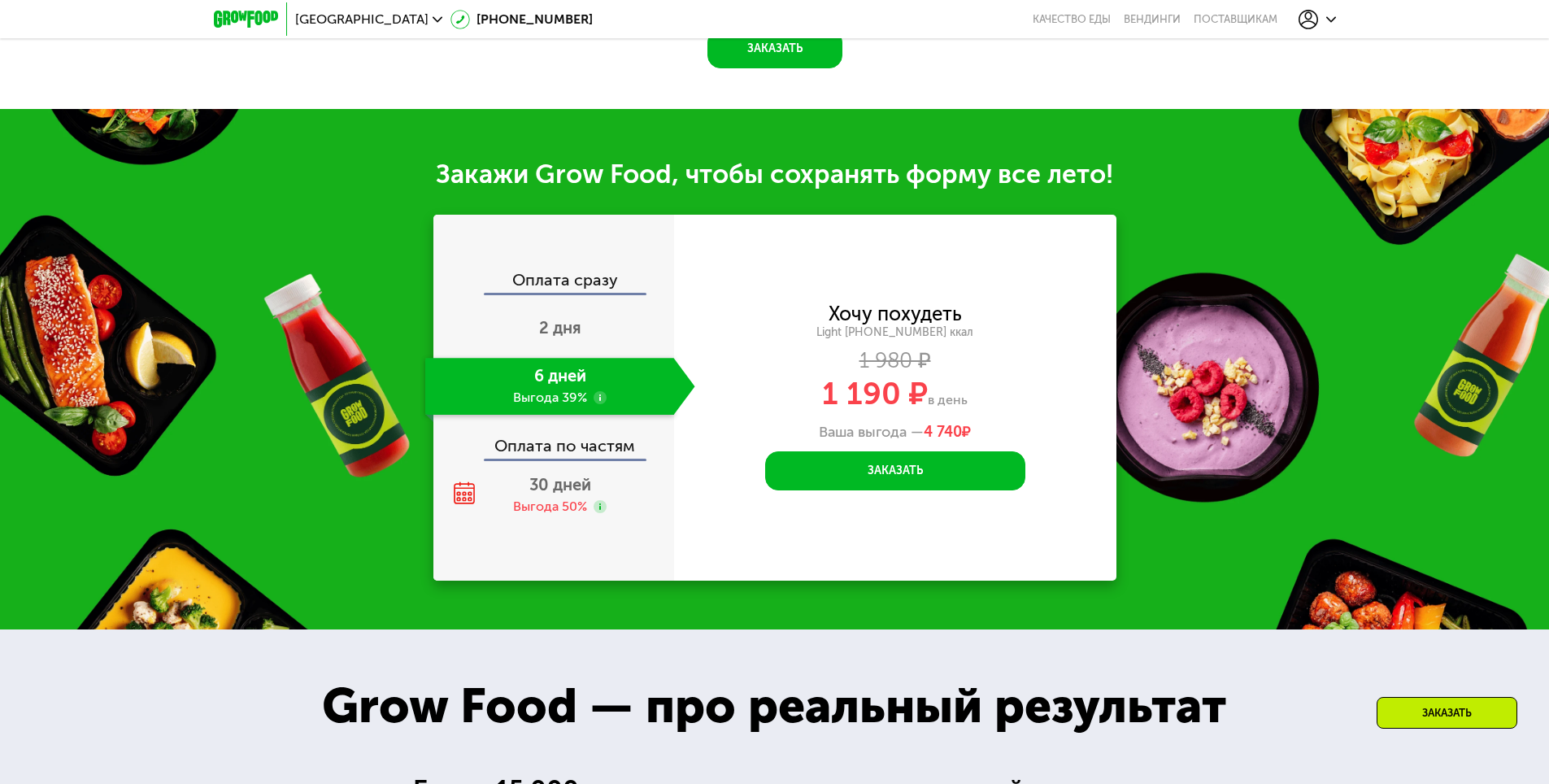
scroll to position [1697, 0]
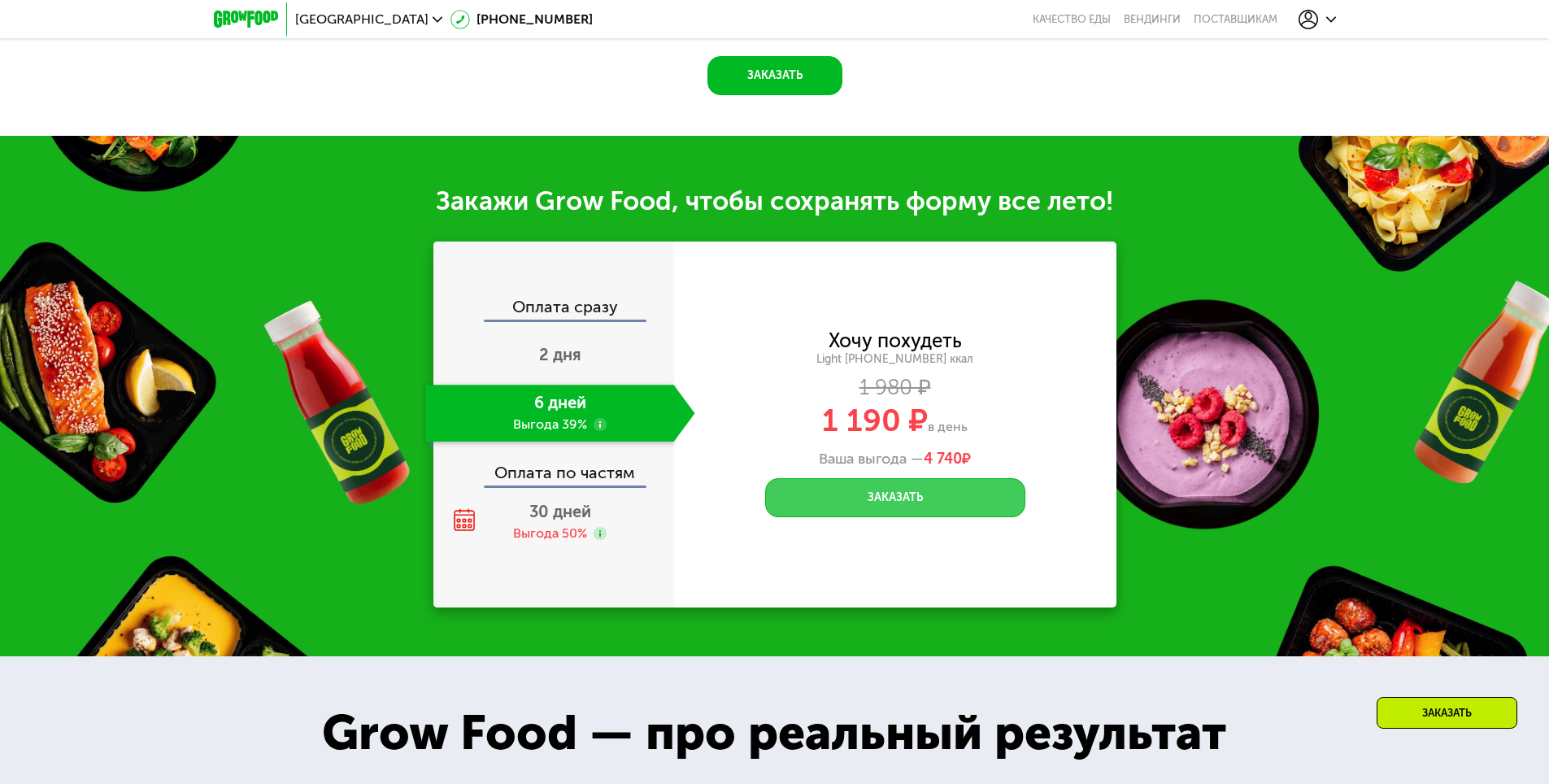
click at [922, 508] on button "Заказать" at bounding box center [896, 497] width 261 height 39
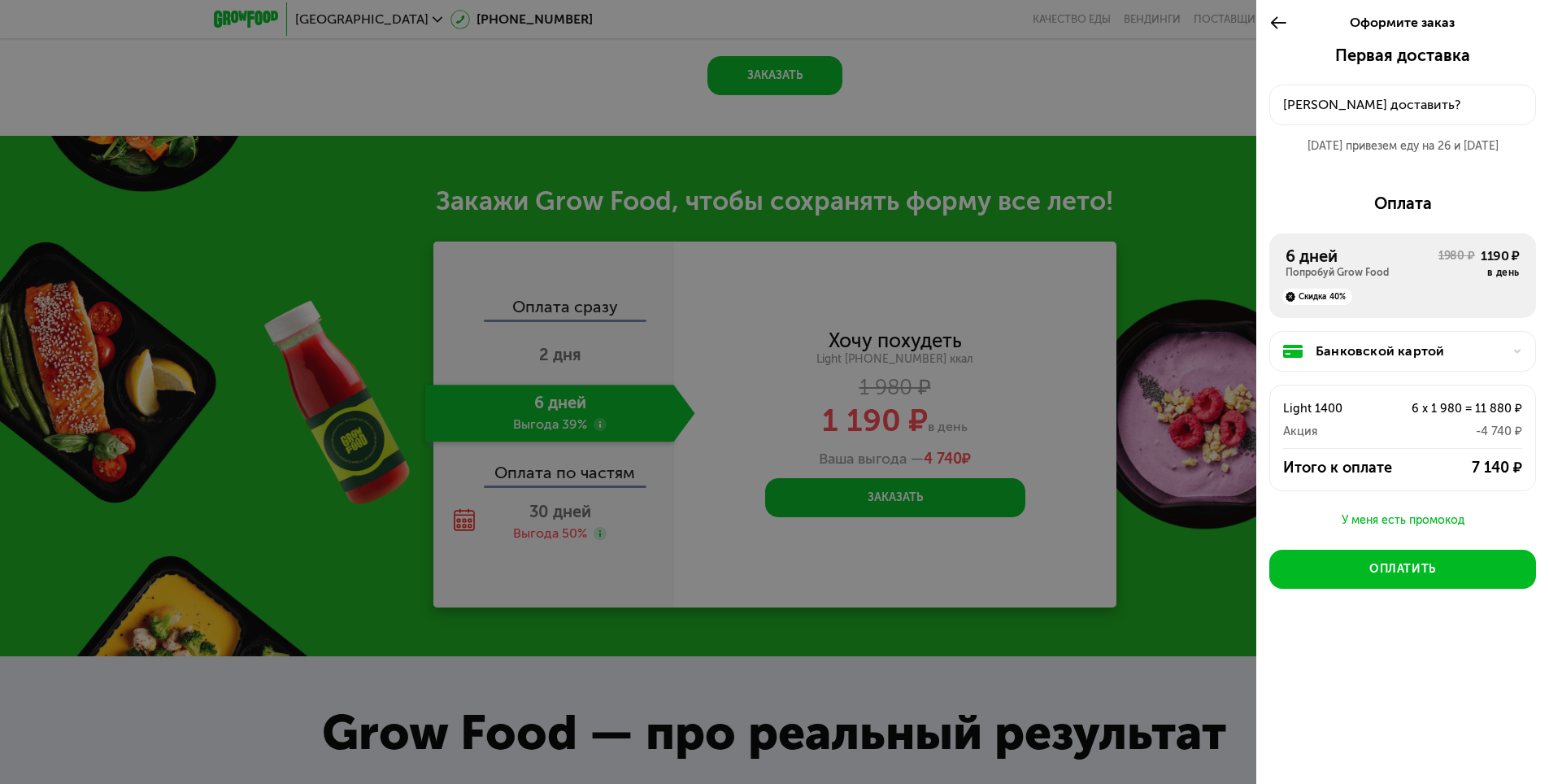
click at [1378, 99] on div "Куда доставить?" at bounding box center [1403, 105] width 239 height 19
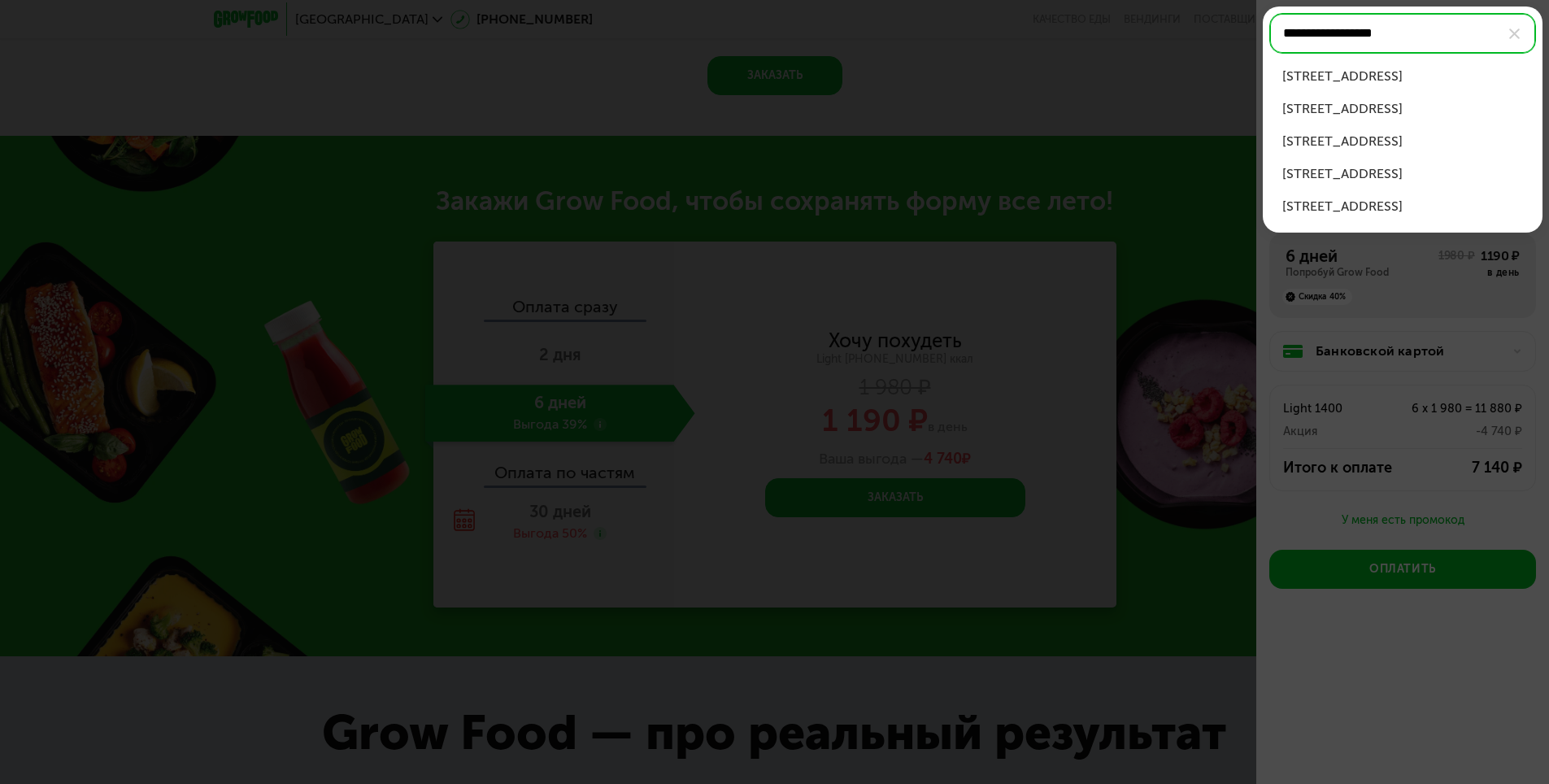
click at [1411, 71] on div "Береговой пр-д, д 3" at bounding box center [1402, 76] width 240 height 19
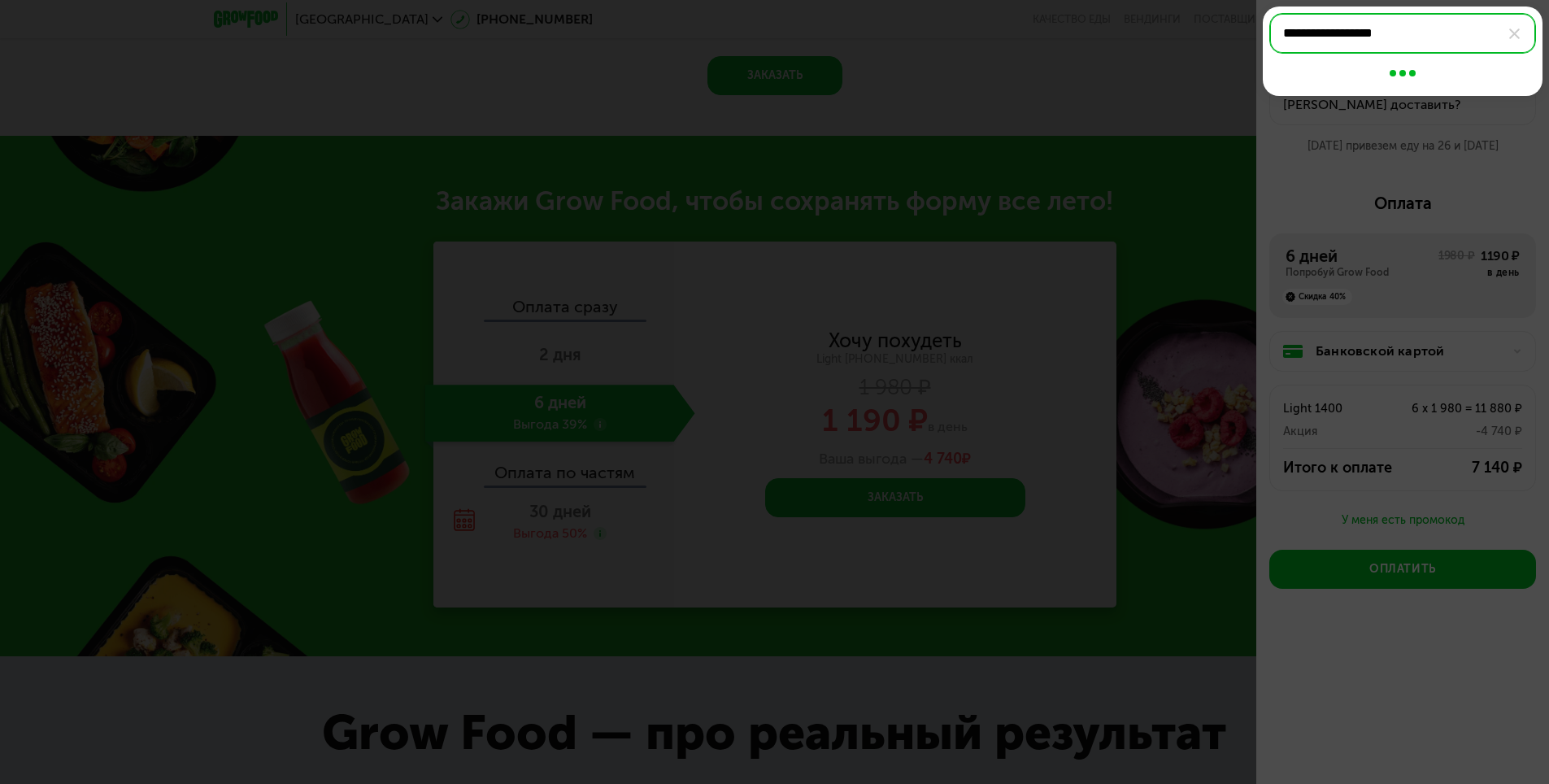
type input "**********"
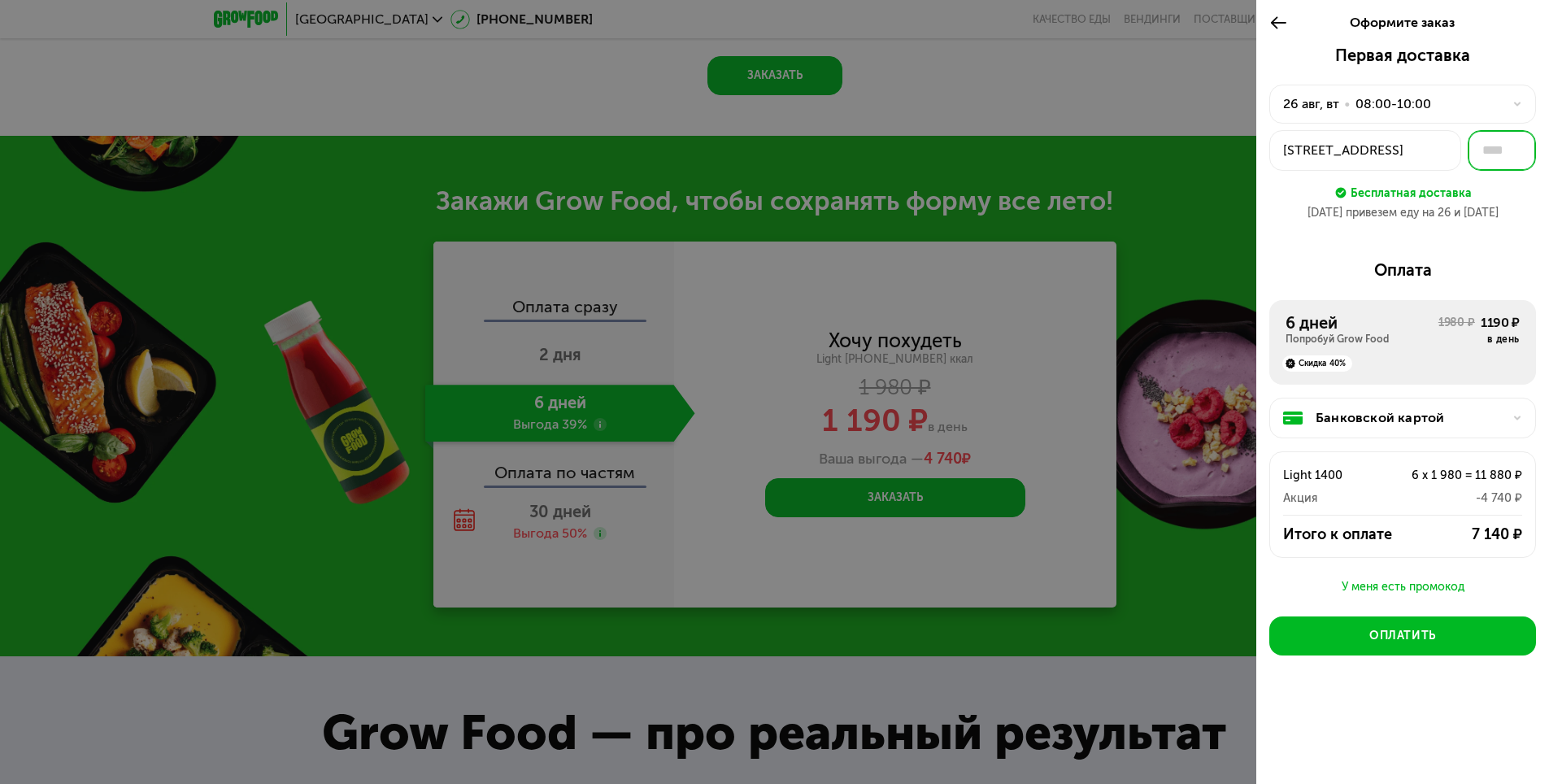
click at [1501, 152] on input "text" at bounding box center [1502, 150] width 68 height 40
type input "****"
click at [1490, 251] on div "Первая доставка 26 авг, вт • 08:00-10:00 Береговой пр-д, 3 **** Бесплатная дост…" at bounding box center [1402, 397] width 293 height 704
click at [1411, 191] on div "Бесплатная доставка" at bounding box center [1412, 192] width 121 height 18
click at [1503, 161] on input "****" at bounding box center [1502, 150] width 68 height 40
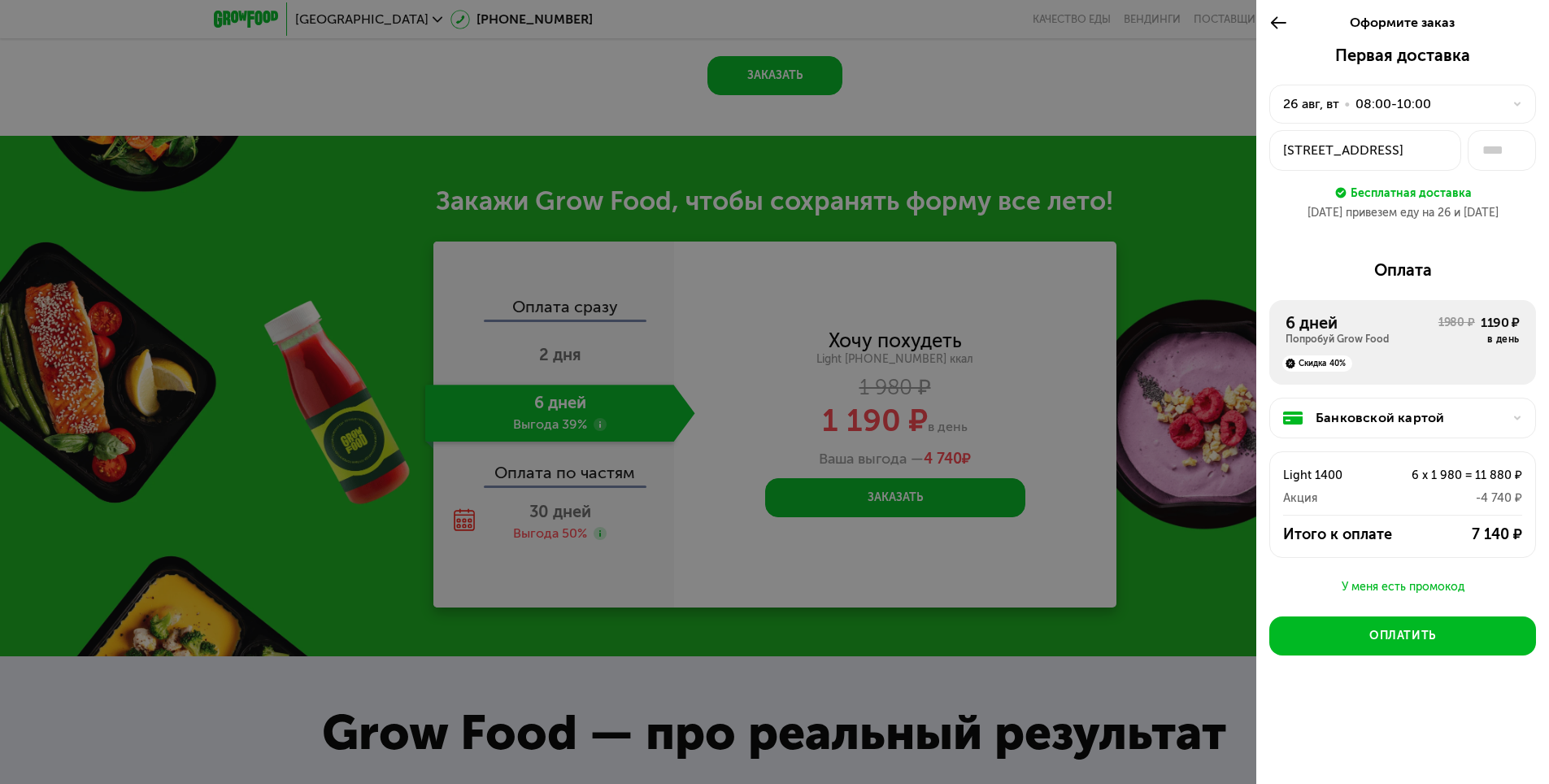
click at [1423, 147] on div "Береговой пр-д, 3" at bounding box center [1365, 150] width 164 height 19
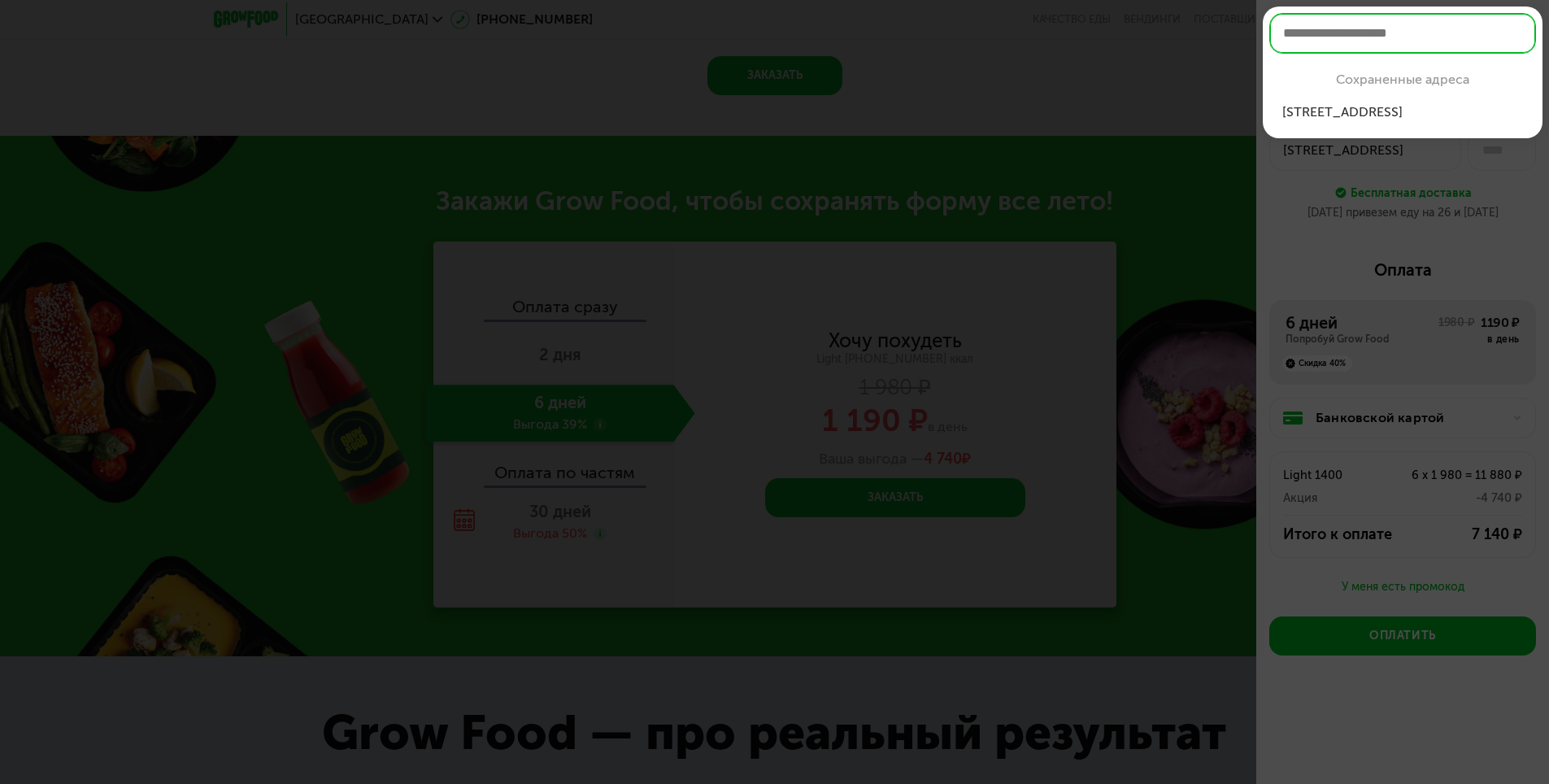
click at [1426, 112] on div "Береговой пр-д, 3" at bounding box center [1402, 112] width 240 height 19
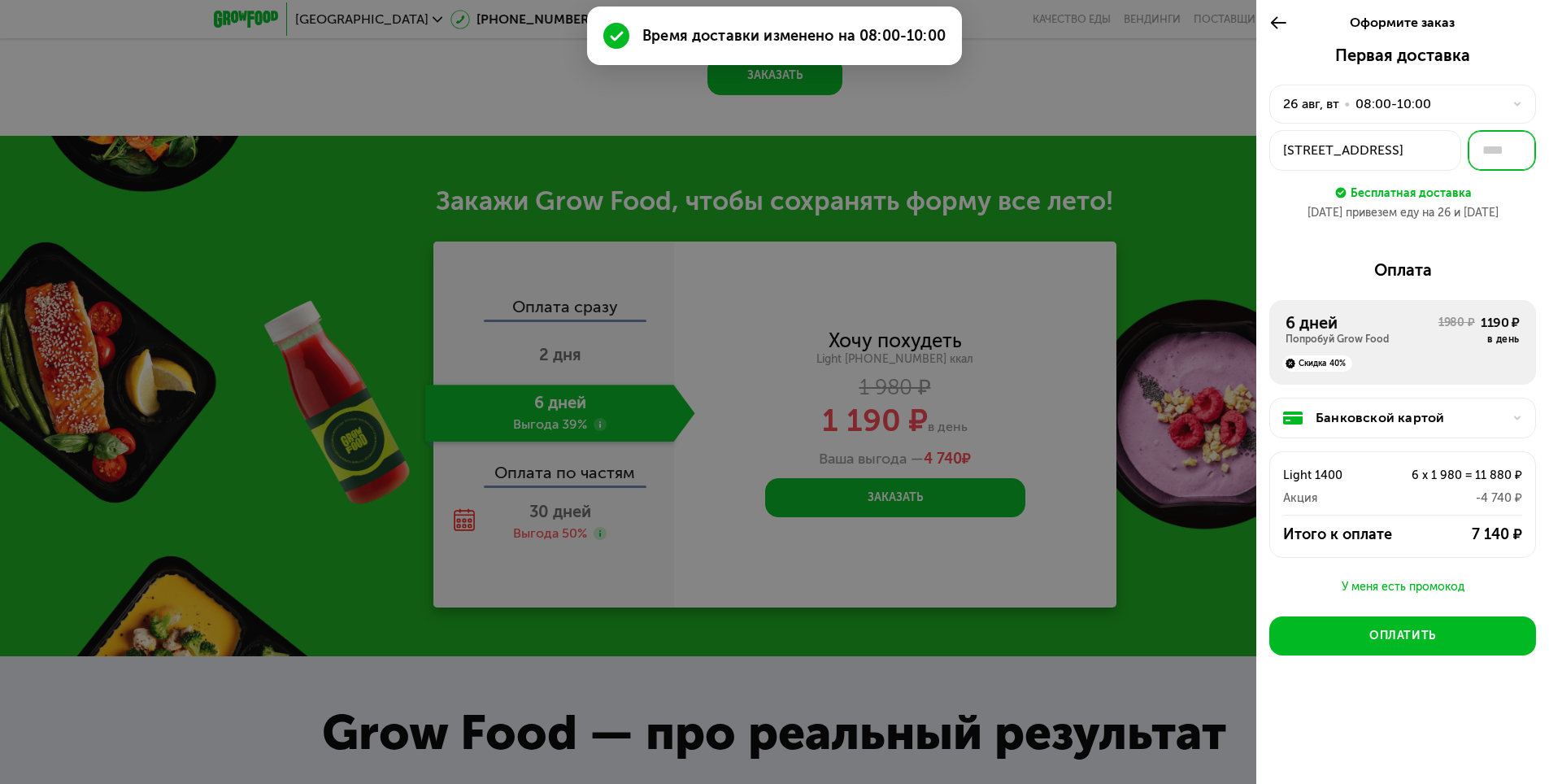
click at [1498, 148] on input "text" at bounding box center [1502, 150] width 68 height 40
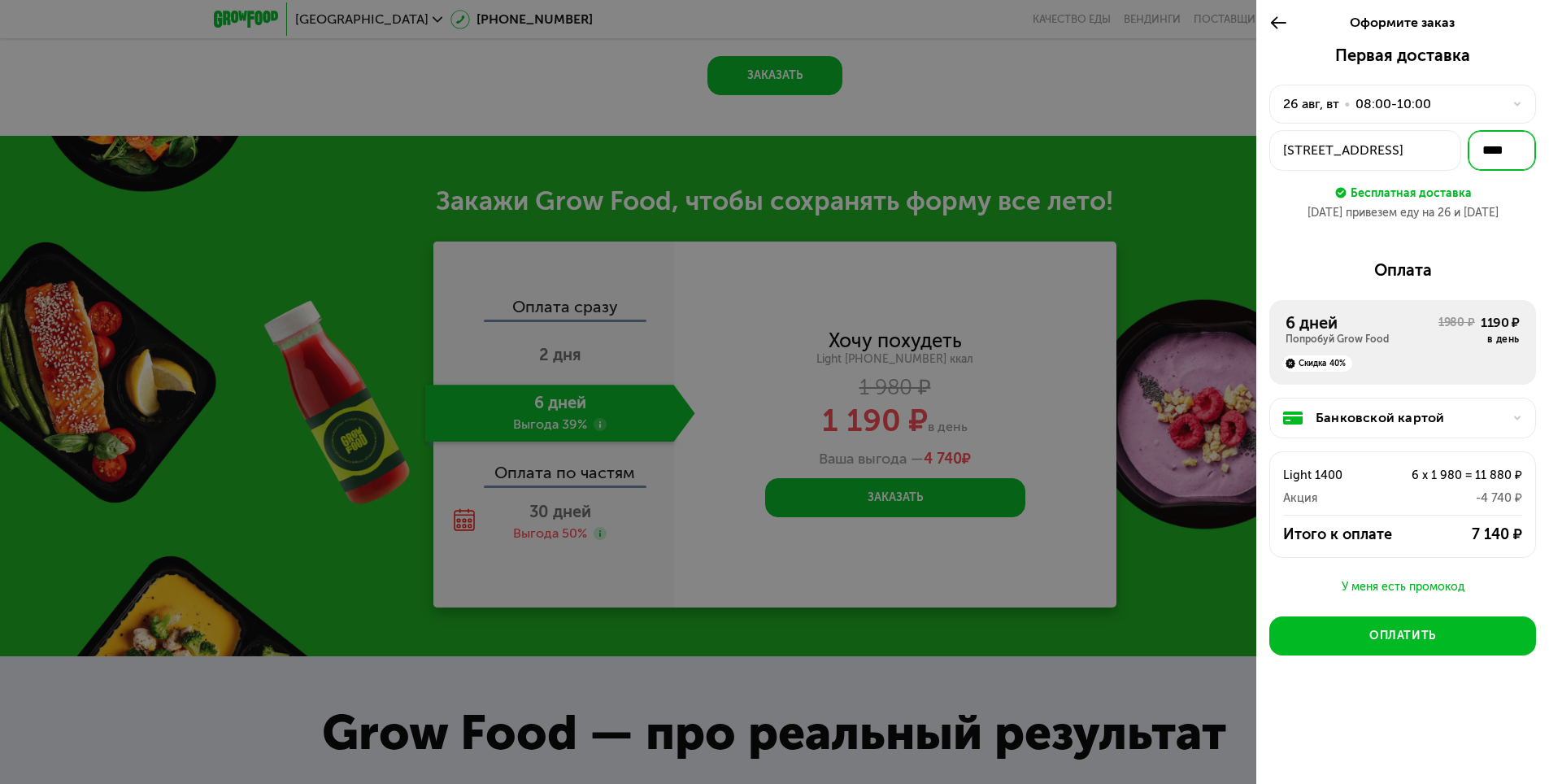
type input "****"
drag, startPoint x: 1460, startPoint y: 253, endPoint x: 1478, endPoint y: 247, distance: 19.0
click at [1460, 252] on div "Первая доставка 26 авг, вт • 08:00-10:00 Береговой пр-д, 3 **** Бесплатная дост…" at bounding box center [1402, 397] width 293 height 704
click at [1507, 417] on div at bounding box center [1512, 418] width 19 height 10
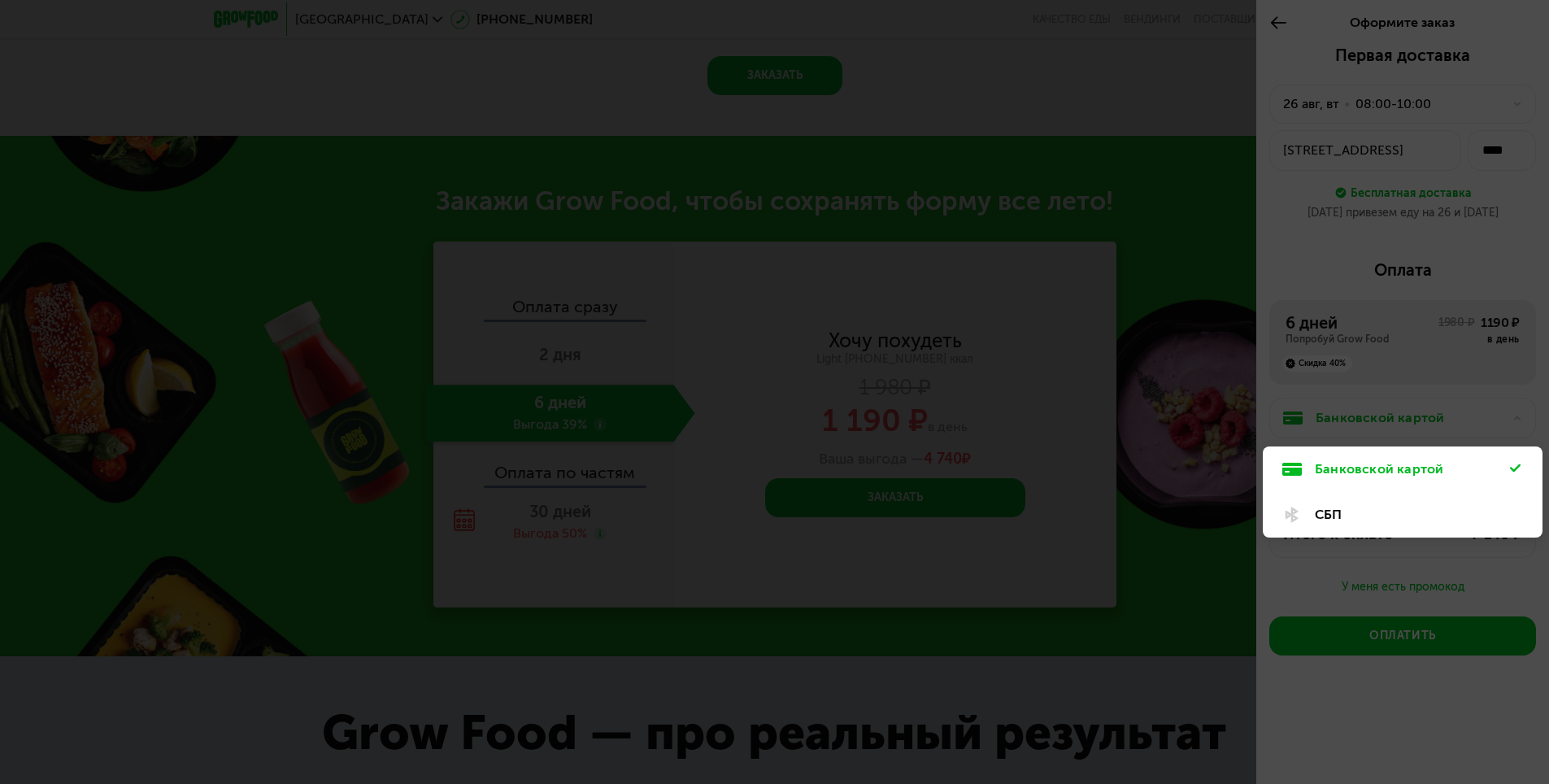
click at [1396, 394] on div at bounding box center [774, 392] width 1549 height 784
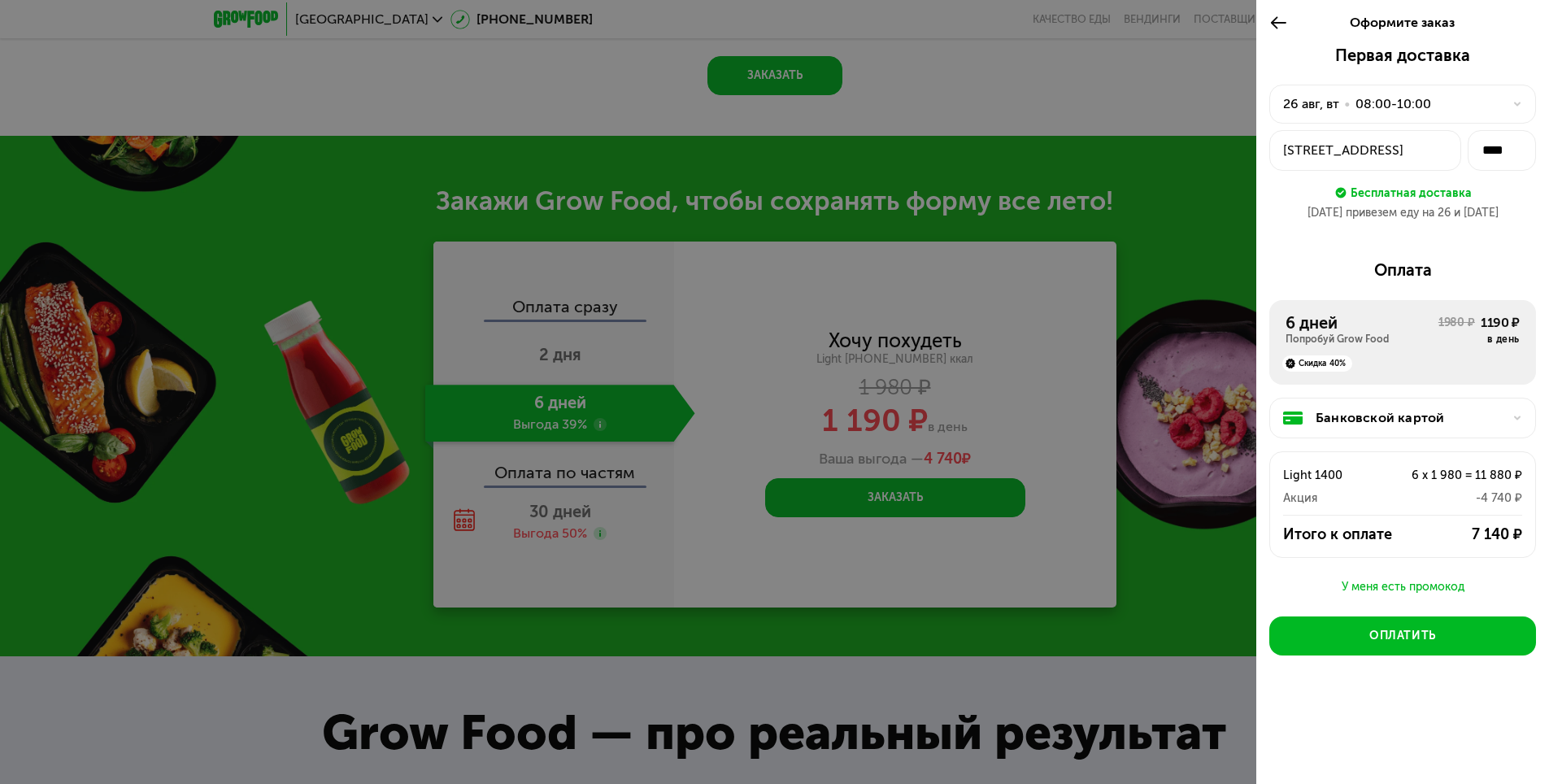
click at [1443, 583] on div "У меня есть промокод" at bounding box center [1403, 587] width 266 height 19
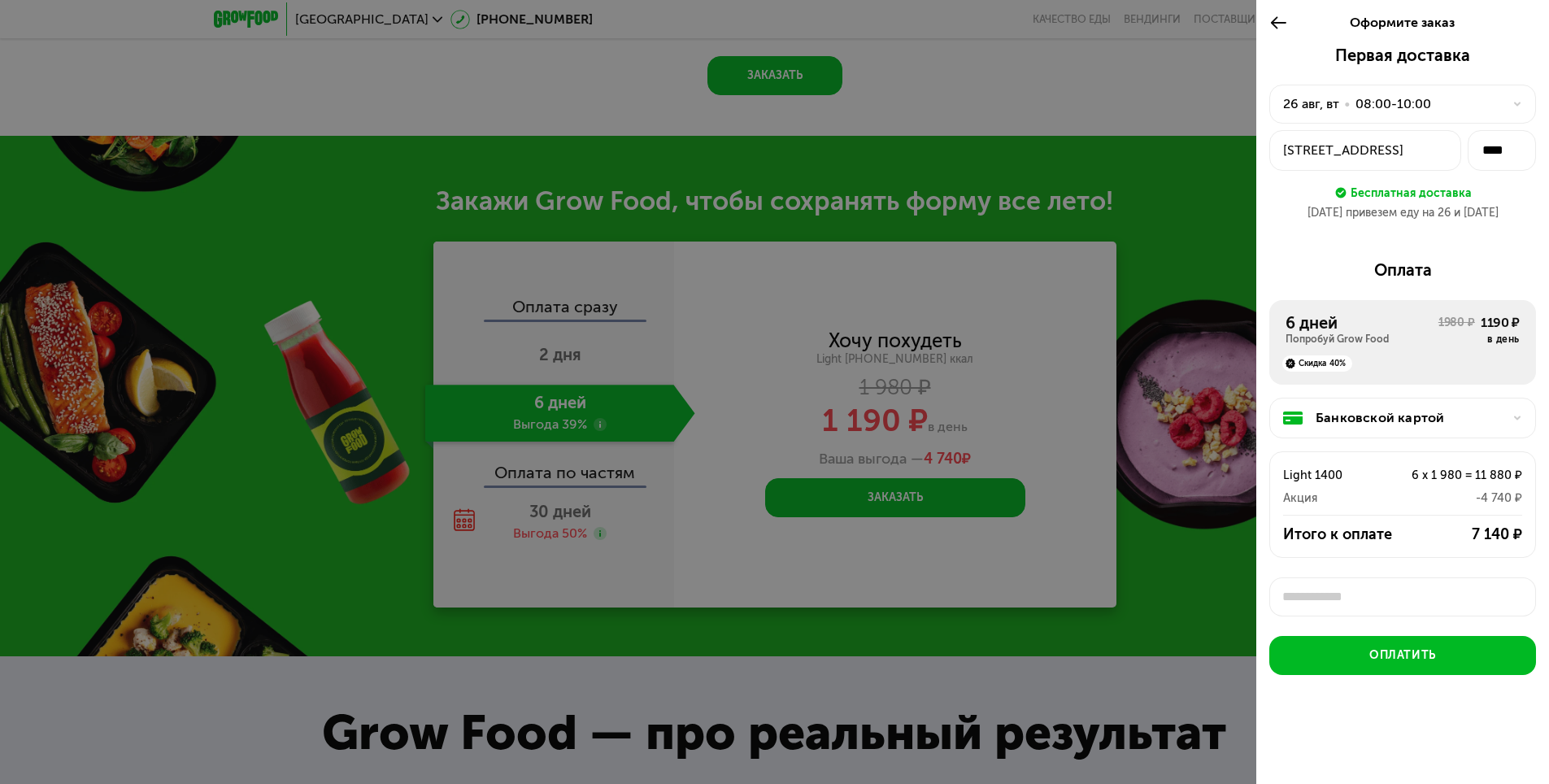
scroll to position [6, 0]
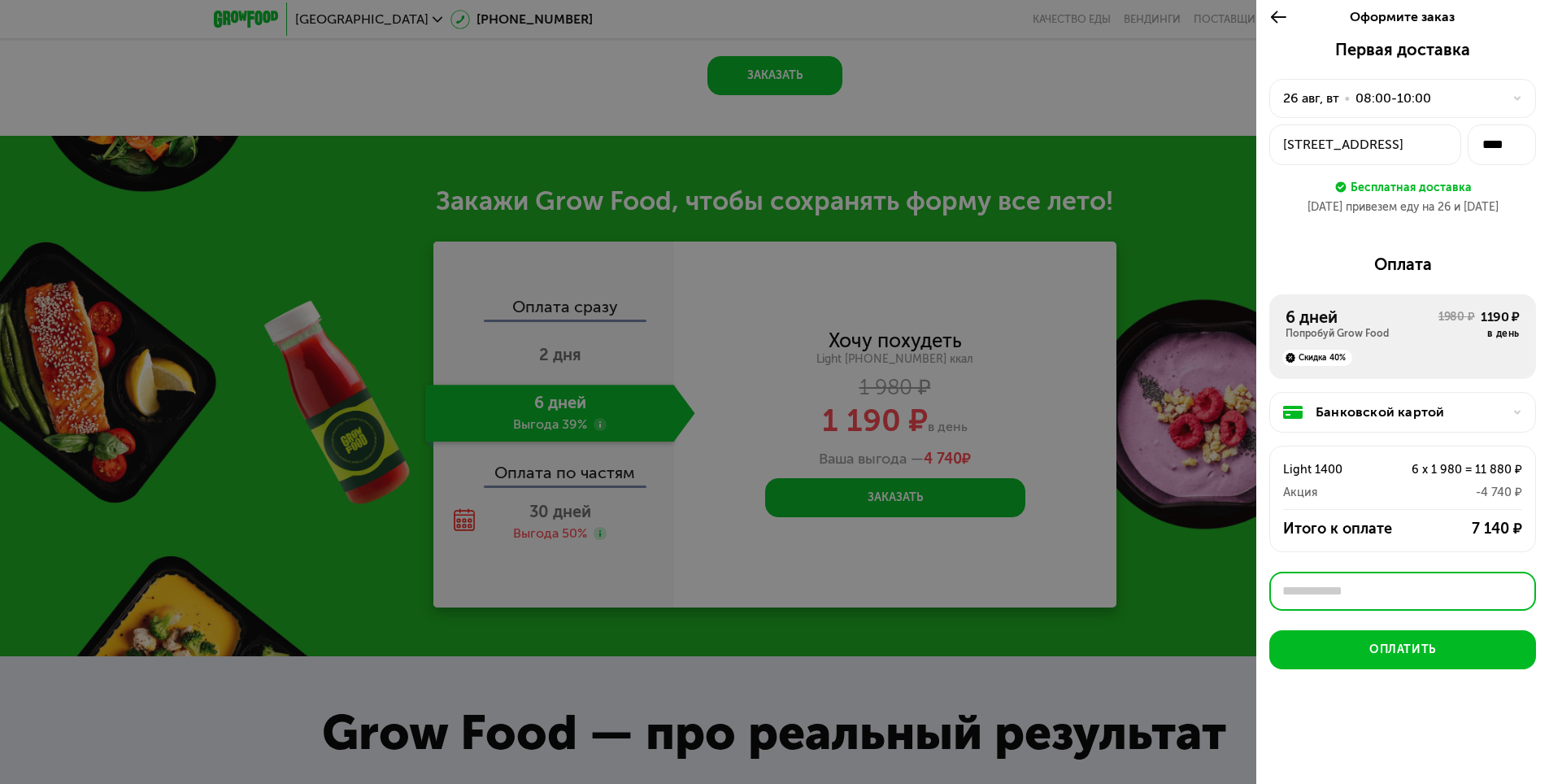
click at [1385, 588] on input "text" at bounding box center [1403, 591] width 266 height 39
type input "**********"
click at [1462, 590] on div "Применить" at bounding box center [1491, 591] width 62 height 16
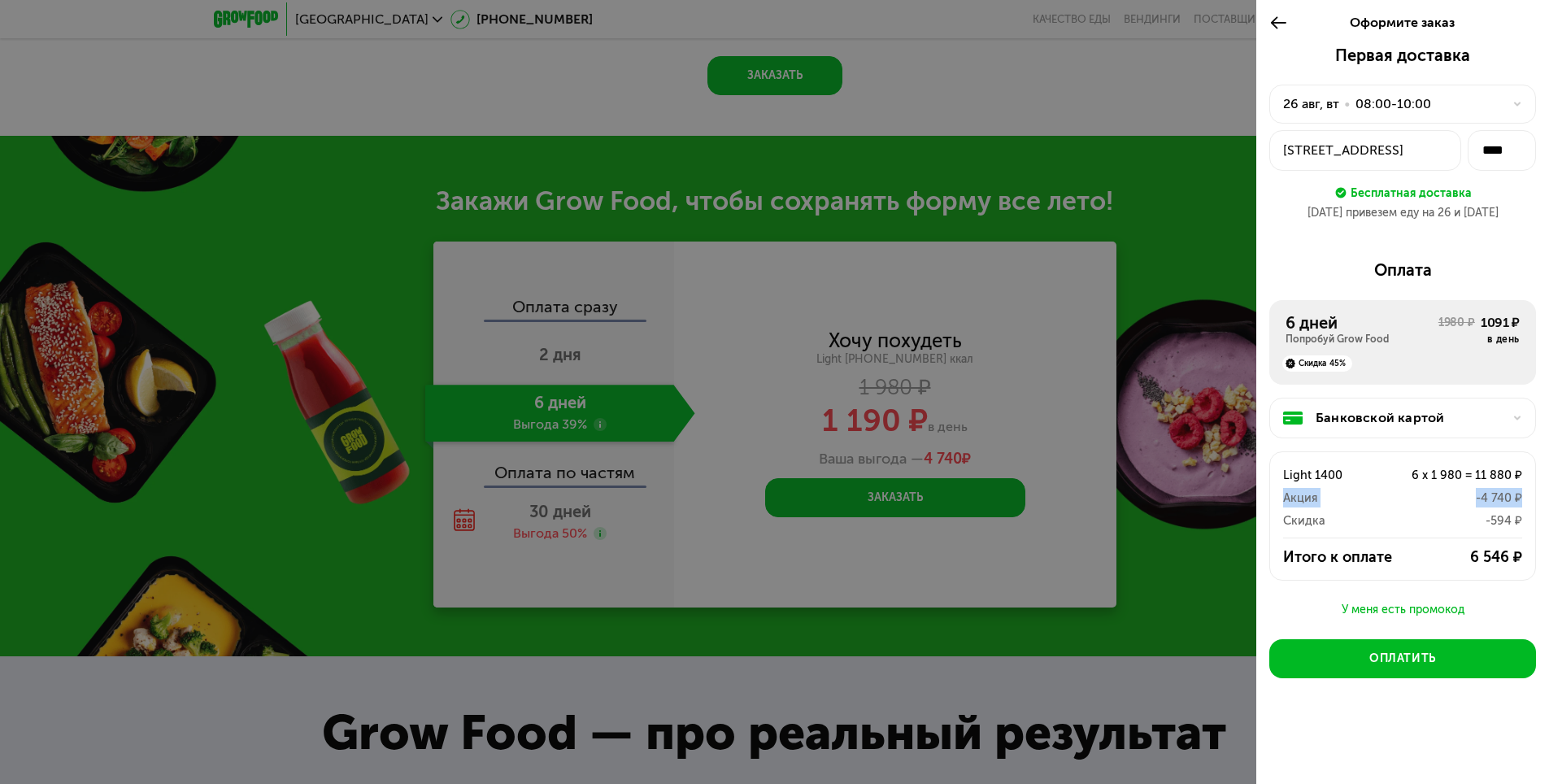
drag, startPoint x: 1336, startPoint y: 500, endPoint x: 1516, endPoint y: 491, distance: 180.2
click at [1516, 511] on div "Акция -4 740 ₽" at bounding box center [1403, 520] width 239 height 19
click at [1390, 544] on div "Light 1400 6 x 1 980 = 11 880 ₽ Акция -4 740 ₽ Скидка -594 ₽ Итого к оплате 6 5…" at bounding box center [1403, 515] width 266 height 129
drag, startPoint x: 1325, startPoint y: 207, endPoint x: 1488, endPoint y: 217, distance: 163.3
click at [1453, 215] on div "26 авг привезем еду на 26 и 27 авг" at bounding box center [1403, 212] width 266 height 16
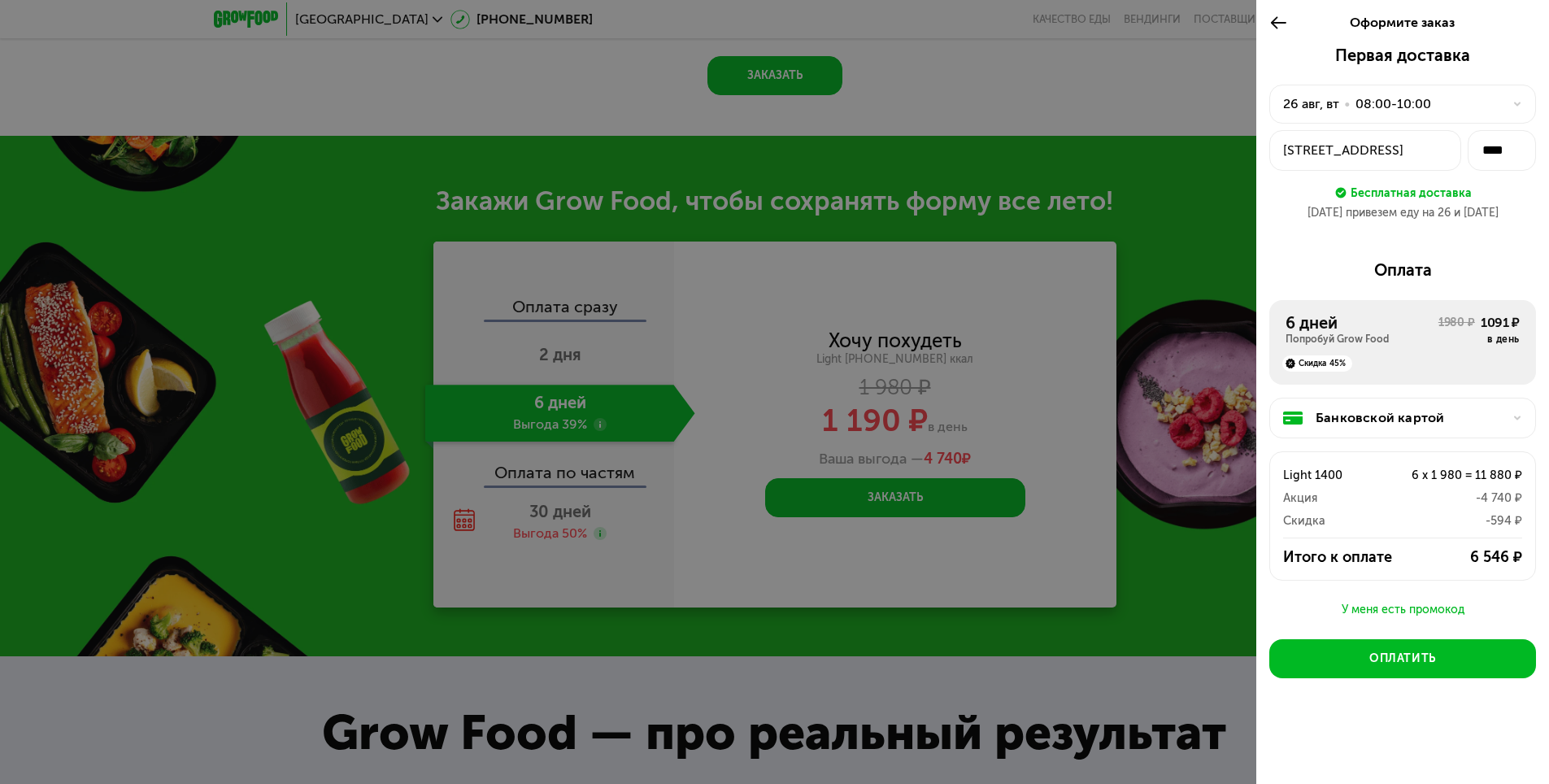
click at [1485, 217] on div "26 авг привезем еду на 26 и 27 авг" at bounding box center [1403, 212] width 266 height 16
drag, startPoint x: 1466, startPoint y: 210, endPoint x: 1527, endPoint y: 217, distance: 61.4
click at [1527, 217] on div "26 авг привезем еду на 26 и 27 авг" at bounding box center [1403, 212] width 266 height 16
click at [1444, 249] on div "Первая доставка 26 авг, вт • 08:00-10:00 Береговой пр-д, 3 **** Бесплатная дост…" at bounding box center [1402, 409] width 293 height 727
click at [1442, 653] on button "Оплатить" at bounding box center [1403, 658] width 266 height 39
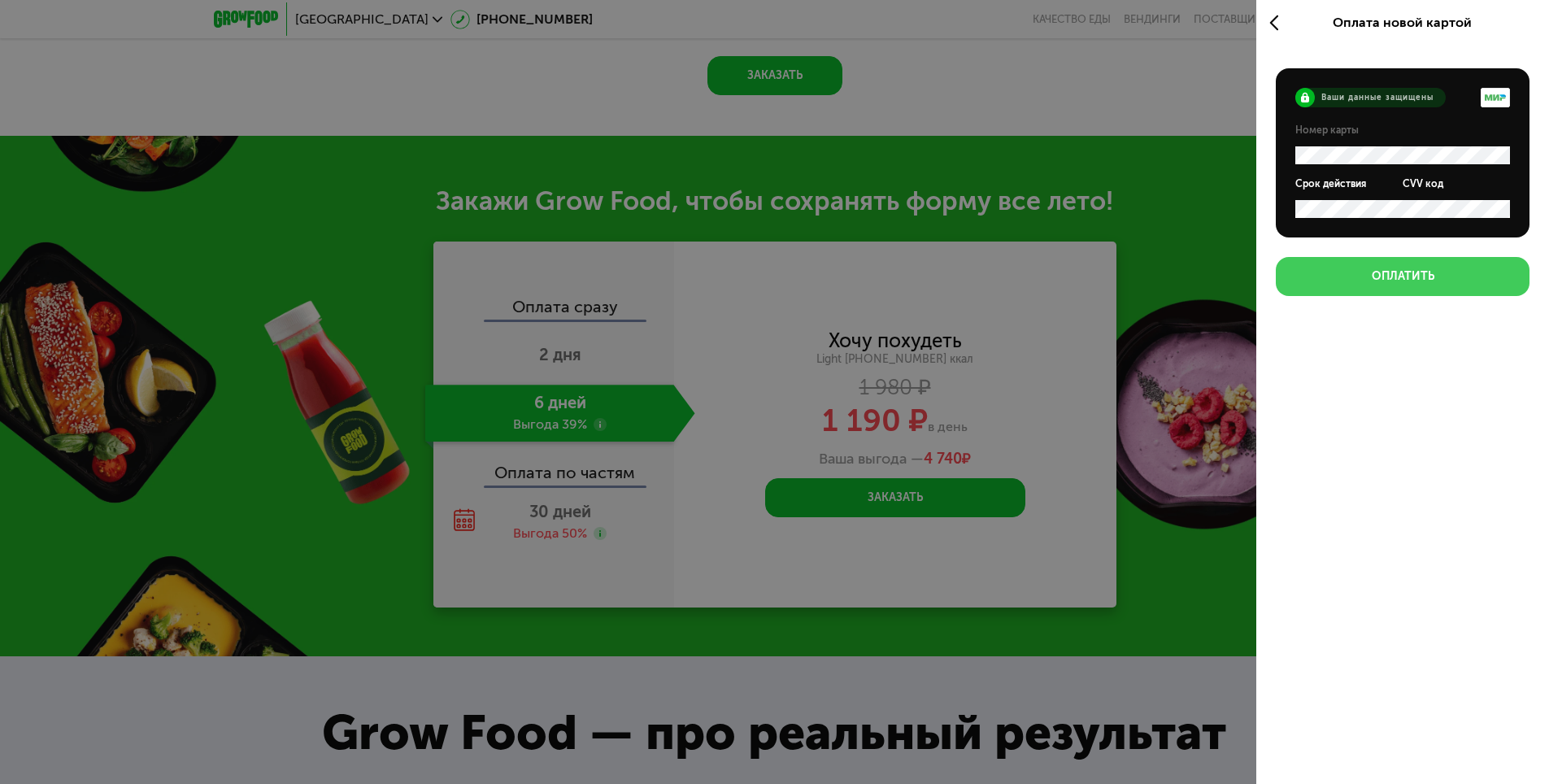
click at [1420, 272] on div "Оплатить" at bounding box center [1403, 276] width 62 height 16
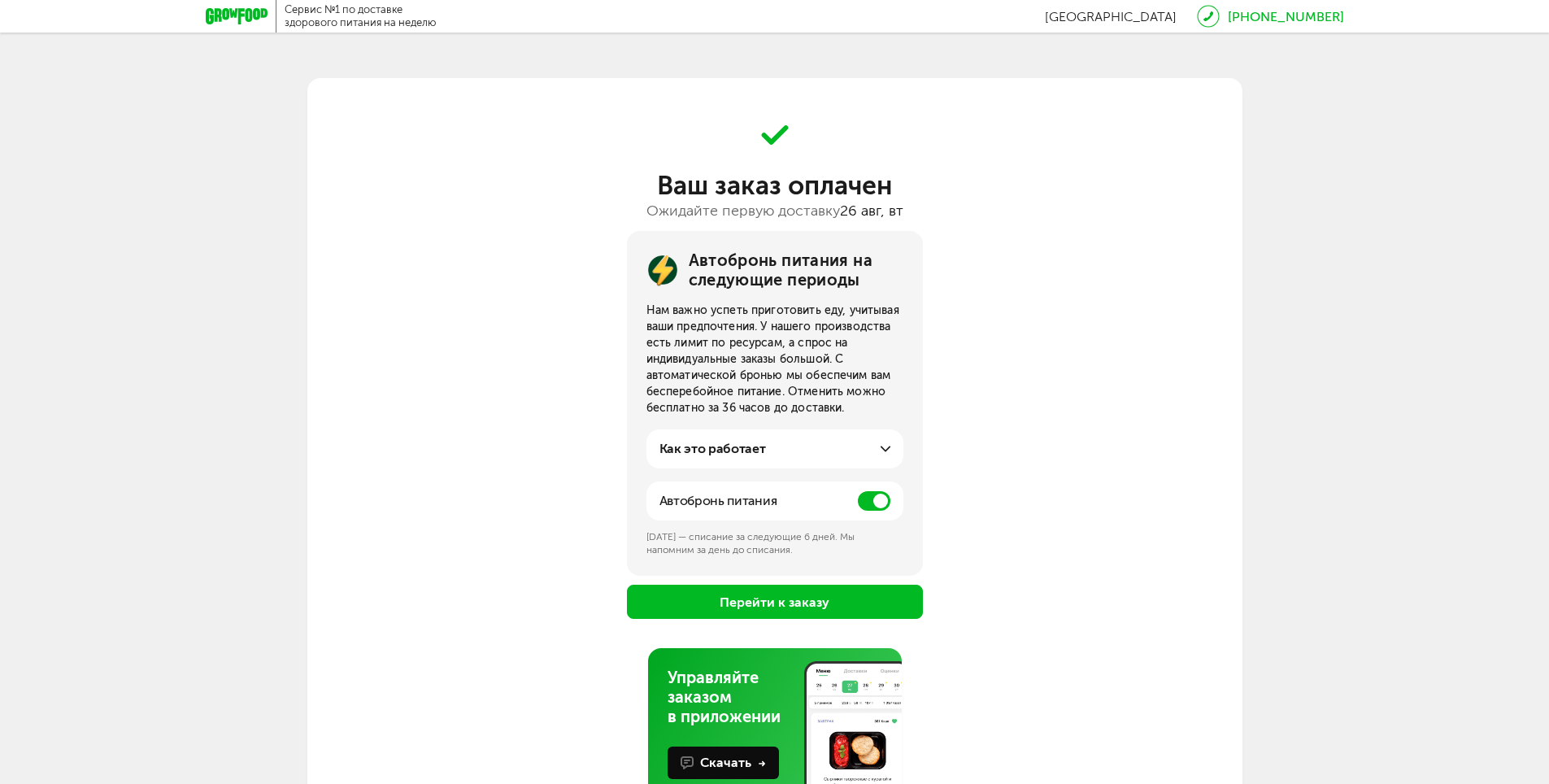
click at [783, 401] on div "Нам важно успеть приготовить еду, учитывая ваши предпочтения. У нашего производ…" at bounding box center [775, 359] width 257 height 114
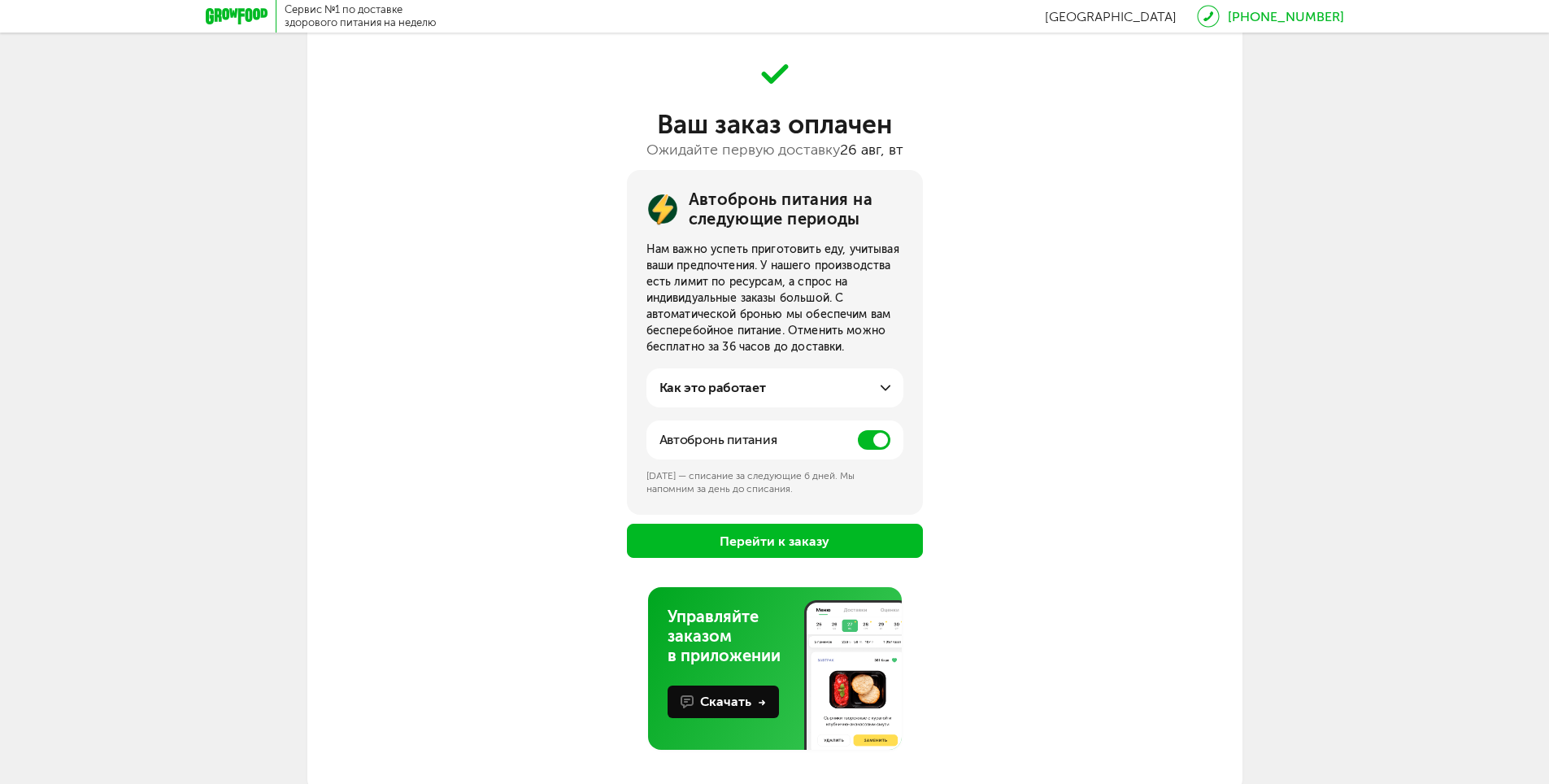
scroll to position [69, 0]
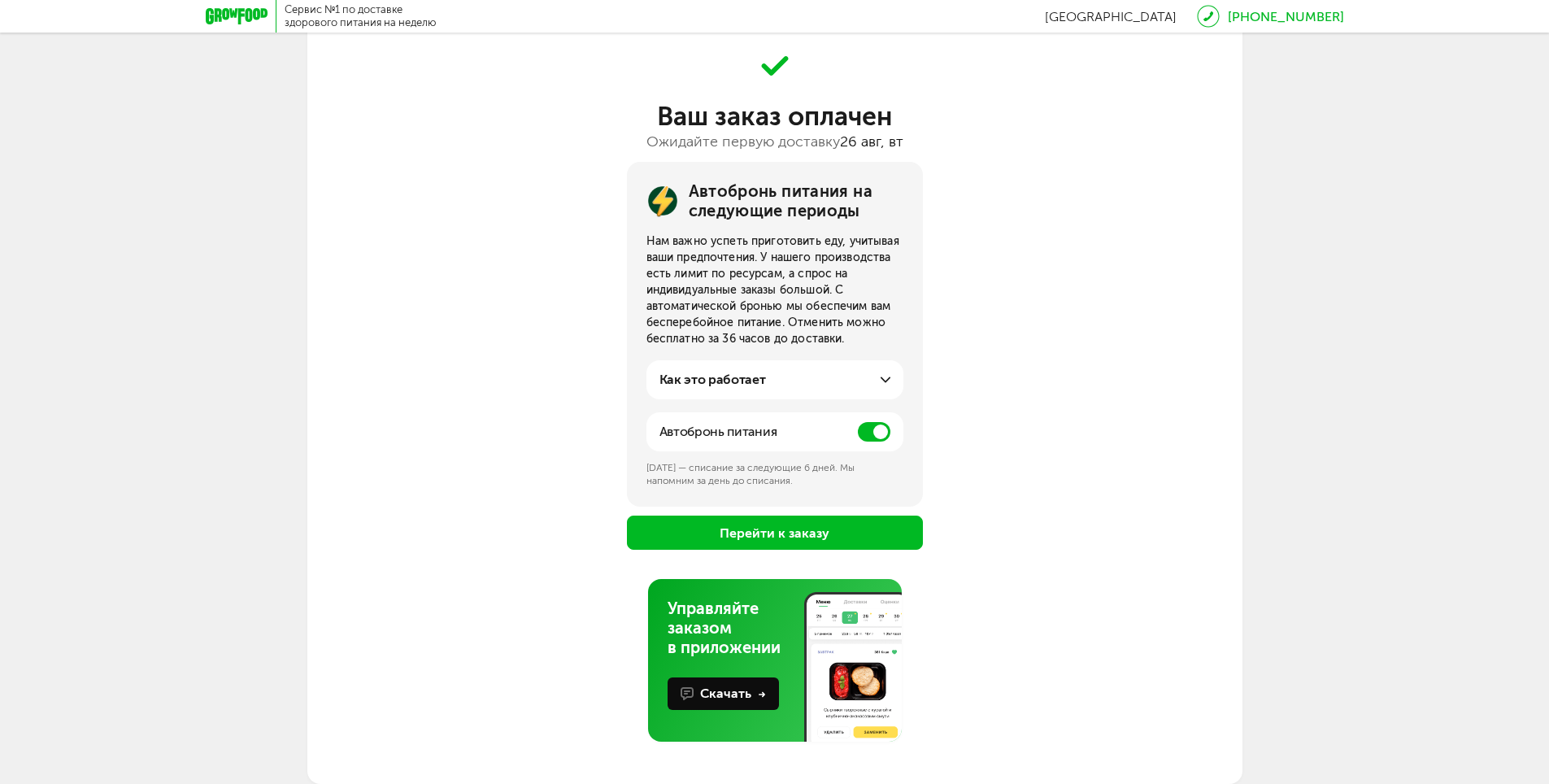
click at [858, 366] on div "Как это работает За несколько дней до конца вашего оплаченного периода мы брони…" at bounding box center [775, 379] width 257 height 39
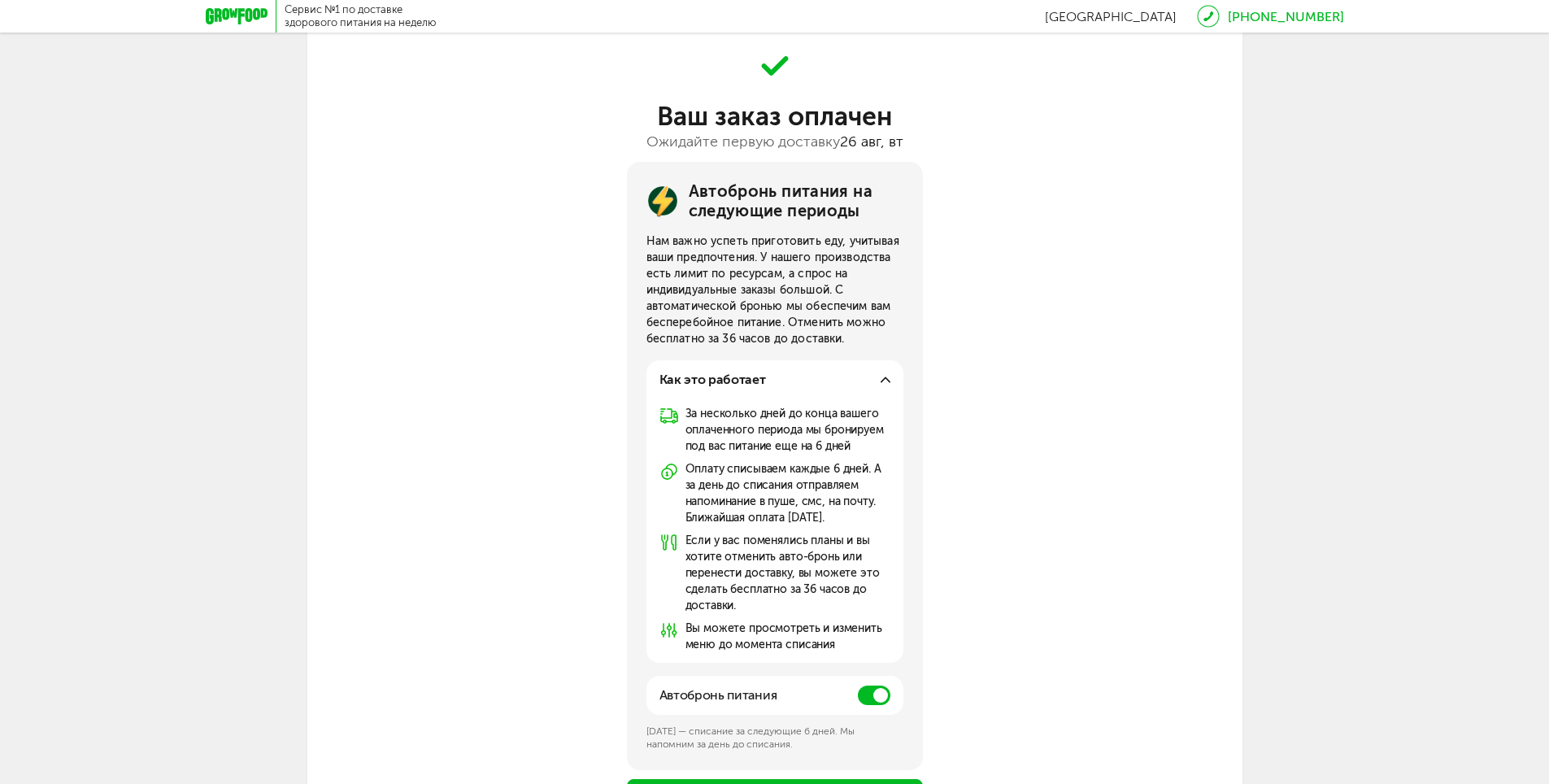
click at [885, 381] on icon at bounding box center [886, 380] width 10 height 10
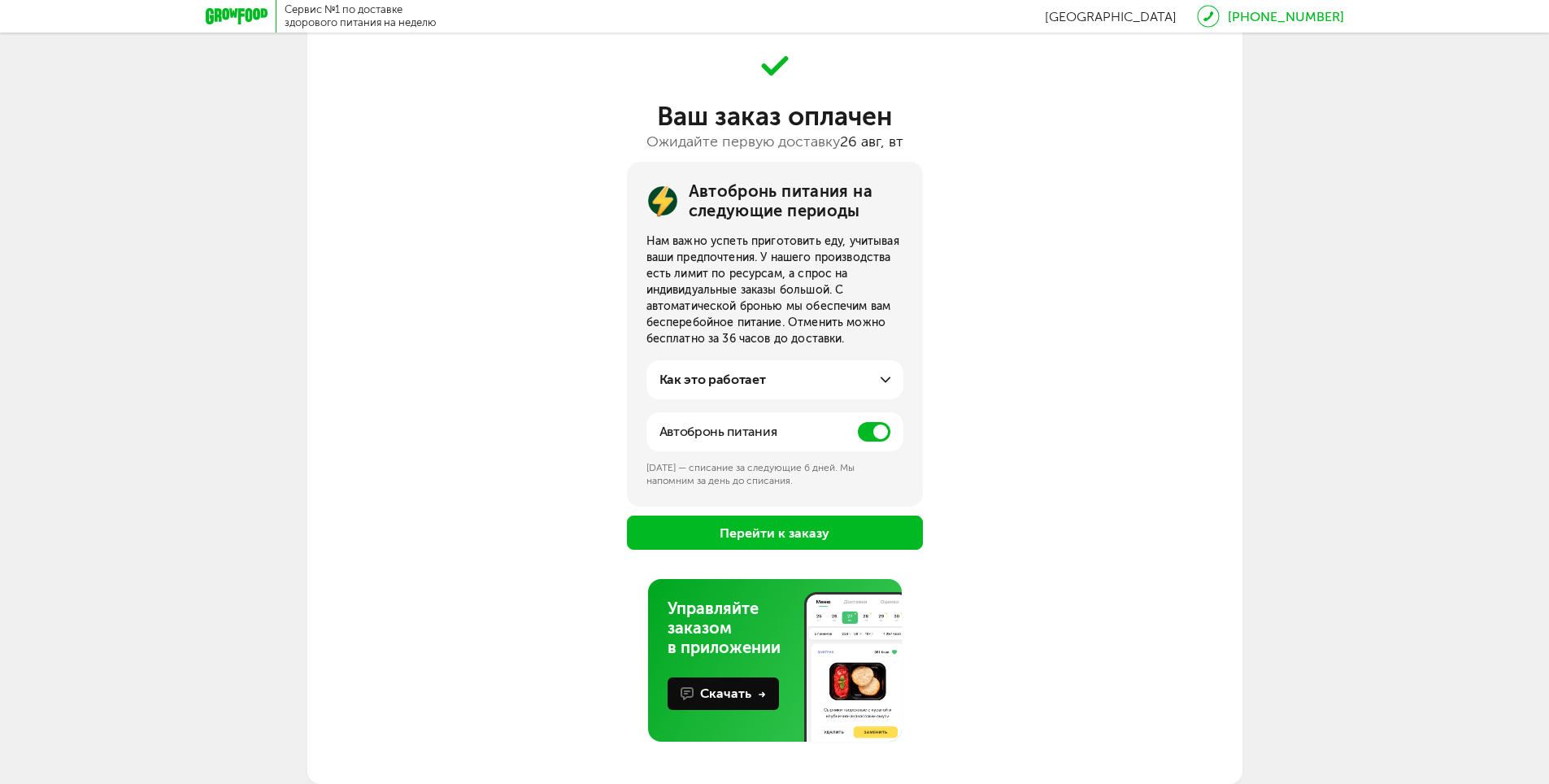
click at [864, 434] on span at bounding box center [874, 432] width 33 height 19
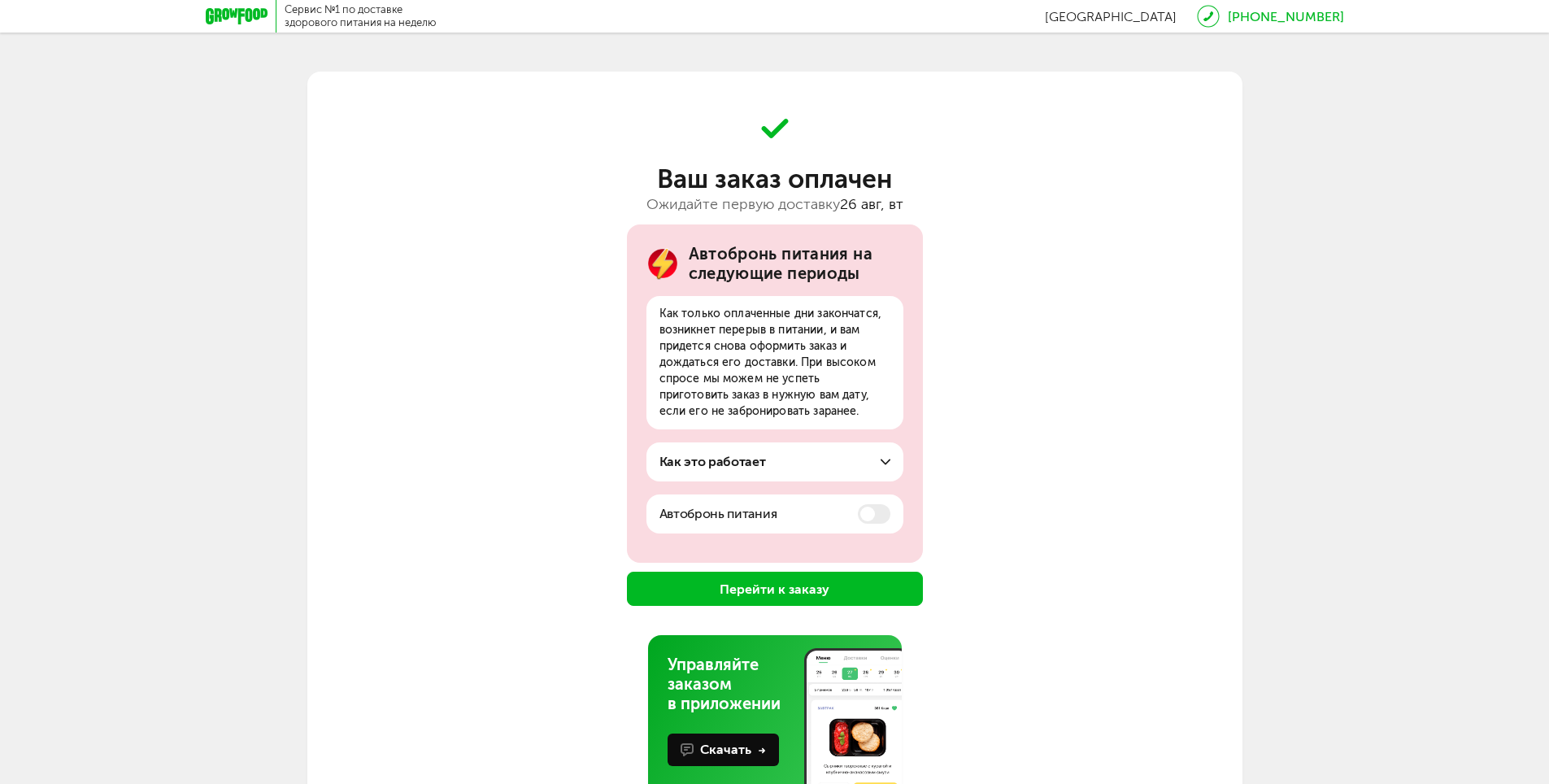
scroll to position [0, 0]
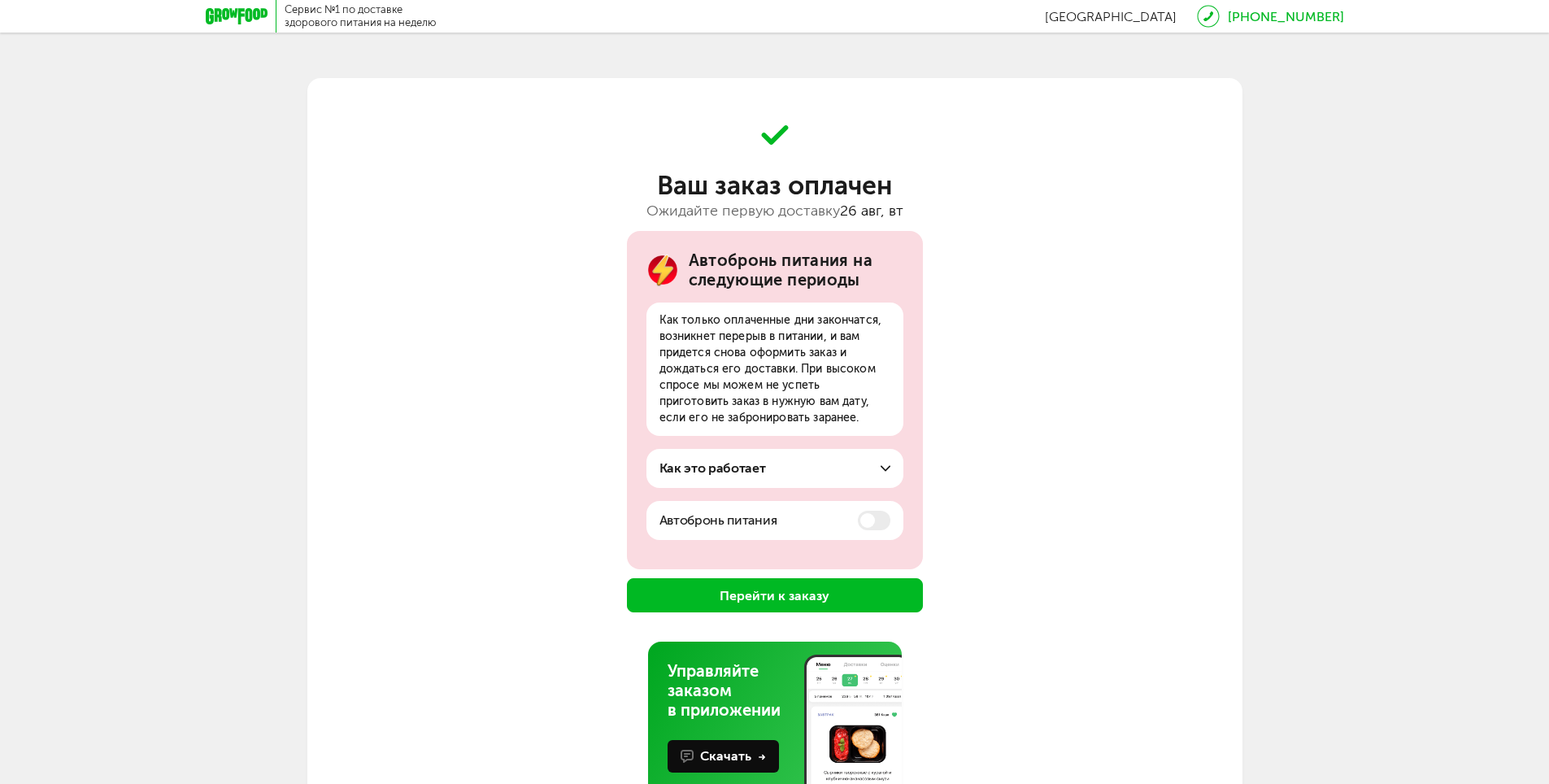
click at [832, 593] on button "Перейти к заказу" at bounding box center [775, 595] width 296 height 35
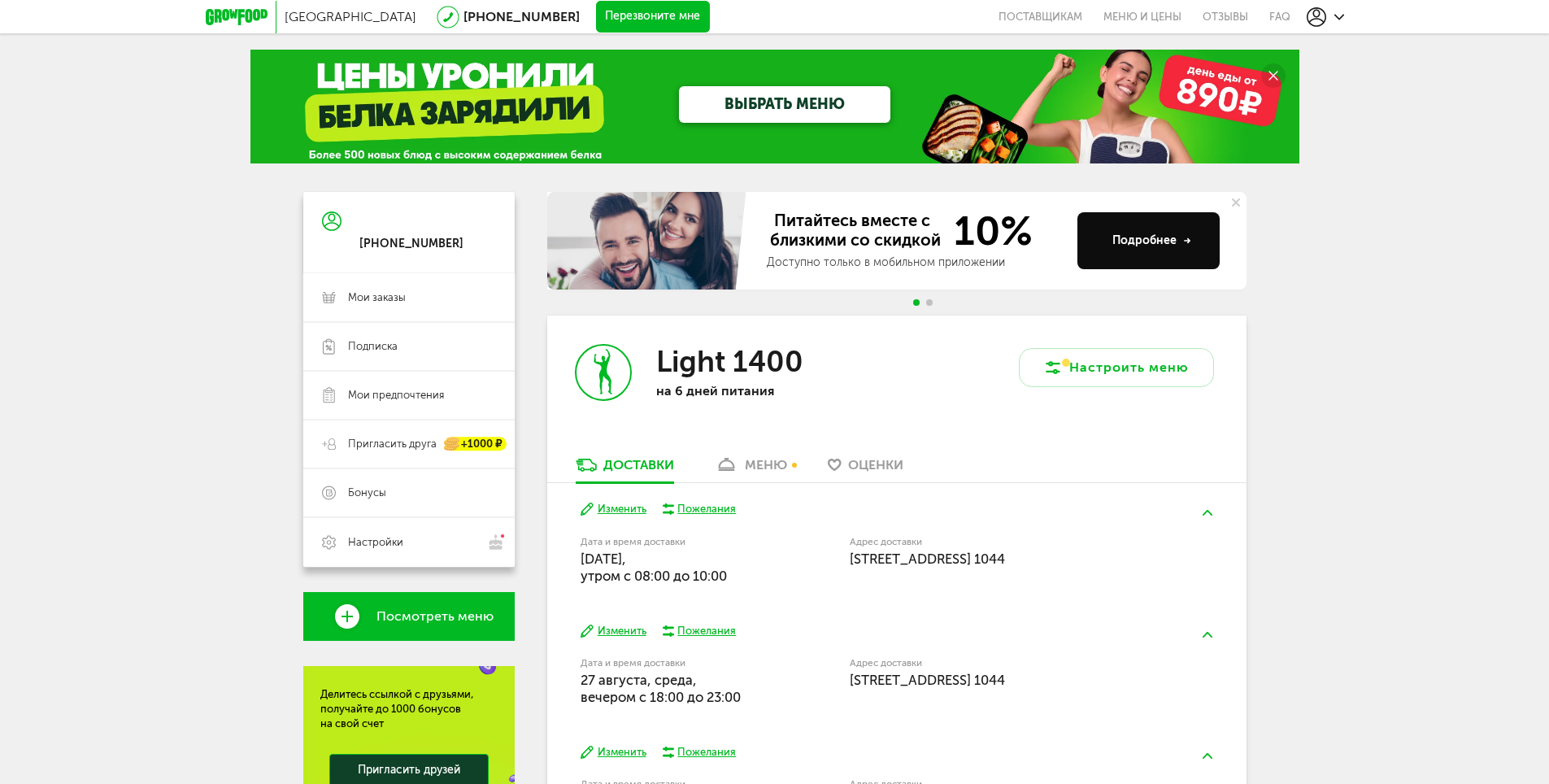
click at [758, 475] on link "меню" at bounding box center [750, 469] width 89 height 26
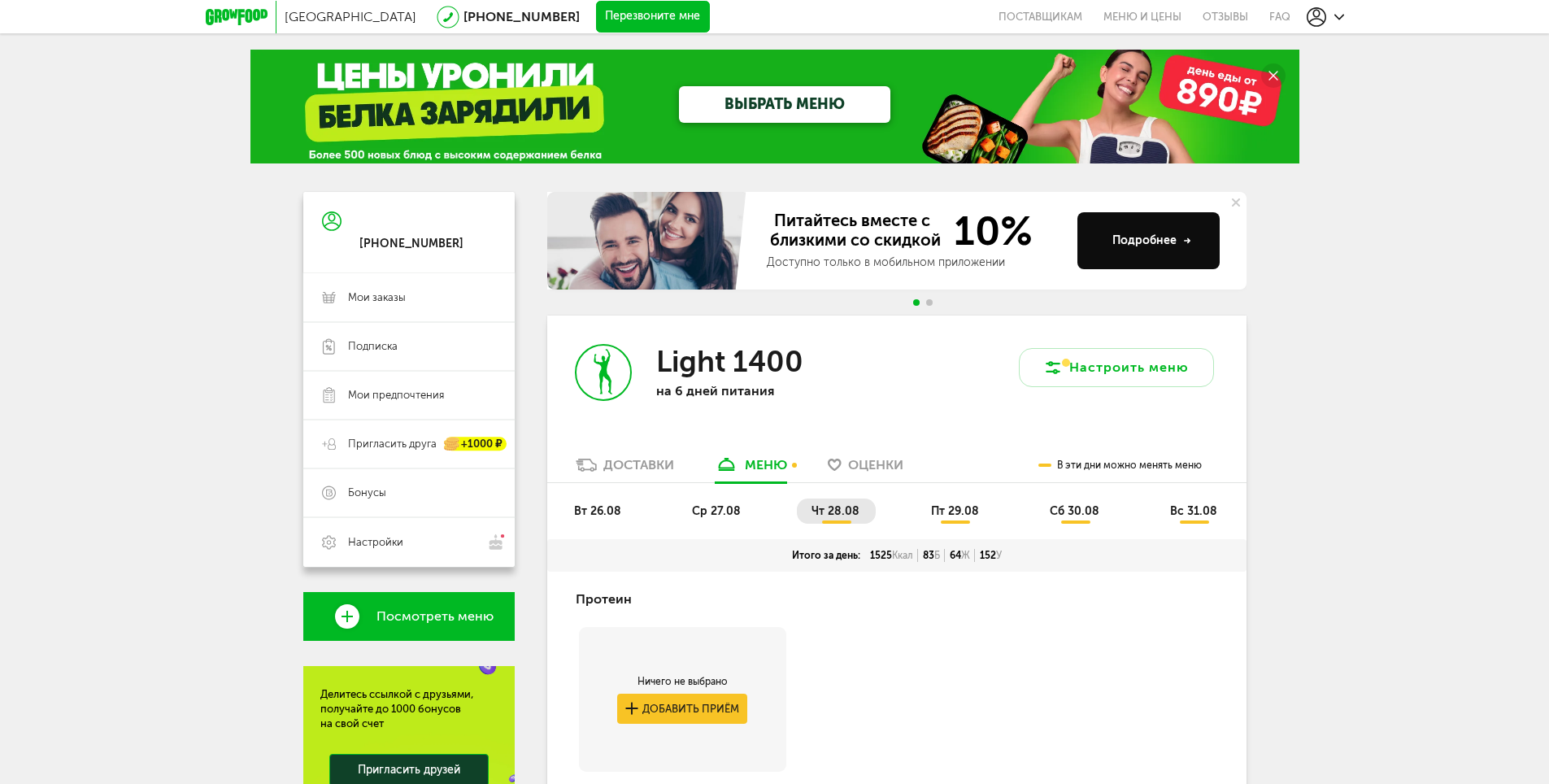
click at [713, 509] on span "ср 27.08" at bounding box center [717, 511] width 49 height 13
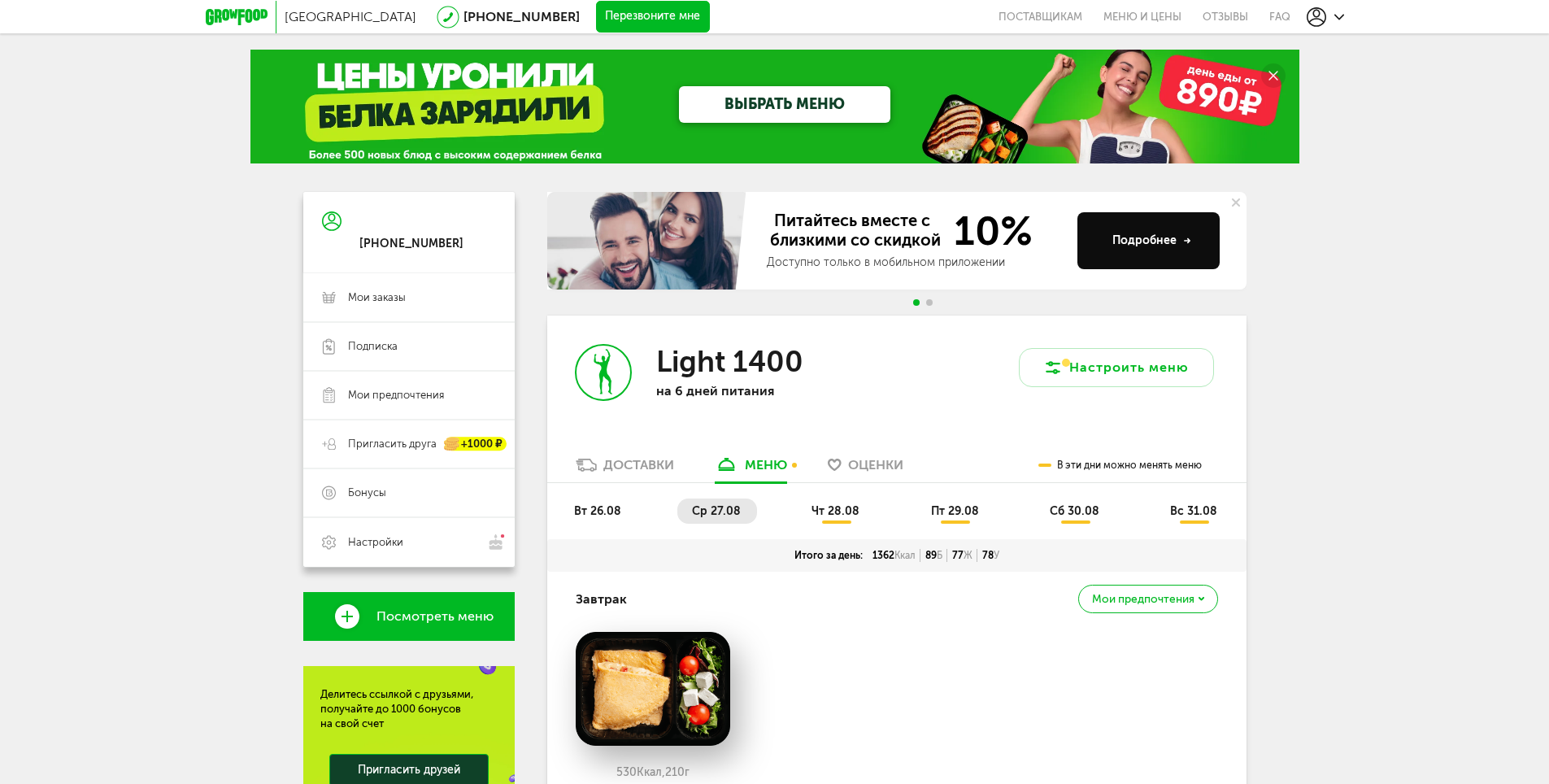
click at [828, 499] on li "чт 28.08" at bounding box center [836, 511] width 79 height 25
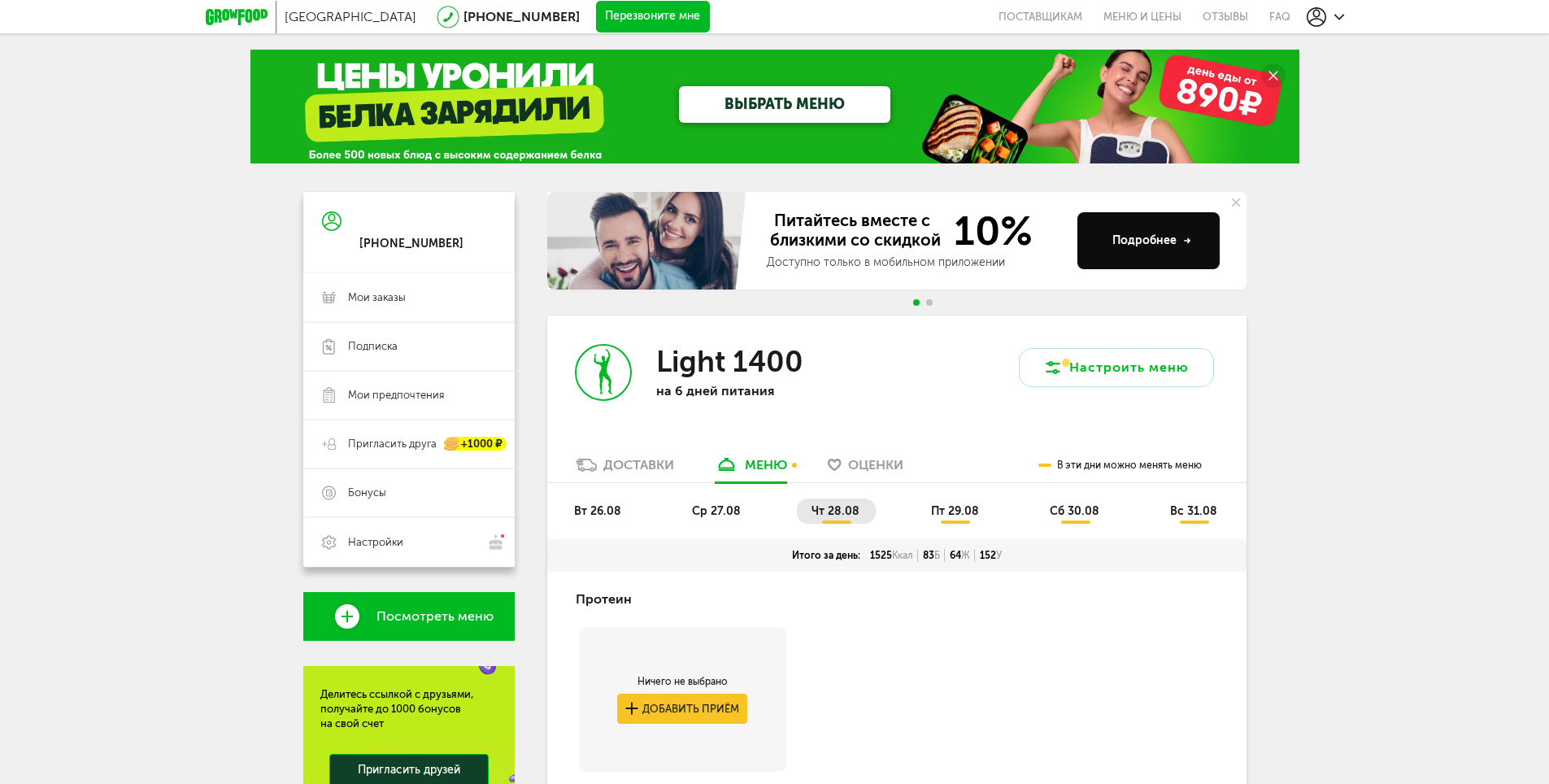
click at [643, 463] on div "Доставки" at bounding box center [639, 464] width 71 height 15
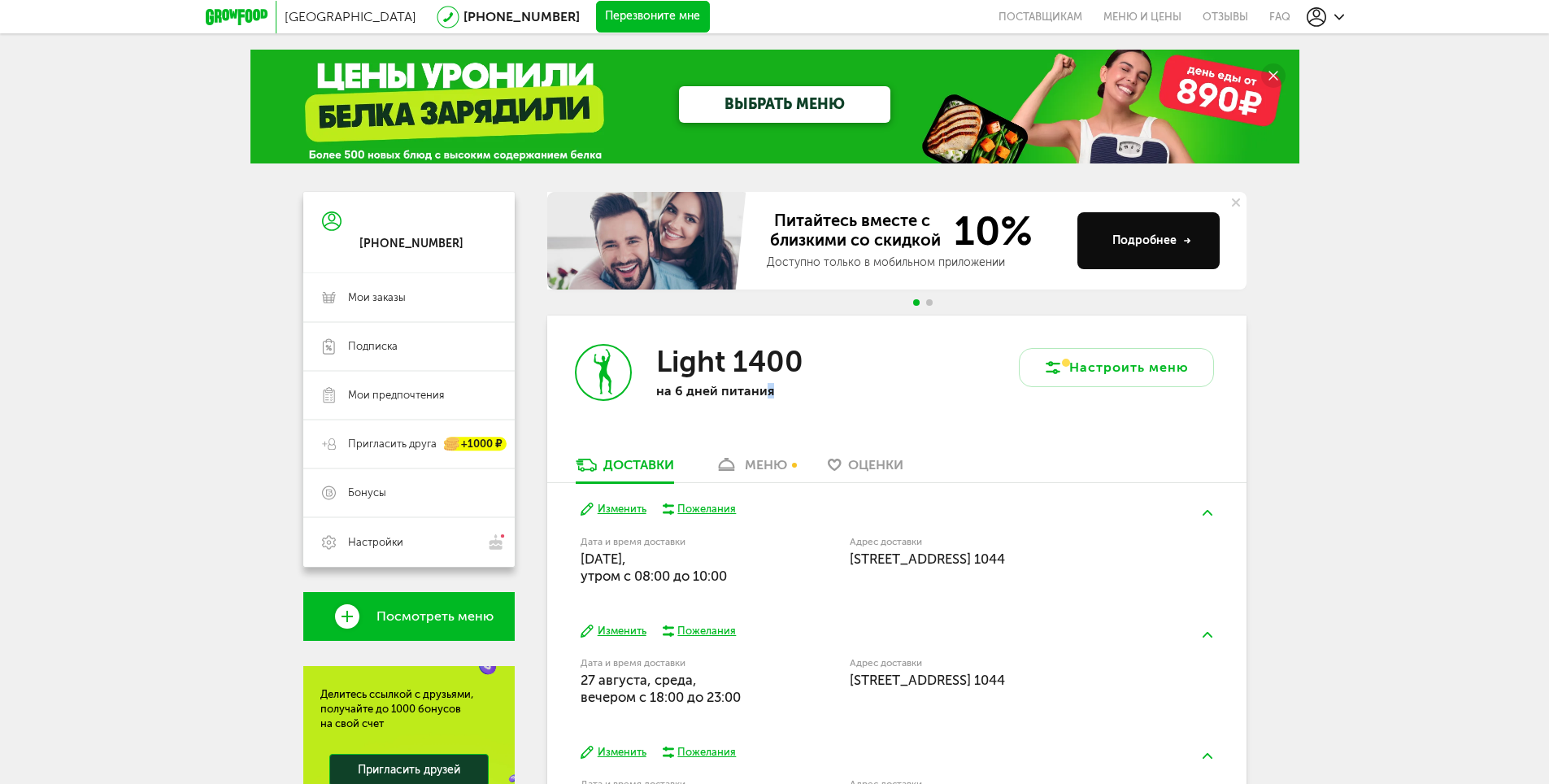
click at [768, 445] on div "Light 1400 на 6 дней питания" at bounding box center [722, 385] width 350 height 141
click at [765, 450] on div "Light 1400 на 6 дней питания" at bounding box center [722, 385] width 350 height 141
click at [767, 464] on div "меню" at bounding box center [766, 464] width 42 height 15
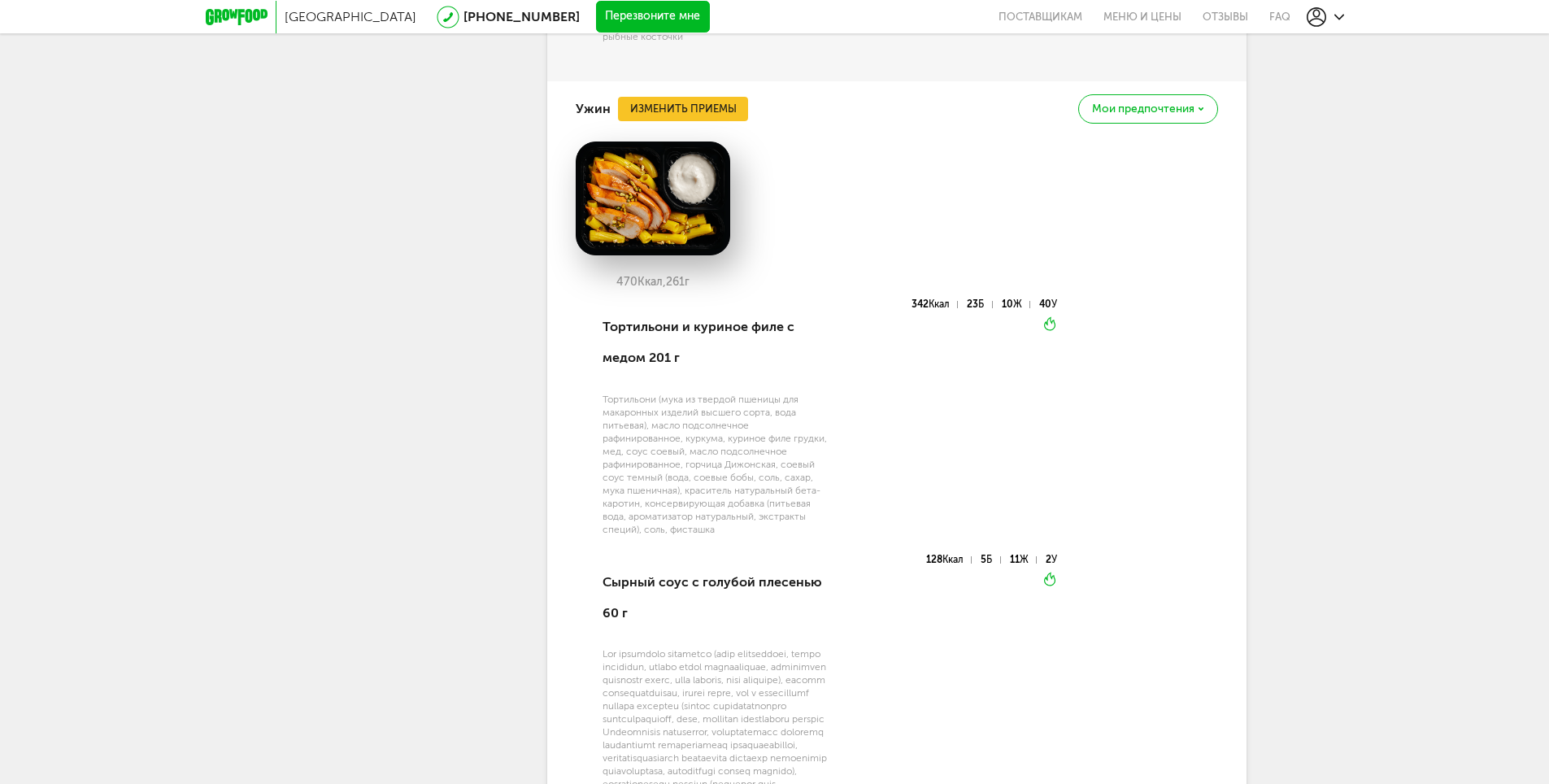
scroll to position [1289, 0]
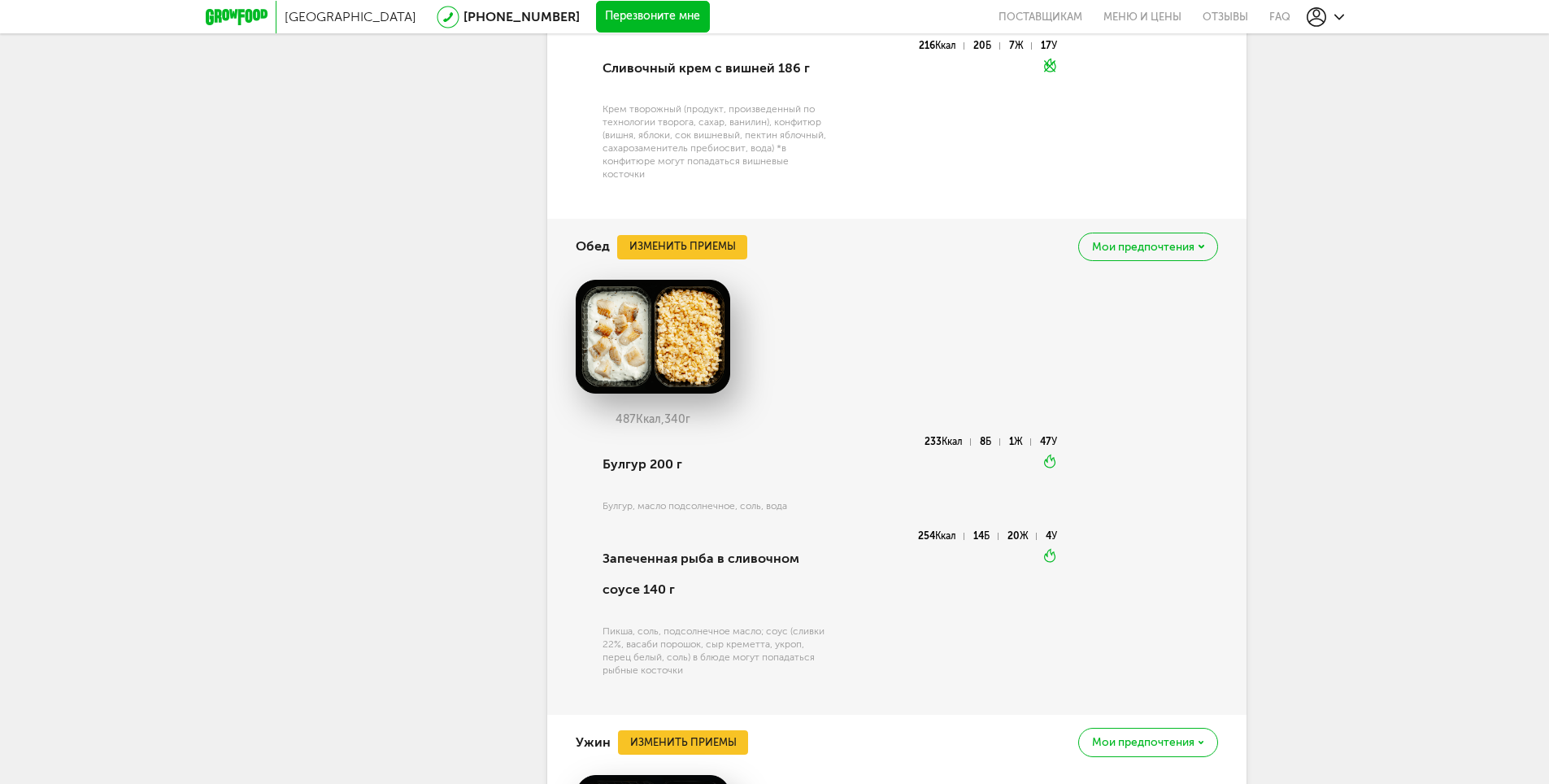
click at [1180, 255] on div "Мои предпочтения" at bounding box center [1148, 247] width 139 height 29
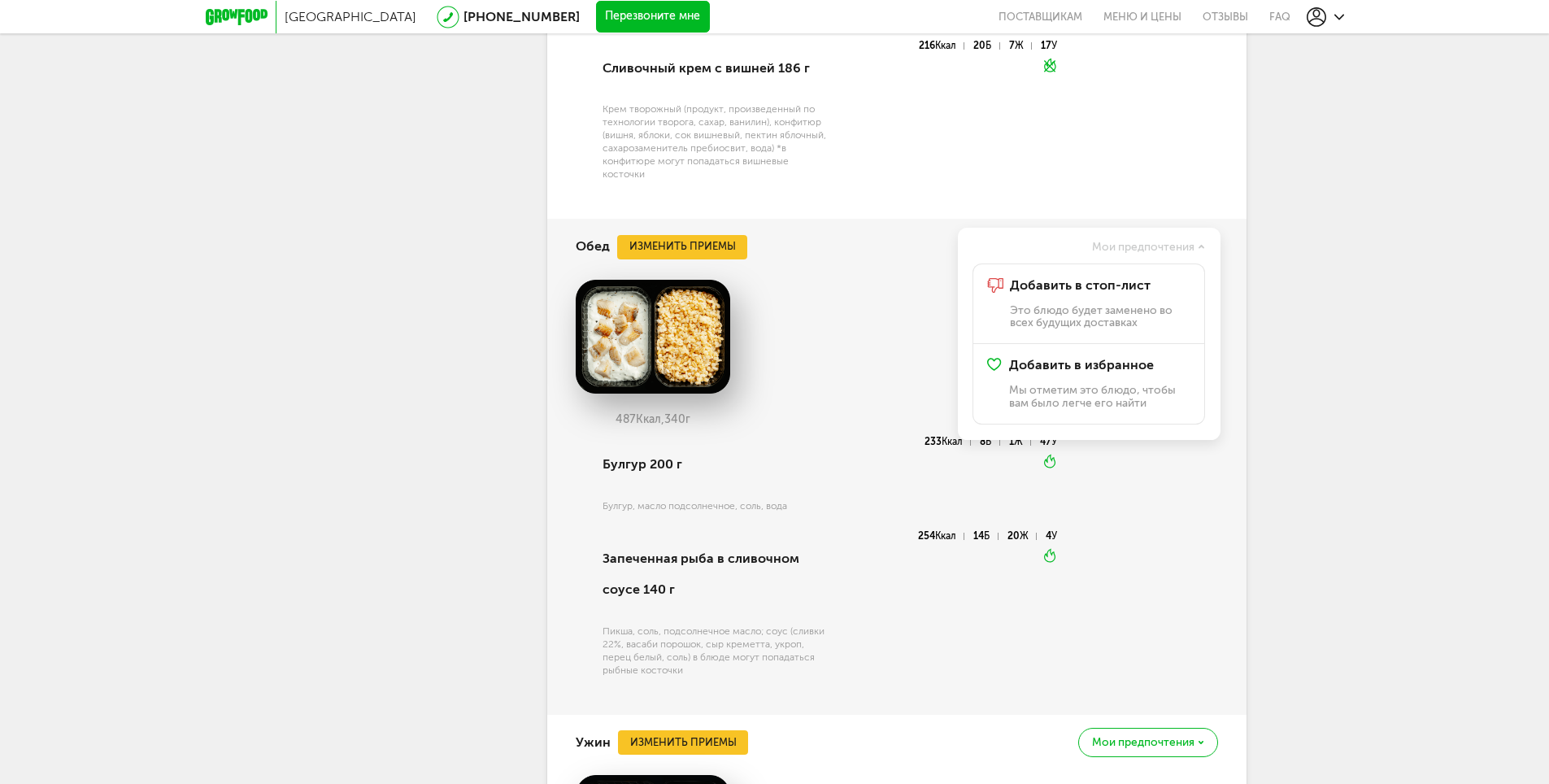
click at [1383, 211] on div "Москва 8 (800) 555-21-78 Перезвоните мне поставщикам Меню и цены Отзывы FAQ 8 (…" at bounding box center [774, 141] width 1549 height 2859
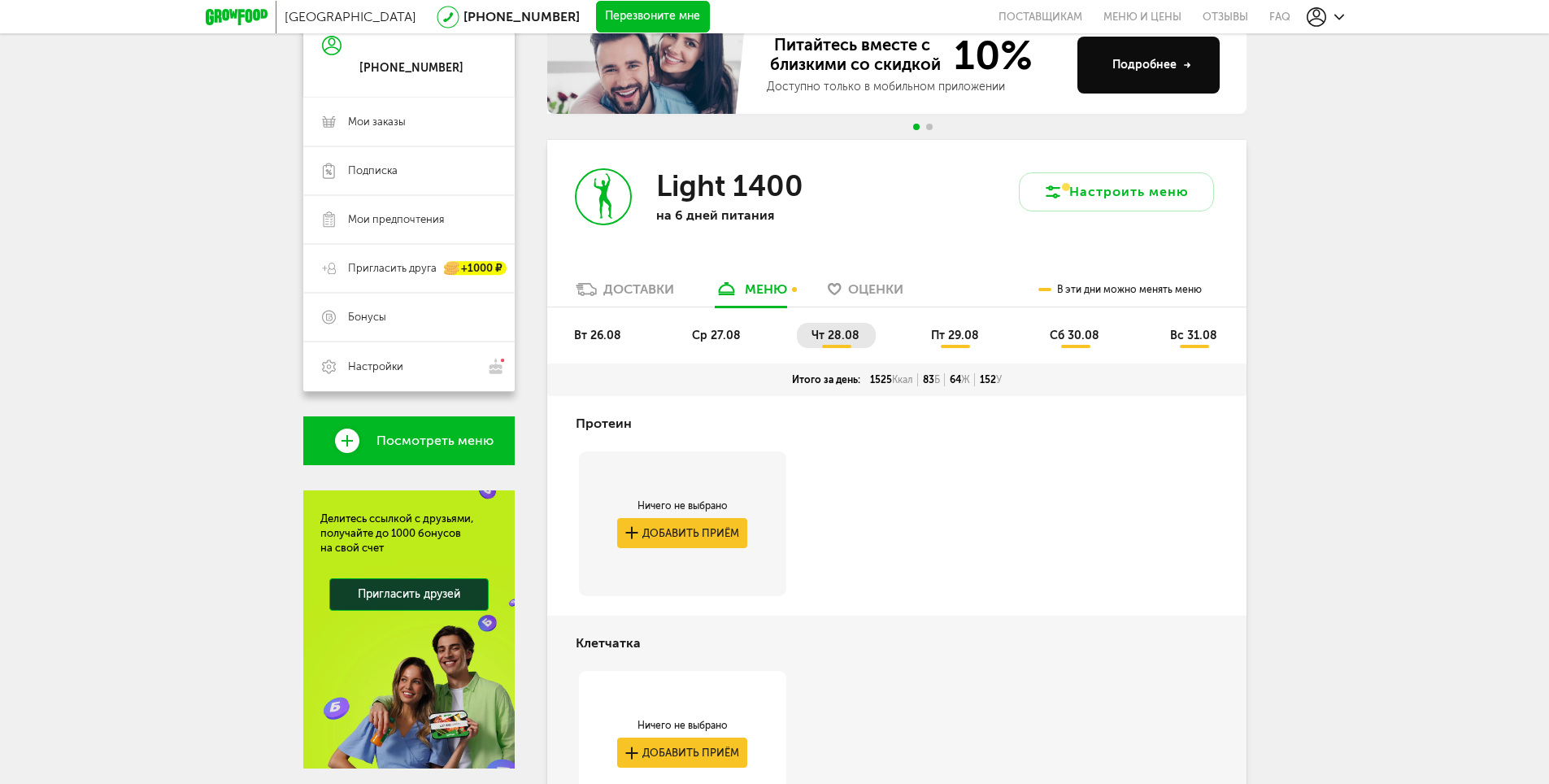
scroll to position [150, 0]
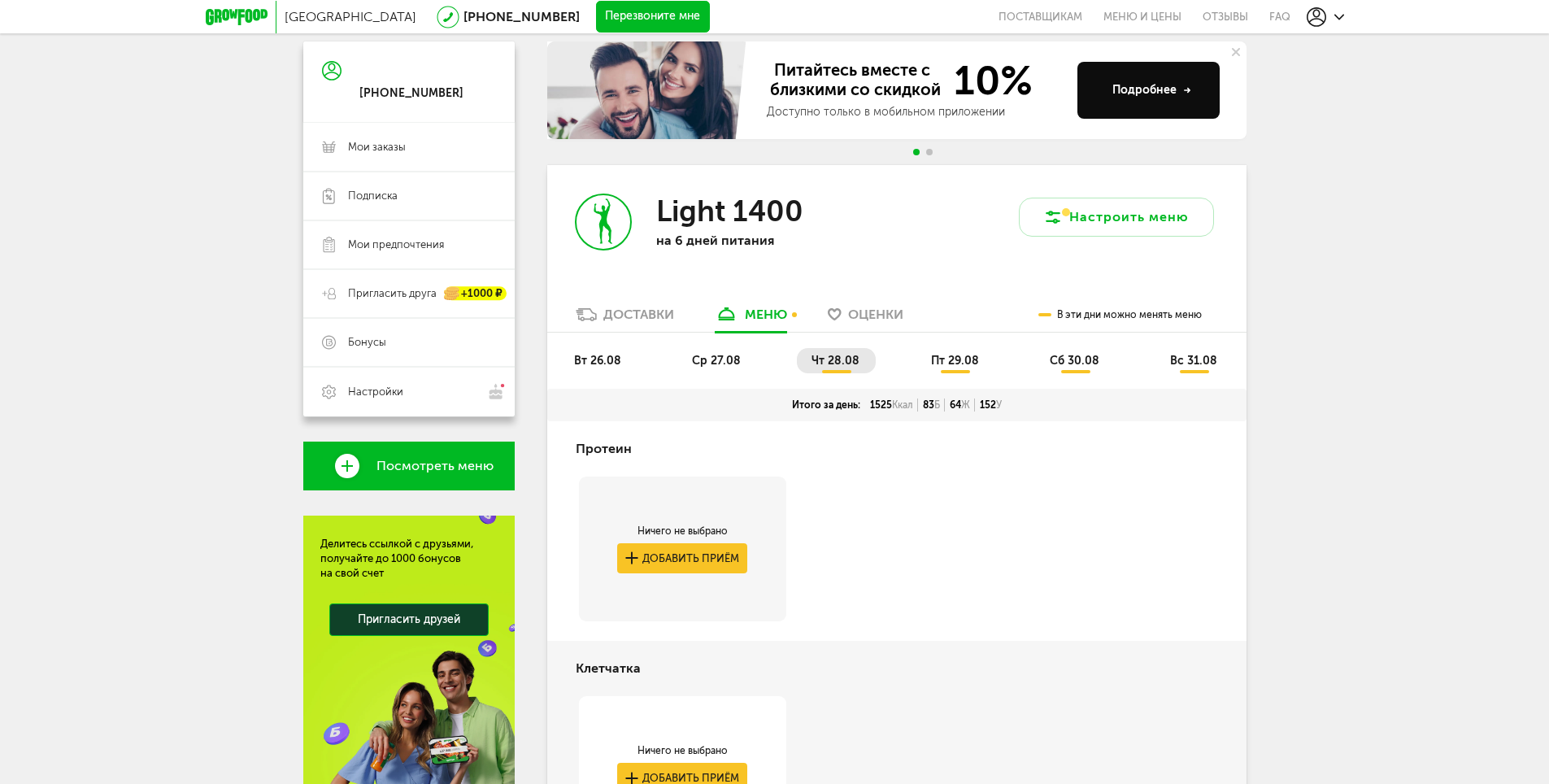
click at [670, 319] on div "Доставки" at bounding box center [639, 314] width 71 height 15
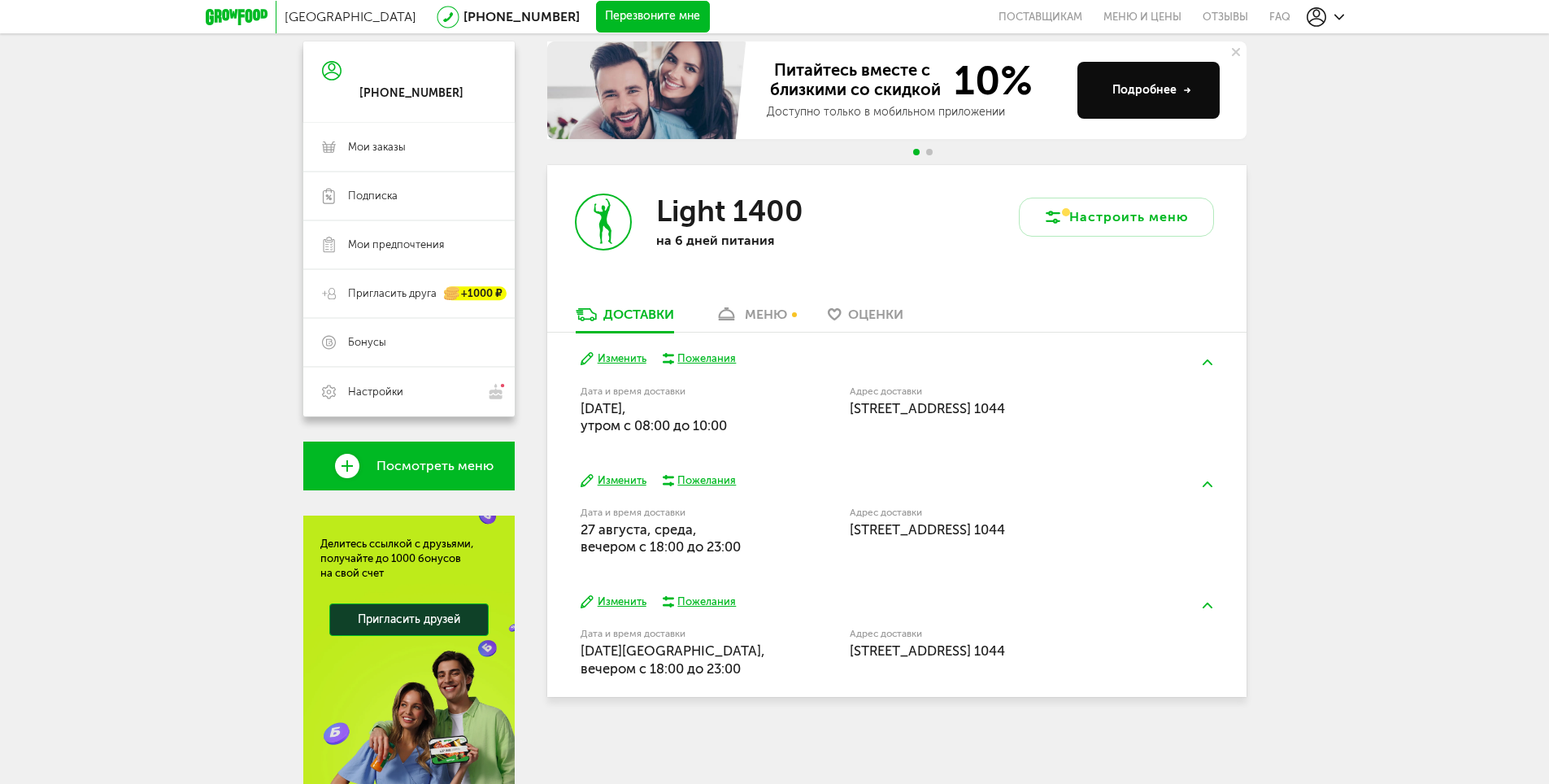
click at [601, 604] on button "Изменить" at bounding box center [614, 602] width 66 height 15
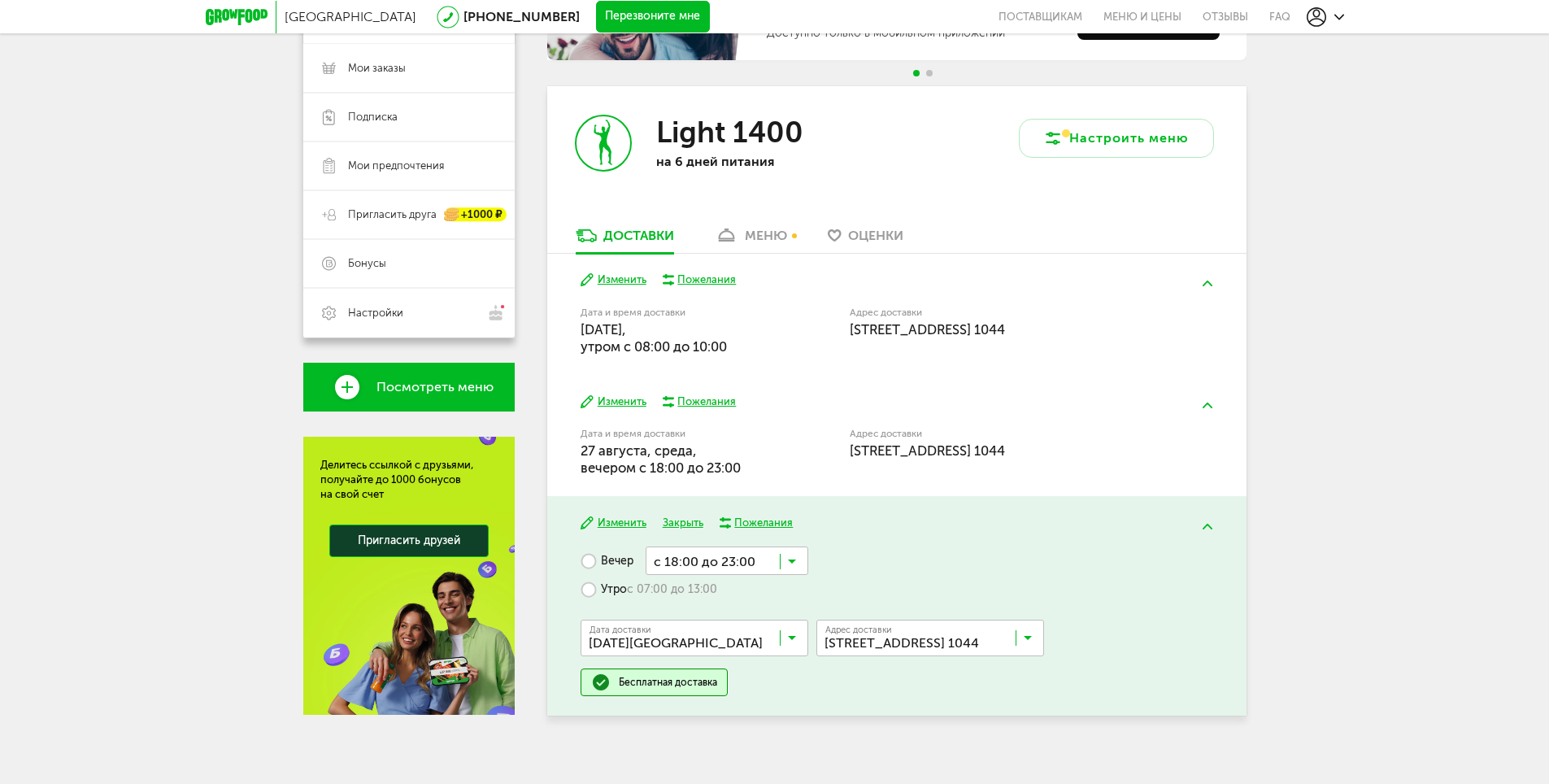
scroll to position [244, 0]
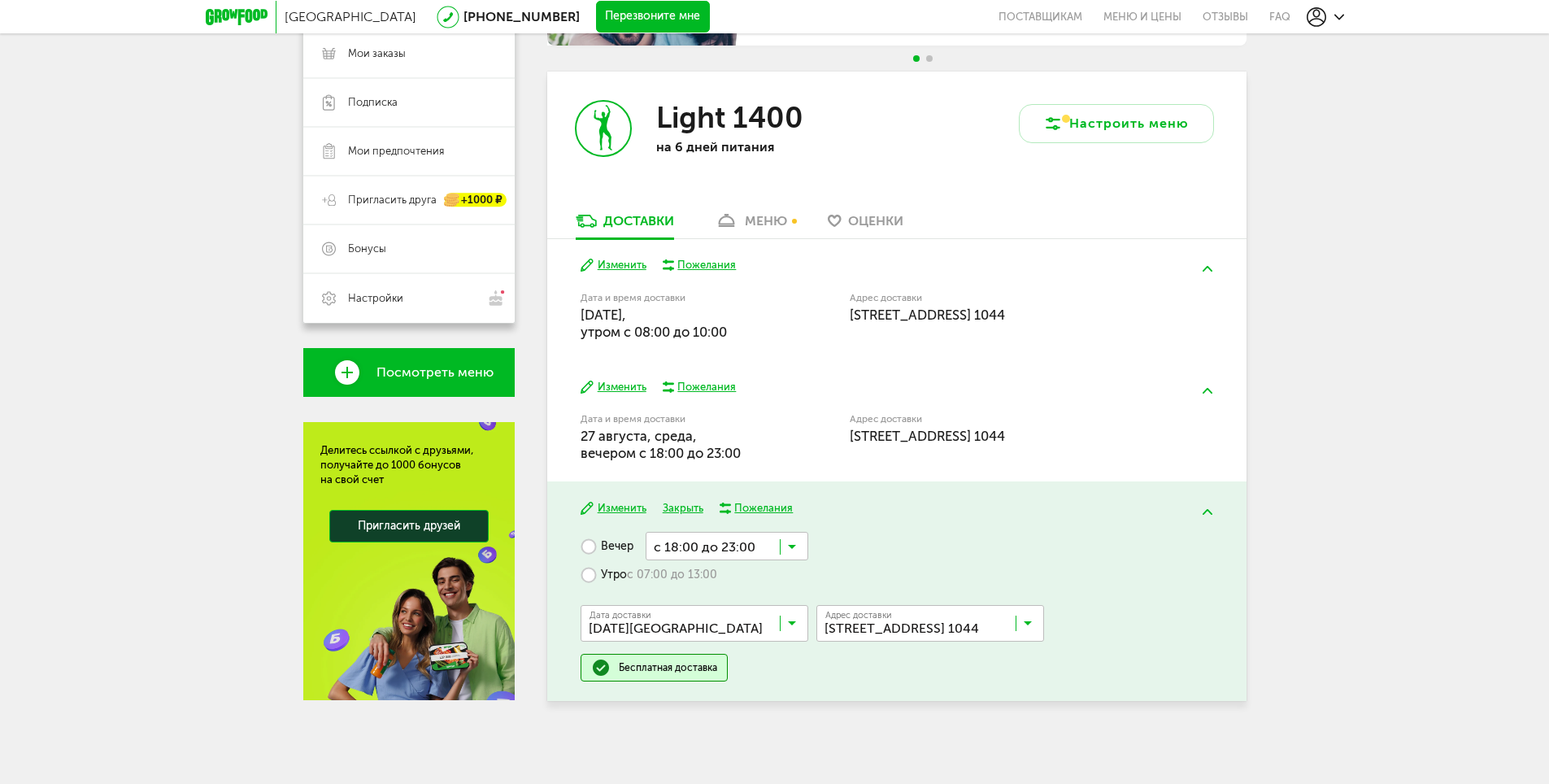
click at [767, 622] on input "Search for option" at bounding box center [698, 626] width 228 height 28
click at [979, 544] on div "Вечер с 18:00 до 23:00 Загрузка... Утро с 07:00 до 13:00 Дата доставки 29 авгус…" at bounding box center [896, 606] width 632 height 149
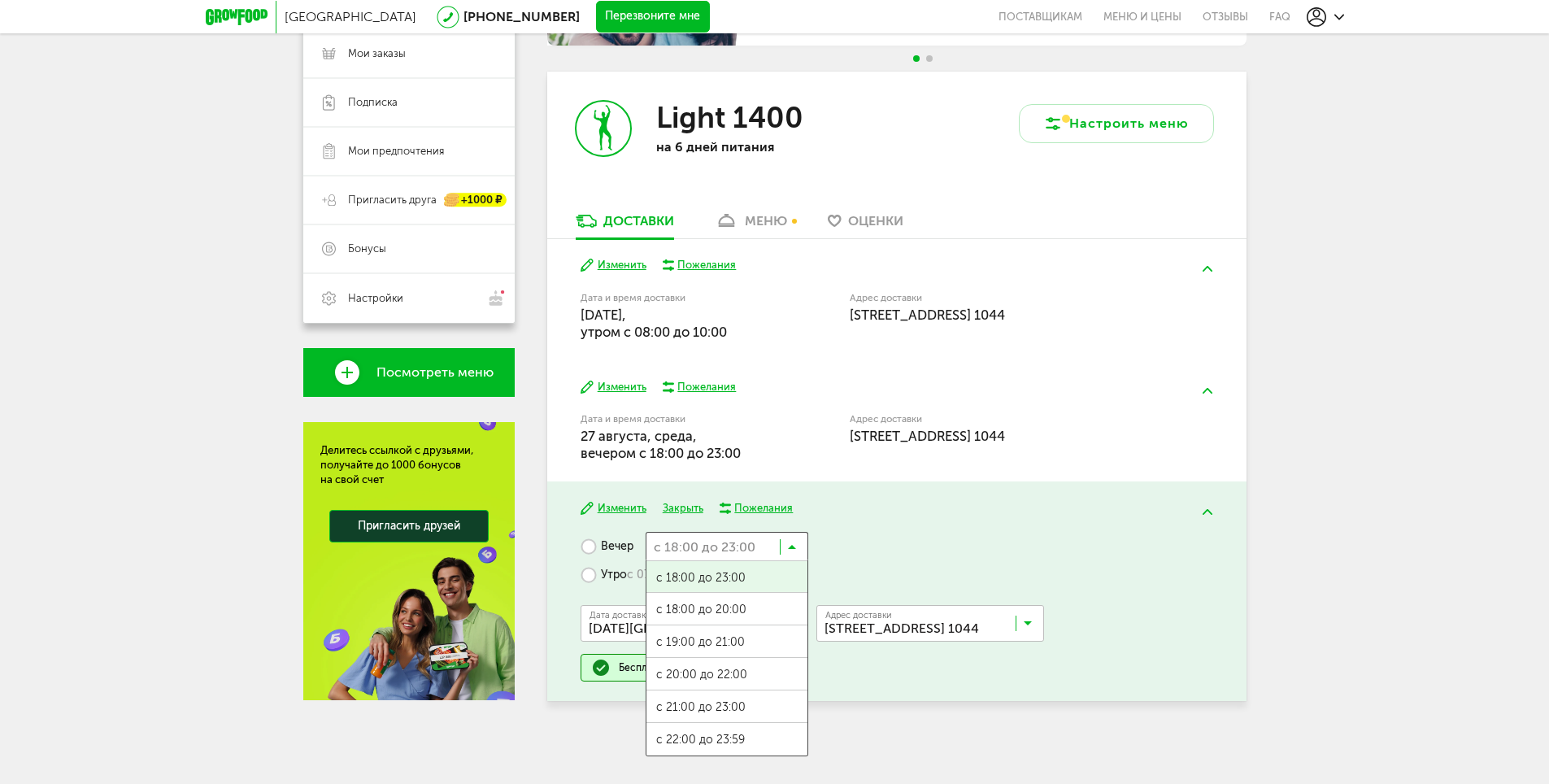
click at [787, 554] on input "Search for option" at bounding box center [727, 545] width 163 height 28
click at [1008, 527] on div "Изменить Закрыть Пожелания Вечер с 18:00 до 23:00 Загрузка... с 18:00 до 23:00 …" at bounding box center [896, 591] width 699 height 219
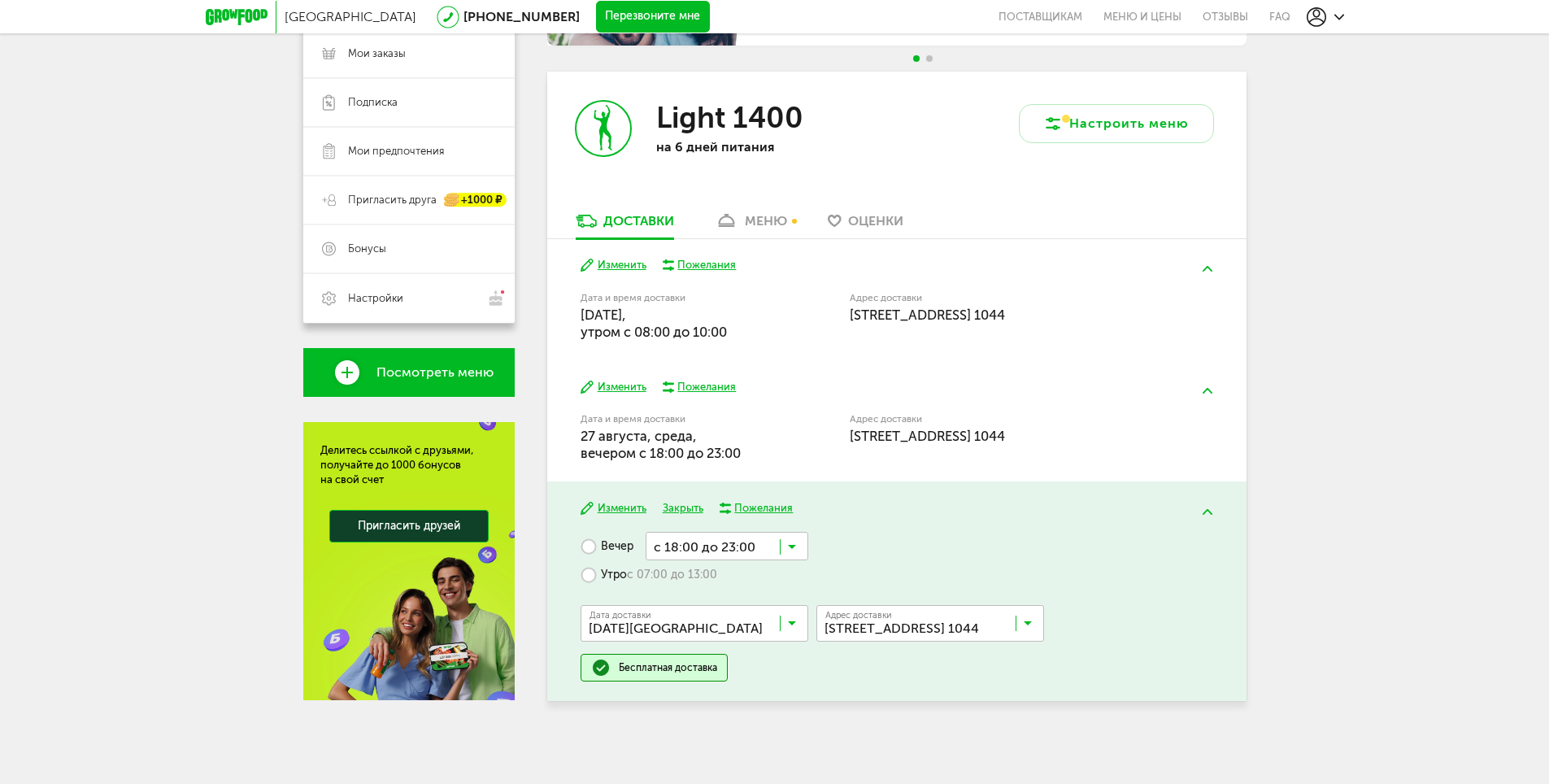
click at [793, 531] on div "Изменить Закрыть Пожелания Вечер с 18:00 до 23:00 Загрузка... Утро с 07:00 до 1…" at bounding box center [896, 591] width 699 height 219
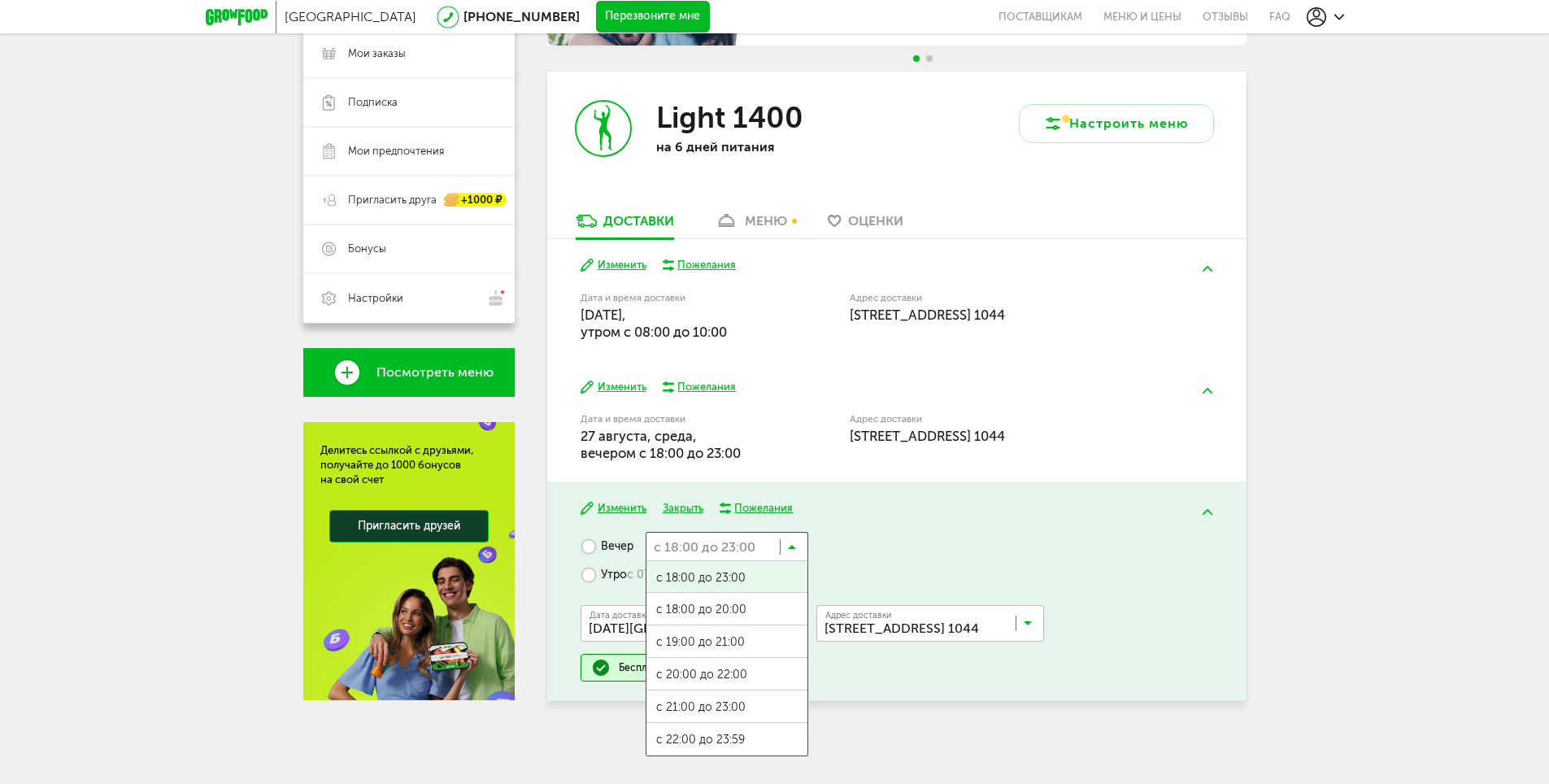
click at [800, 550] on input "Search for option" at bounding box center [727, 545] width 163 height 28
click at [937, 518] on div "Изменить Закрыть Пожелания Вечер с 18:00 до 23:00 Загрузка... с 18:00 до 23:00 …" at bounding box center [896, 591] width 699 height 219
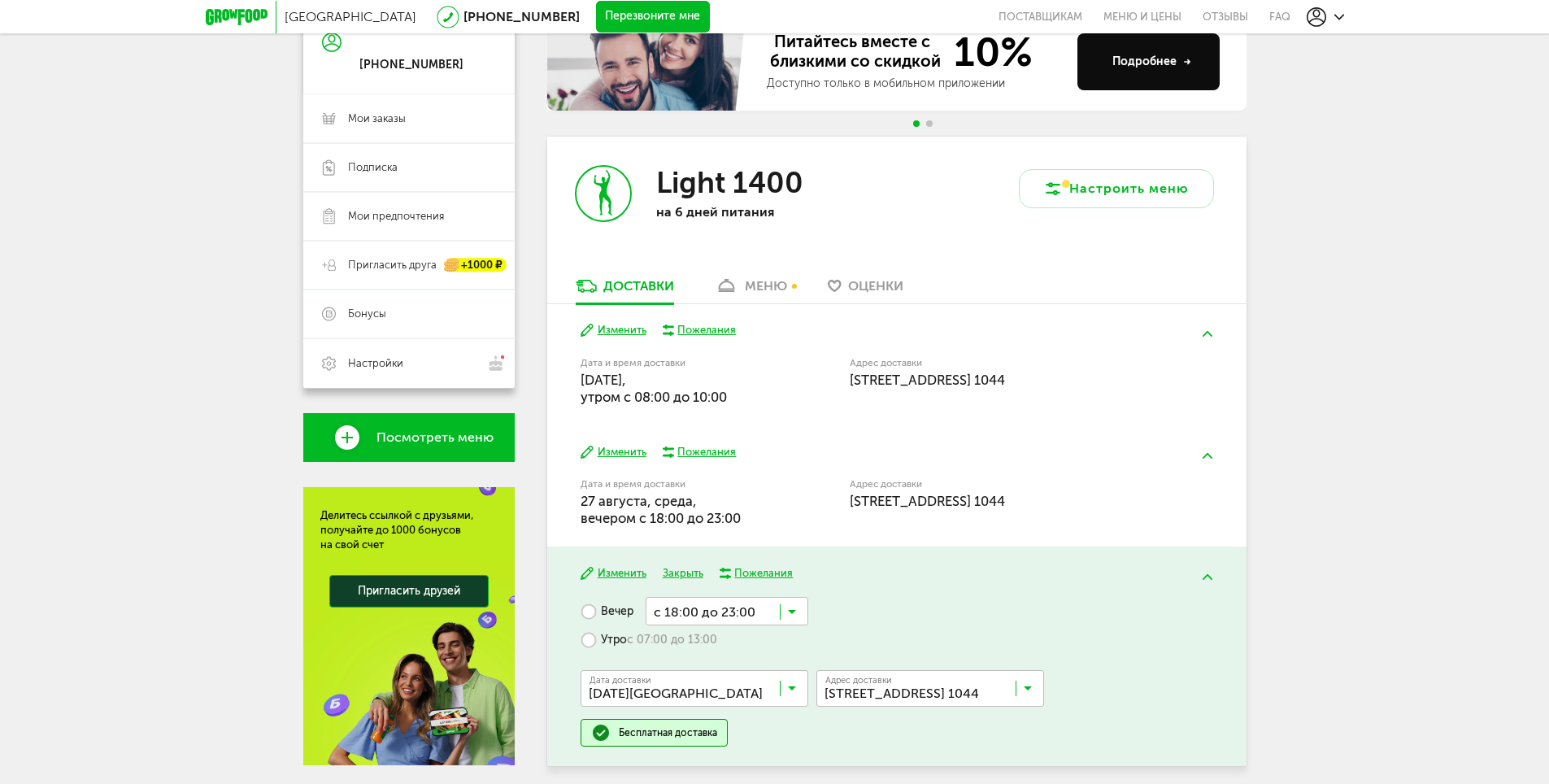
scroll to position [0, 0]
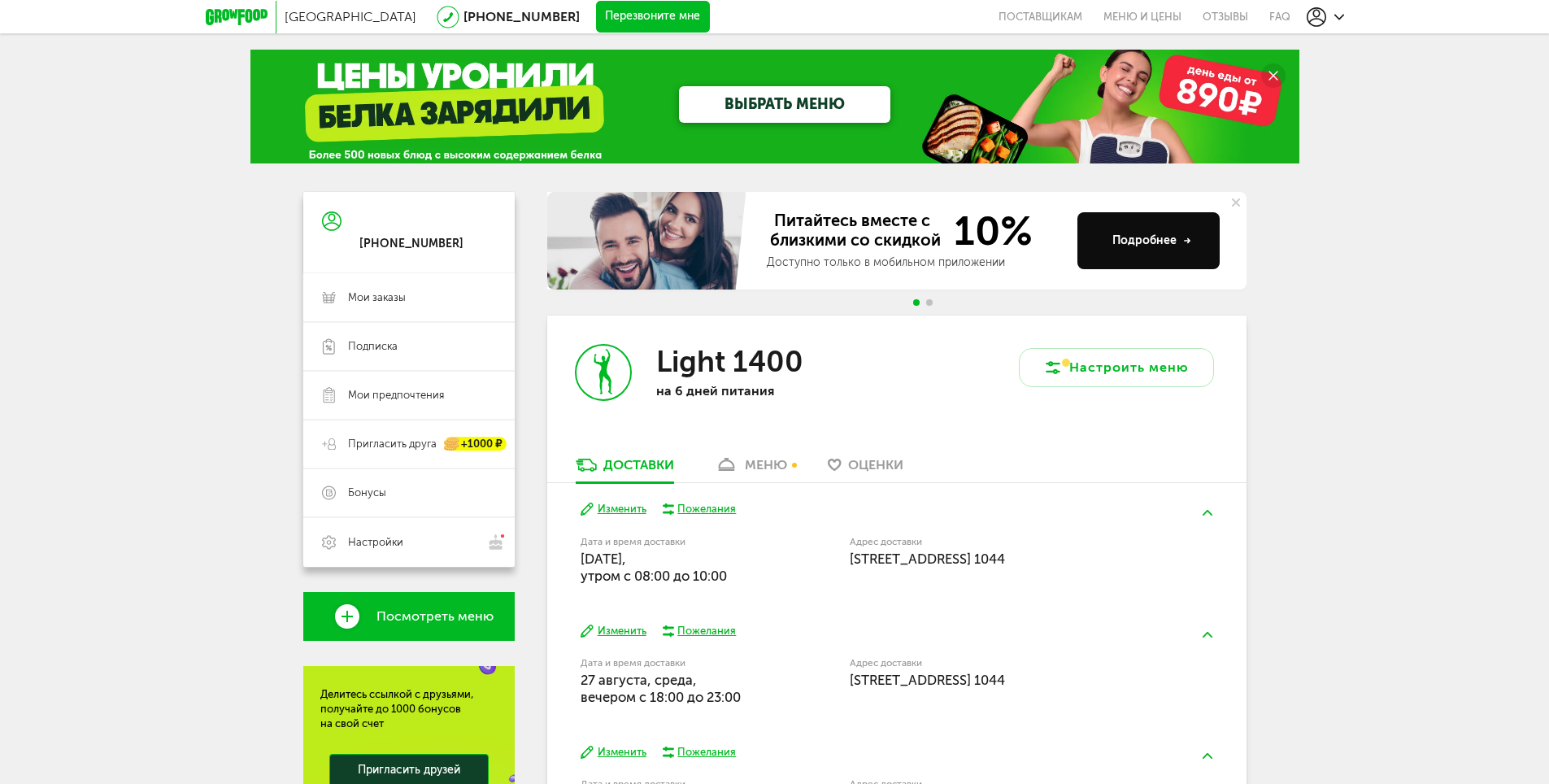
click at [872, 308] on div "Питайтесь вместе с близкими со скидкой 10% Доступно только в мобильном приложен…" at bounding box center [896, 254] width 699 height 124
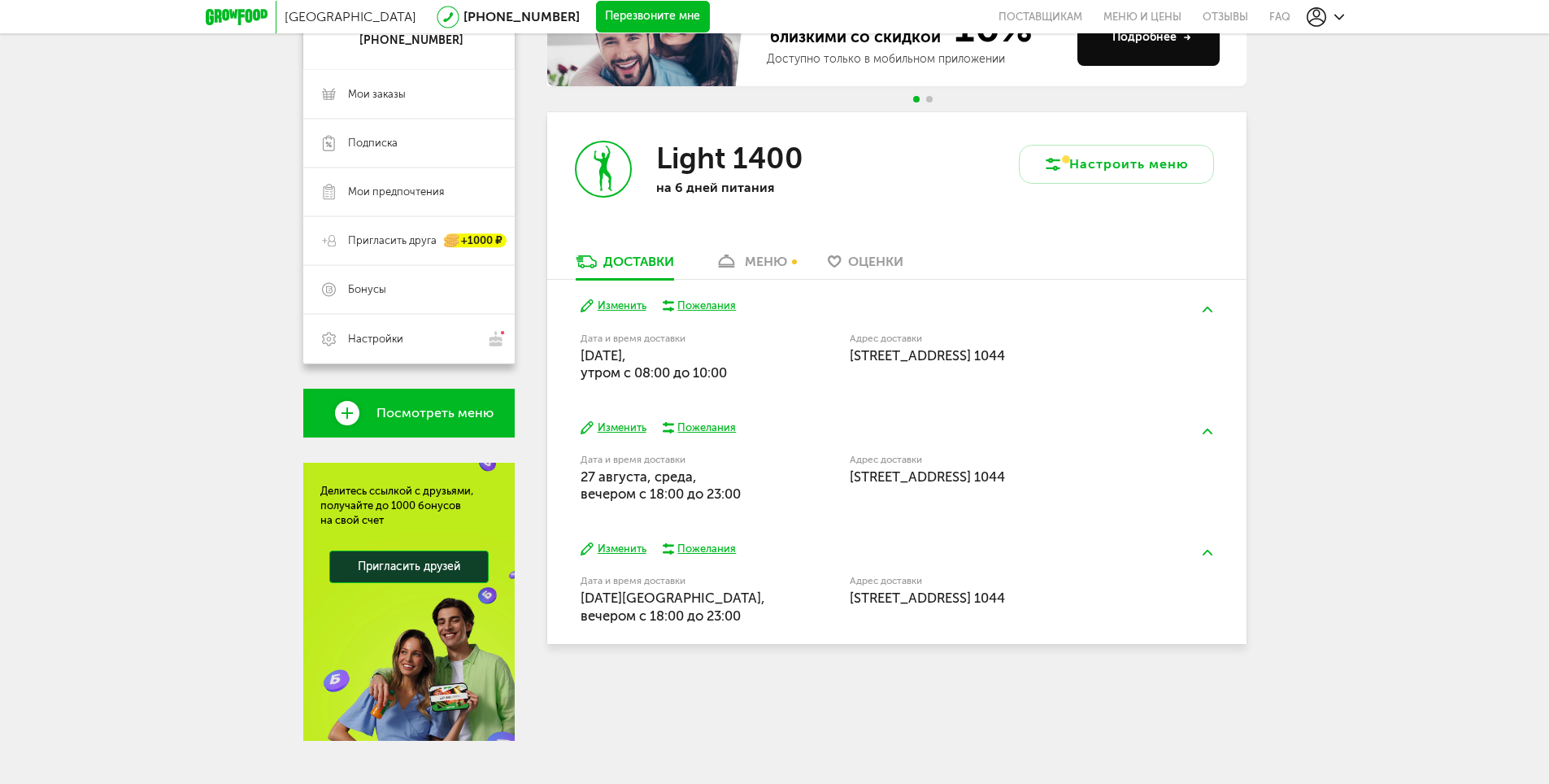
scroll to position [225, 0]
